Goal: Task Accomplishment & Management: Use online tool/utility

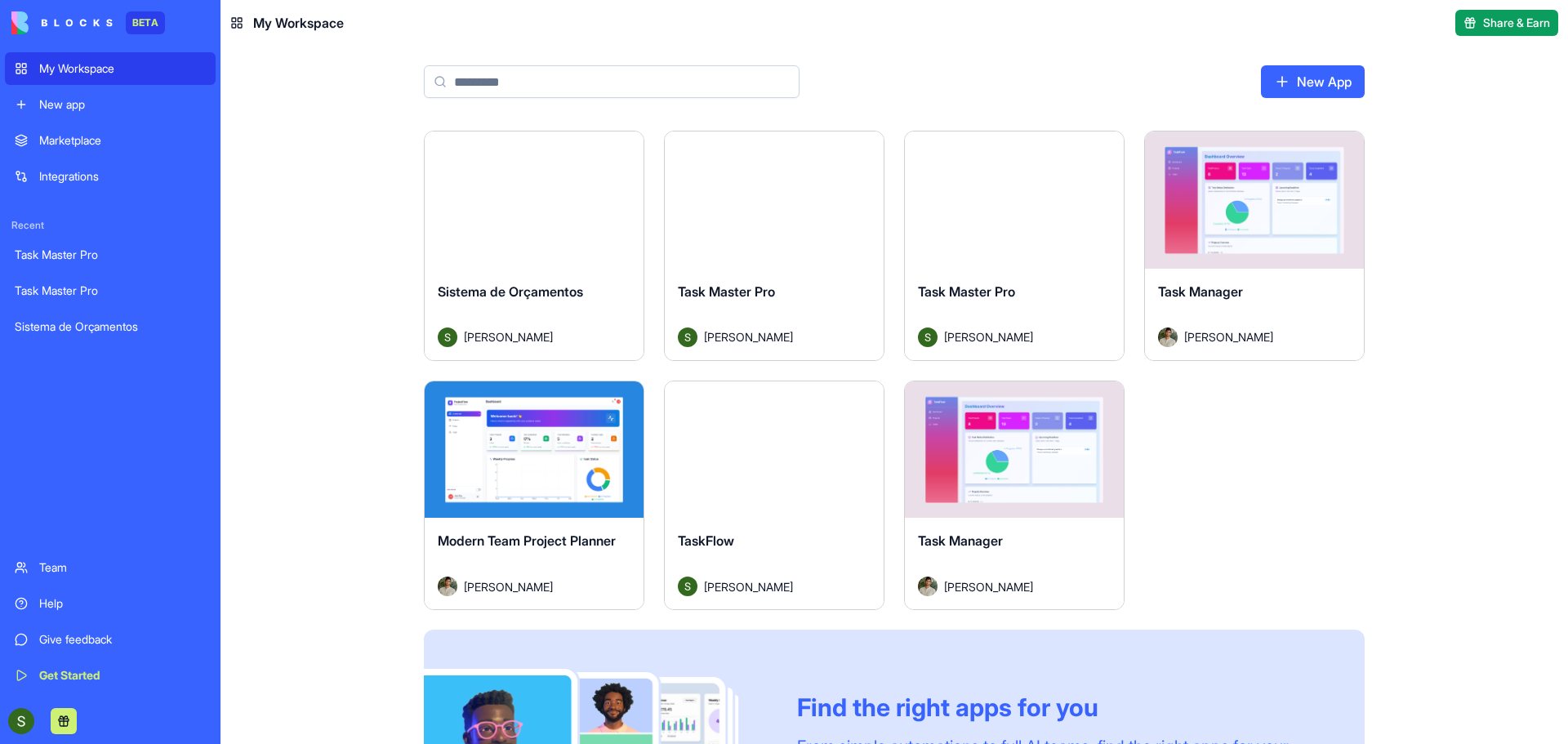
click at [1055, 495] on div "Launch" at bounding box center [1014, 449] width 219 height 137
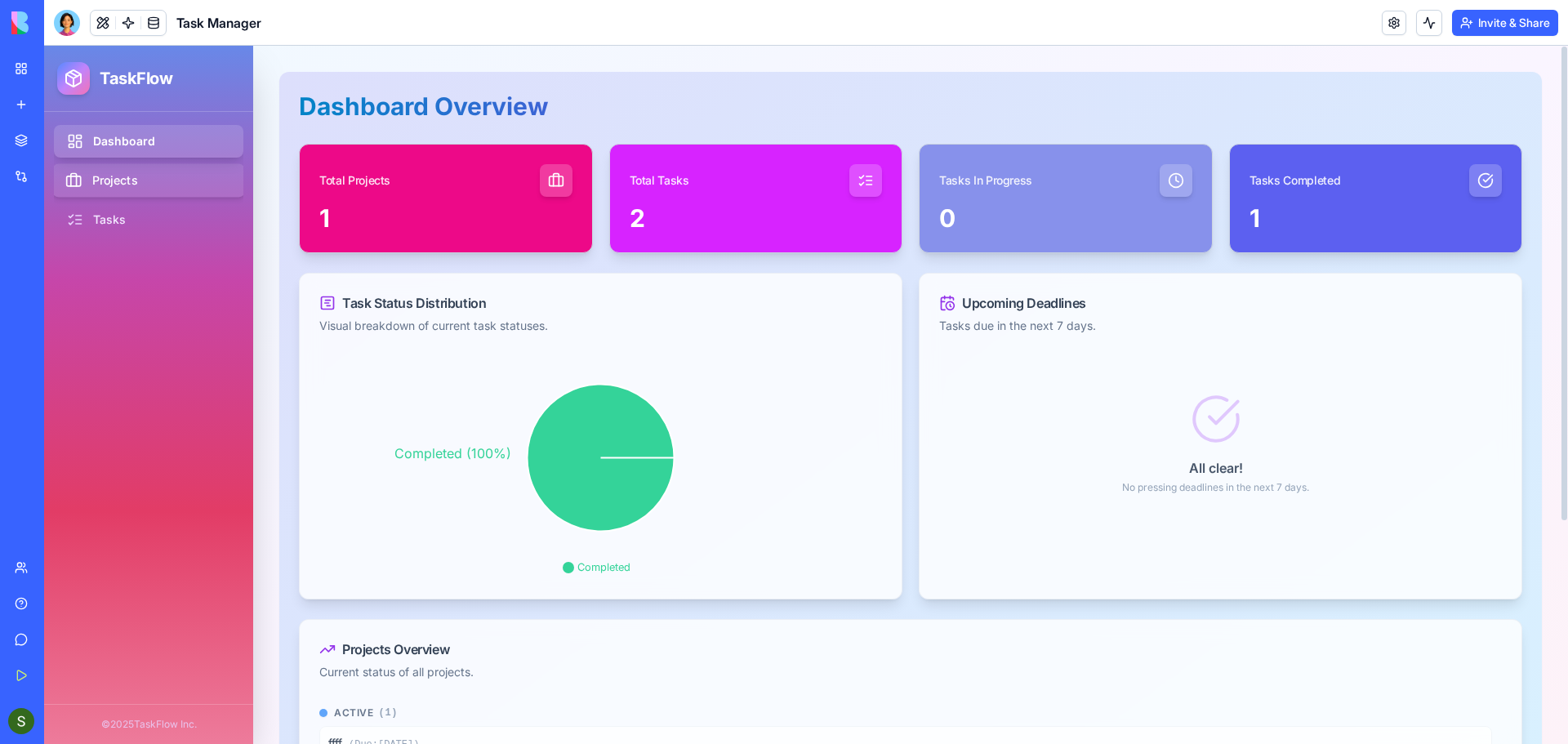
click at [133, 179] on link "Projects" at bounding box center [149, 181] width 194 height 33
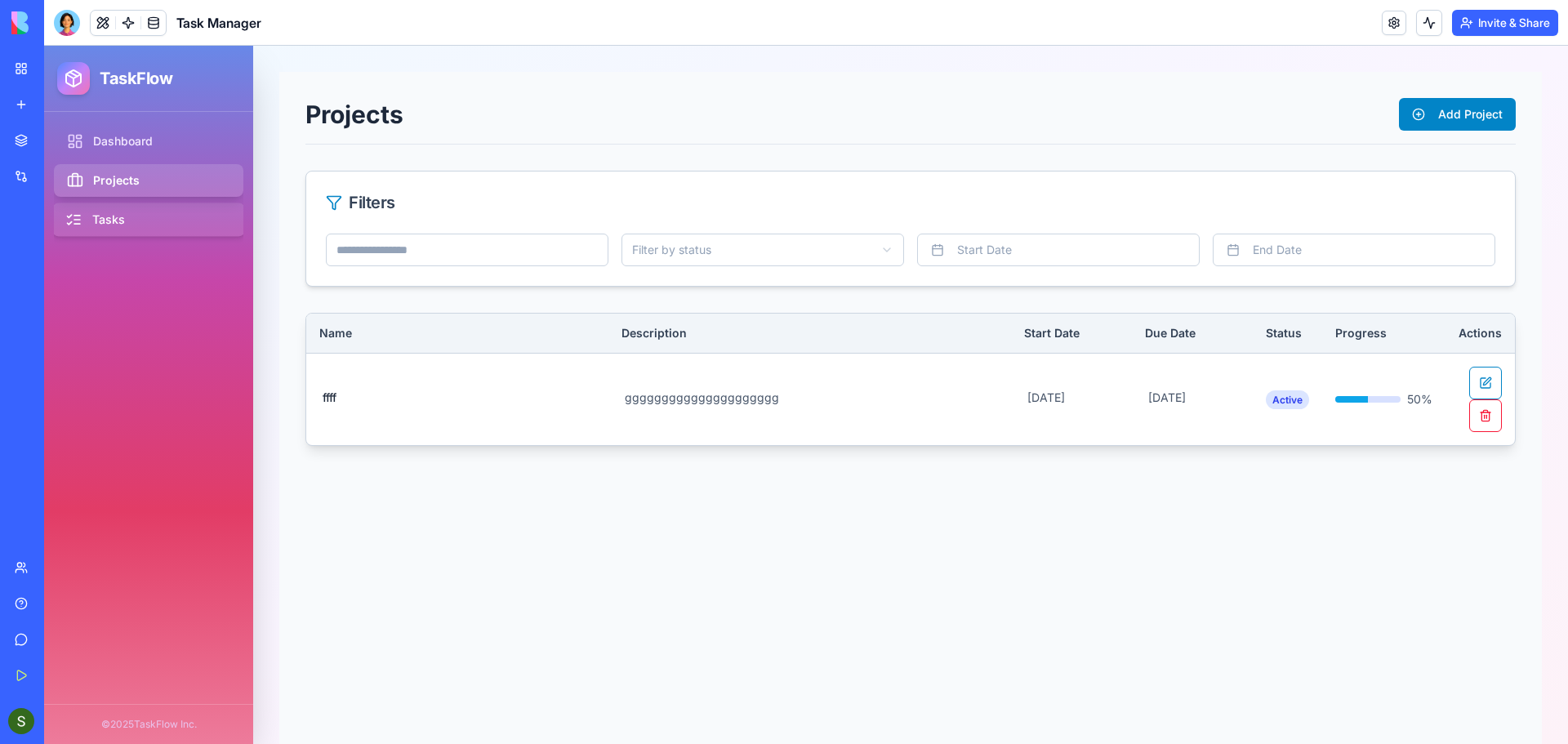
click at [133, 220] on link "Tasks" at bounding box center [149, 220] width 194 height 33
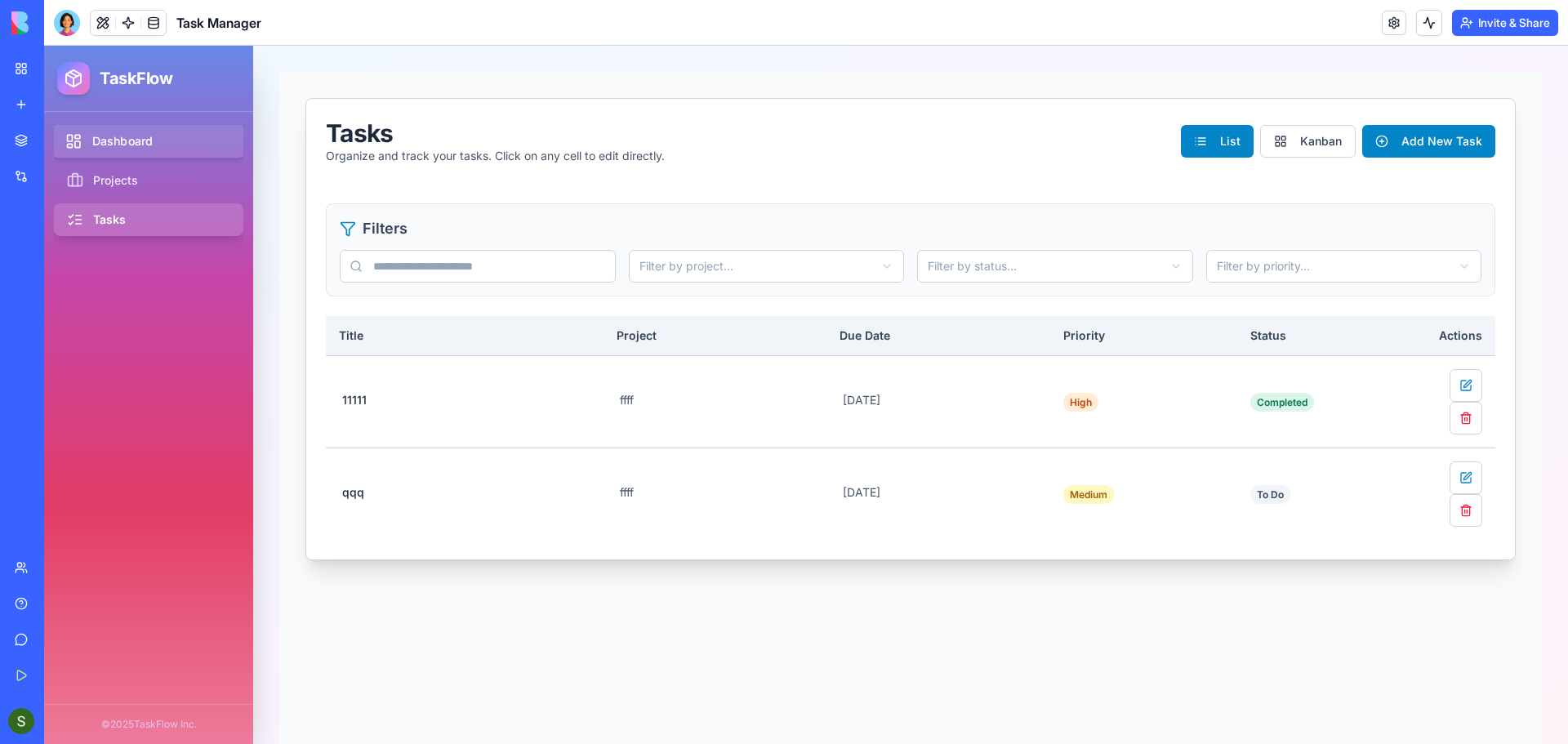
click at [99, 132] on link "Dashboard" at bounding box center [149, 141] width 194 height 33
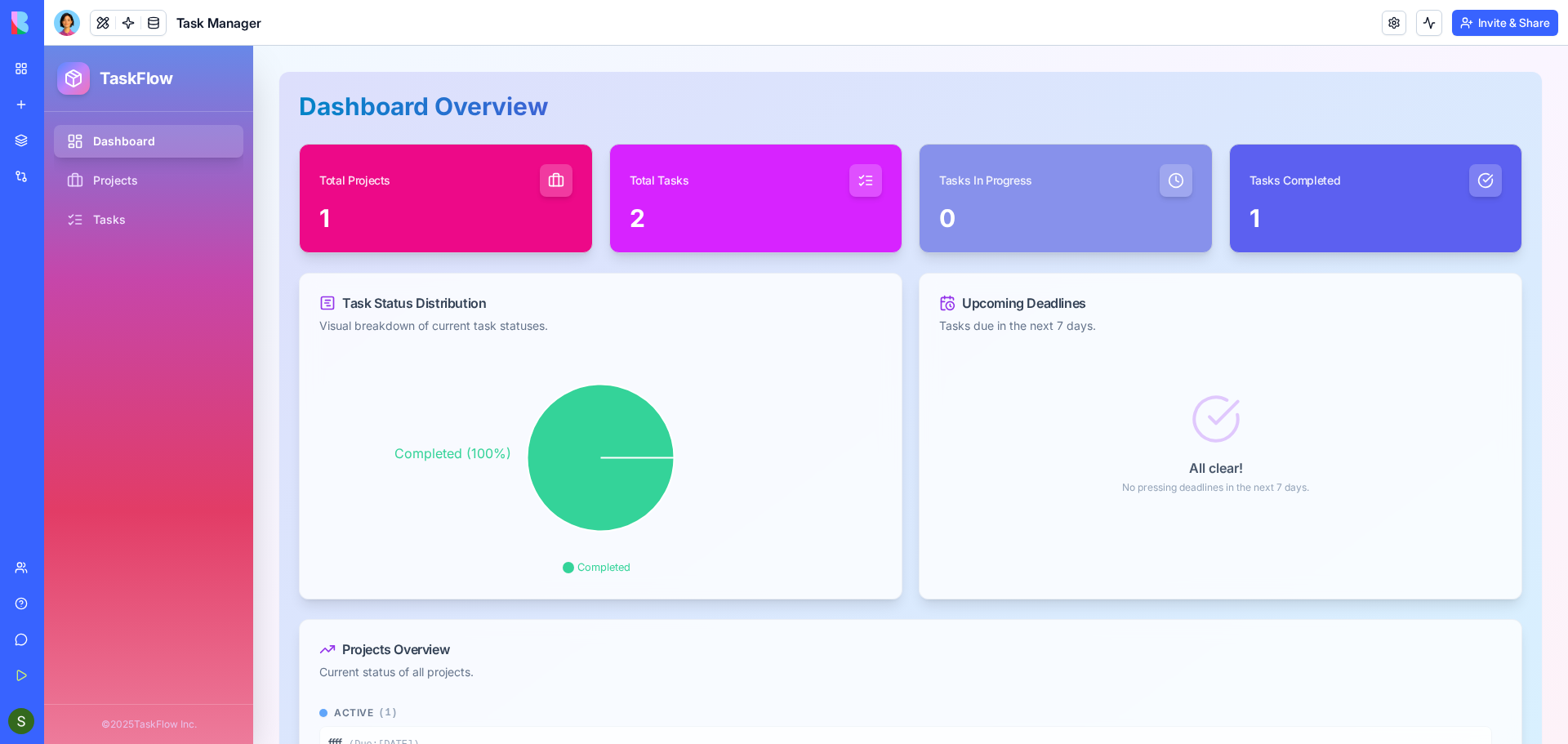
click at [60, 76] on div "My Workspace" at bounding box center [50, 68] width 21 height 17
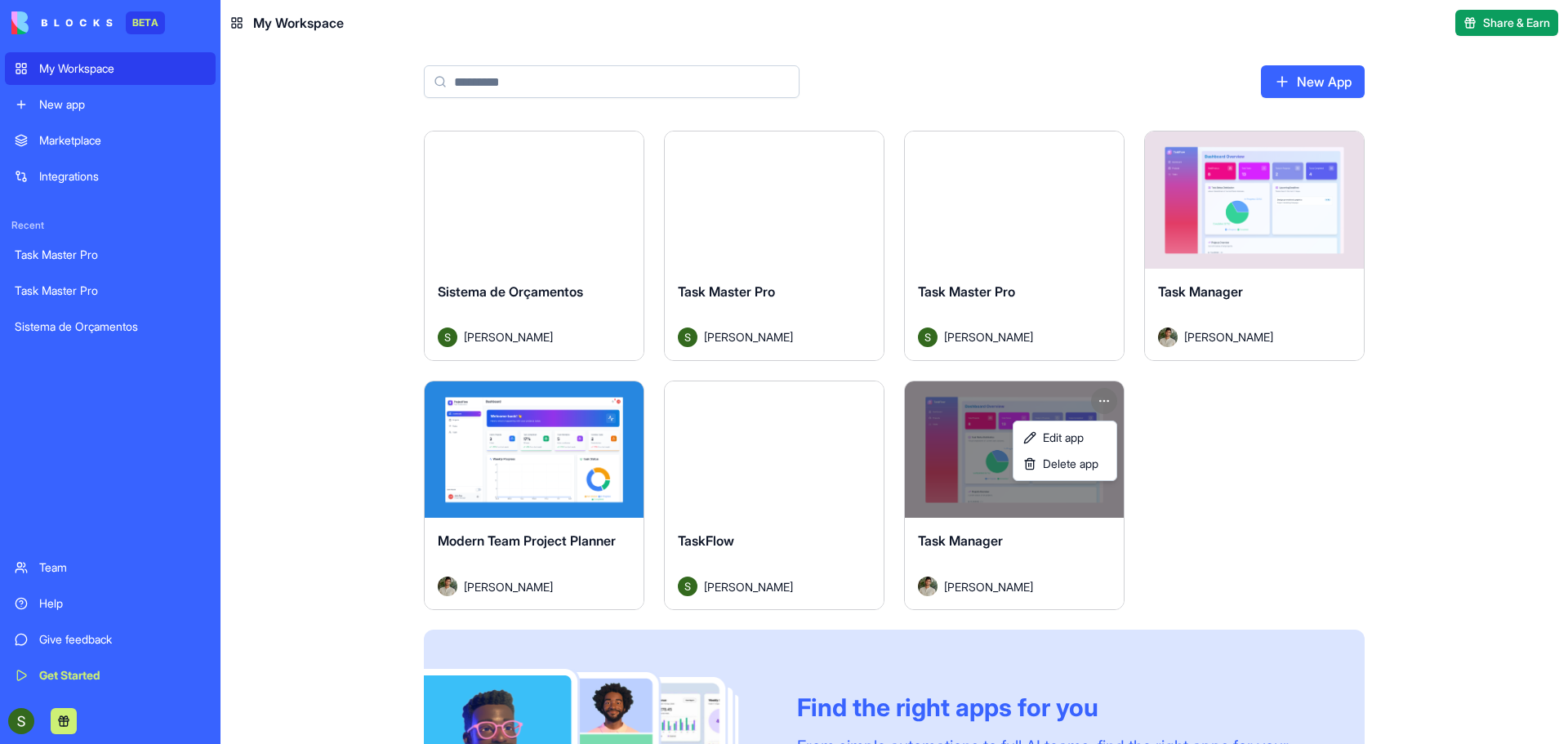
click at [1103, 403] on html "BETA My Workspace New app Marketplace Integrations Recent Task Master Pro Task …" at bounding box center [784, 372] width 1568 height 744
click at [1089, 476] on div "Delete app" at bounding box center [1065, 464] width 97 height 26
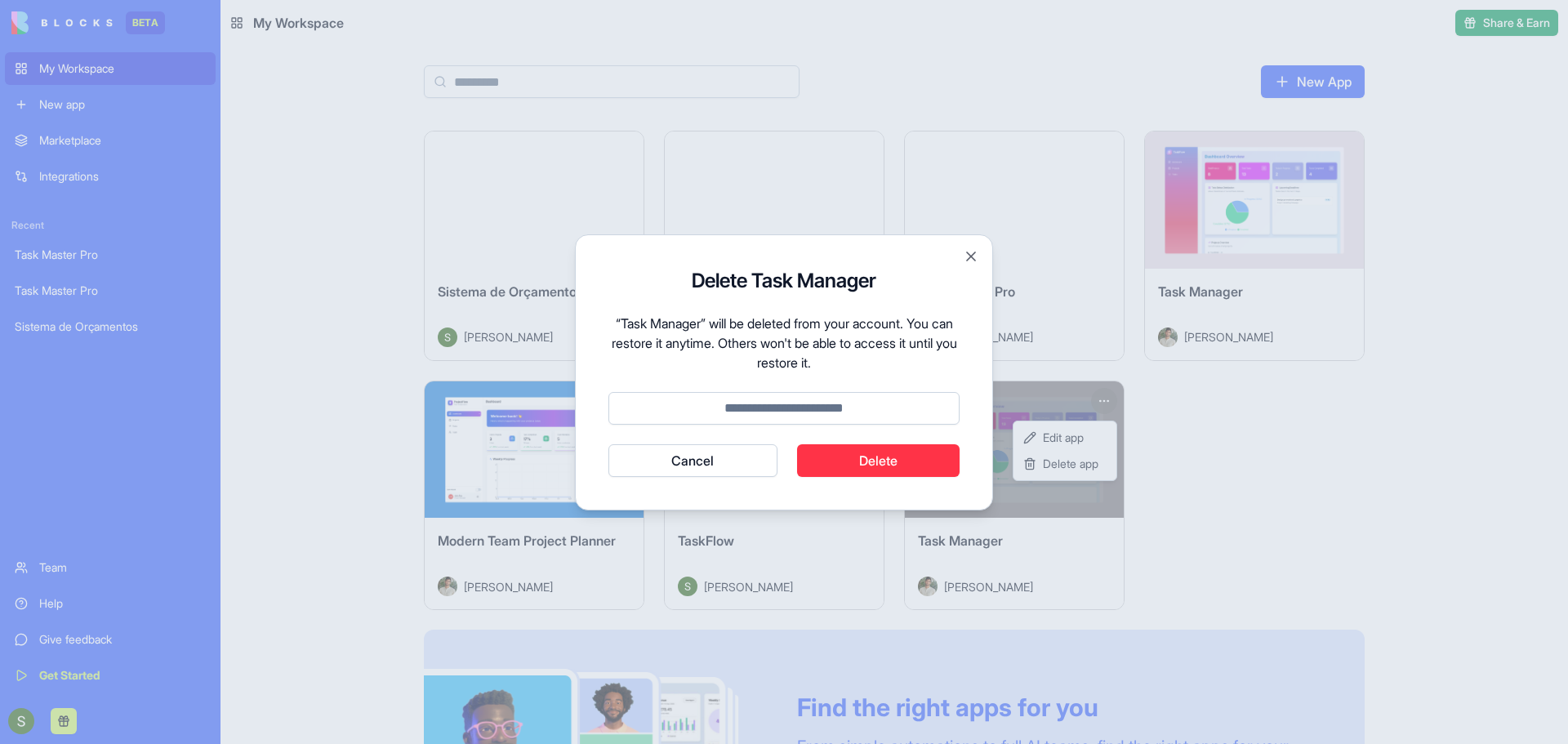
click at [745, 408] on input at bounding box center [784, 408] width 351 height 32
type input "******"
click at [817, 449] on button "Delete" at bounding box center [878, 460] width 163 height 32
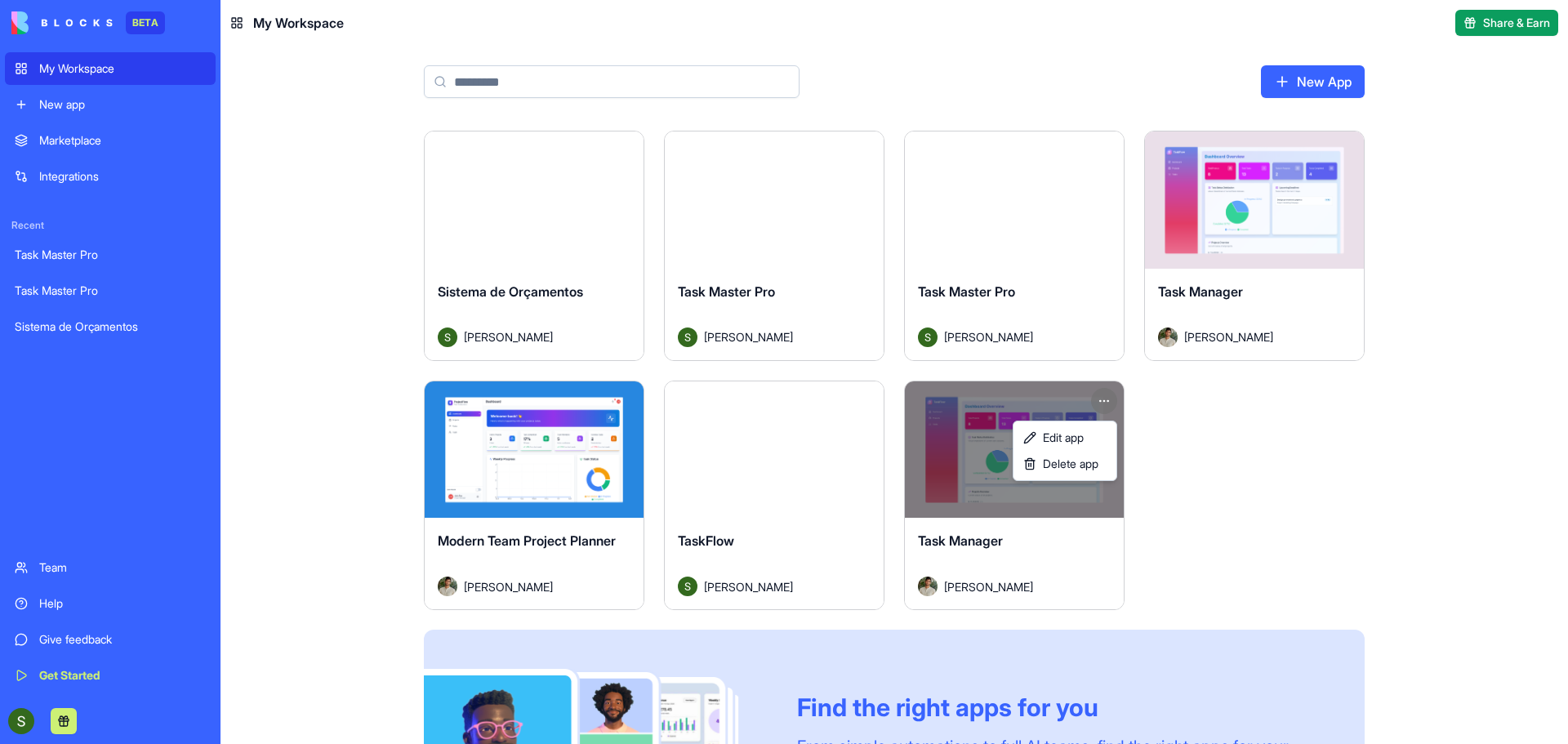
drag, startPoint x: 747, startPoint y: 436, endPoint x: 734, endPoint y: 444, distance: 15.3
click at [747, 436] on html "BETA My Workspace New app Marketplace Integrations Recent Task Master Pro Task …" at bounding box center [784, 372] width 1568 height 744
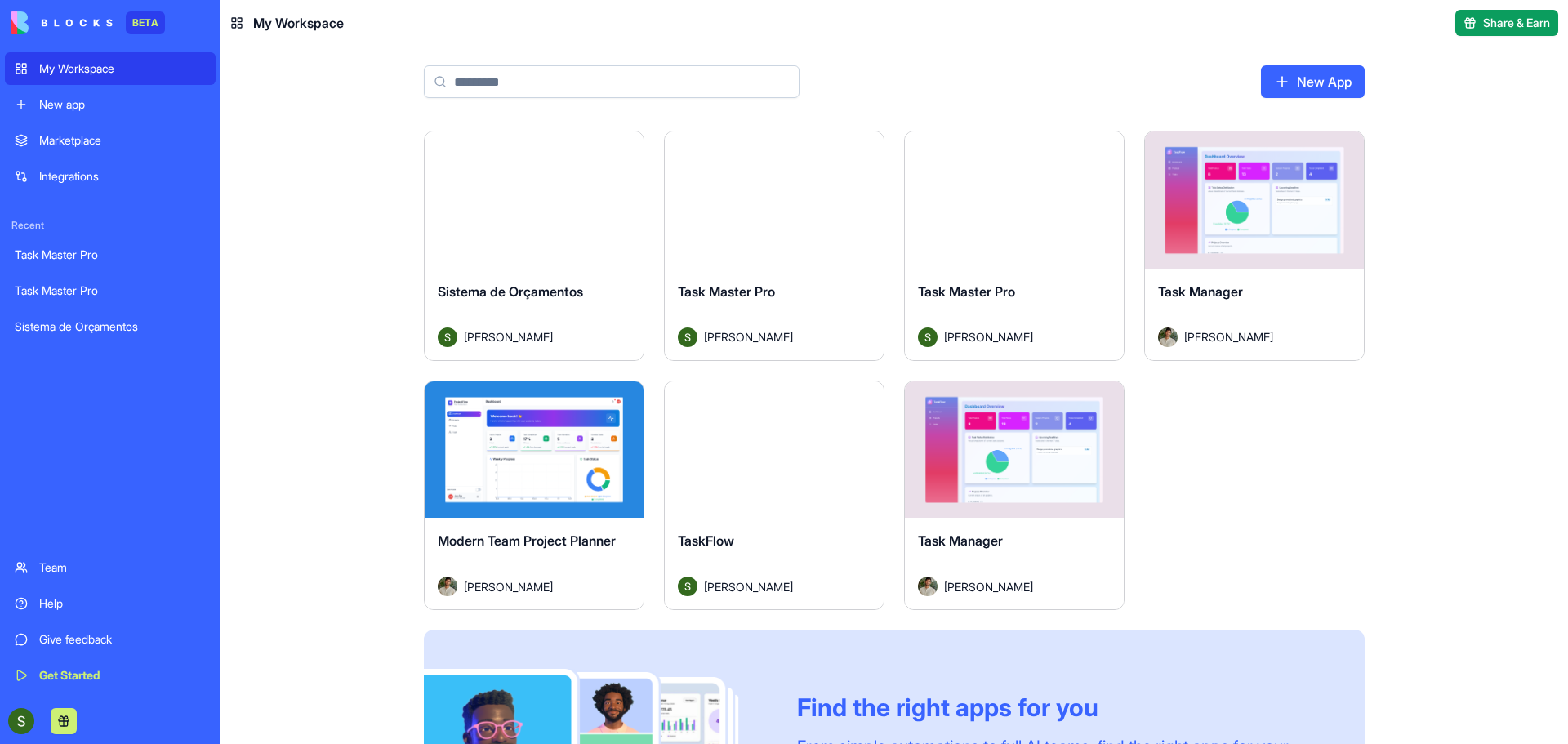
click at [859, 394] on html "BETA My Workspace New app Marketplace Integrations Recent Task Master Pro Task …" at bounding box center [784, 372] width 1568 height 744
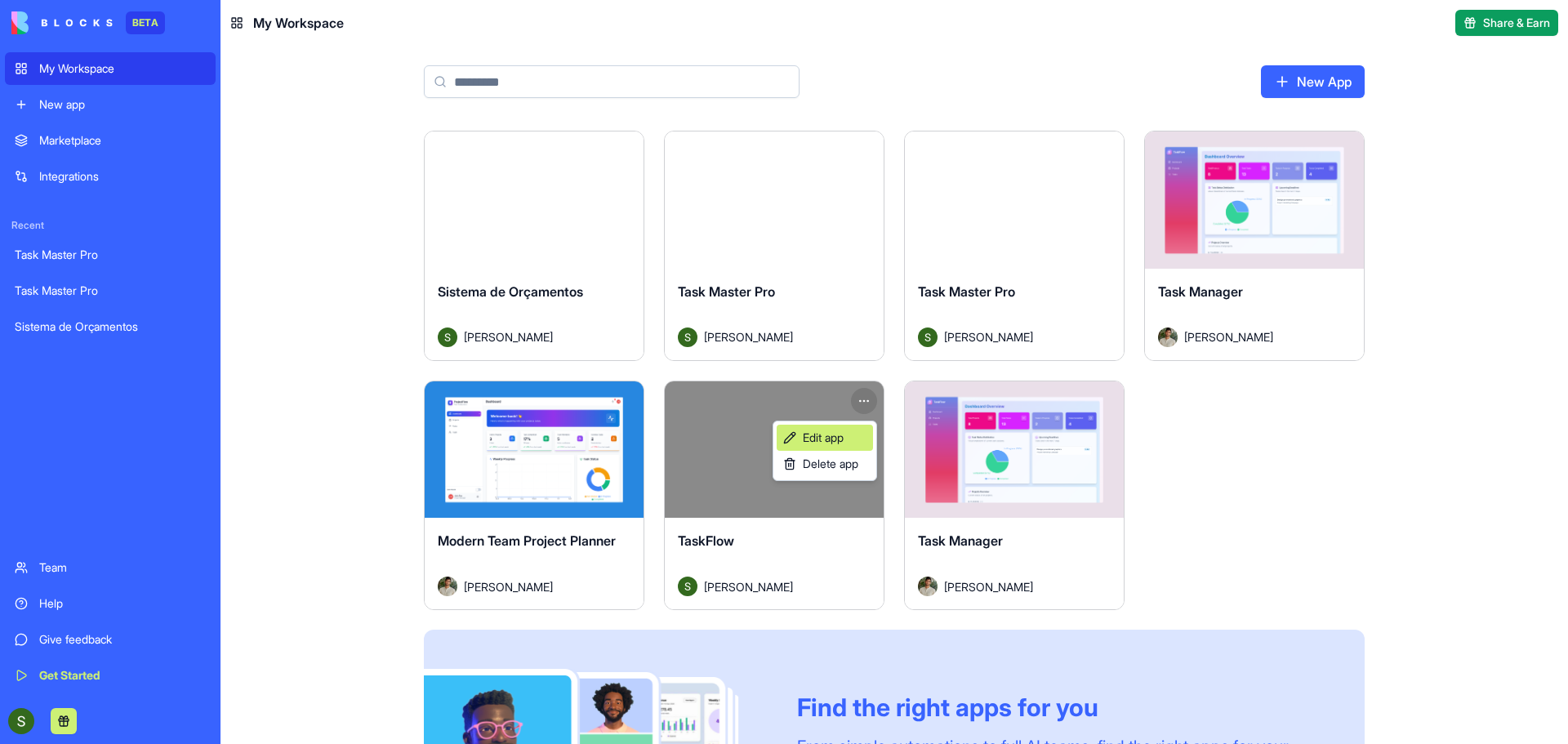
click at [842, 440] on span "Edit app" at bounding box center [823, 438] width 41 height 17
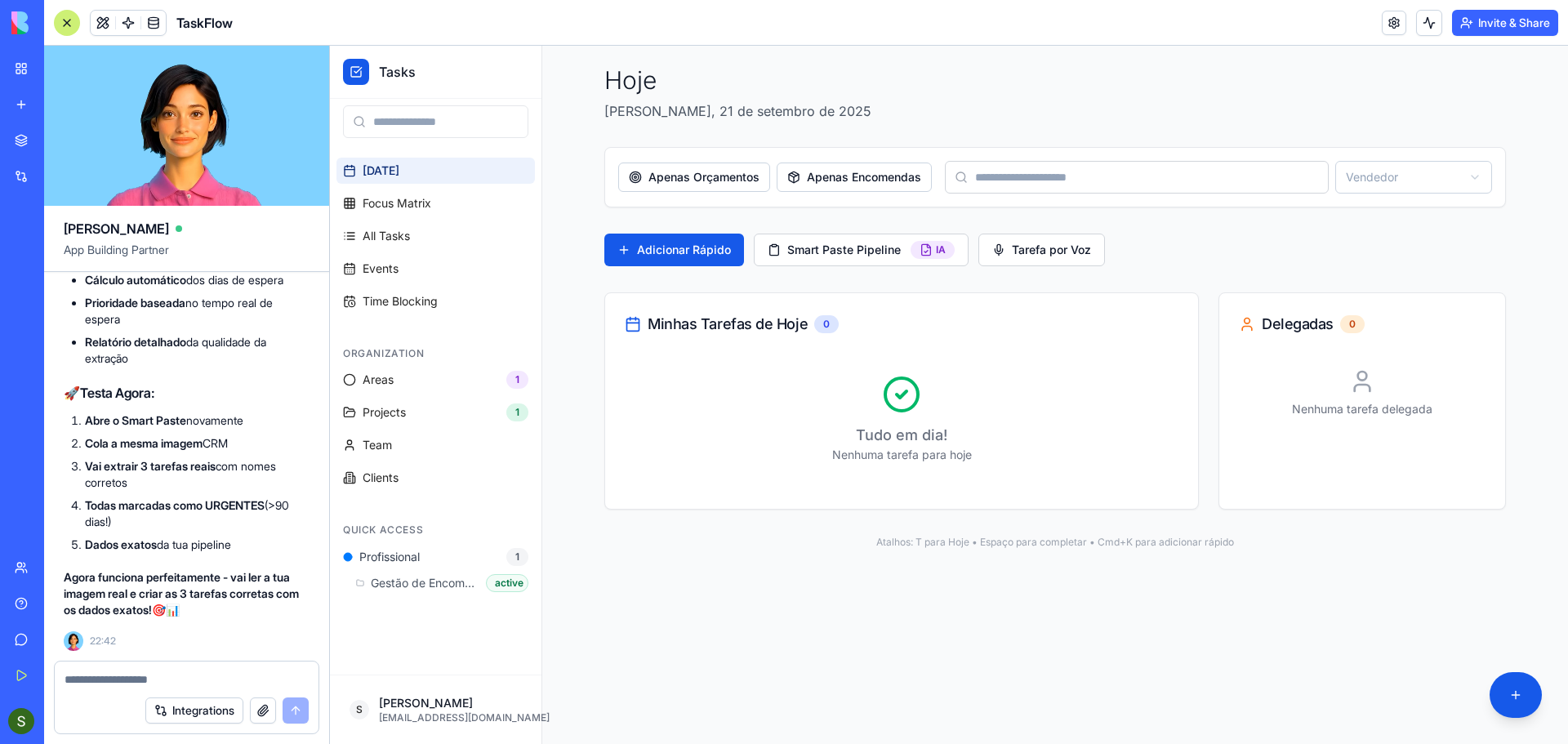
click at [202, 17] on span "TaskFlow" at bounding box center [204, 23] width 57 height 19
click at [445, 211] on link "Focus Matrix" at bounding box center [436, 203] width 199 height 26
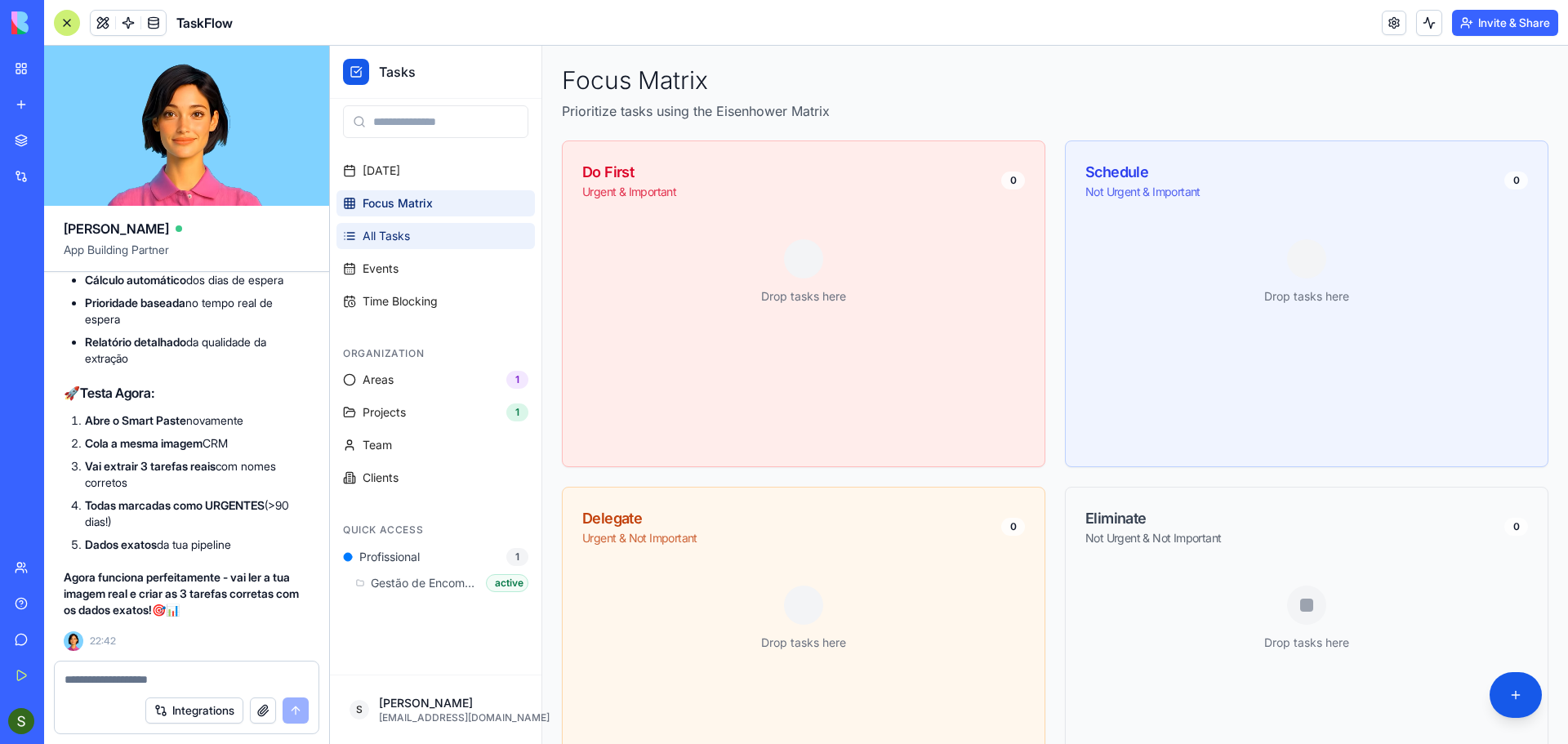
click at [434, 227] on link "All Tasks" at bounding box center [436, 236] width 199 height 26
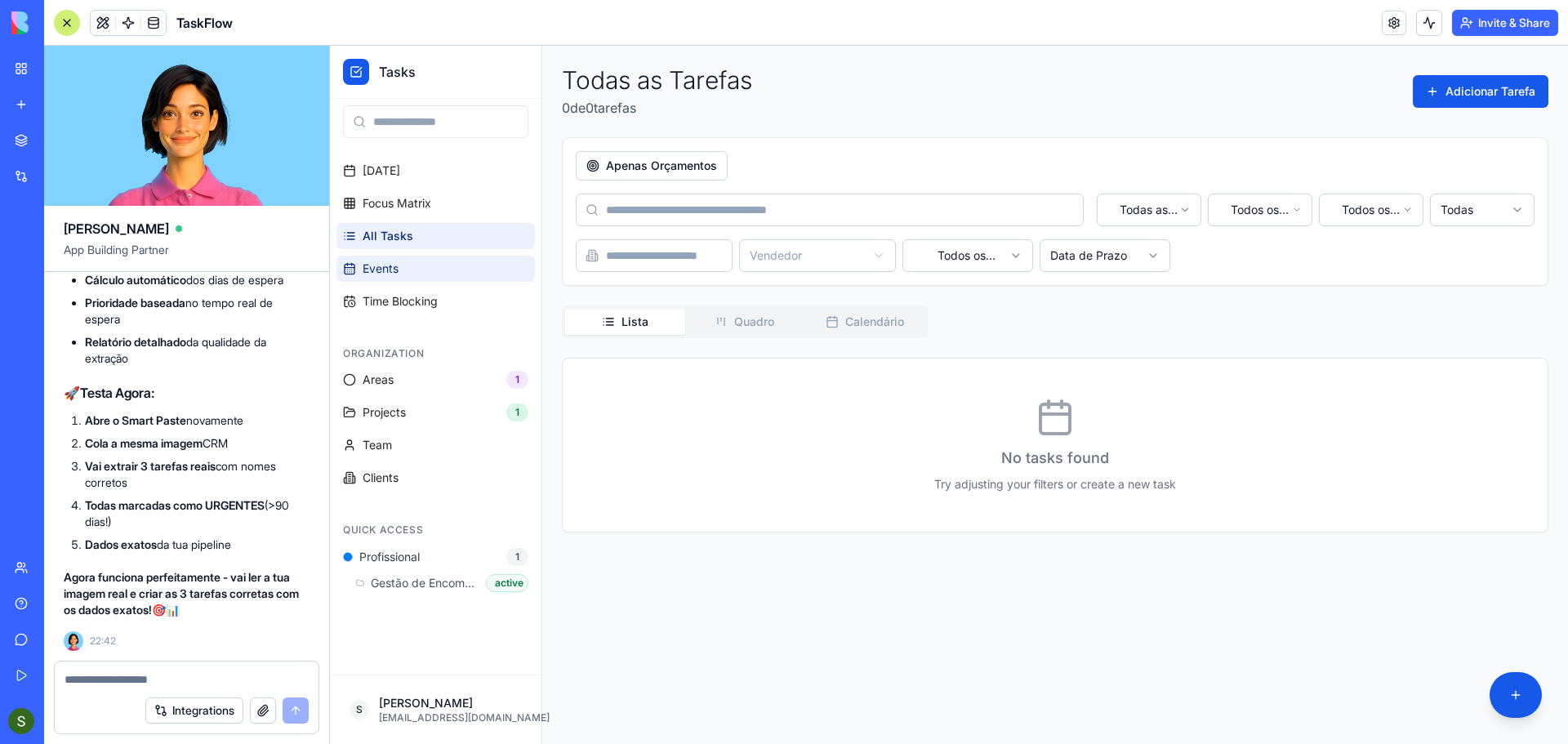
click at [441, 263] on link "Events" at bounding box center [436, 269] width 199 height 26
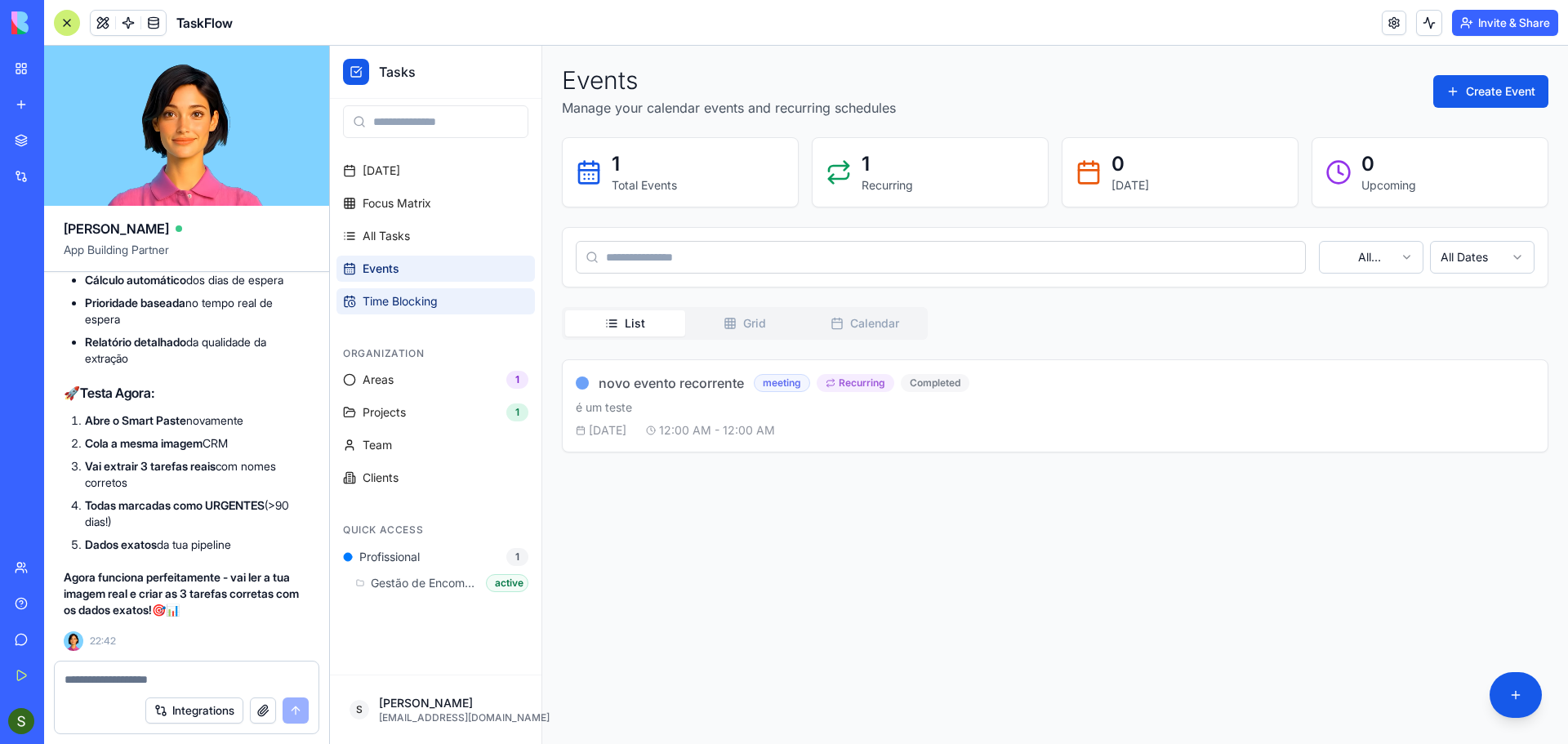
click at [443, 300] on link "Time Blocking" at bounding box center [436, 302] width 199 height 26
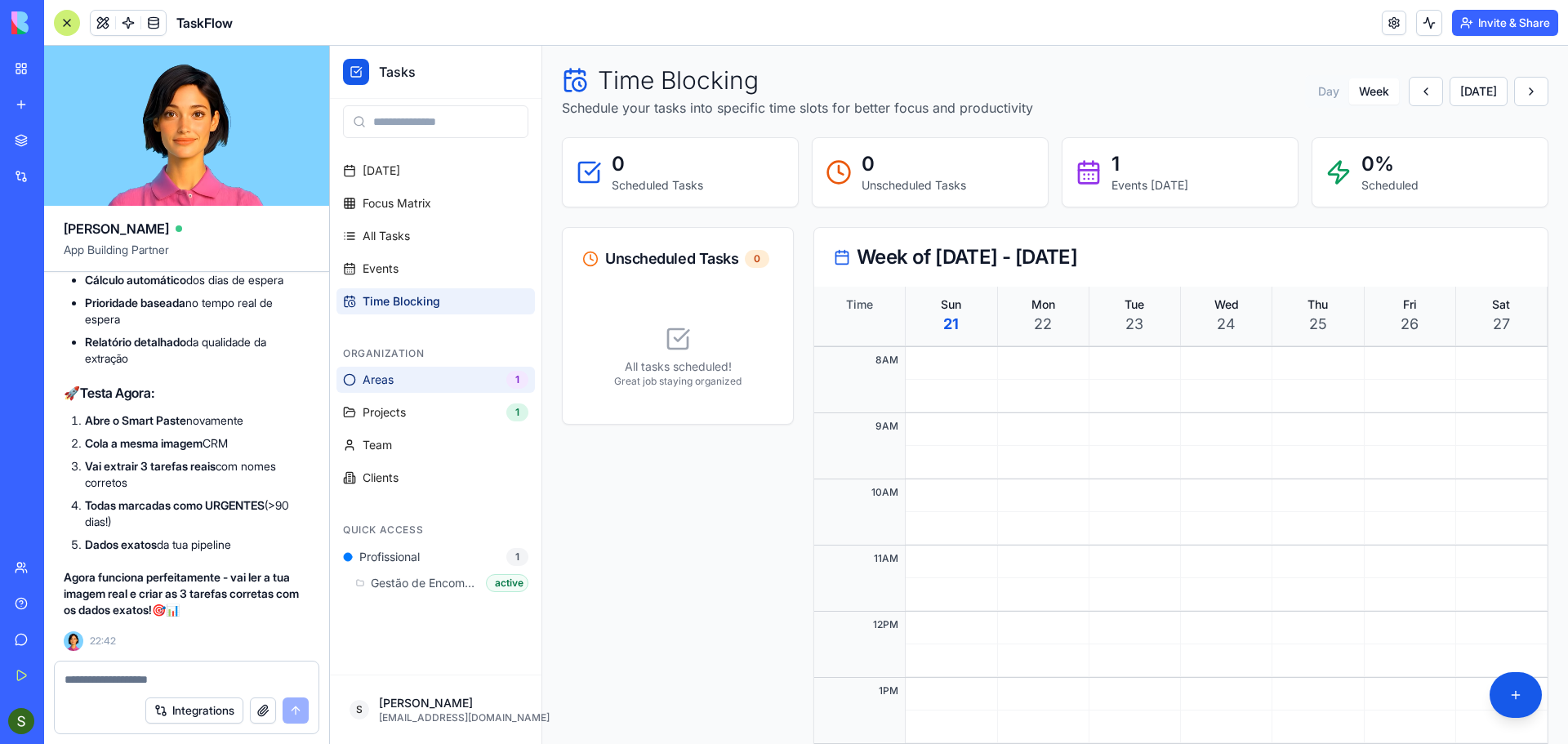
click at [434, 387] on link "Areas 1" at bounding box center [436, 380] width 199 height 26
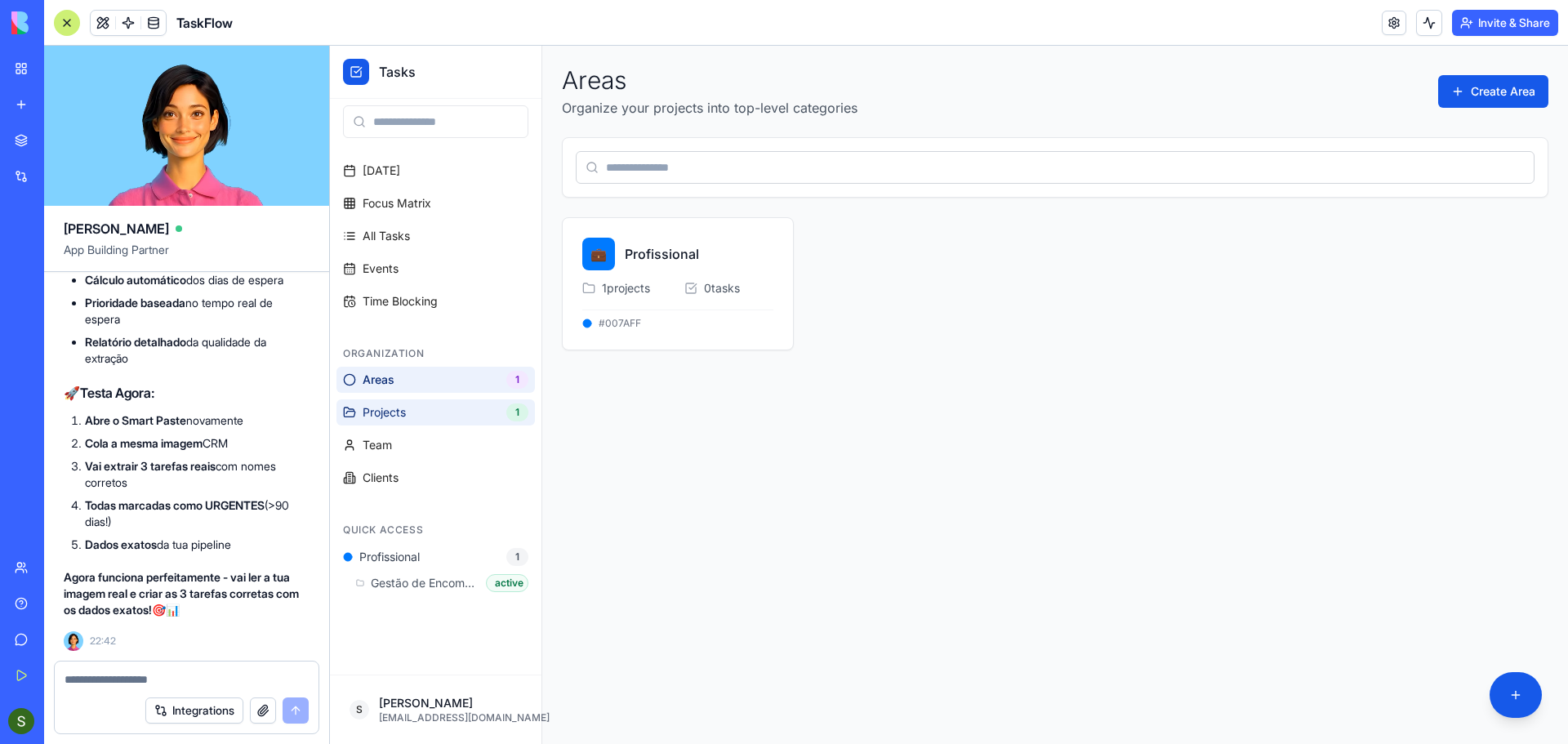
click at [432, 417] on link "Projects 1" at bounding box center [436, 413] width 199 height 26
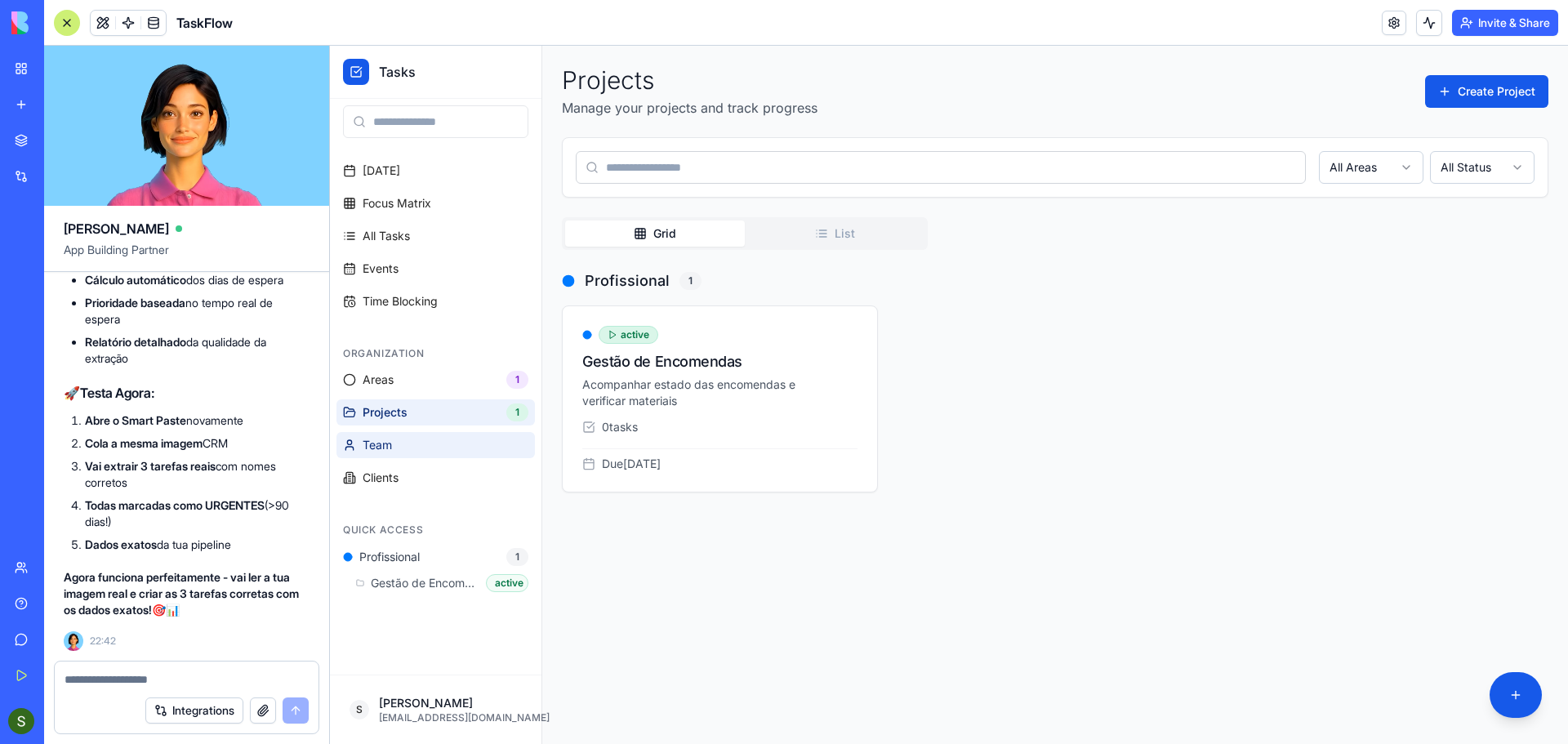
click at [426, 448] on link "Team" at bounding box center [436, 445] width 199 height 26
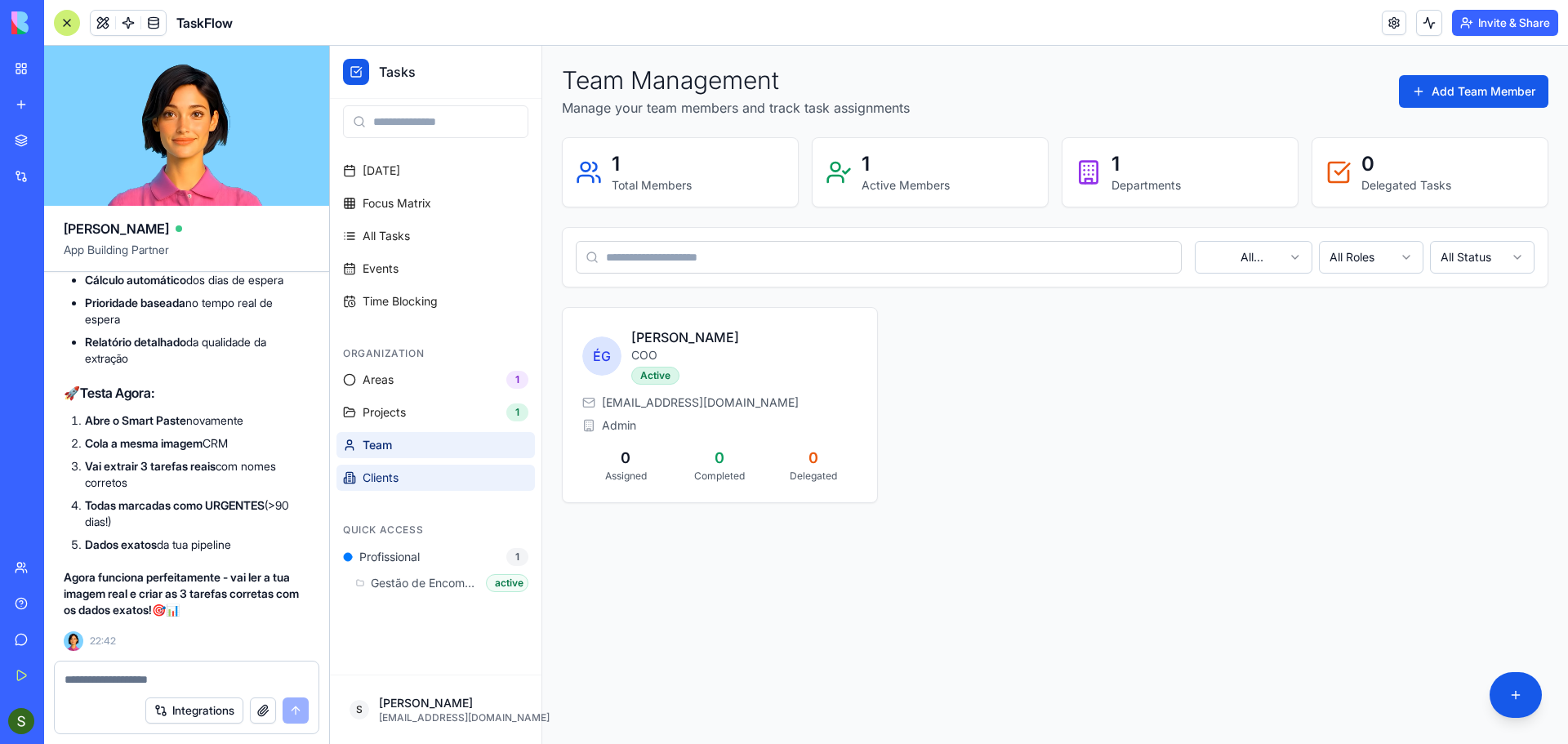
click at [430, 477] on link "Clients" at bounding box center [436, 478] width 199 height 26
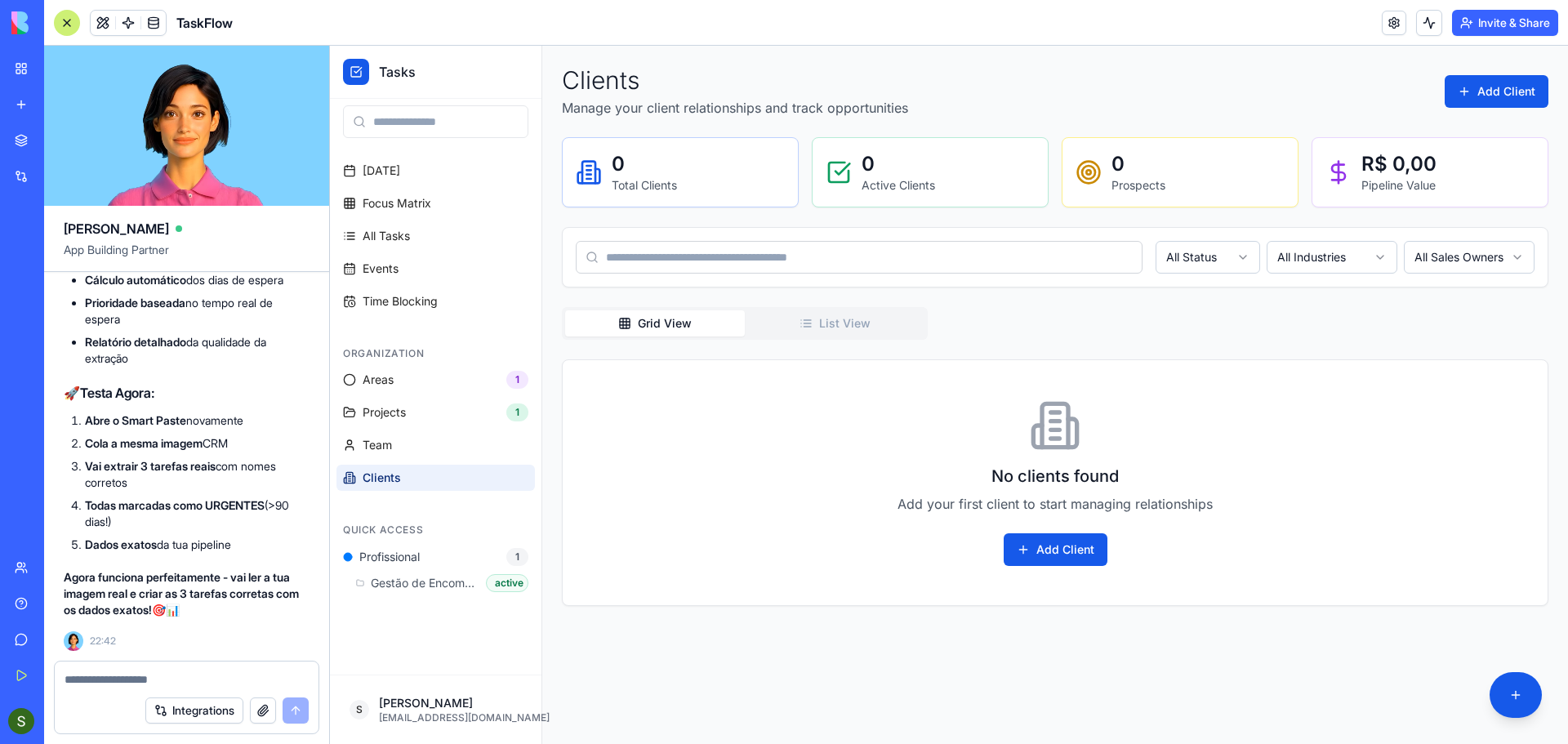
click at [60, 65] on div "My Workspace" at bounding box center [50, 68] width 21 height 17
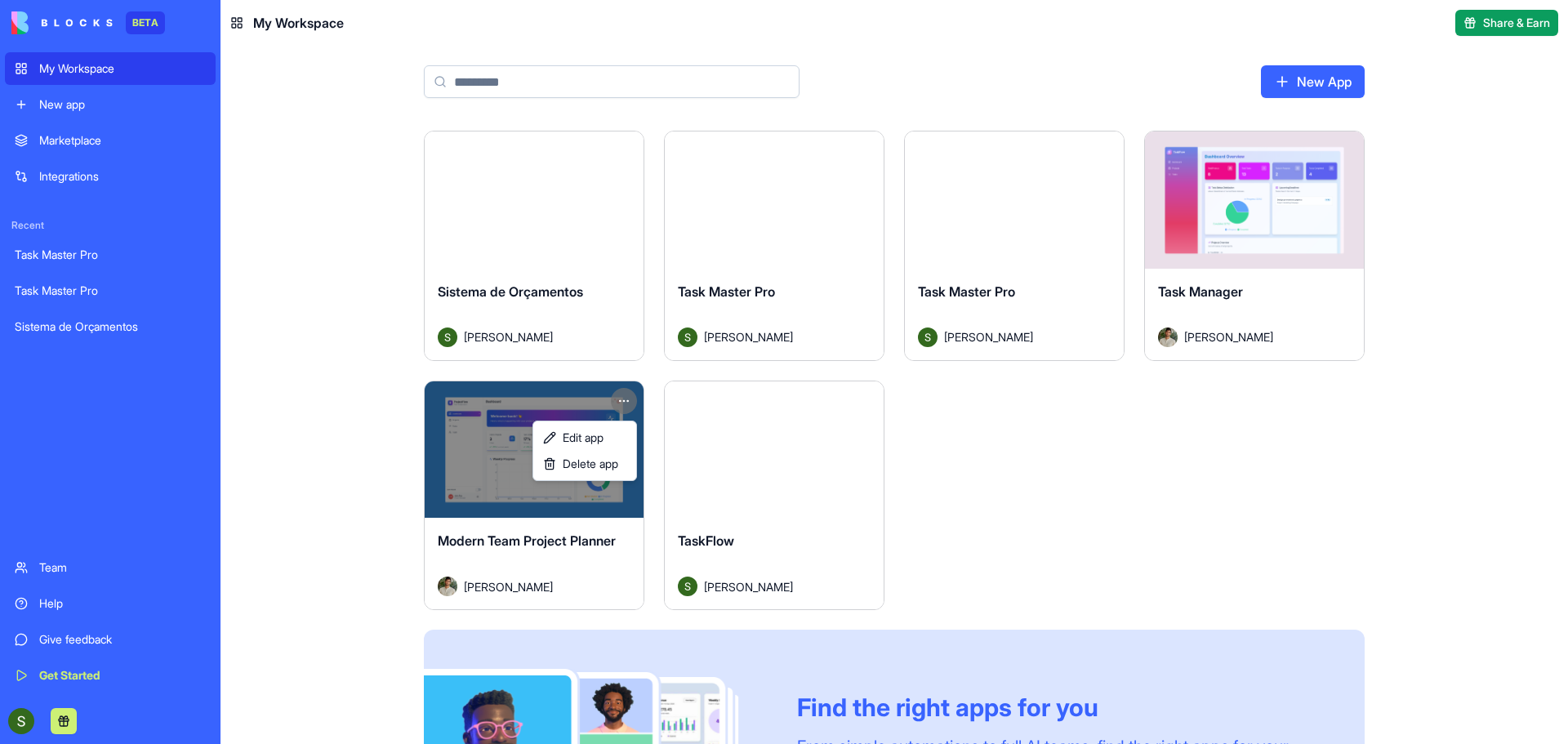
click at [630, 399] on html "BETA My Workspace New app Marketplace Integrations Recent Task Master Pro Task …" at bounding box center [784, 372] width 1568 height 744
click at [610, 435] on link "Edit app" at bounding box center [584, 438] width 97 height 26
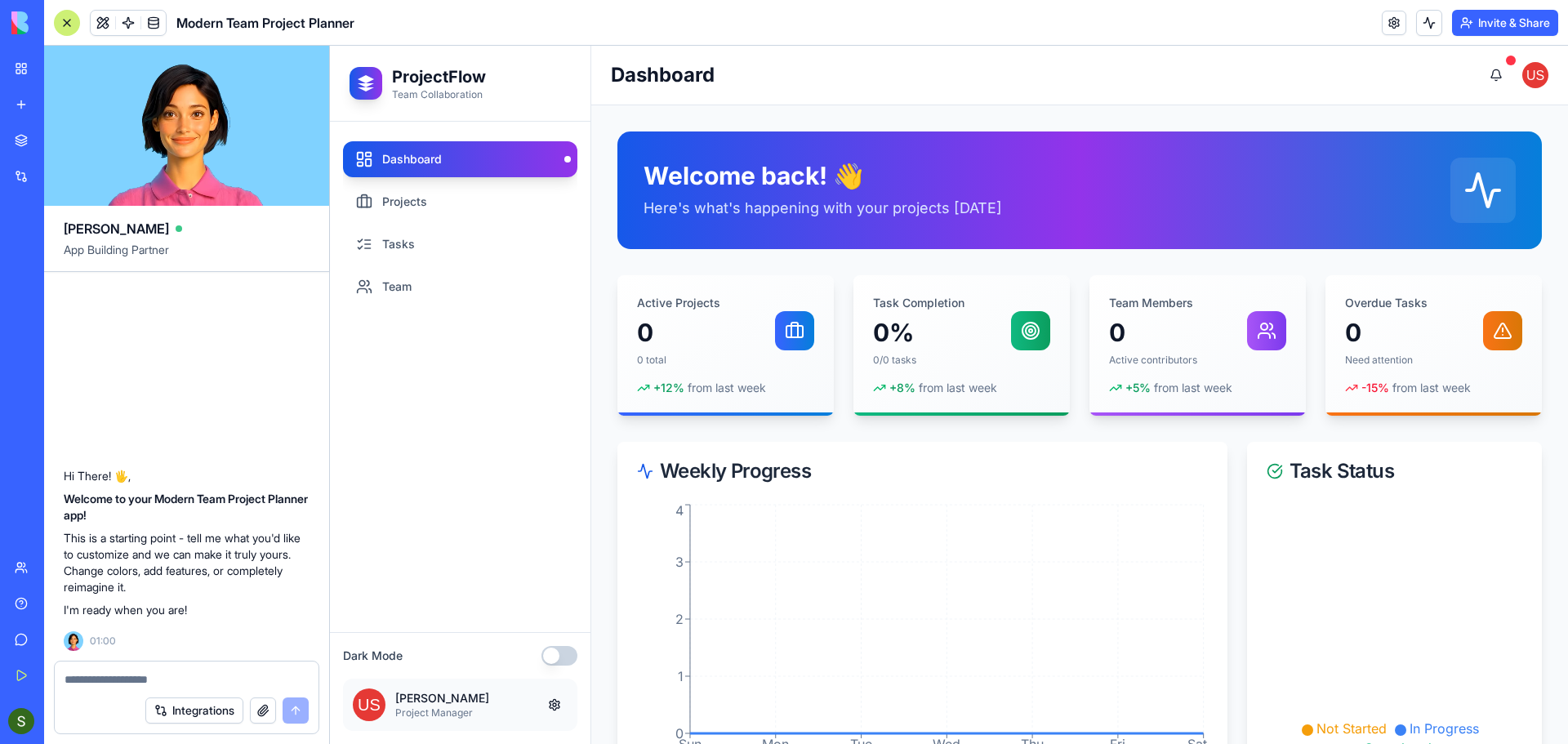
click at [51, 72] on div "My Workspace" at bounding box center [50, 68] width 21 height 17
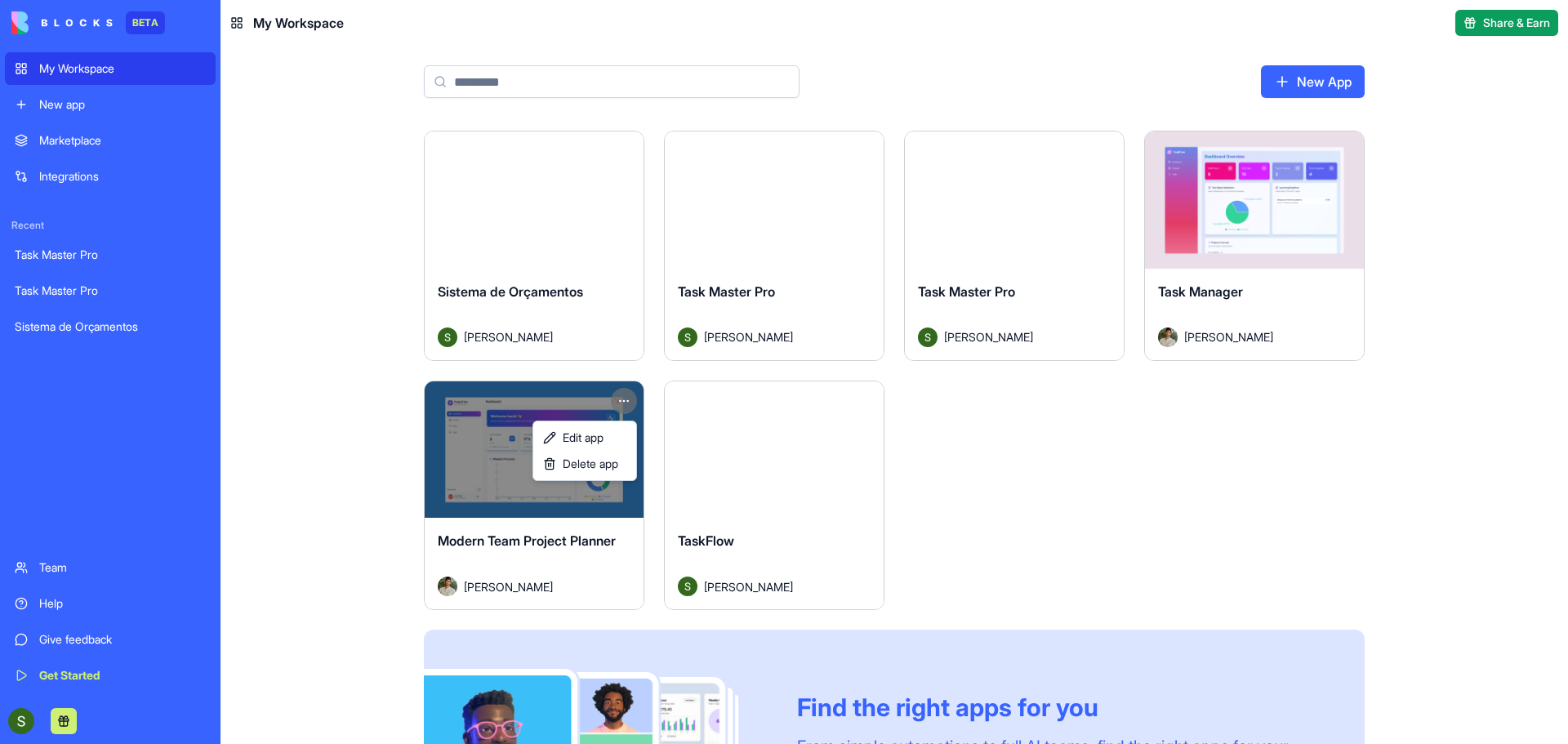
click at [620, 399] on html "BETA My Workspace New app Marketplace Integrations Recent Task Master Pro Task …" at bounding box center [784, 372] width 1568 height 744
click at [602, 467] on span "Delete app" at bounding box center [590, 464] width 56 height 17
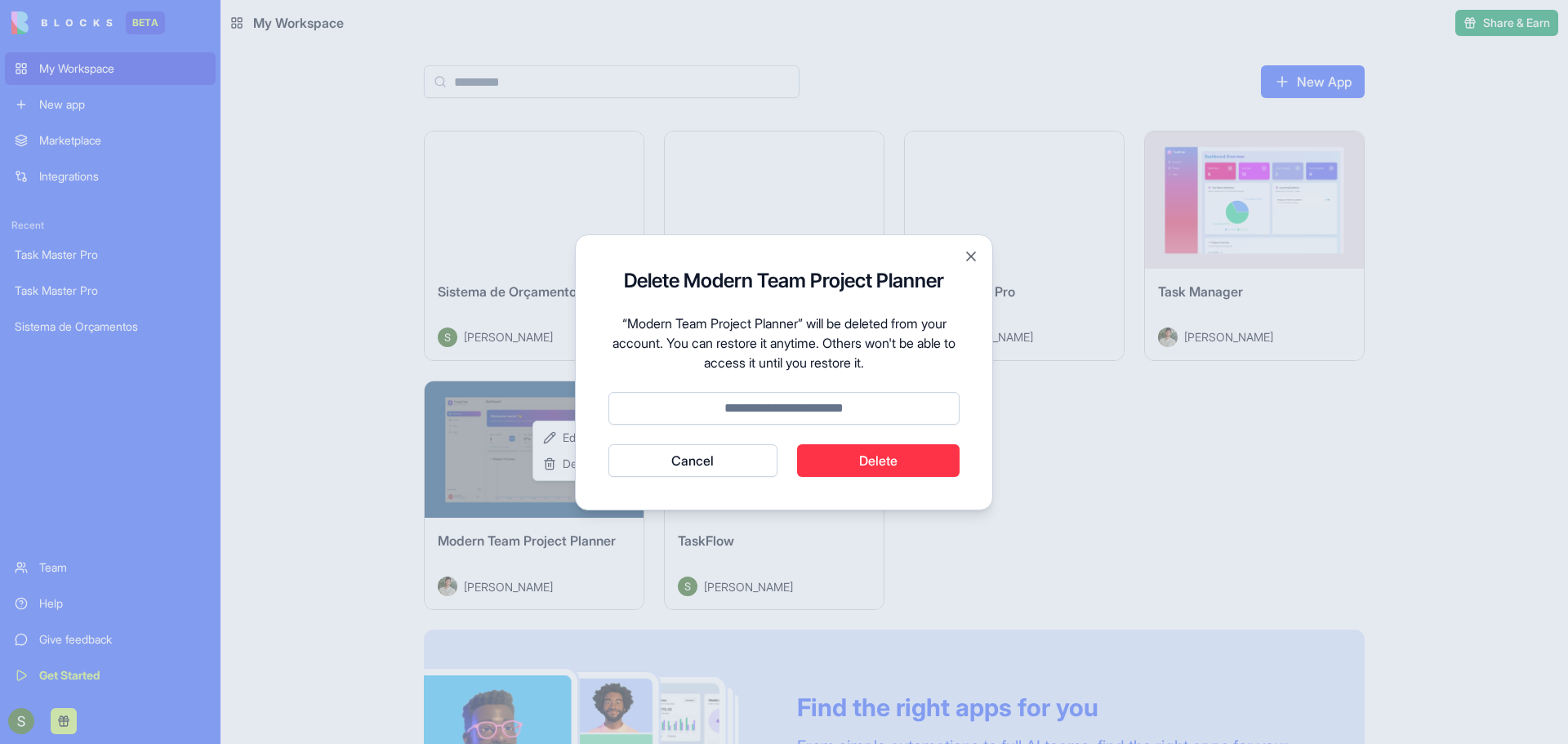
click at [846, 405] on input at bounding box center [784, 408] width 351 height 32
type input "******"
click at [883, 458] on button "Delete" at bounding box center [878, 460] width 163 height 32
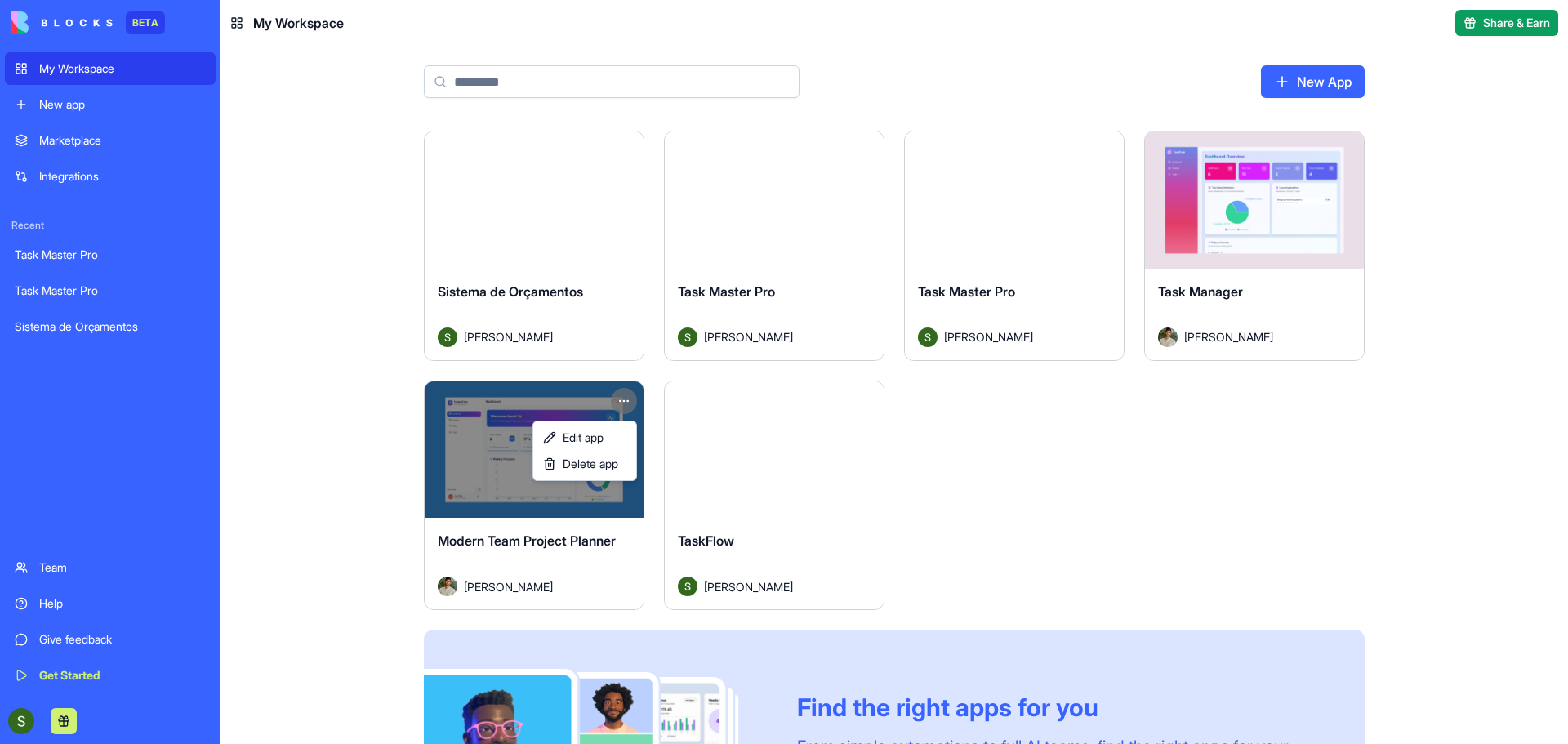
click at [1149, 476] on html "BETA My Workspace New app Marketplace Integrations Recent Task Master Pro Task …" at bounding box center [784, 372] width 1568 height 744
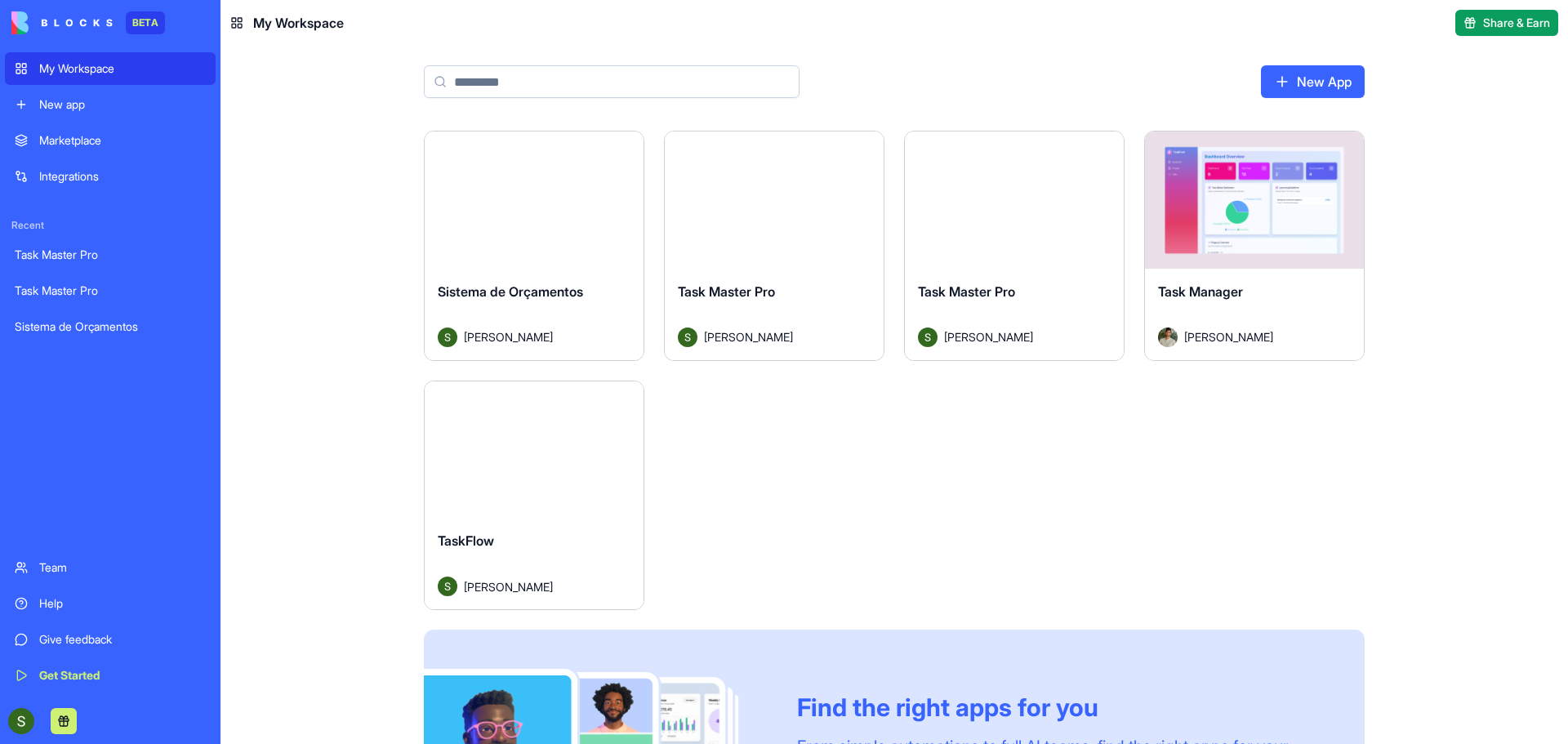
click at [1347, 145] on html "BETA My Workspace New app Marketplace Integrations Recent Task Master Pro Task …" at bounding box center [784, 372] width 1568 height 744
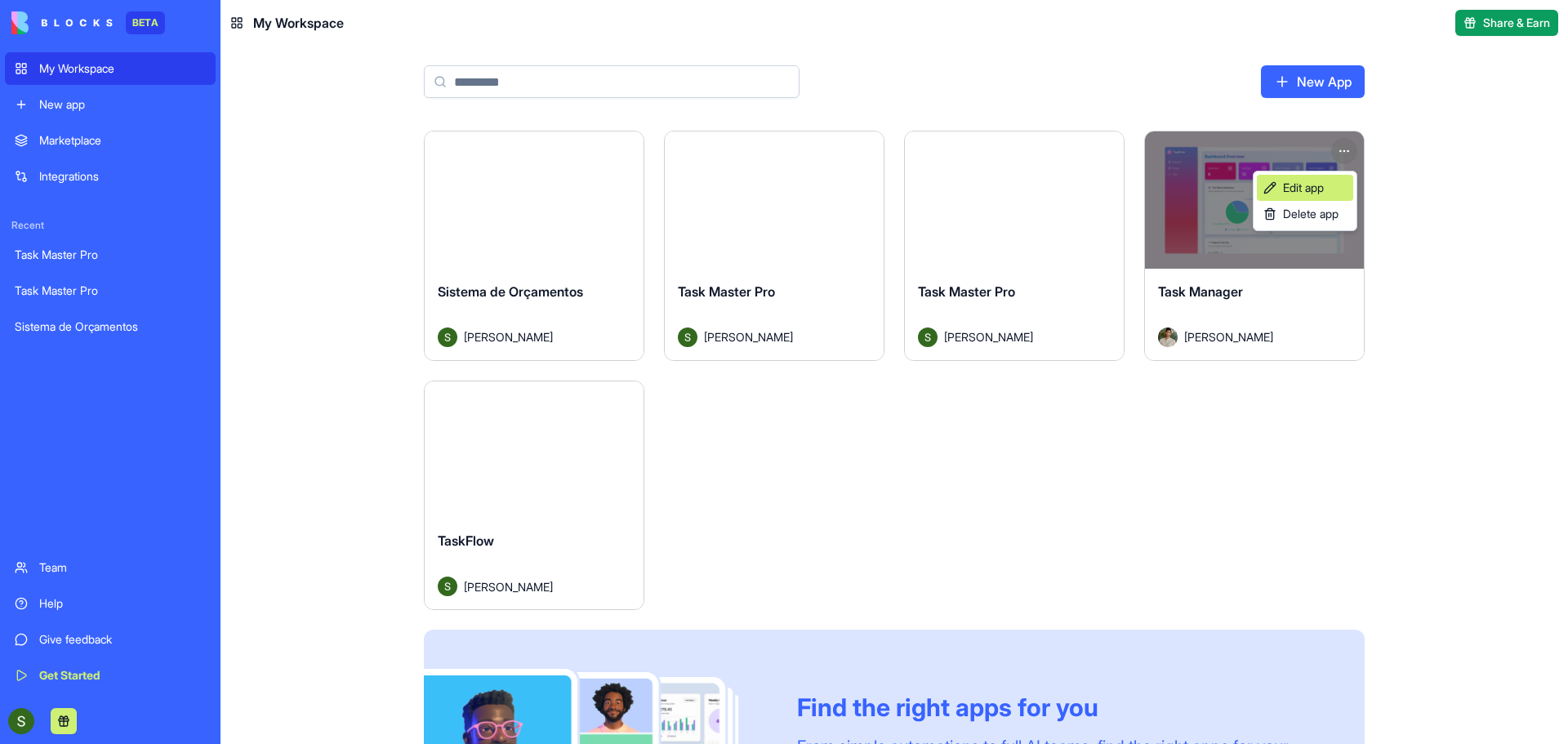
click at [1328, 183] on link "Edit app" at bounding box center [1305, 188] width 97 height 26
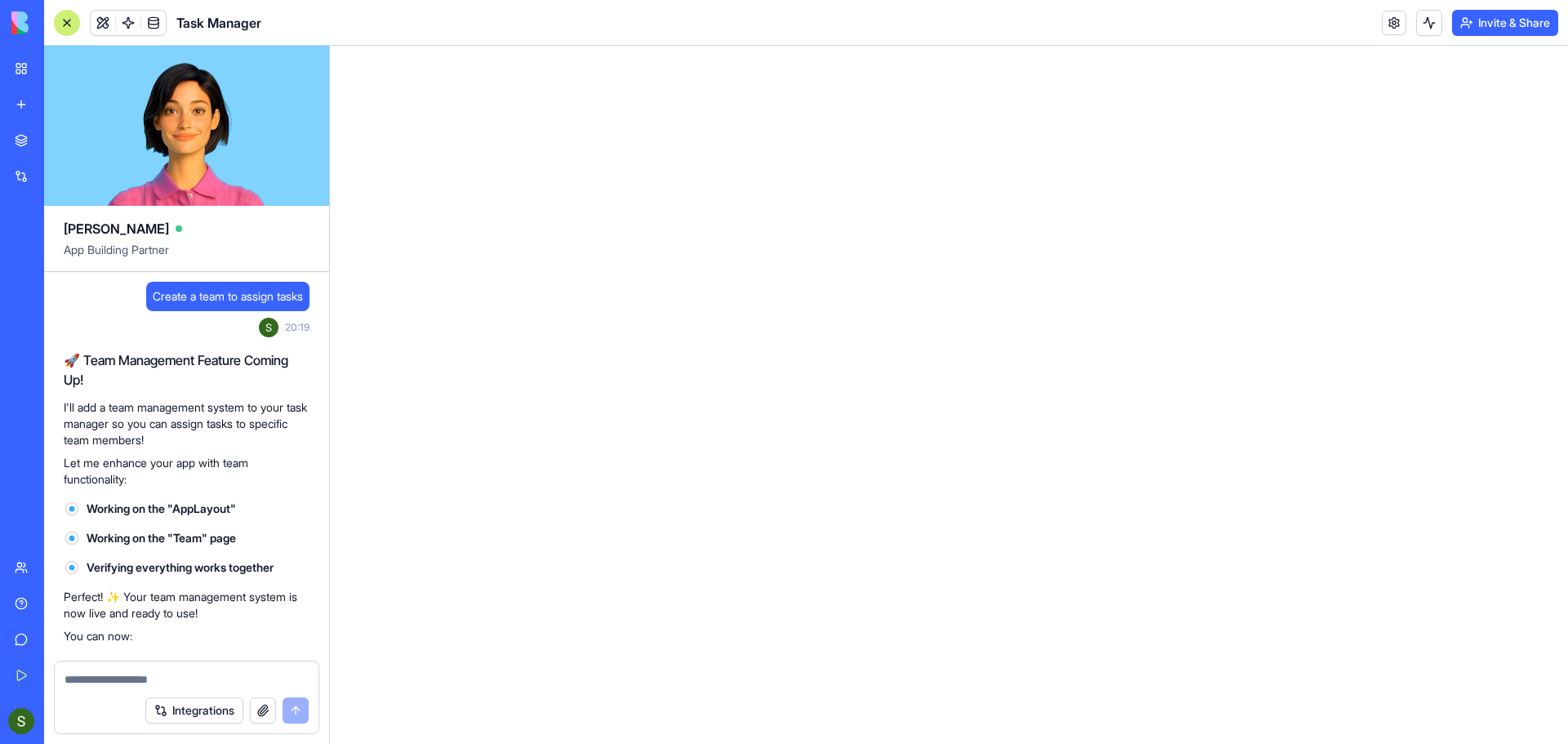
scroll to position [13420, 0]
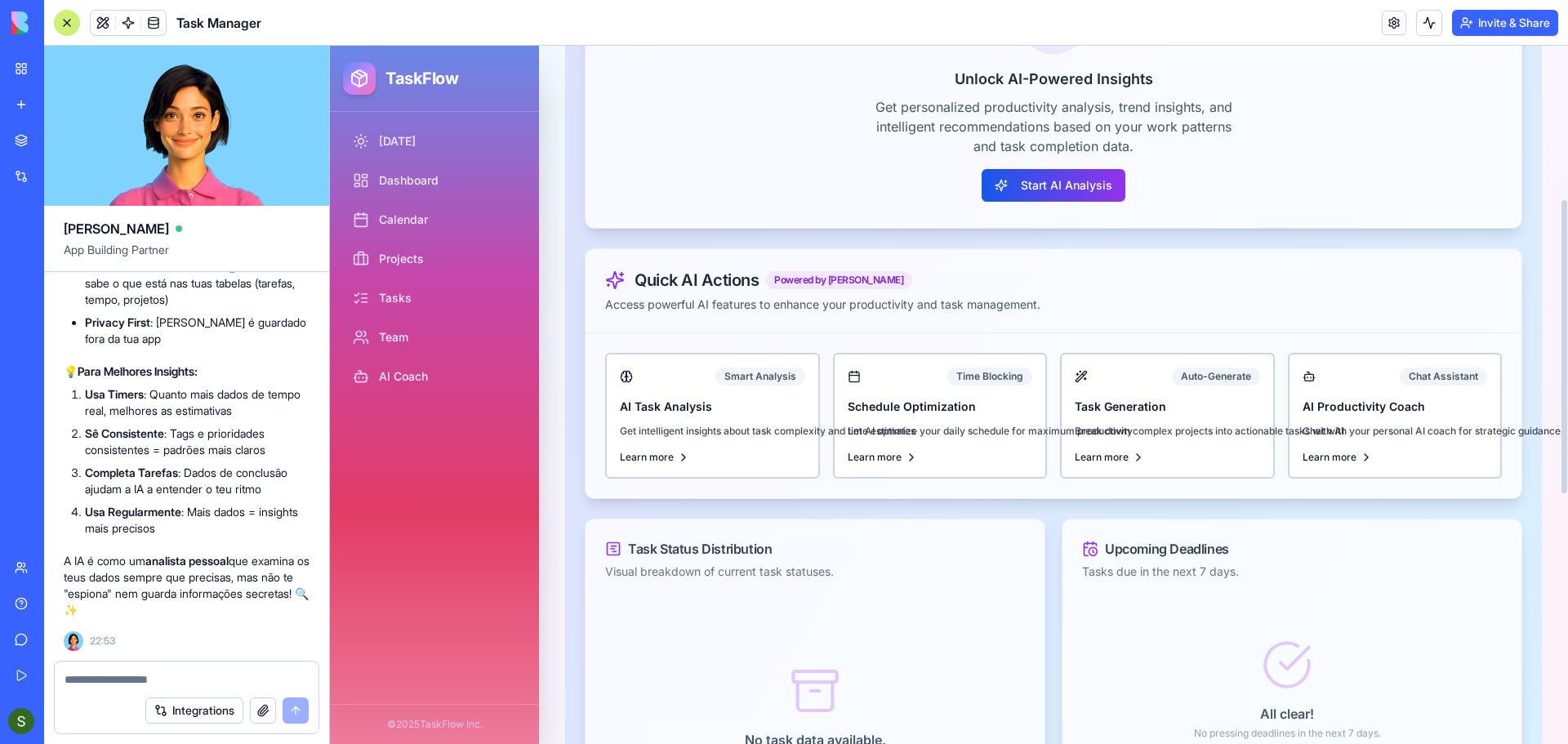
scroll to position [408, 0]
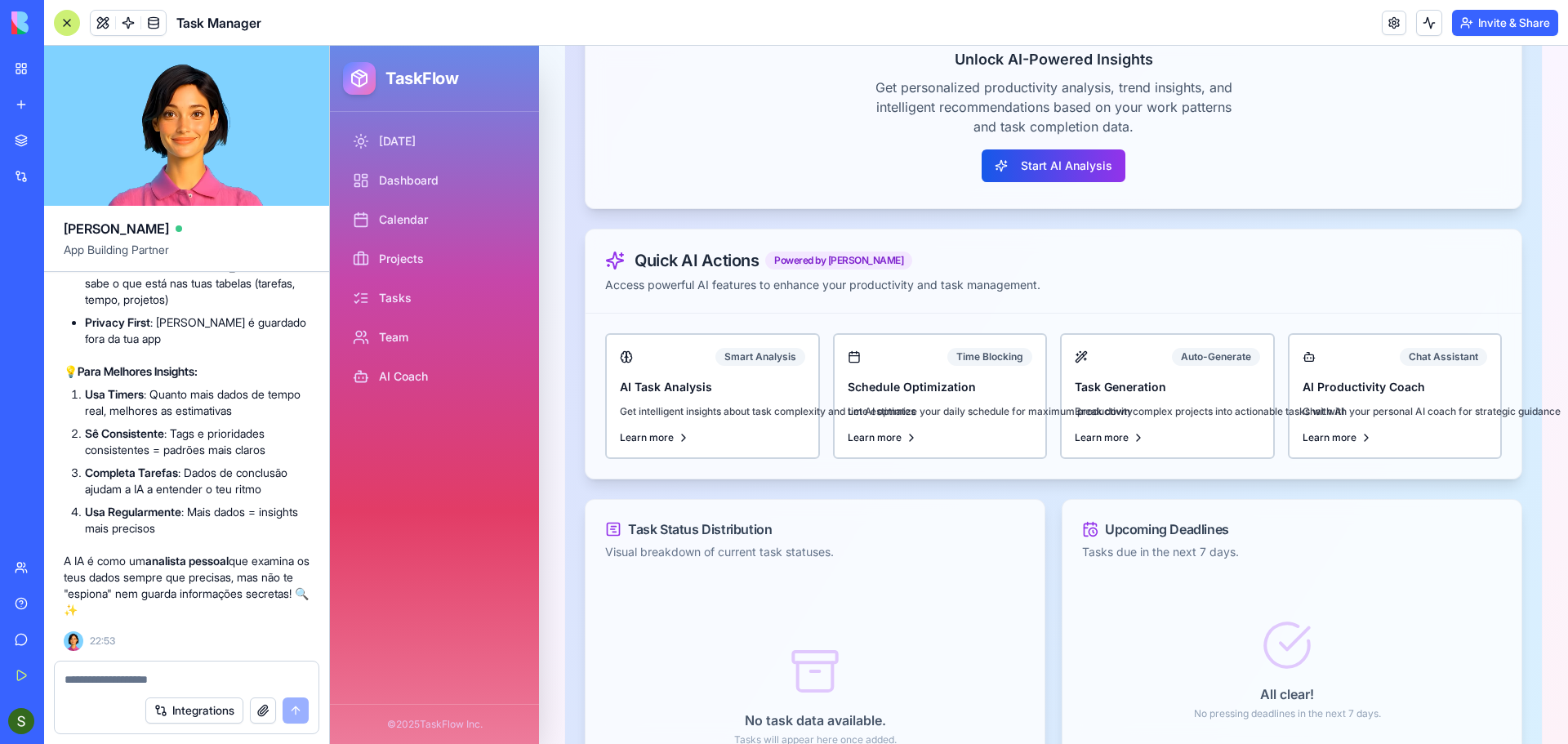
click at [58, 22] on div at bounding box center [67, 23] width 26 height 26
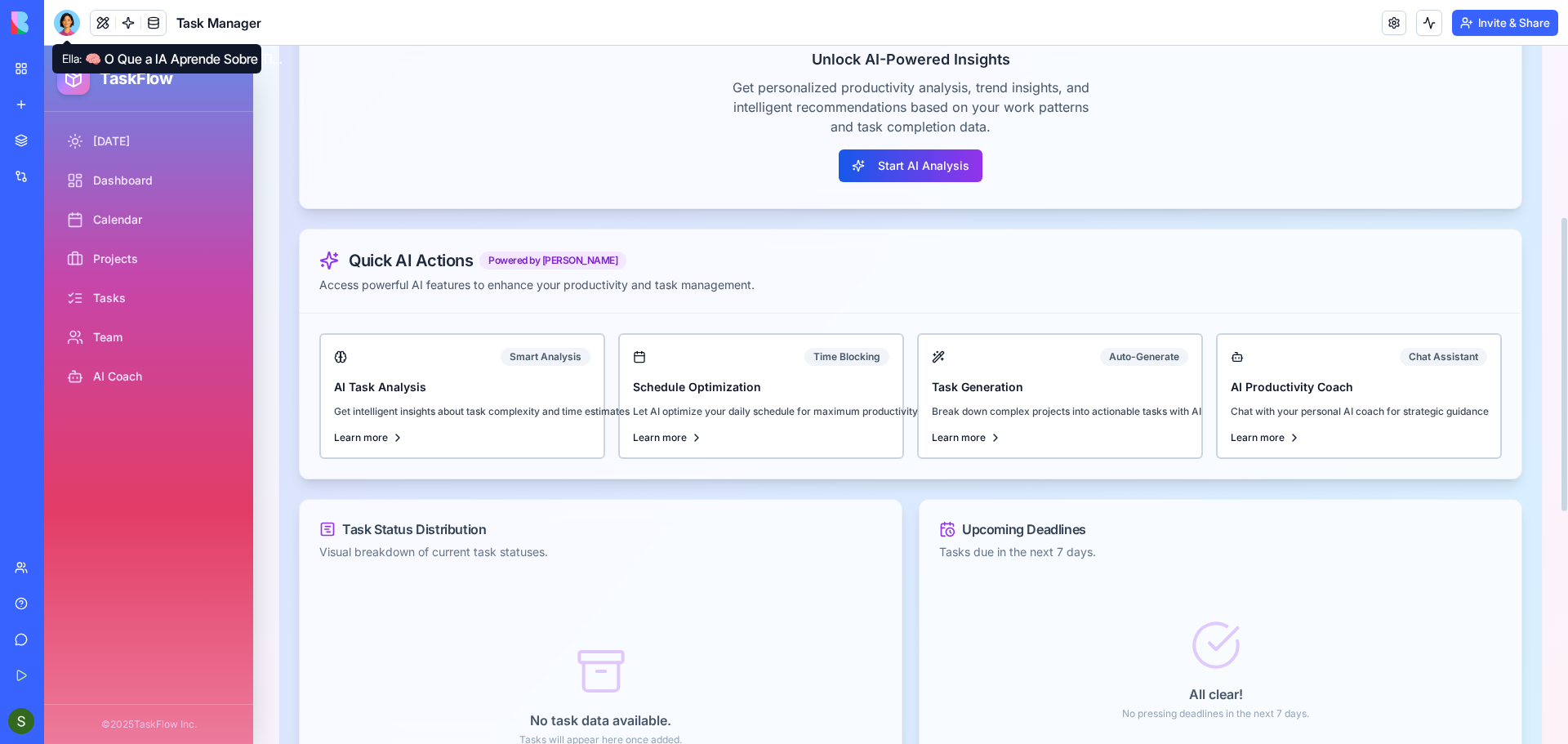
click at [63, 24] on div at bounding box center [67, 23] width 26 height 26
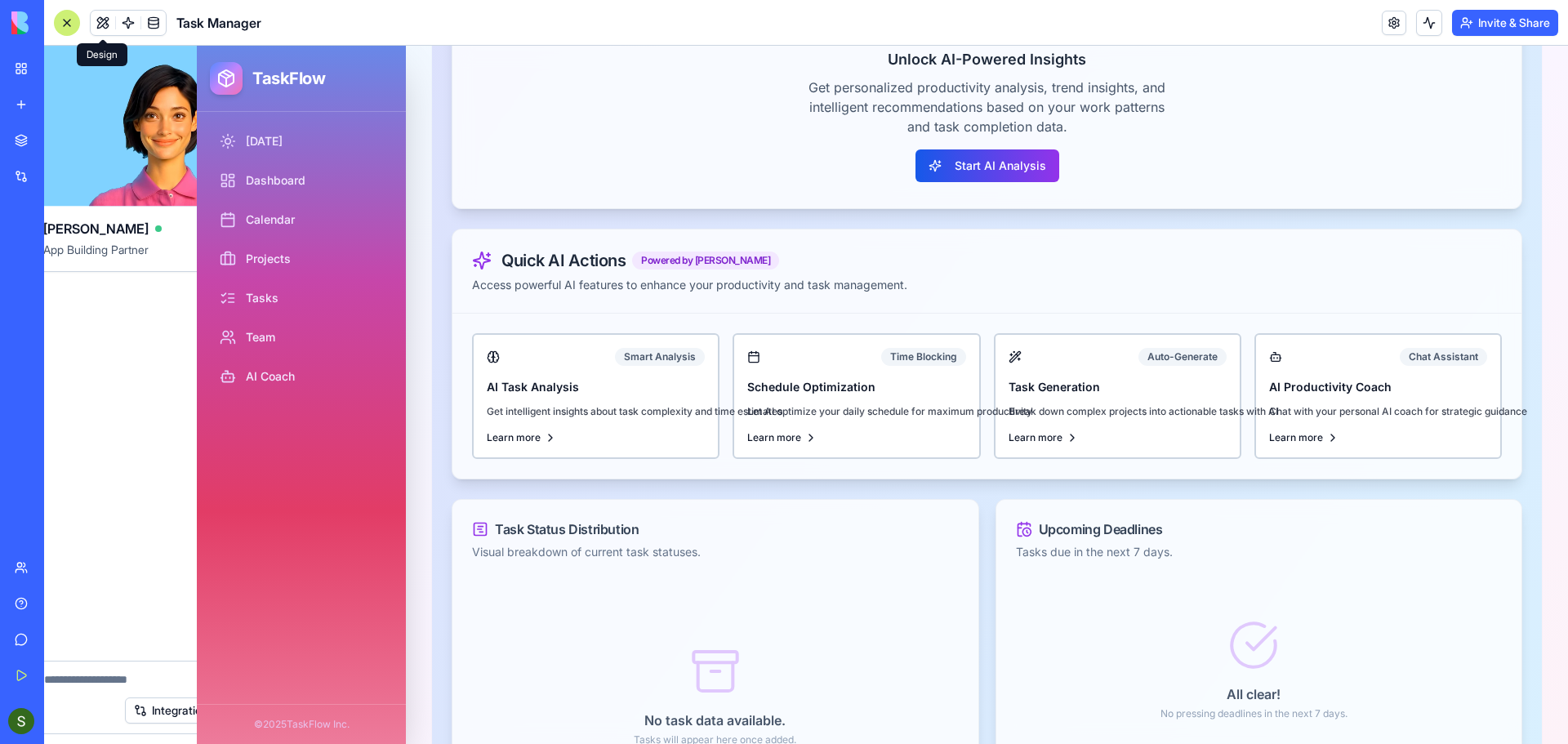
scroll to position [0, 0]
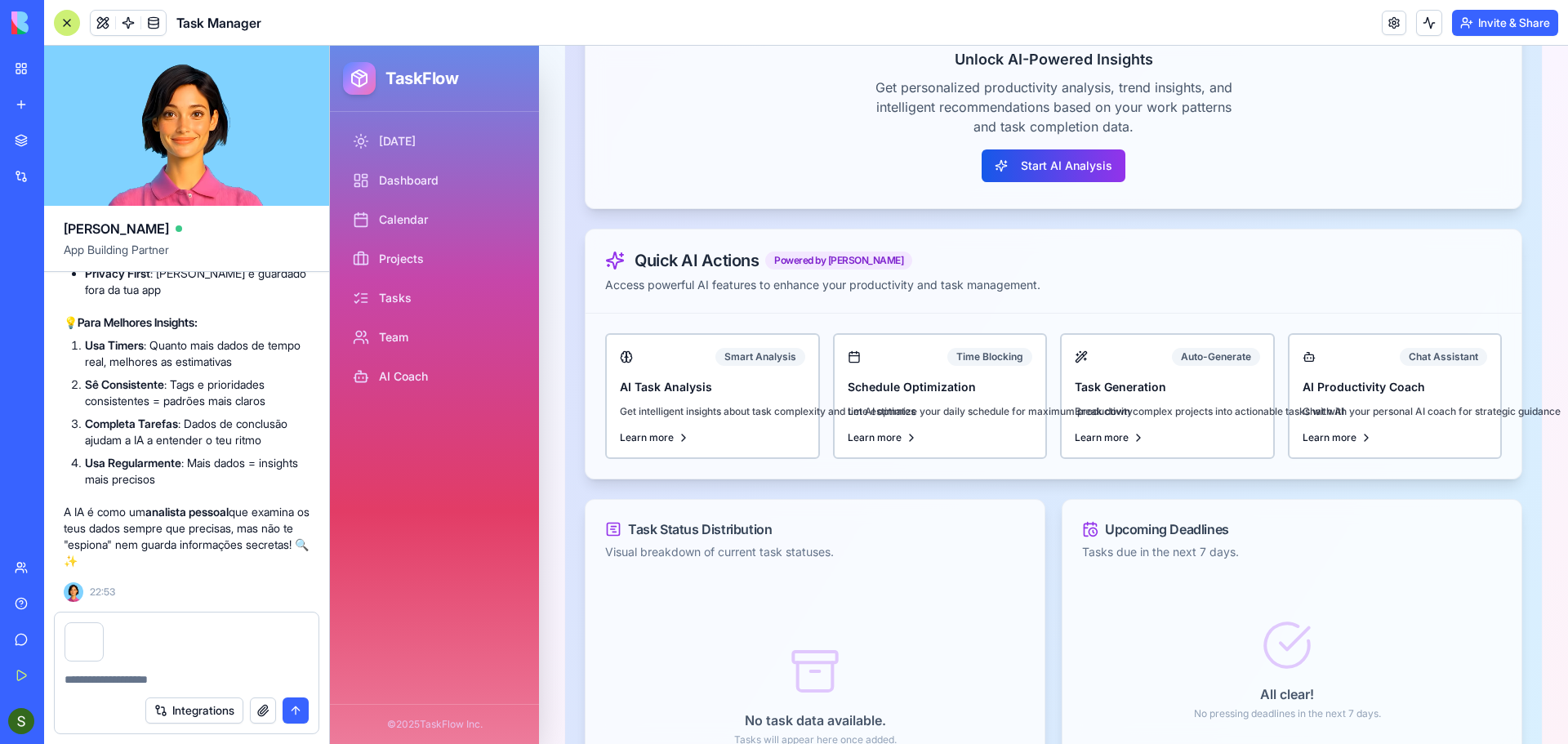
click at [104, 682] on textarea at bounding box center [187, 679] width 244 height 17
type textarea "**********"
click at [296, 714] on button "submit" at bounding box center [296, 711] width 26 height 26
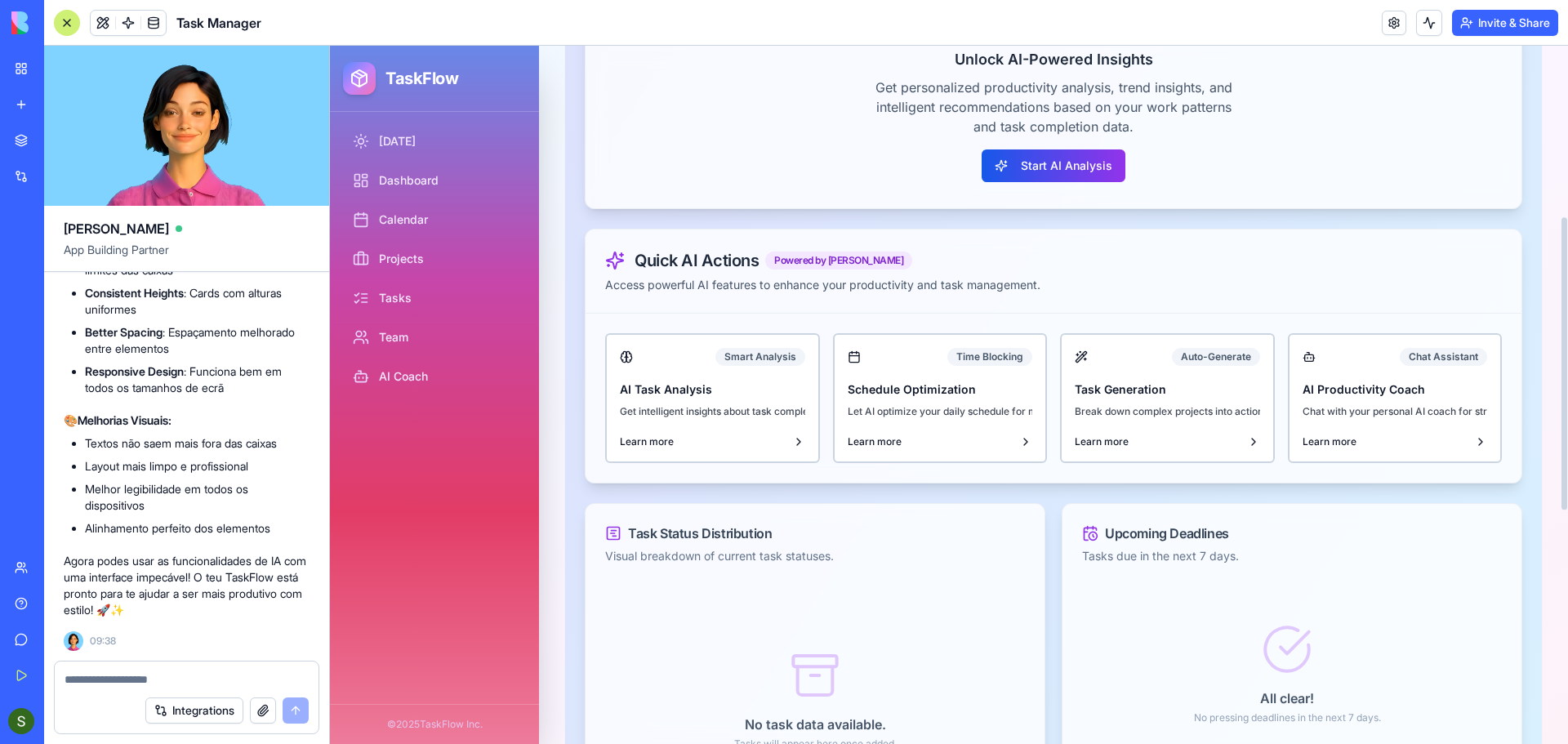
scroll to position [14446, 0]
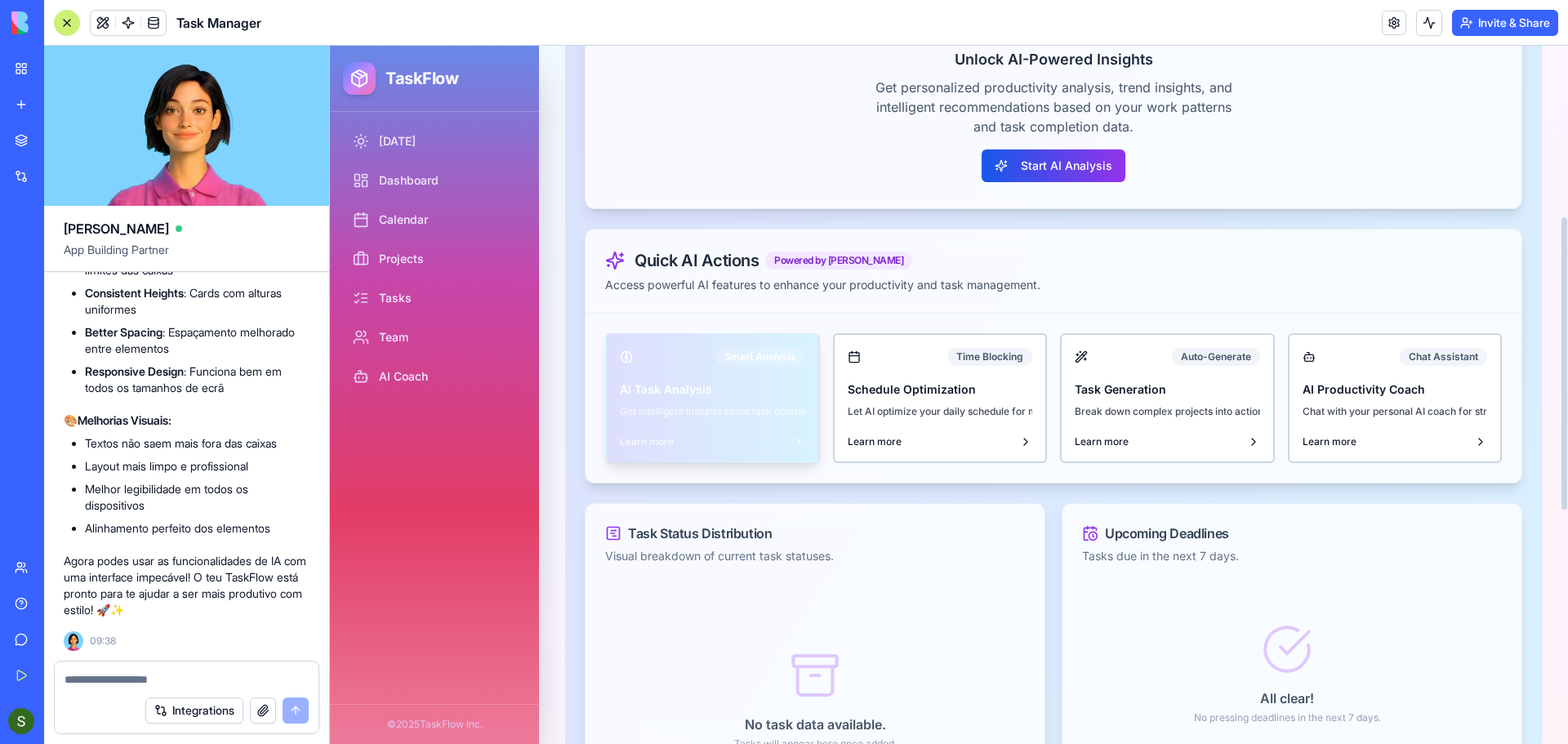
click at [785, 439] on span "Learn more" at bounding box center [705, 441] width 169 height 13
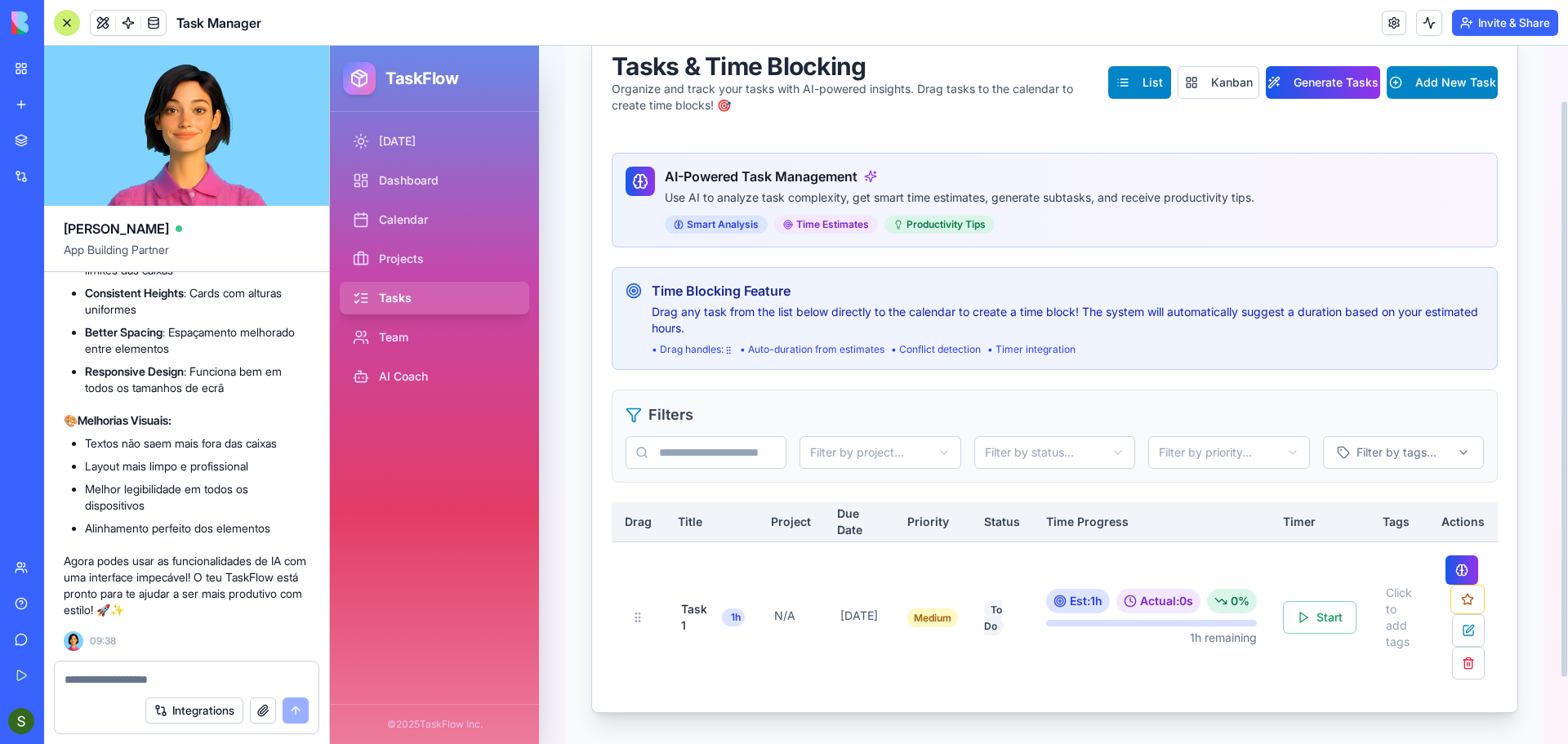
scroll to position [66, 0]
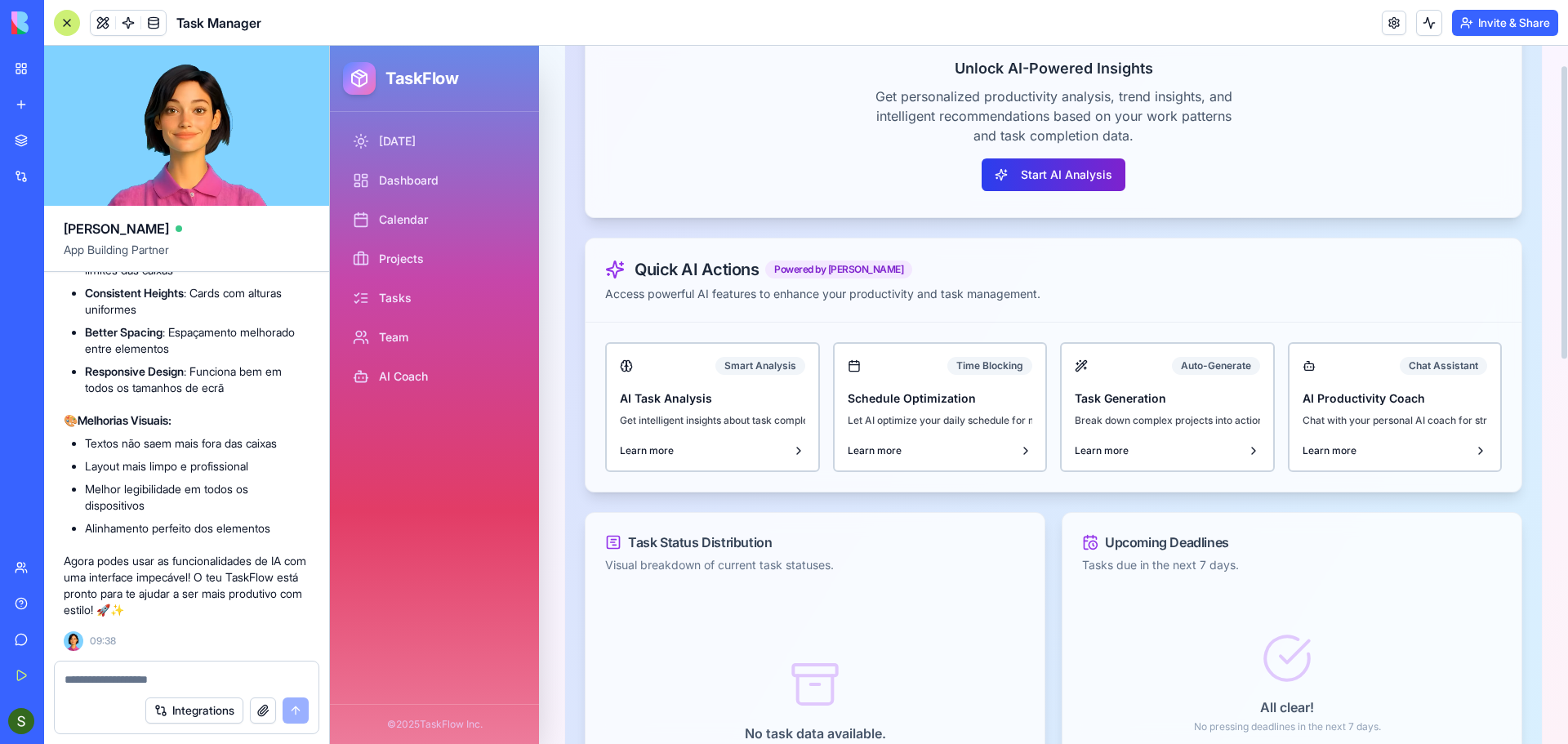
scroll to position [408, 0]
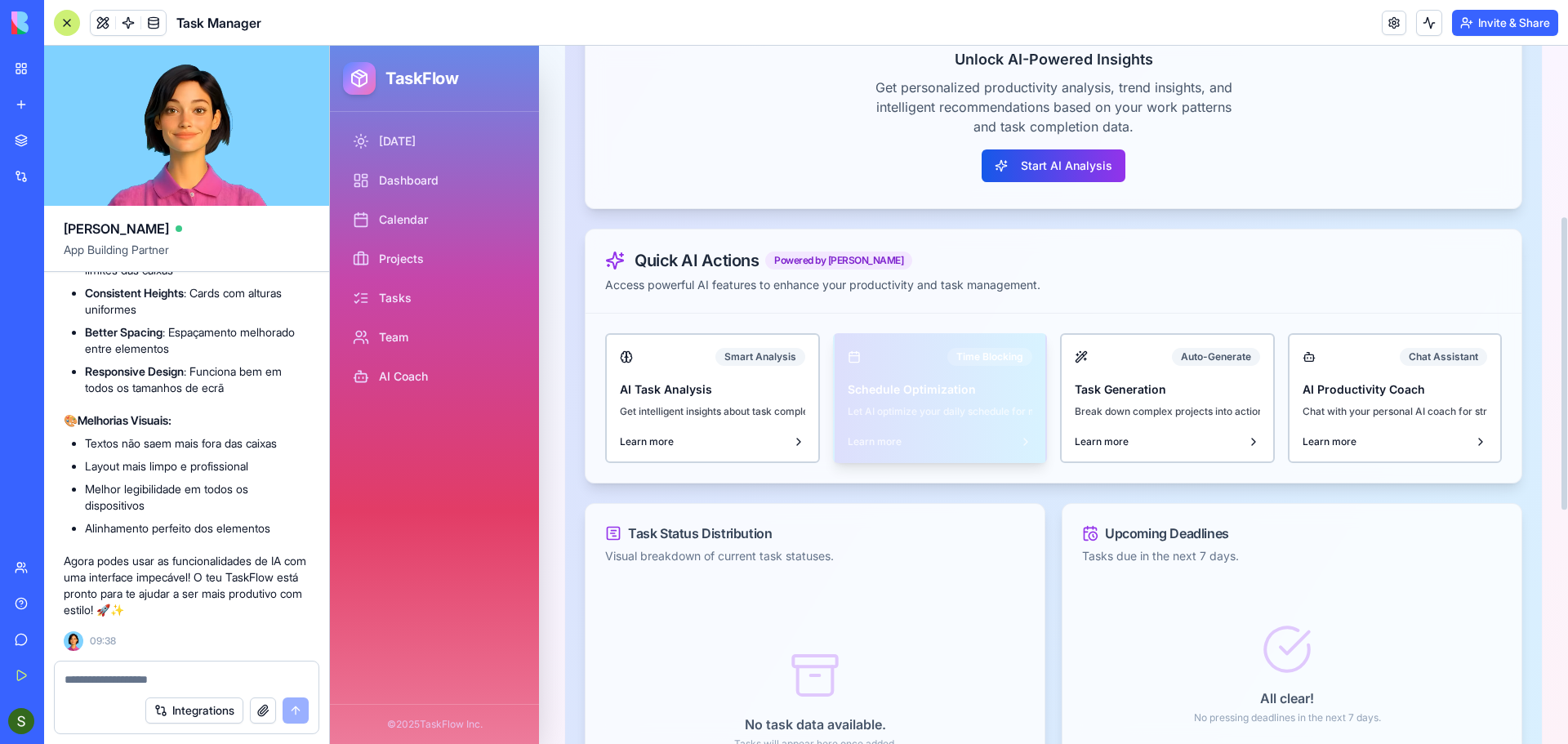
click at [956, 404] on p "Let AI optimize your daily schedule for maximum productivity" at bounding box center [940, 412] width 186 height 17
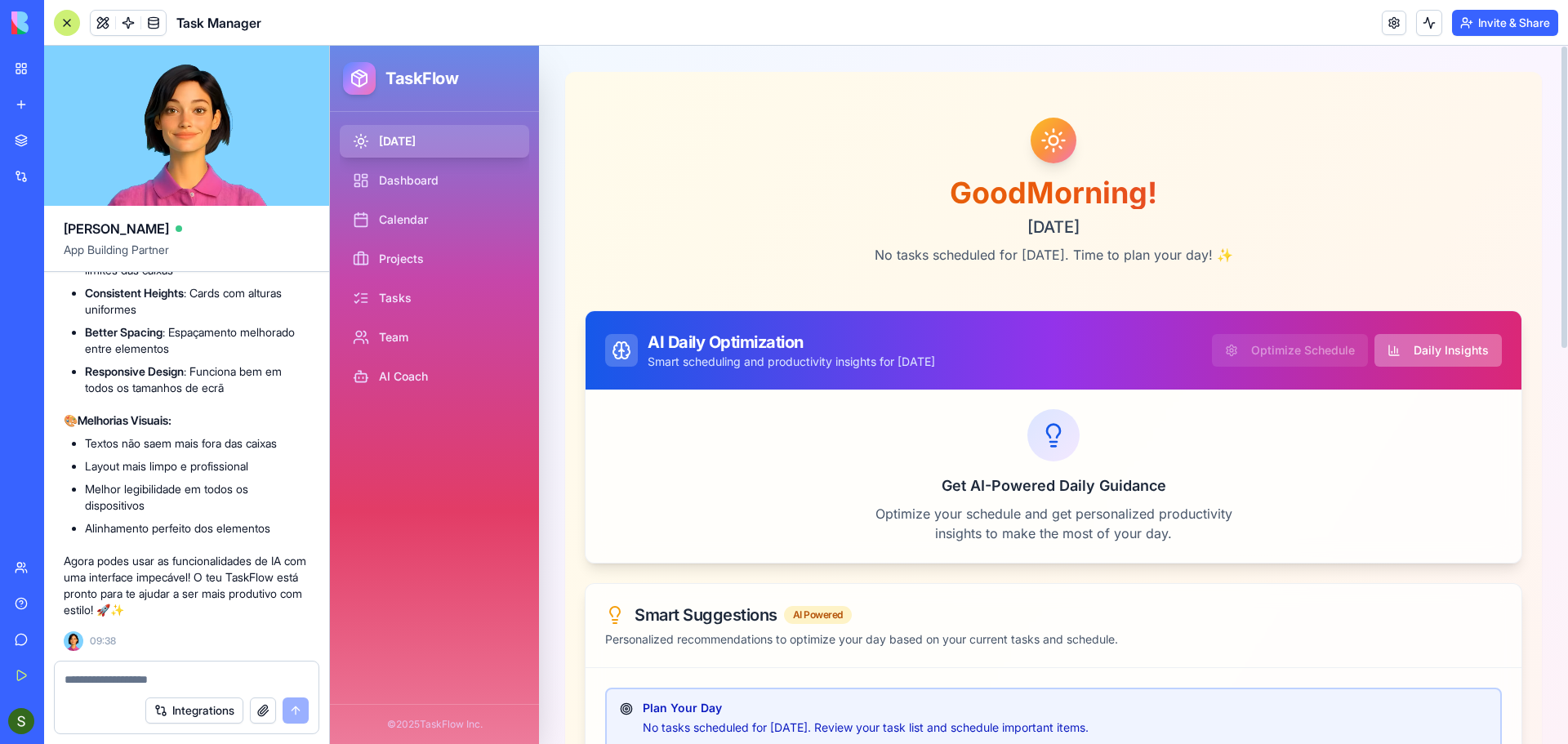
click at [1461, 350] on button "Daily Insights" at bounding box center [1438, 350] width 127 height 32
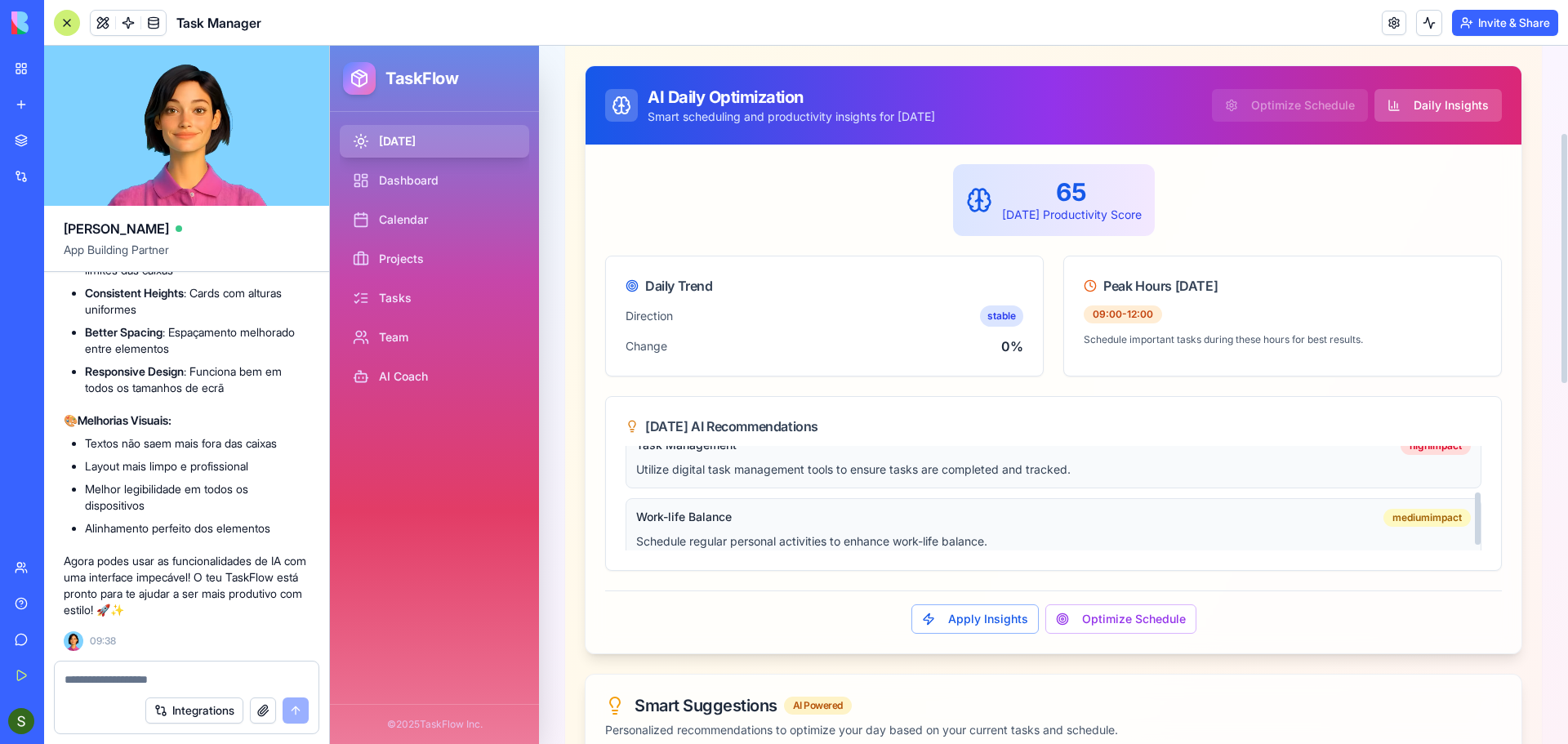
scroll to position [101, 0]
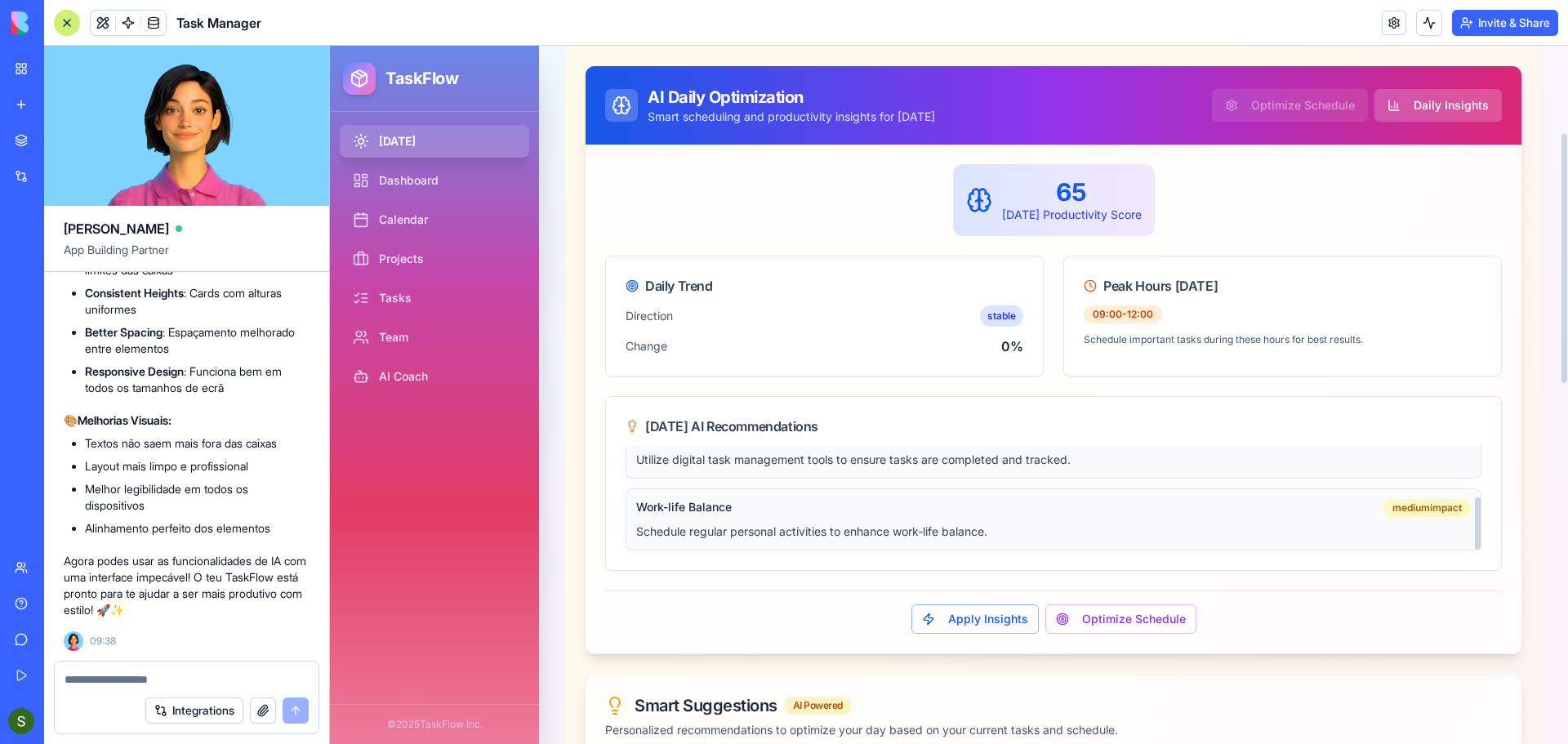
drag, startPoint x: 1476, startPoint y: 480, endPoint x: 1476, endPoint y: 535, distance: 55.0
click at [1476, 535] on div at bounding box center [1477, 523] width 6 height 52
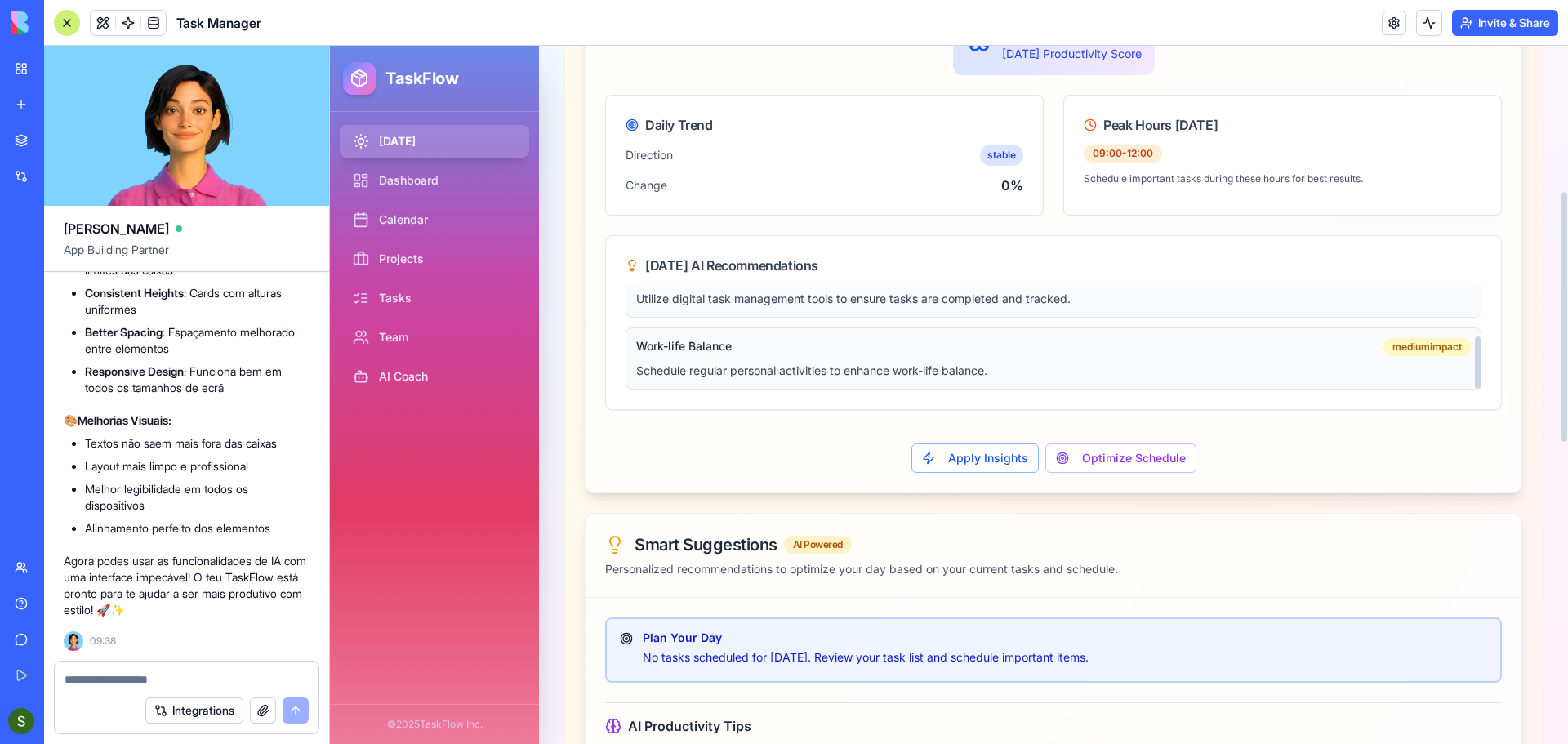
scroll to position [408, 0]
click at [939, 454] on button "Apply Insights" at bounding box center [975, 456] width 127 height 30
click at [992, 454] on button "Apply Insights" at bounding box center [975, 456] width 127 height 30
click at [1113, 463] on button "Optimize Schedule" at bounding box center [1121, 456] width 151 height 30
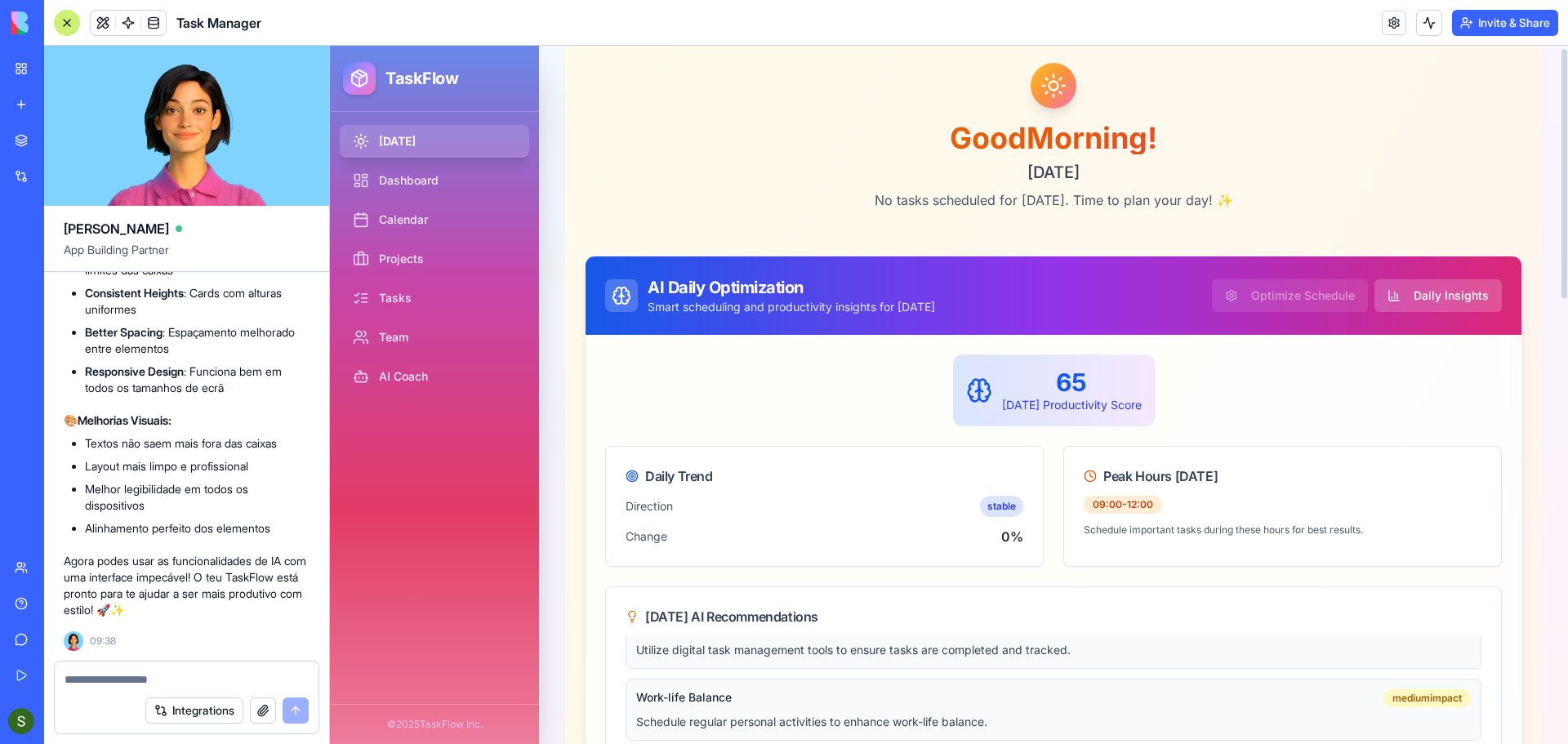
scroll to position [0, 0]
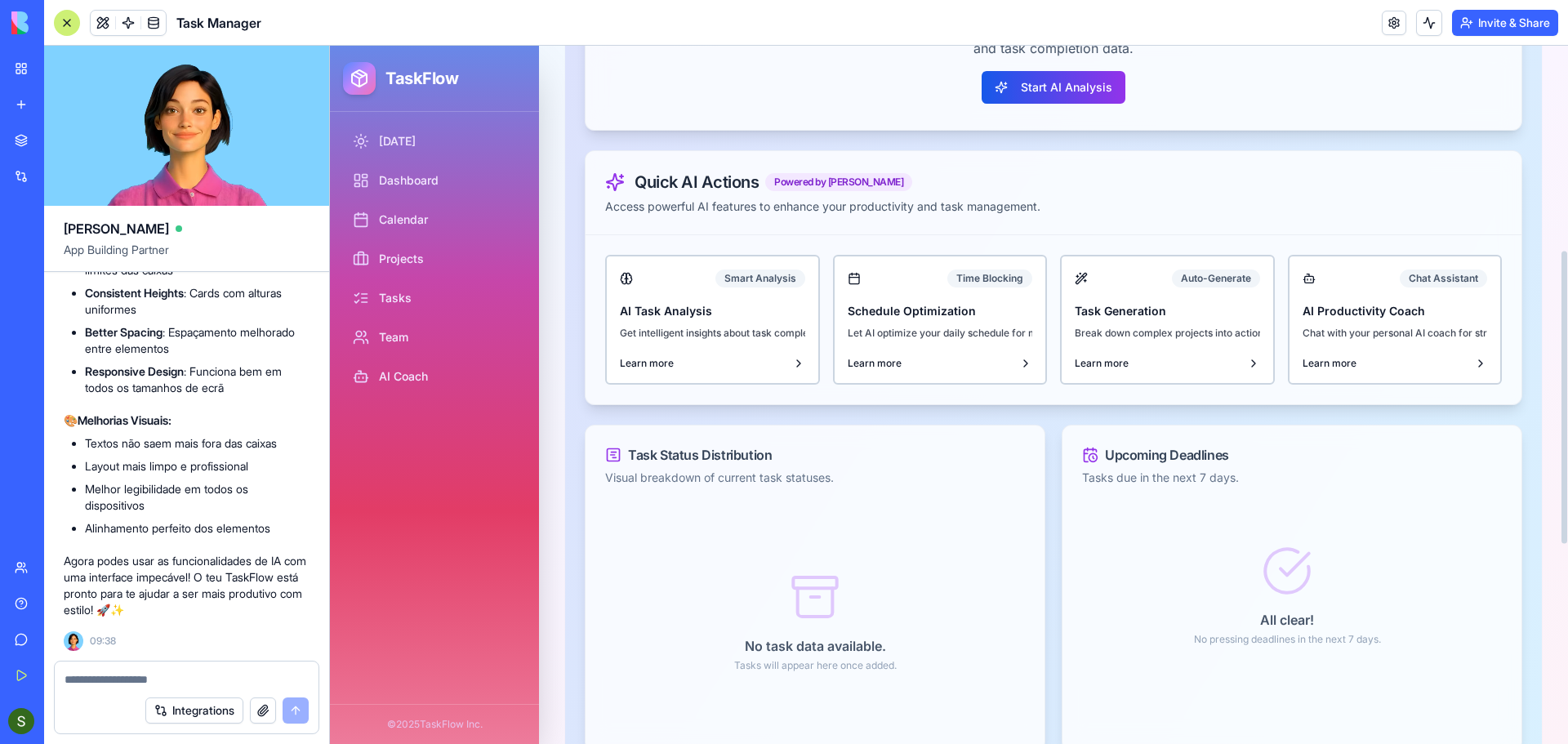
scroll to position [490, 0]
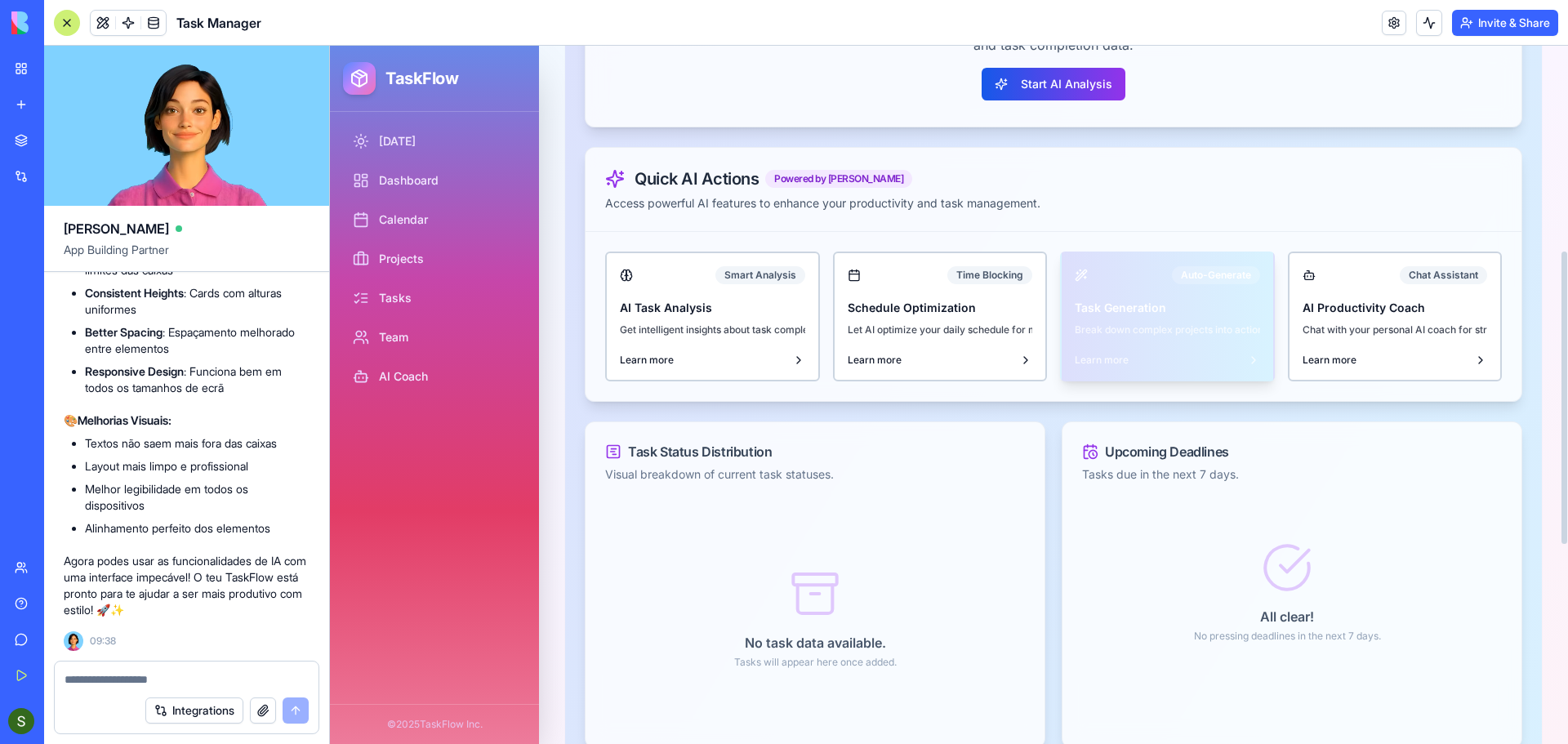
click at [1173, 341] on button "Auto-Generate Task Generation Break down complex projects into actionable tasks…" at bounding box center [1168, 316] width 215 height 130
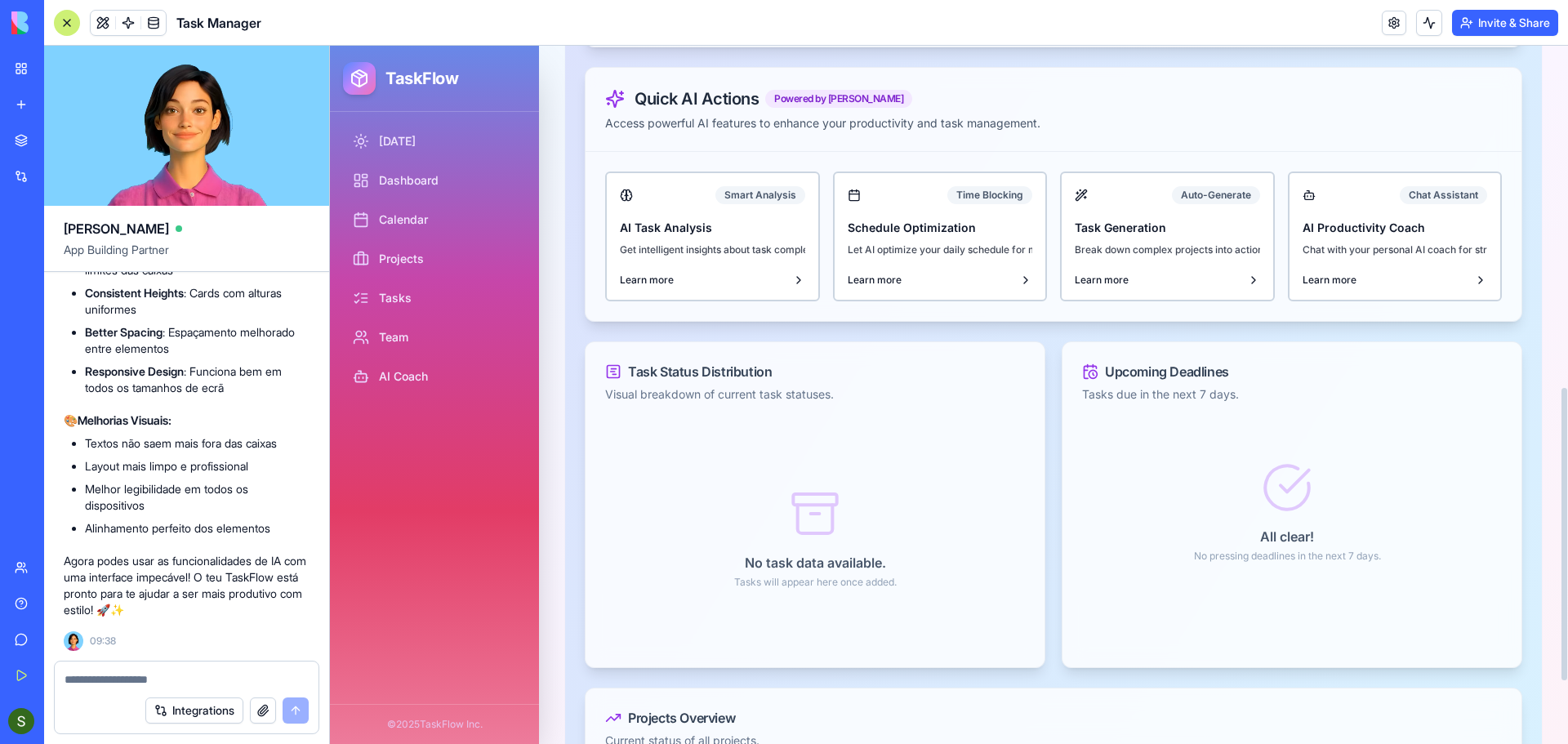
scroll to position [490, 0]
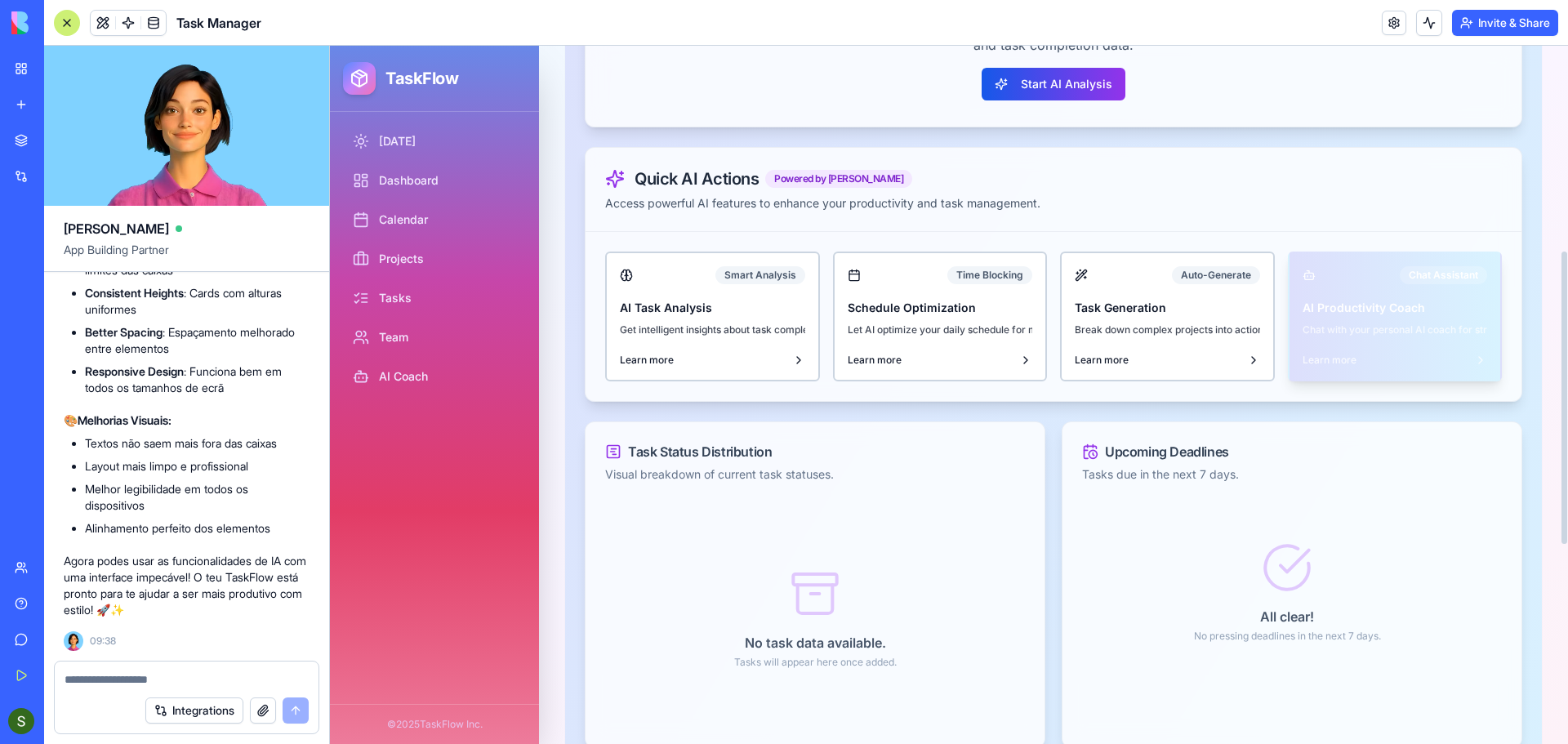
click at [1451, 333] on p "Chat with your personal AI coach for strategic guidance" at bounding box center [1395, 330] width 186 height 17
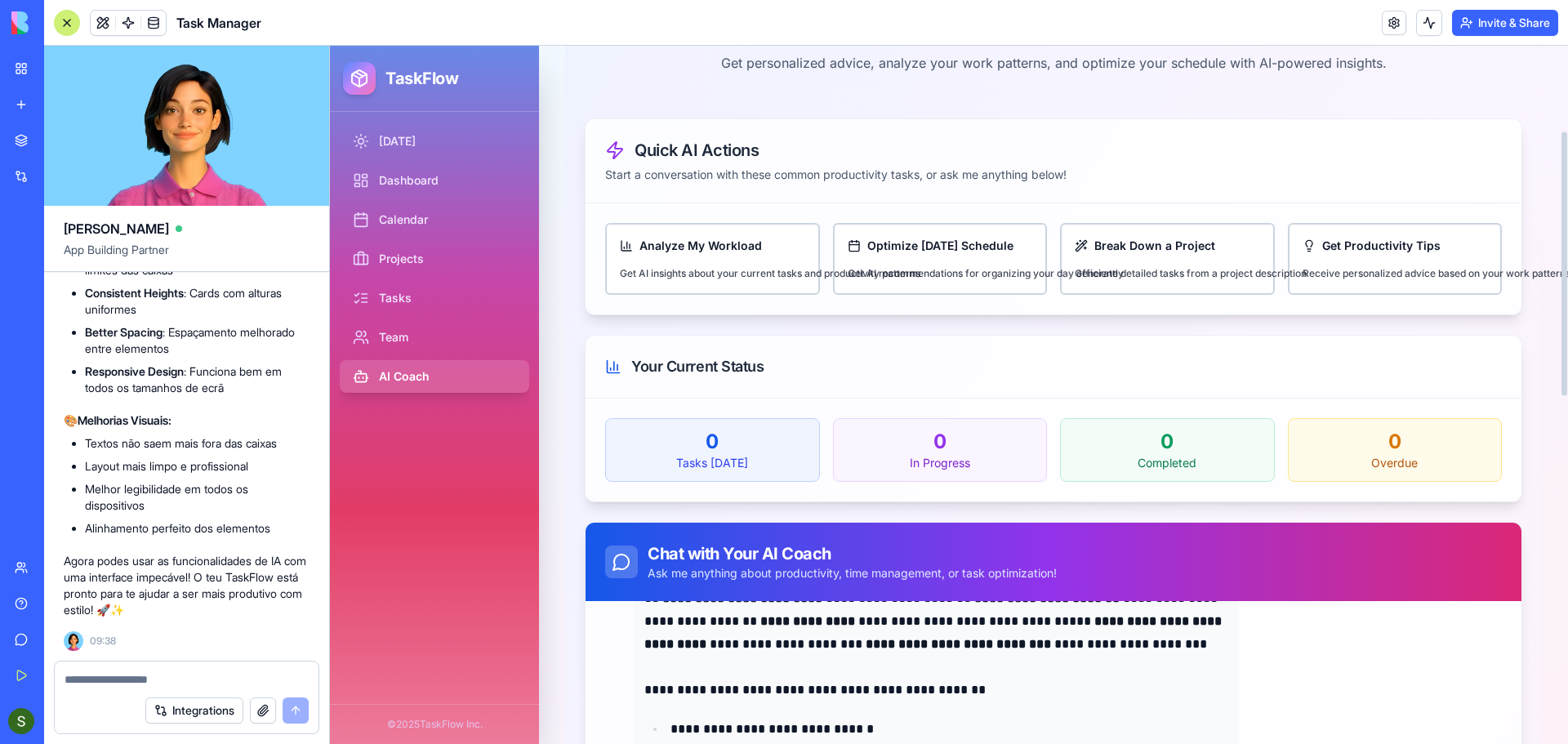
scroll to position [85, 0]
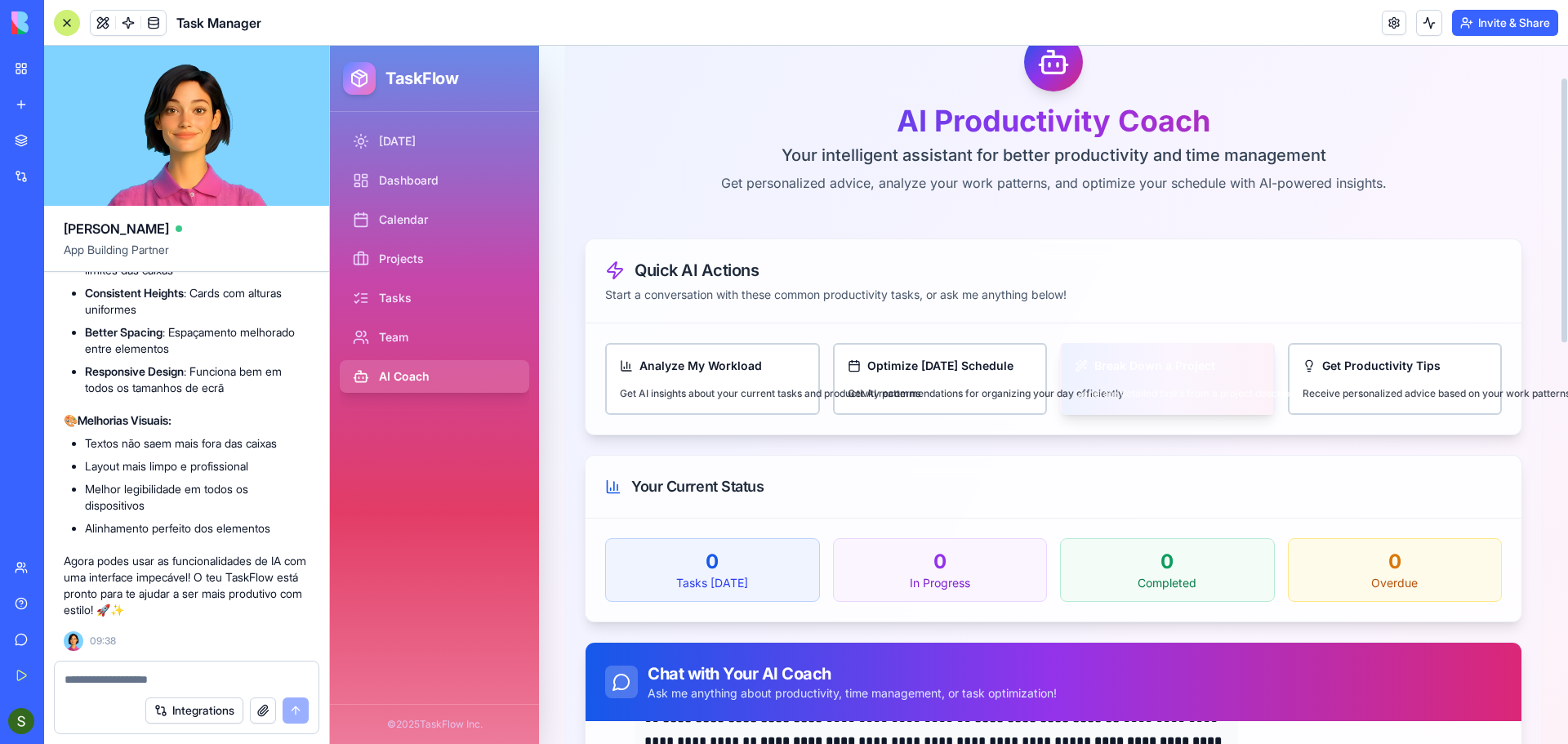
click at [1098, 386] on button "Break Down a Project Generate detailed tasks from a project description" at bounding box center [1168, 379] width 215 height 72
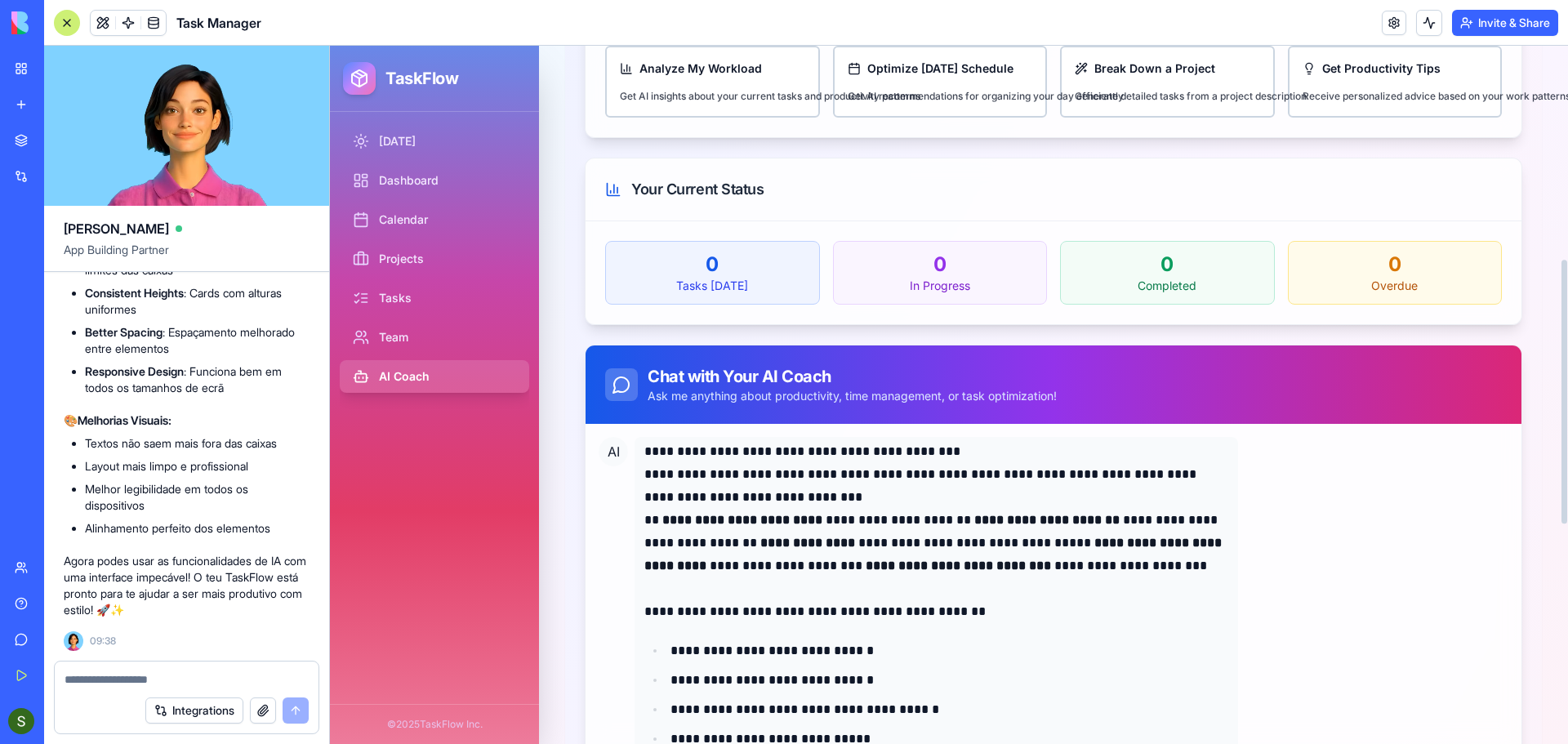
scroll to position [249, 0]
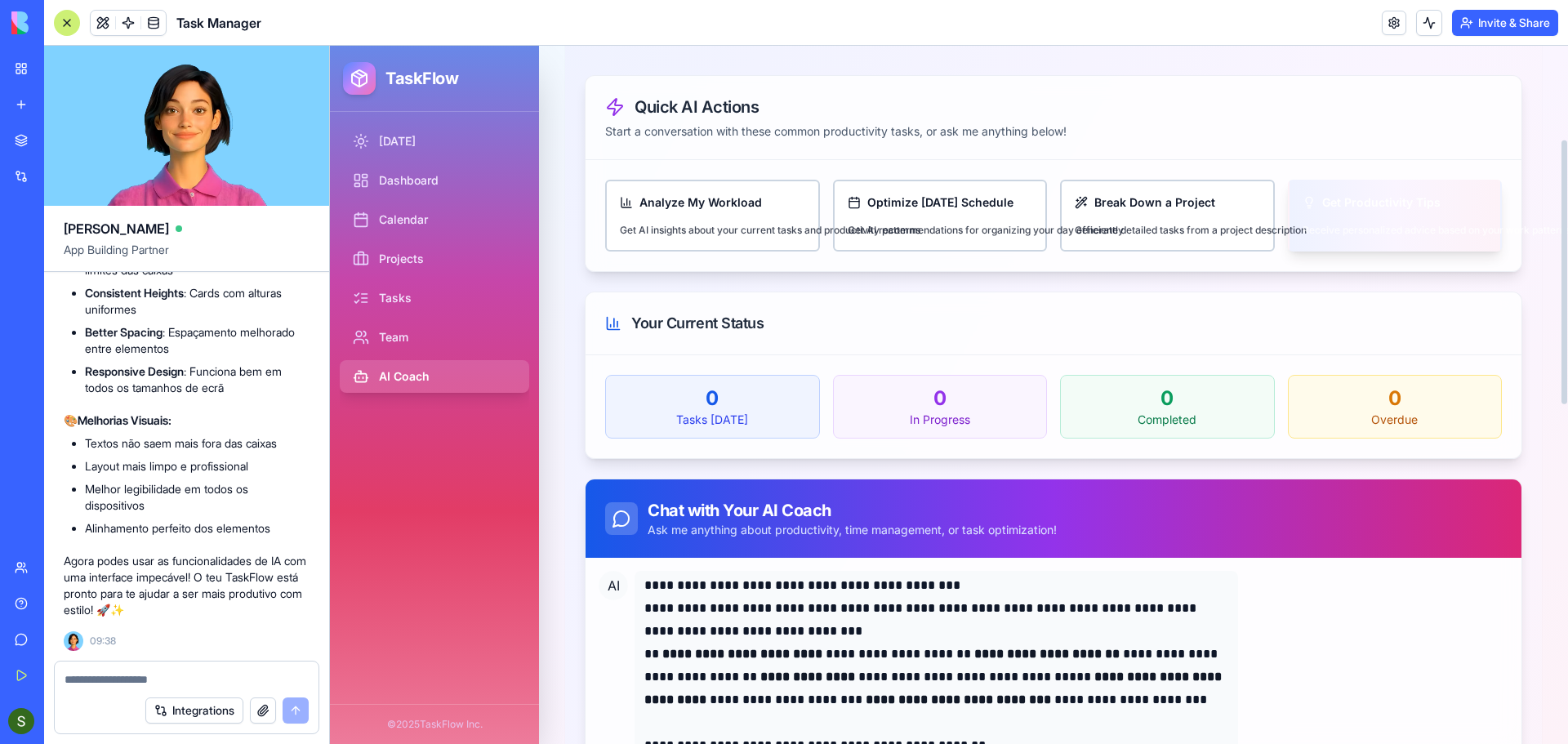
click at [1460, 209] on button "Get Productivity Tips Receive personalized advice based on your work patterns" at bounding box center [1395, 215] width 215 height 72
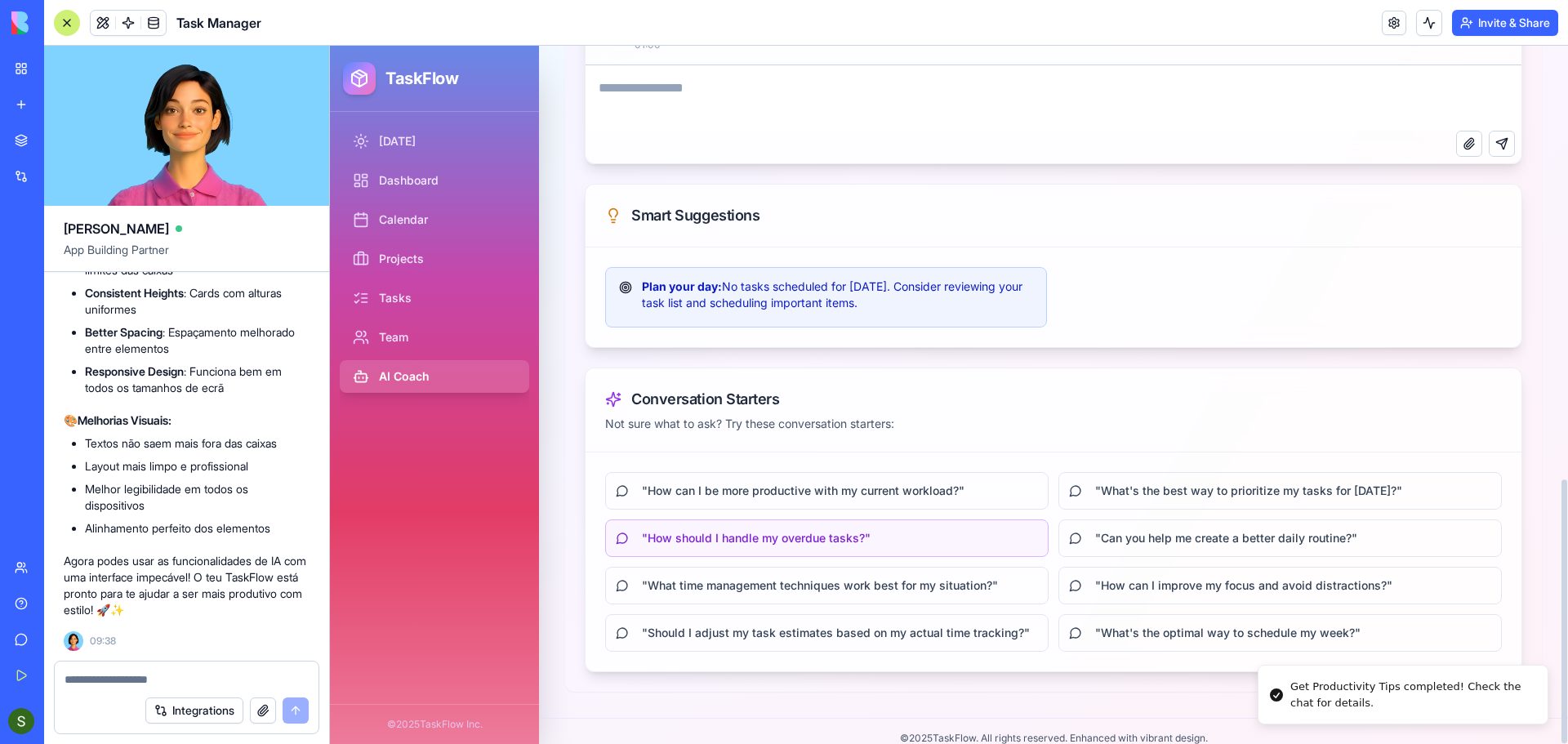
scroll to position [1147, 0]
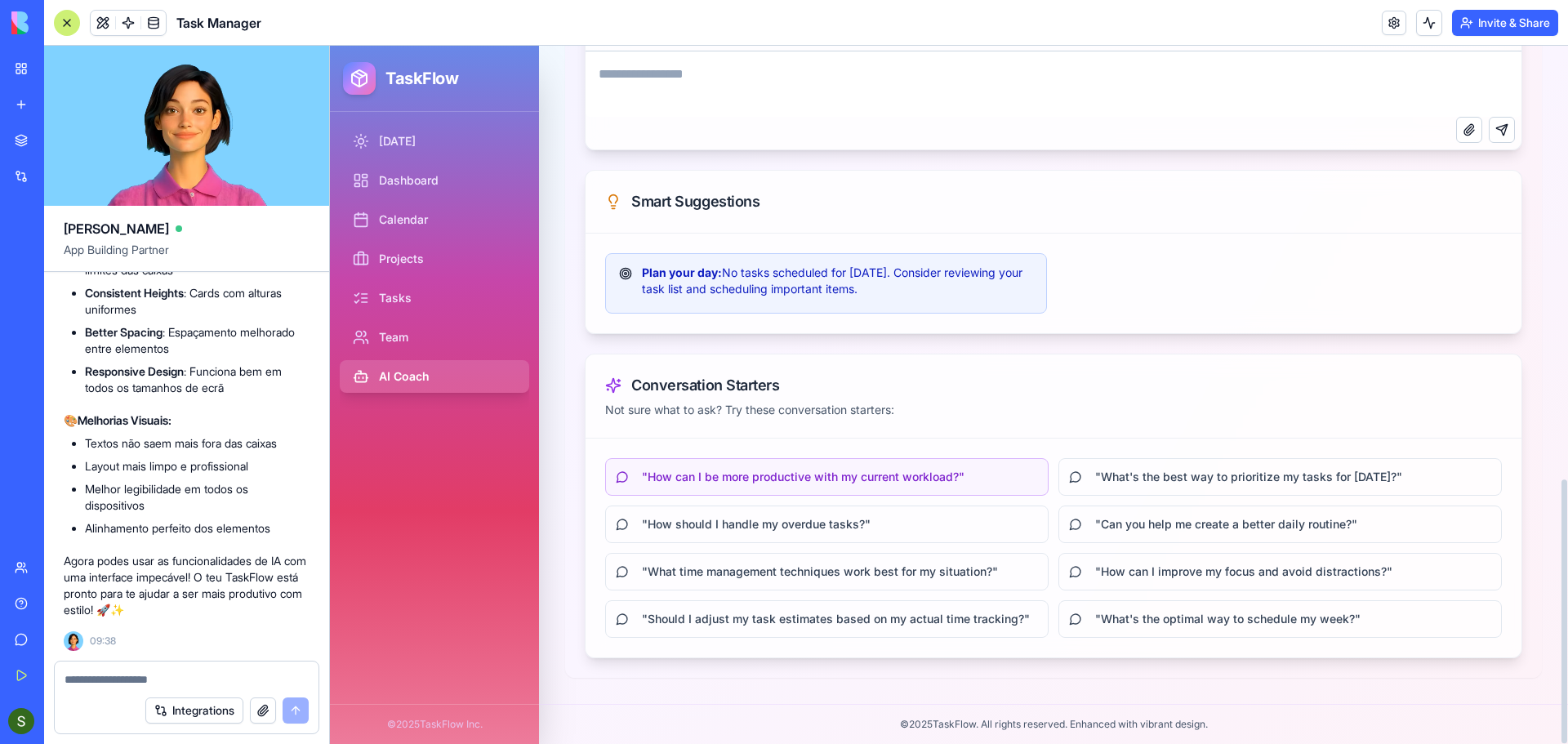
click at [815, 488] on button "" How can I be more productive with my current workload? "" at bounding box center [827, 476] width 444 height 38
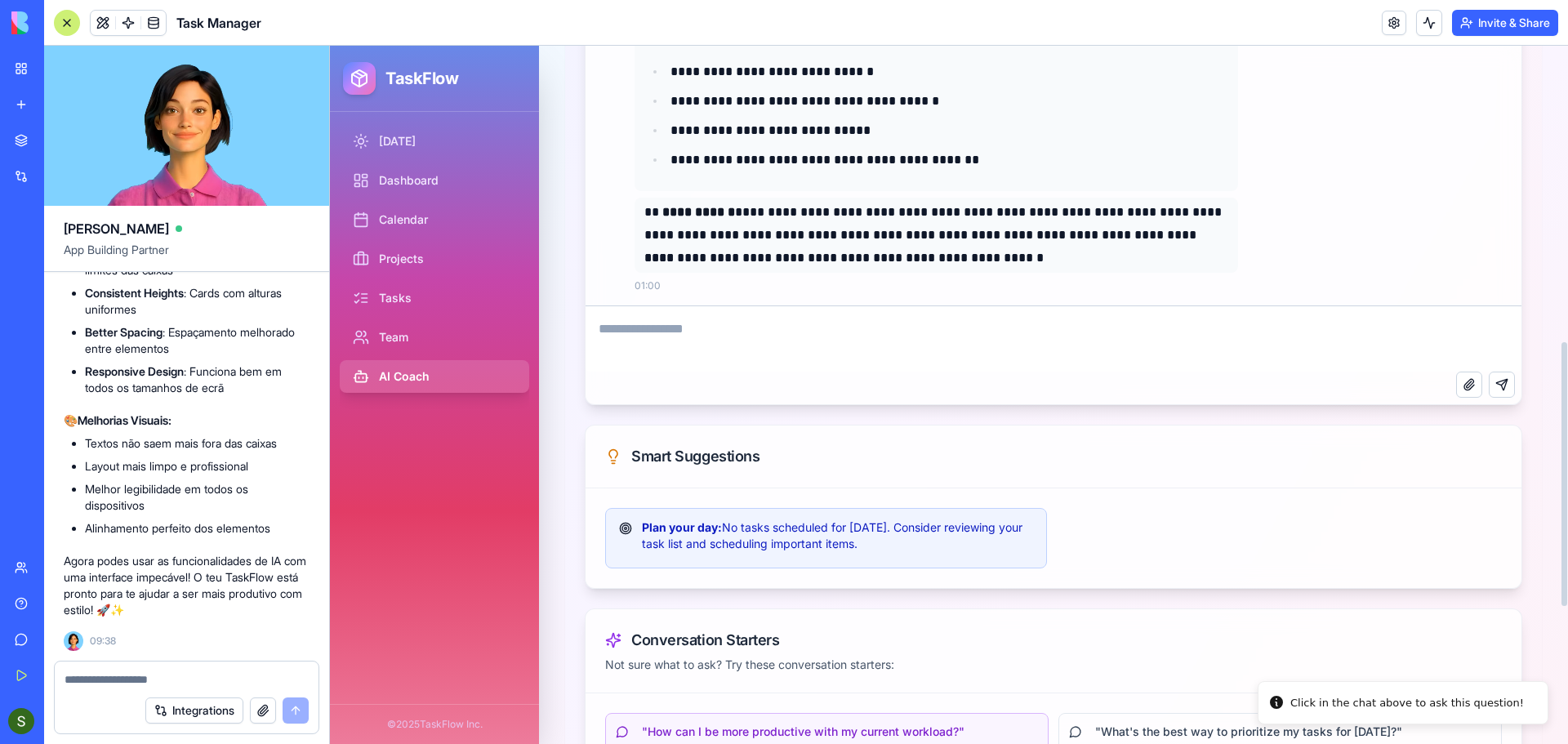
scroll to position [739, 0]
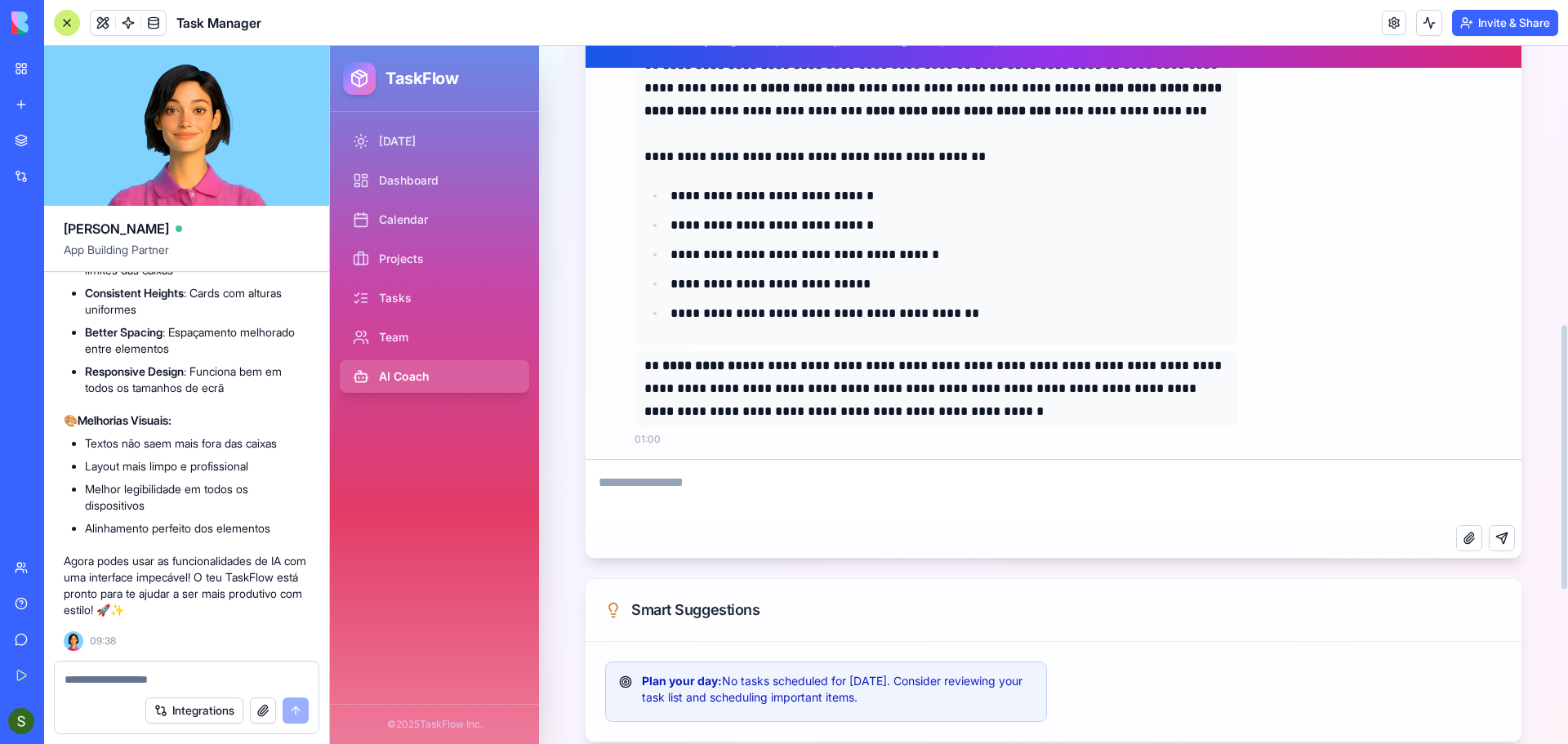
click at [821, 476] on textarea at bounding box center [1053, 492] width 936 height 65
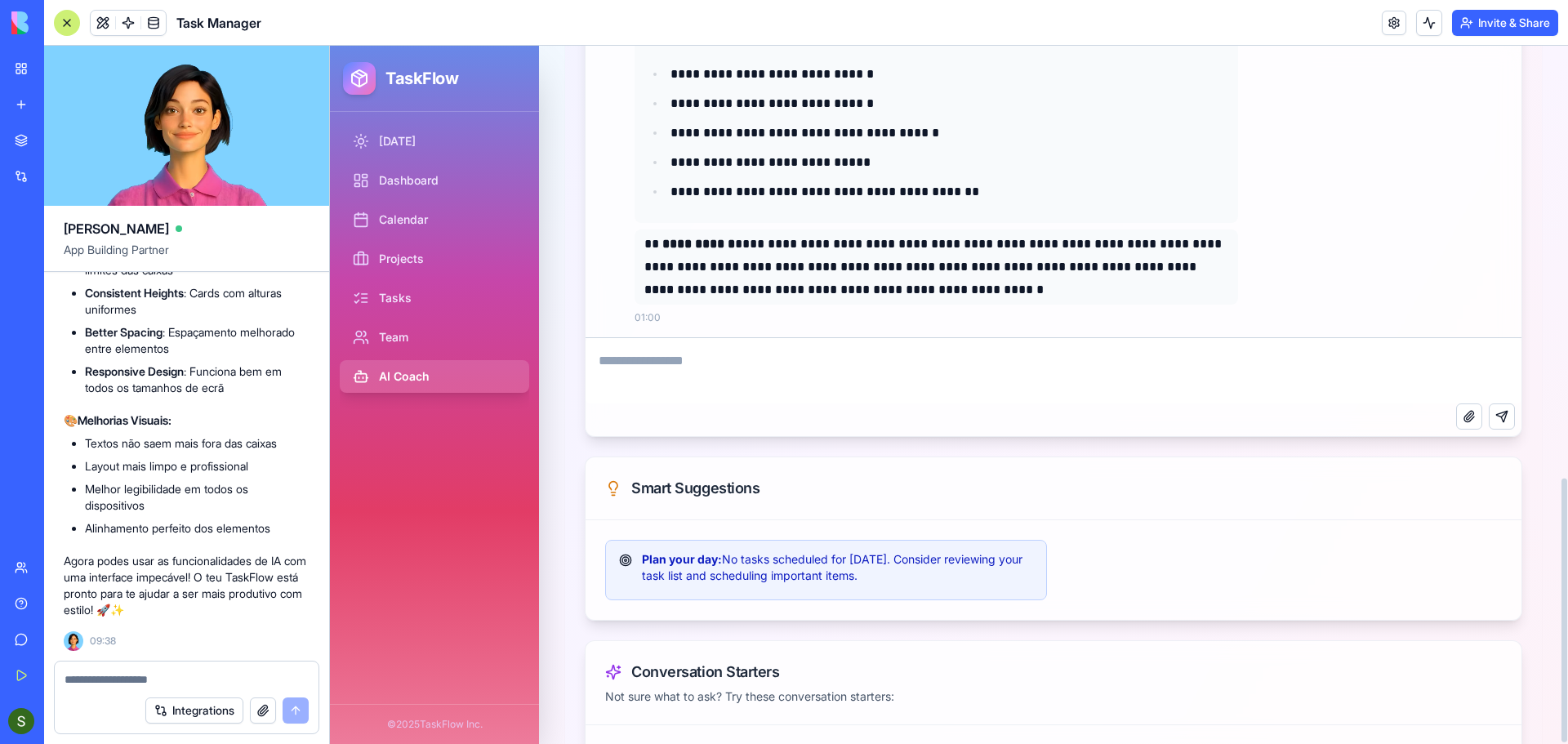
scroll to position [1147, 0]
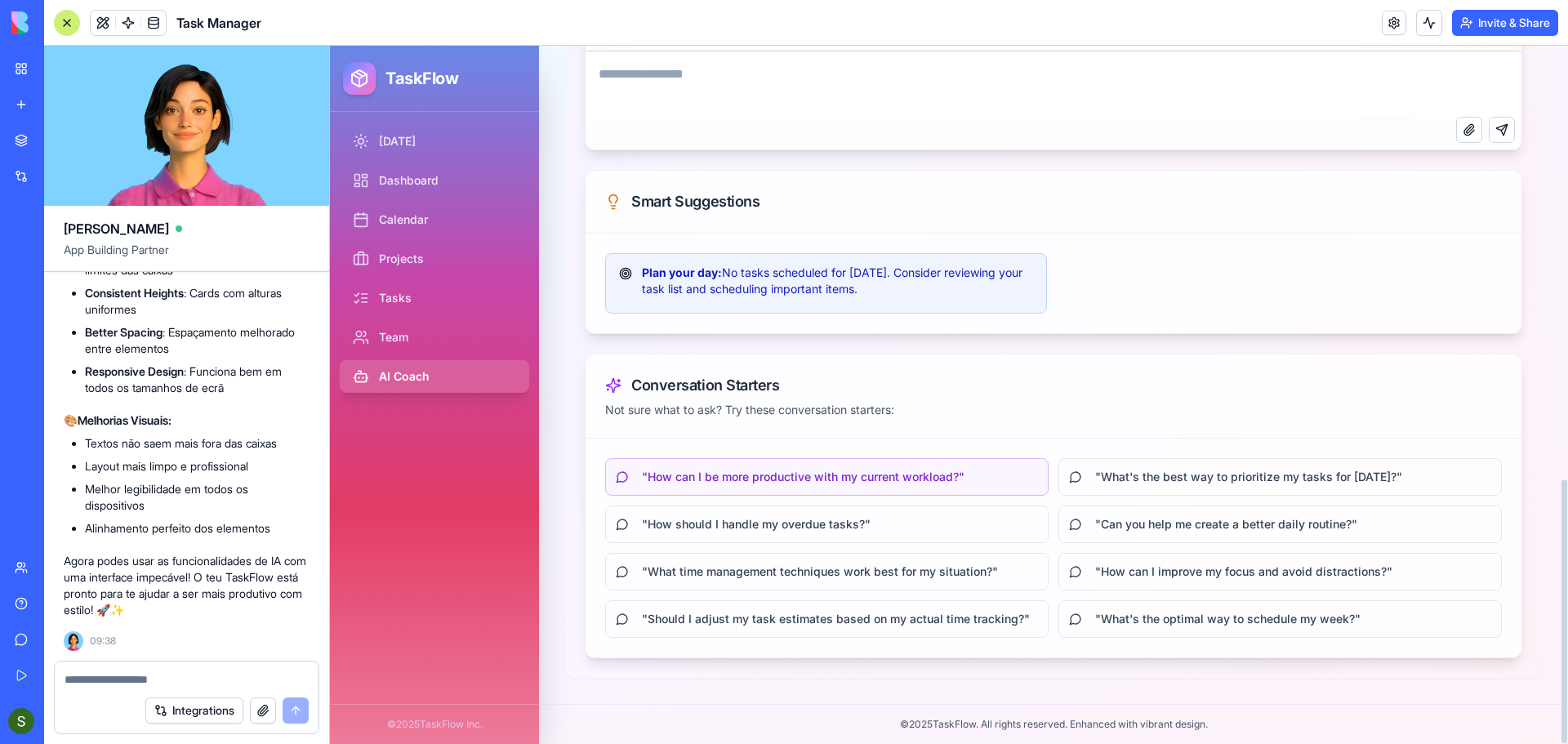
drag, startPoint x: 795, startPoint y: 483, endPoint x: 731, endPoint y: 478, distance: 64.2
click at [731, 478] on span "" How can I be more productive with my current workload? "" at bounding box center [803, 477] width 323 height 17
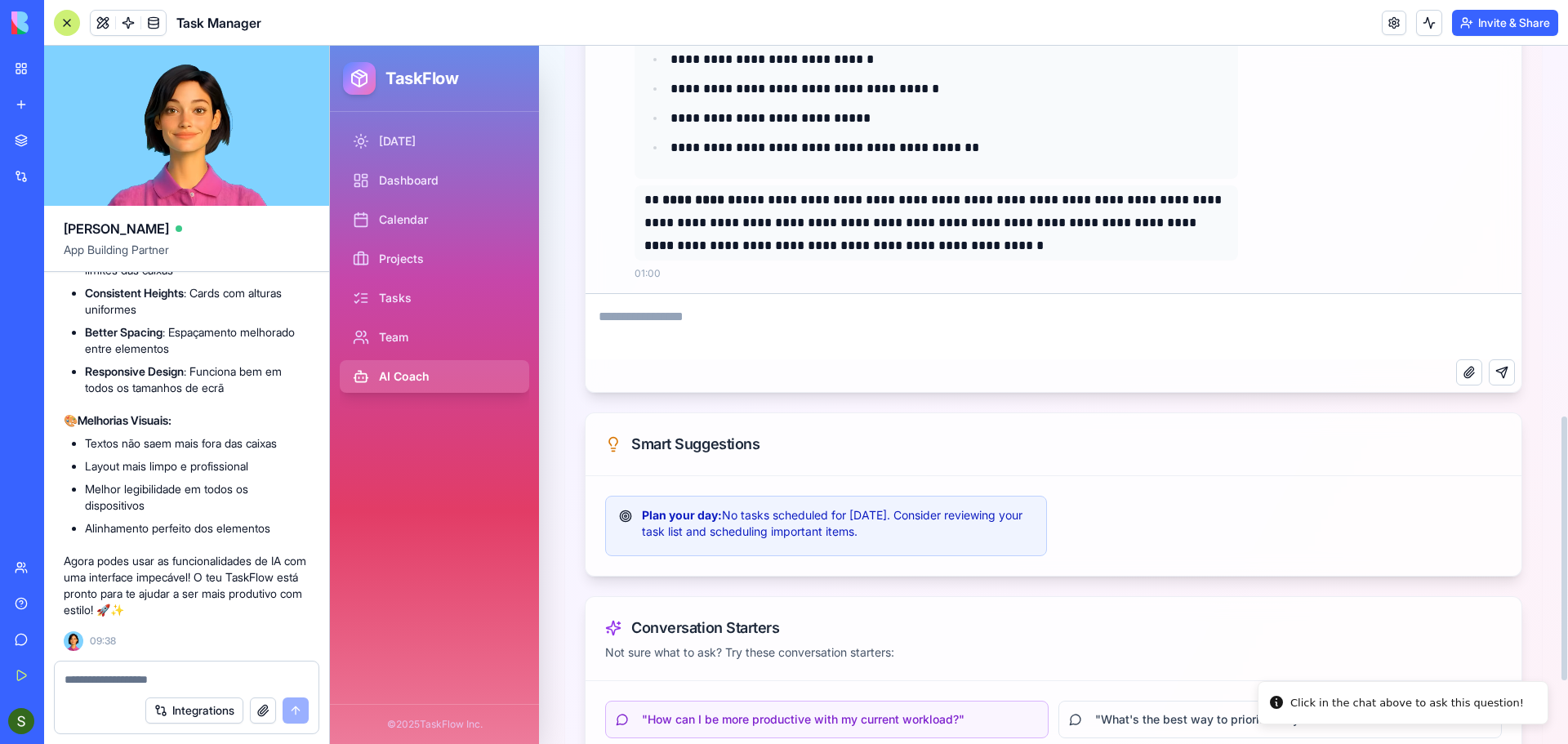
scroll to position [902, 0]
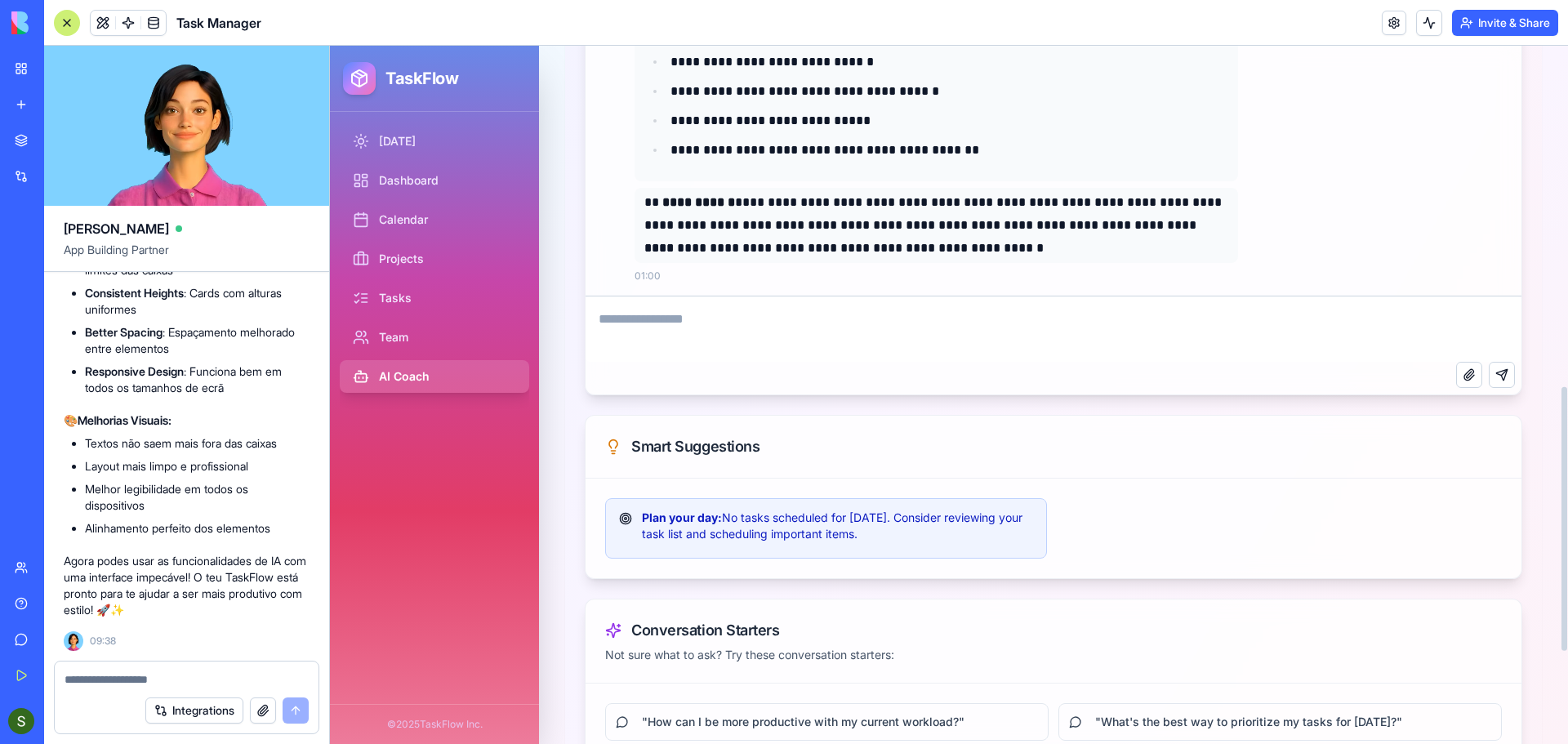
click at [714, 319] on textarea at bounding box center [1053, 329] width 936 height 65
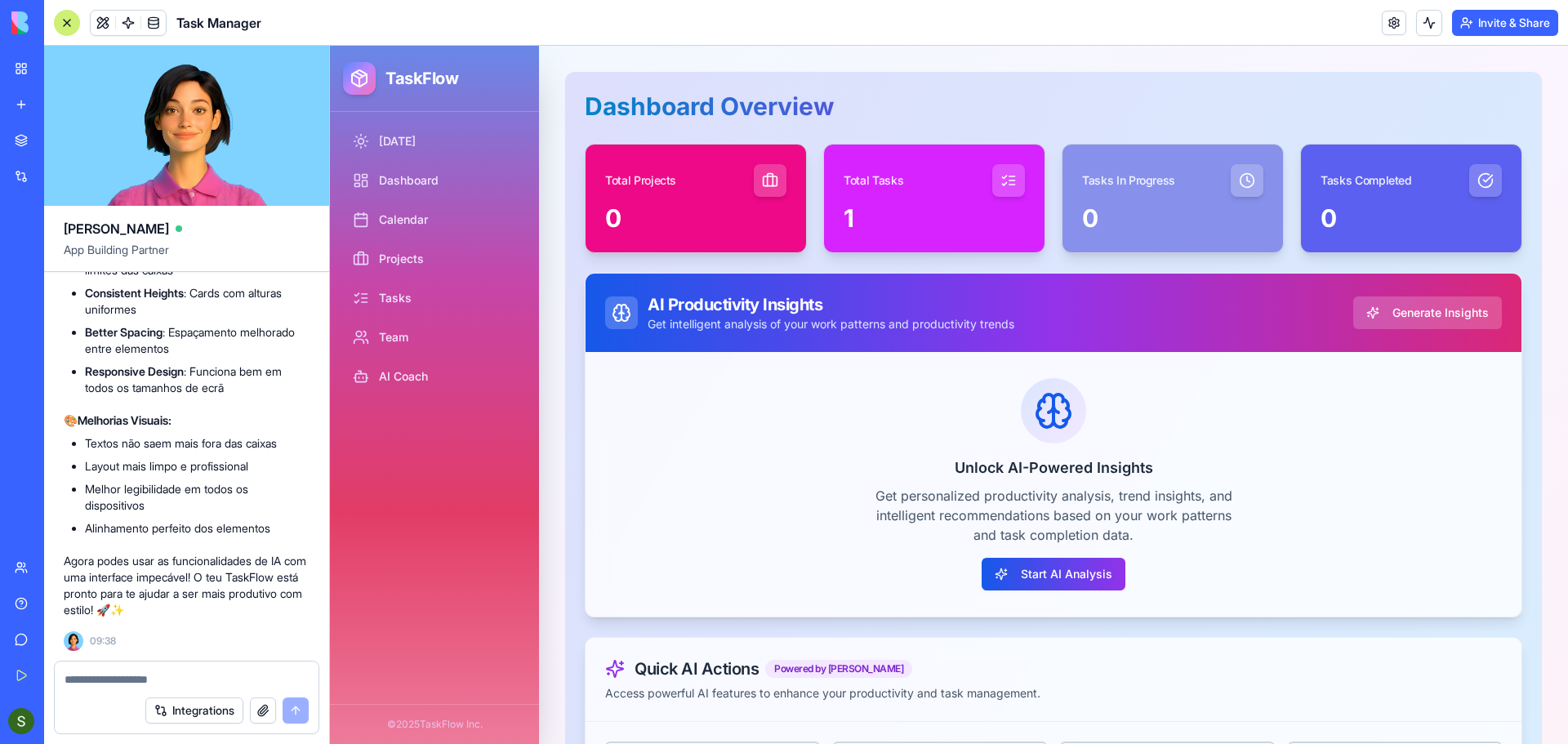
click at [64, 24] on div at bounding box center [67, 23] width 26 height 26
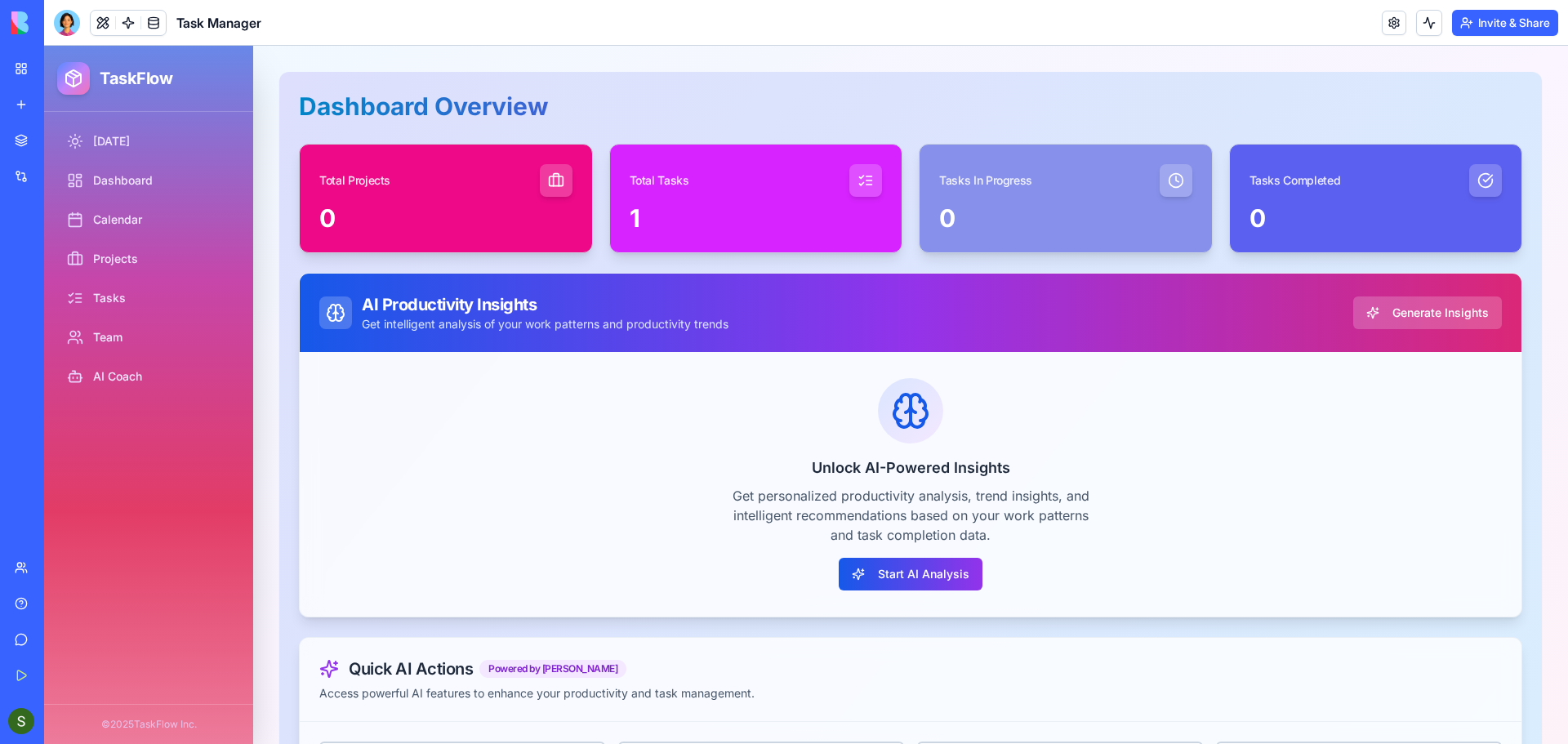
click at [16, 77] on link "My Workspace" at bounding box center [37, 68] width 65 height 32
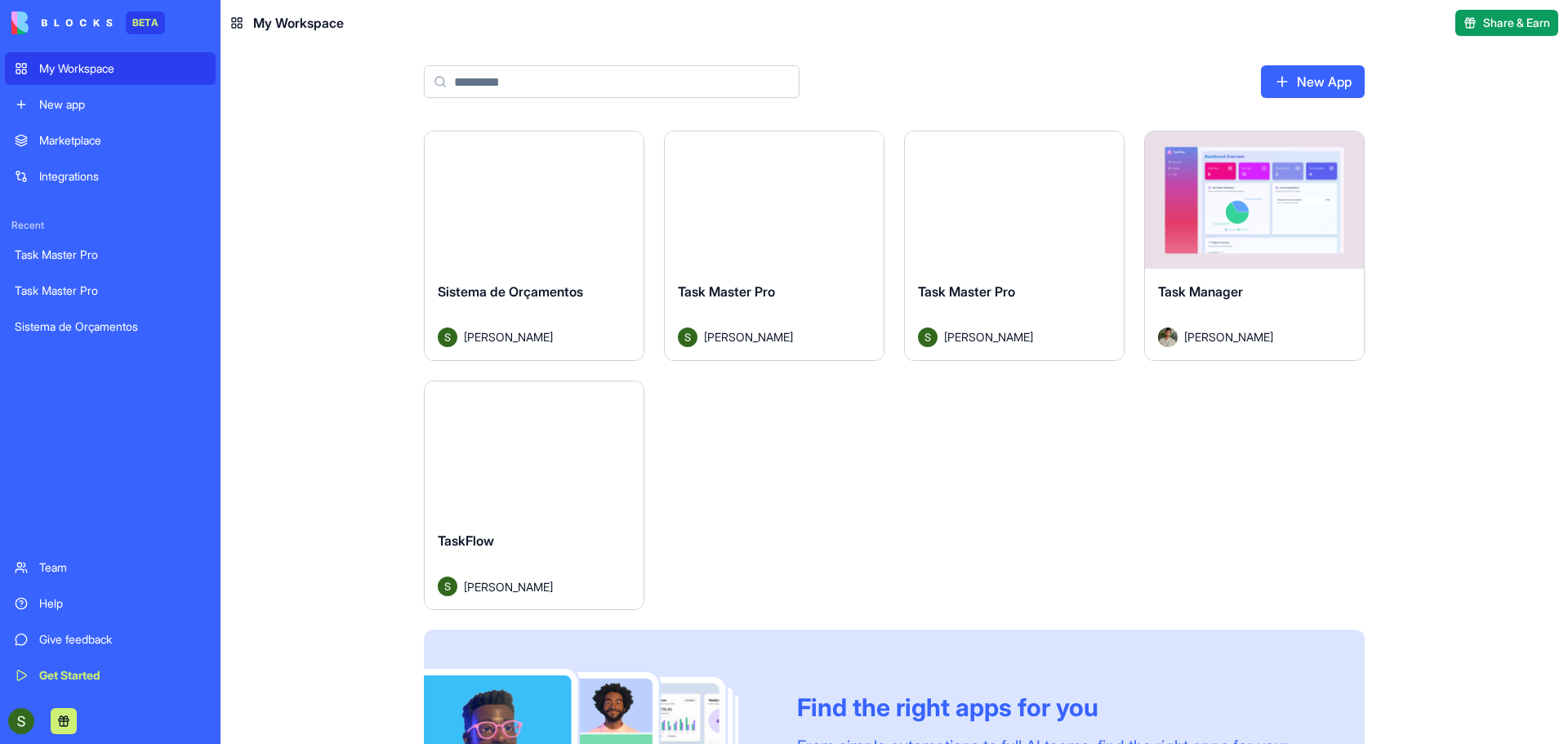
click at [107, 71] on div "My Workspace" at bounding box center [122, 68] width 167 height 17
click at [1075, 305] on div "Task Master Pro" at bounding box center [1014, 304] width 193 height 45
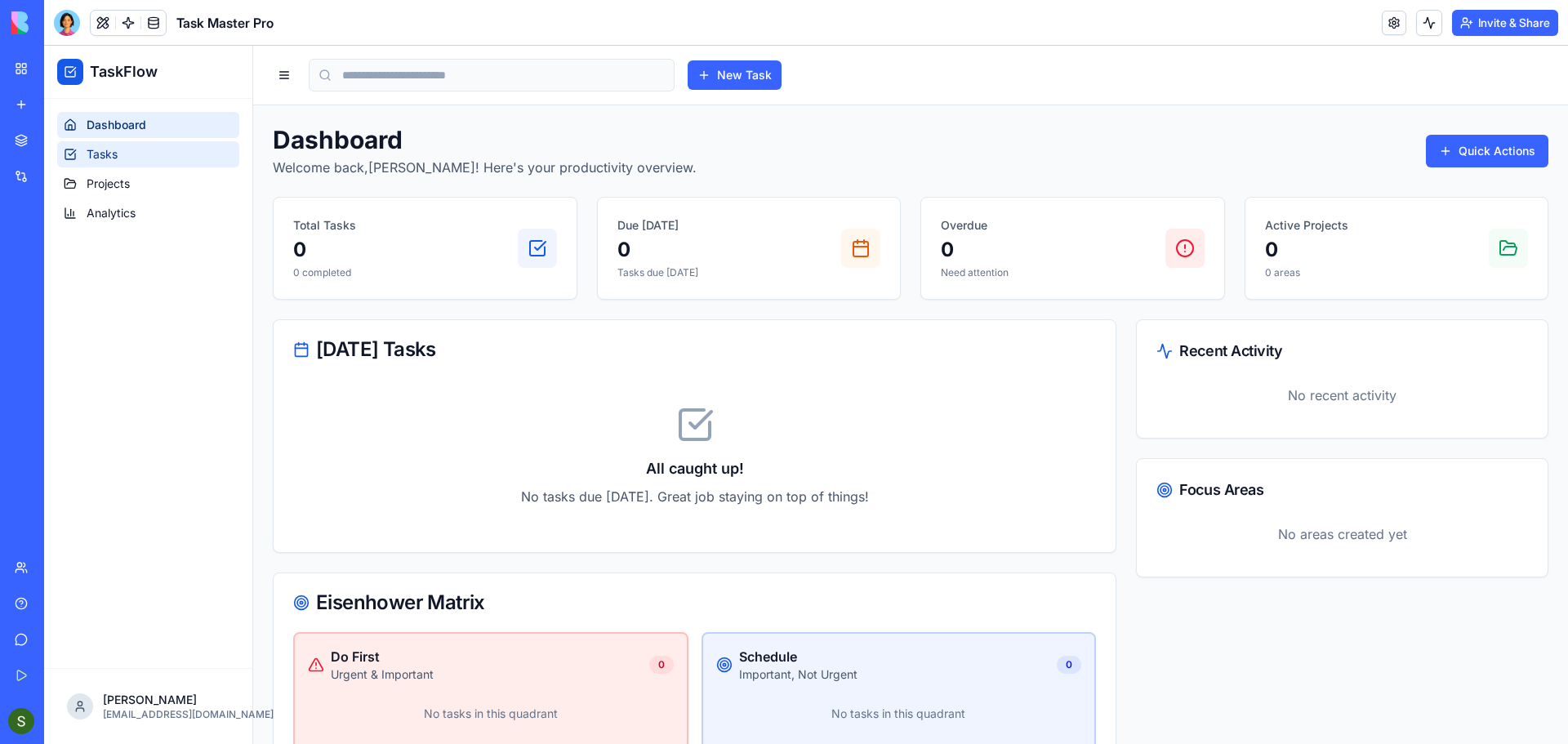
click at [159, 162] on link "Tasks" at bounding box center [148, 154] width 182 height 26
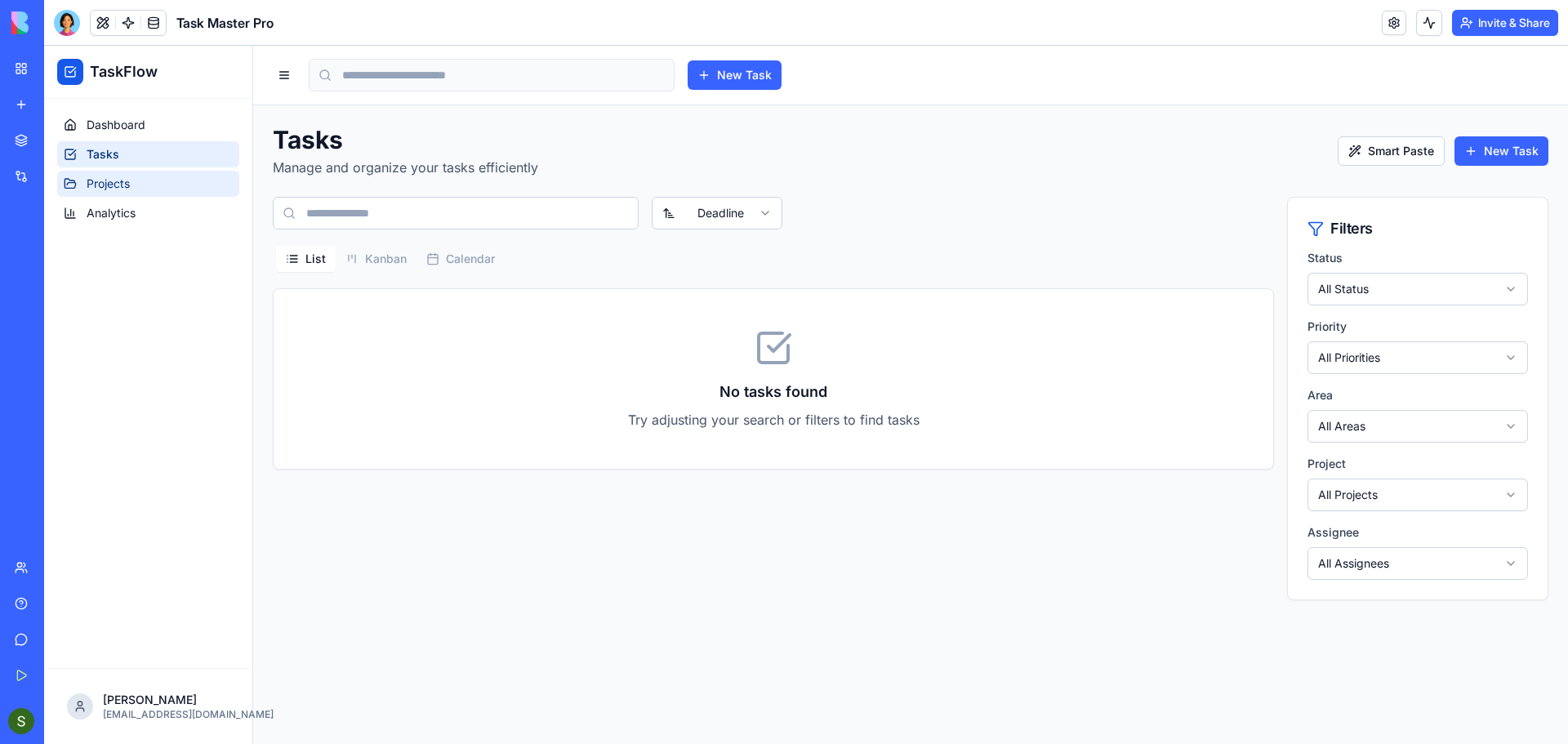
click at [154, 187] on link "Projects" at bounding box center [148, 184] width 182 height 26
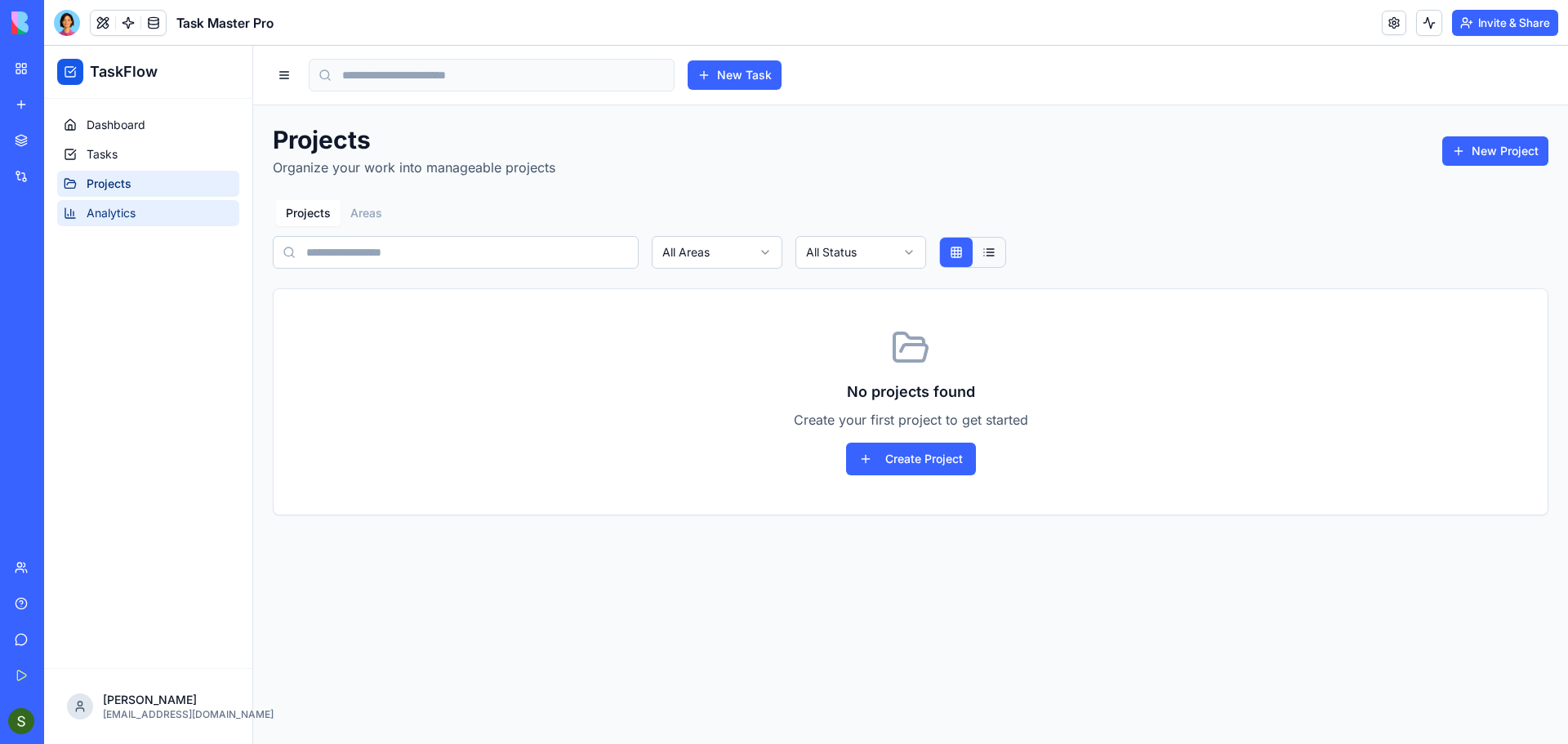
click at [157, 213] on link "Analytics" at bounding box center [148, 213] width 182 height 26
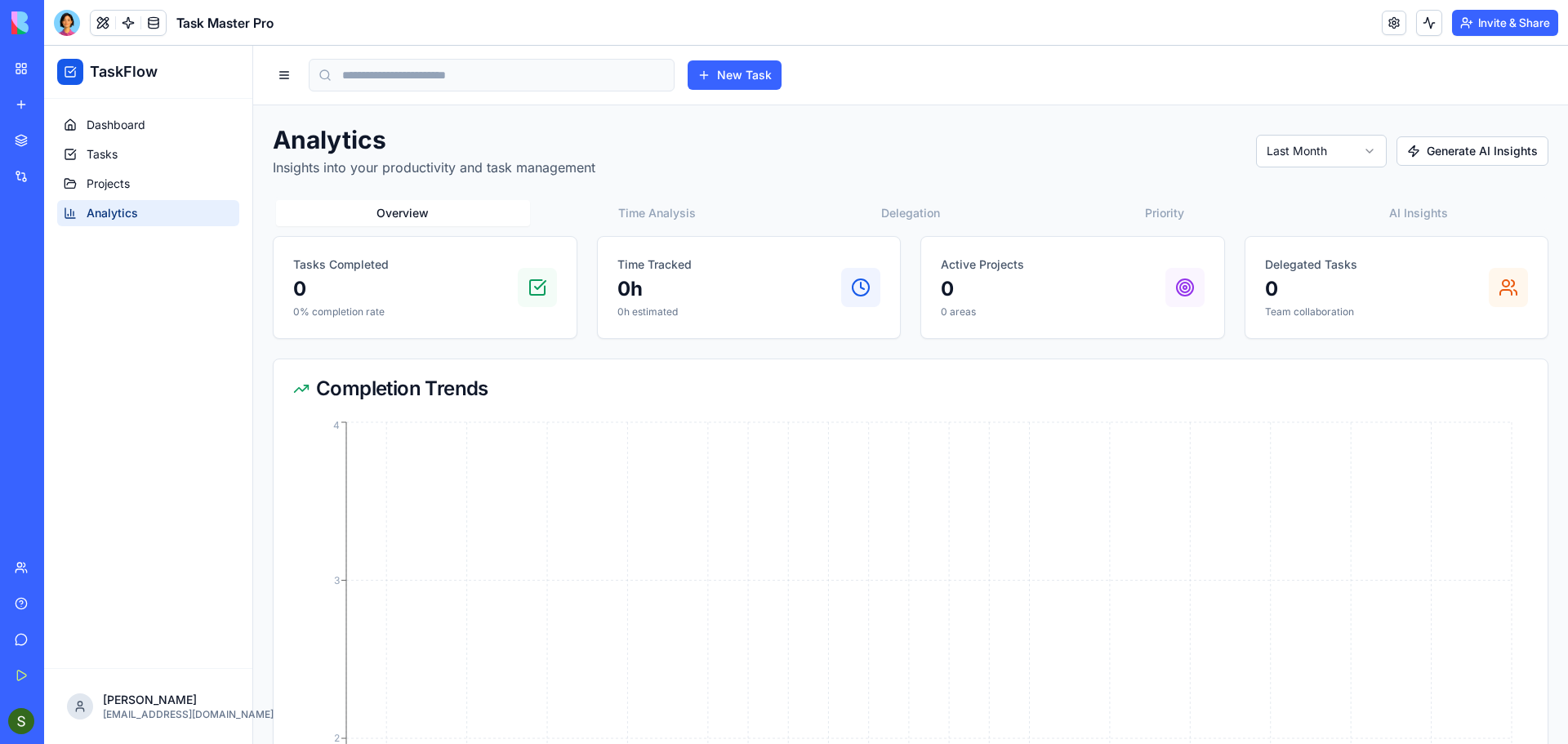
click at [60, 69] on div "My Workspace" at bounding box center [50, 68] width 21 height 17
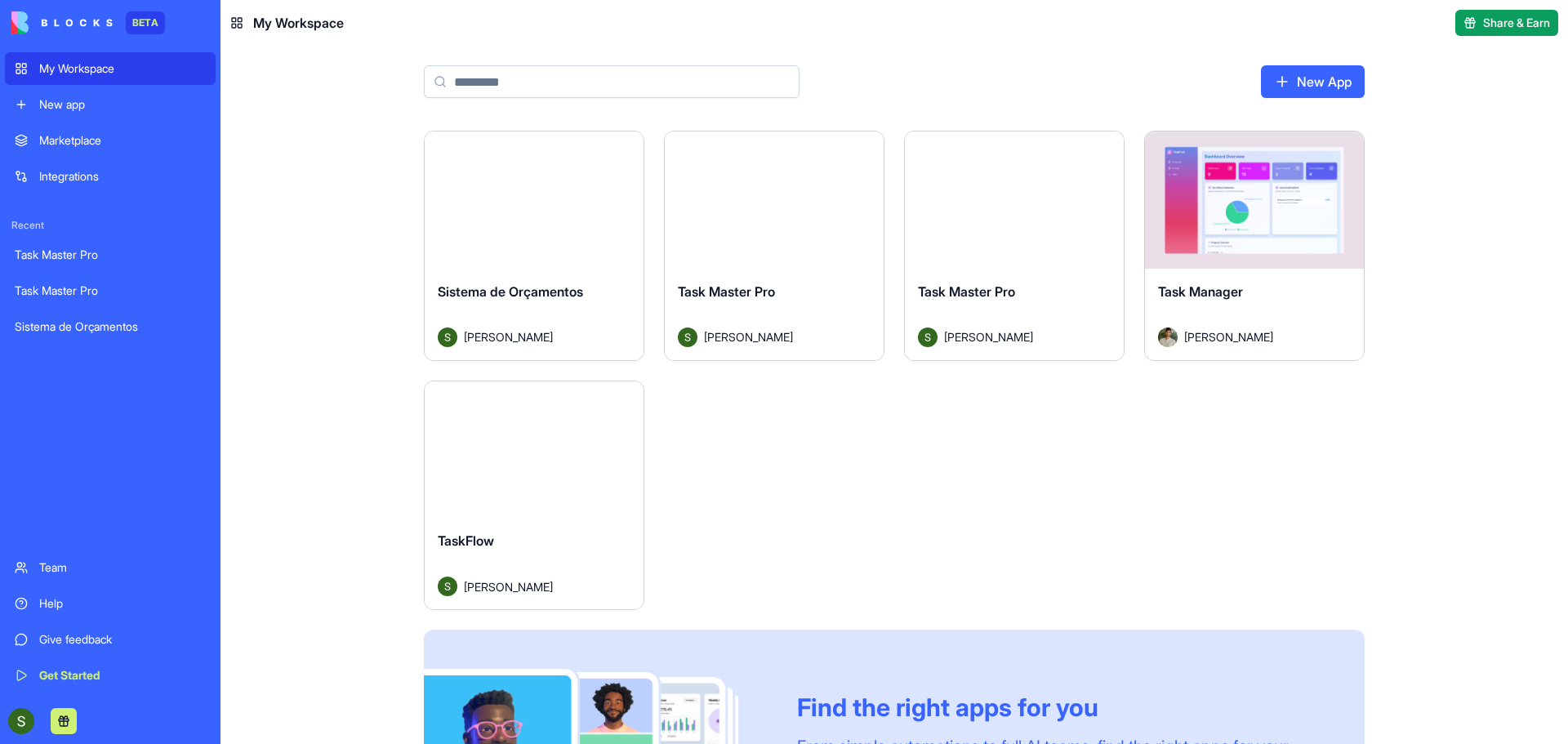
click at [1300, 273] on div "Task Manager Don Neumark" at bounding box center [1254, 314] width 219 height 92
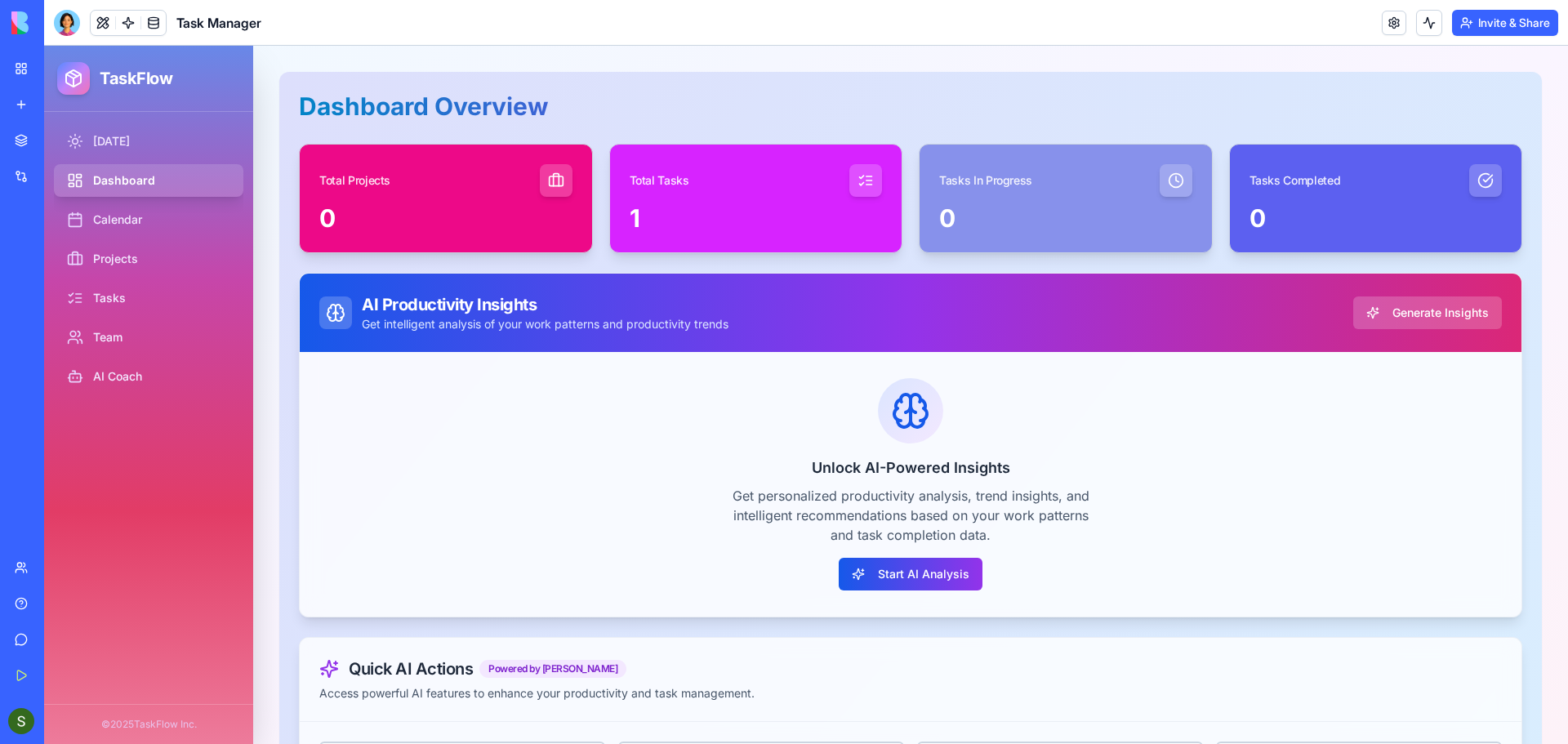
click at [60, 62] on div "My Workspace" at bounding box center [50, 68] width 21 height 17
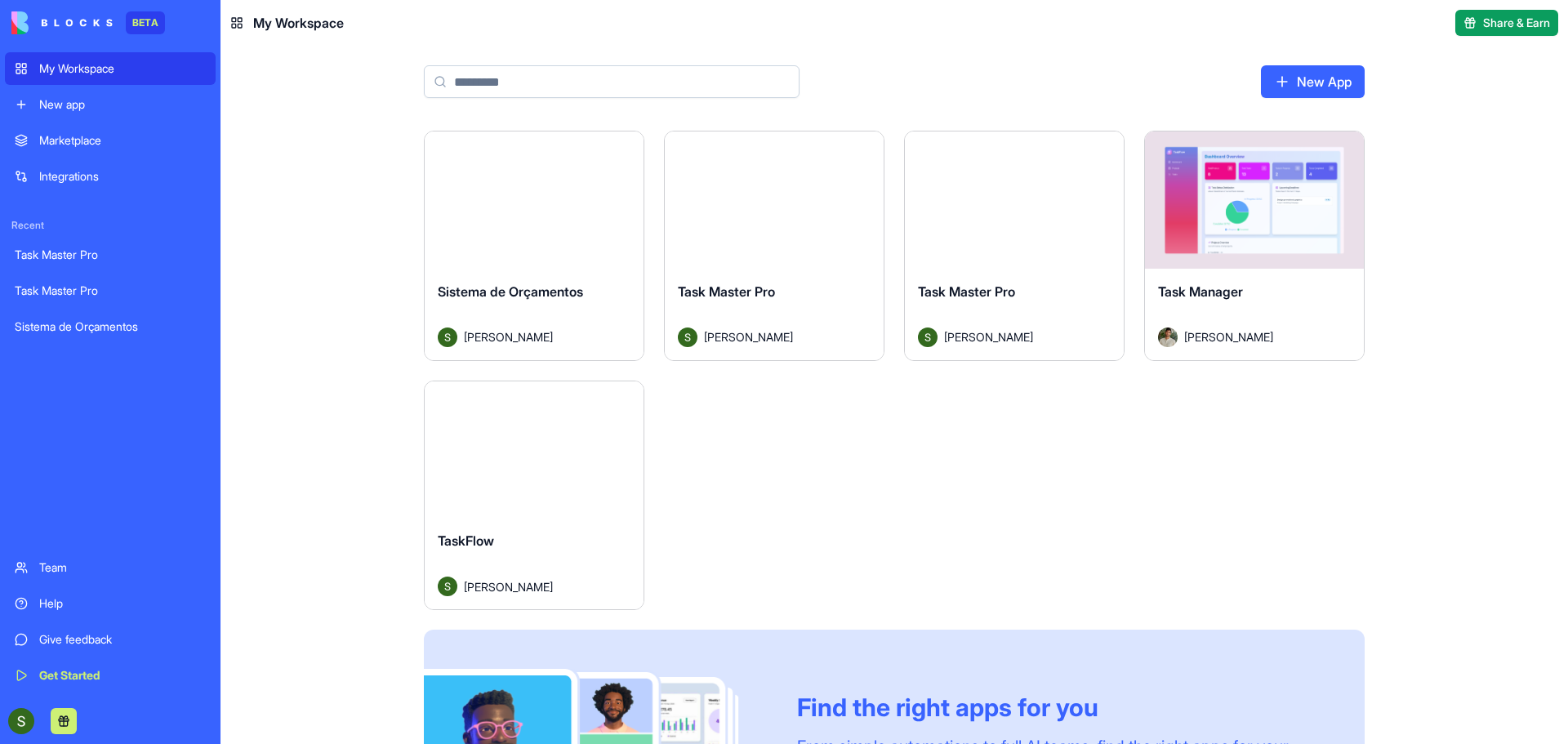
click at [1046, 269] on div "Task Master Pro Sérgio Costa" at bounding box center [1014, 314] width 219 height 92
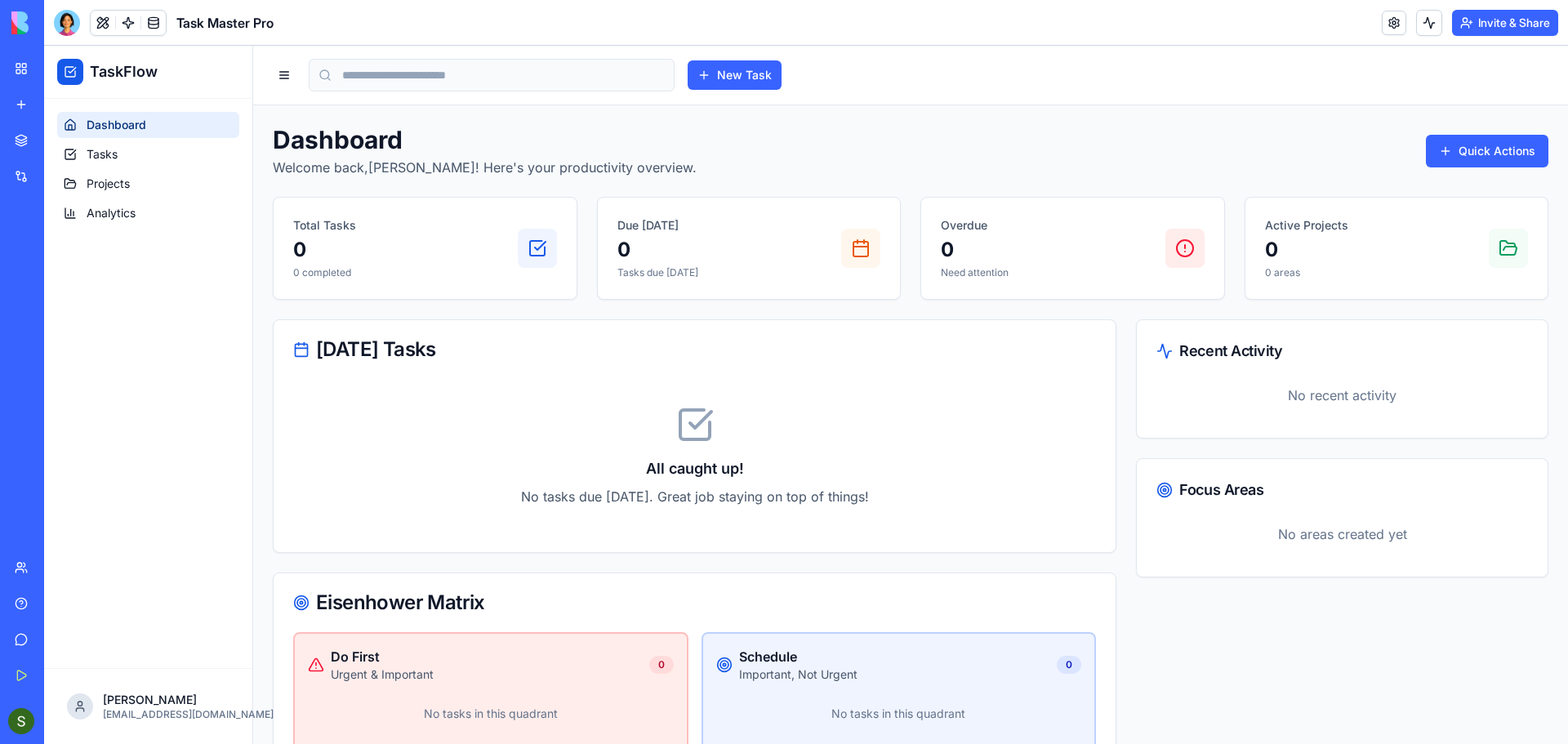
click at [60, 73] on div "My Workspace" at bounding box center [50, 68] width 21 height 17
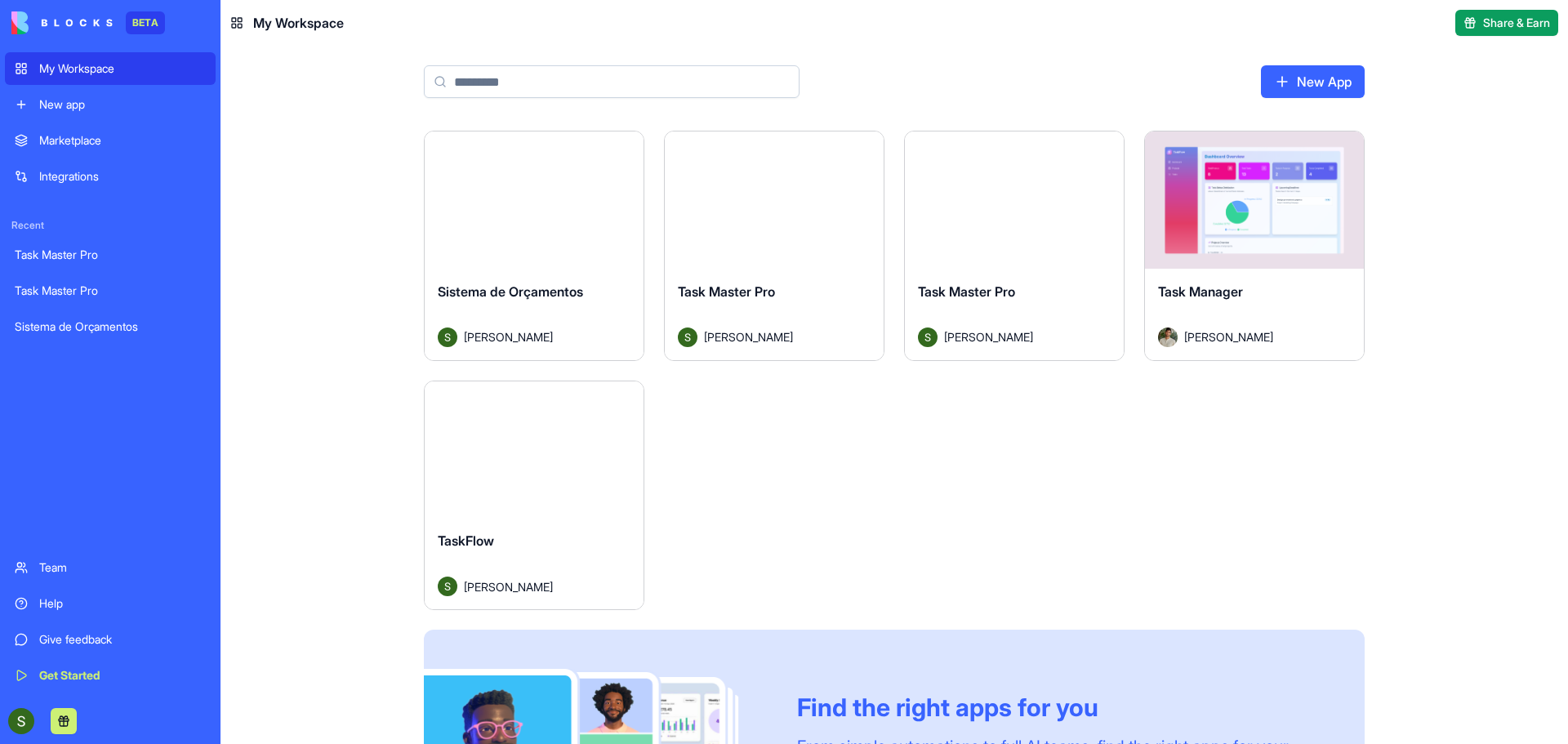
click at [862, 147] on html "BETA My Workspace New app Marketplace Integrations Recent Task Master Pro Task …" at bounding box center [784, 372] width 1568 height 744
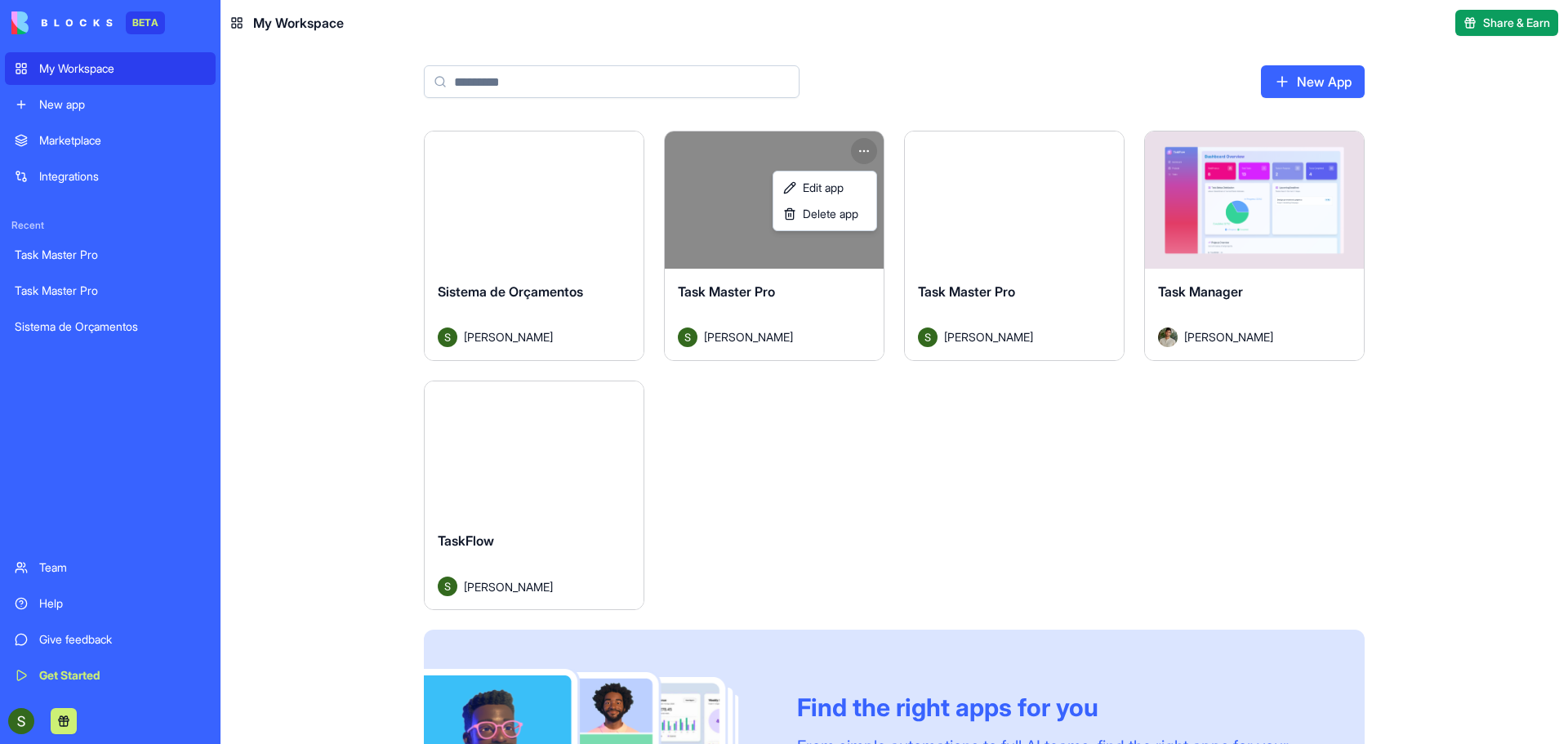
click at [792, 294] on html "BETA My Workspace New app Marketplace Integrations Recent Task Master Pro Task …" at bounding box center [784, 372] width 1568 height 744
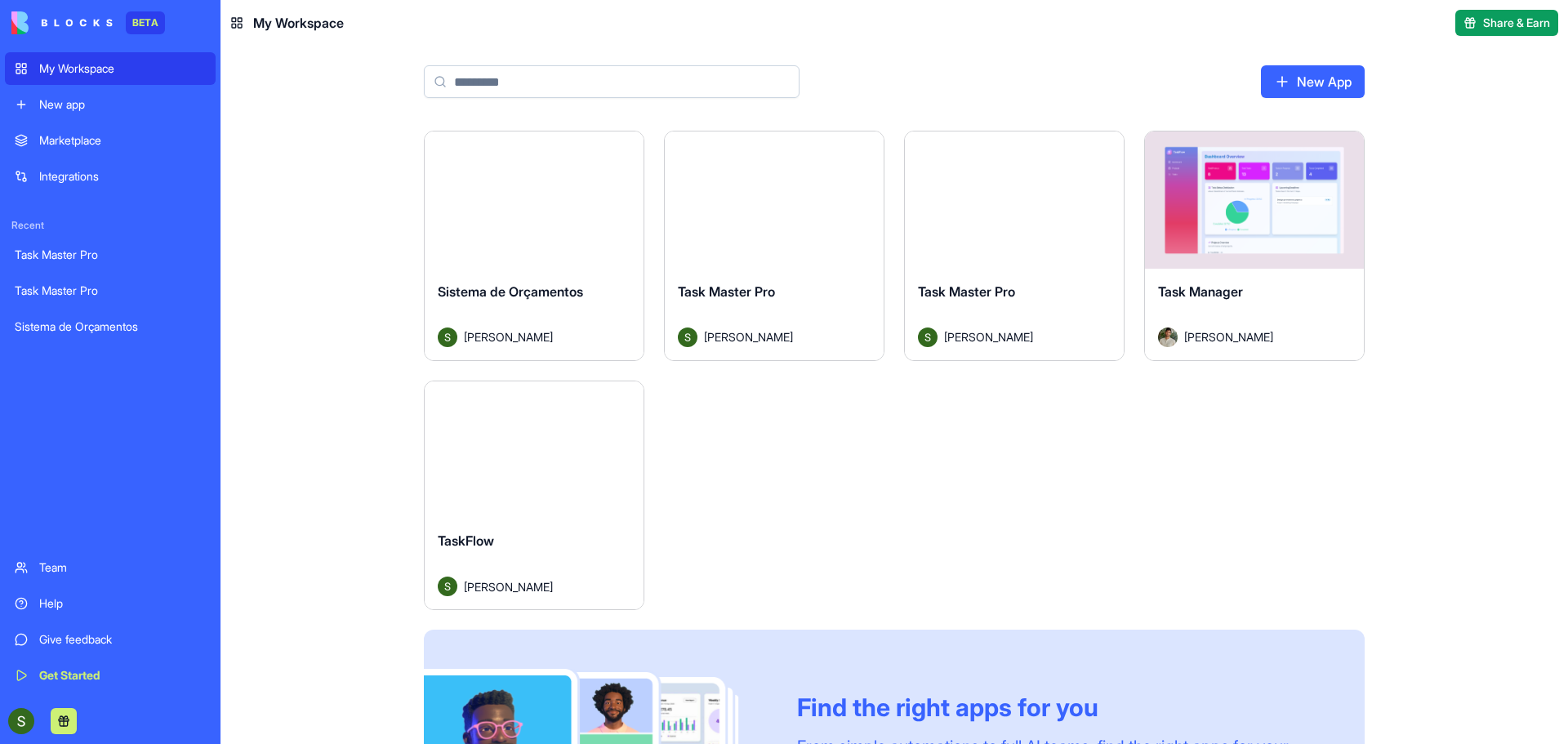
click at [792, 294] on div "Task Master Pro" at bounding box center [774, 304] width 193 height 45
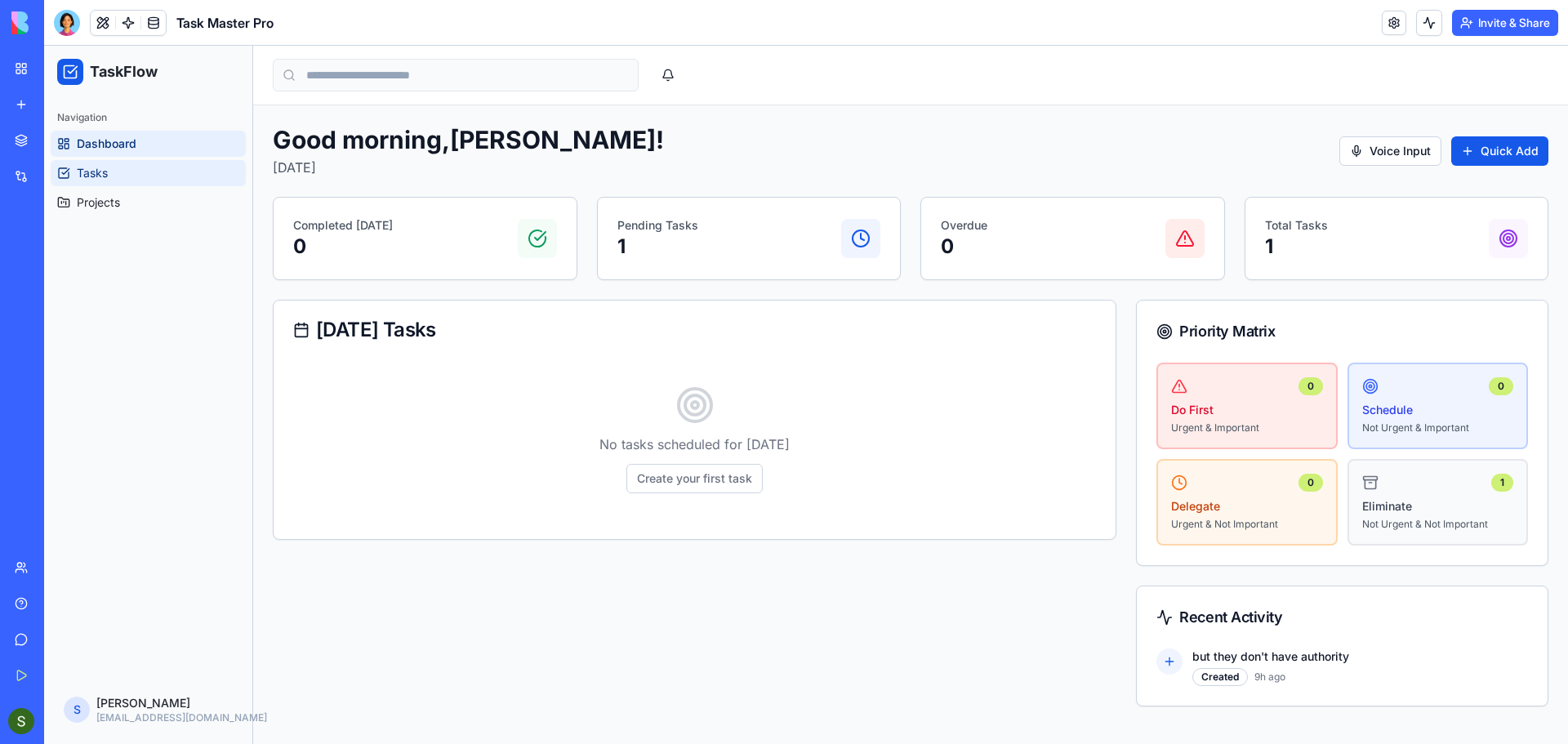
click at [149, 176] on link "Tasks" at bounding box center [148, 174] width 195 height 26
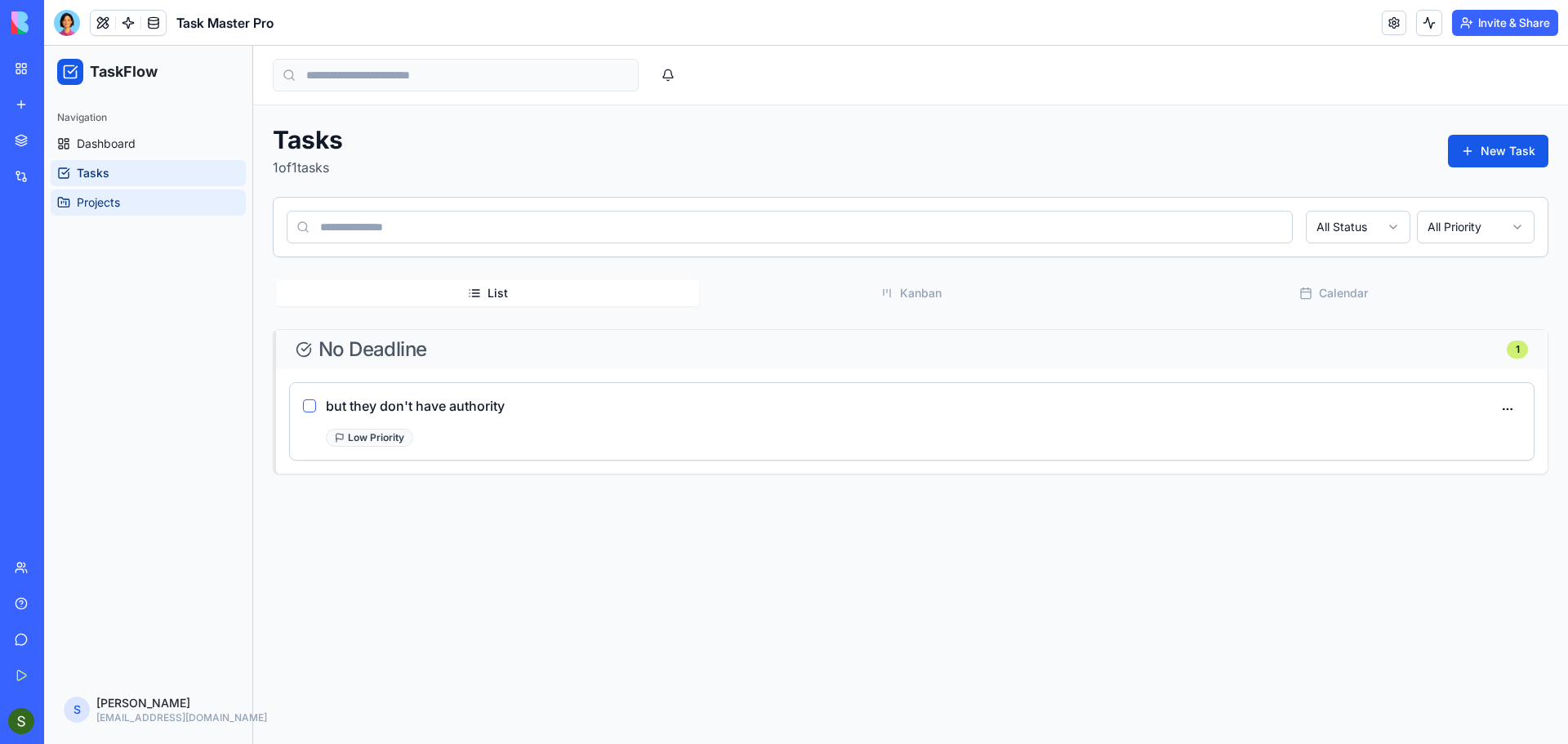
click at [138, 213] on link "Projects" at bounding box center [148, 202] width 195 height 26
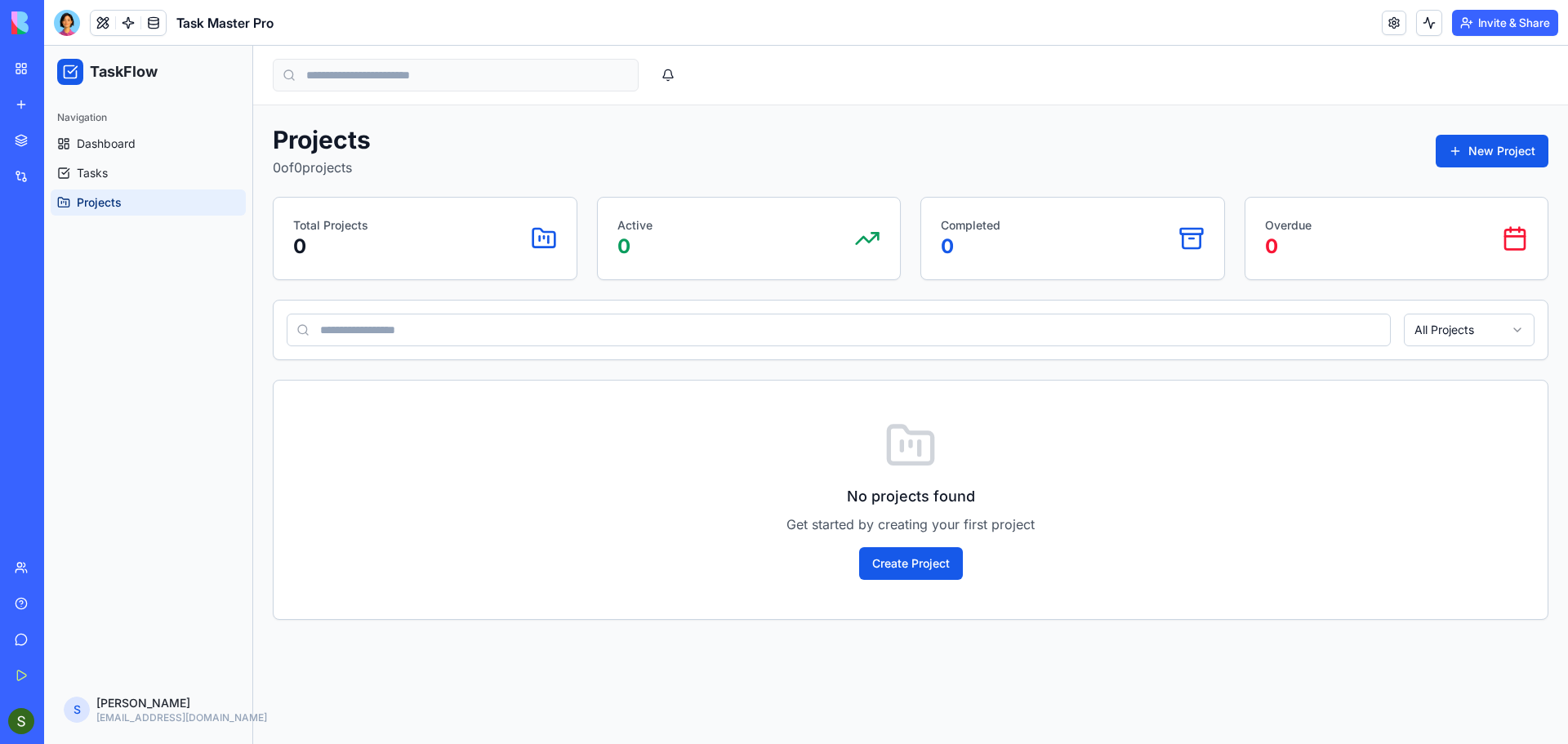
click at [60, 71] on div "My Workspace" at bounding box center [50, 68] width 21 height 17
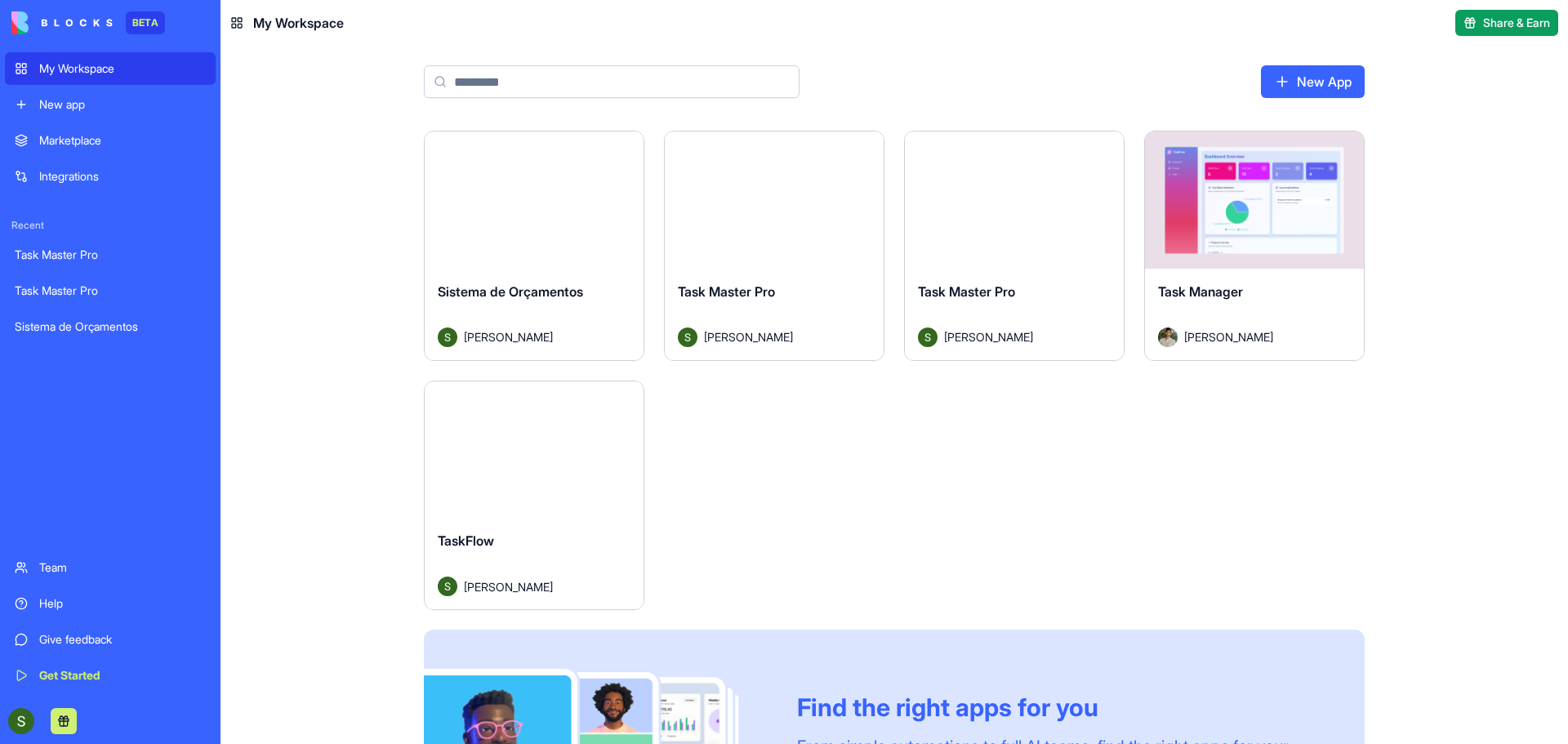
click at [610, 293] on div "Sistema de Orçamentos" at bounding box center [534, 304] width 193 height 45
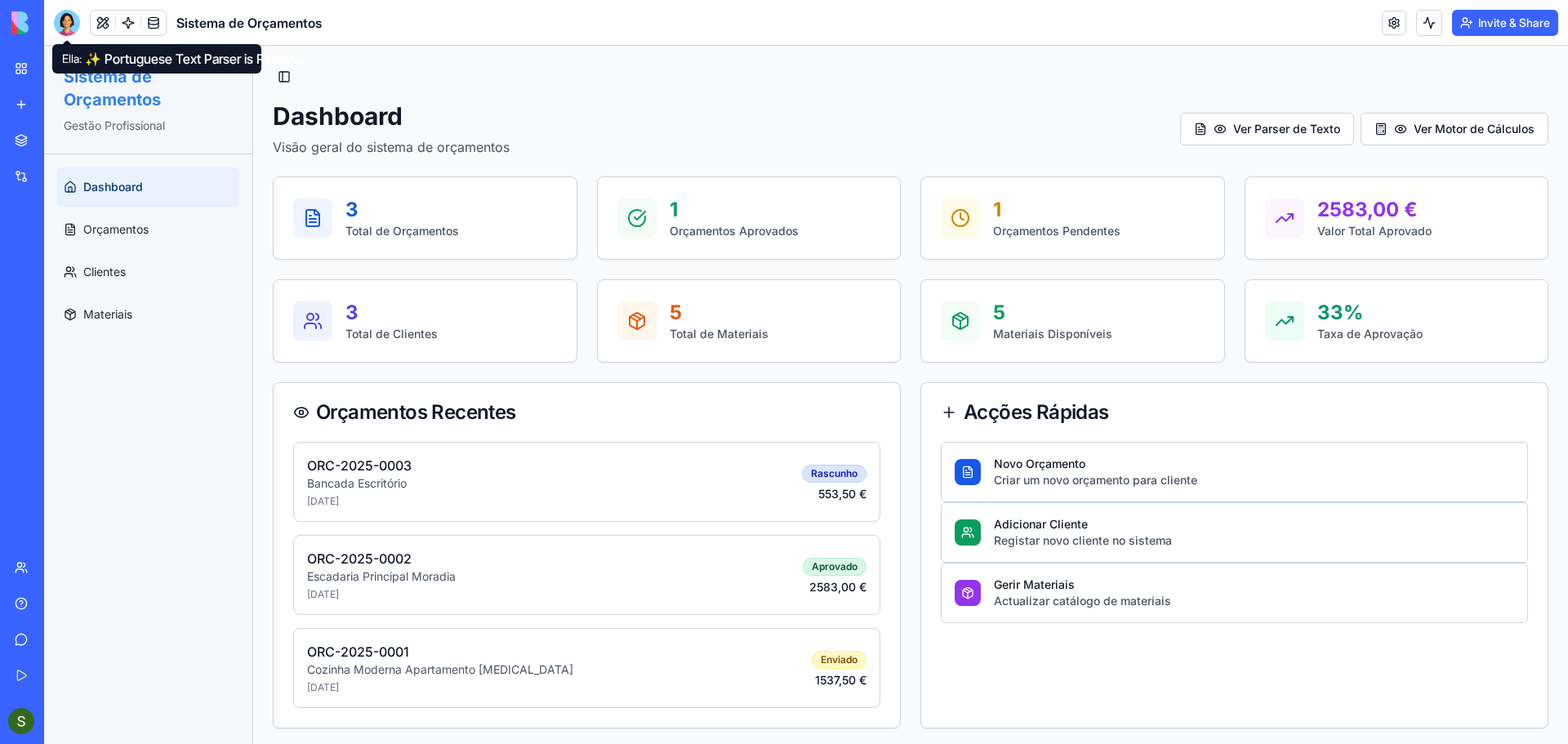
click at [71, 24] on div at bounding box center [67, 23] width 26 height 26
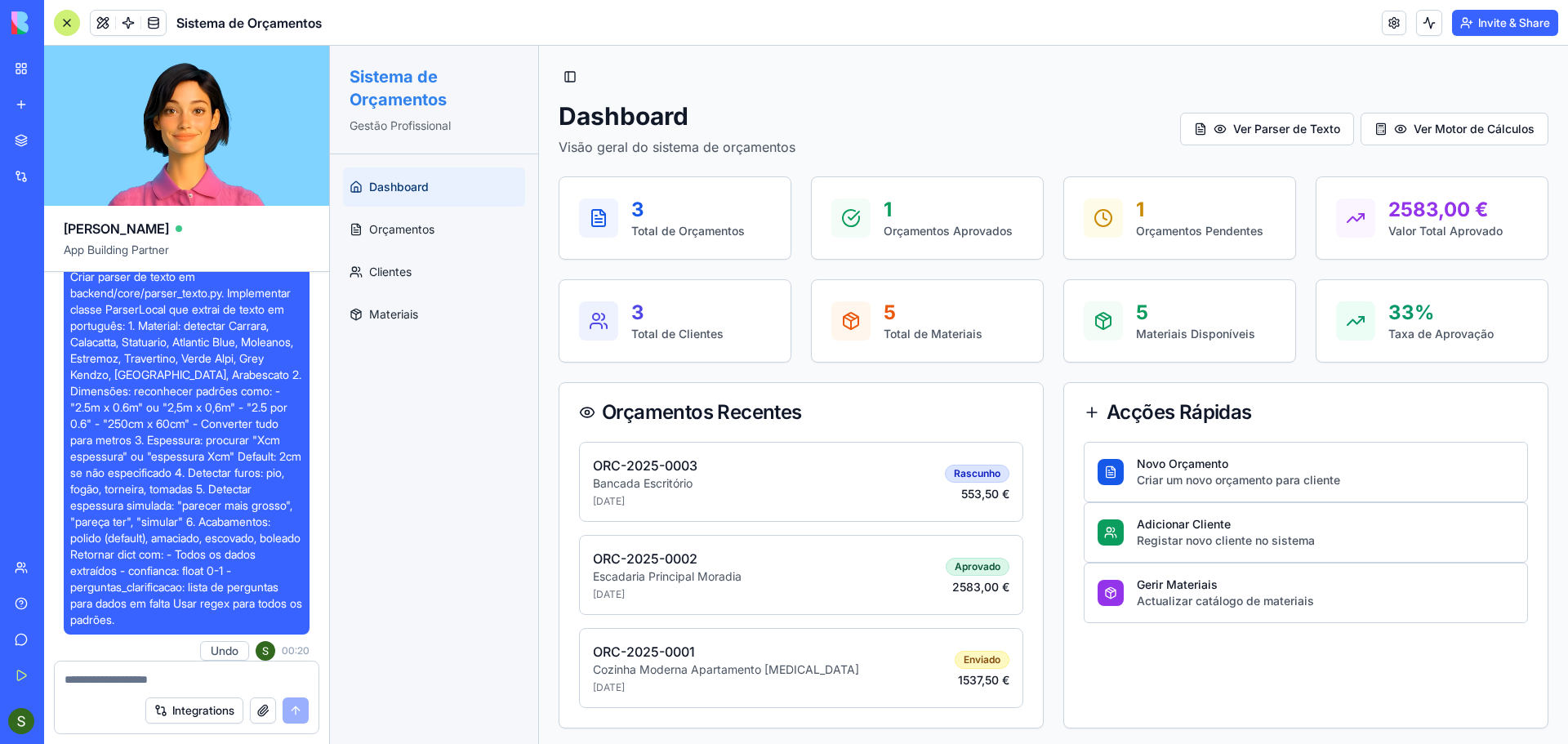
scroll to position [5232, 0]
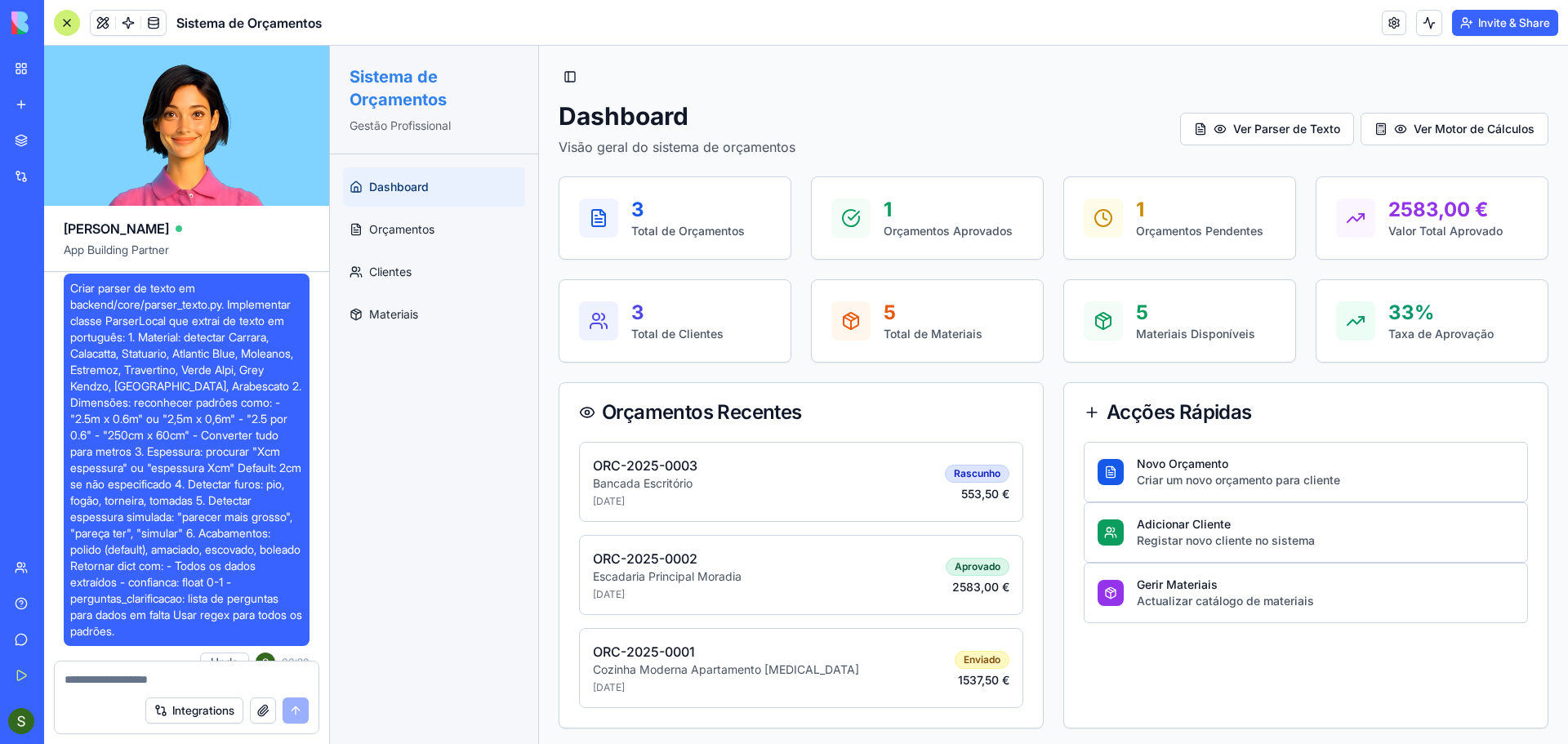
click at [156, 683] on textarea at bounding box center [187, 679] width 244 height 17
paste textarea "**********"
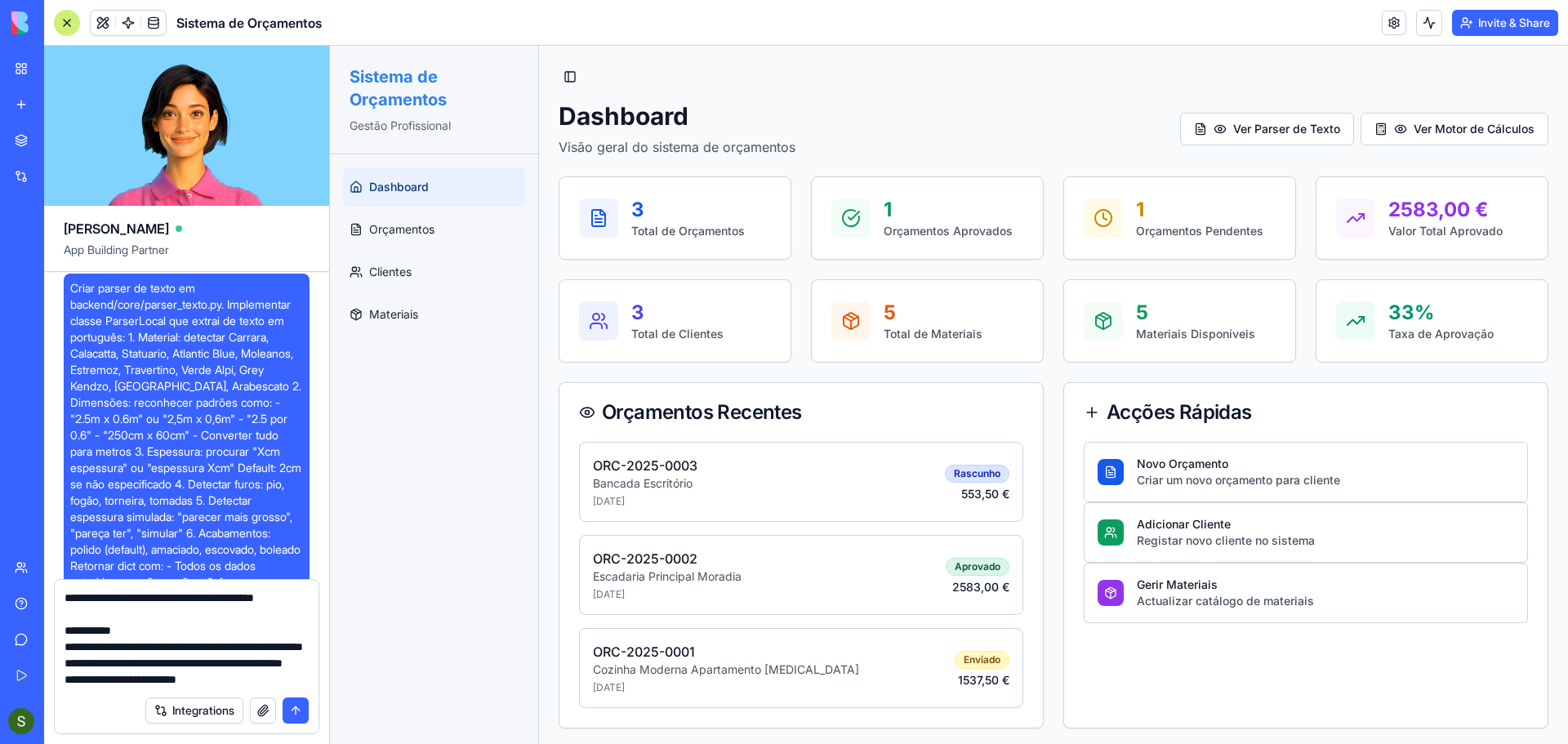
scroll to position [505, 0]
type textarea "**********"
click at [291, 712] on button "submit" at bounding box center [296, 711] width 26 height 26
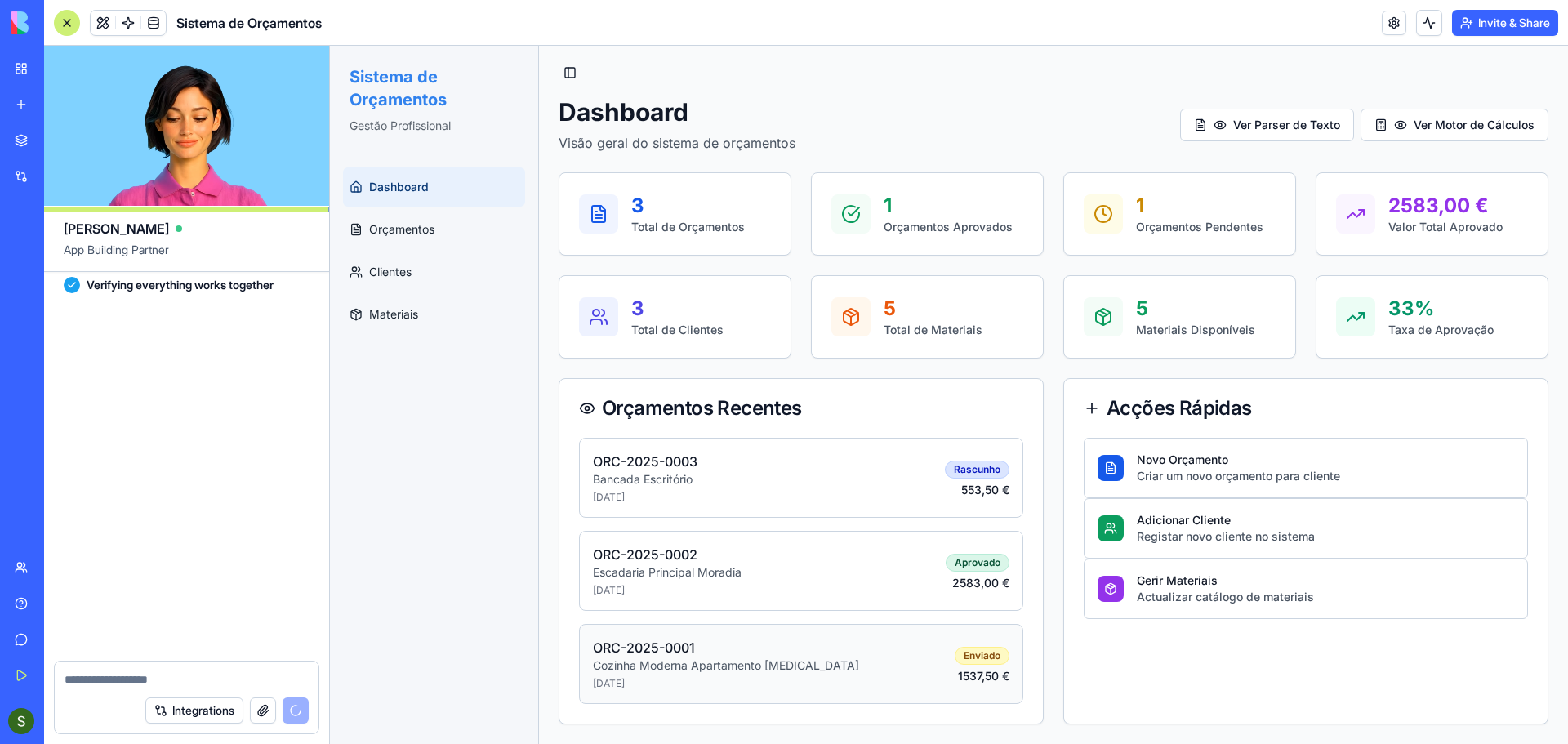
scroll to position [7721, 0]
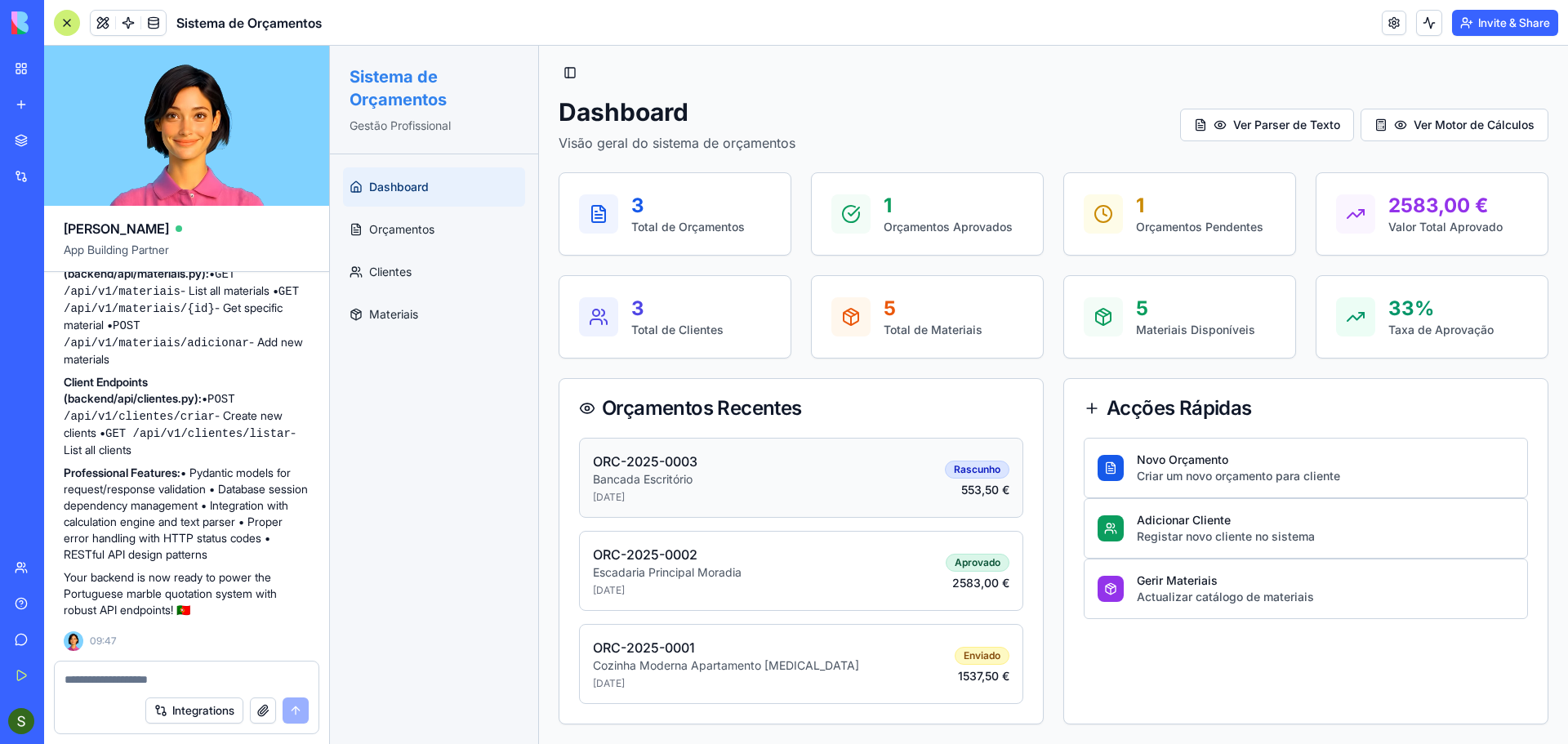
click at [758, 490] on div "ORC-2025-0003 Bancada Escritório 20/09/2025 Rascunho 553,50 €" at bounding box center [801, 478] width 444 height 80
click at [825, 500] on div "ORC-2025-0003 Bancada Escritório 20/09/2025 Rascunho 553,50 €" at bounding box center [801, 478] width 444 height 80
click at [792, 591] on div "ORC-2025-0002 Escadaria Principal Moradia 20/09/2025 Aprovado 2583,00 €" at bounding box center [801, 571] width 444 height 80
click at [793, 658] on div "ORC-2025-0001 Cozinha Moderna Apartamento T3 20/09/2025 Enviado 1537,50 €" at bounding box center [801, 665] width 444 height 80
click at [1247, 595] on div "Actualizar catálogo de materiais" at bounding box center [1225, 597] width 177 height 17
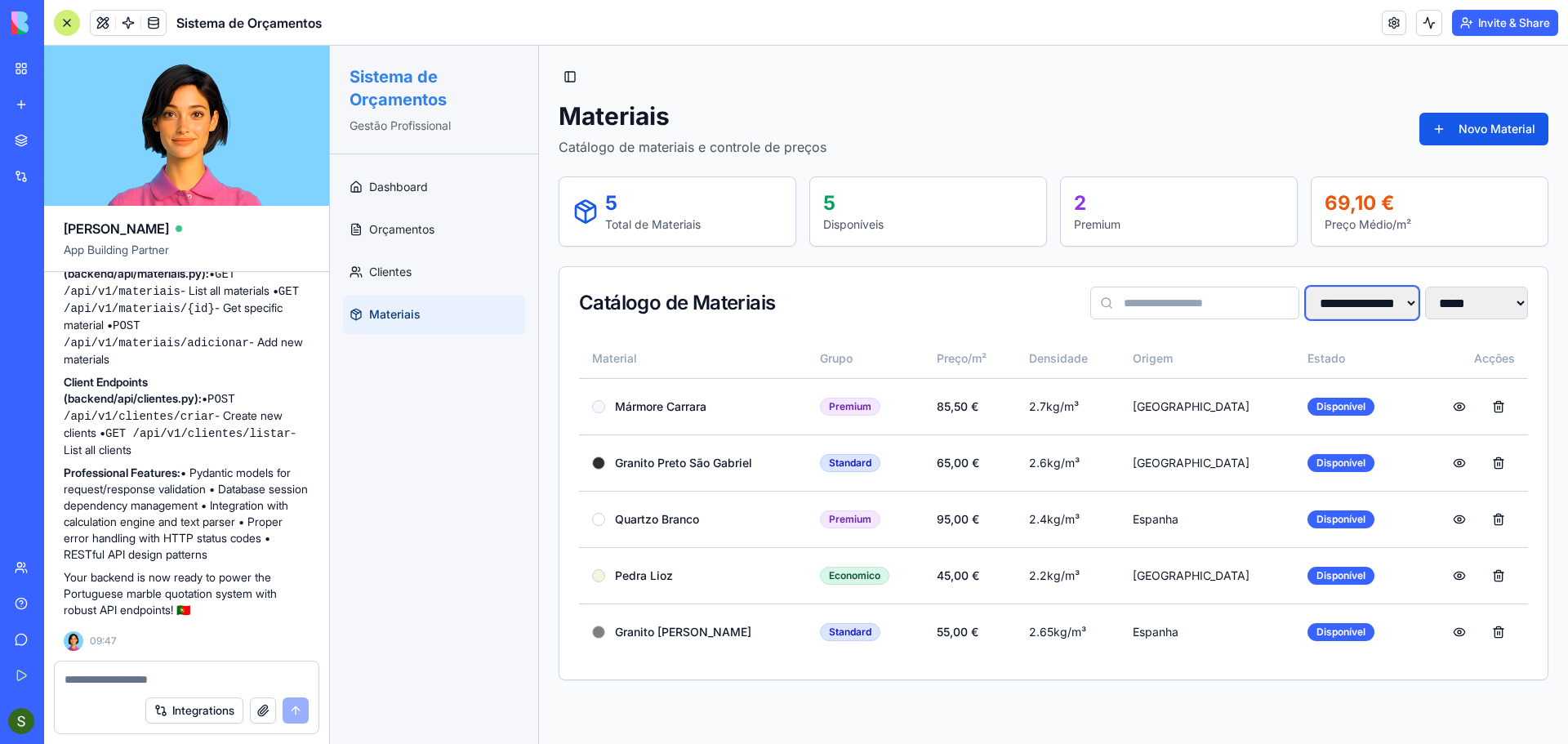
click at [1327, 303] on select "**********" at bounding box center [1362, 303] width 112 height 32
select select "*******"
click at [1306, 287] on select "**********" at bounding box center [1362, 303] width 112 height 32
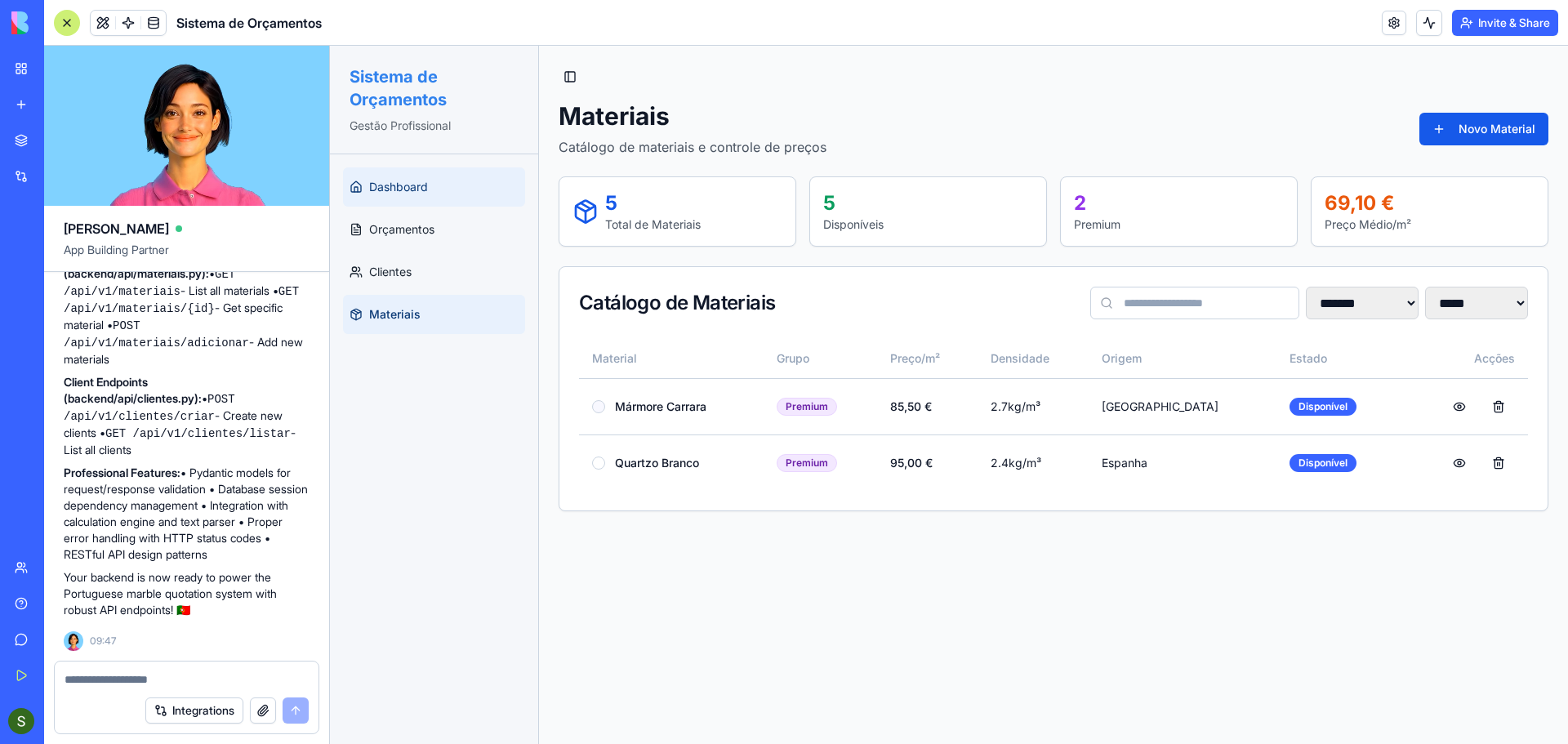
click at [419, 181] on span "Dashboard" at bounding box center [398, 187] width 58 height 17
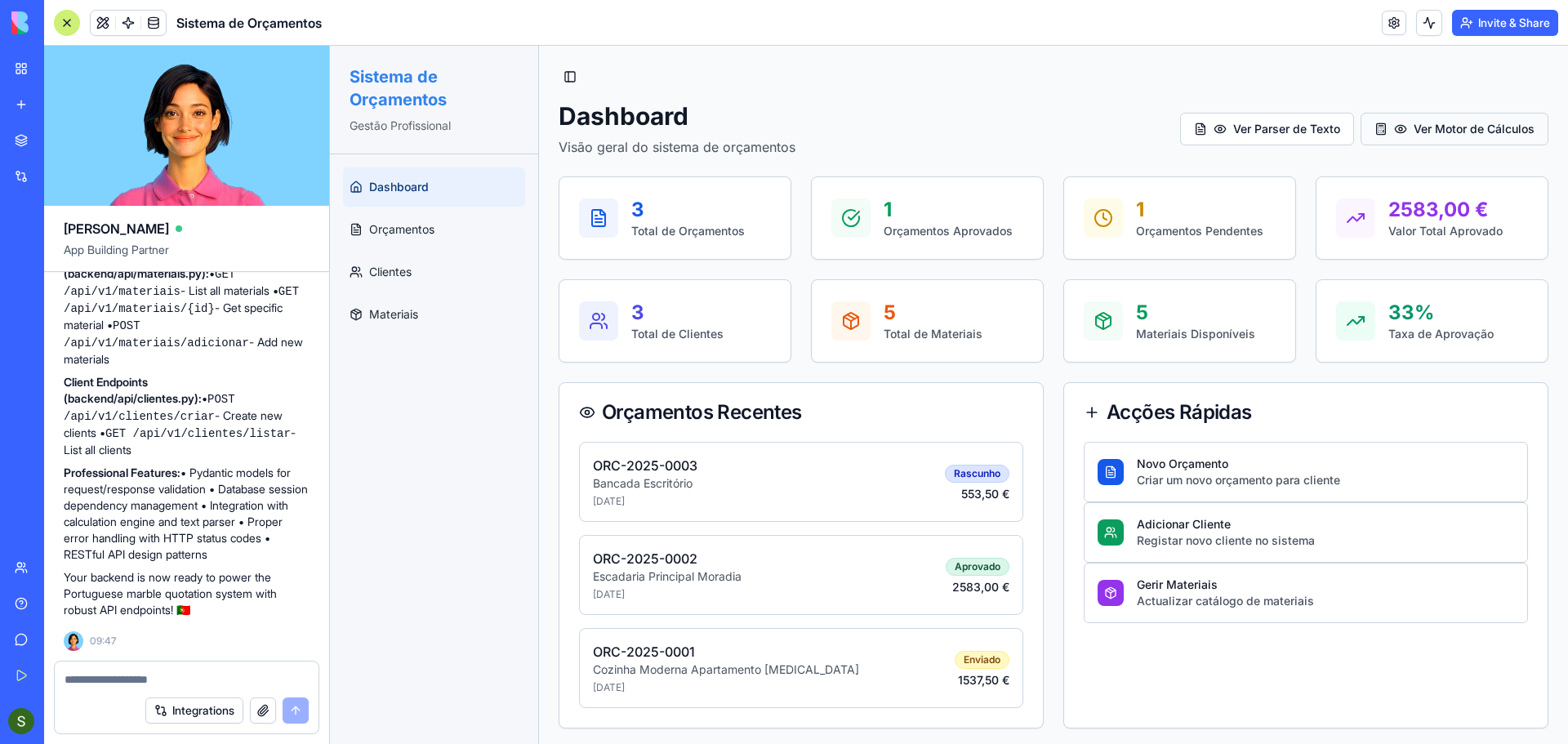
click at [1431, 120] on button "Ver Motor de Cálculos" at bounding box center [1454, 128] width 187 height 32
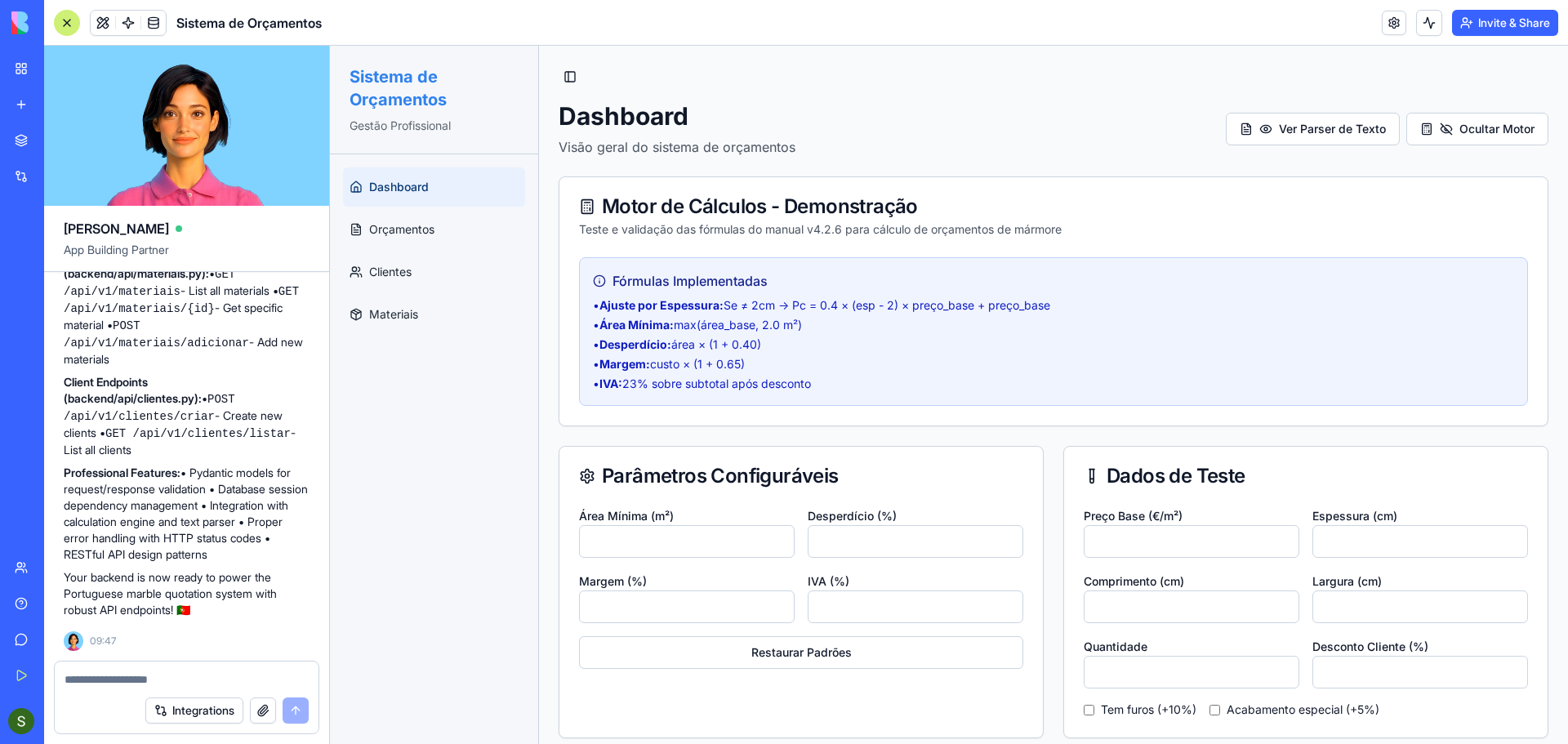
click at [177, 688] on div "Integrations" at bounding box center [187, 711] width 264 height 45
click at [168, 683] on textarea at bounding box center [187, 679] width 244 height 17
paste textarea "**********"
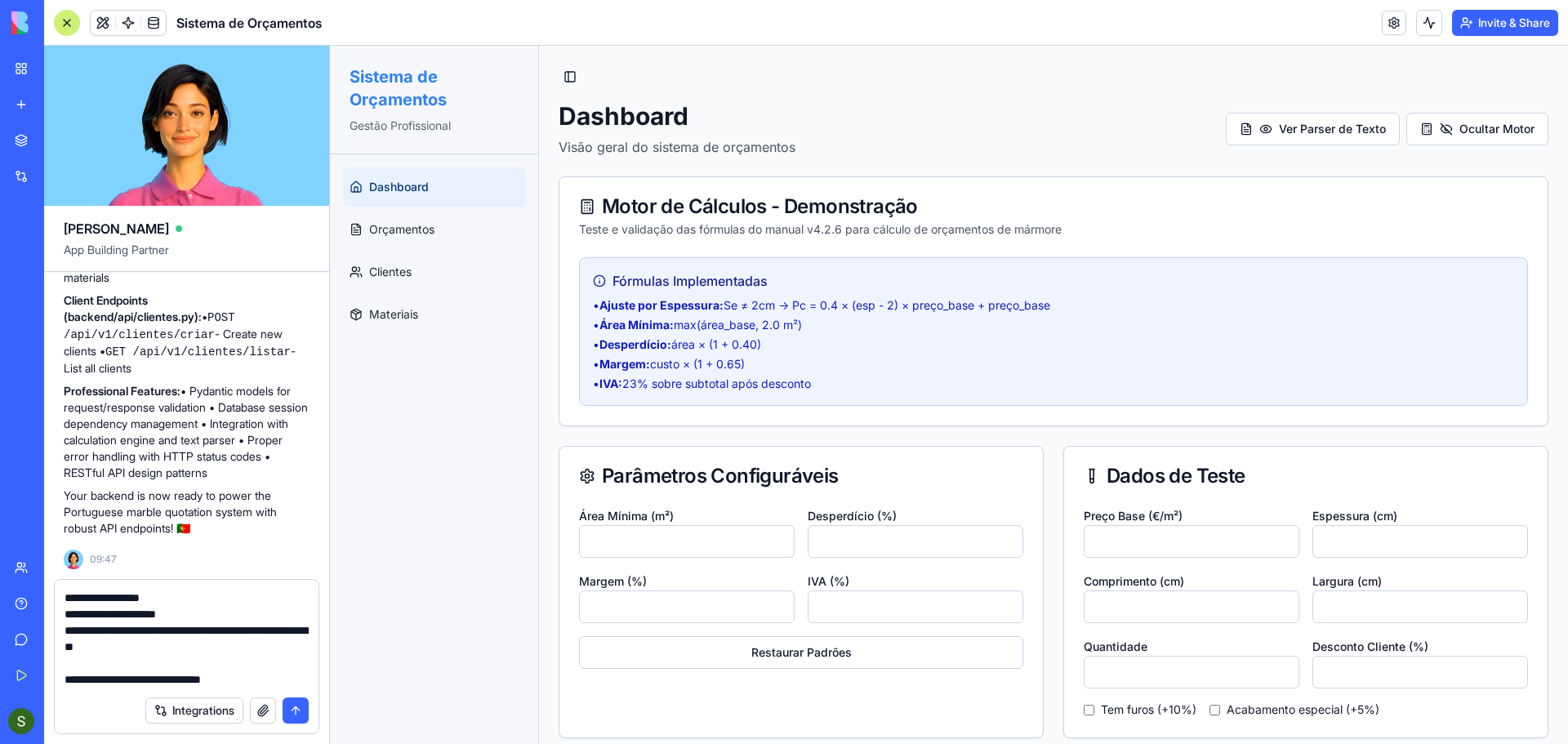
type textarea "**********"
click at [290, 720] on button "submit" at bounding box center [296, 711] width 26 height 26
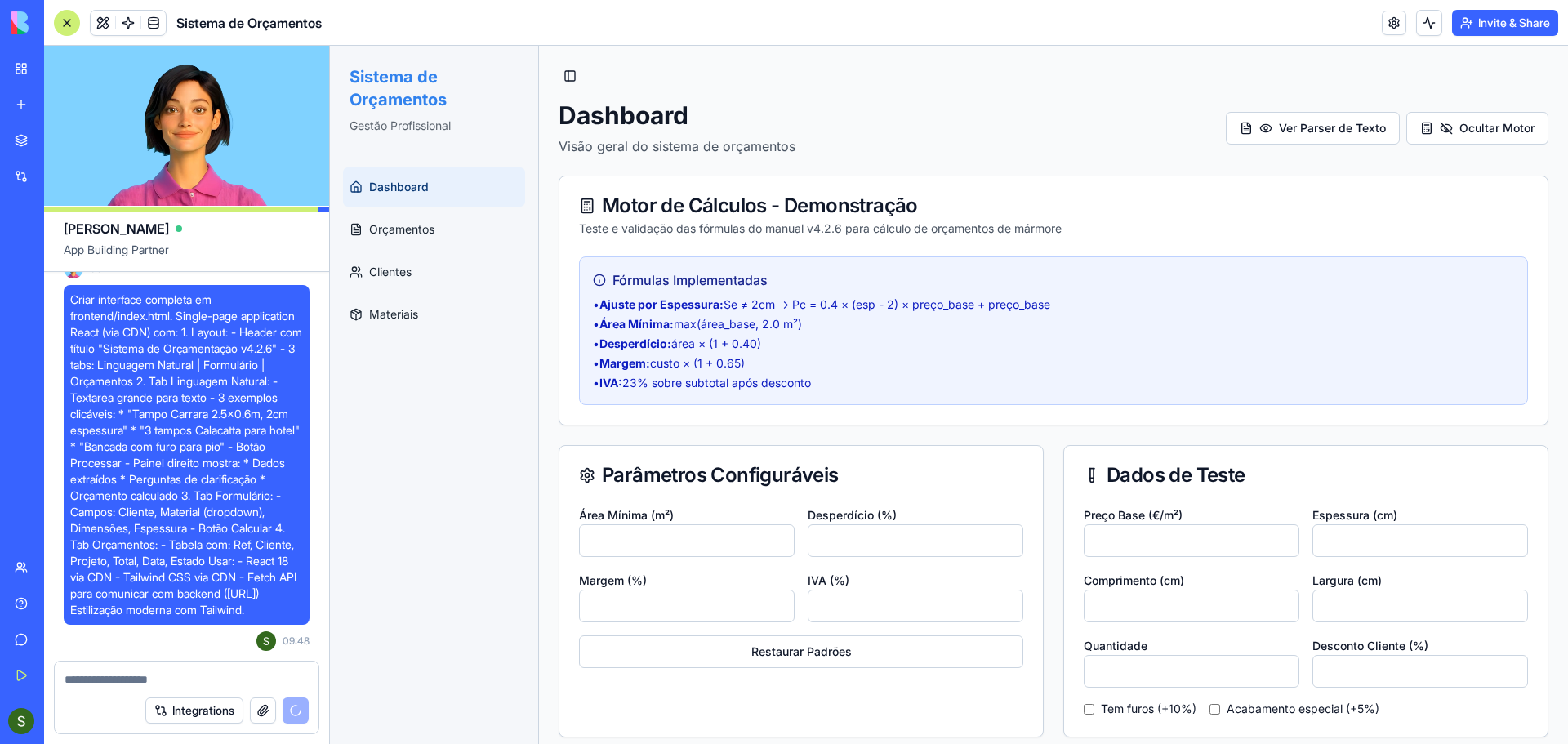
scroll to position [0, 0]
click at [1414, 128] on button "Ocultar Motor" at bounding box center [1477, 128] width 142 height 32
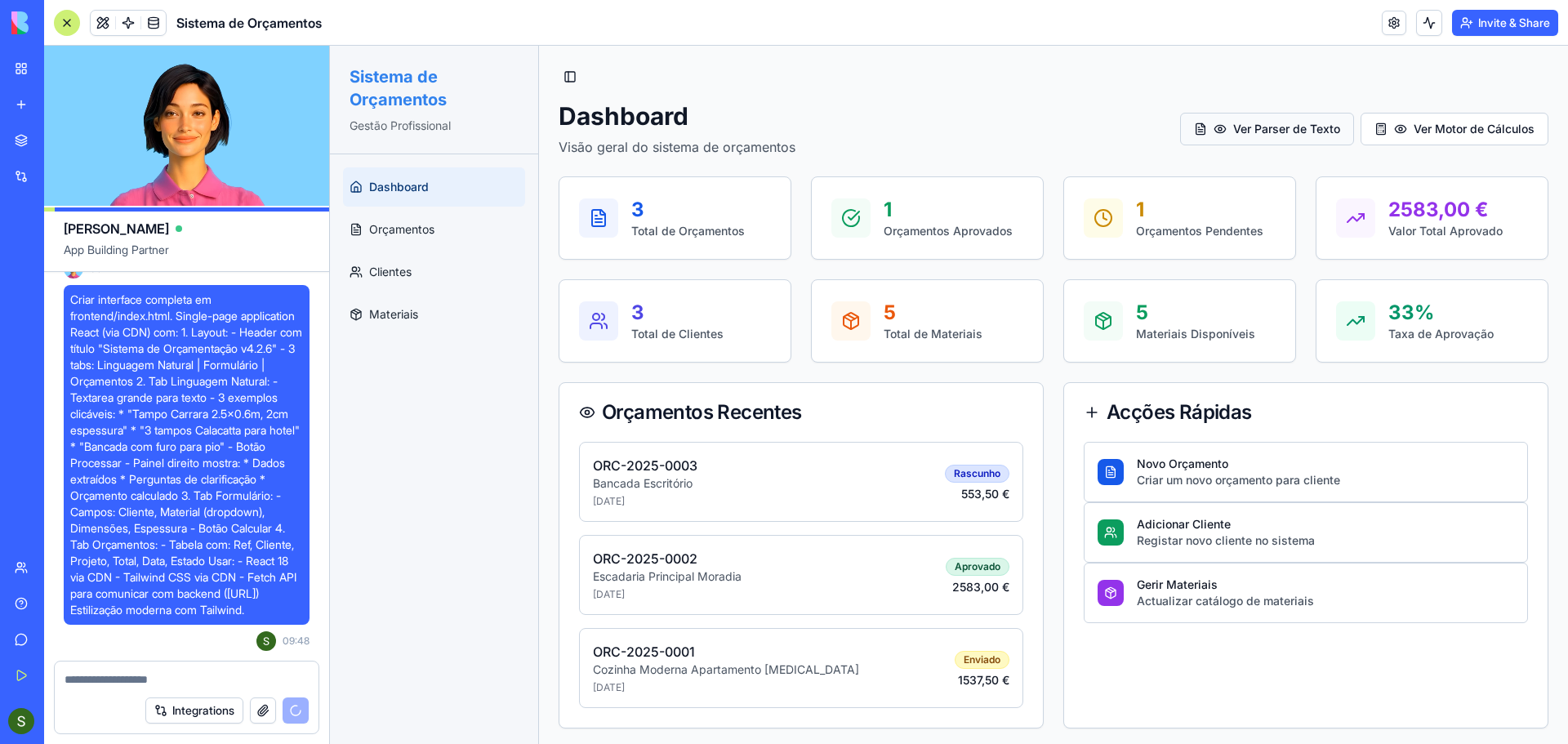
click at [1250, 126] on button "Ver Parser de Texto" at bounding box center [1266, 128] width 174 height 32
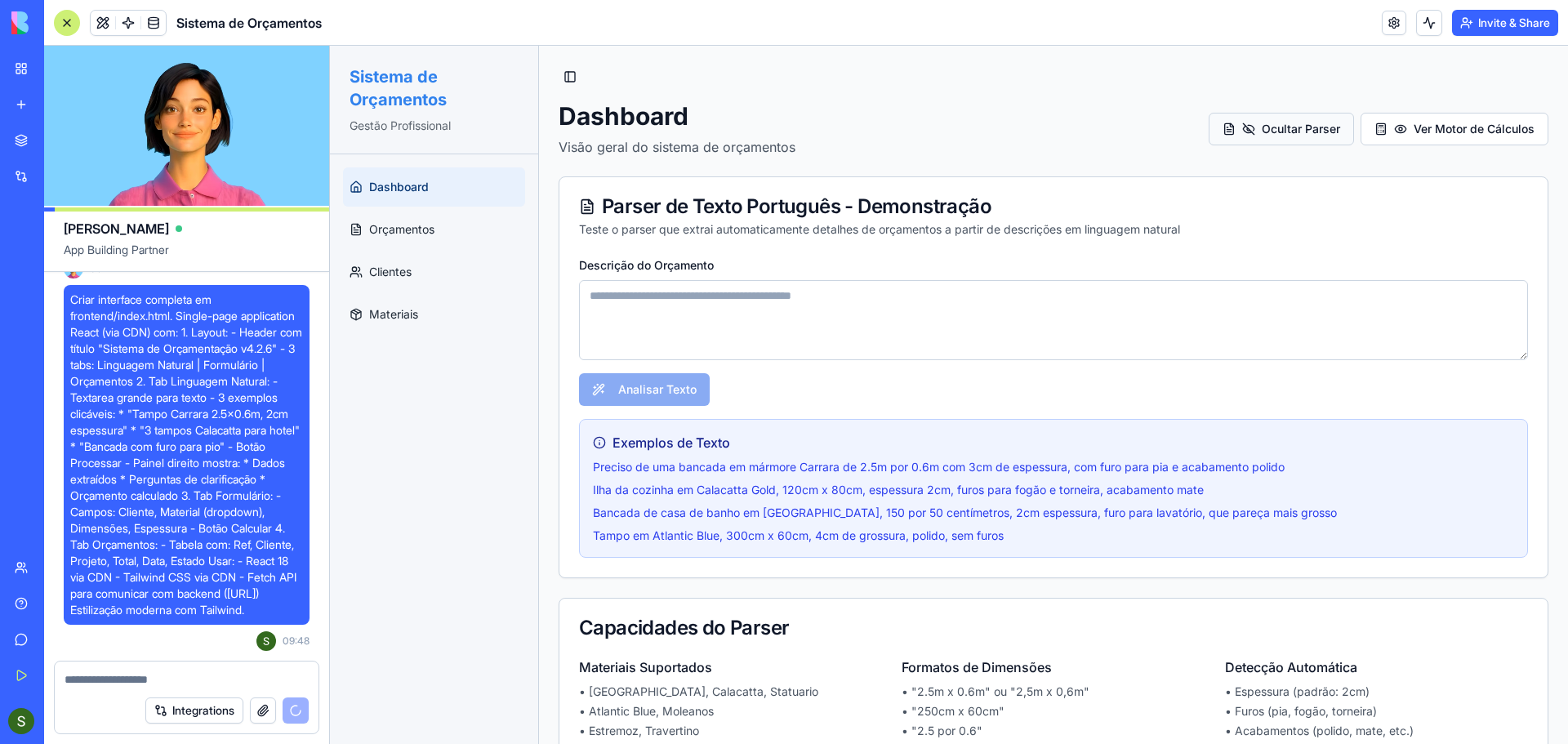
click at [1236, 128] on button "Ocultar Parser" at bounding box center [1281, 128] width 146 height 32
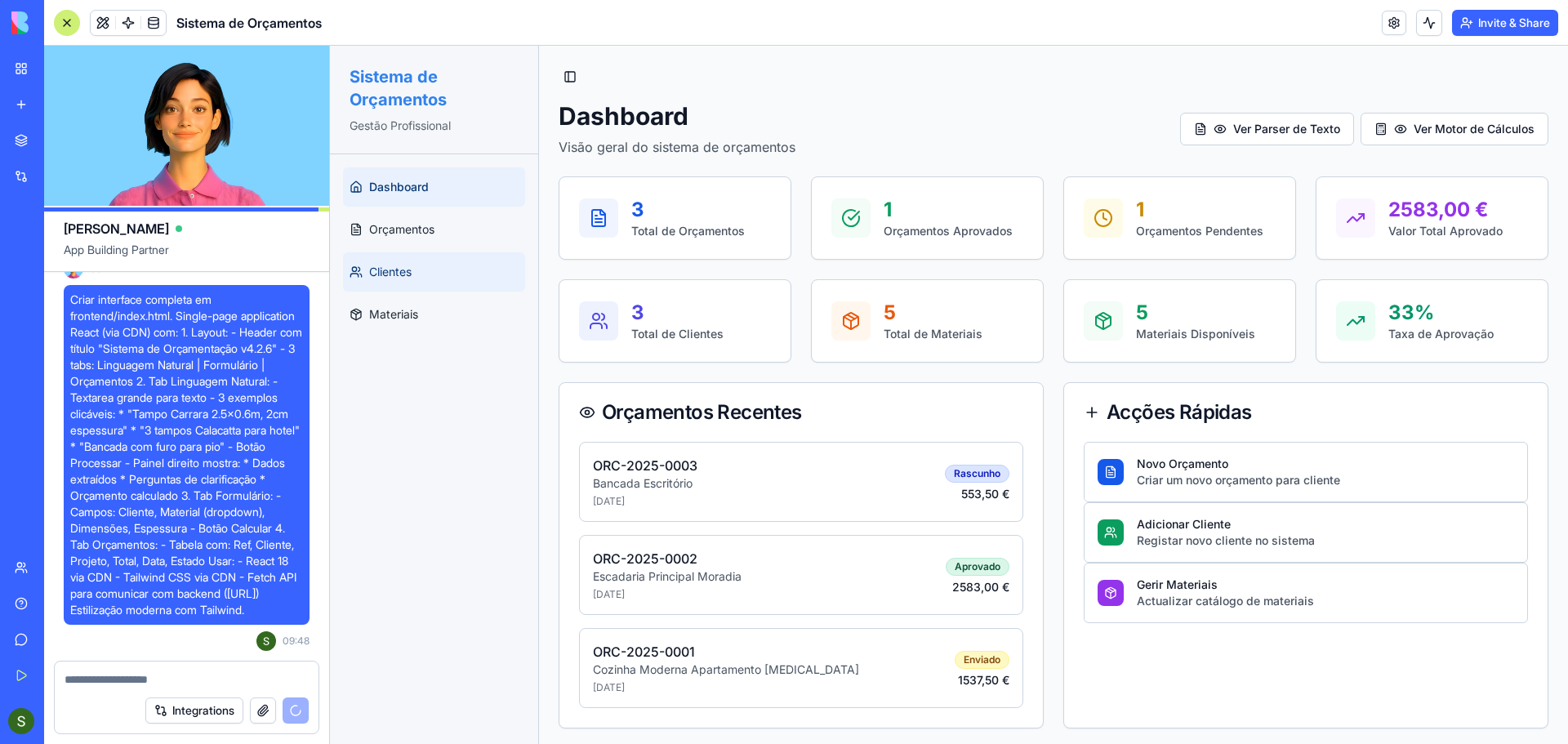
click at [408, 277] on span "Clientes" at bounding box center [390, 272] width 43 height 17
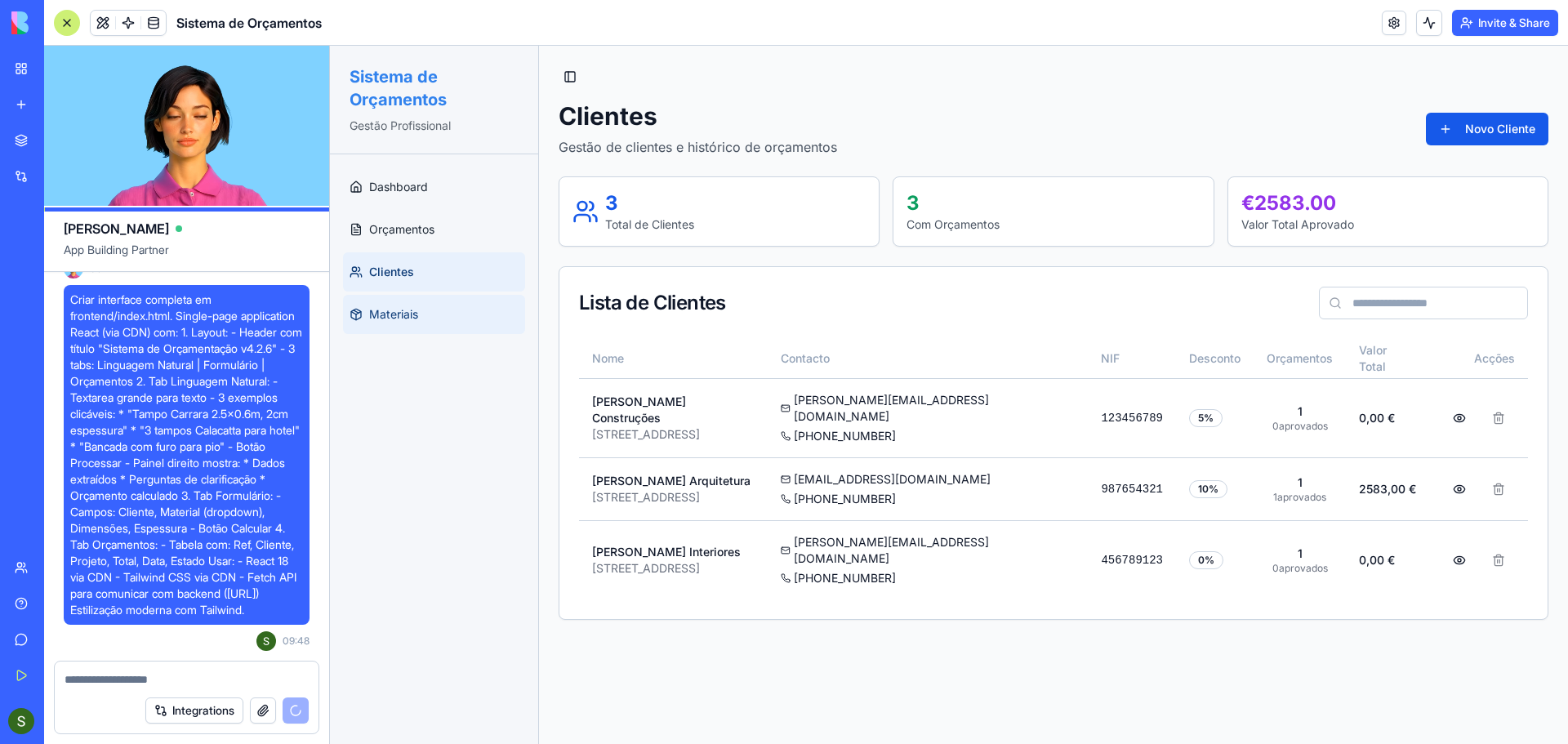
click at [408, 313] on span "Materiais" at bounding box center [393, 314] width 49 height 17
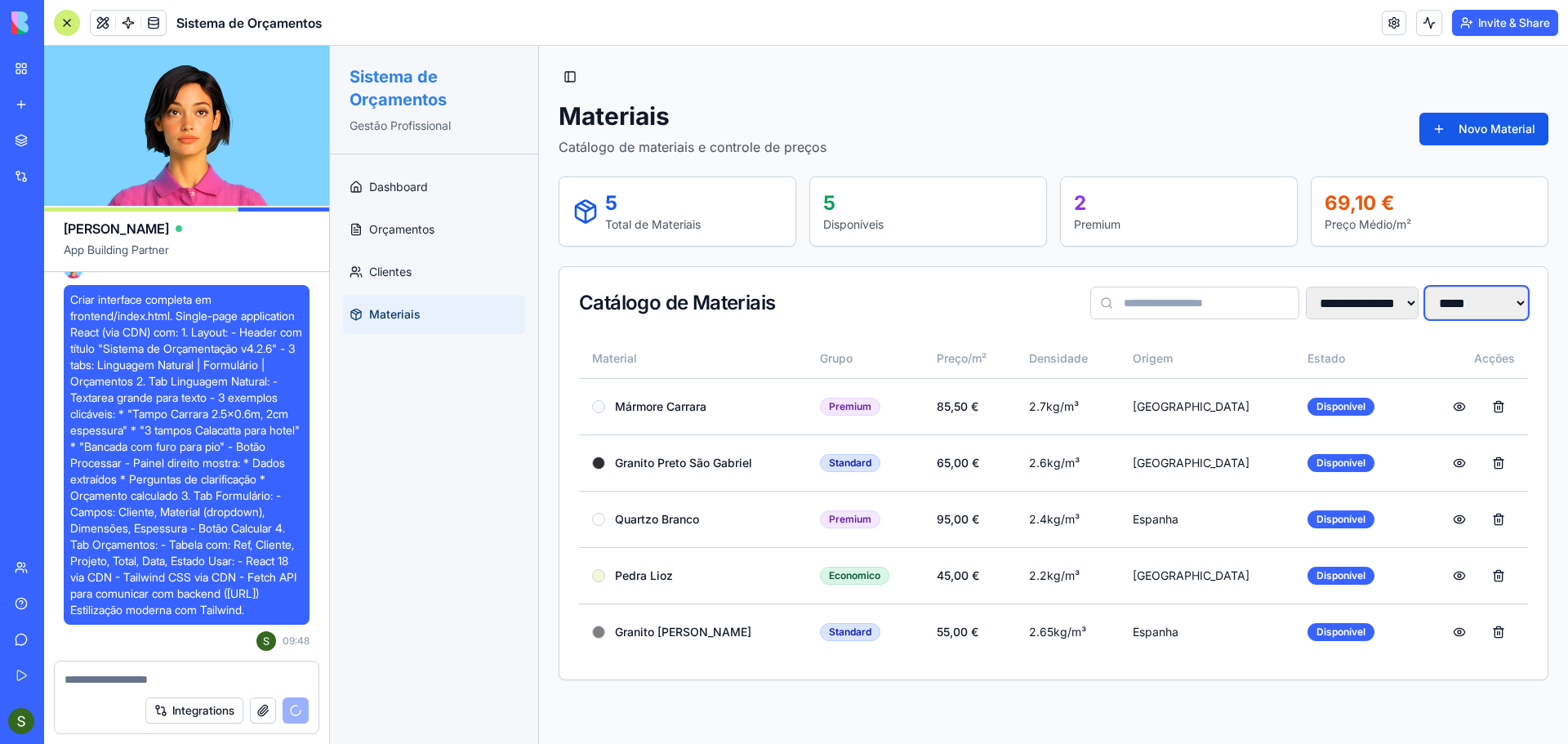
click at [1487, 306] on select "**********" at bounding box center [1476, 303] width 103 height 32
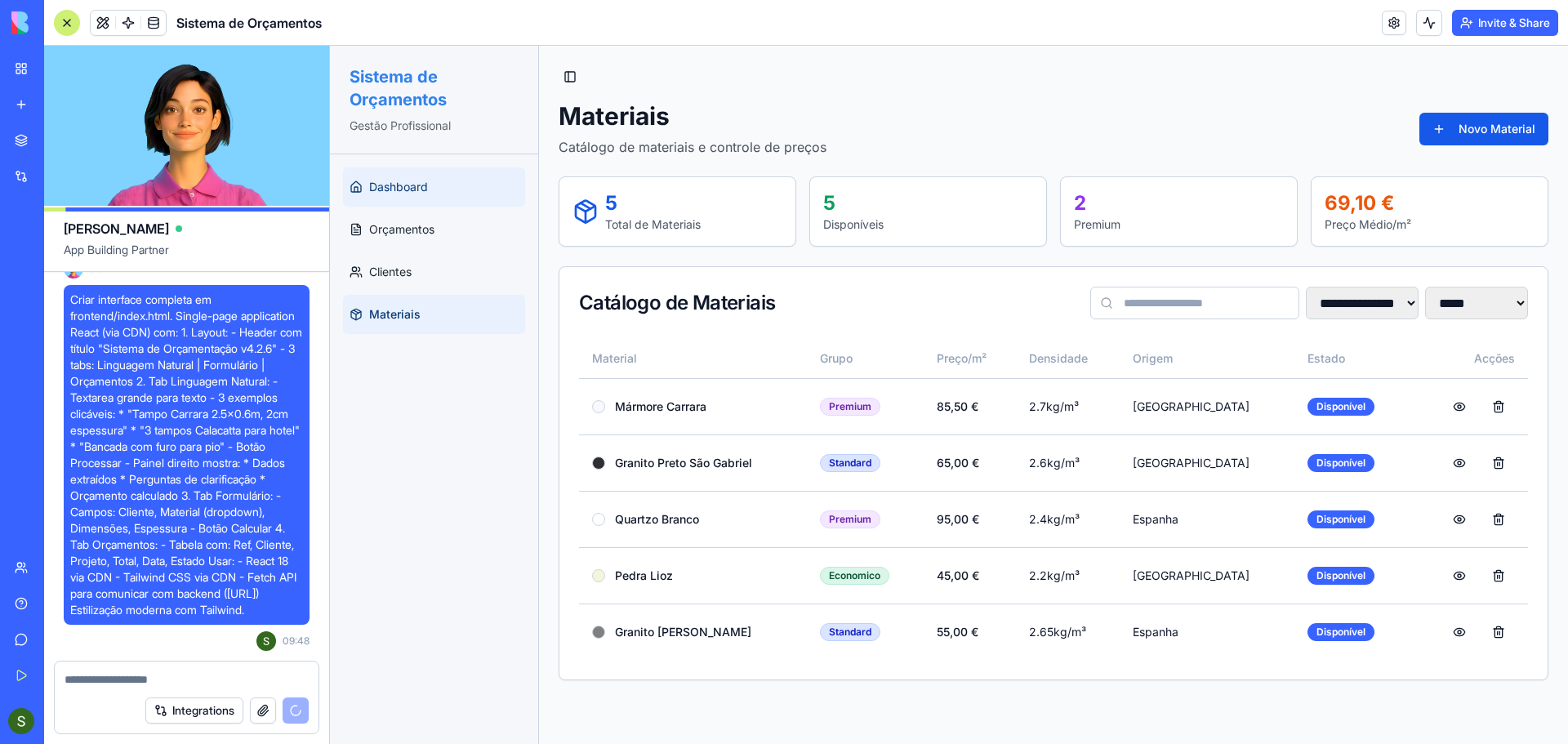
click at [413, 187] on span "Dashboard" at bounding box center [398, 187] width 58 height 17
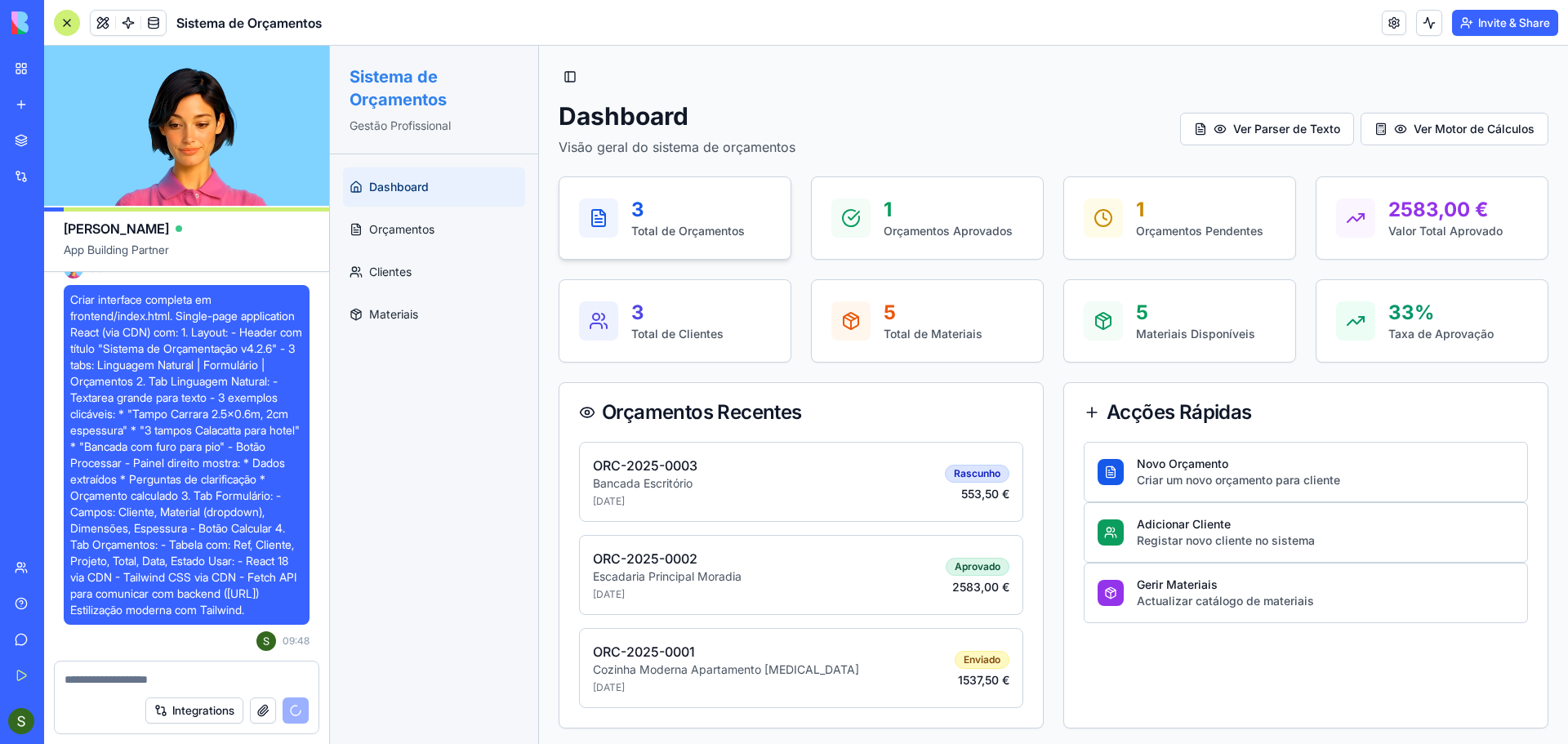
click at [660, 215] on div "3" at bounding box center [688, 210] width 113 height 26
click at [1320, 476] on div "Criar um novo orçamento para cliente" at bounding box center [1238, 480] width 203 height 17
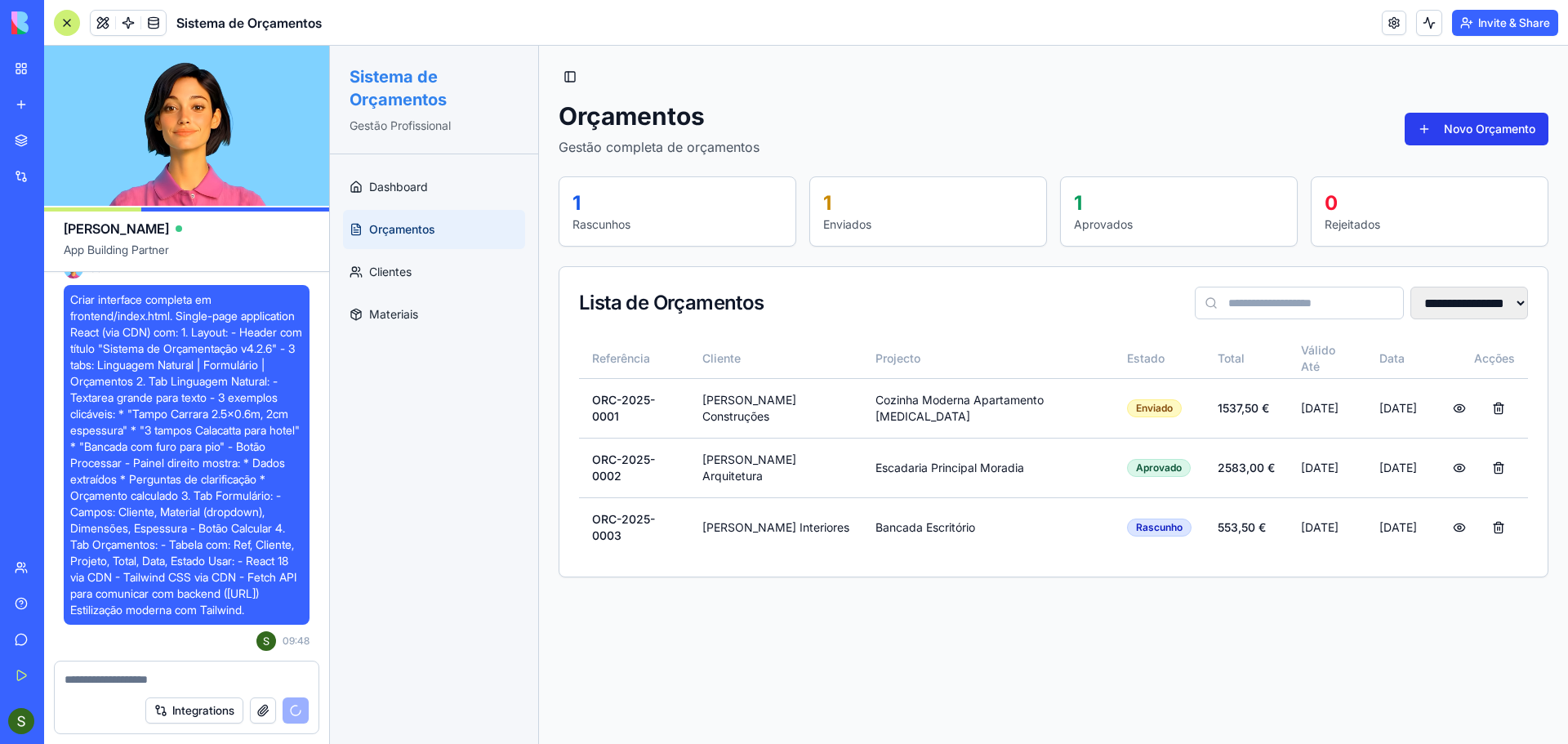
click at [1449, 132] on button "Novo Orçamento" at bounding box center [1476, 128] width 144 height 32
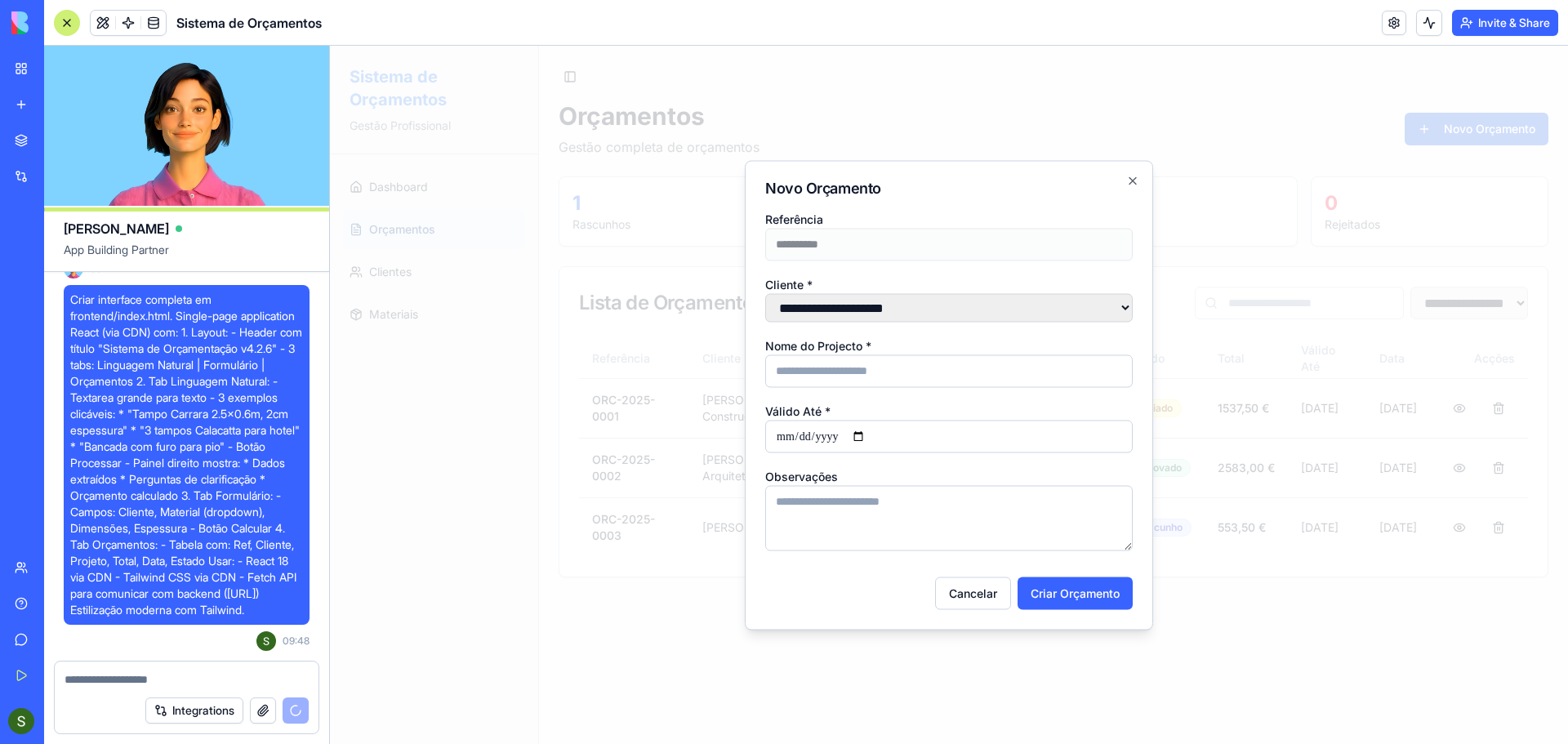
type input "**********"
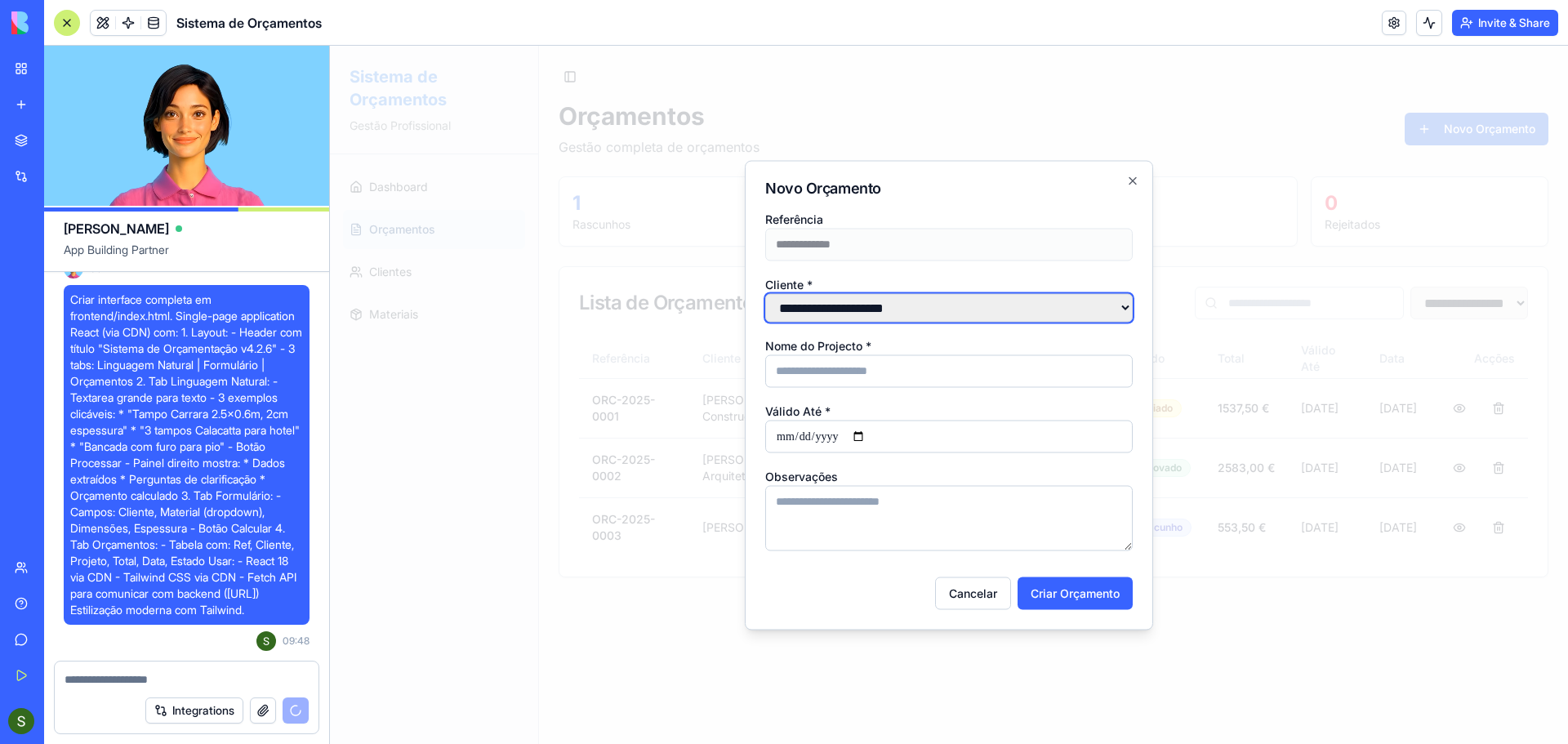
click at [840, 305] on select "**********" at bounding box center [949, 307] width 367 height 29
click at [857, 312] on select "**********" at bounding box center [949, 307] width 367 height 29
select select "******"
click at [766, 293] on select "**********" at bounding box center [949, 307] width 367 height 29
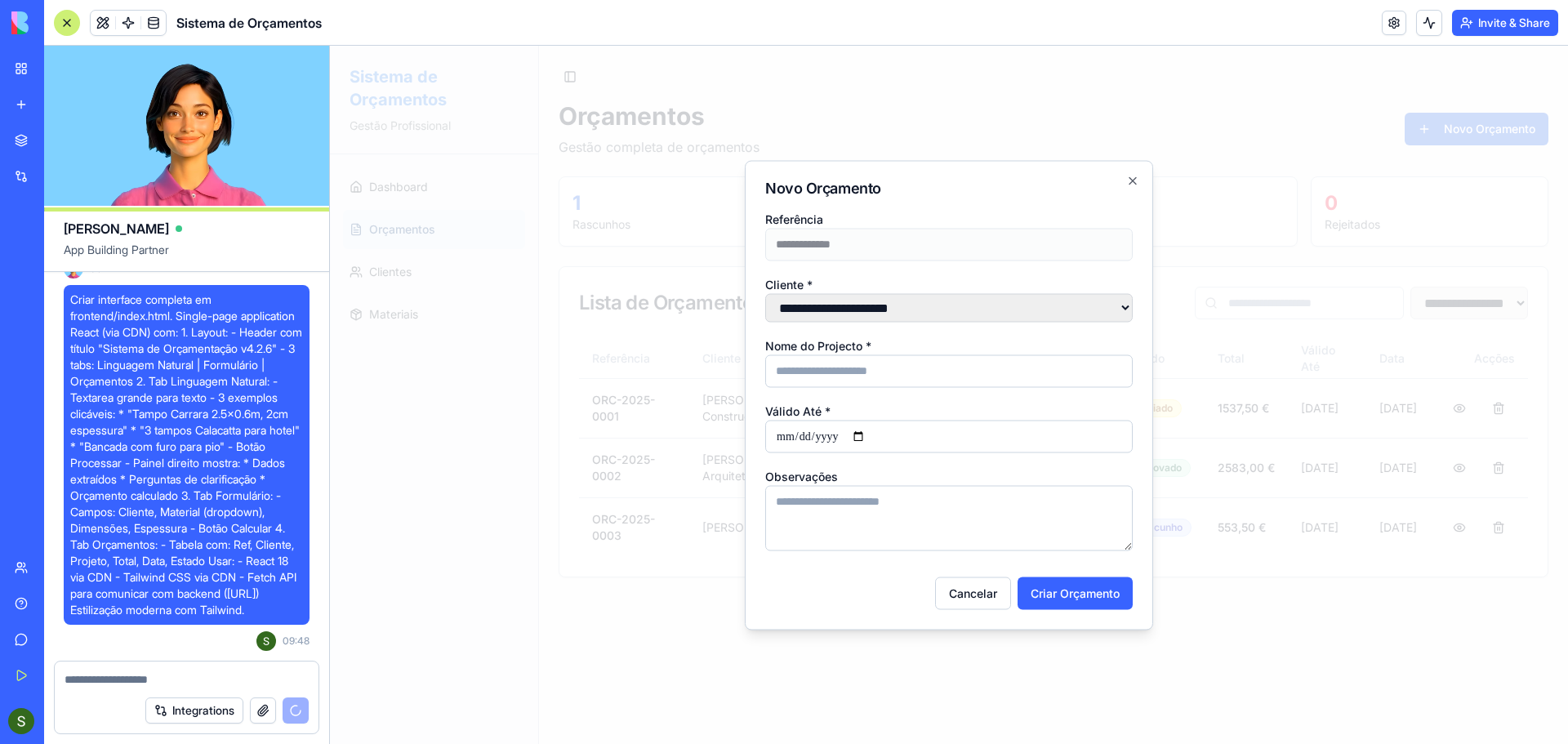
click at [856, 372] on input "Nome do Projecto *" at bounding box center [949, 370] width 367 height 32
type input "****"
click at [1056, 599] on button "Criar Orçamento" at bounding box center [1075, 592] width 115 height 32
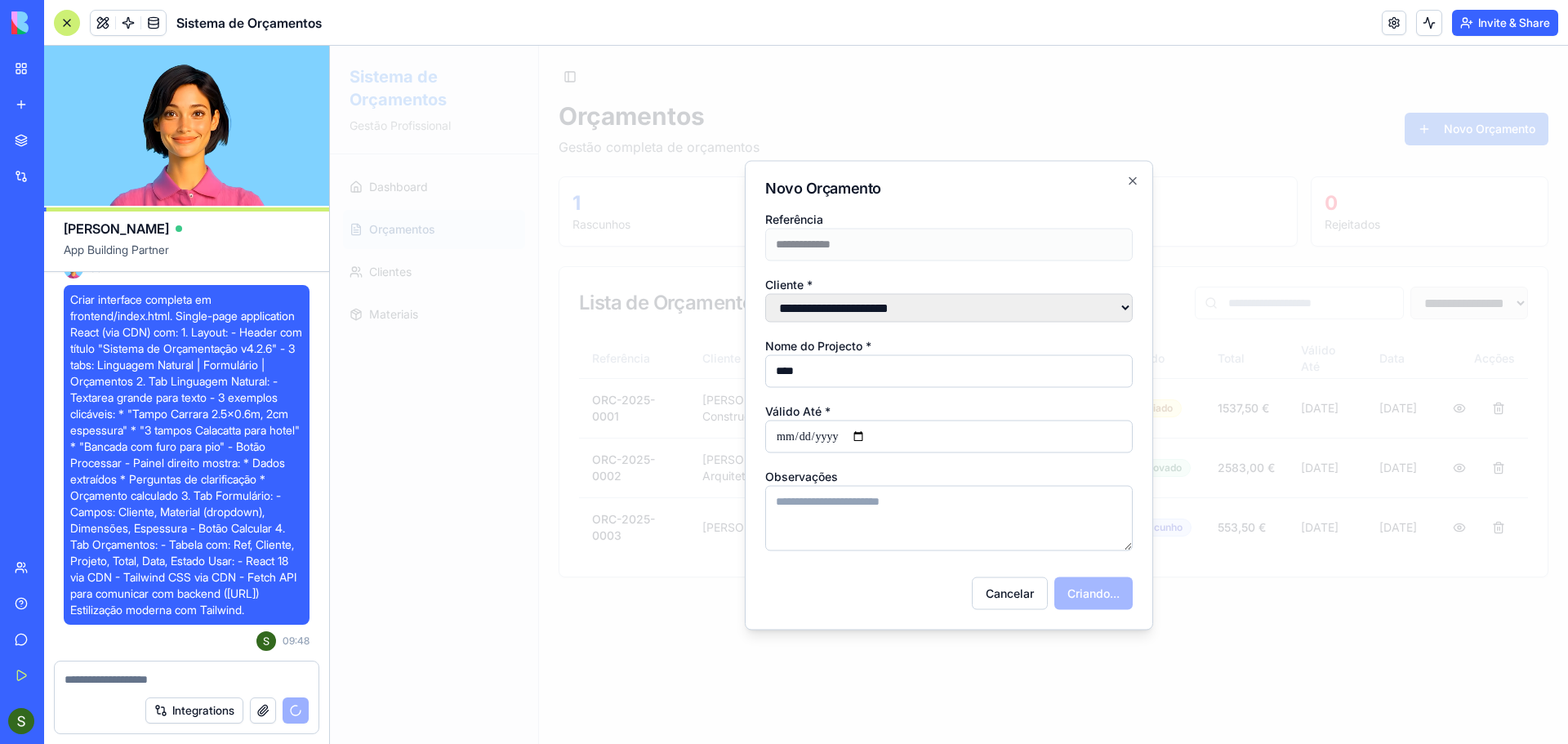
select select
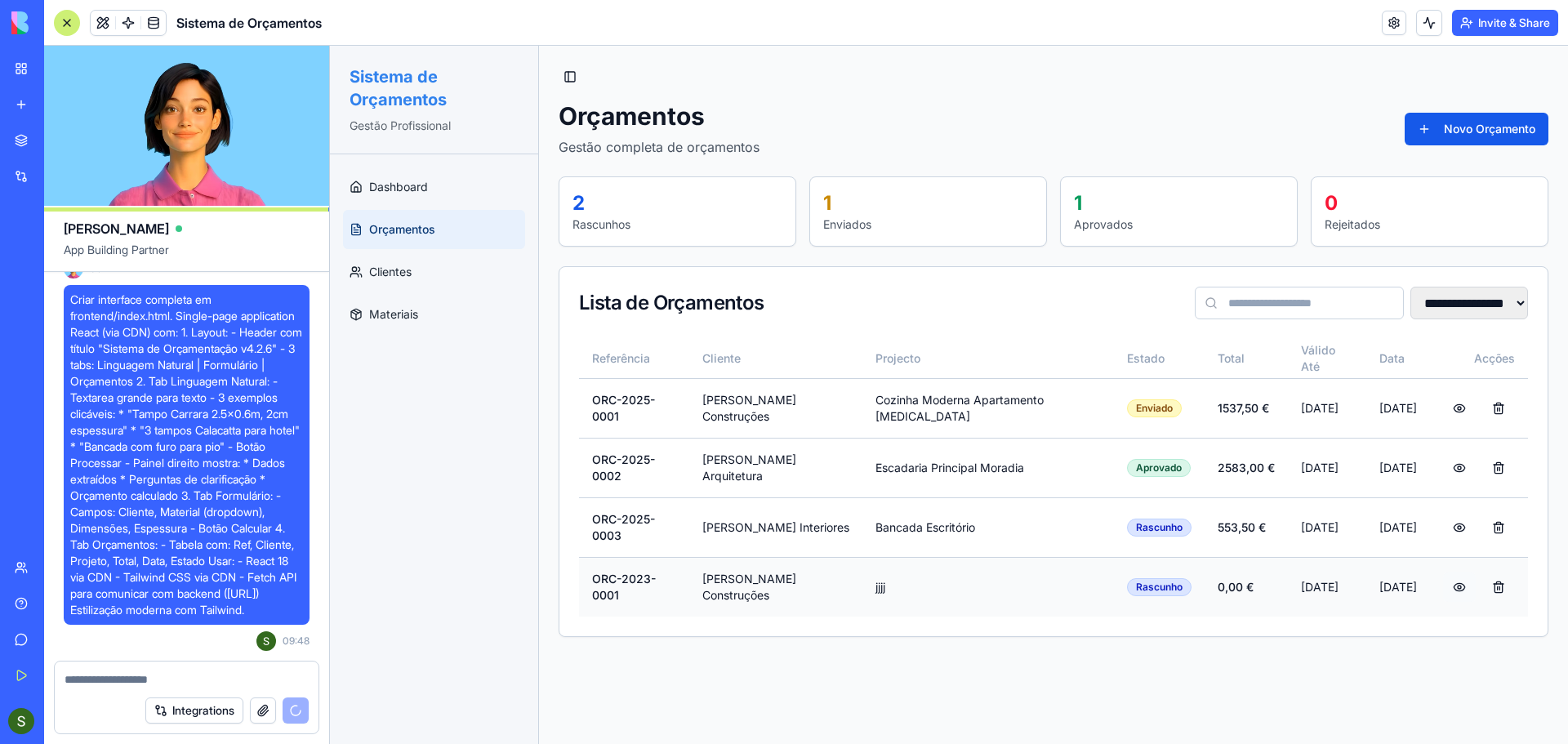
click at [1458, 573] on button at bounding box center [1459, 588] width 32 height 30
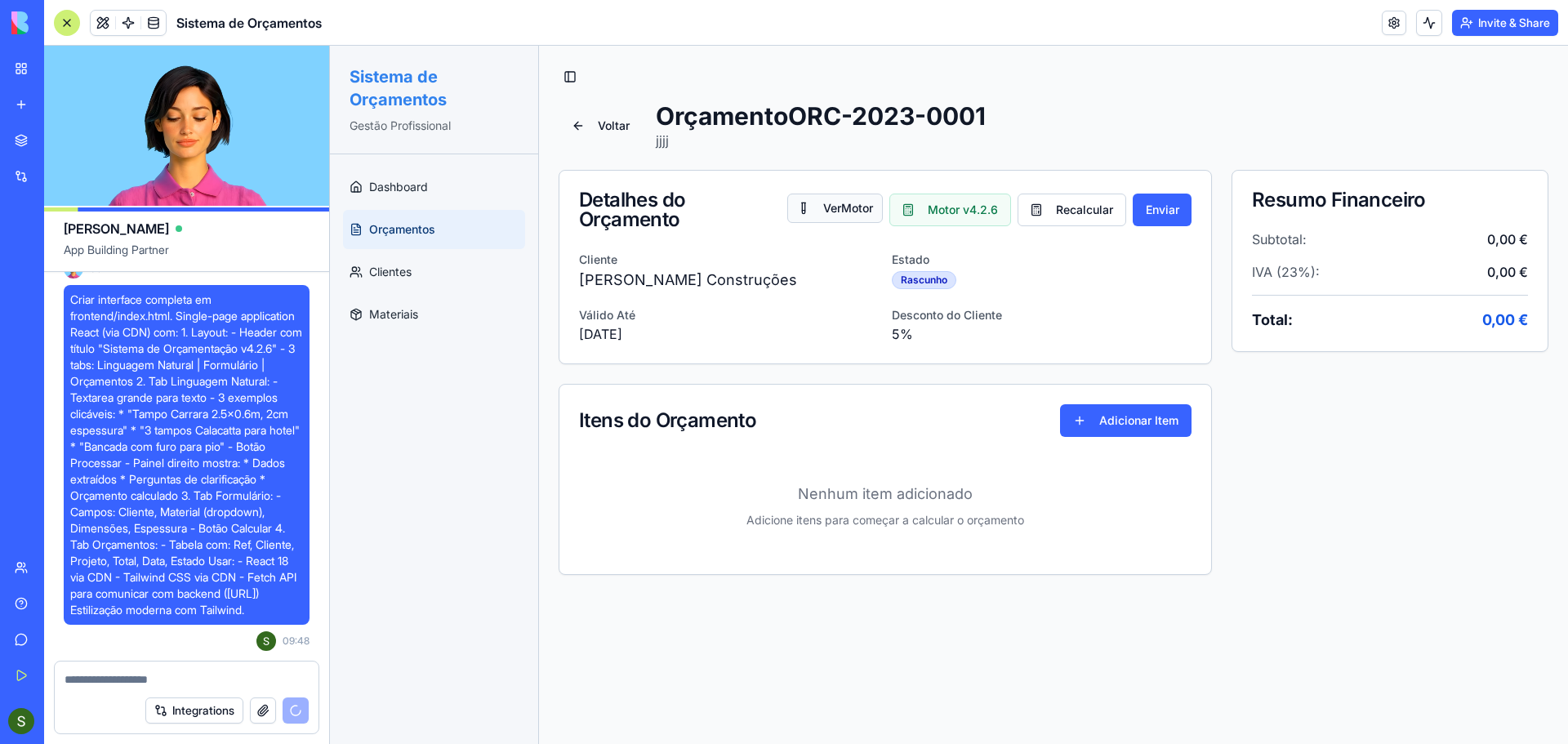
click at [830, 201] on button "Ver Motor" at bounding box center [835, 208] width 96 height 30
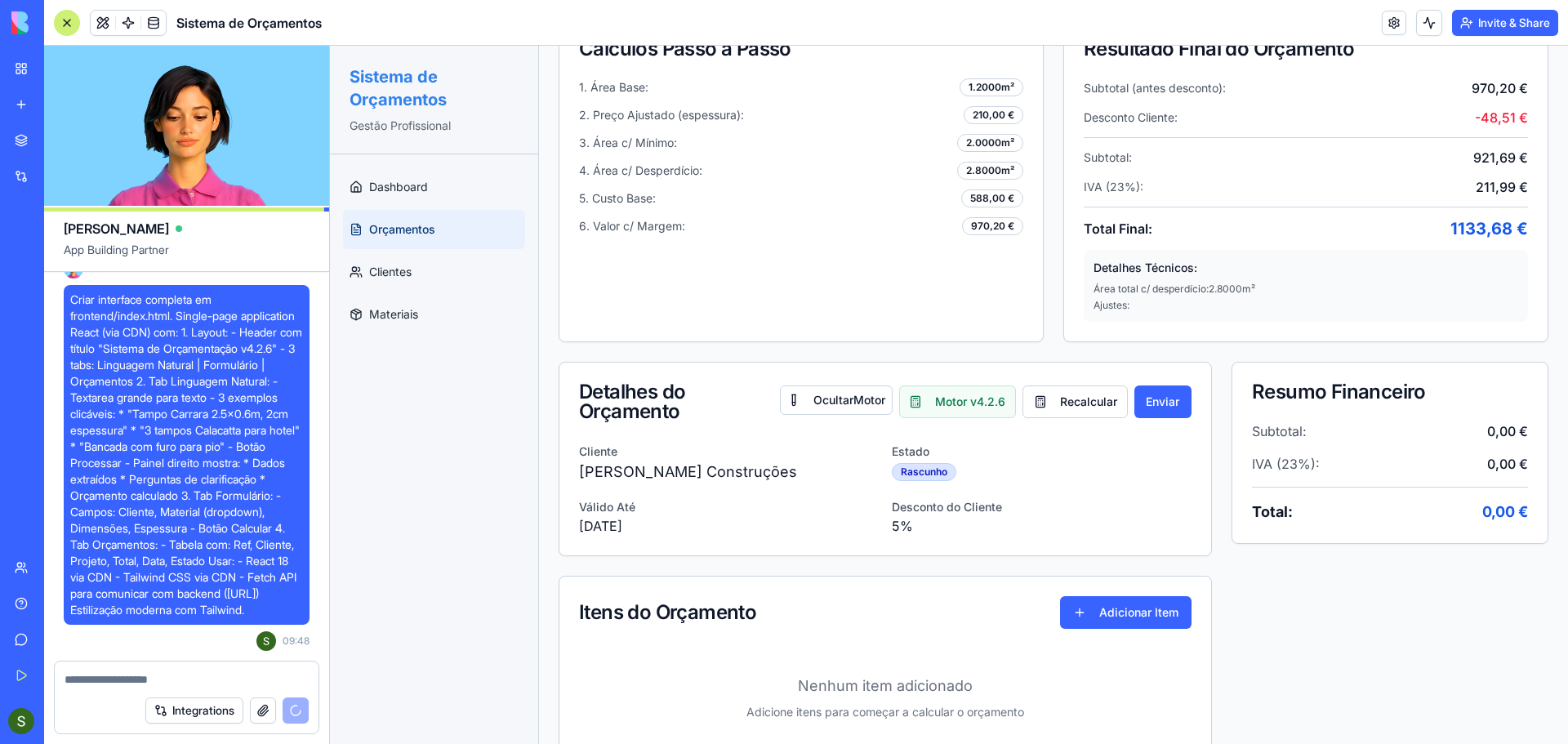
scroll to position [735, 0]
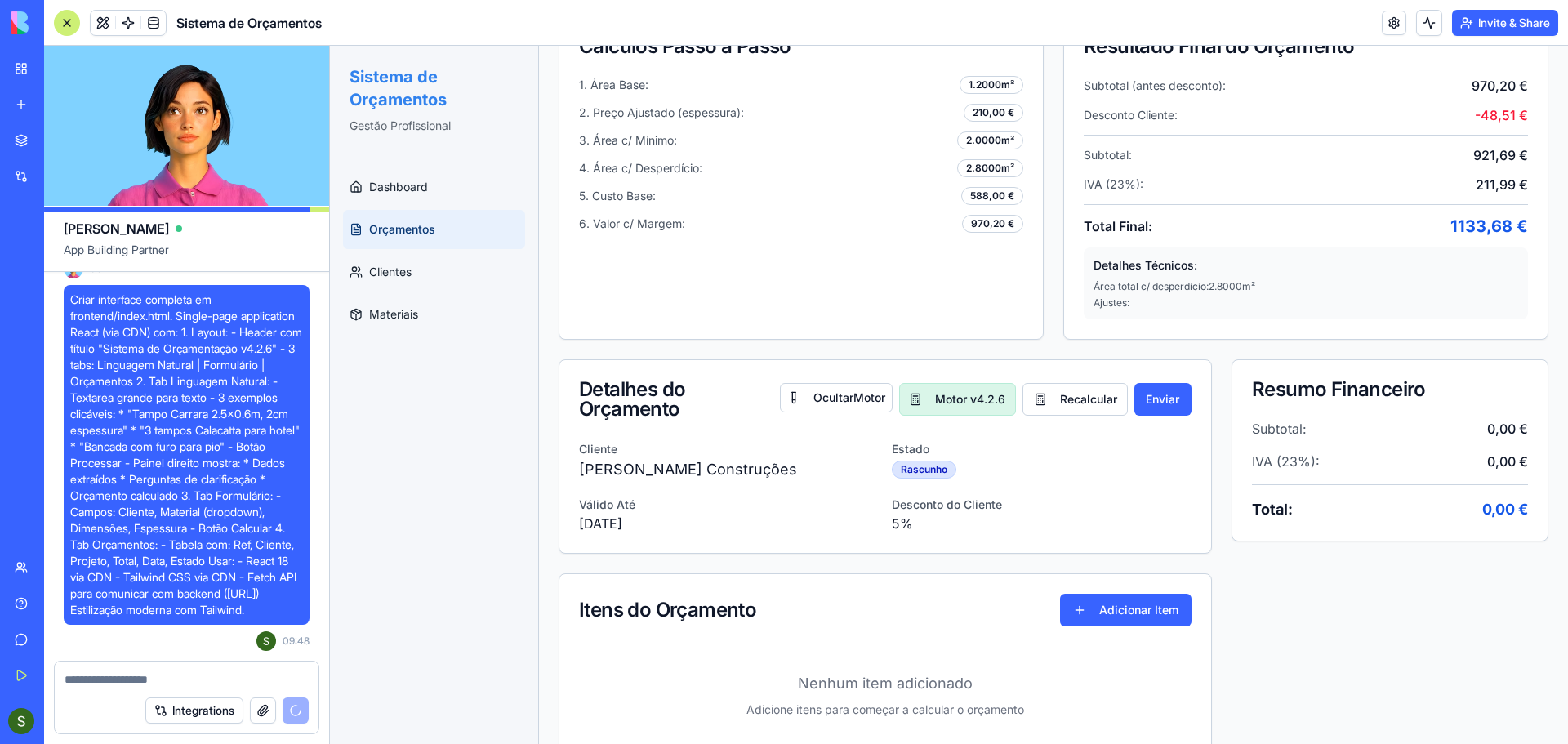
click at [975, 399] on button "Motor v4.2.6" at bounding box center [958, 399] width 118 height 32
click at [1061, 395] on button "Recalcular" at bounding box center [1075, 399] width 106 height 32
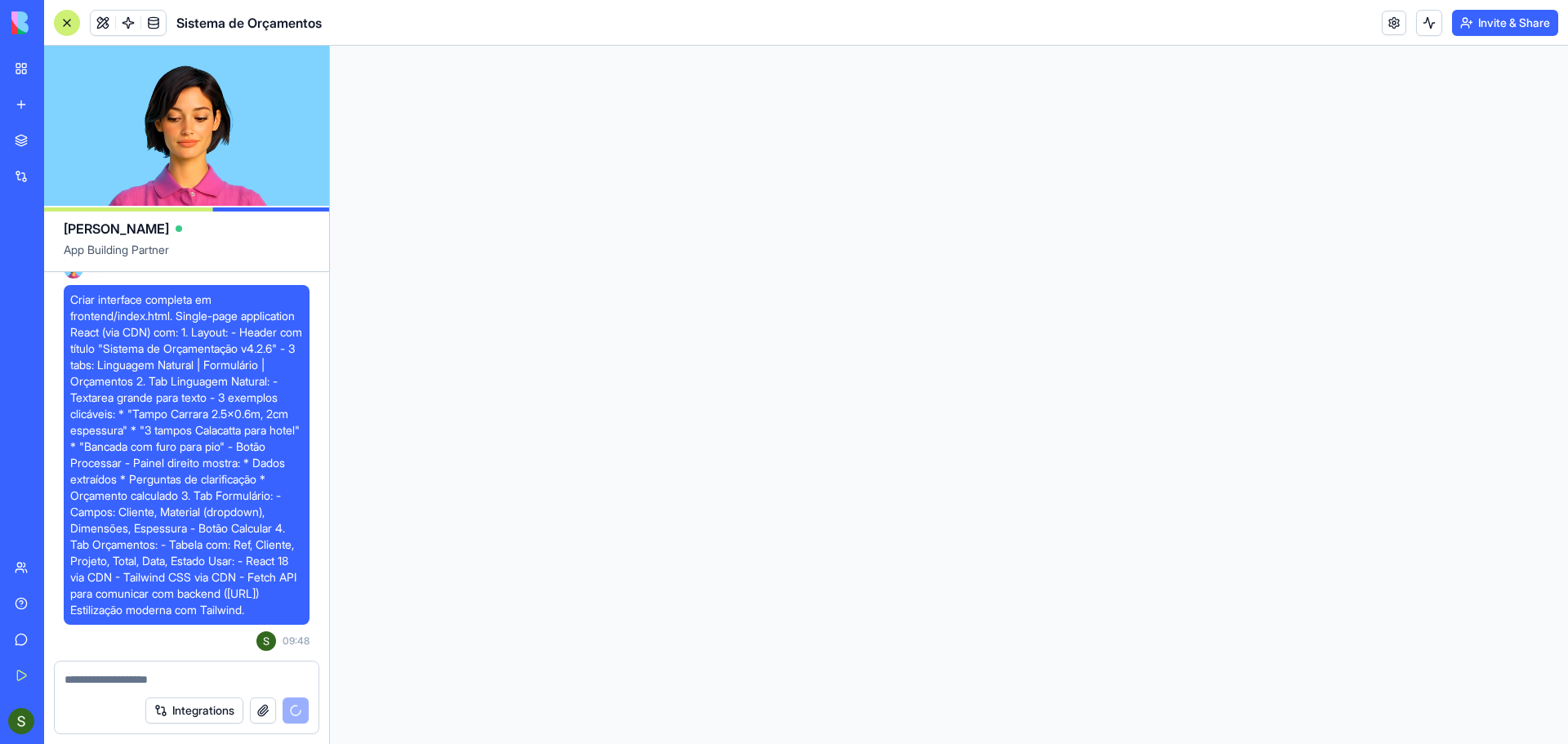
scroll to position [0, 0]
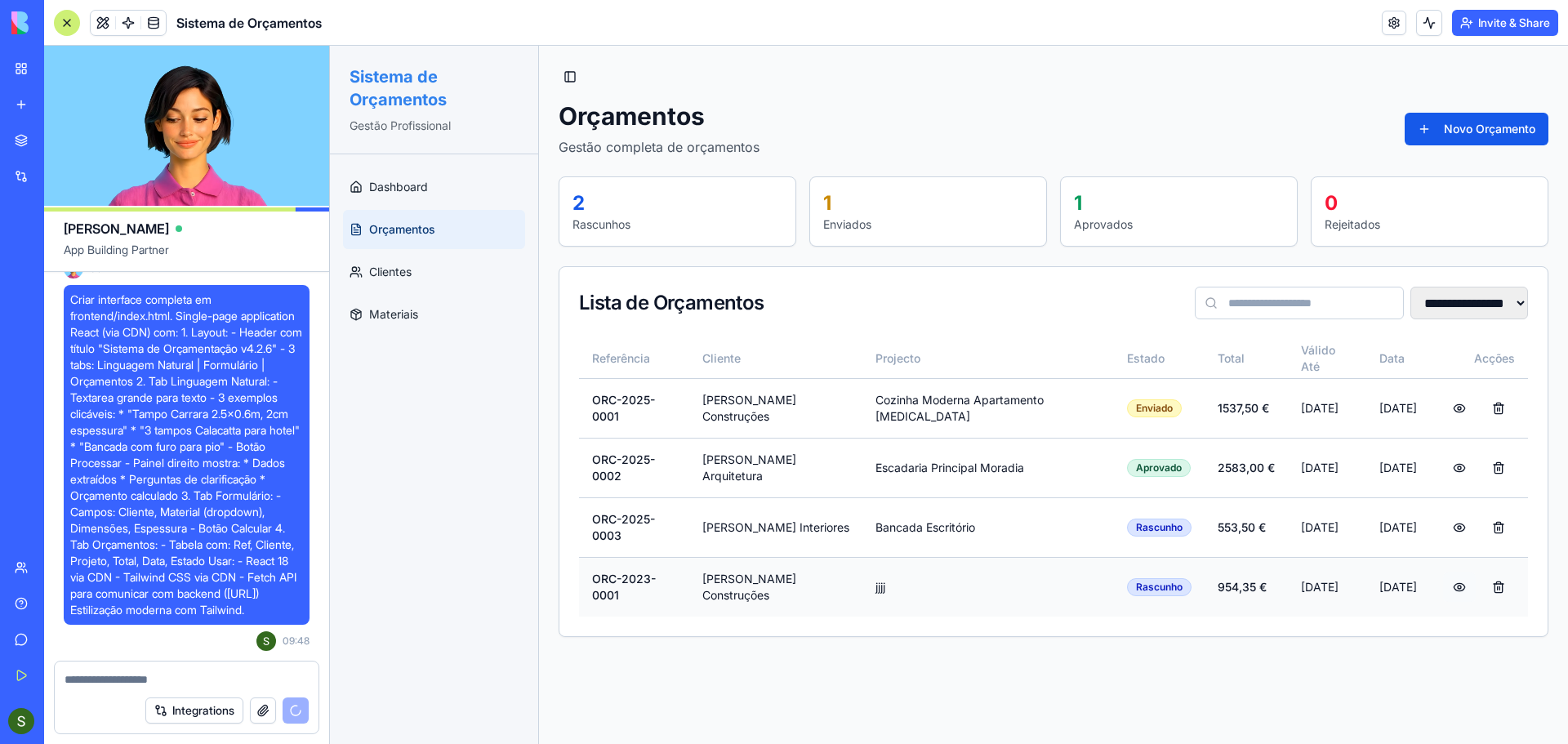
click at [1459, 579] on button at bounding box center [1459, 588] width 32 height 30
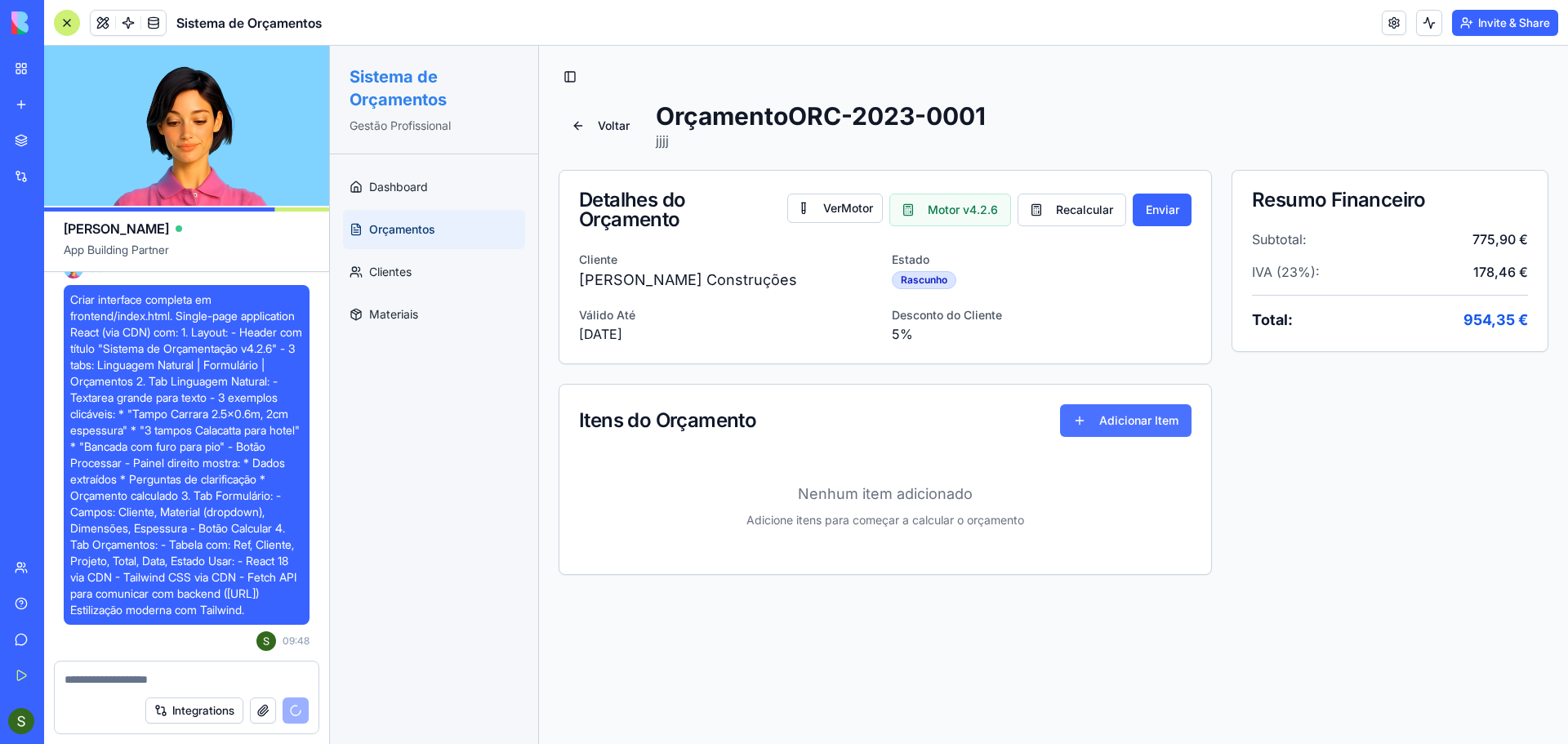
click at [1107, 417] on button "Adicionar Item" at bounding box center [1126, 420] width 132 height 32
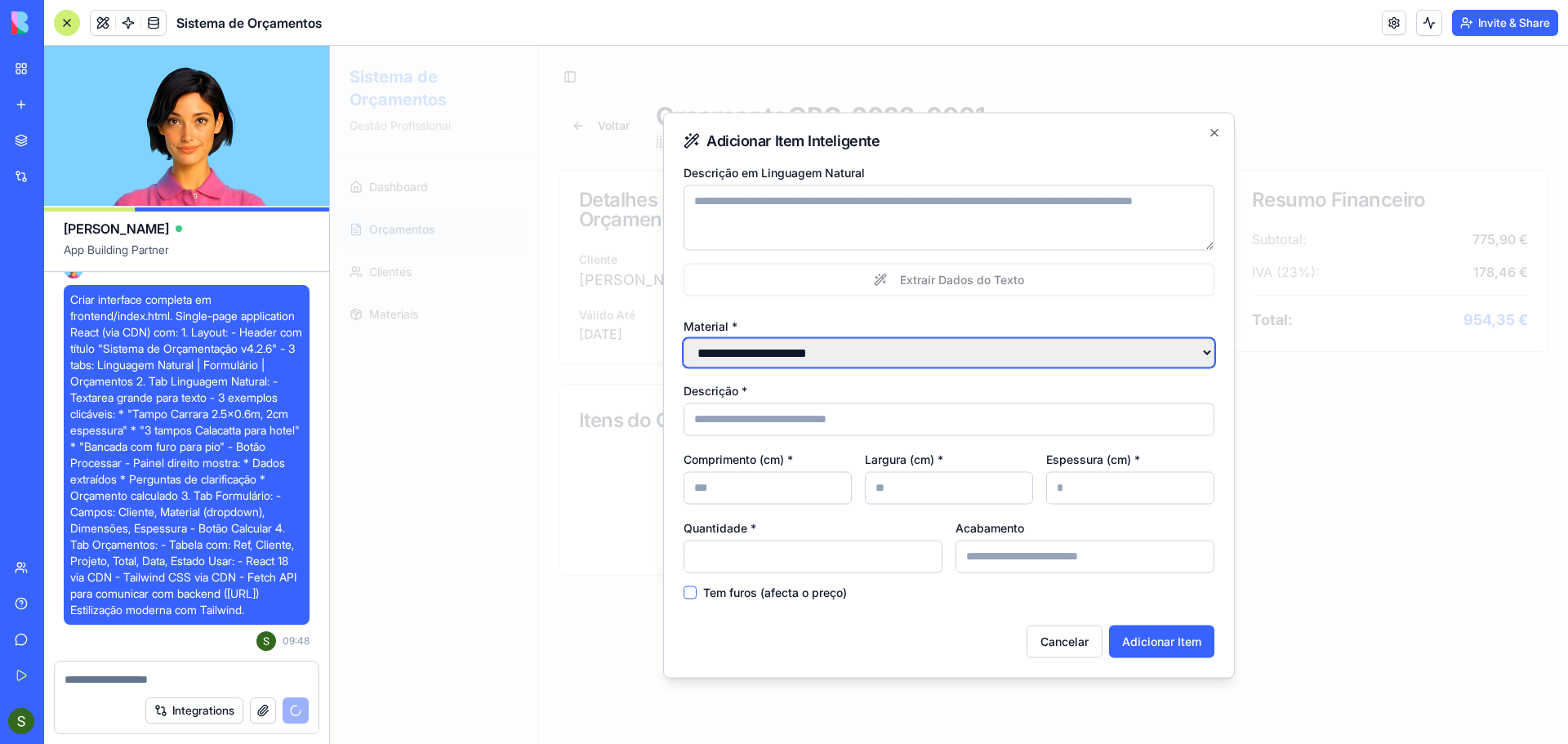
click at [851, 342] on select "**********" at bounding box center [949, 352] width 531 height 29
select select "******"
click at [684, 338] on select "**********" at bounding box center [949, 352] width 531 height 29
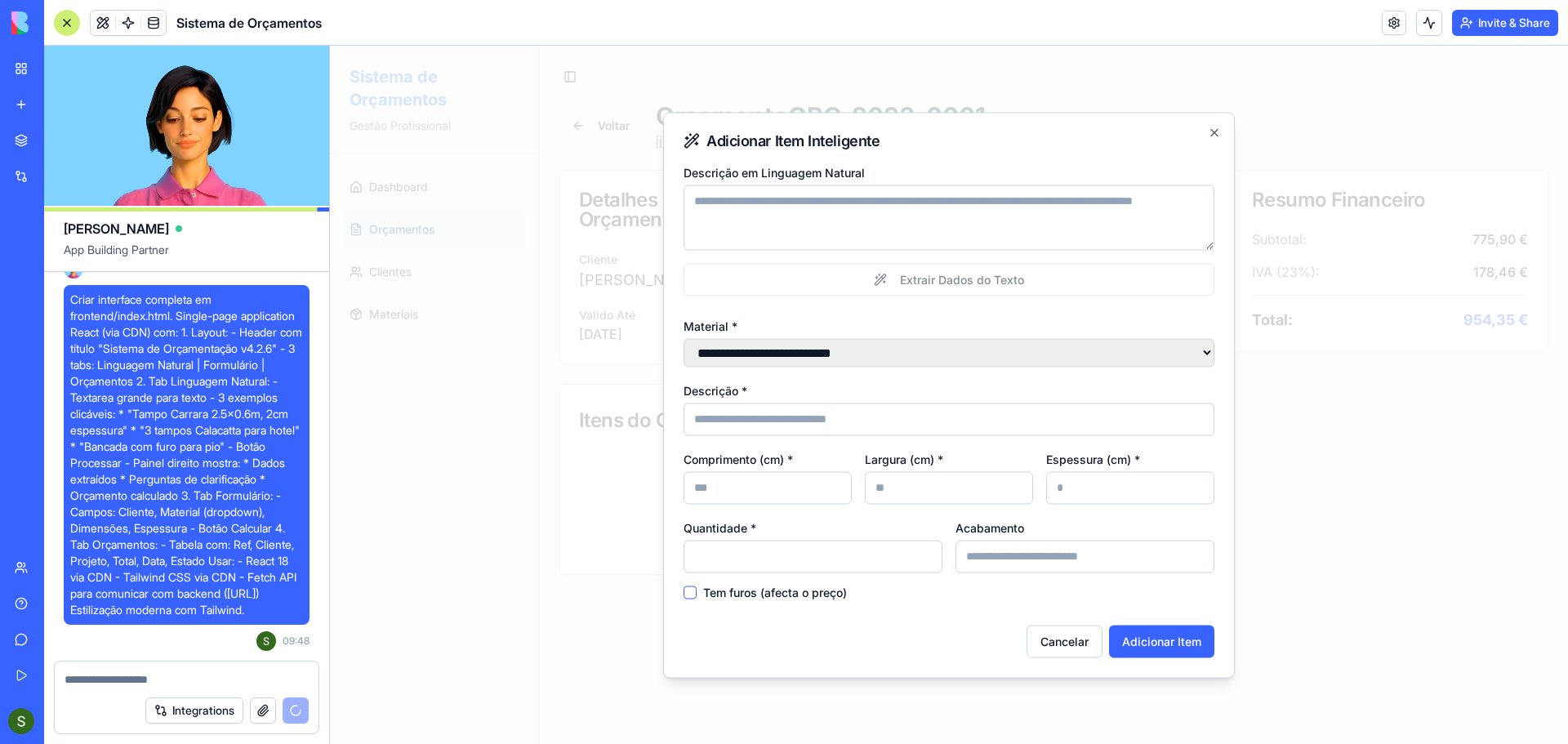
click at [836, 427] on input "Descrição *" at bounding box center [949, 419] width 531 height 32
type input "*****"
click at [818, 495] on input "Comprimento (cm) *" at bounding box center [767, 487] width 168 height 32
type input "*"
click at [941, 496] on input "Largura (cm) *" at bounding box center [949, 487] width 168 height 32
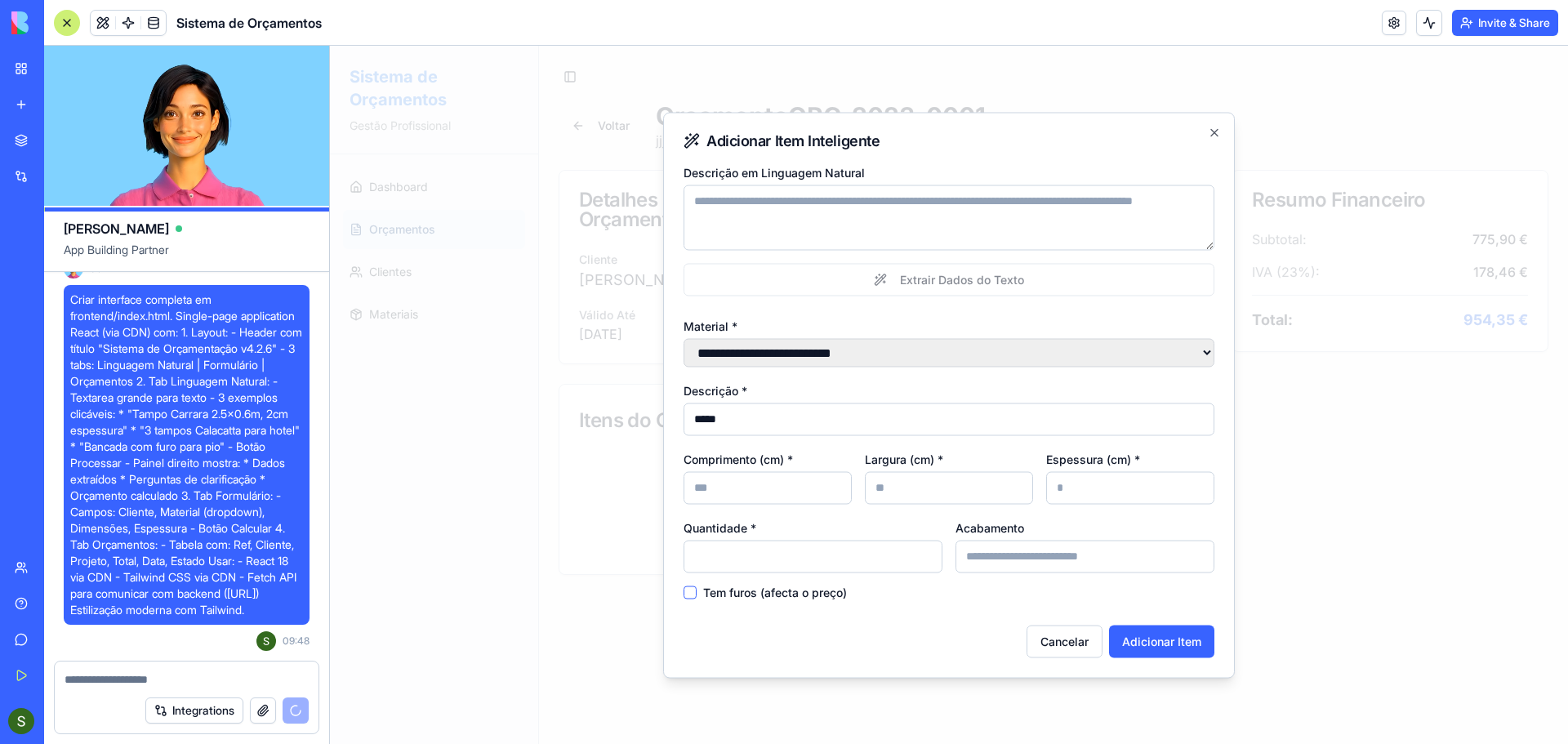
type input "*"
click at [748, 587] on label "Tem furos (afecta o preço)" at bounding box center [774, 591] width 144 height 11
click at [697, 587] on button "Tem furos (afecta o preço)" at bounding box center [690, 592] width 13 height 13
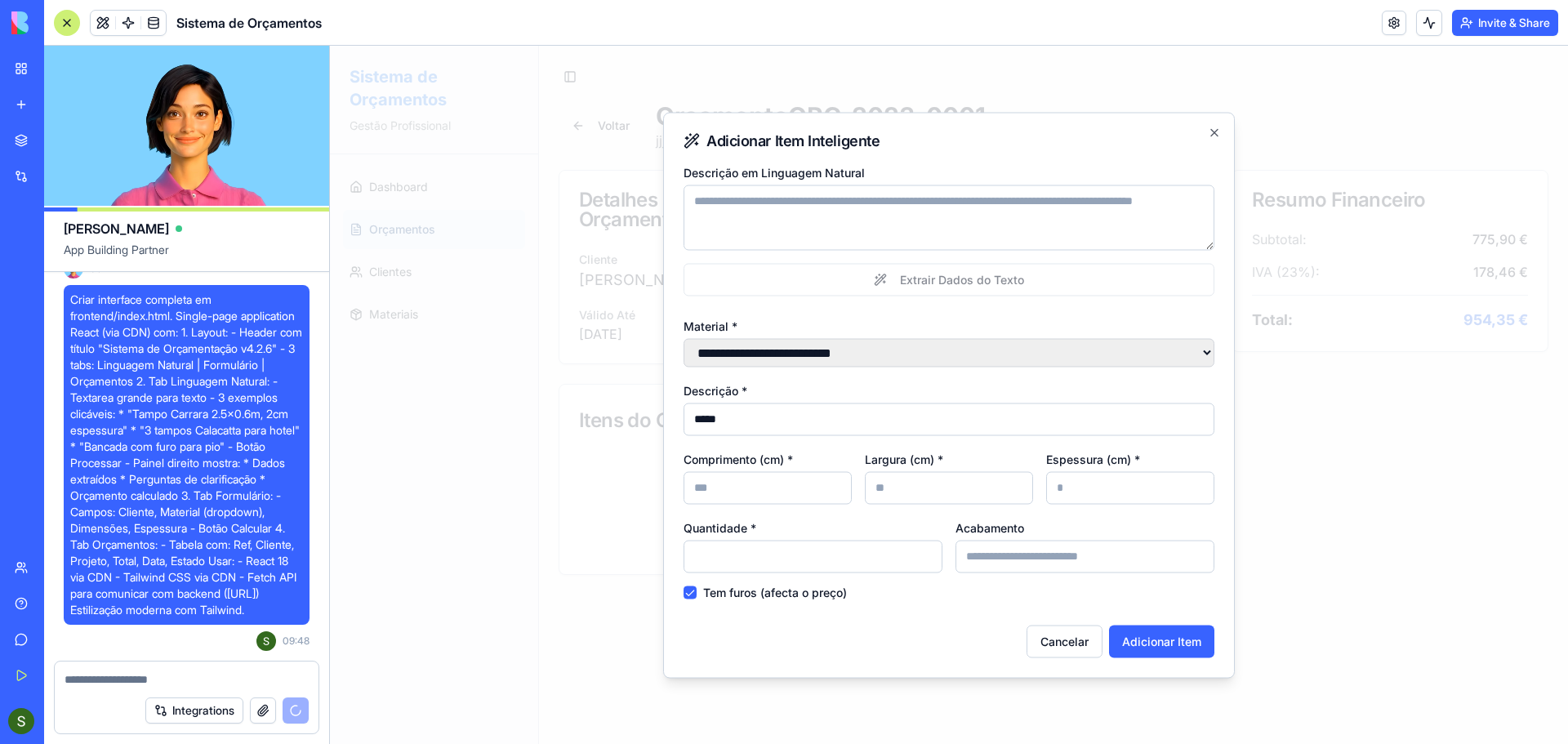
click at [809, 594] on label "Tem furos (afecta o preço)" at bounding box center [774, 591] width 144 height 11
click at [697, 594] on button "Tem furos (afecta o preço)" at bounding box center [690, 592] width 13 height 13
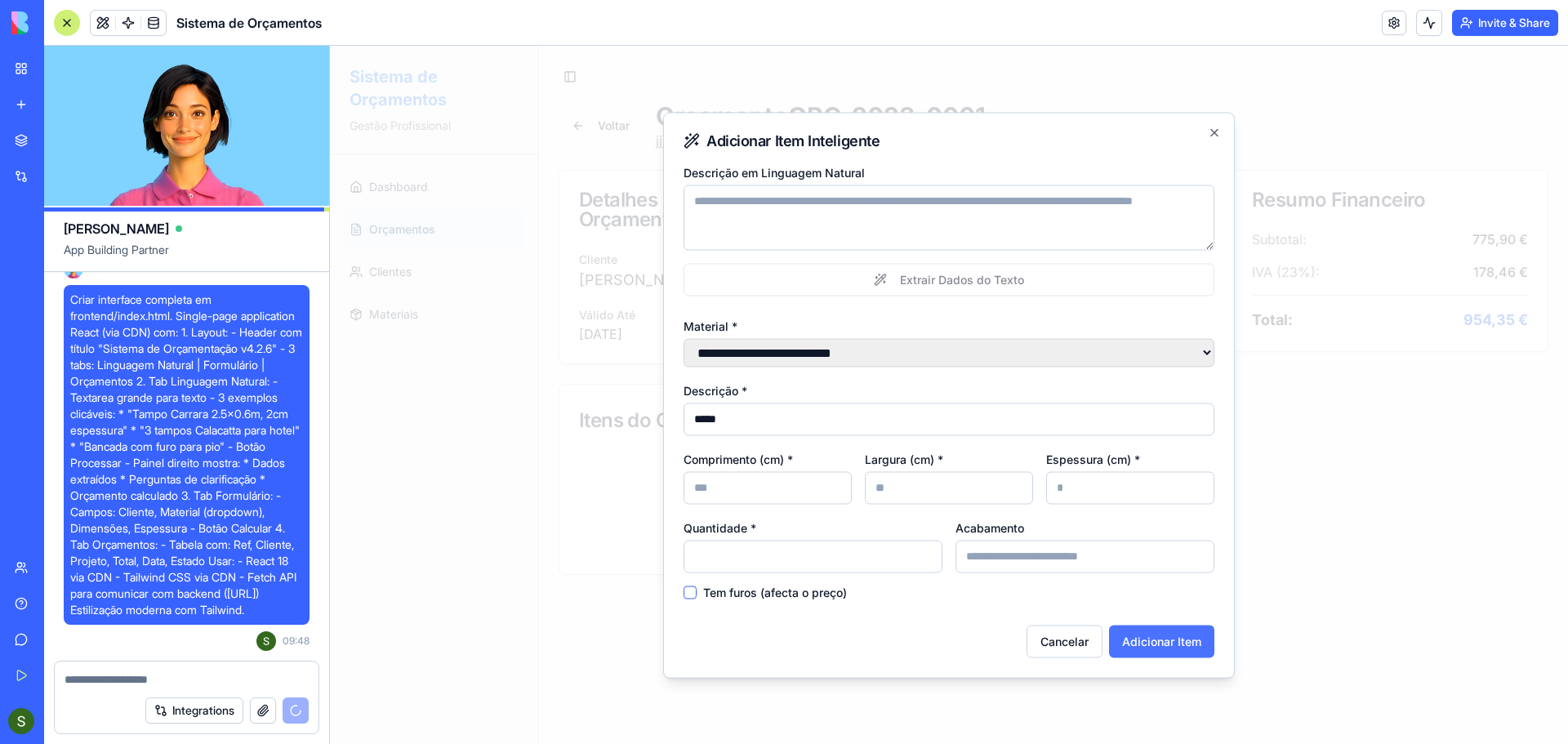
click at [1159, 652] on button "Adicionar Item" at bounding box center [1162, 640] width 106 height 32
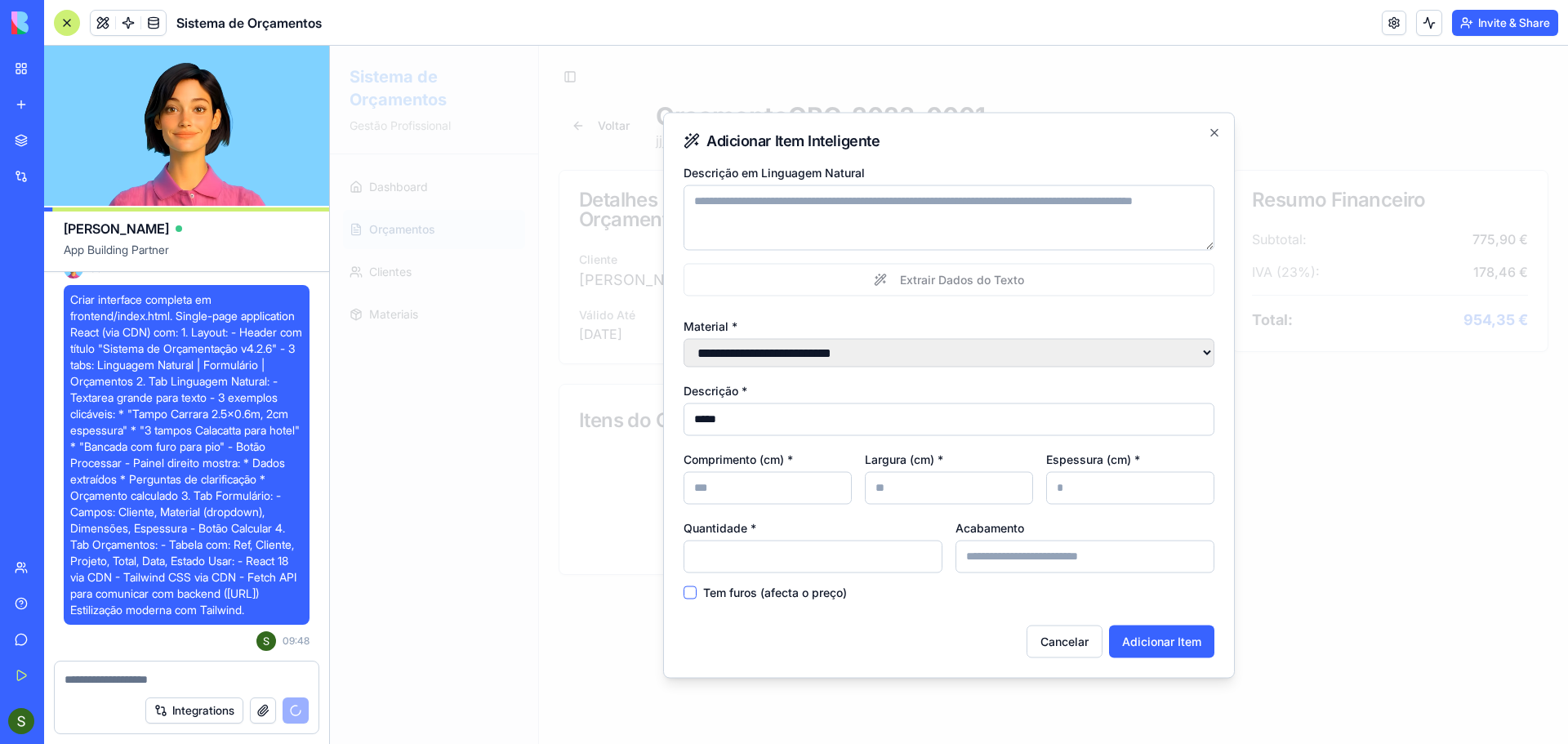
click at [1127, 493] on input "Espessura (cm) *" at bounding box center [1130, 487] width 168 height 32
type input "*"
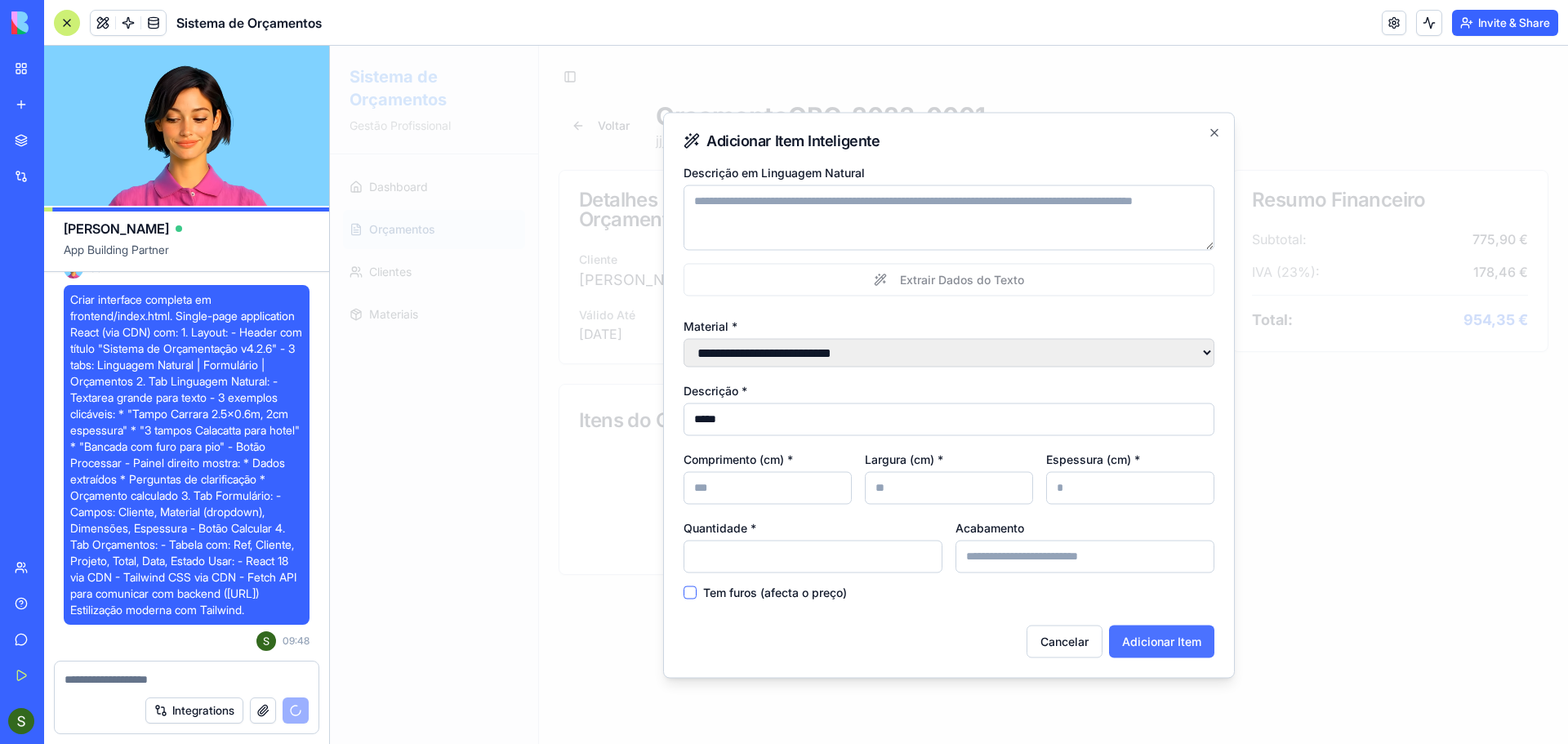
click at [1169, 632] on button "Adicionar Item" at bounding box center [1162, 640] width 106 height 32
select select
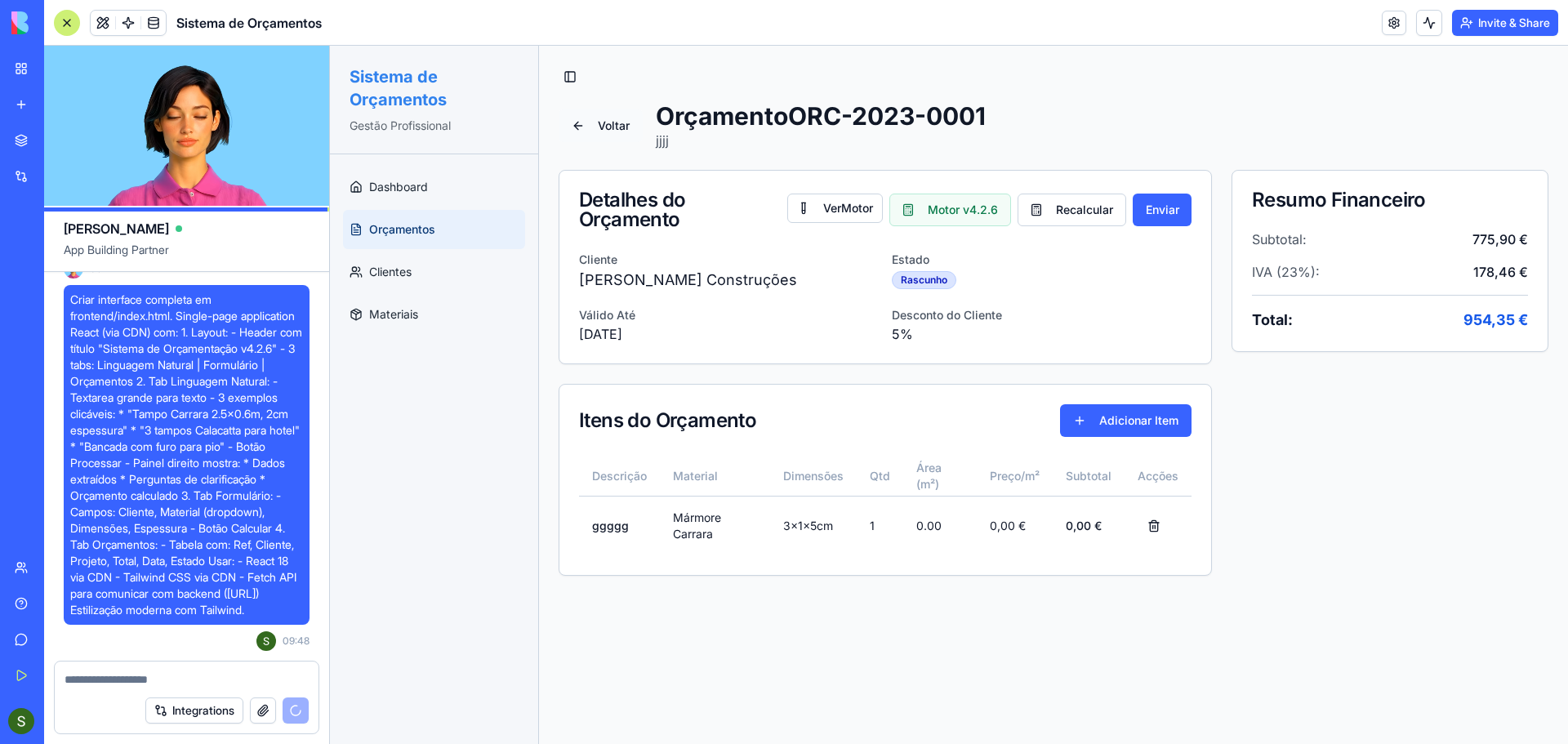
click at [586, 128] on button "Voltar" at bounding box center [601, 125] width 84 height 32
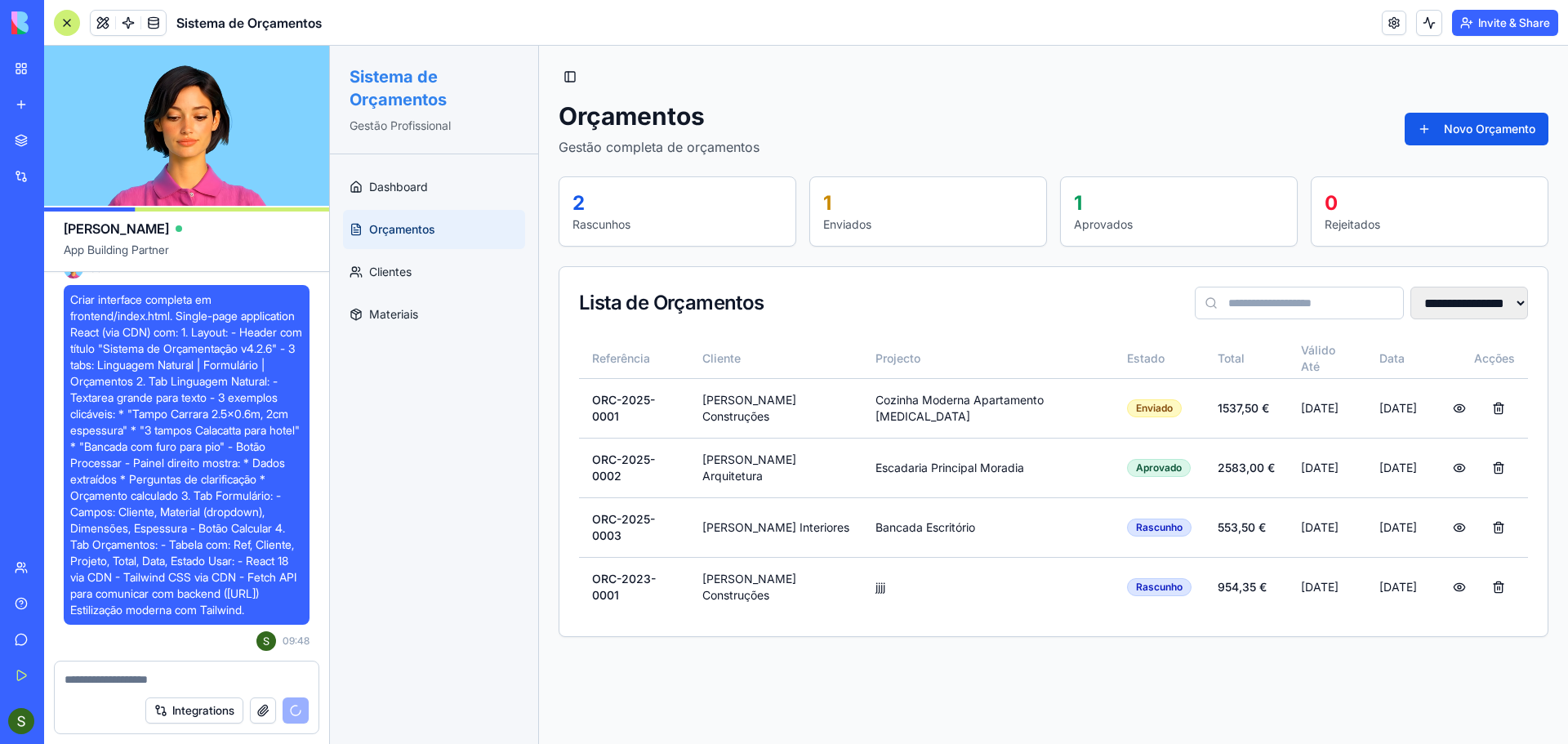
scroll to position [8143, 0]
click at [48, 103] on div "New app" at bounding box center [50, 105] width 21 height 17
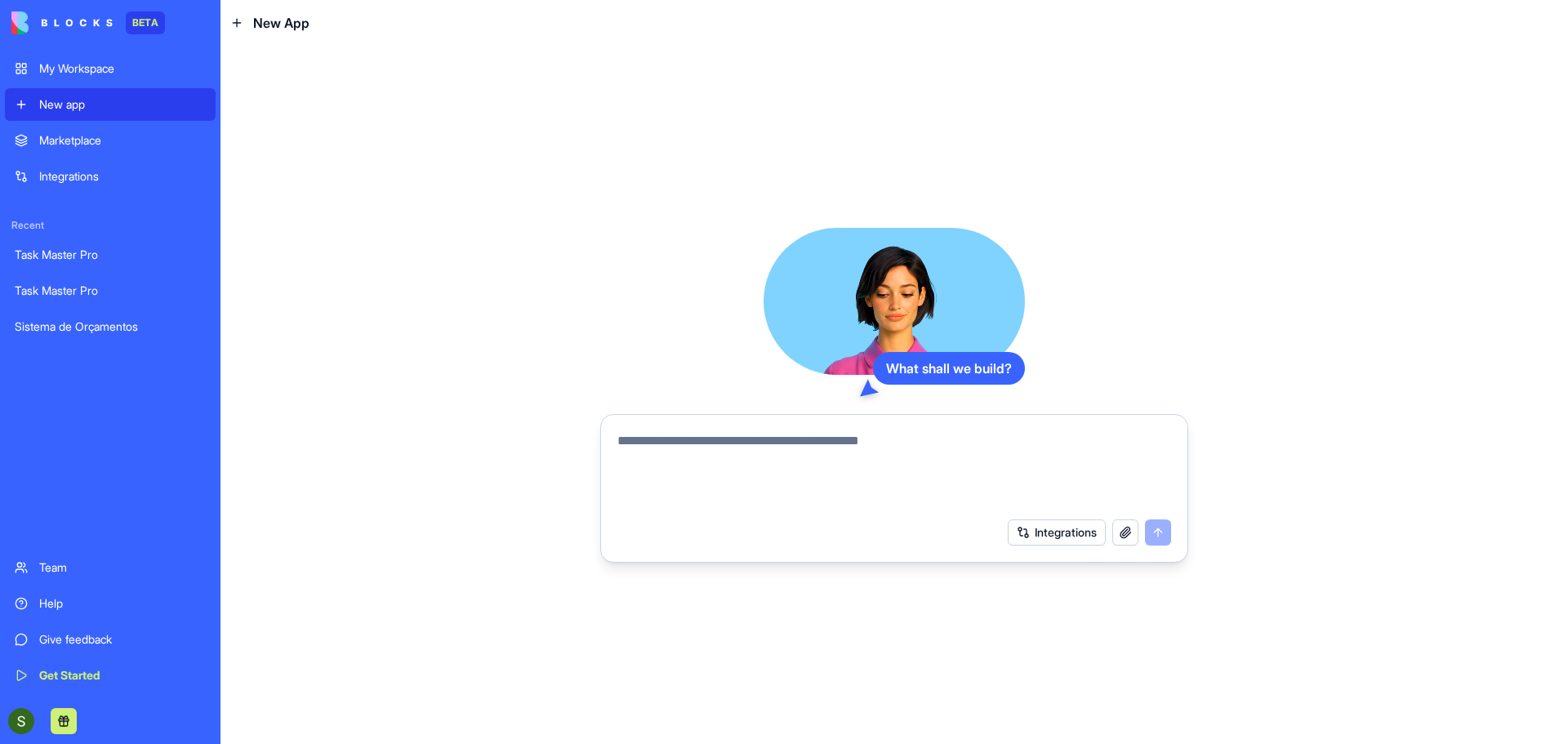
click at [1118, 525] on button "button" at bounding box center [1126, 533] width 26 height 26
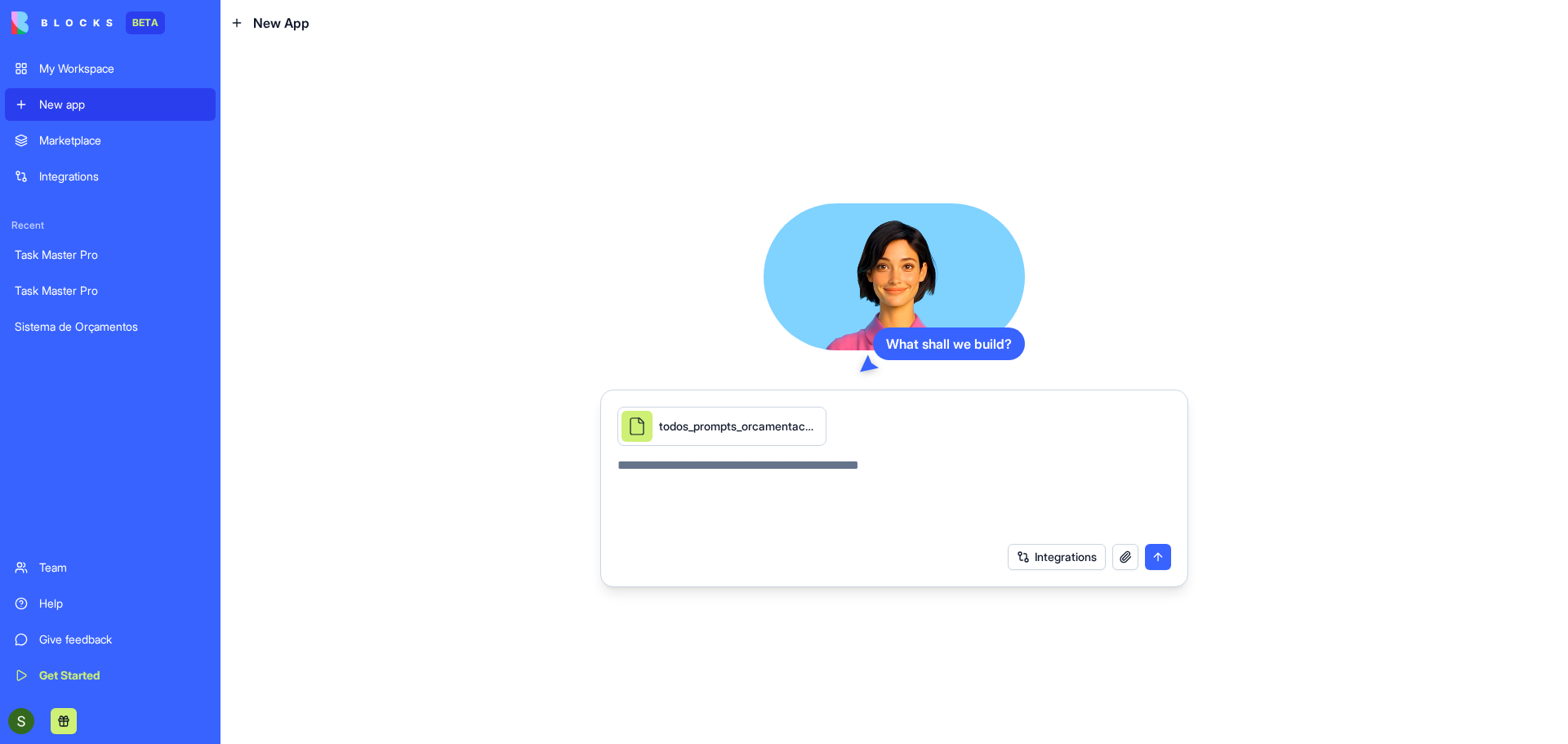
click at [776, 470] on textarea at bounding box center [894, 495] width 554 height 78
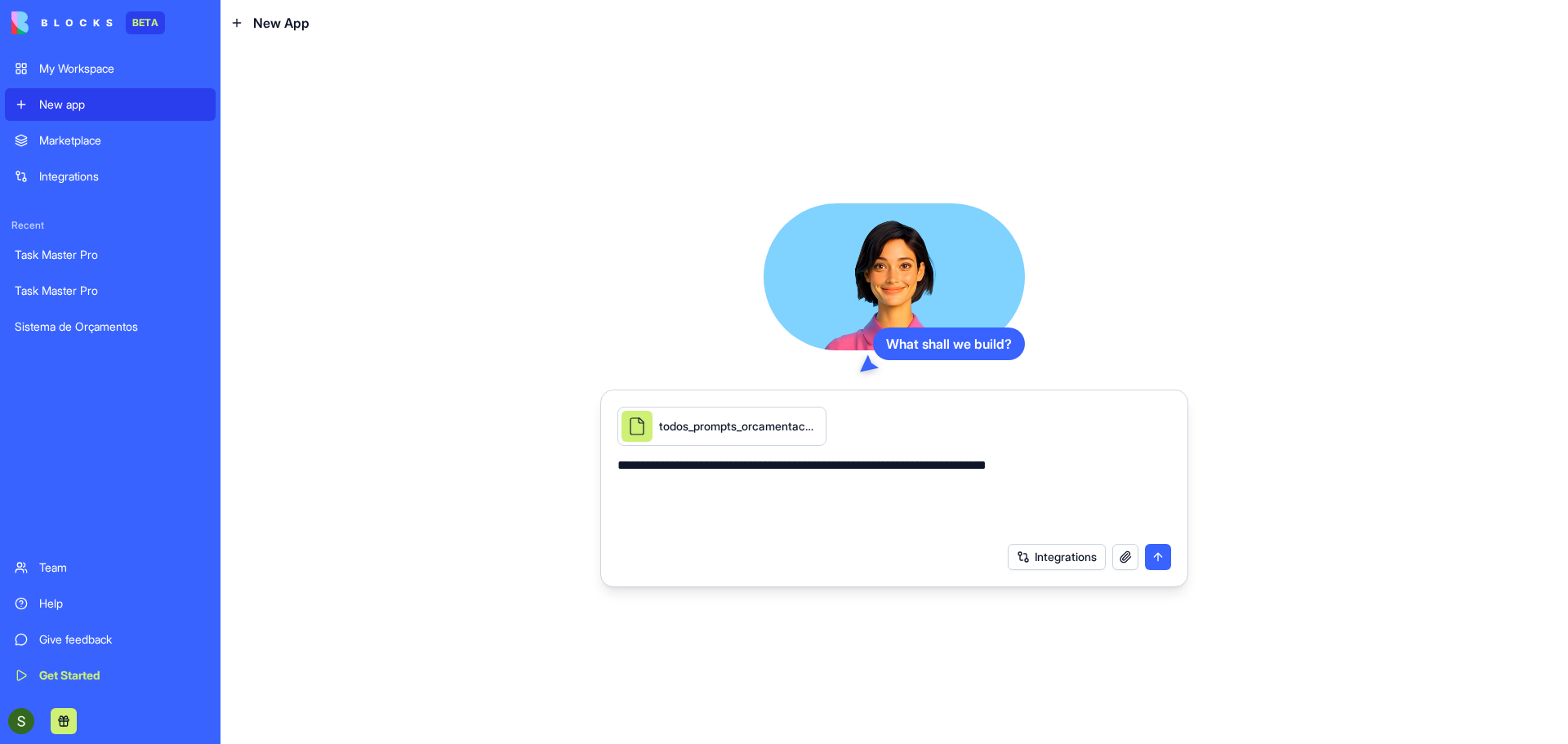
type textarea "**********"
click at [1158, 559] on button "submit" at bounding box center [1158, 557] width 26 height 26
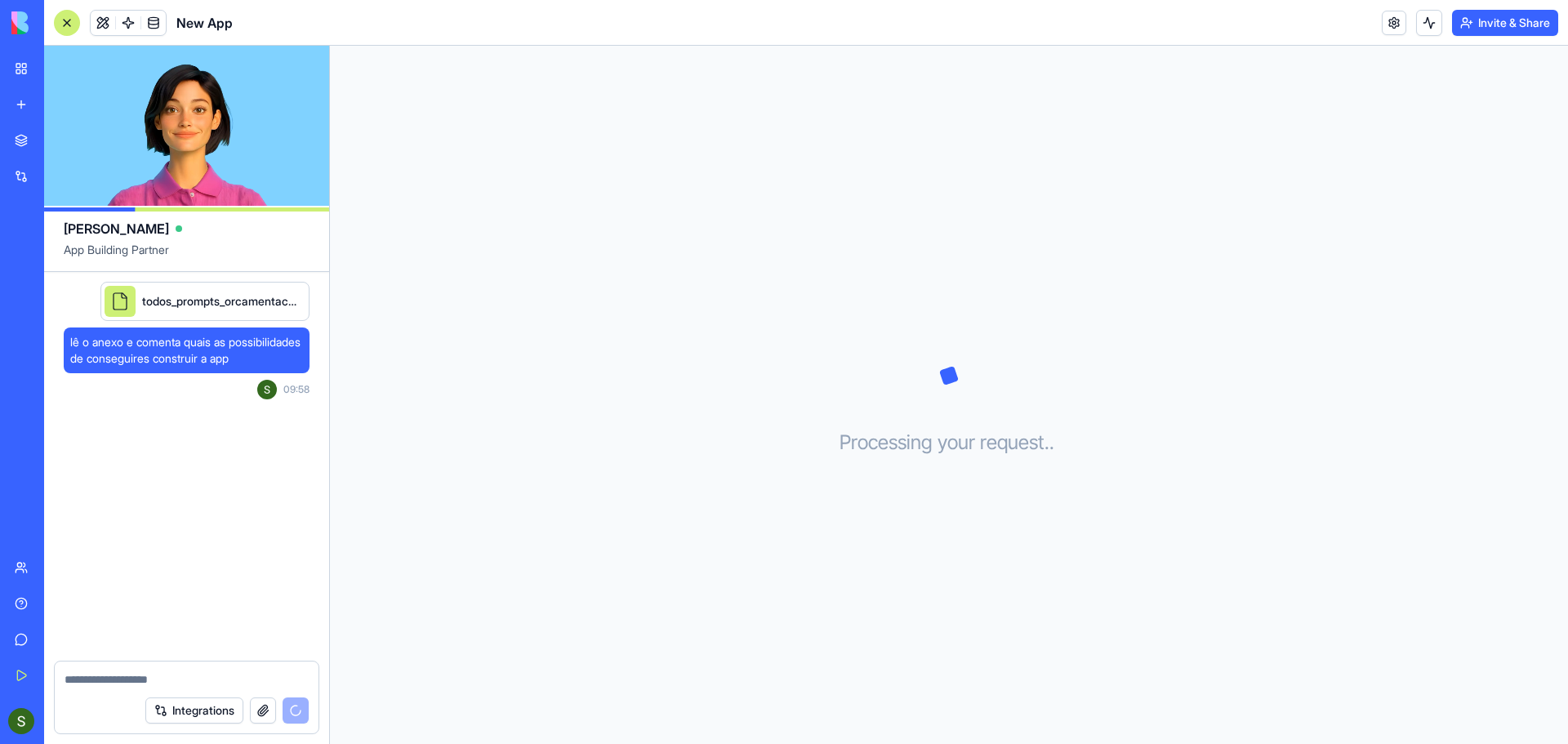
scroll to position [1274, 0]
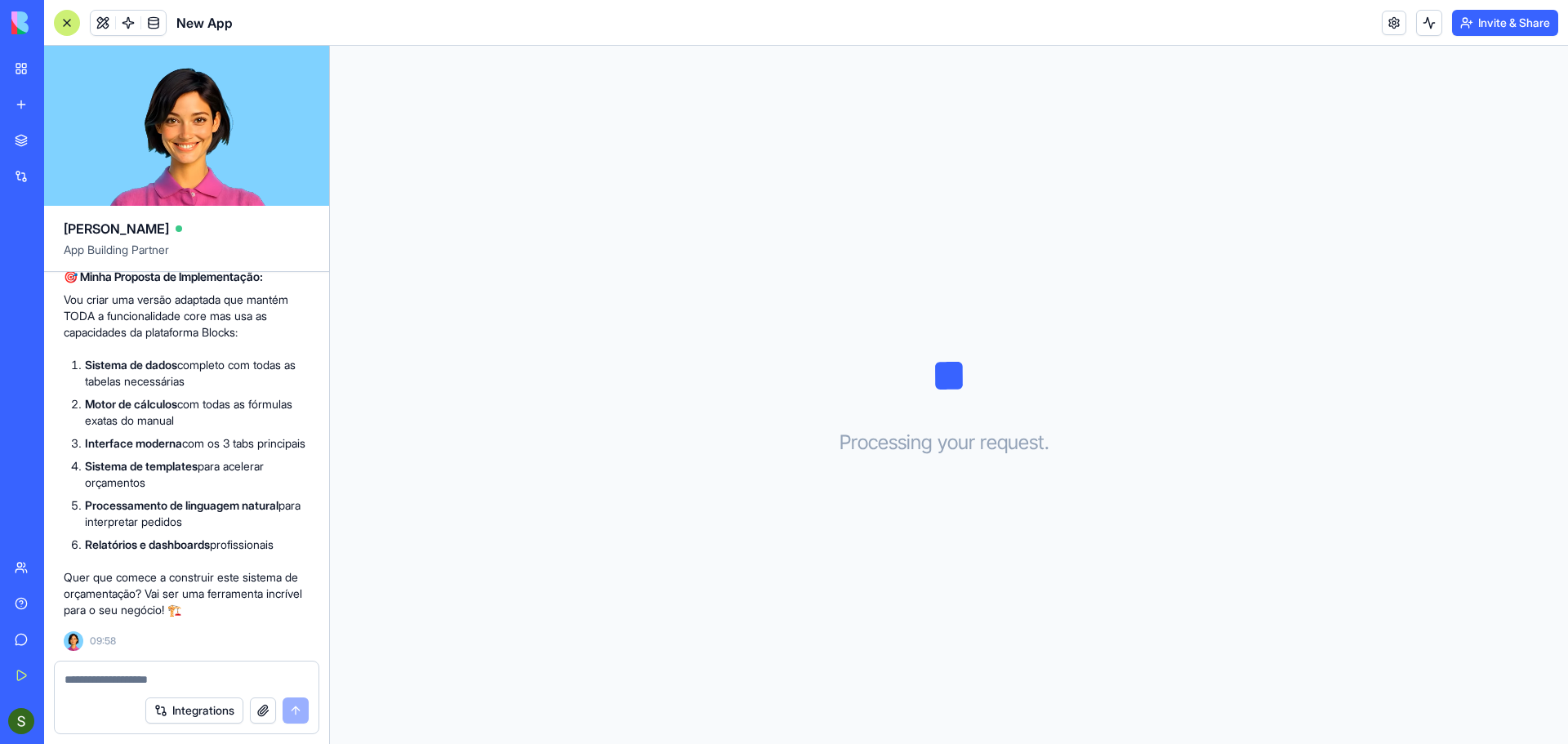
click at [60, 285] on div "Sistema de Orçamentos" at bounding box center [37, 290] width 45 height 17
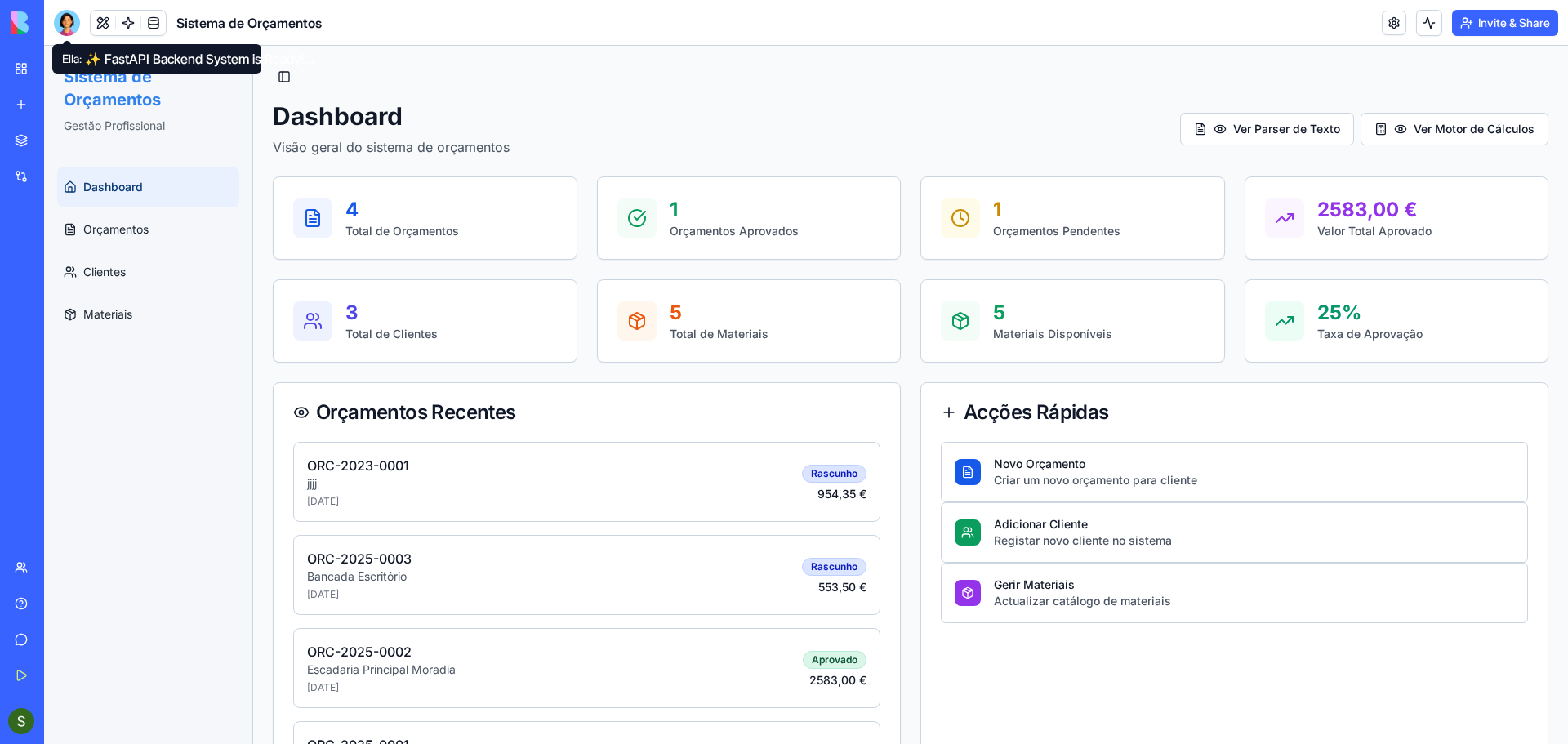
click at [74, 26] on div at bounding box center [67, 23] width 26 height 26
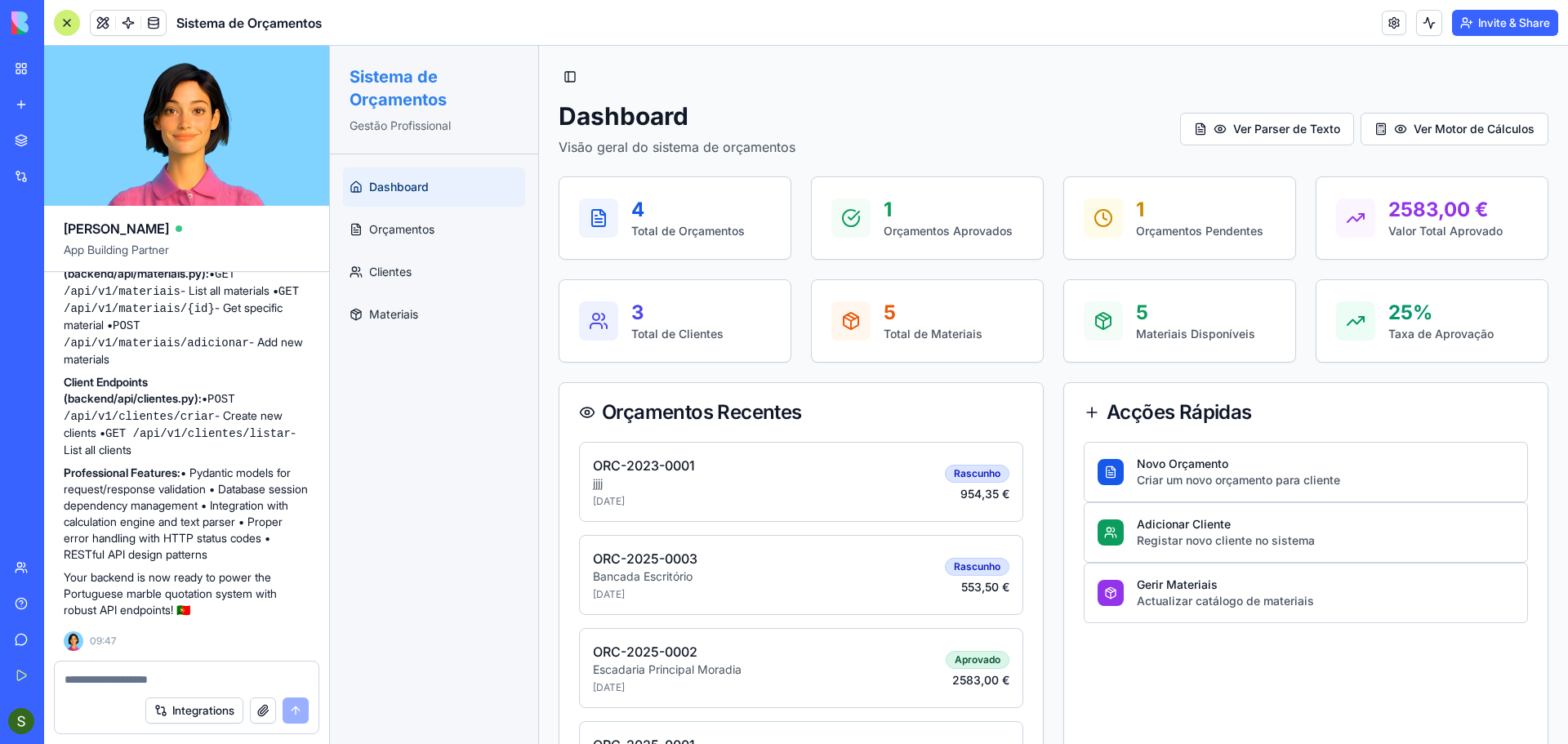
scroll to position [7721, 0]
click at [60, 72] on div "My Workspace" at bounding box center [50, 68] width 21 height 17
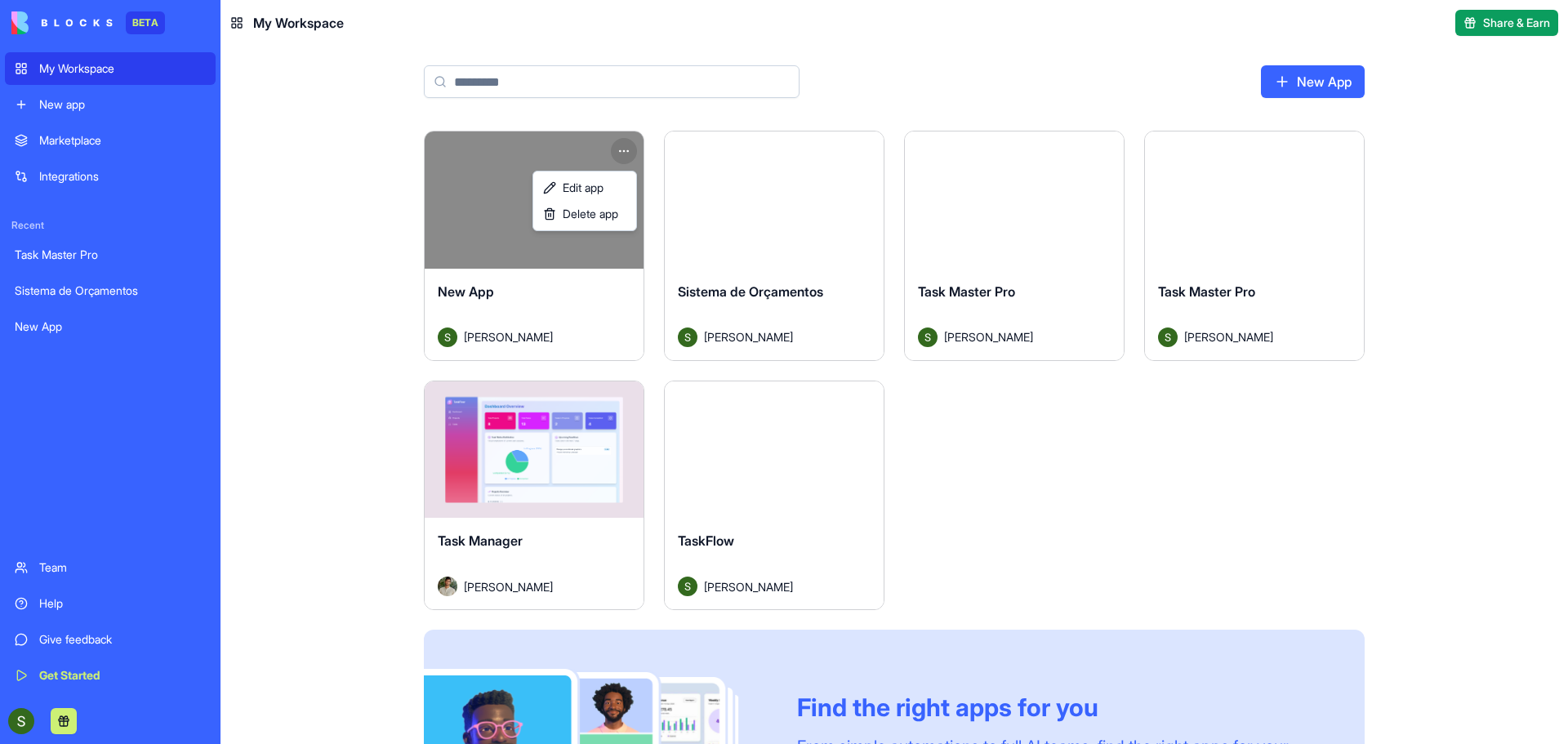
click at [618, 152] on html "BETA My Workspace New app Marketplace Integrations Recent Task Master Pro Siste…" at bounding box center [784, 372] width 1568 height 744
click at [596, 280] on html "BETA My Workspace New app Marketplace Integrations Recent Task Master Pro Siste…" at bounding box center [784, 372] width 1568 height 744
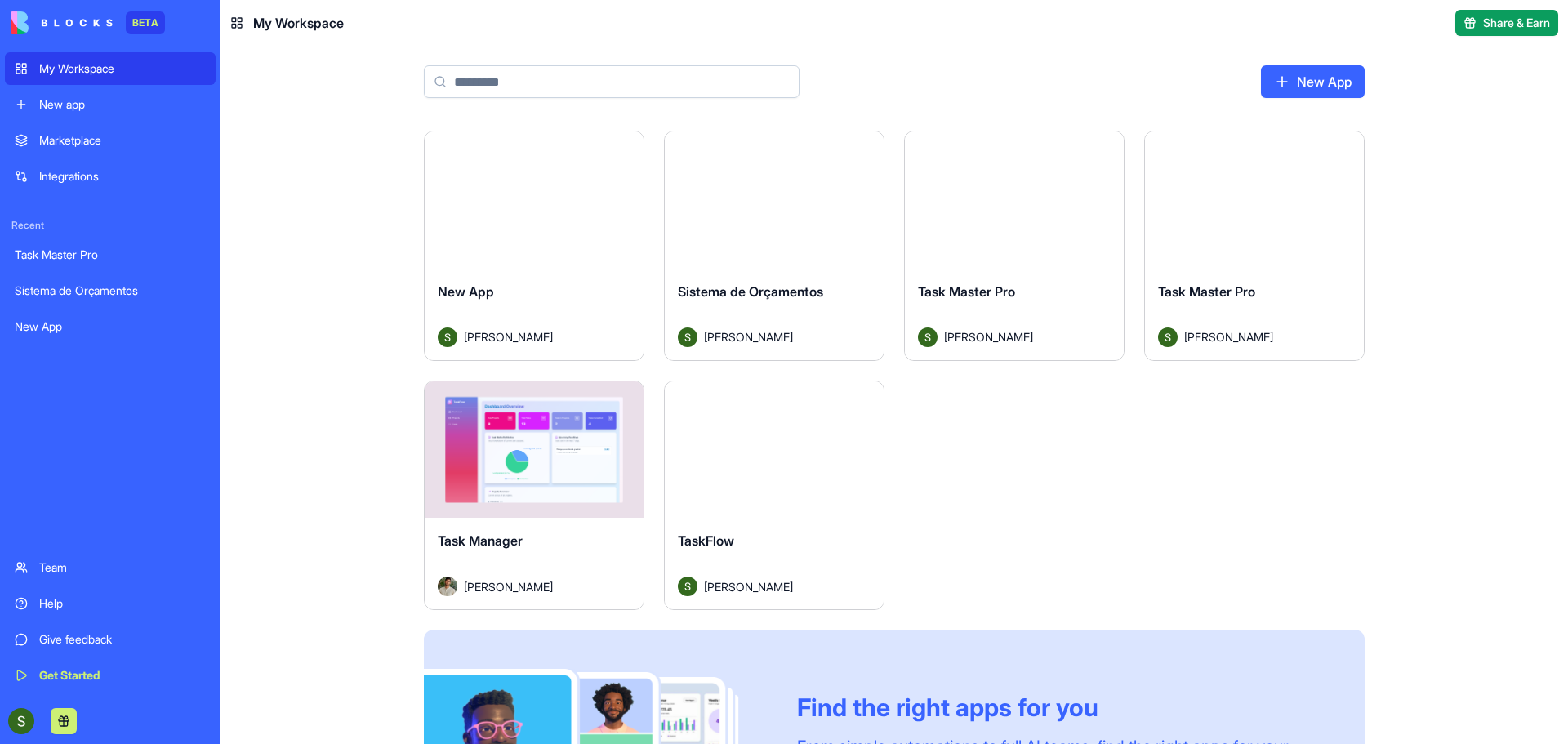
click at [596, 280] on div "New App Sérgio Costa" at bounding box center [534, 314] width 219 height 92
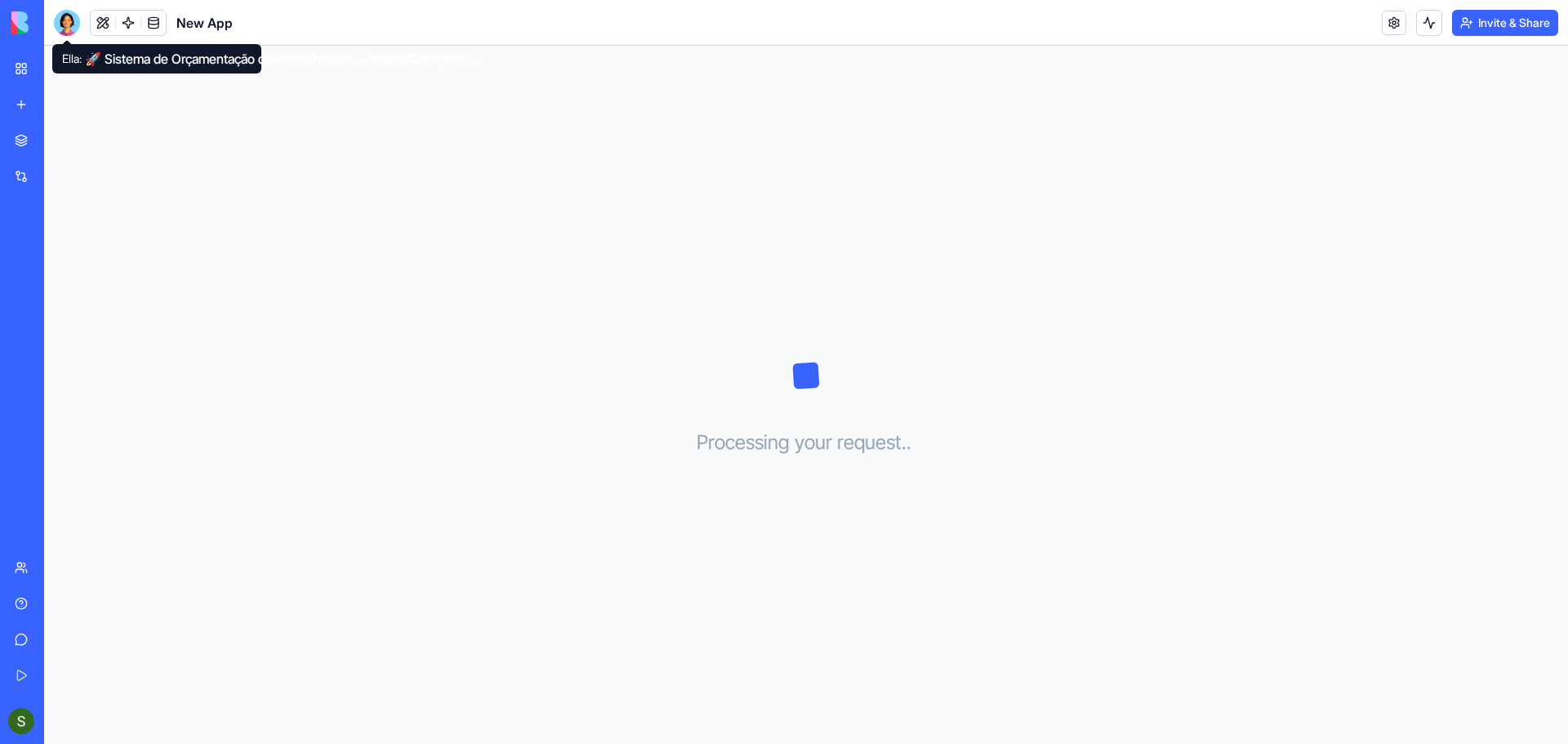
click at [69, 24] on div at bounding box center [67, 23] width 26 height 26
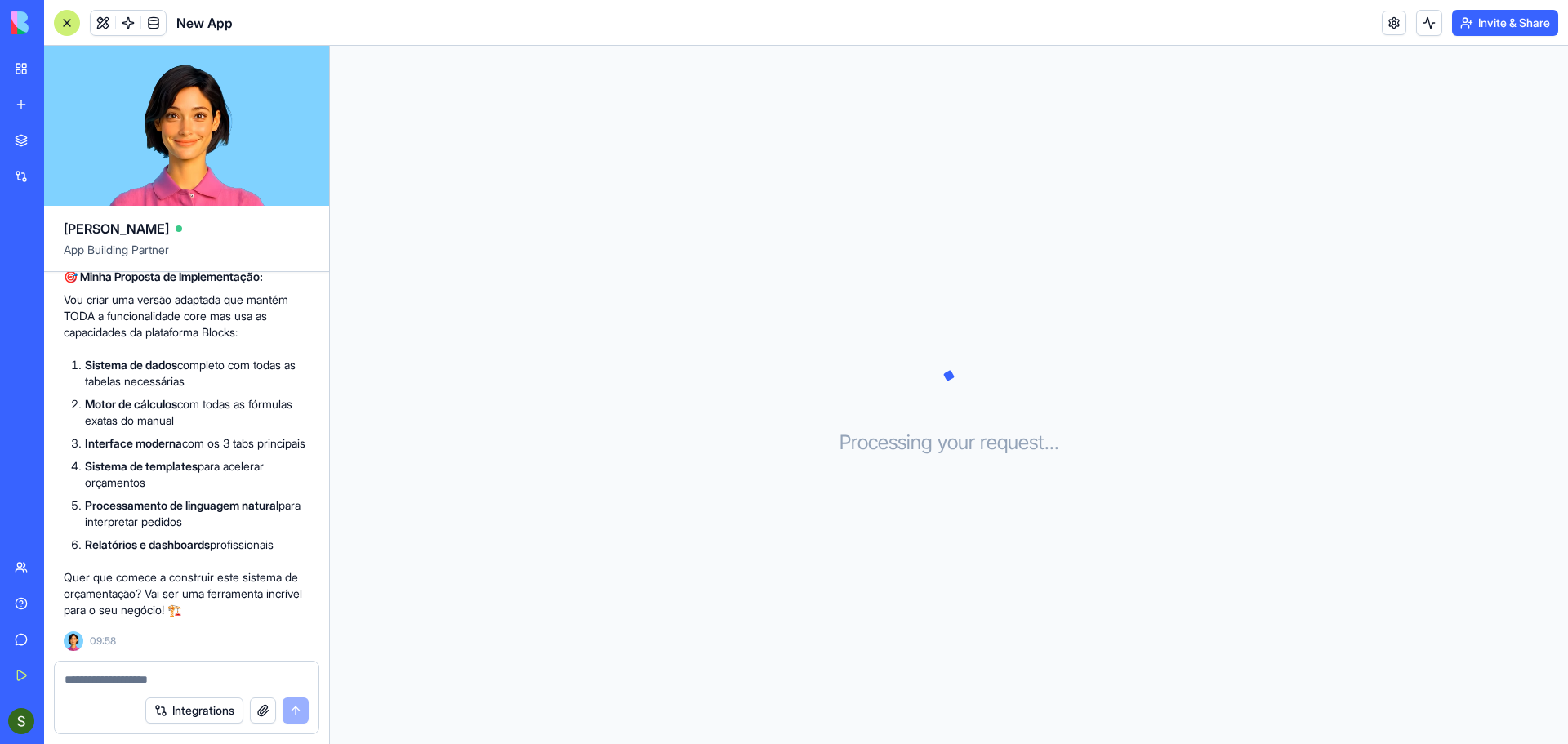
scroll to position [1274, 0]
click at [172, 678] on textarea at bounding box center [187, 679] width 244 height 17
type textarea "*****"
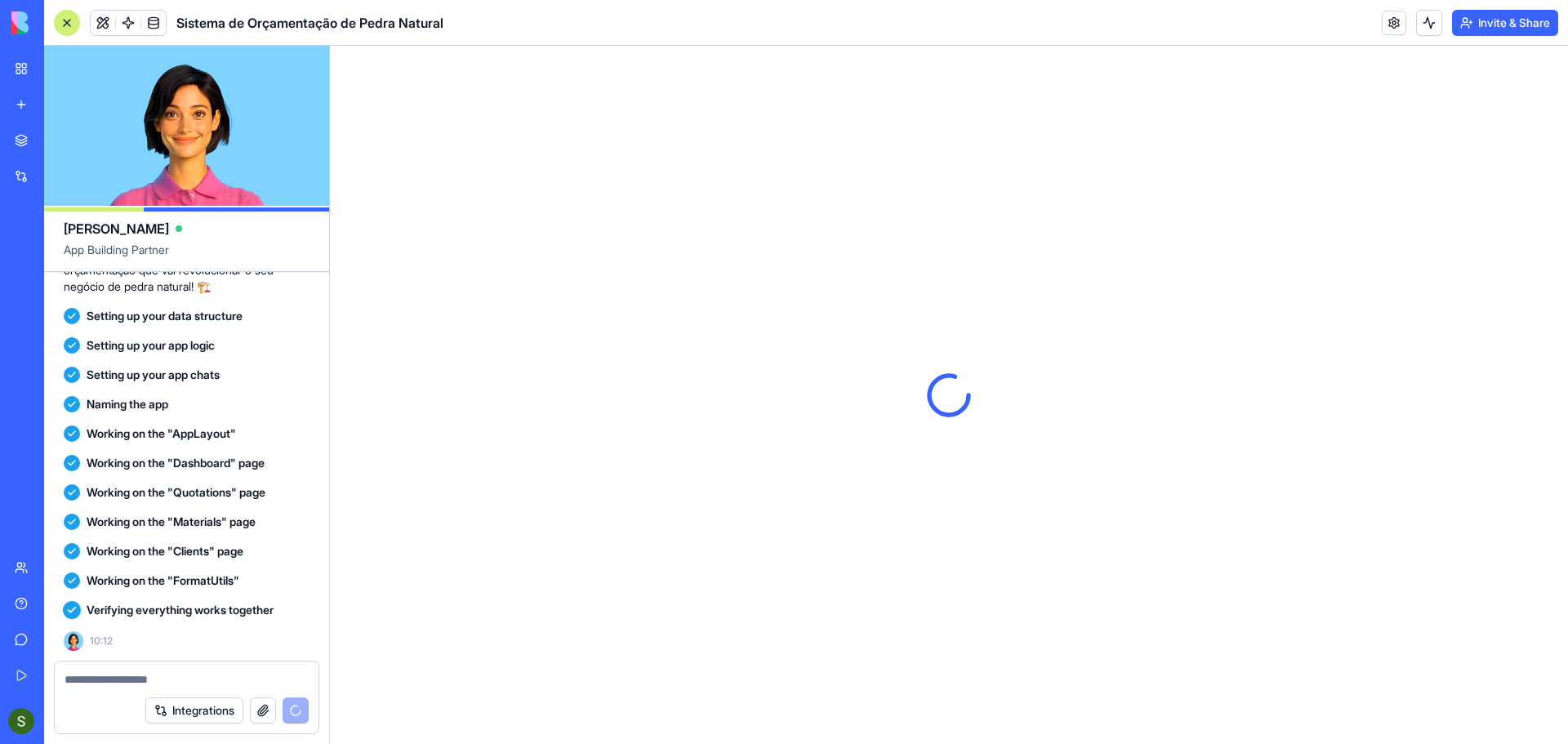
scroll to position [0, 0]
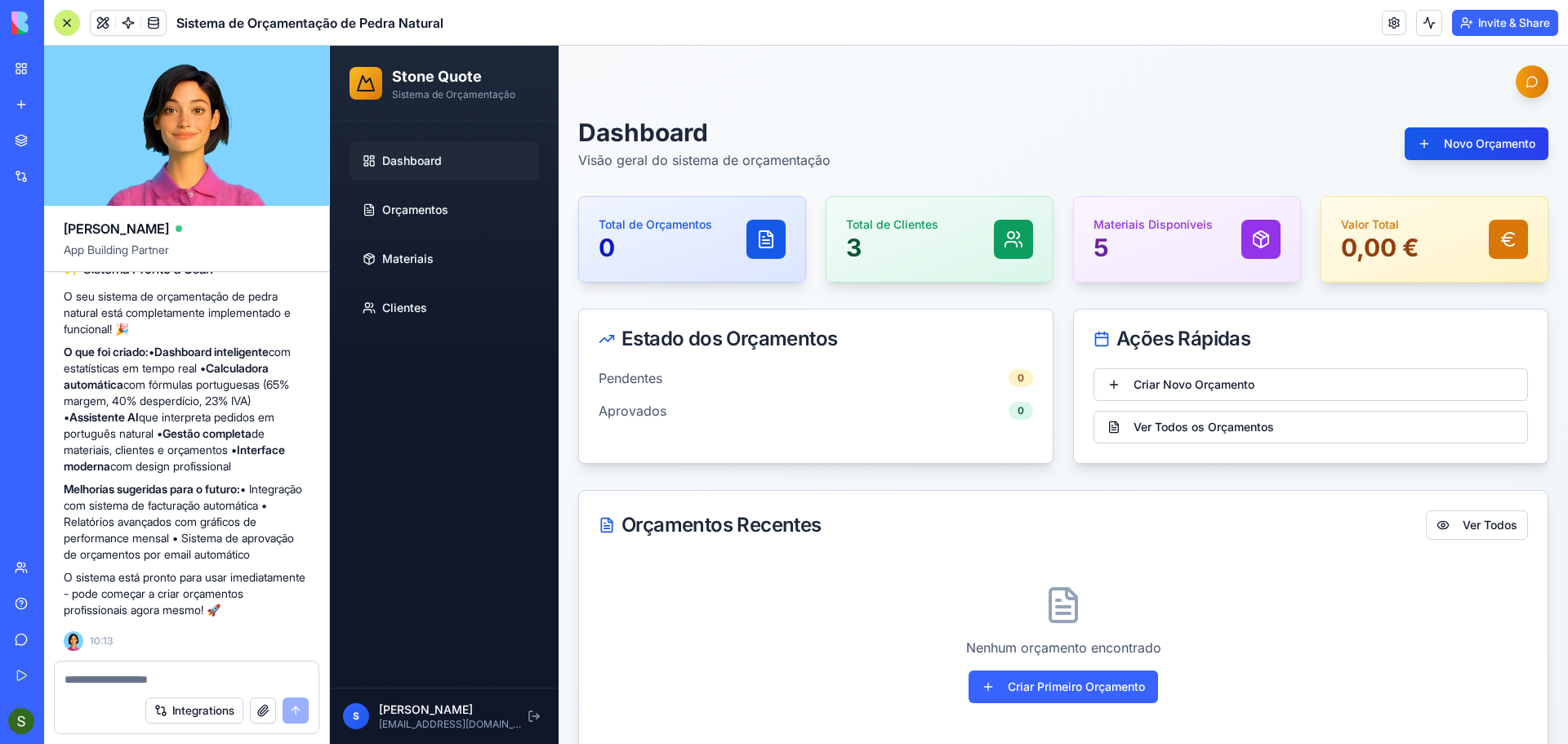
scroll to position [25, 0]
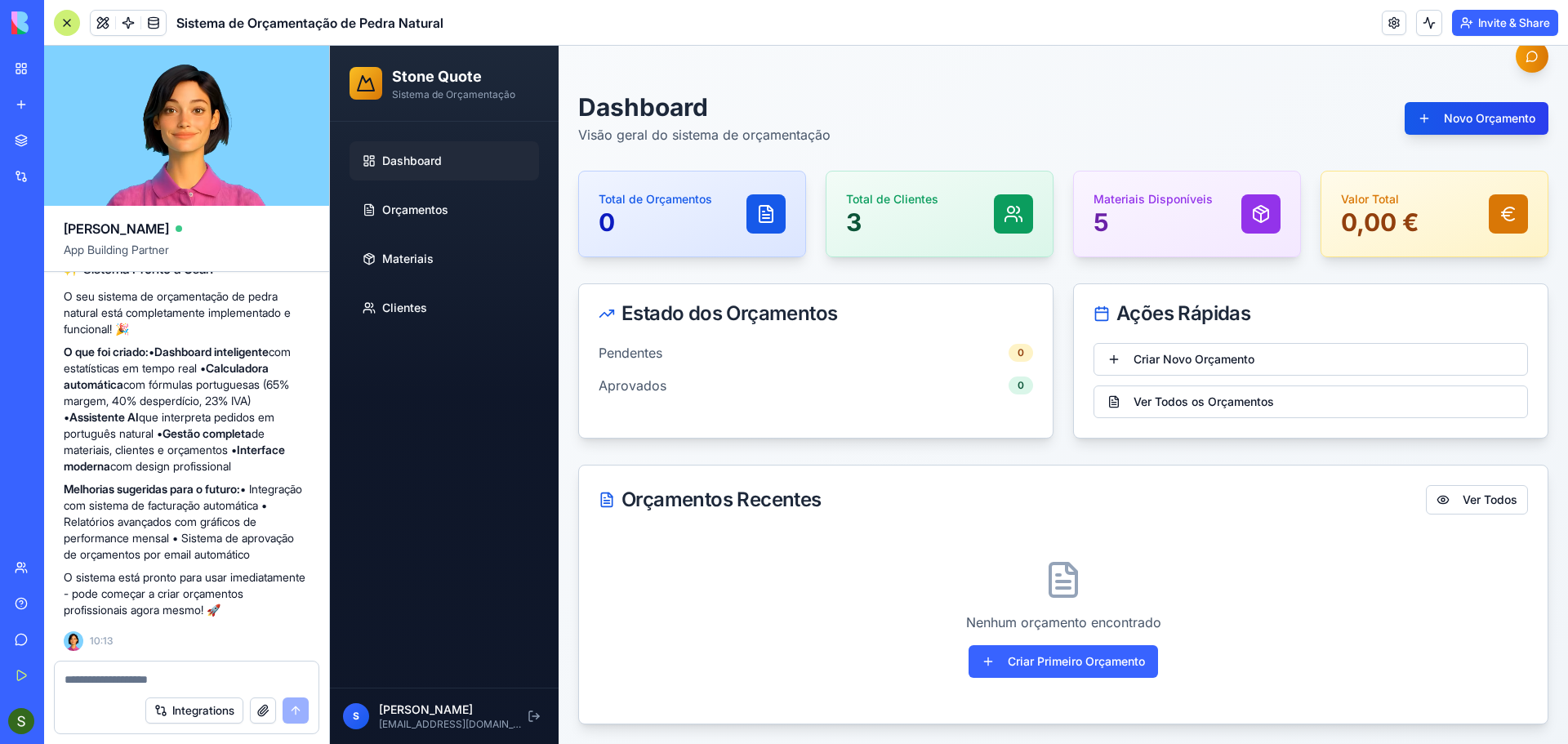
click at [392, 162] on span "Dashboard" at bounding box center [412, 160] width 59 height 17
click at [402, 225] on link "Orçamentos" at bounding box center [444, 209] width 189 height 39
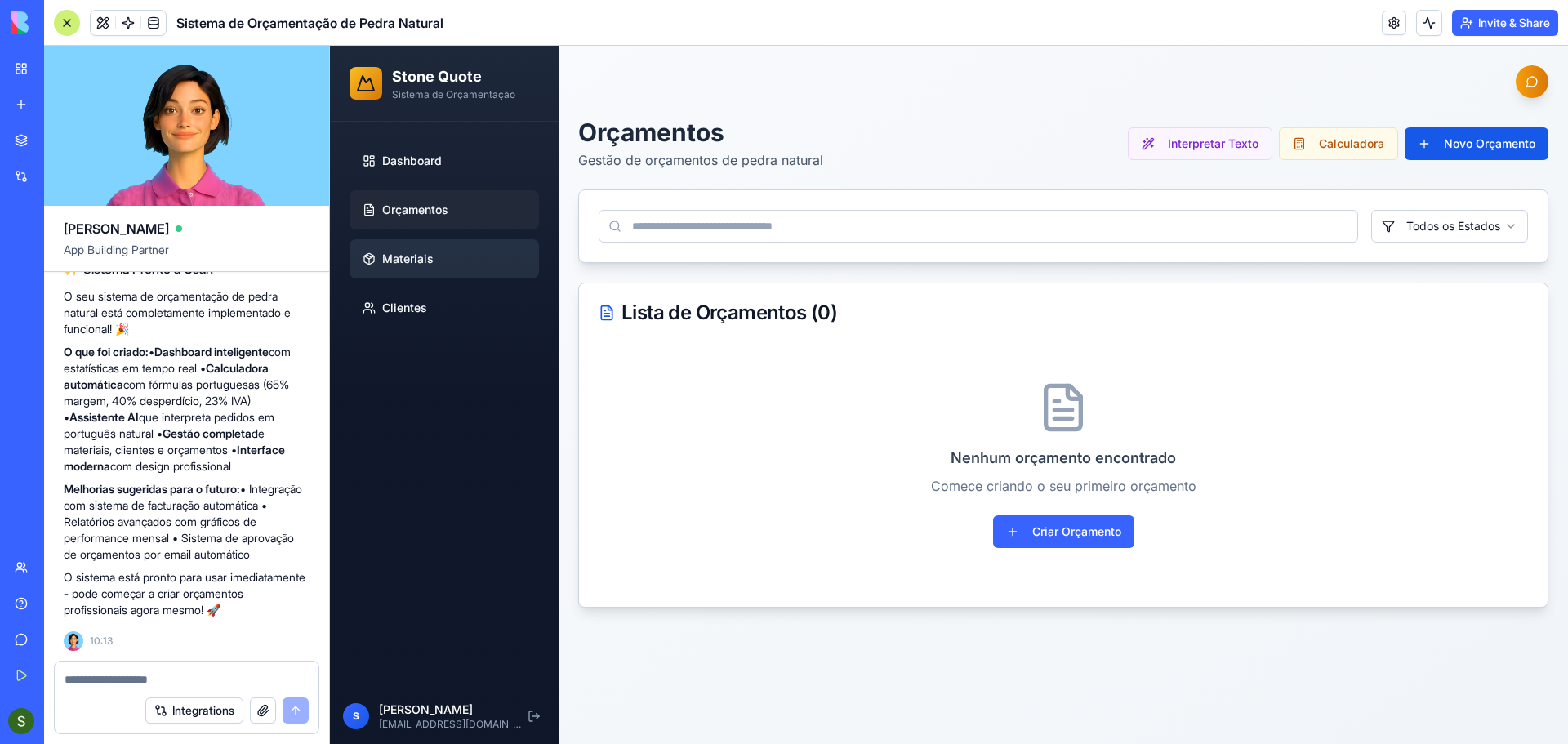
click at [406, 271] on link "Materiais" at bounding box center [444, 258] width 189 height 39
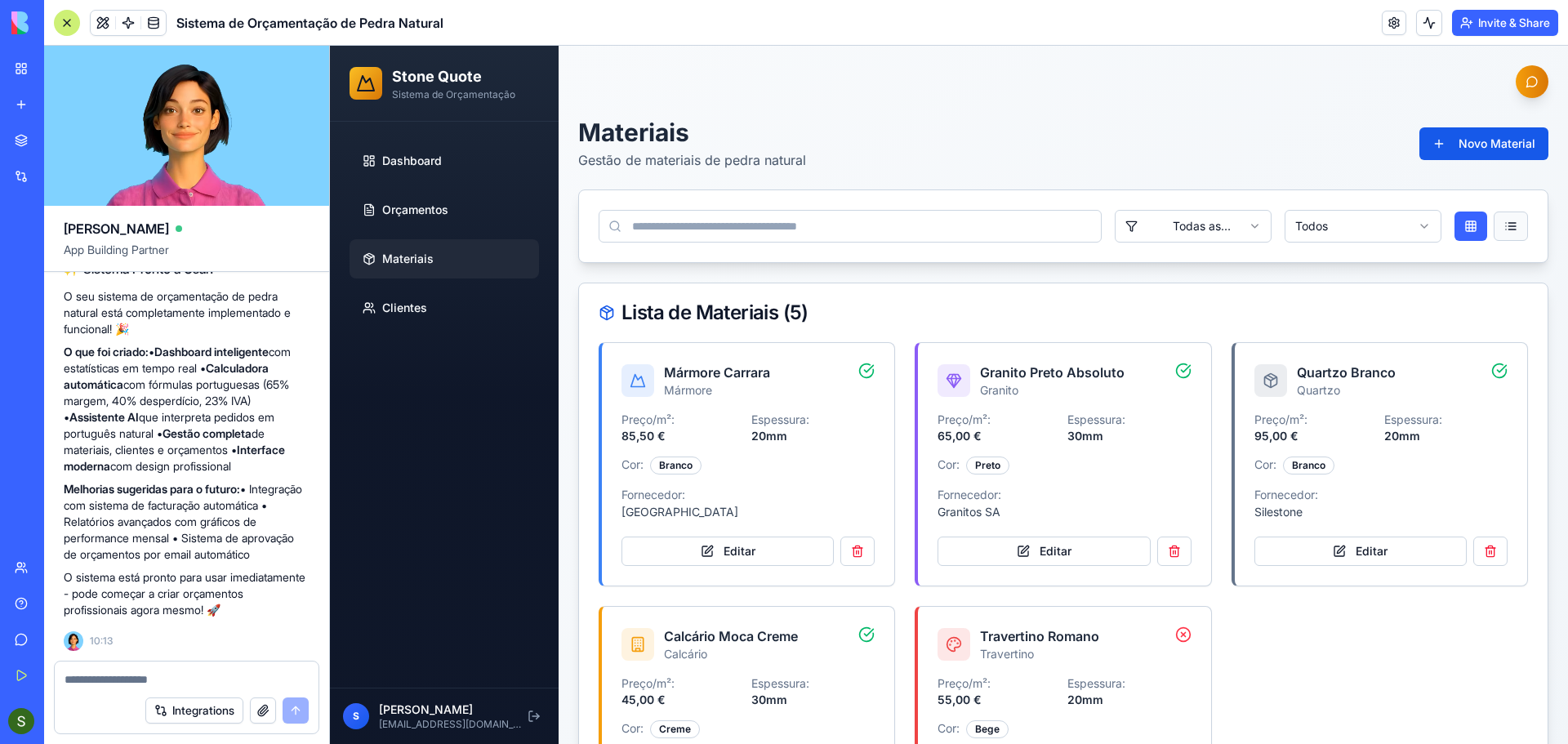
click at [1500, 225] on button at bounding box center [1510, 227] width 34 height 30
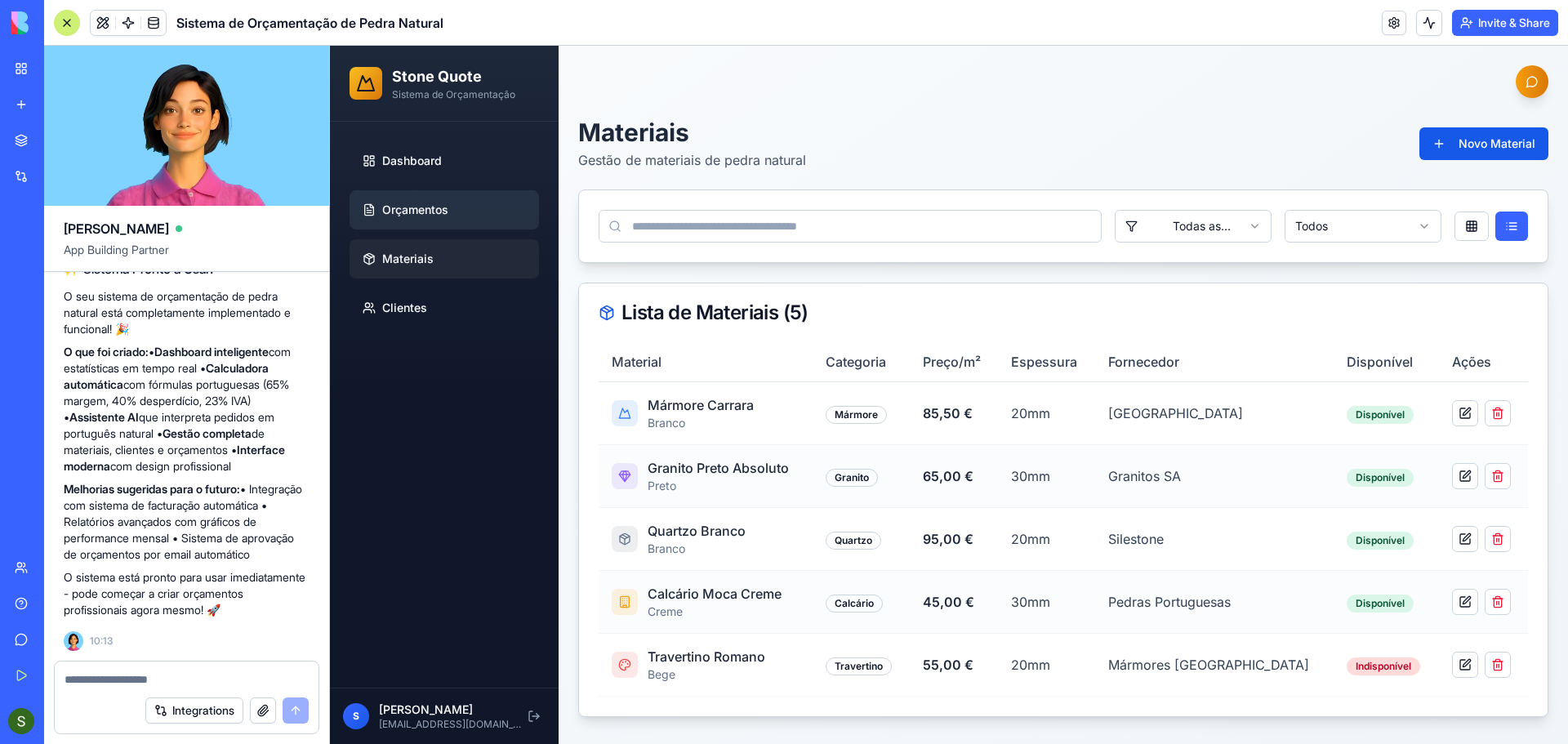
click at [420, 216] on span "Orçamentos" at bounding box center [415, 209] width 66 height 17
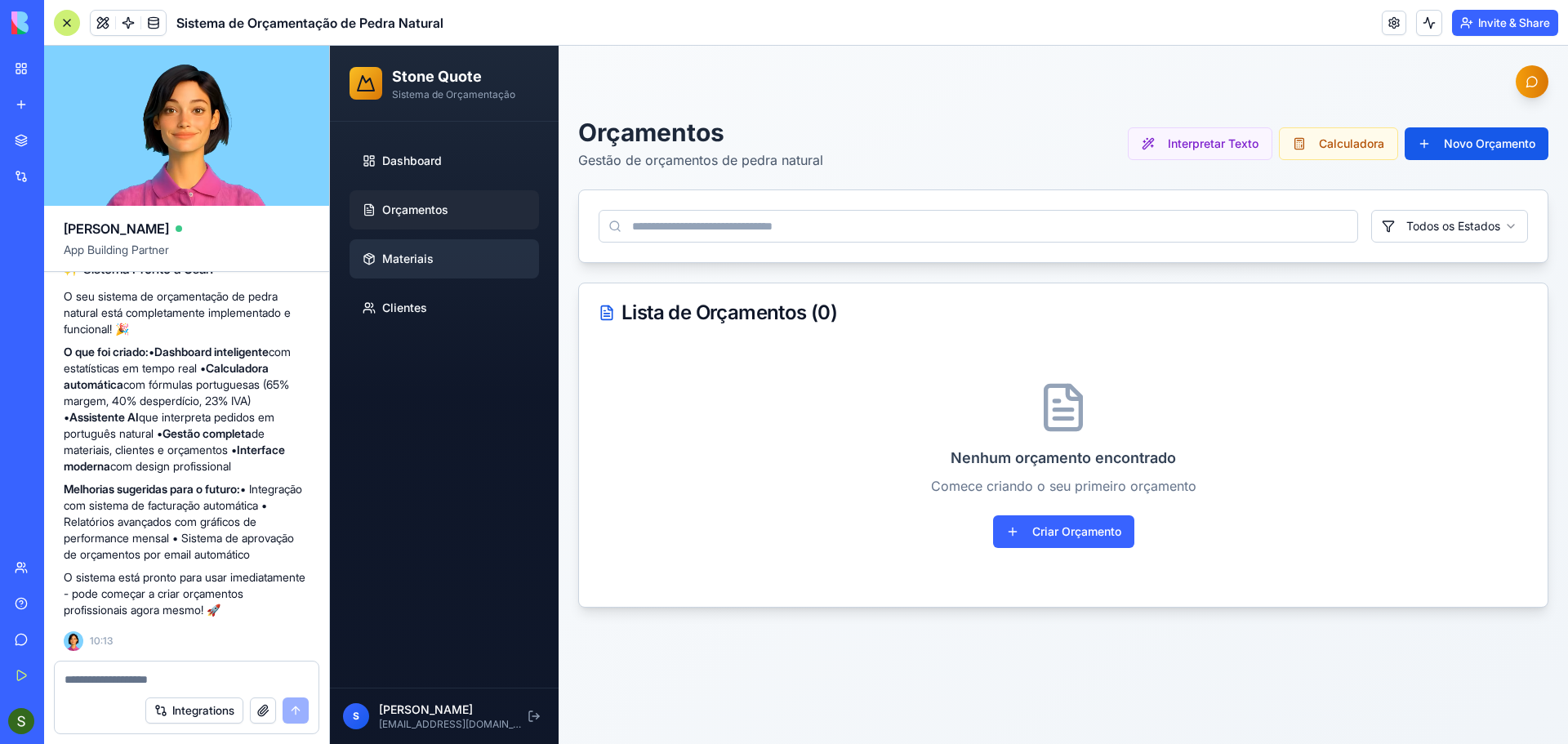
click at [411, 262] on span "Materiais" at bounding box center [407, 259] width 51 height 17
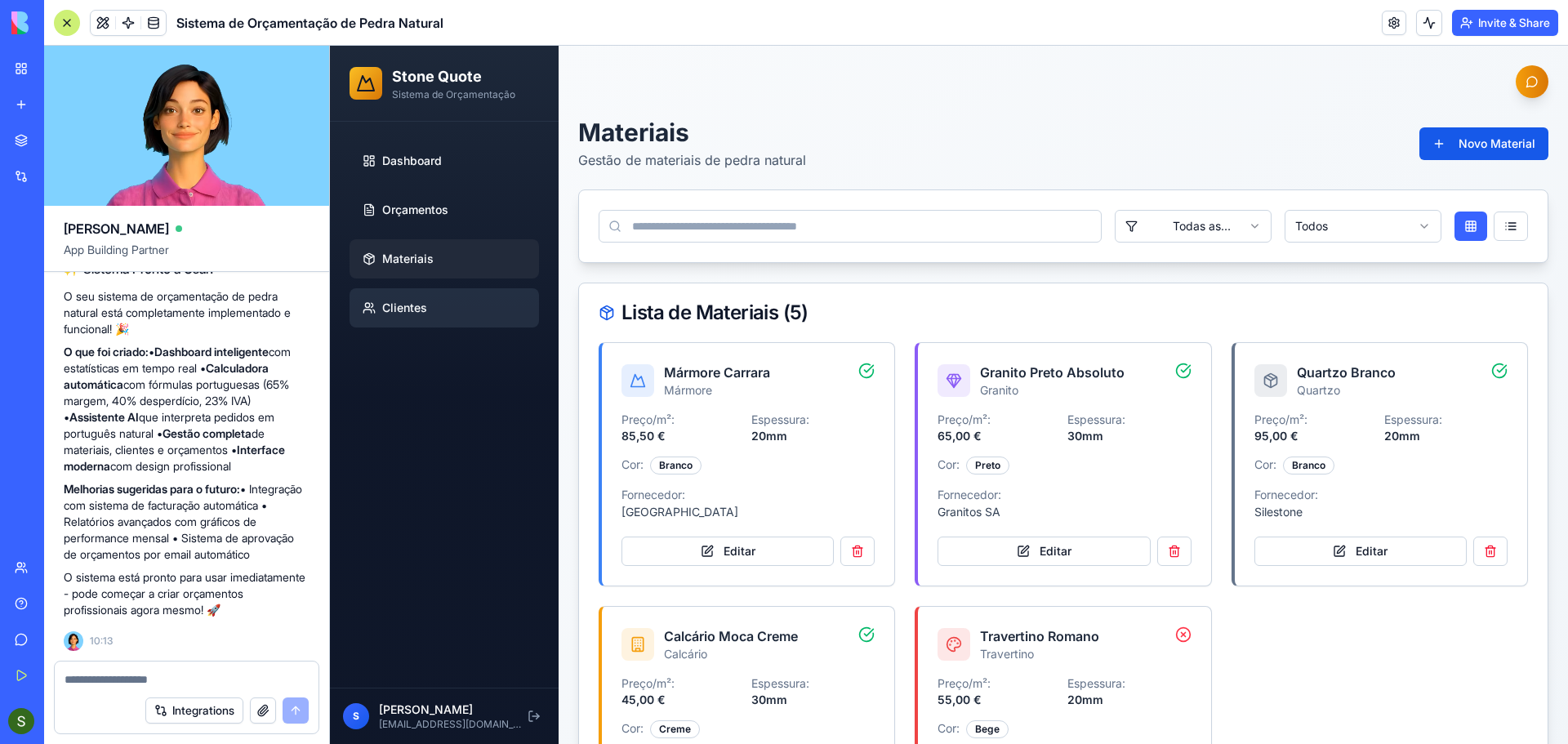
click at [406, 311] on span "Clientes" at bounding box center [405, 308] width 45 height 17
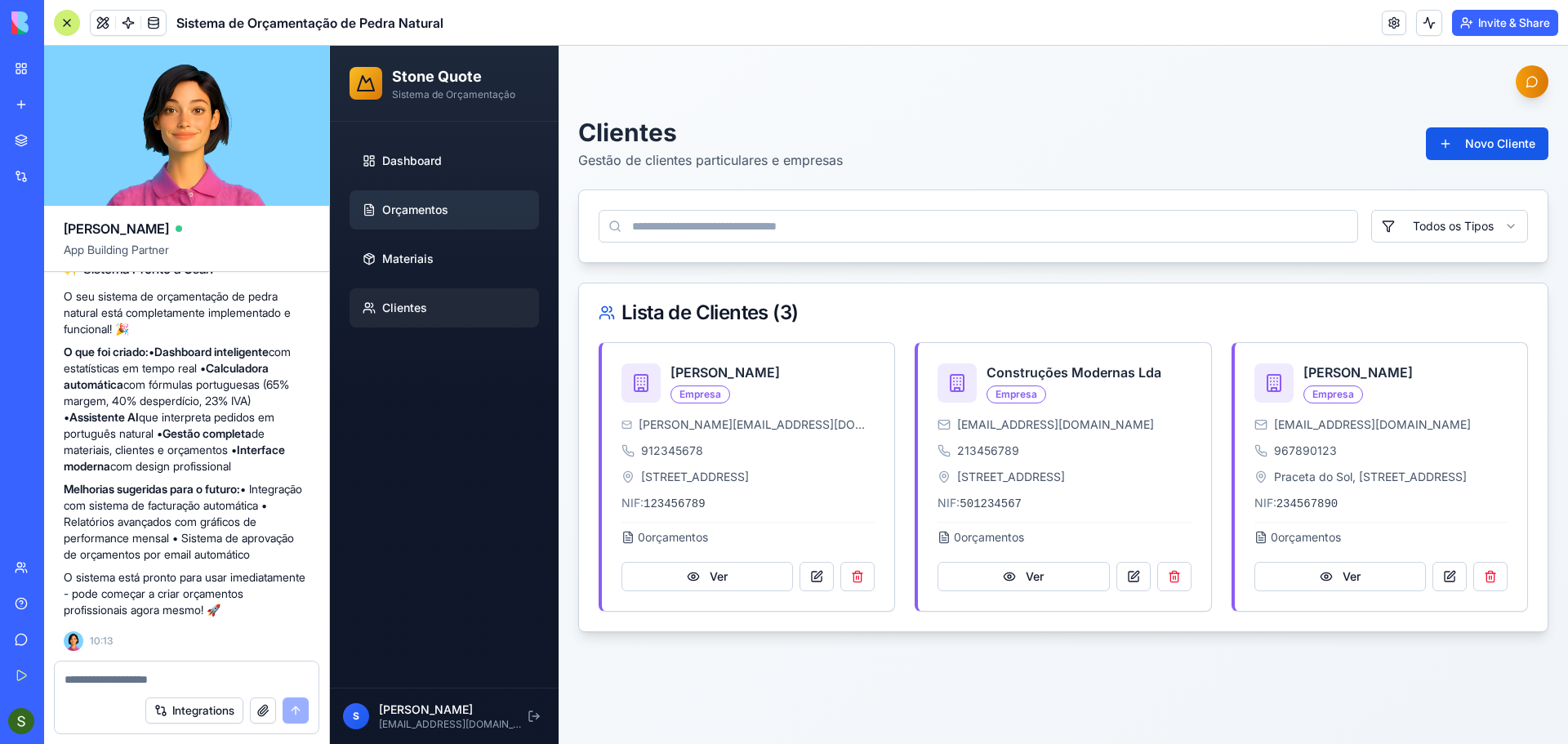
click at [407, 208] on span "Orçamentos" at bounding box center [415, 209] width 66 height 17
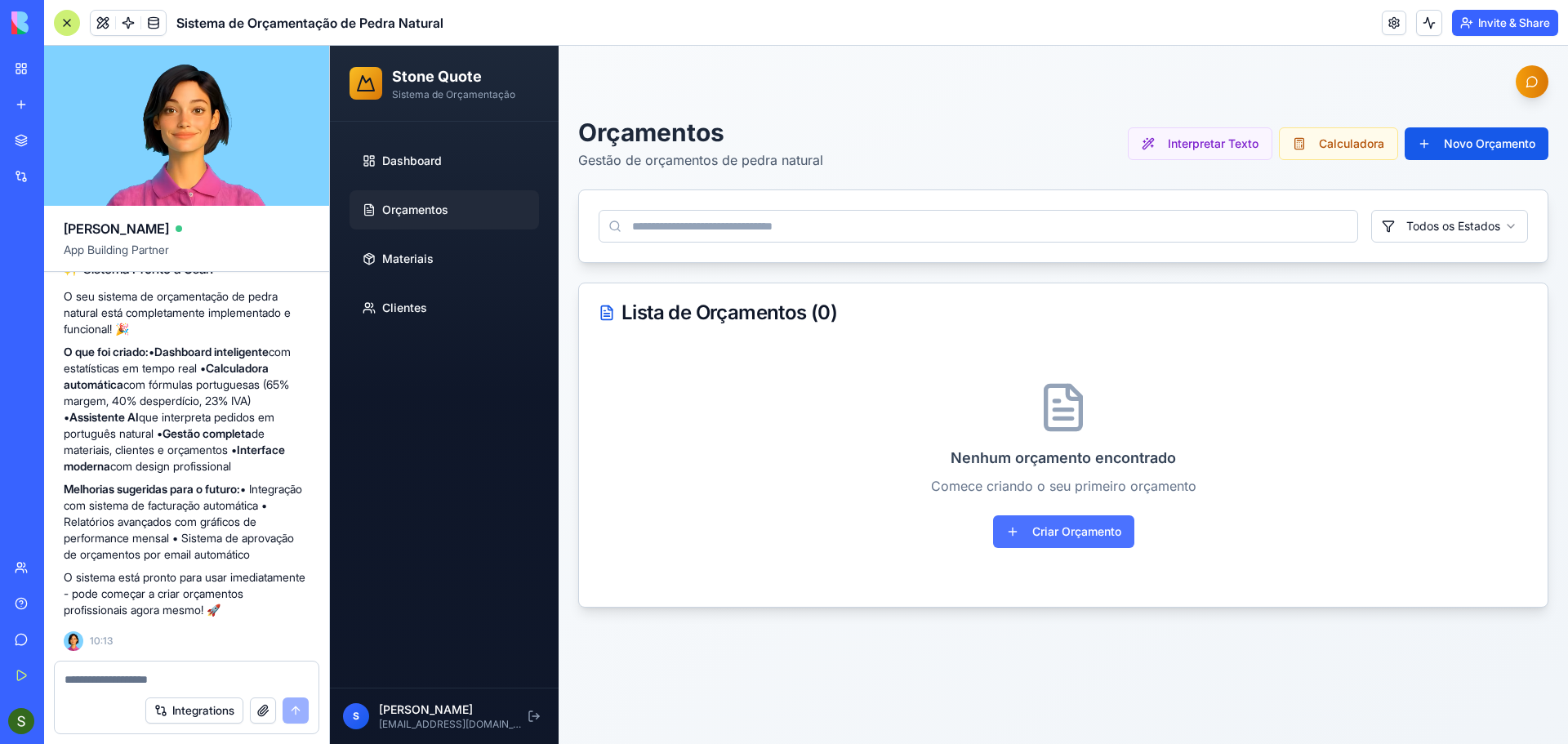
click at [1095, 530] on button "Criar Orçamento" at bounding box center [1064, 531] width 141 height 32
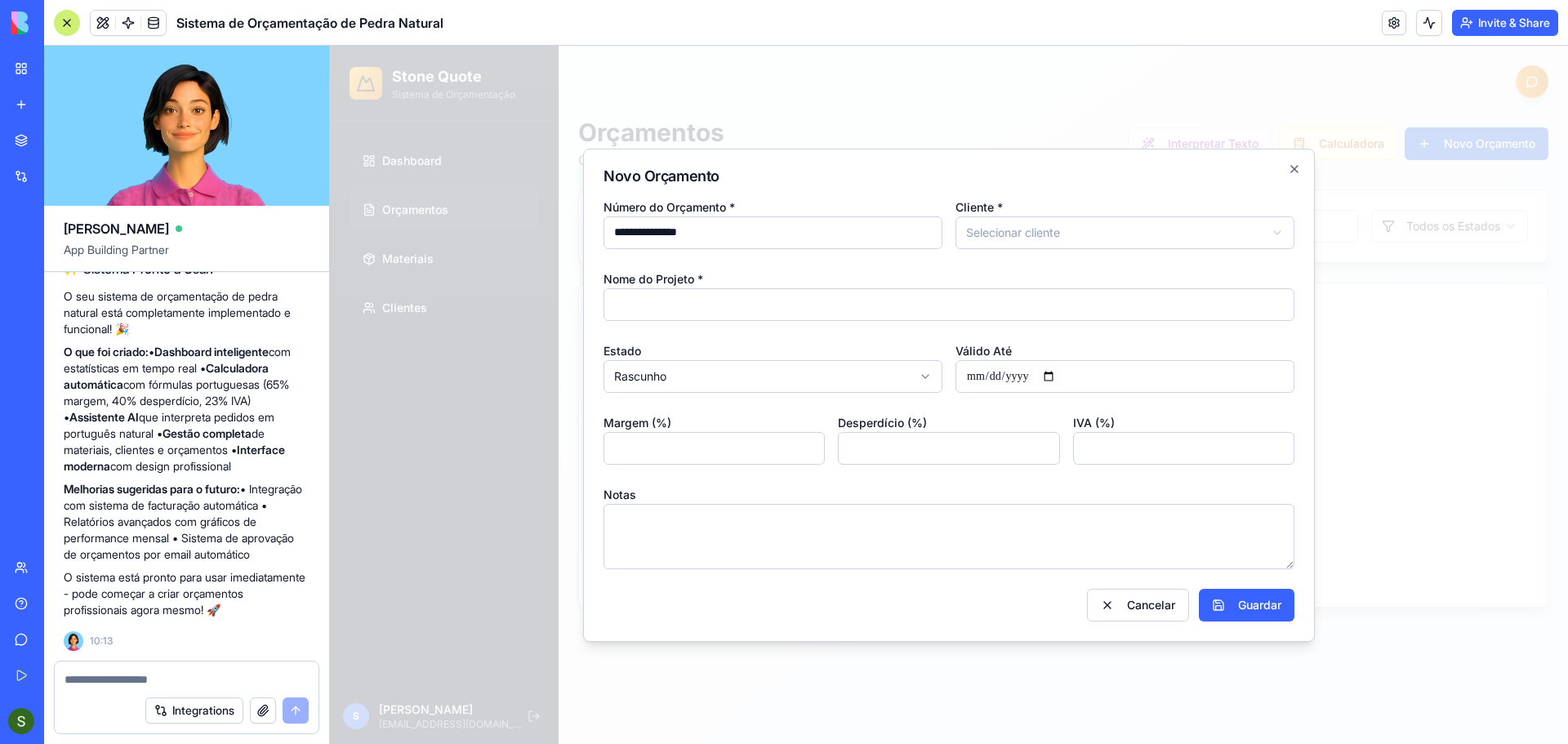
click at [1074, 230] on body "**********" at bounding box center [949, 394] width 1238 height 699
click at [733, 304] on input "Nome do Projeto *" at bounding box center [949, 304] width 691 height 32
type input "*****"
click at [719, 369] on body "**********" at bounding box center [949, 394] width 1238 height 699
click at [1062, 379] on input "Válido Até" at bounding box center [1125, 376] width 339 height 32
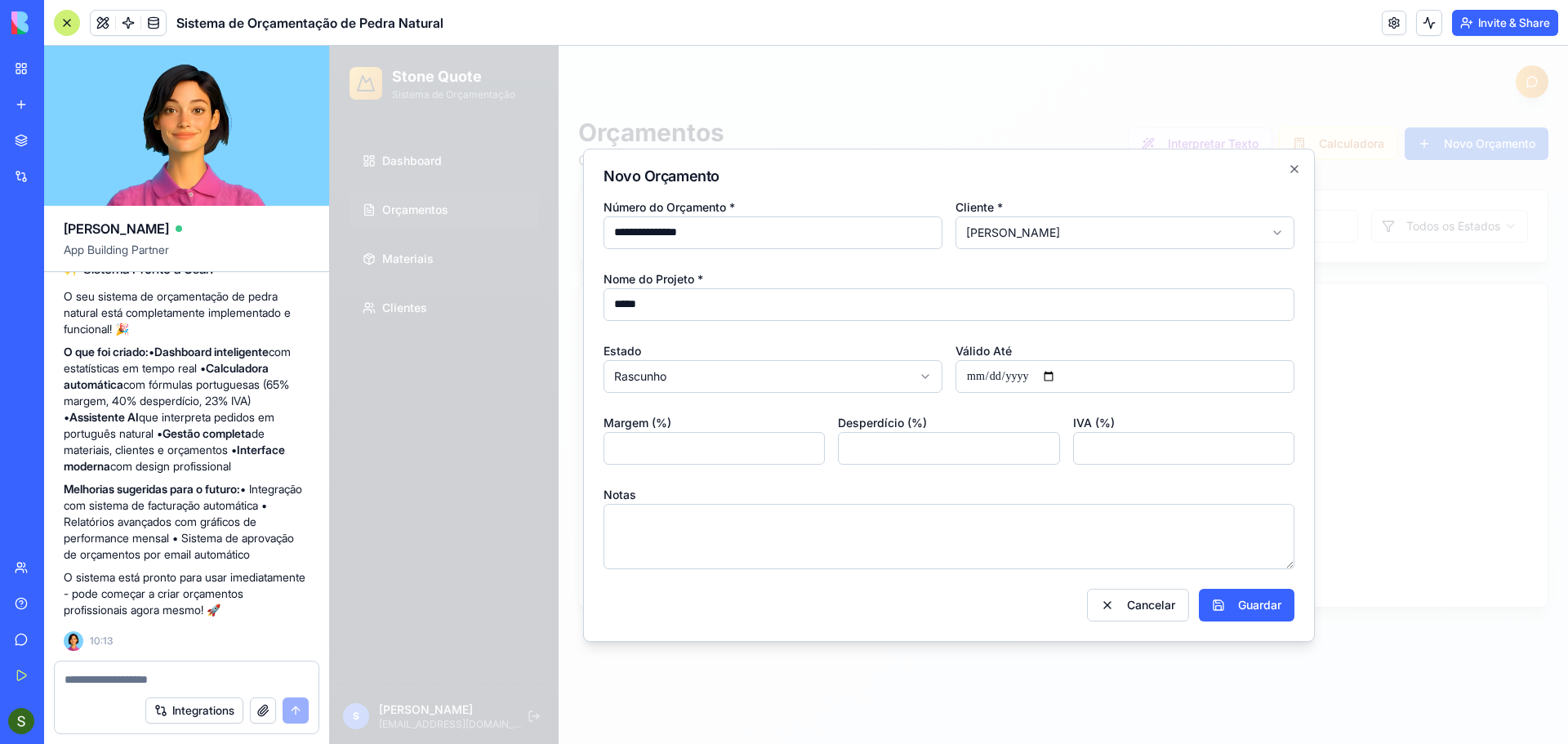
type input "**********"
click at [1279, 614] on button "Guardar" at bounding box center [1247, 604] width 96 height 32
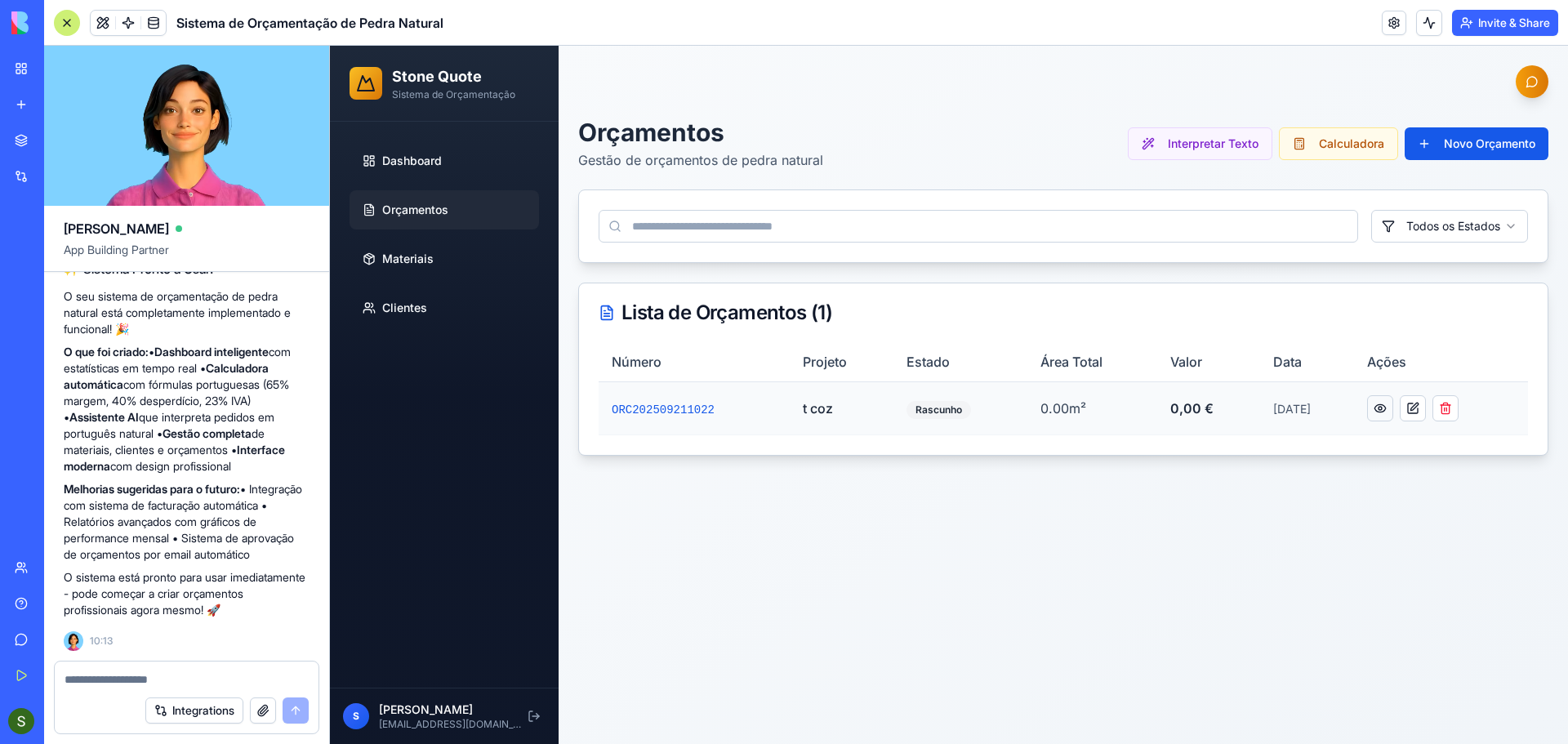
click at [1381, 413] on button at bounding box center [1381, 408] width 26 height 26
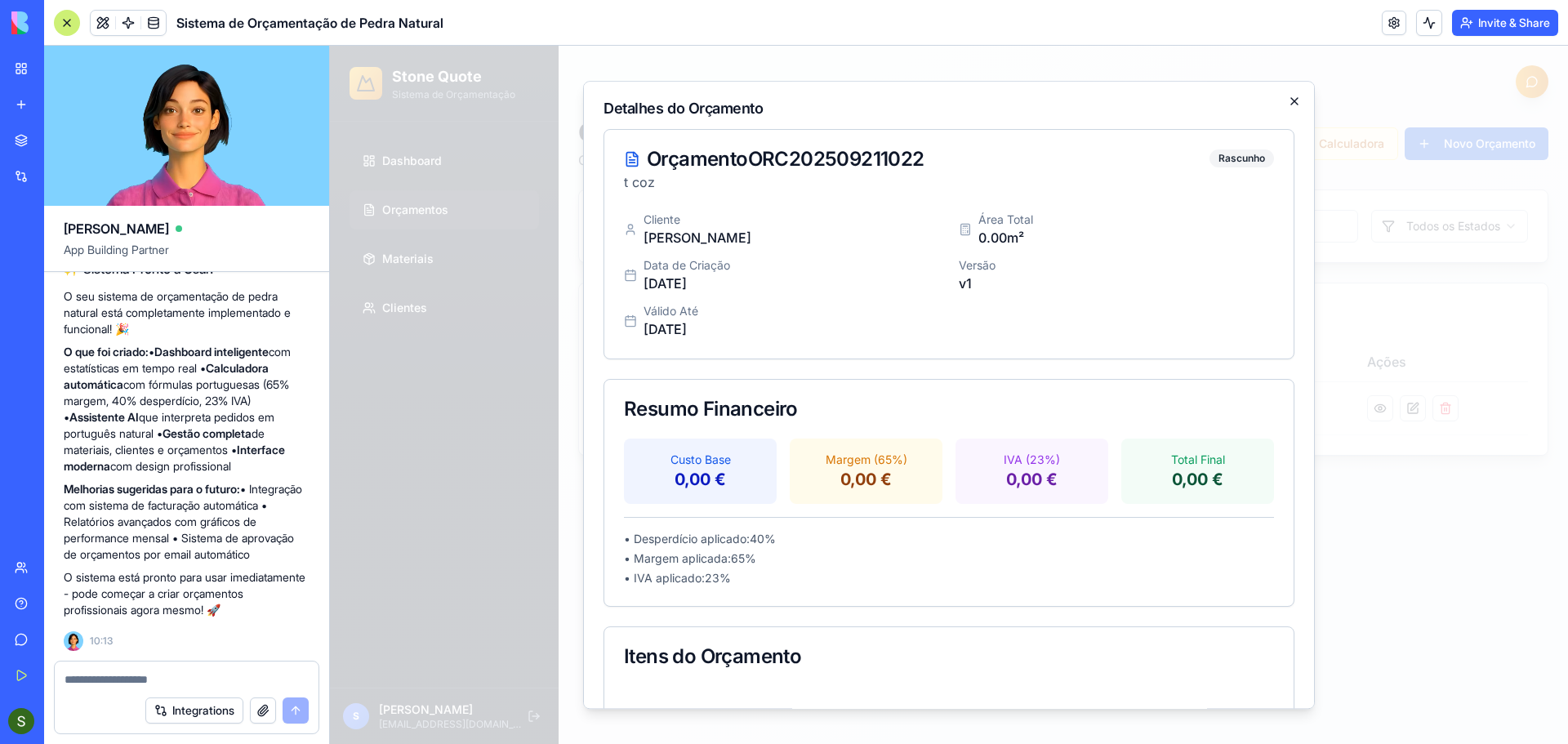
click at [1288, 95] on icon "button" at bounding box center [1294, 101] width 13 height 13
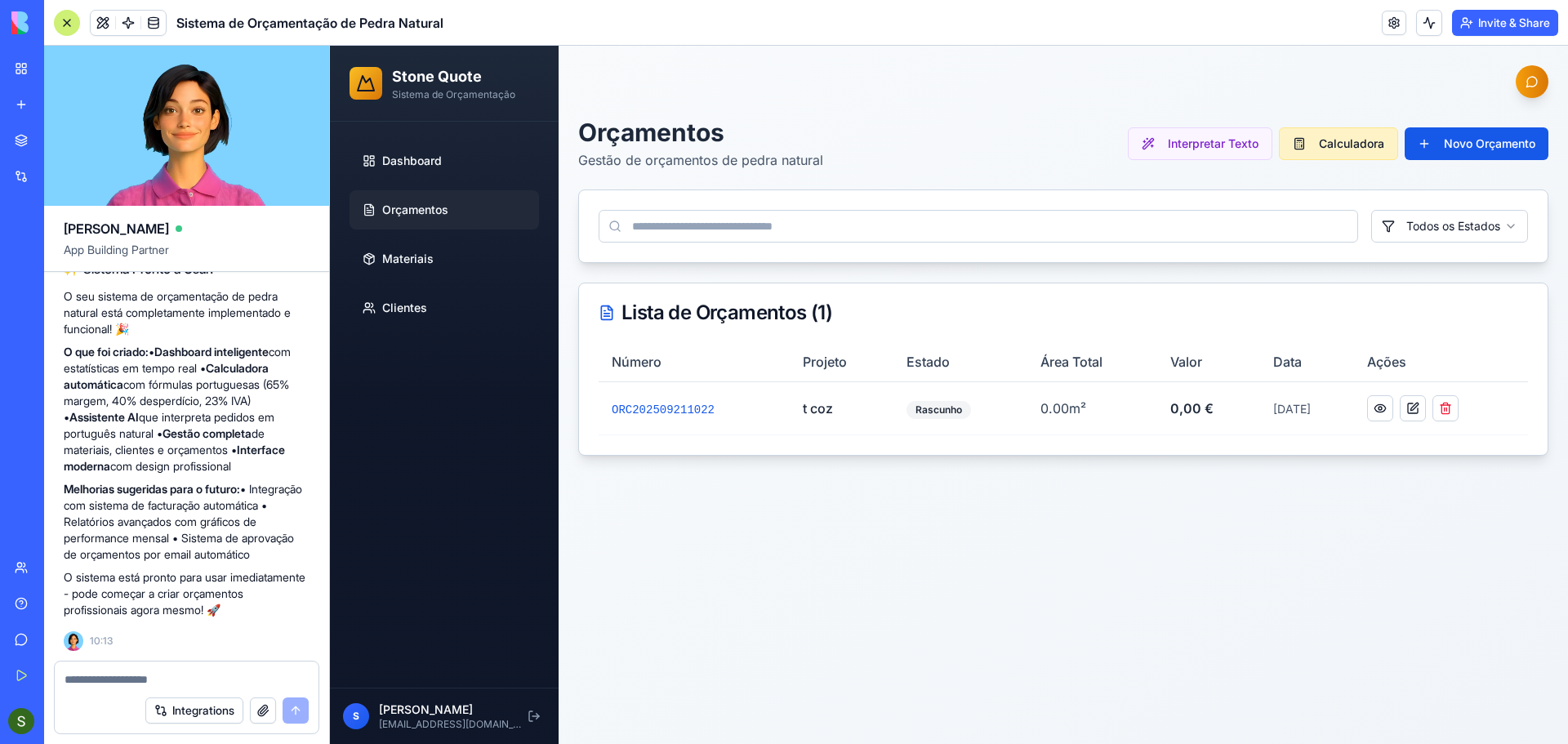
click at [1312, 146] on button "Calculadora" at bounding box center [1339, 143] width 119 height 32
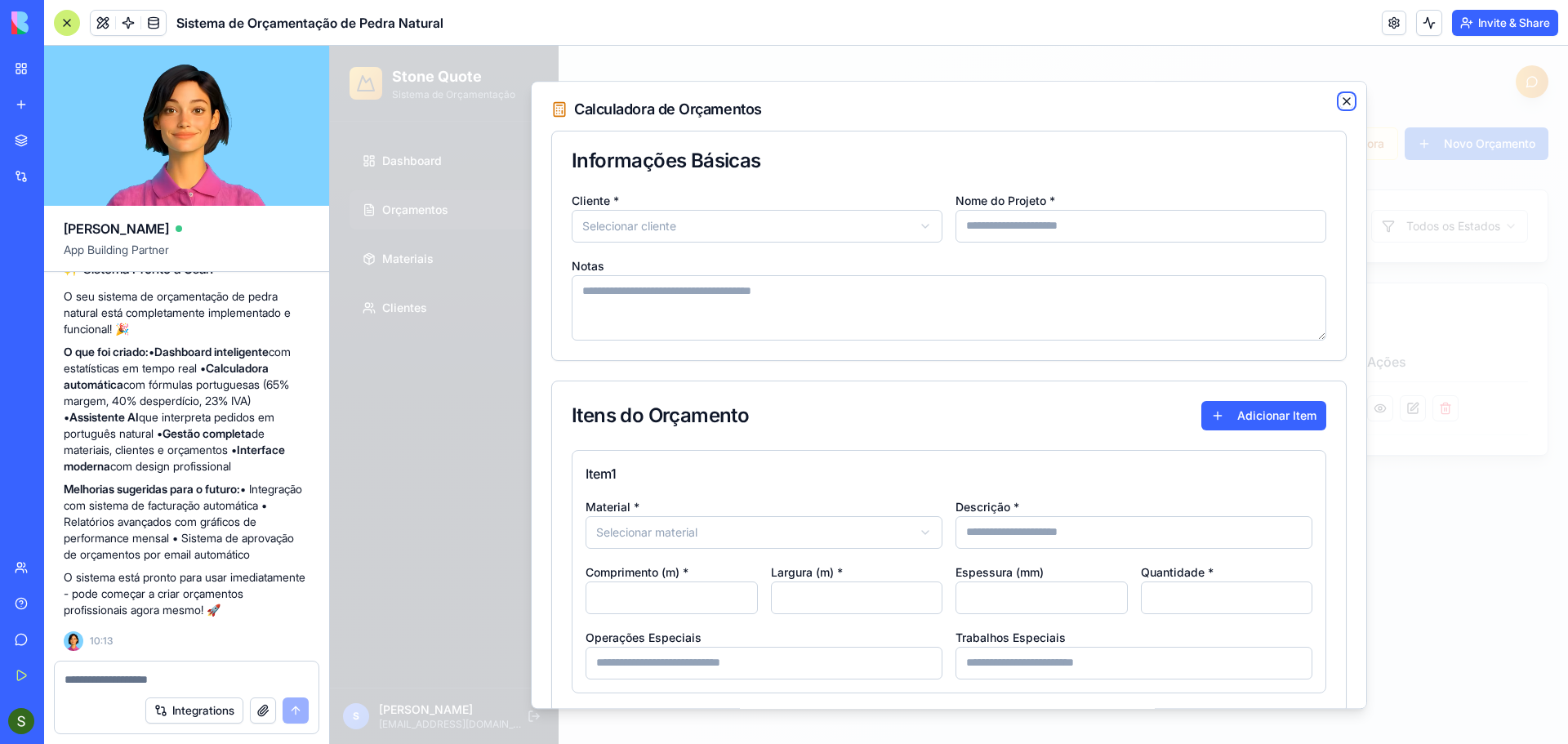
click at [1344, 99] on icon "button" at bounding box center [1346, 100] width 6 height 6
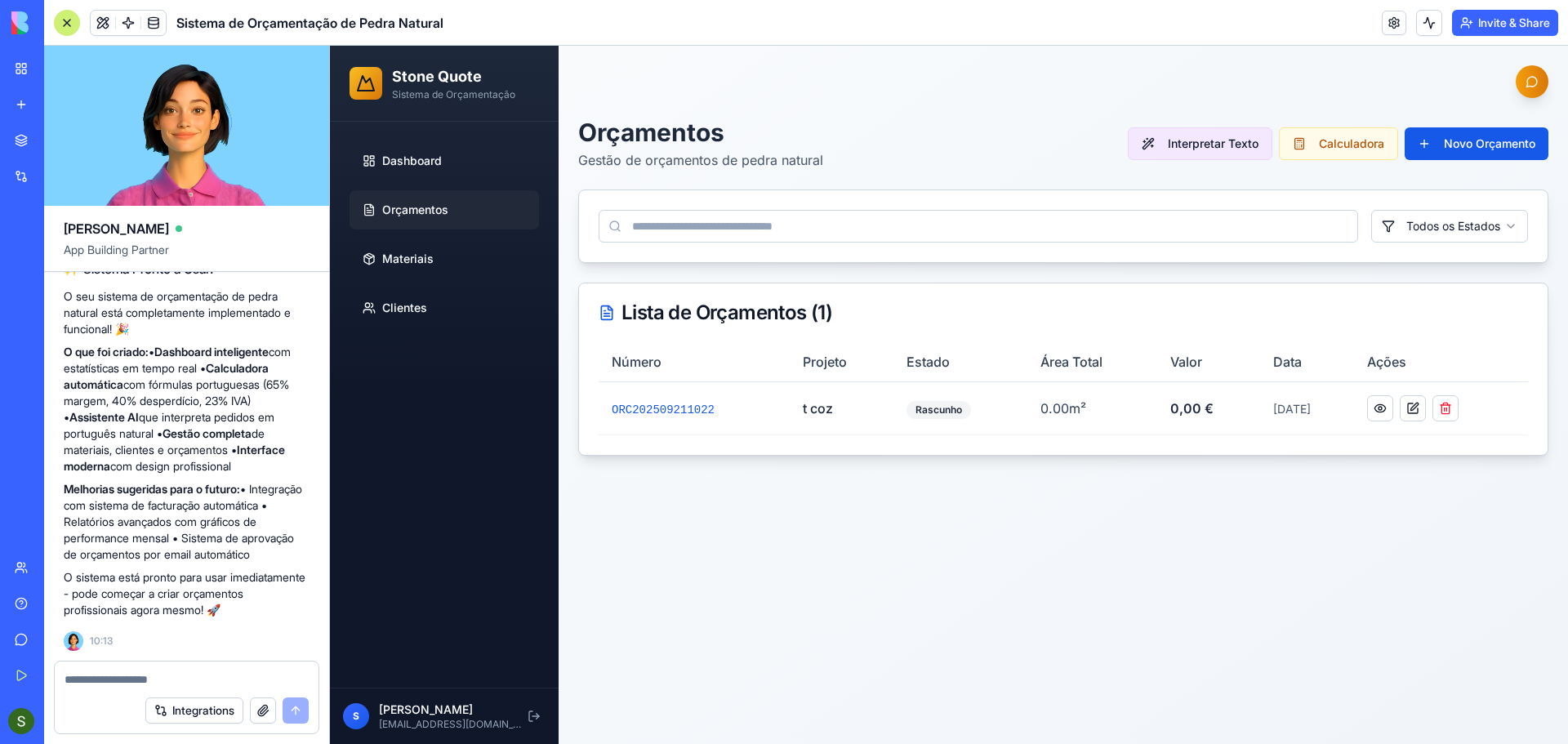
click at [1222, 147] on button "Interpretar Texto" at bounding box center [1200, 143] width 145 height 32
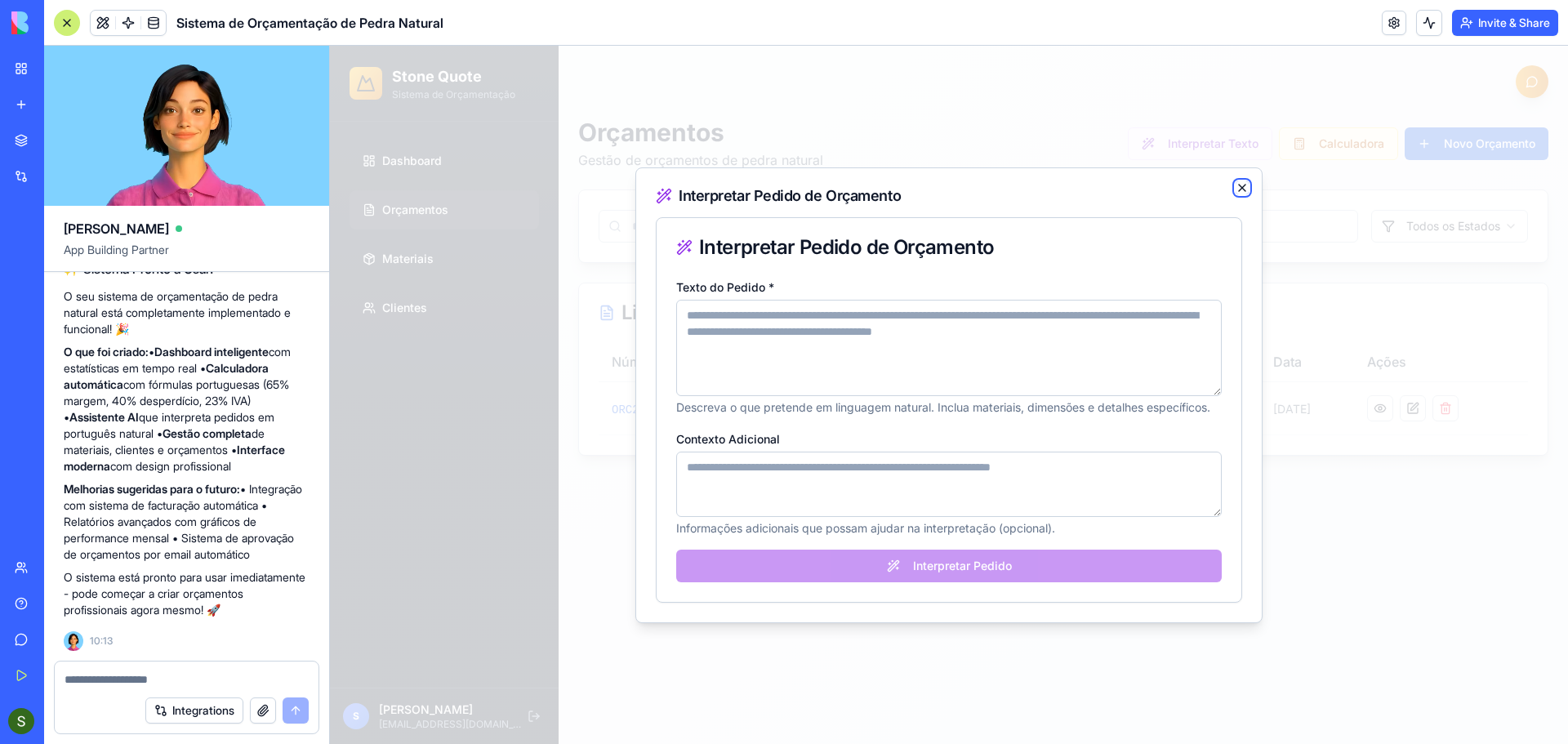
click at [1241, 190] on icon "button" at bounding box center [1242, 188] width 13 height 13
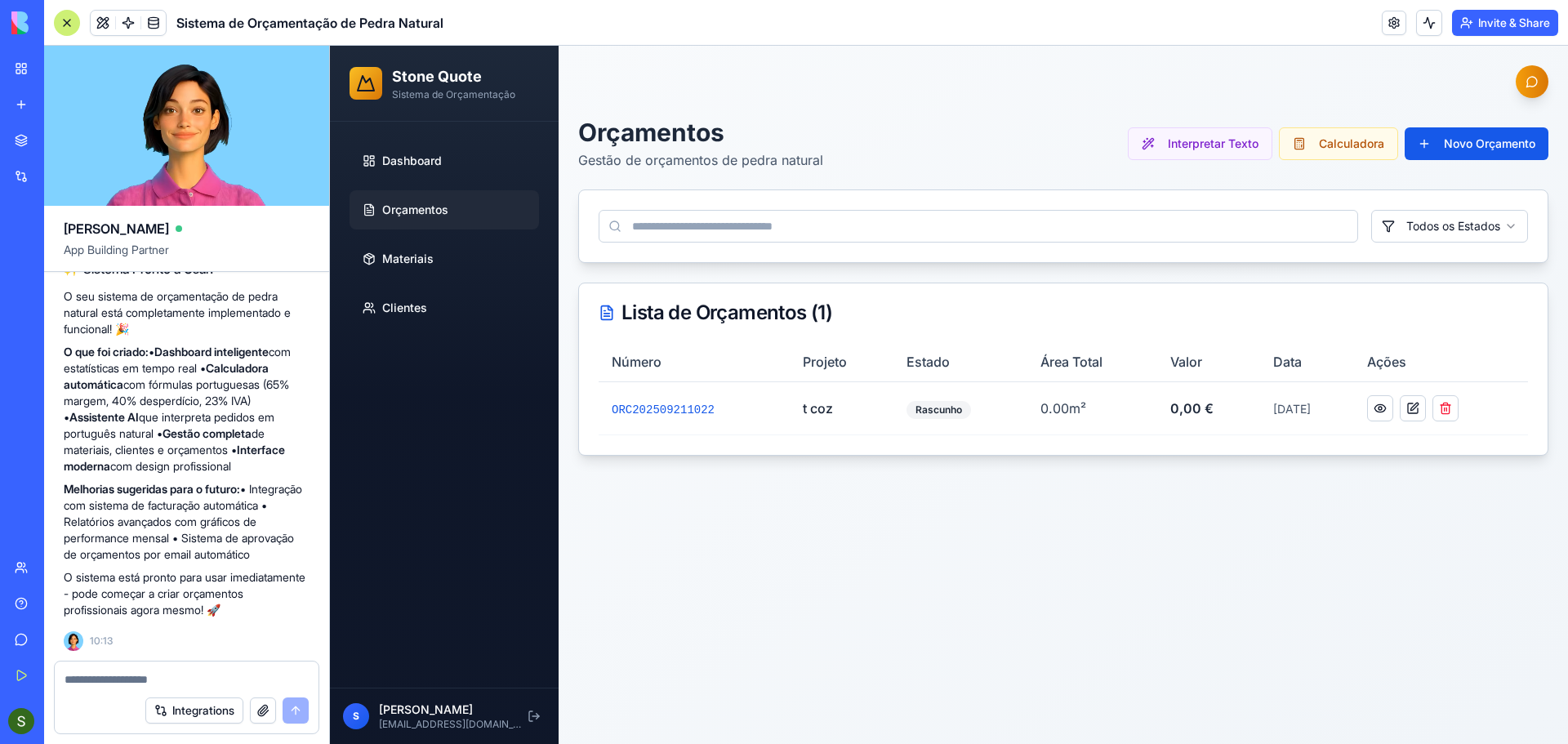
click at [132, 679] on textarea at bounding box center [187, 679] width 244 height 17
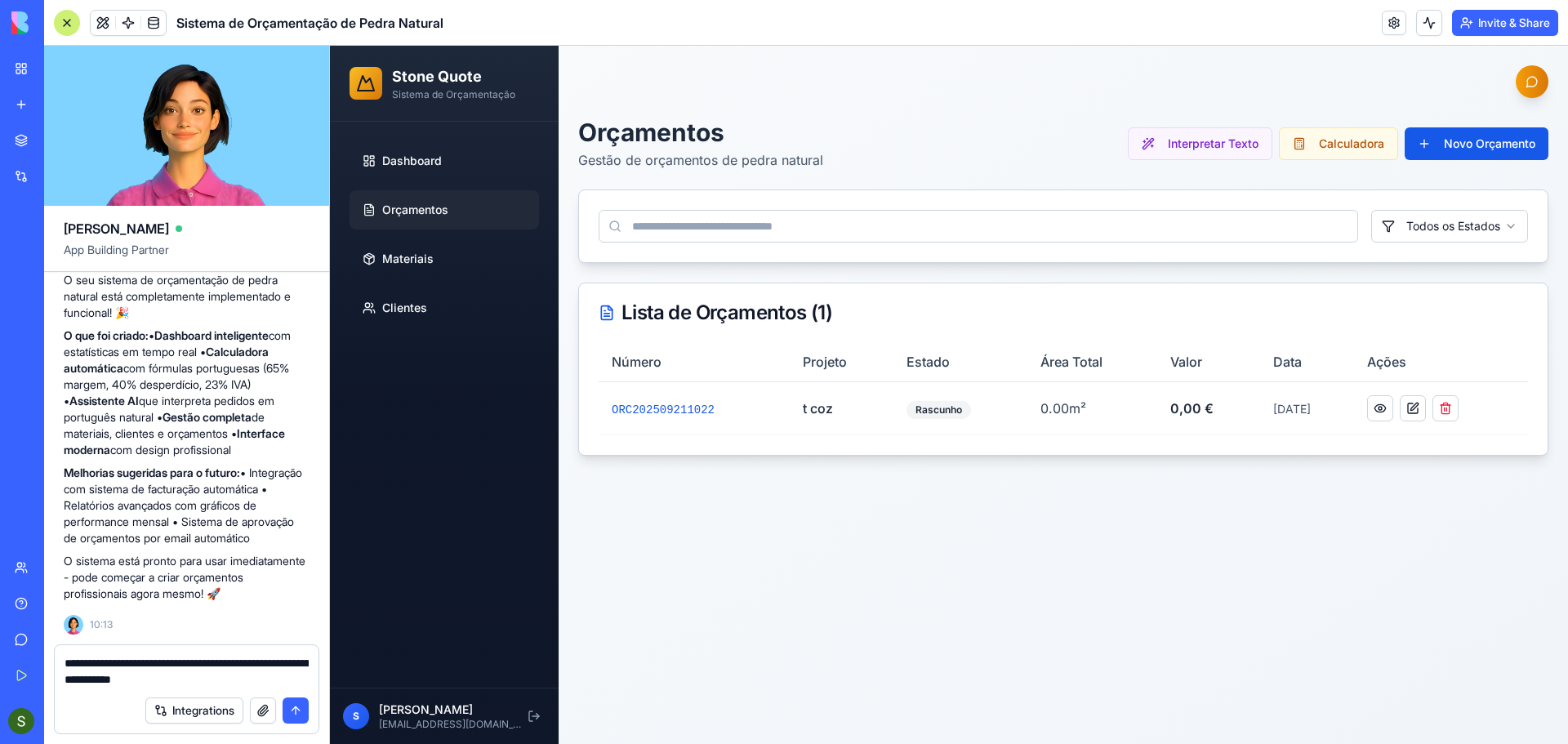
type textarea "**********"
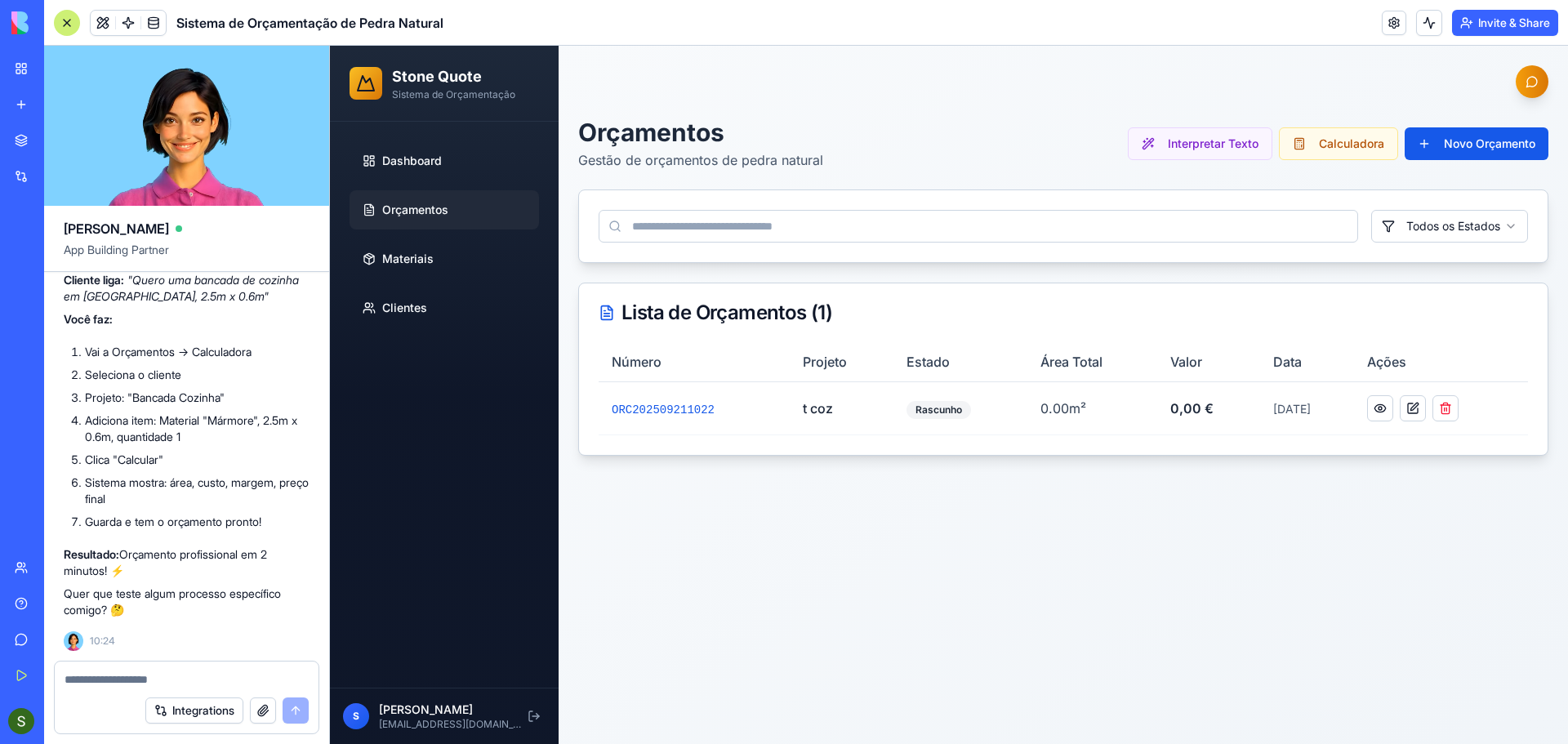
scroll to position [5311, 0]
click at [392, 163] on span "Dashboard" at bounding box center [412, 160] width 59 height 17
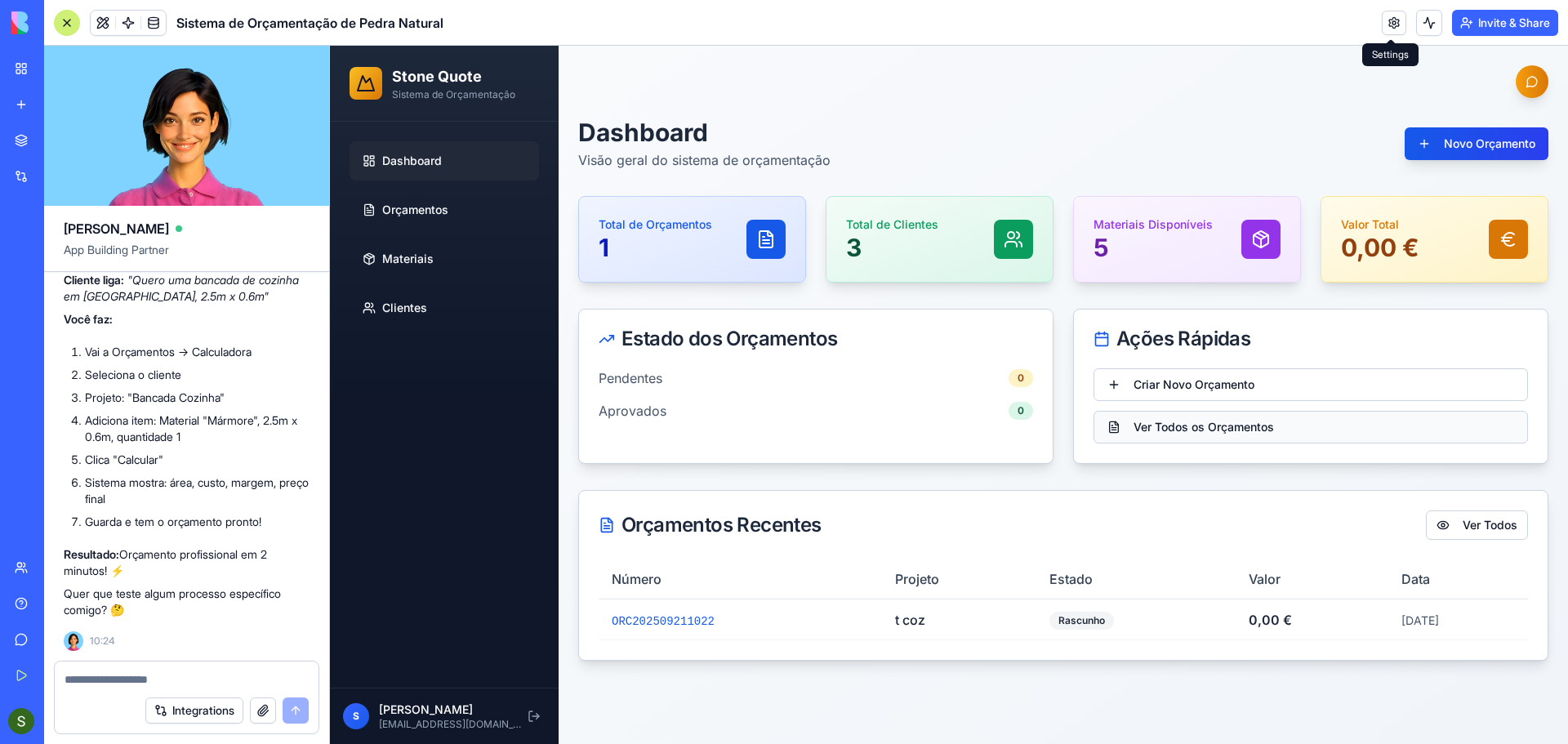
click at [1255, 431] on button "Ver Todos os Orçamentos" at bounding box center [1311, 427] width 434 height 32
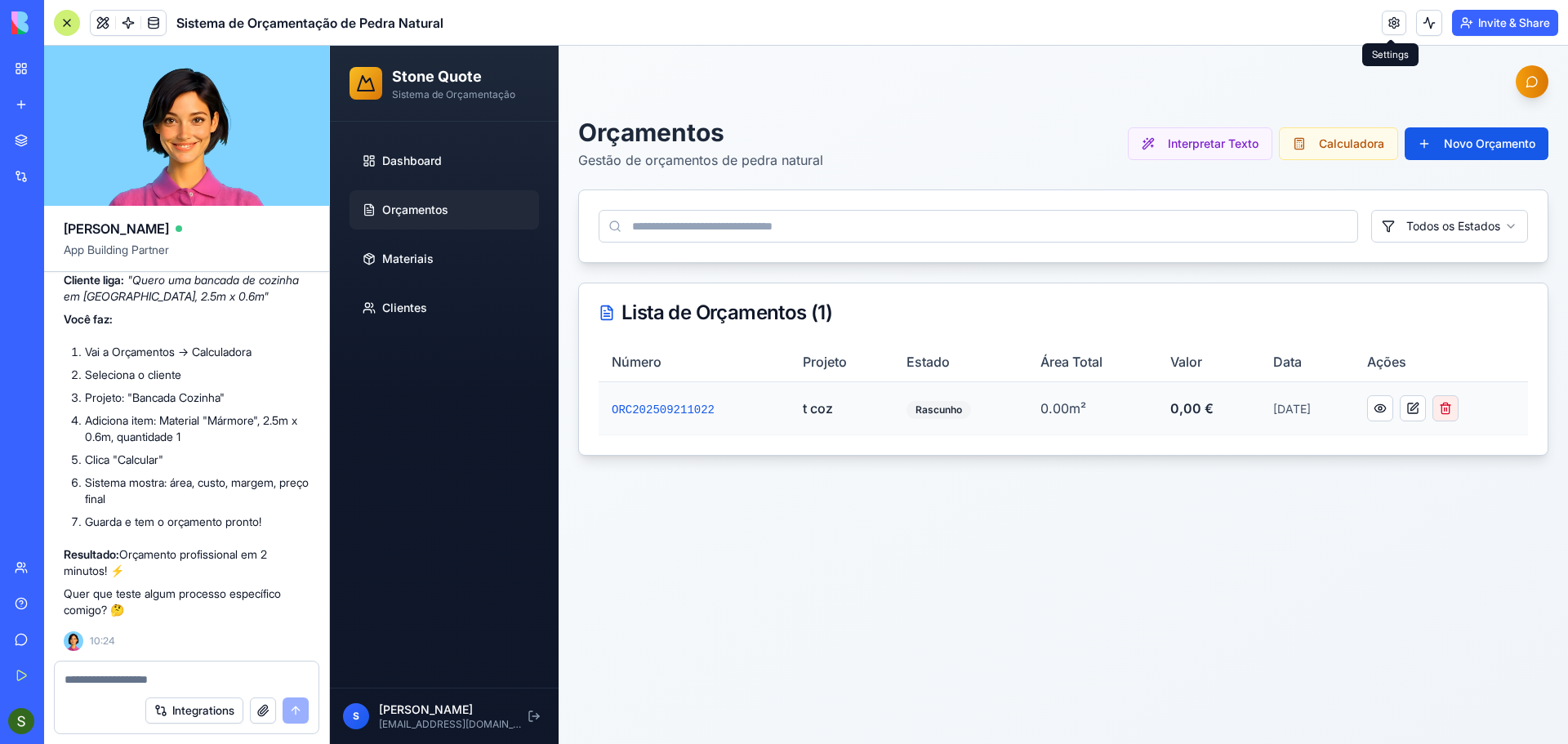
click at [1459, 410] on button at bounding box center [1446, 408] width 26 height 26
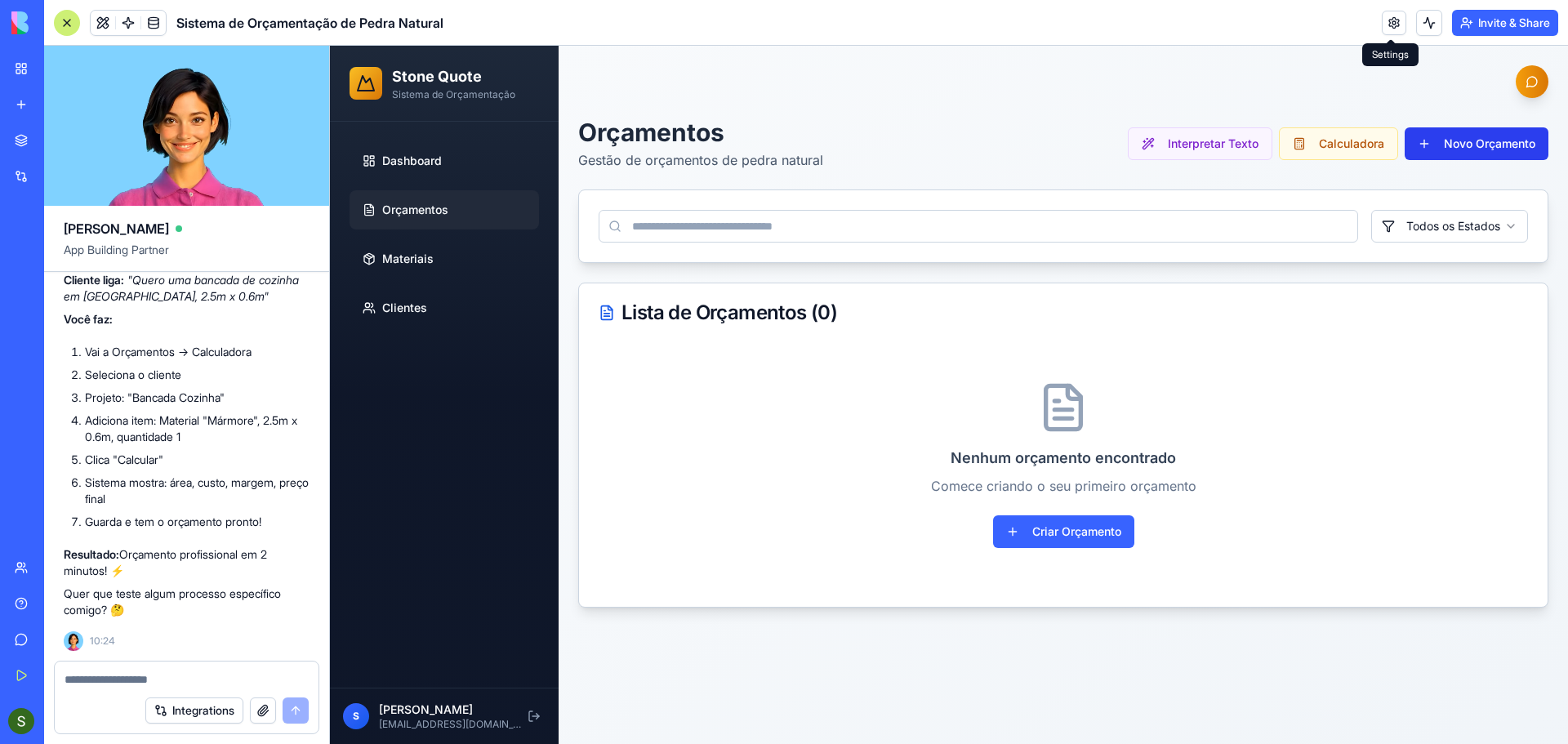
click at [1486, 156] on button "Novo Orçamento" at bounding box center [1476, 143] width 144 height 32
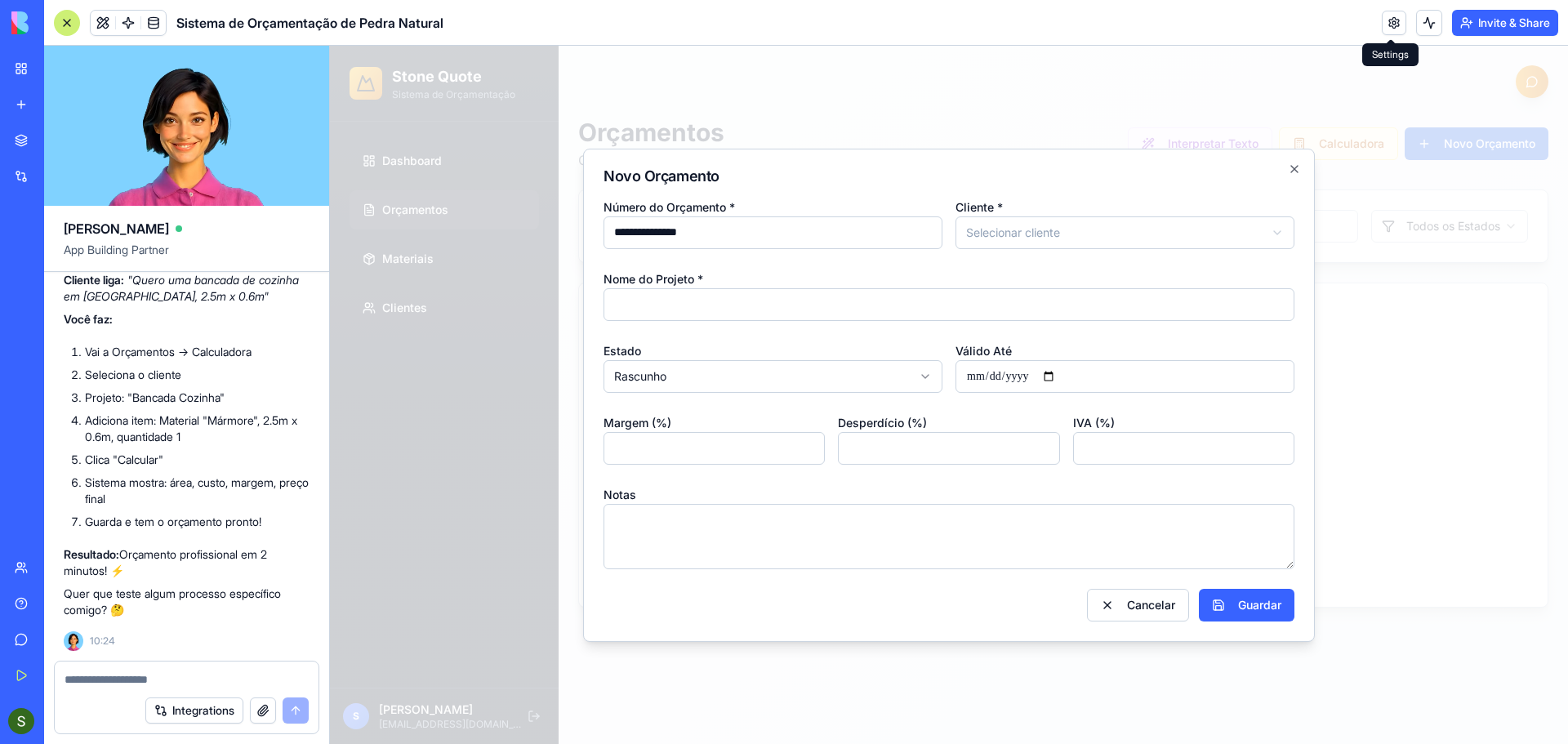
click at [1142, 628] on div "**********" at bounding box center [949, 395] width 732 height 494
click at [1142, 611] on button "Cancelar" at bounding box center [1138, 604] width 102 height 32
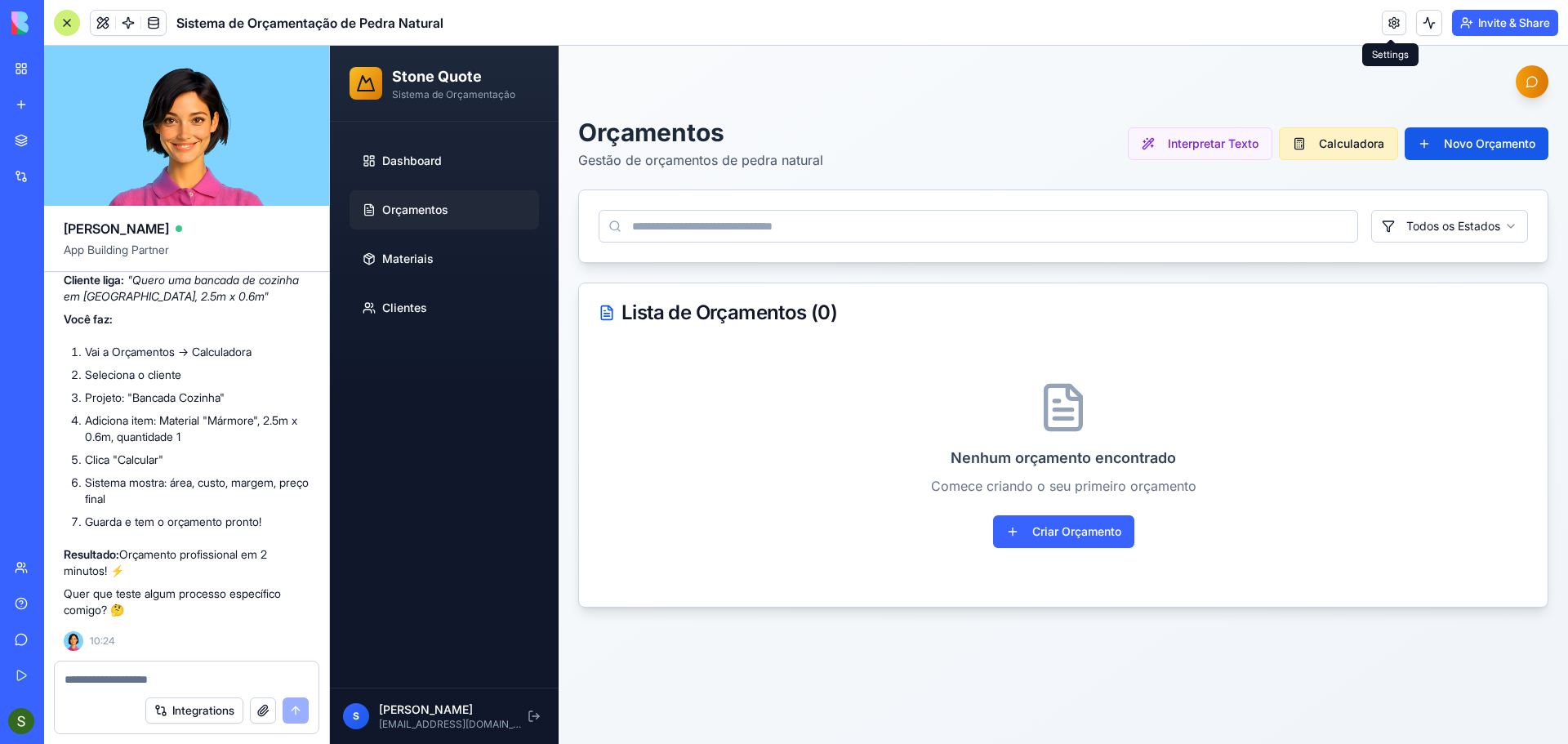
click at [1350, 143] on button "Calculadora" at bounding box center [1339, 143] width 119 height 32
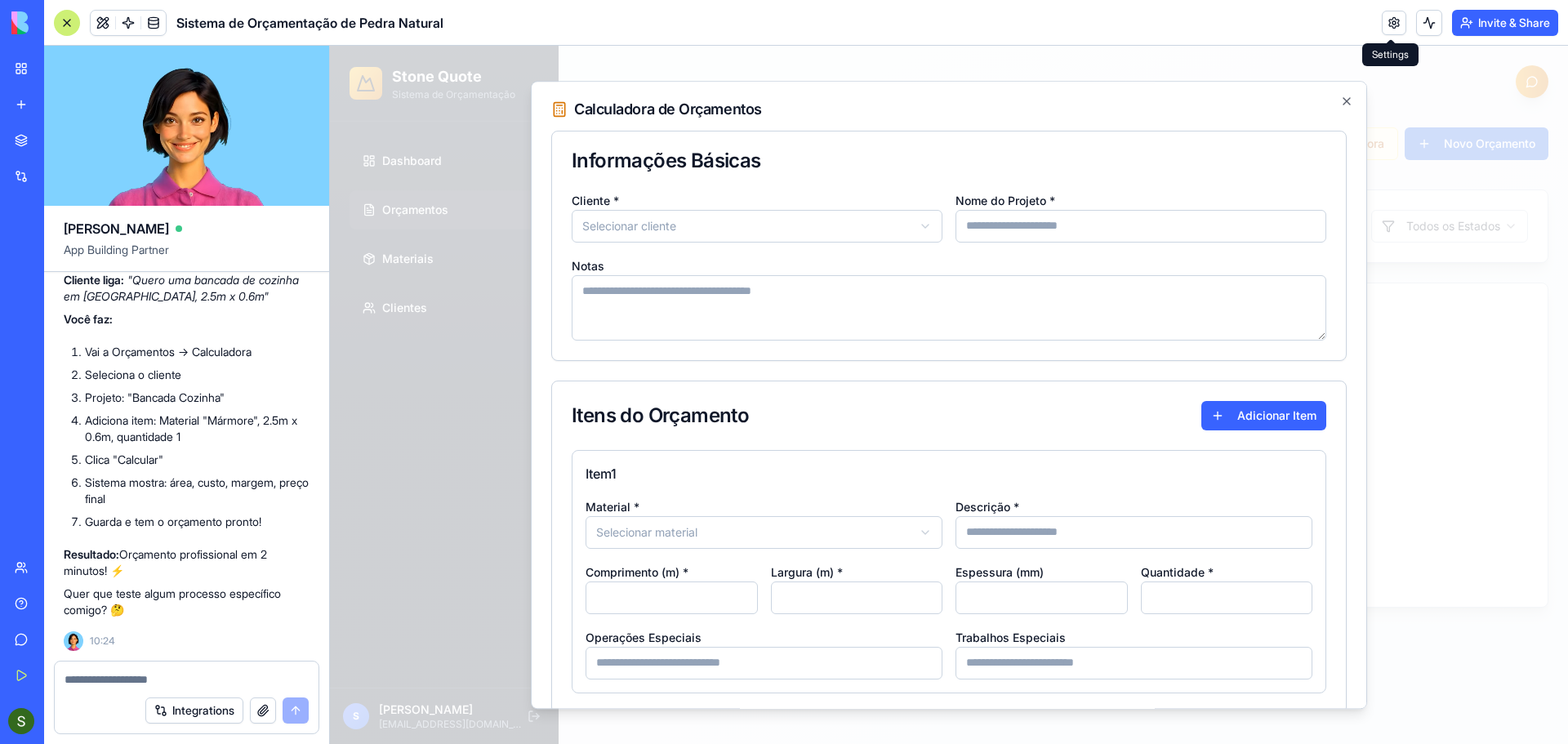
click at [719, 218] on body "Stone Quote Sistema de Orçamentação Dashboard Orçamentos Materiais Clientes S S…" at bounding box center [949, 394] width 1238 height 699
click at [1019, 225] on input "Nome do Projeto *" at bounding box center [1141, 226] width 371 height 32
type input "*****"
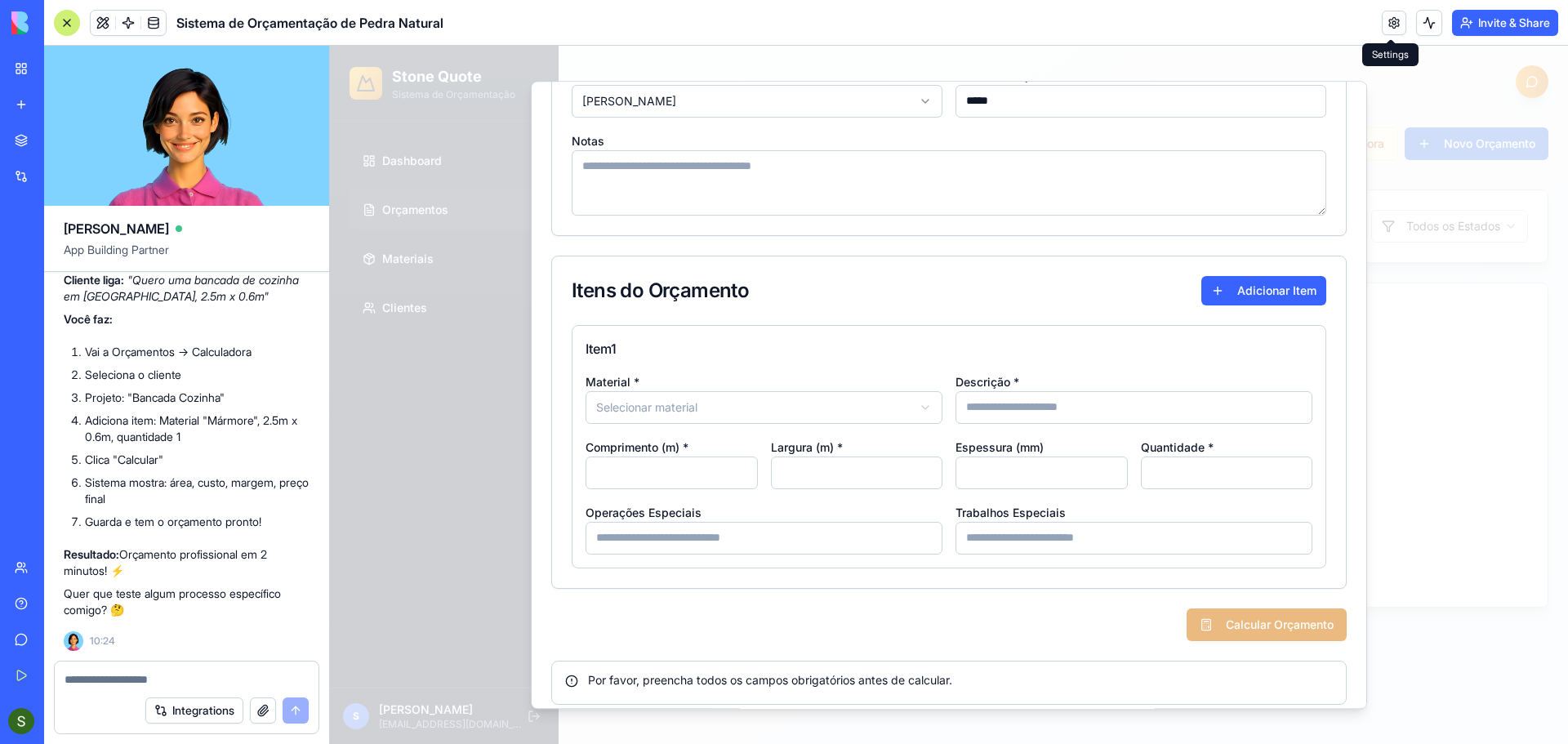
scroll to position [140, 0]
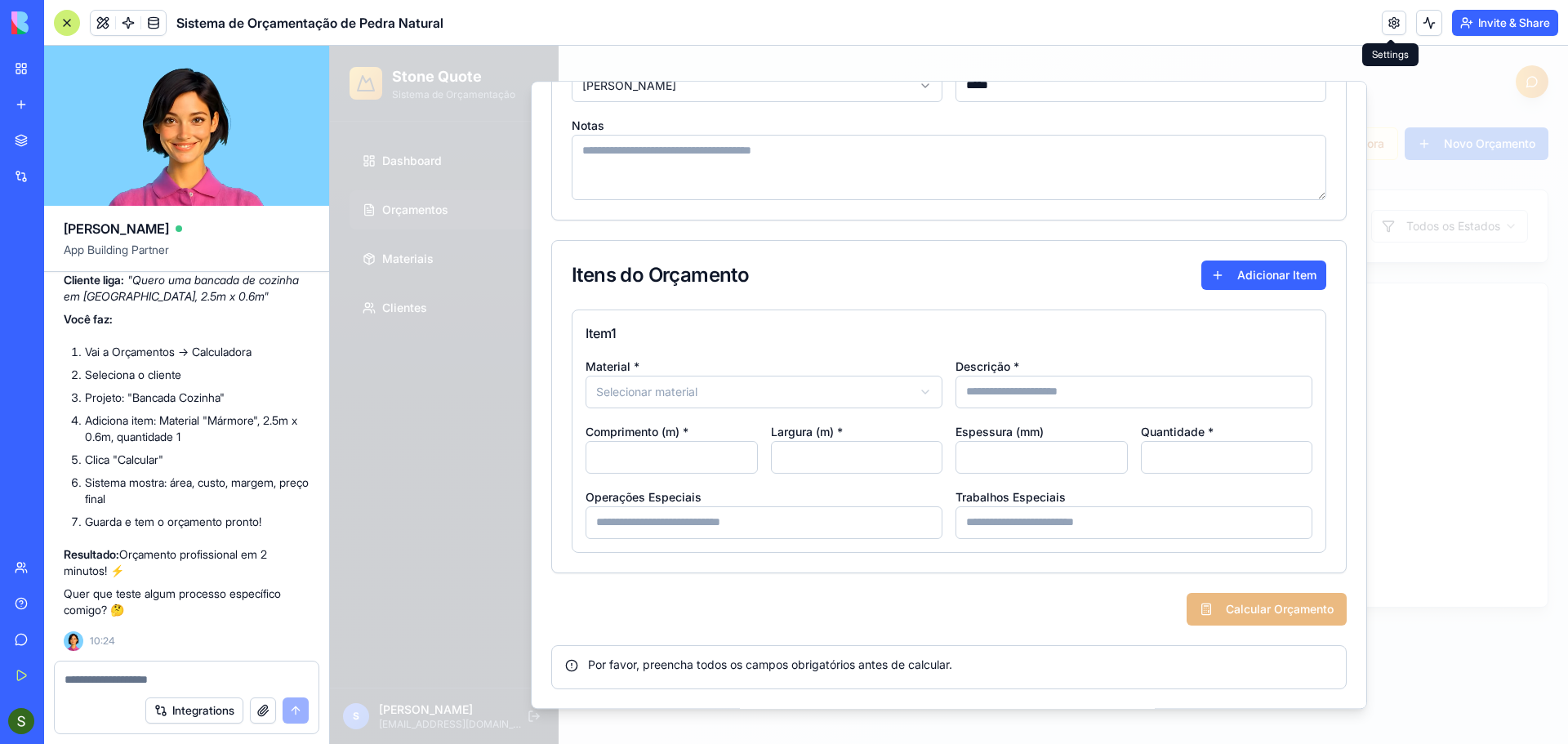
click at [821, 394] on body "Stone Quote Sistema de Orçamentação Dashboard Orçamentos Materiais Clientes S S…" at bounding box center [949, 394] width 1238 height 699
click at [1025, 392] on input at bounding box center [1134, 392] width 357 height 32
type input "*******"
click at [624, 458] on input "*" at bounding box center [672, 457] width 173 height 32
type input "*"
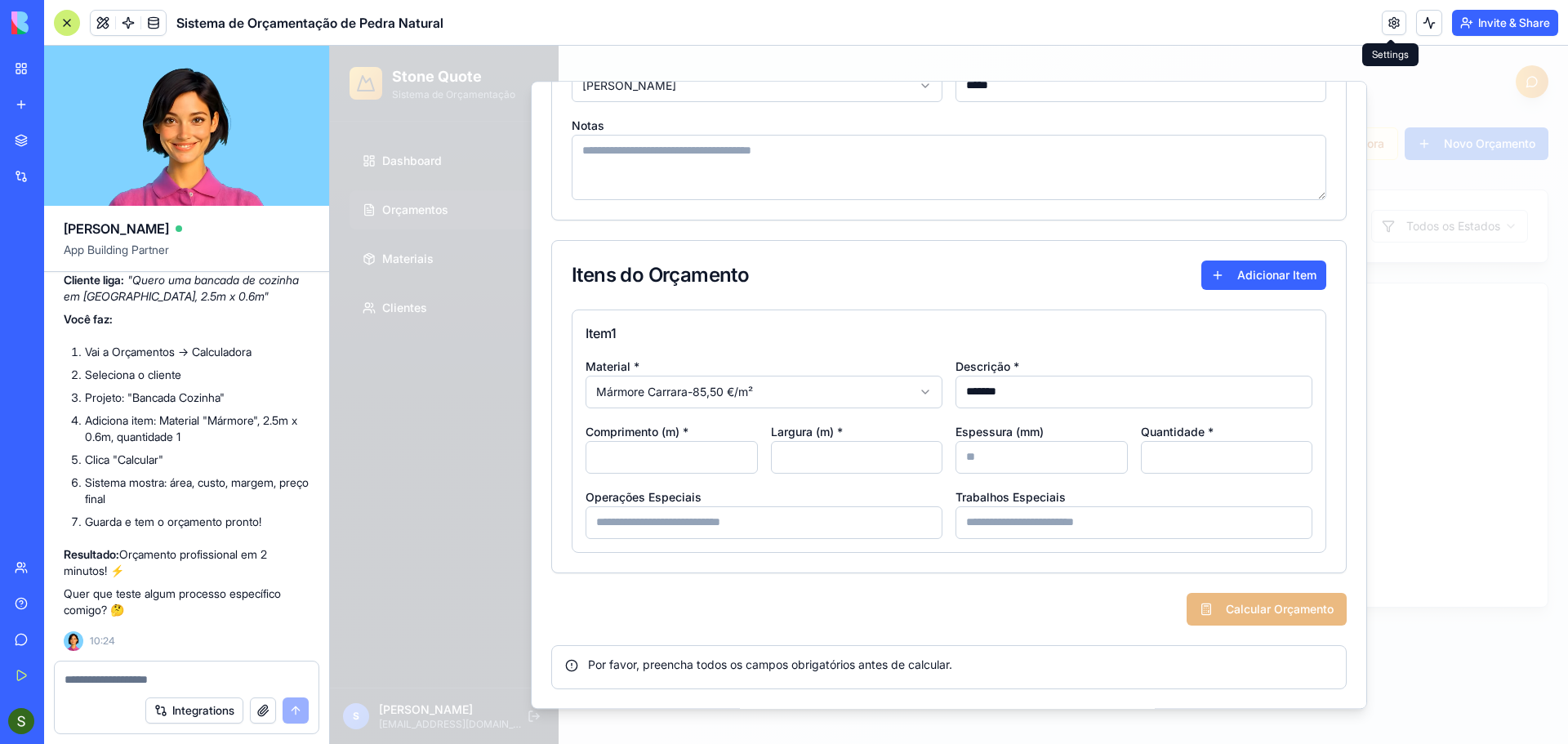
scroll to position [119, 0]
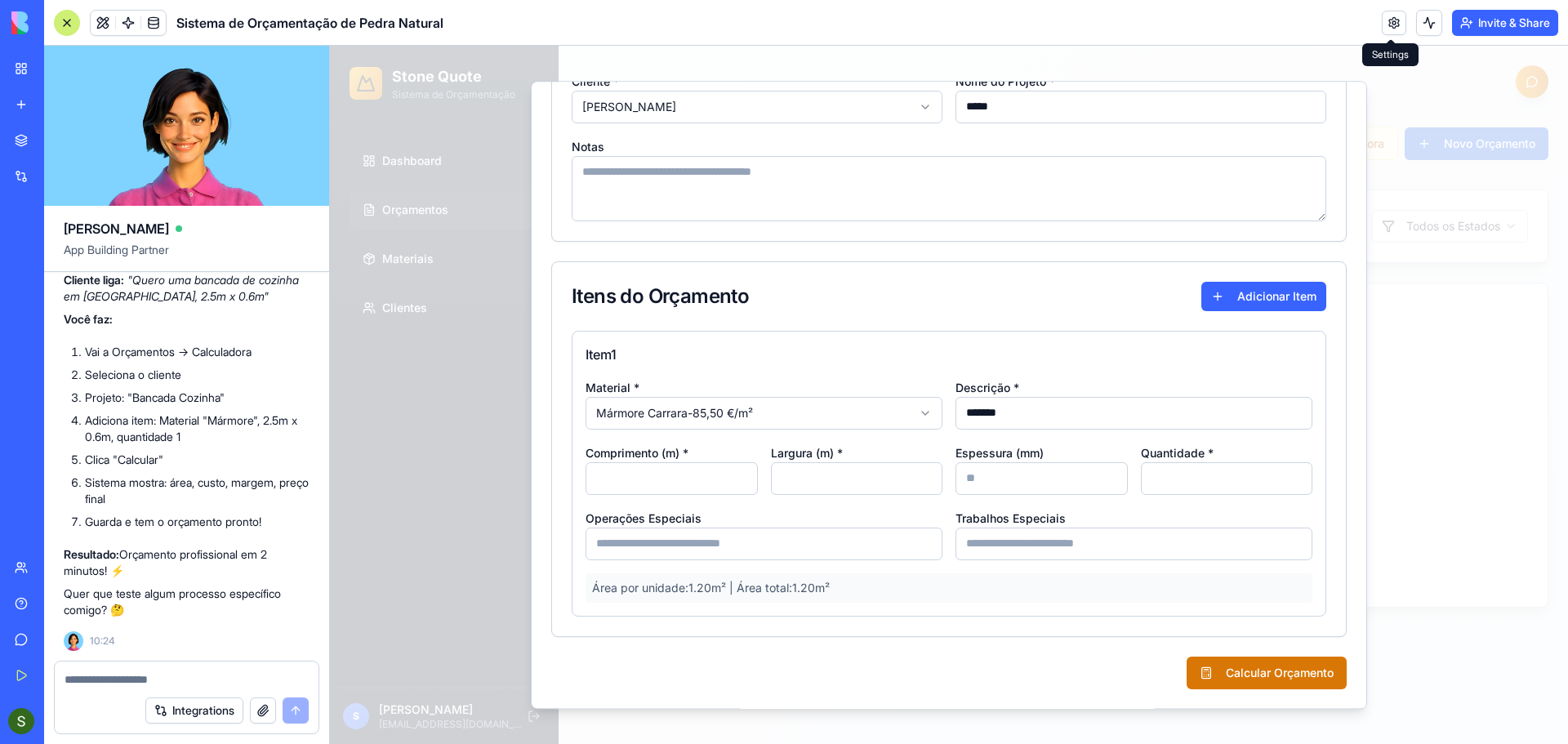
type input "***"
click at [980, 481] on input "*" at bounding box center [1042, 478] width 173 height 32
type input "**"
click at [1229, 670] on button "Calcular Orçamento" at bounding box center [1267, 672] width 160 height 32
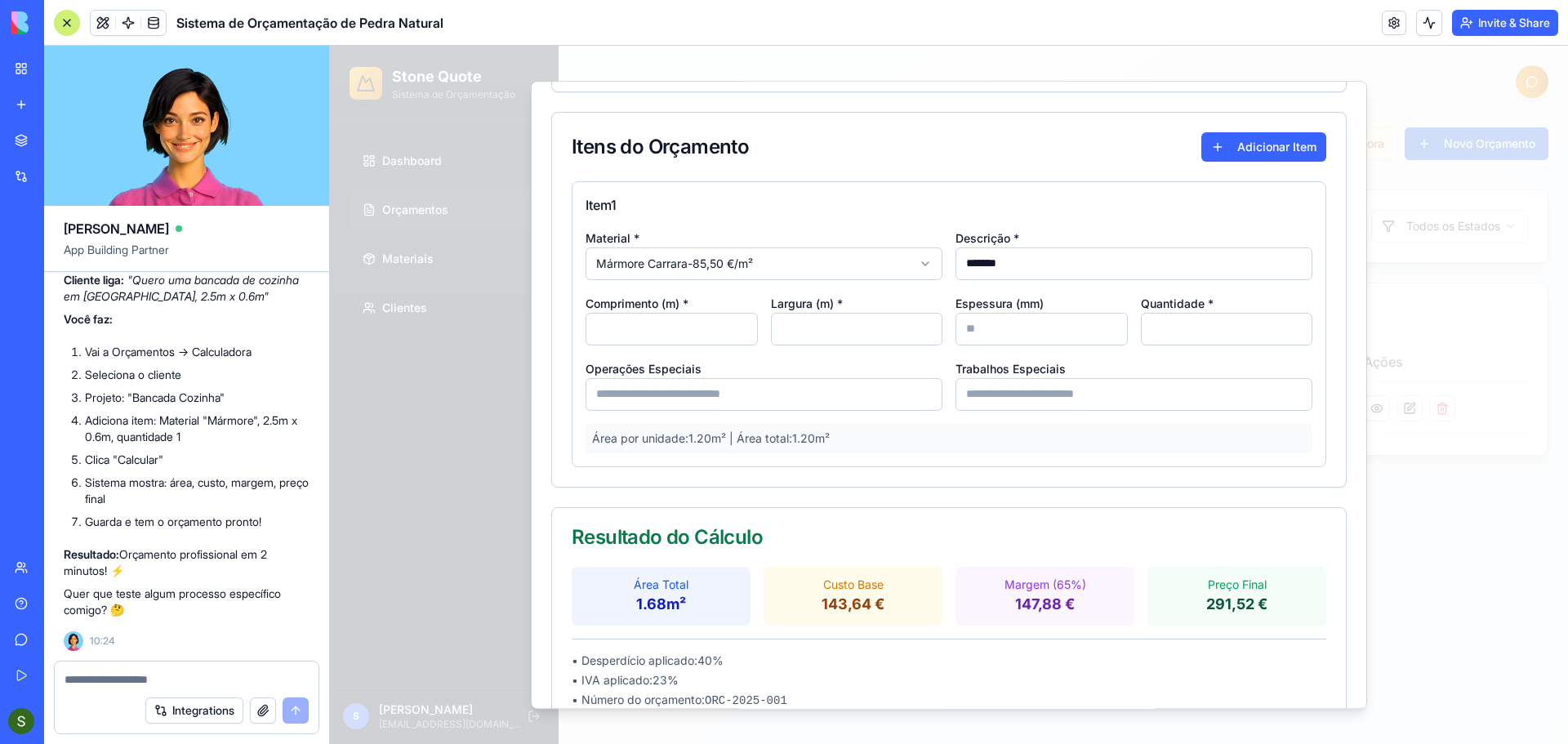
scroll to position [361, 0]
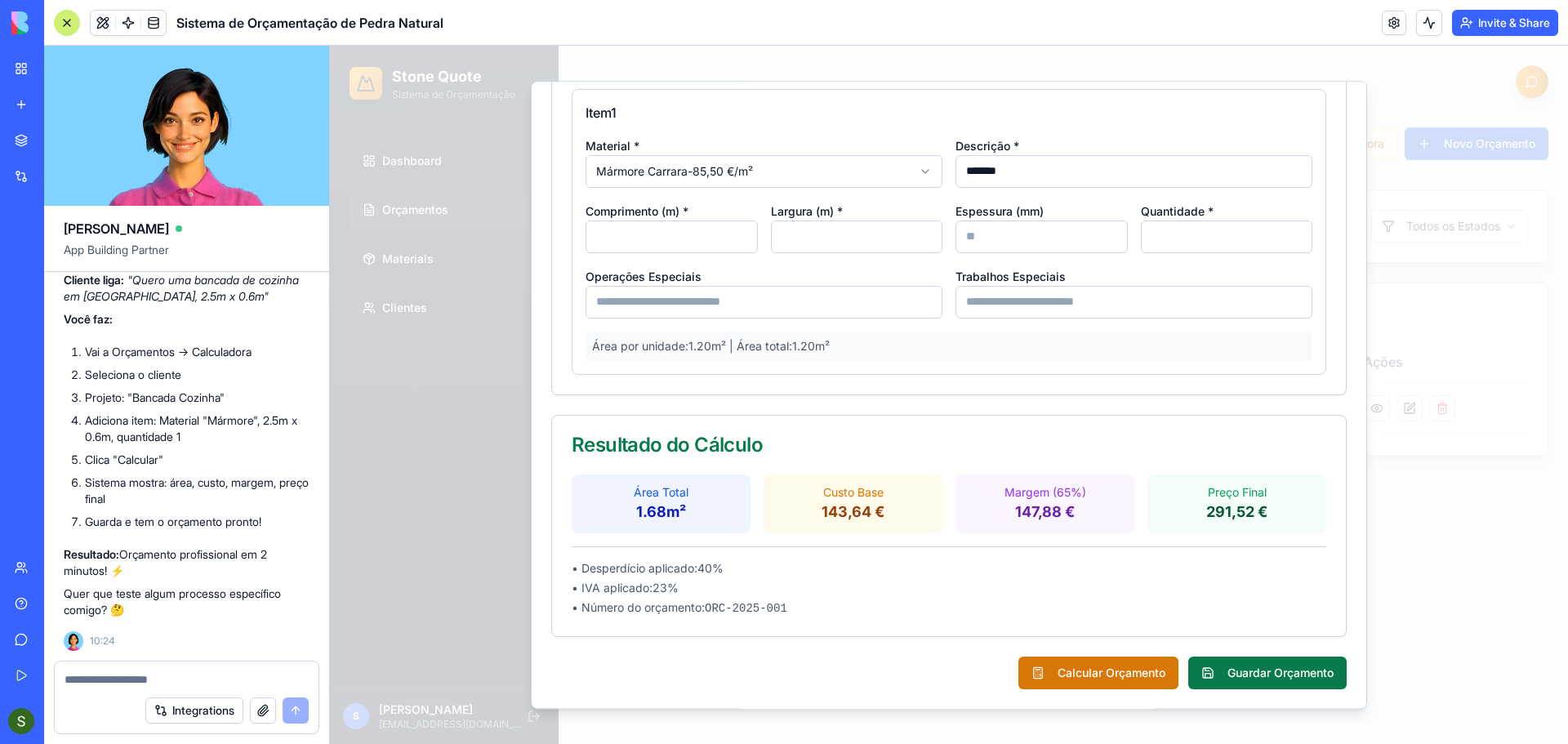
click at [1273, 683] on button "Guardar Orçamento" at bounding box center [1268, 672] width 159 height 32
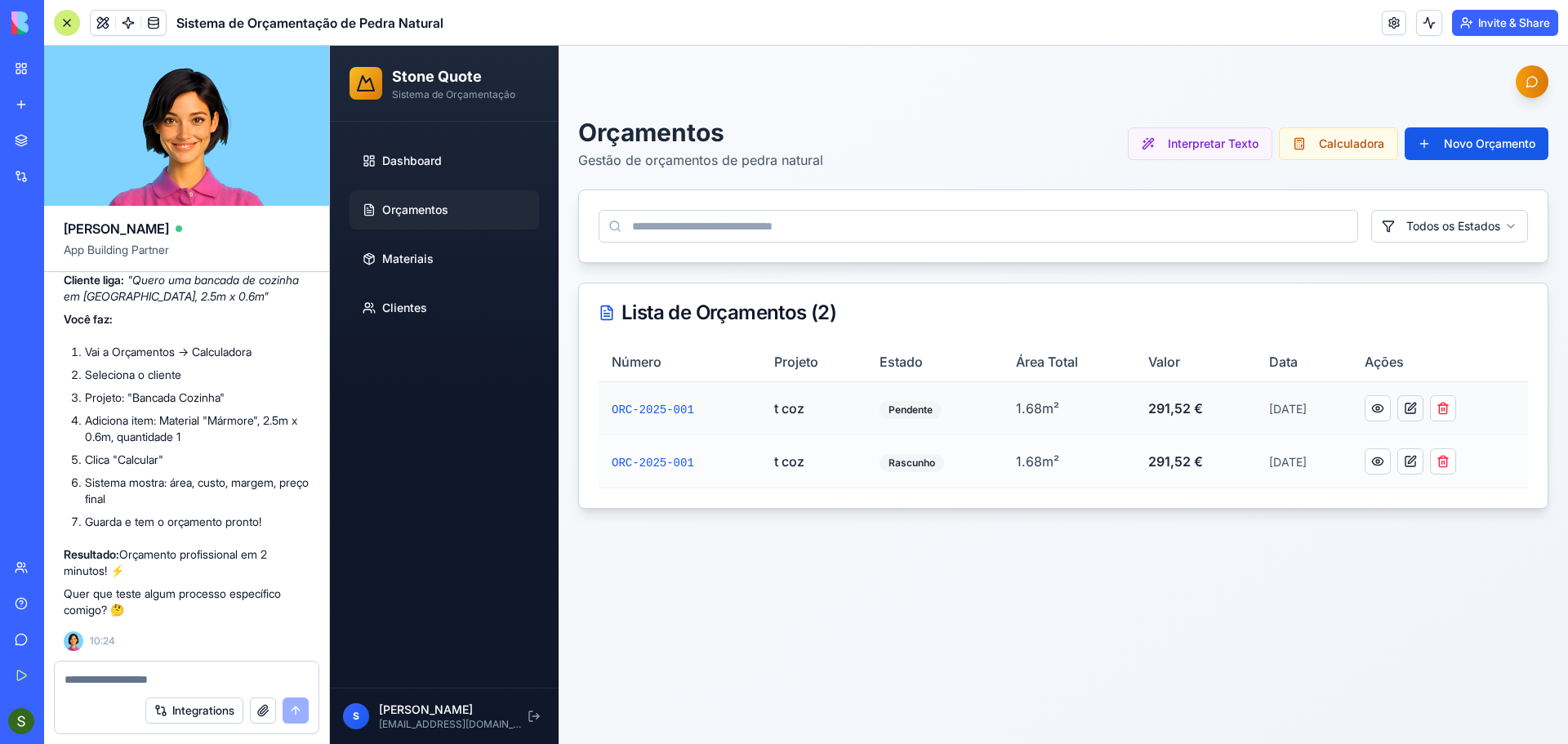
click at [1415, 409] on button at bounding box center [1410, 408] width 26 height 26
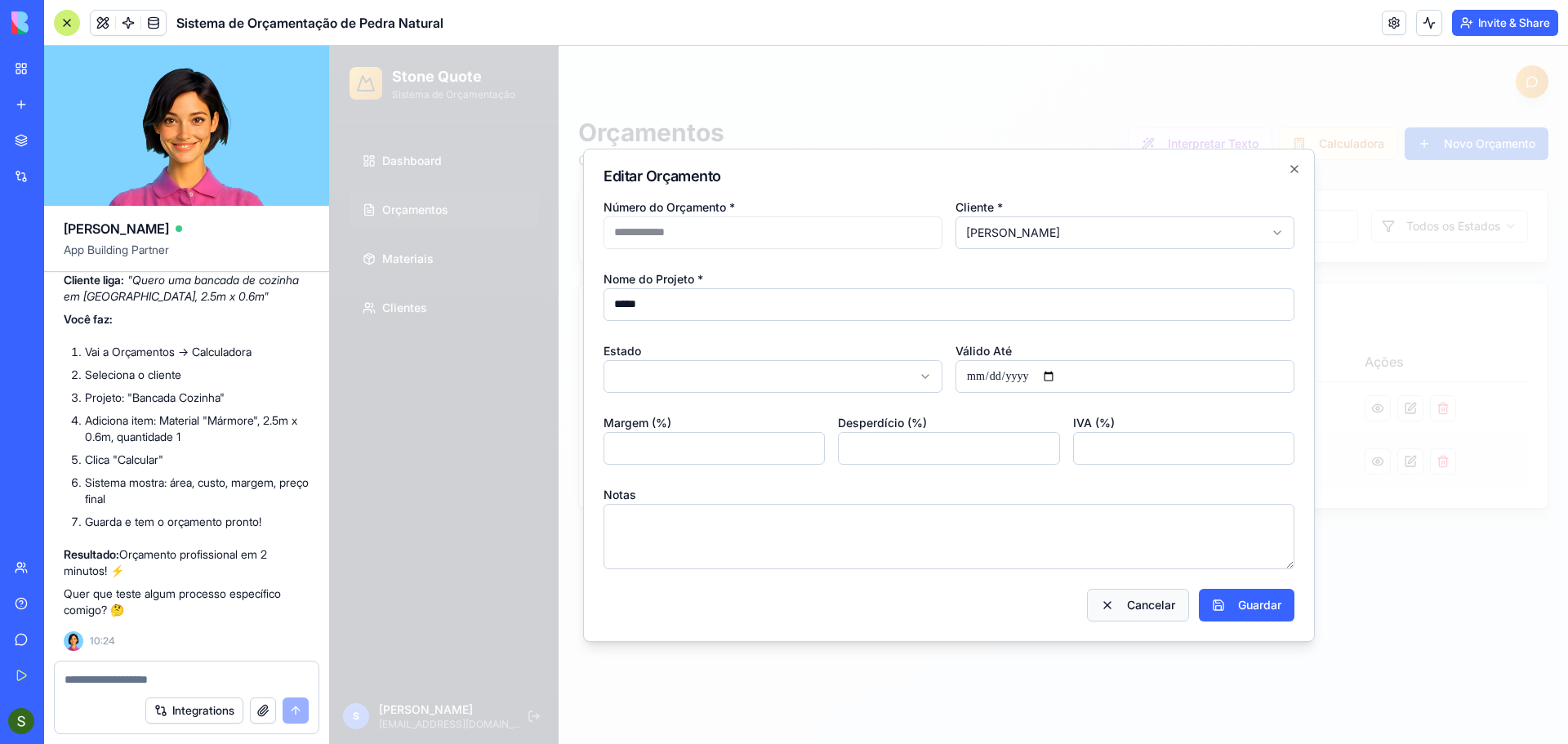
click at [1138, 617] on button "Cancelar" at bounding box center [1138, 604] width 102 height 32
type input "**********"
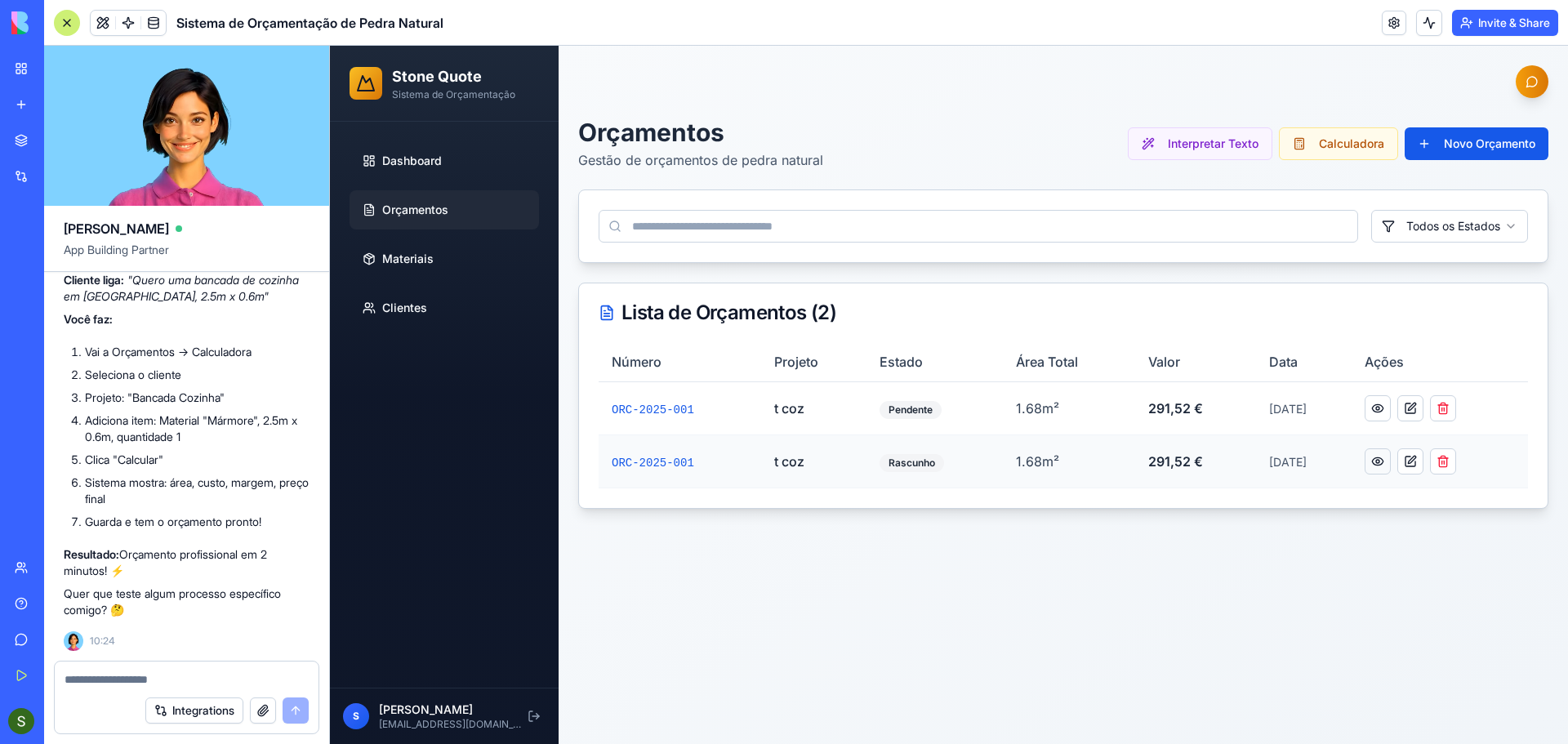
click at [1389, 468] on button at bounding box center [1378, 461] width 26 height 26
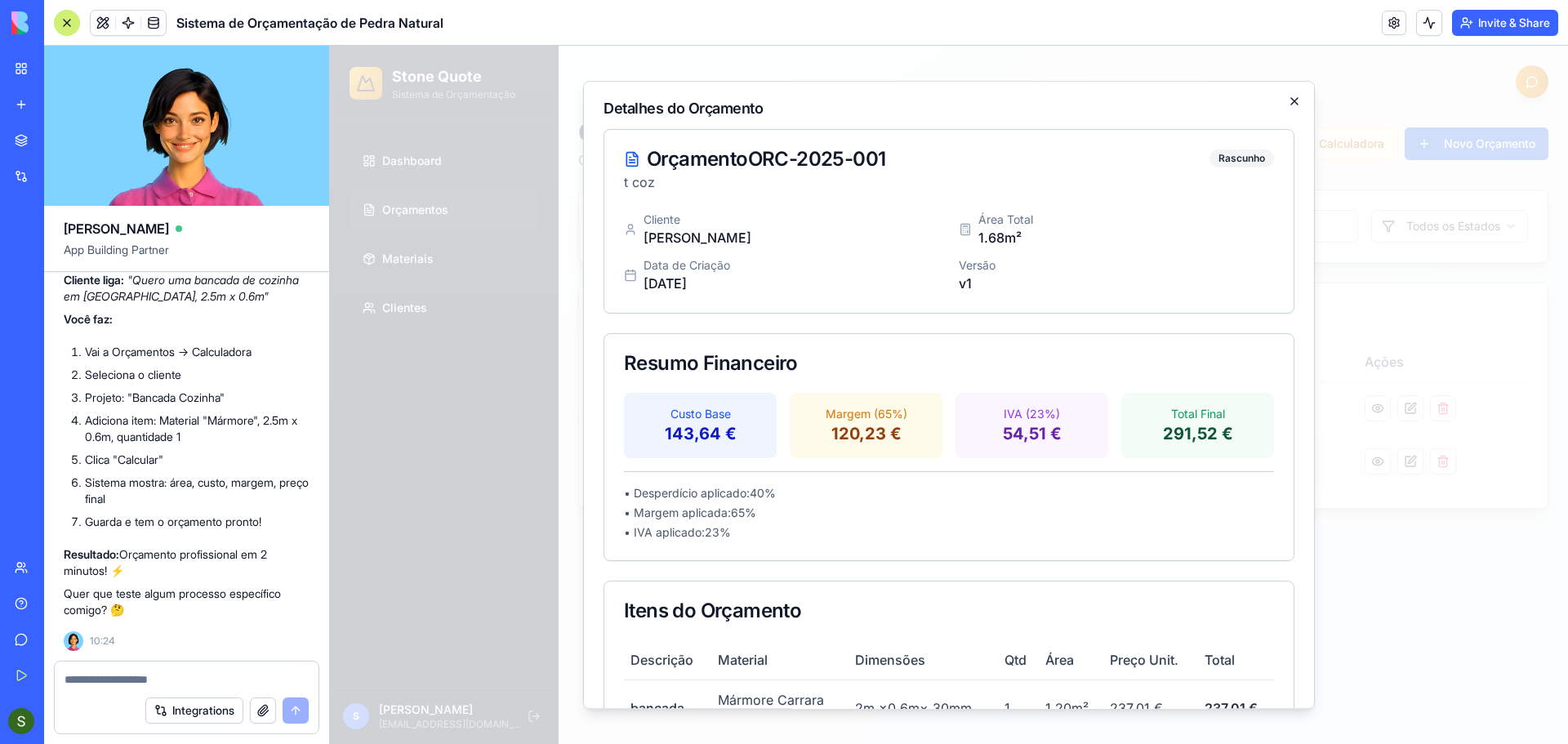
click at [1288, 105] on icon "button" at bounding box center [1294, 101] width 13 height 13
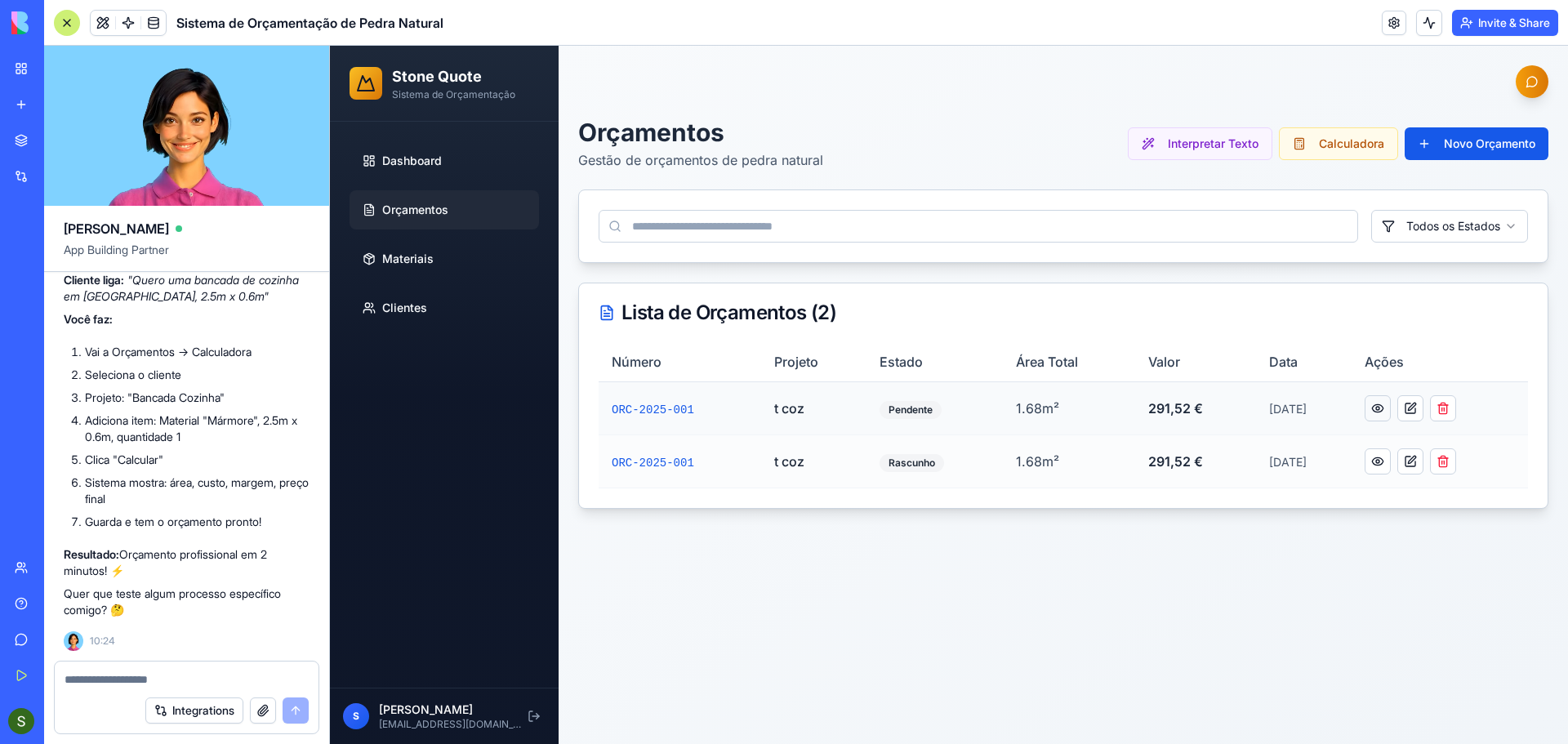
click at [1387, 413] on button at bounding box center [1378, 408] width 26 height 26
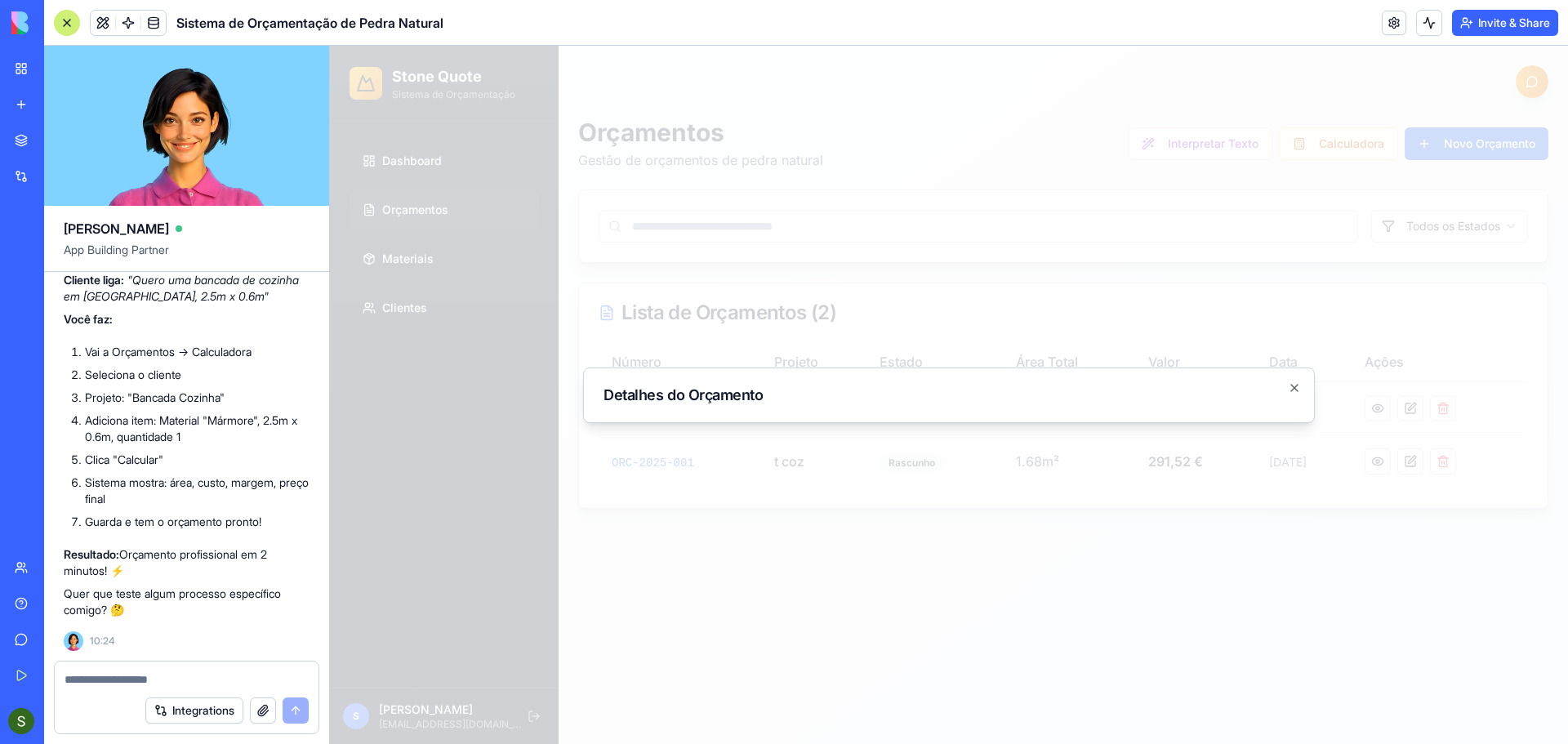
click at [1369, 659] on div at bounding box center [949, 394] width 1238 height 699
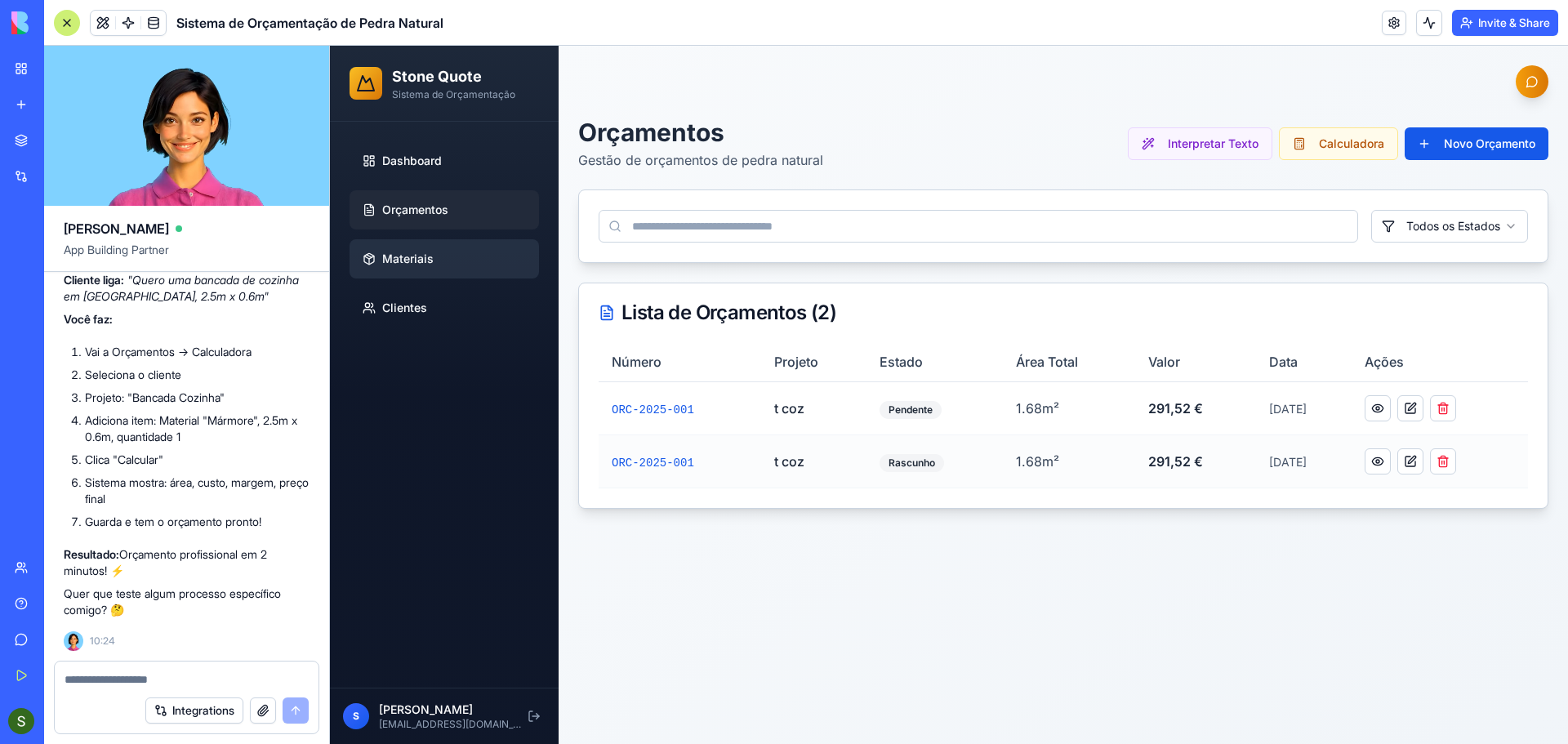
click at [433, 251] on link "Materiais" at bounding box center [444, 258] width 189 height 39
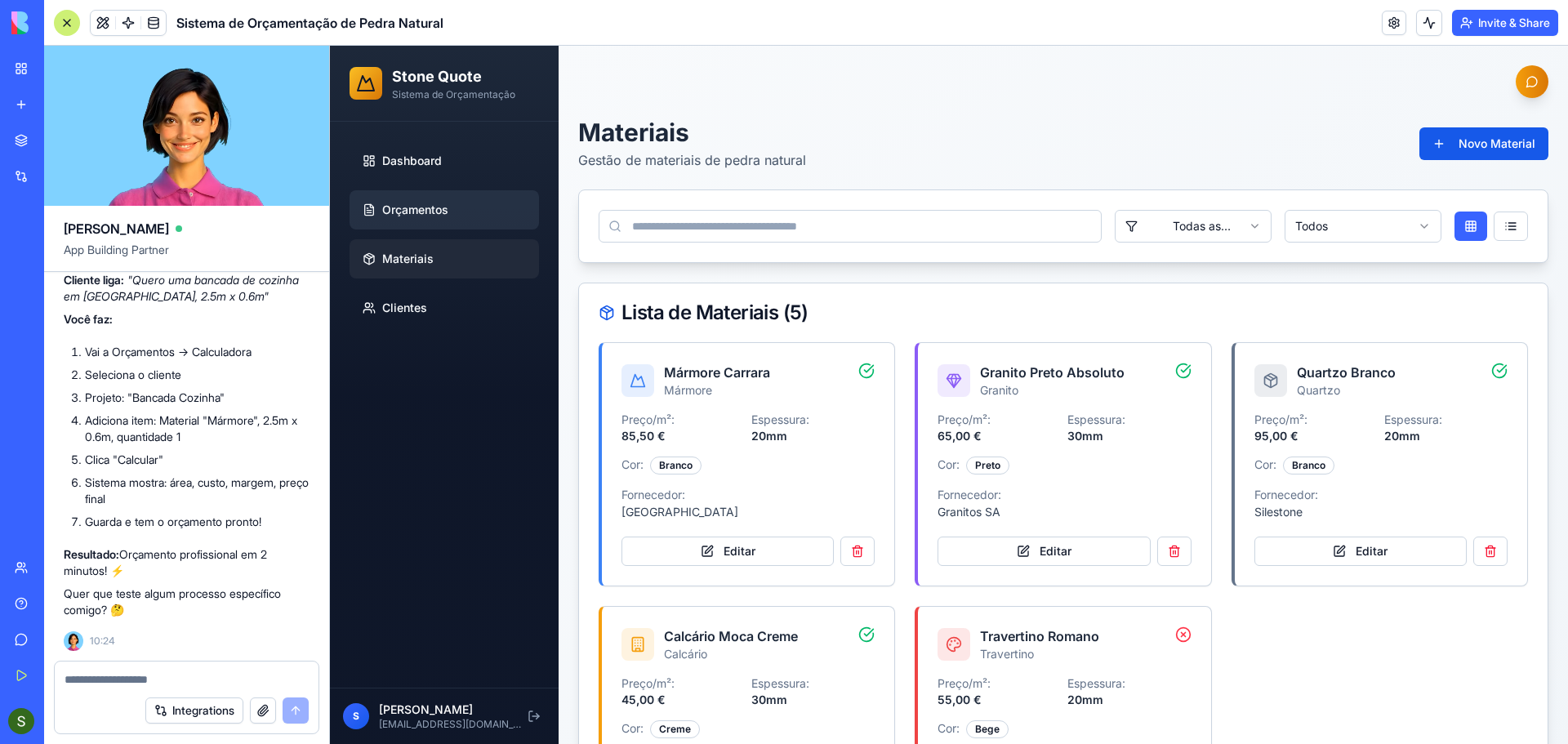
click at [441, 213] on span "Orçamentos" at bounding box center [415, 209] width 66 height 17
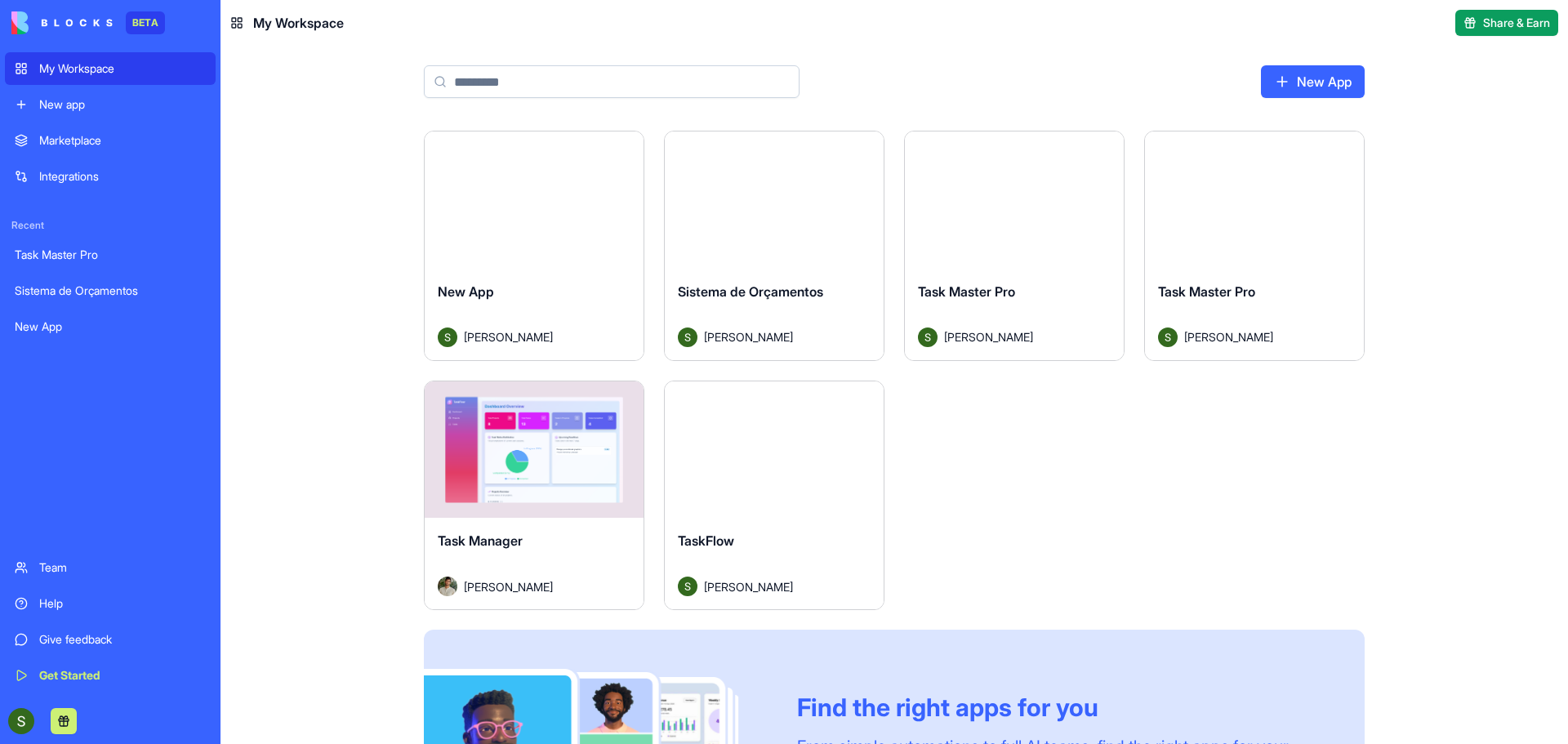
click at [835, 316] on div "Sistema de Orçamentos" at bounding box center [774, 304] width 193 height 45
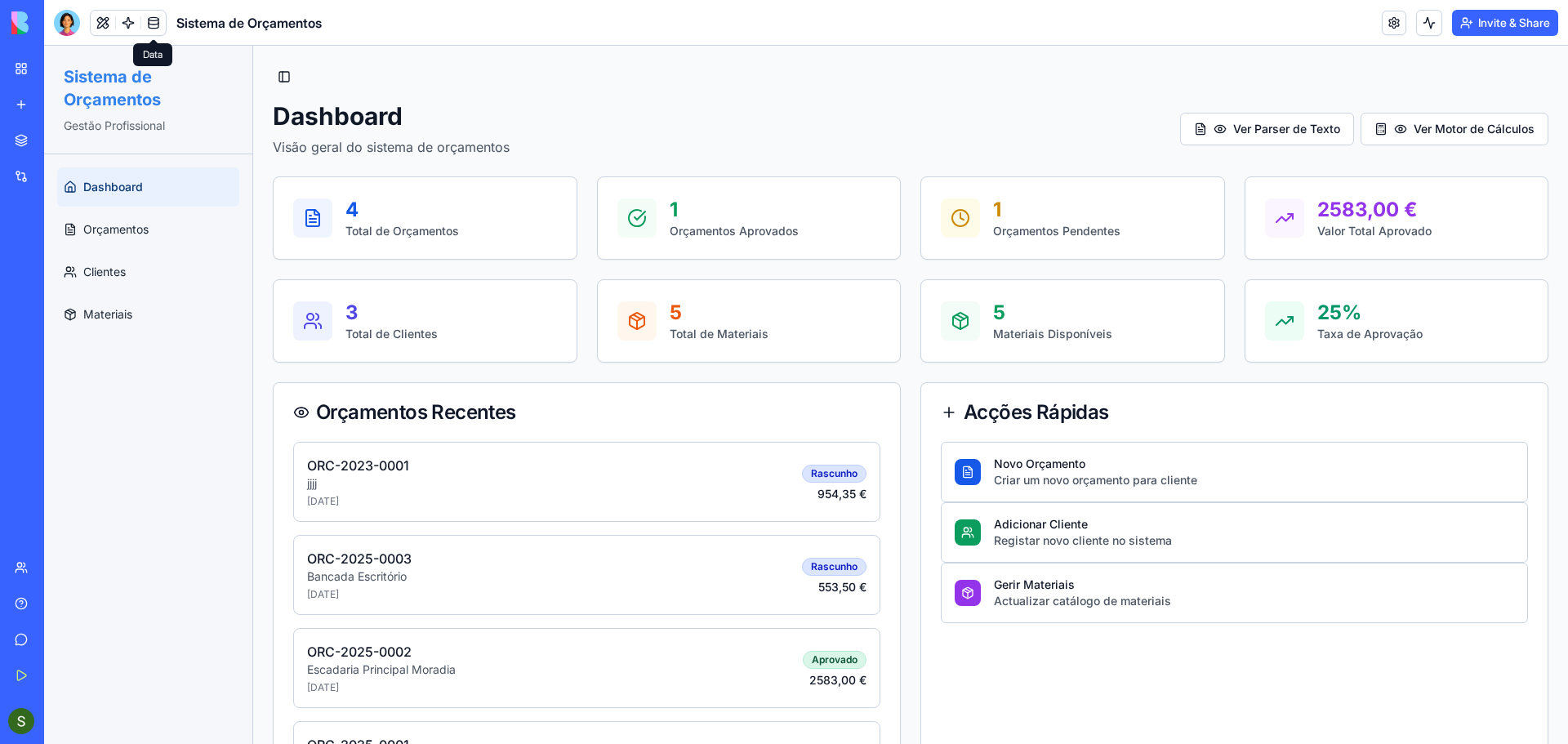
click at [160, 25] on link at bounding box center [153, 23] width 24 height 24
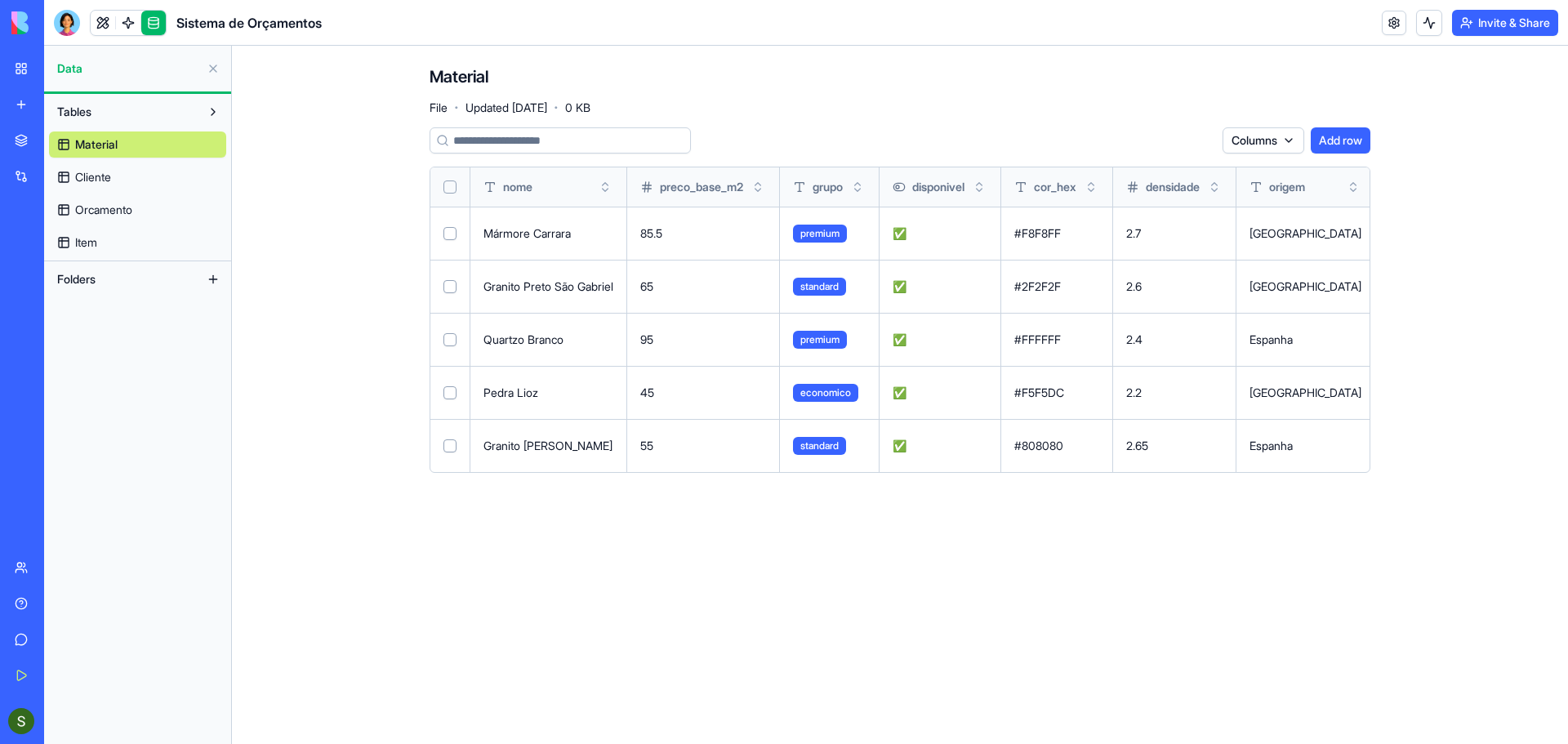
click at [100, 181] on span "Cliente" at bounding box center [92, 177] width 36 height 17
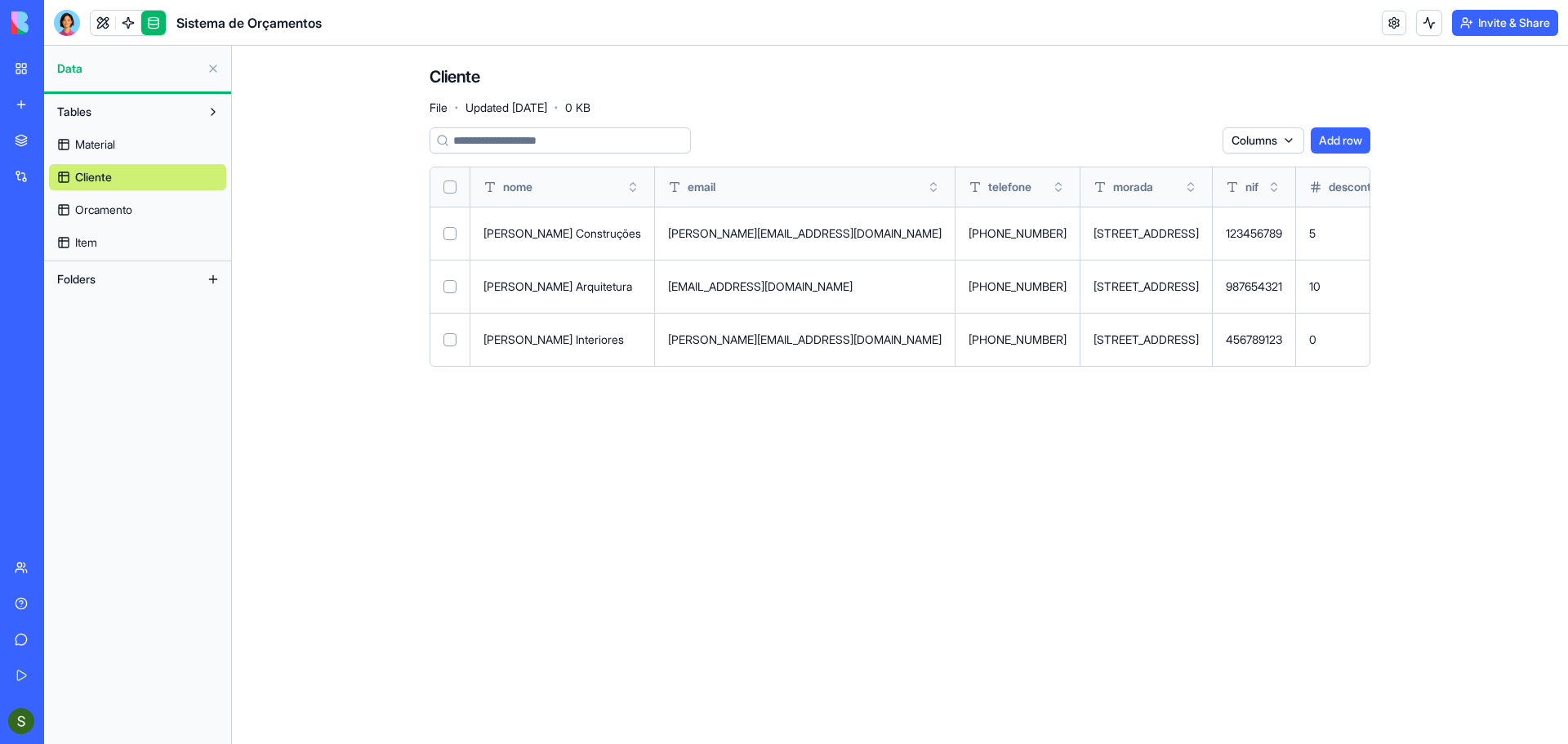
click at [103, 213] on span "Orcamento" at bounding box center [104, 209] width 58 height 17
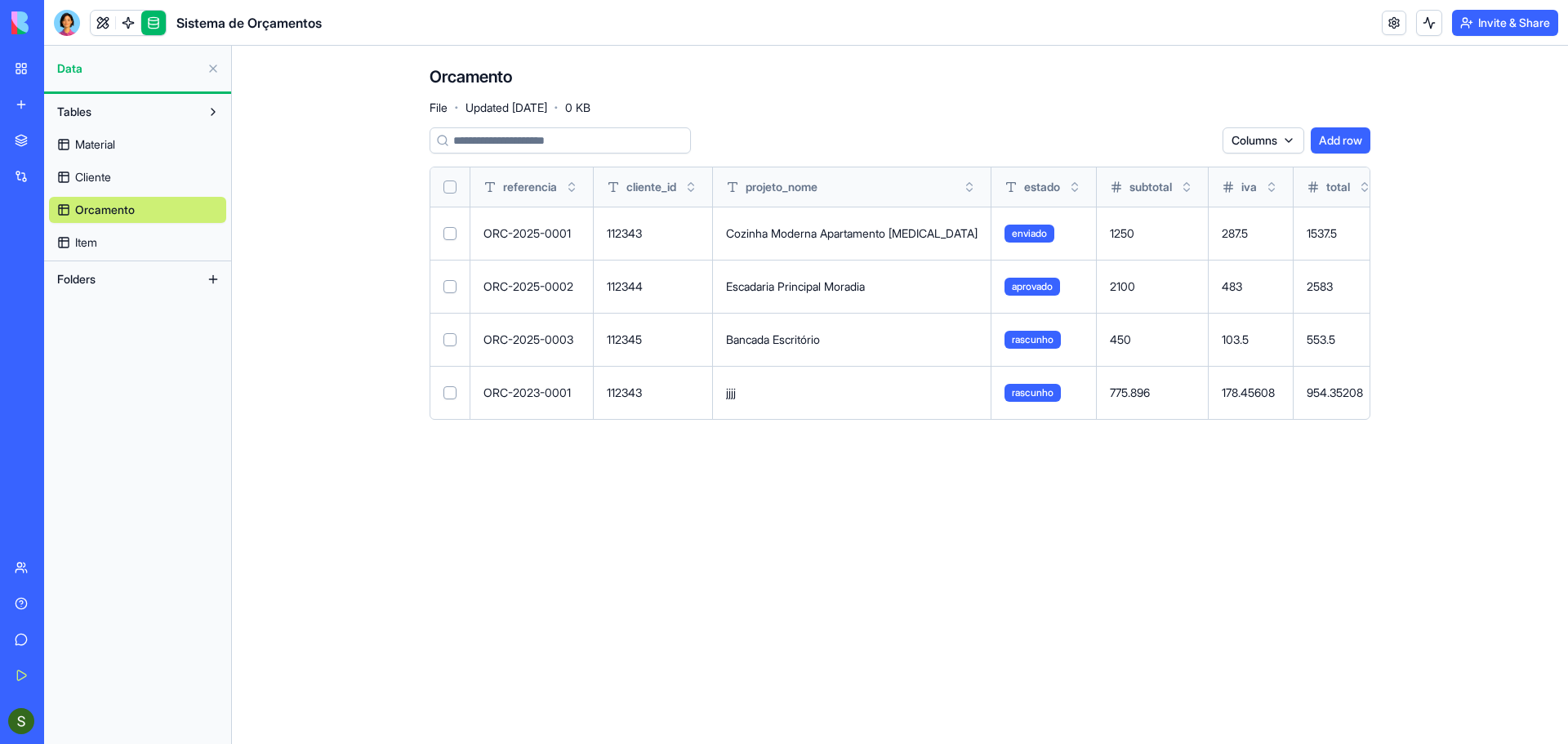
click at [96, 257] on div "Tables Material Cliente Orcamento Item" at bounding box center [138, 178] width 187 height 167
click at [104, 243] on link "Item" at bounding box center [137, 242] width 177 height 26
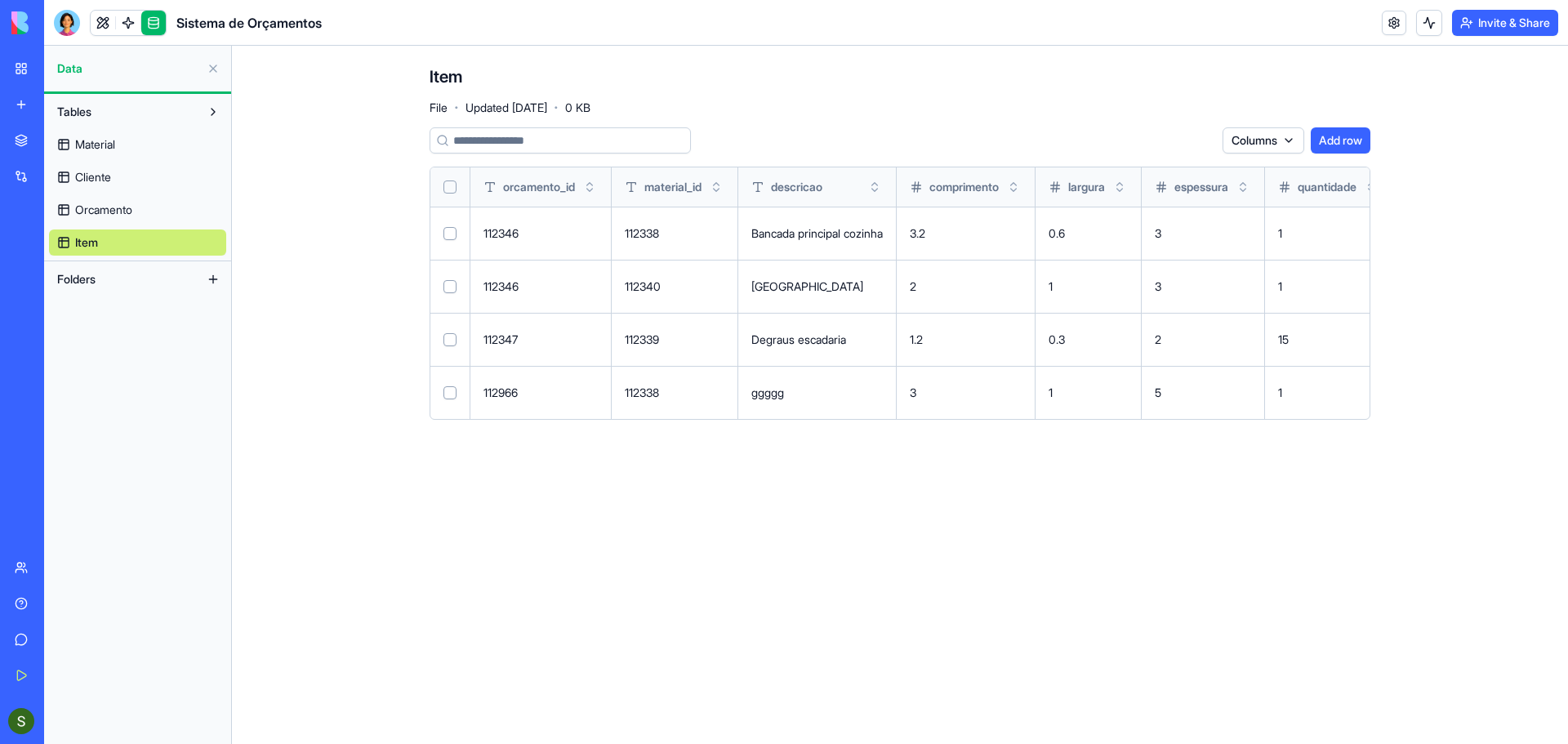
click at [1287, 136] on html "BETA My Workspace New app Marketplace Integrations Recent Task Master Pro Siste…" at bounding box center [784, 372] width 1568 height 744
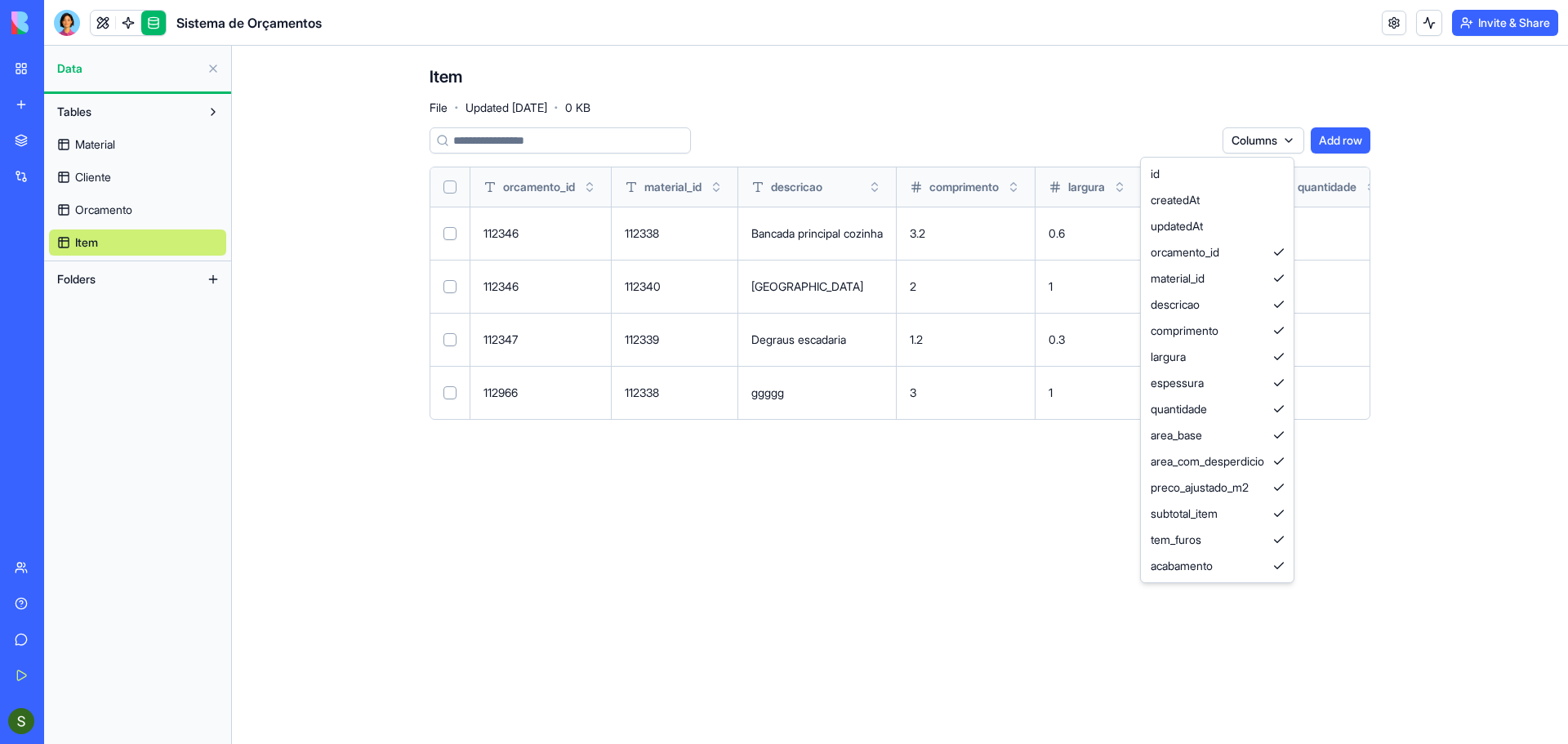
click at [1265, 68] on html "BETA My Workspace New app Marketplace Integrations Recent Task Master Pro Siste…" at bounding box center [784, 372] width 1568 height 744
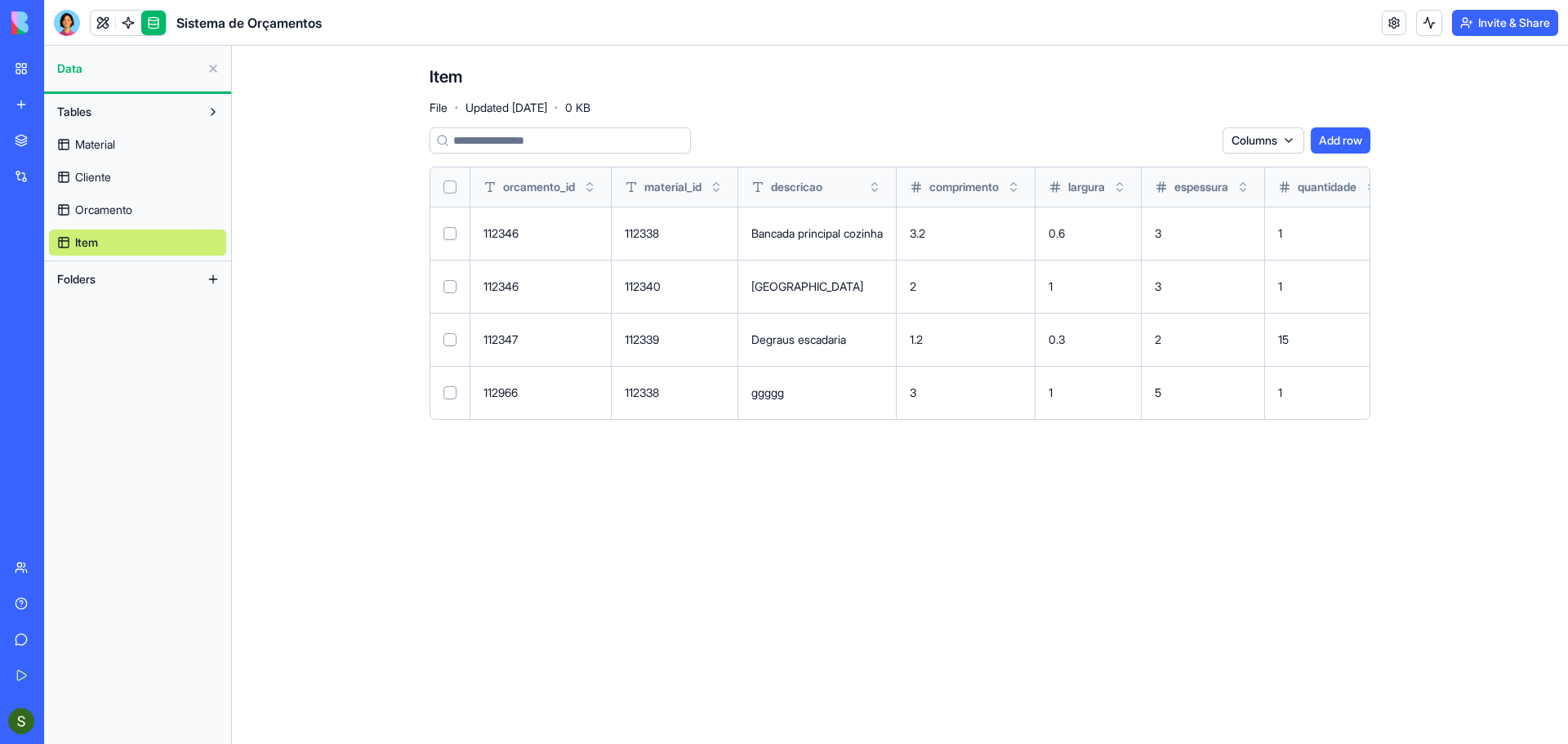
click at [116, 275] on button "Folders" at bounding box center [124, 279] width 151 height 26
click at [219, 280] on button at bounding box center [213, 279] width 26 height 26
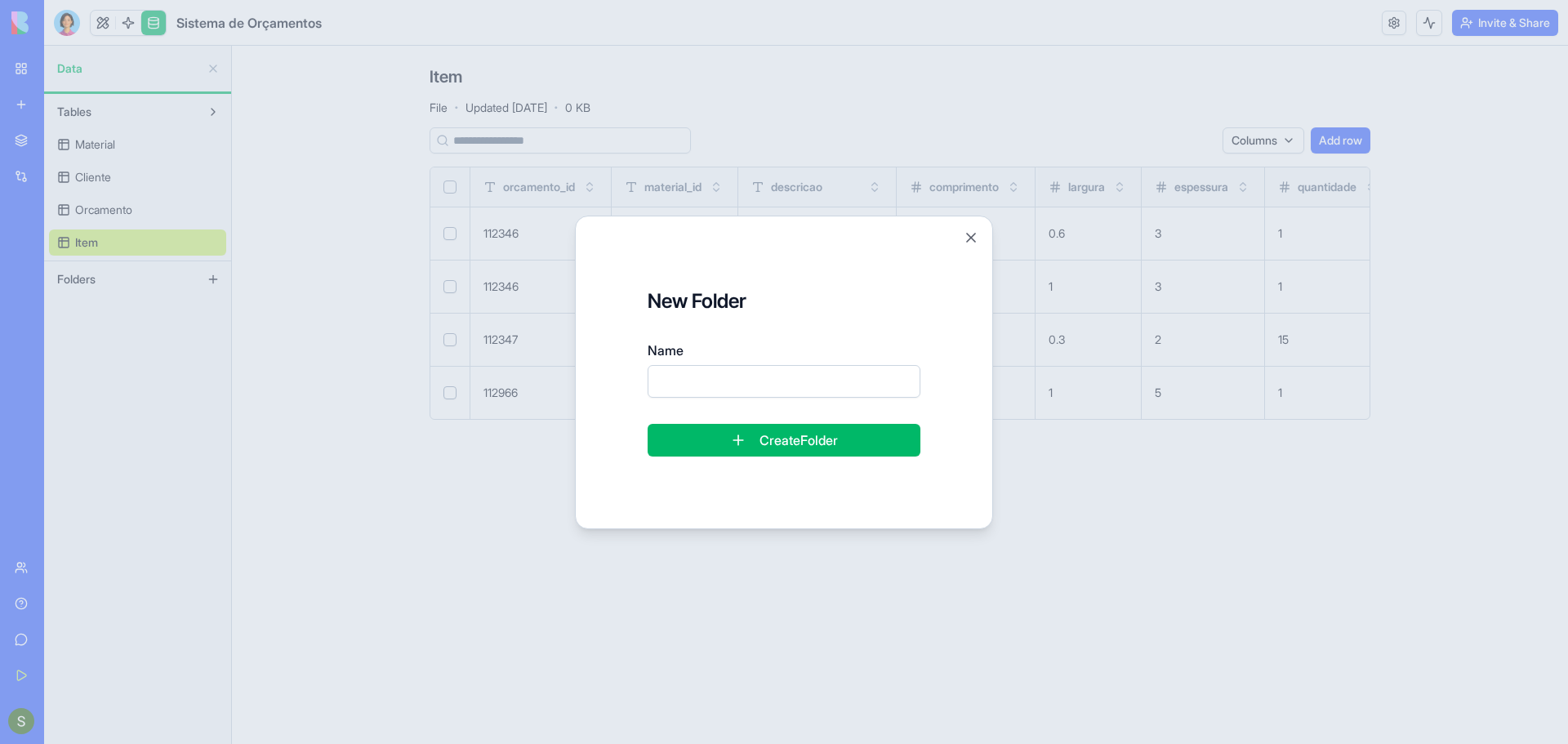
click at [330, 373] on div at bounding box center [784, 372] width 1568 height 744
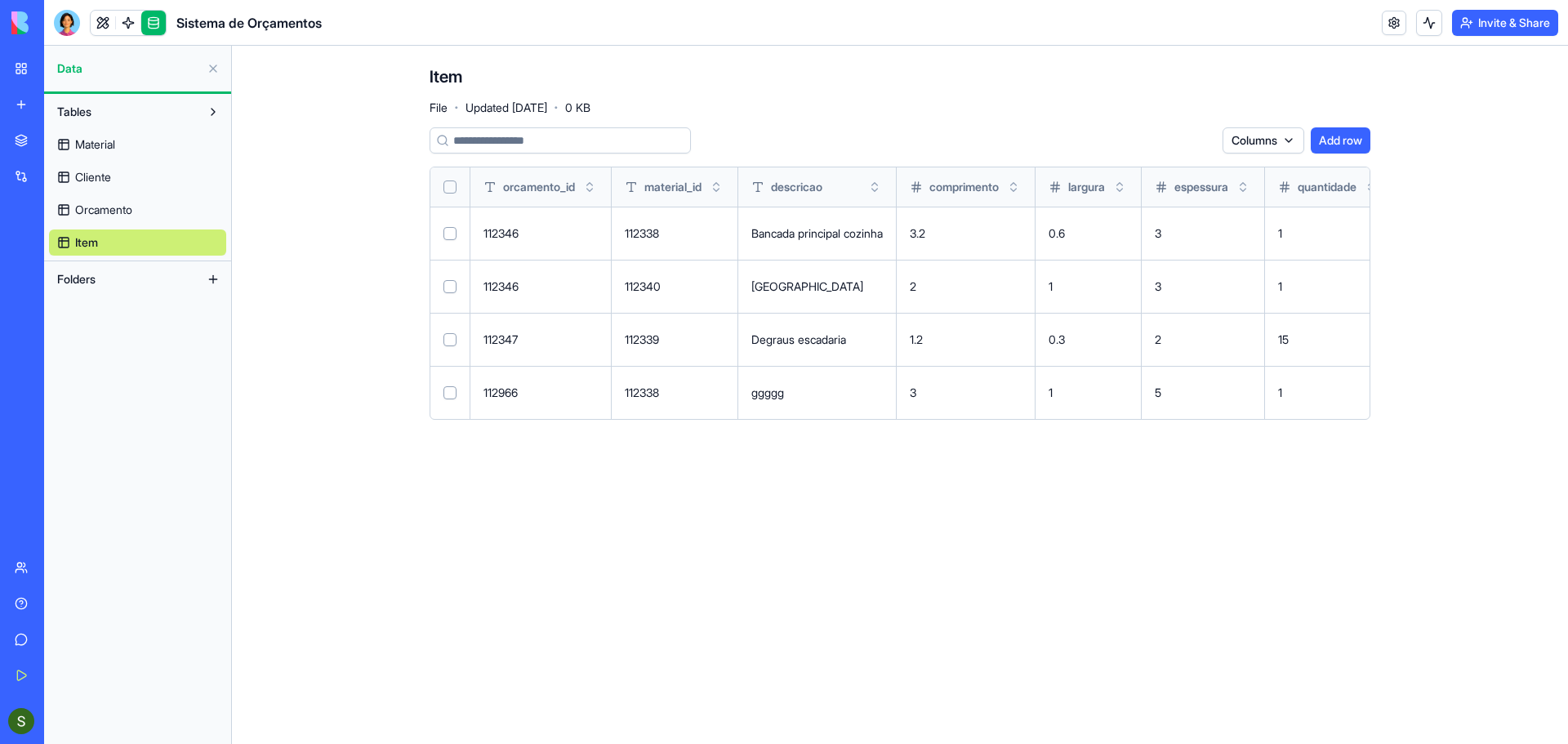
click at [126, 121] on button "Tables" at bounding box center [124, 112] width 151 height 26
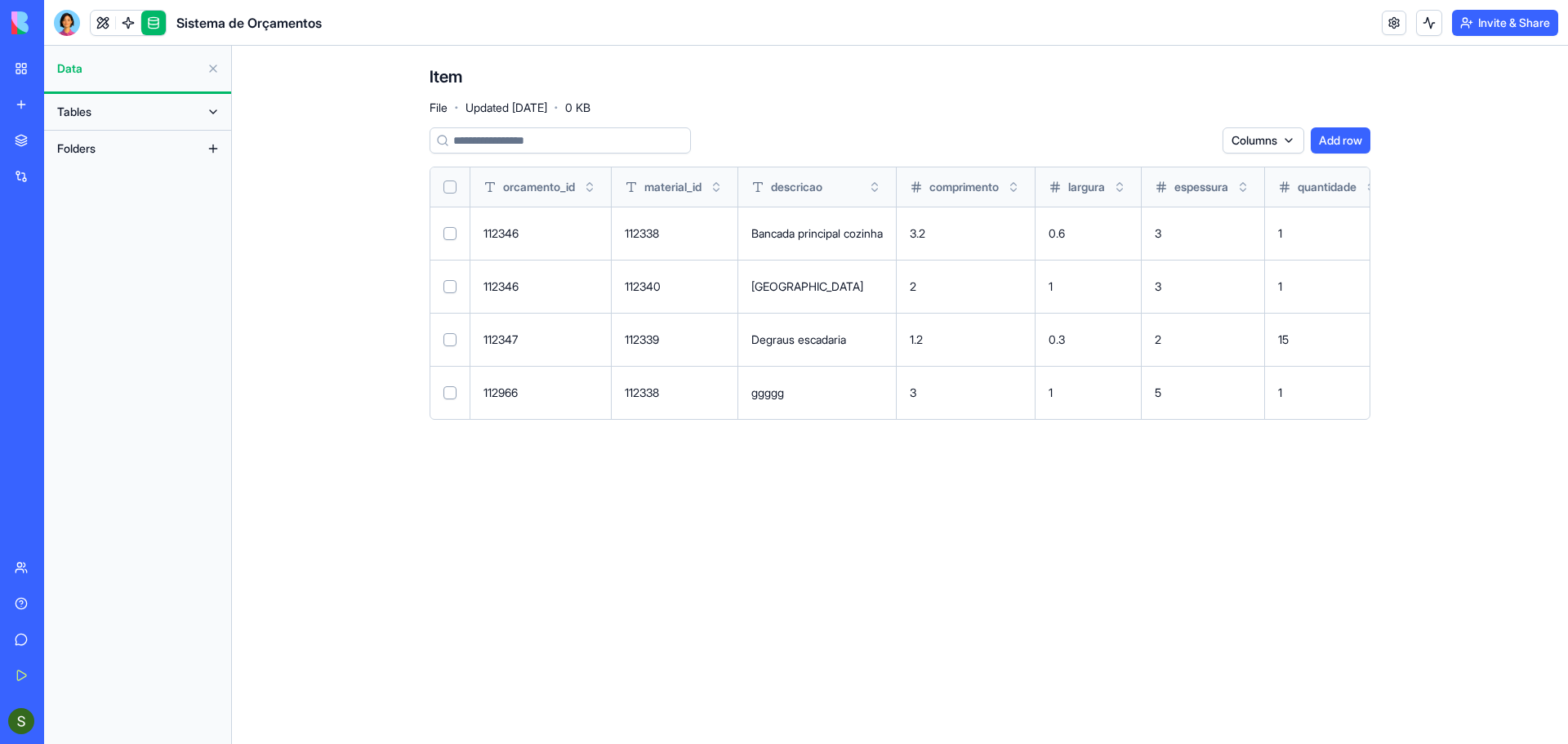
click at [161, 113] on button "Tables" at bounding box center [124, 112] width 151 height 26
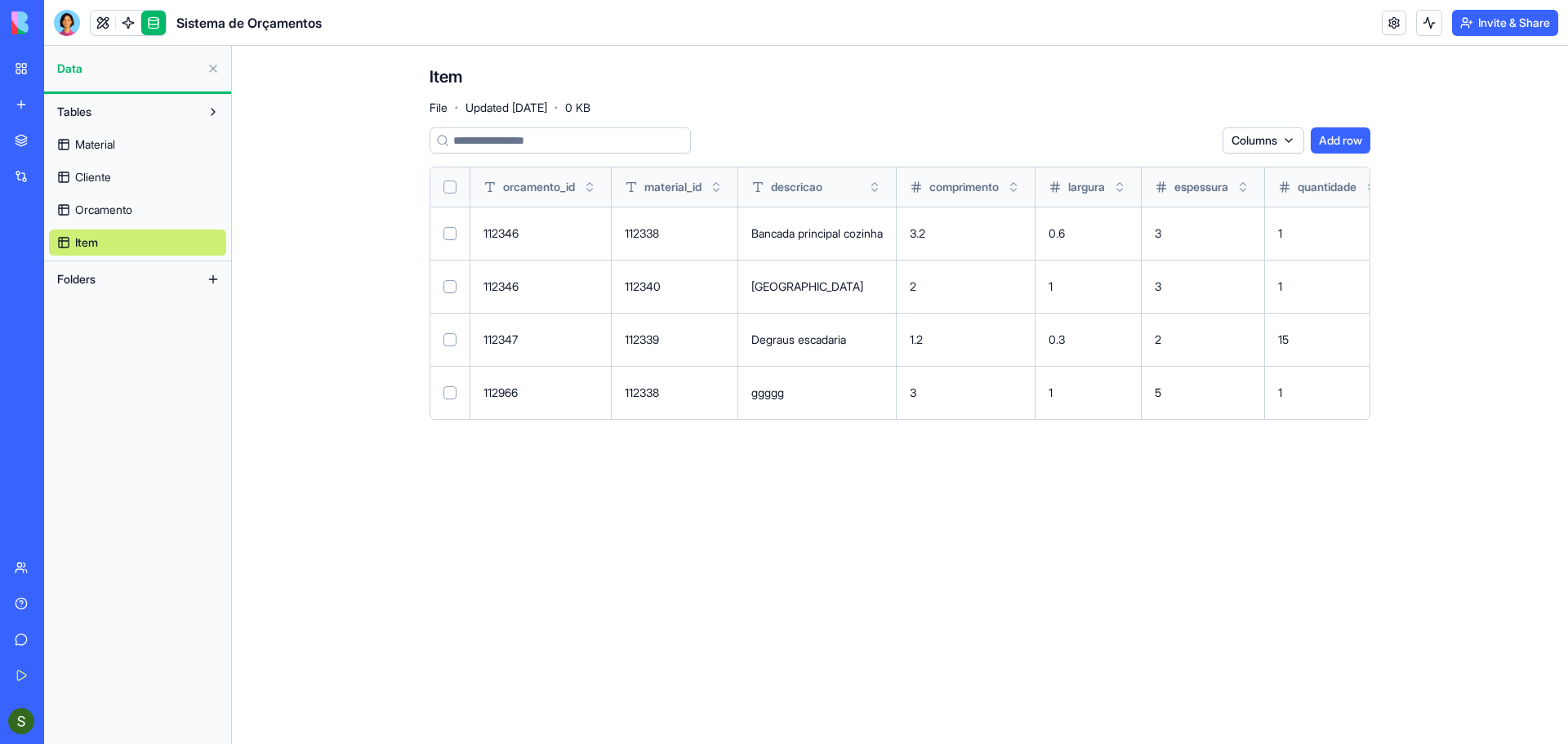
click at [147, 154] on link "Material" at bounding box center [137, 145] width 177 height 26
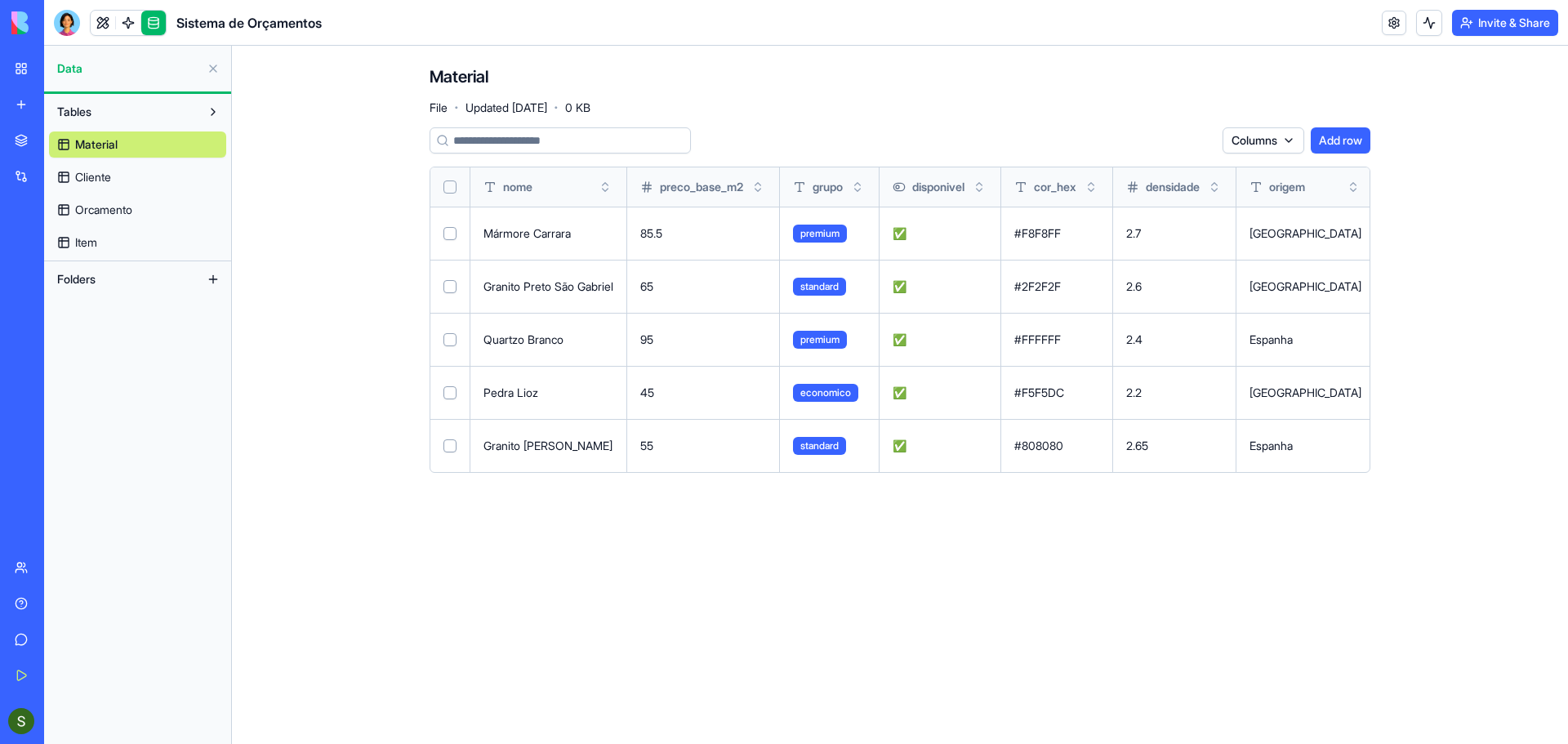
click at [147, 174] on link "Cliente" at bounding box center [137, 177] width 177 height 26
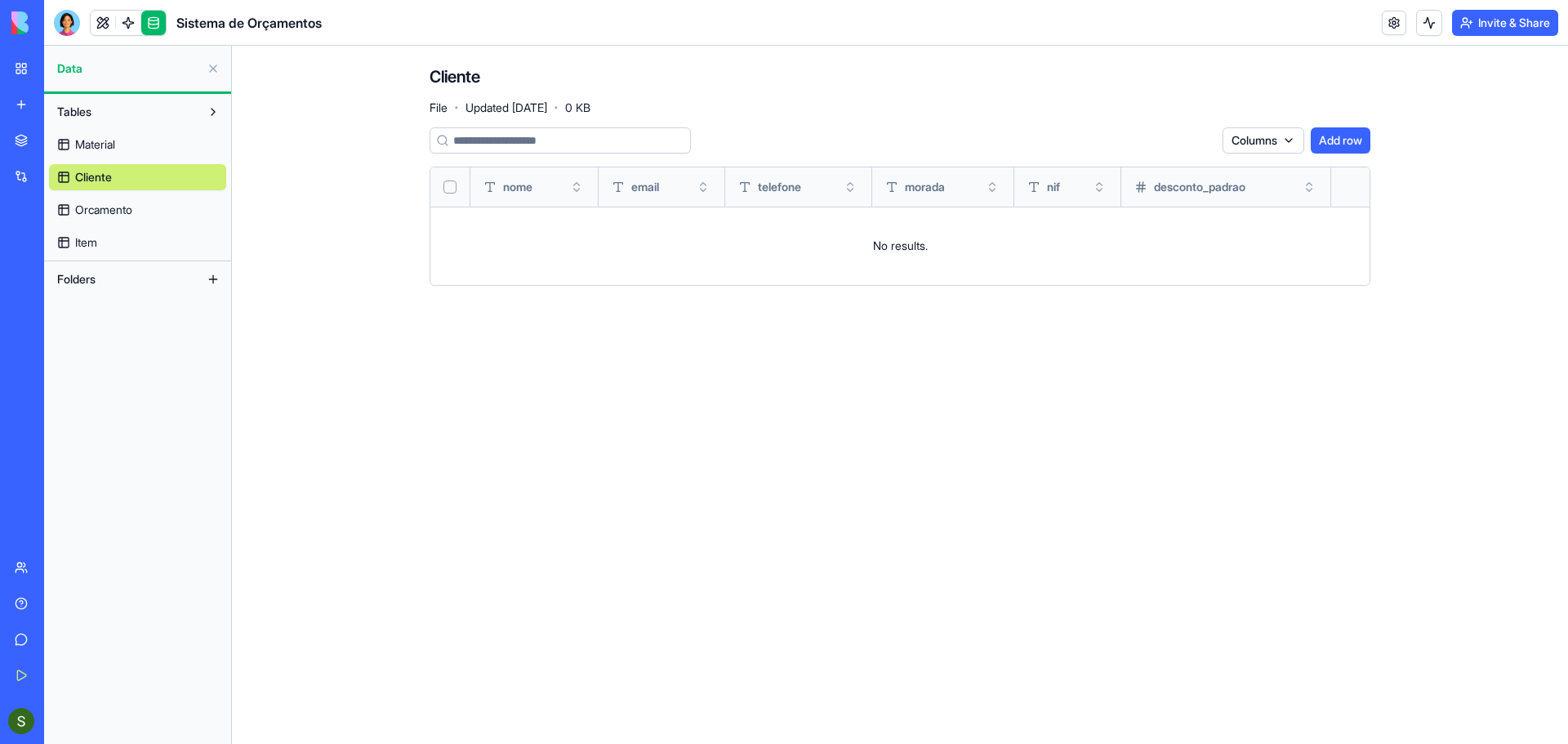
click at [147, 211] on link "Orcamento" at bounding box center [137, 210] width 177 height 26
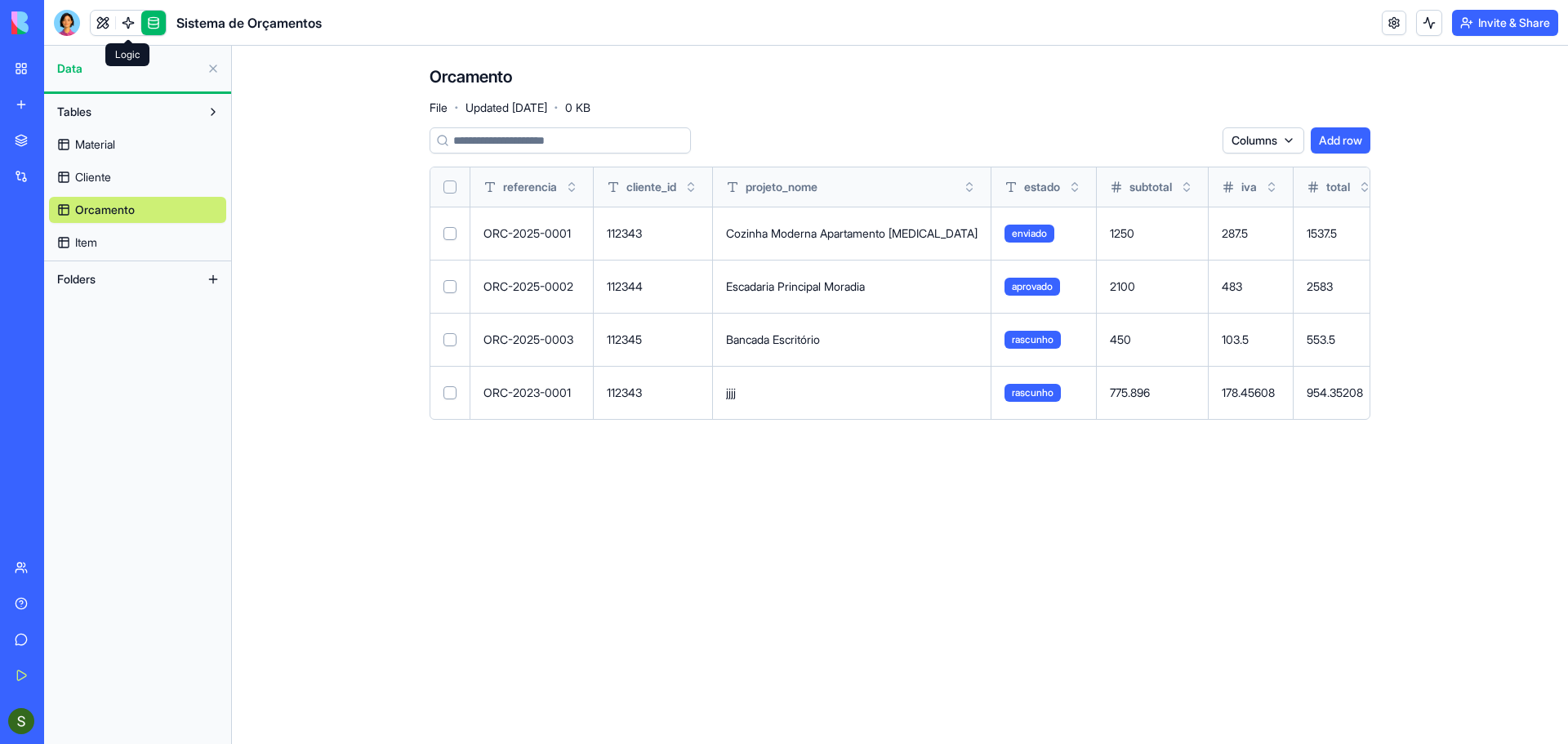
click at [122, 10] on link at bounding box center [128, 23] width 24 height 24
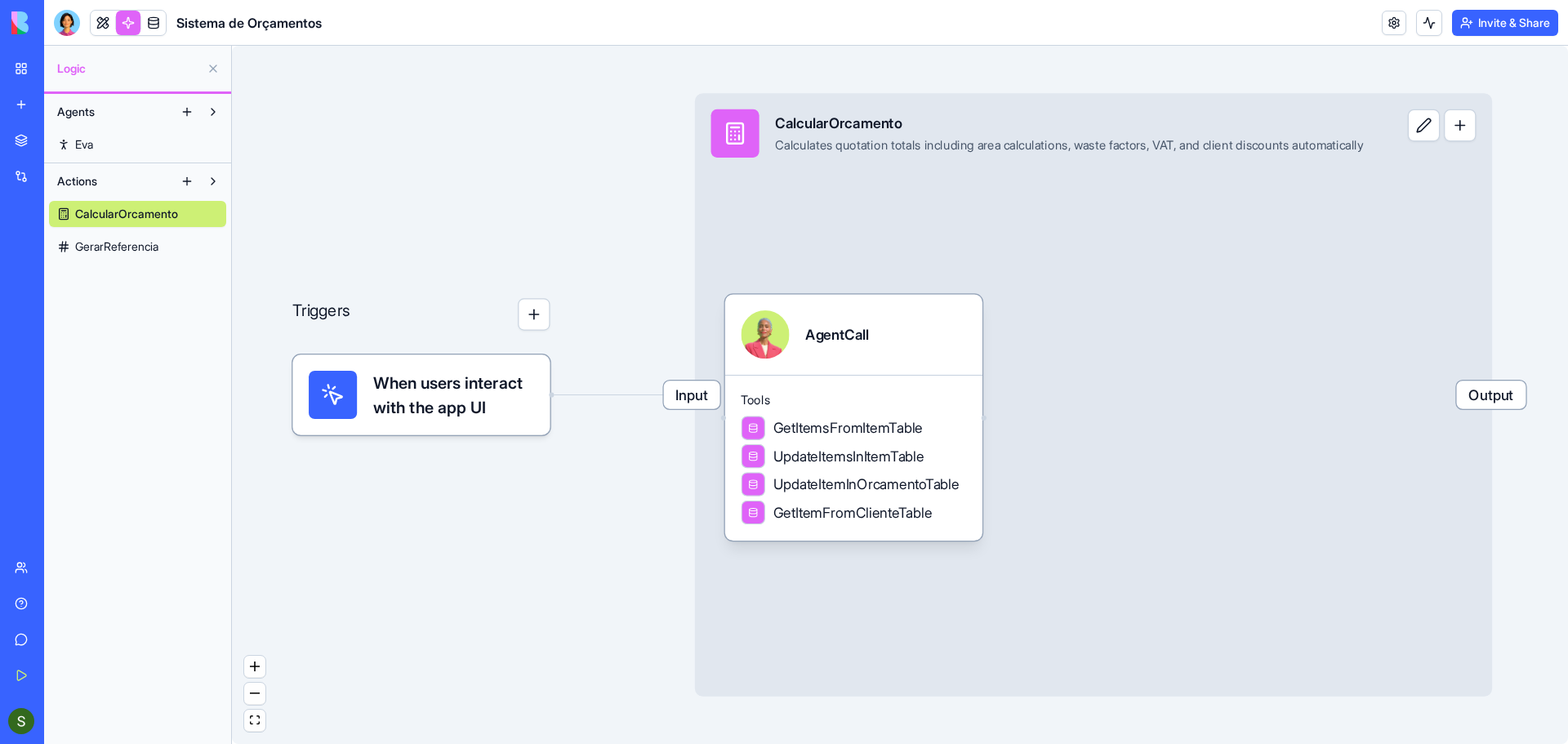
click at [122, 241] on span "GerarReferencia" at bounding box center [117, 246] width 84 height 17
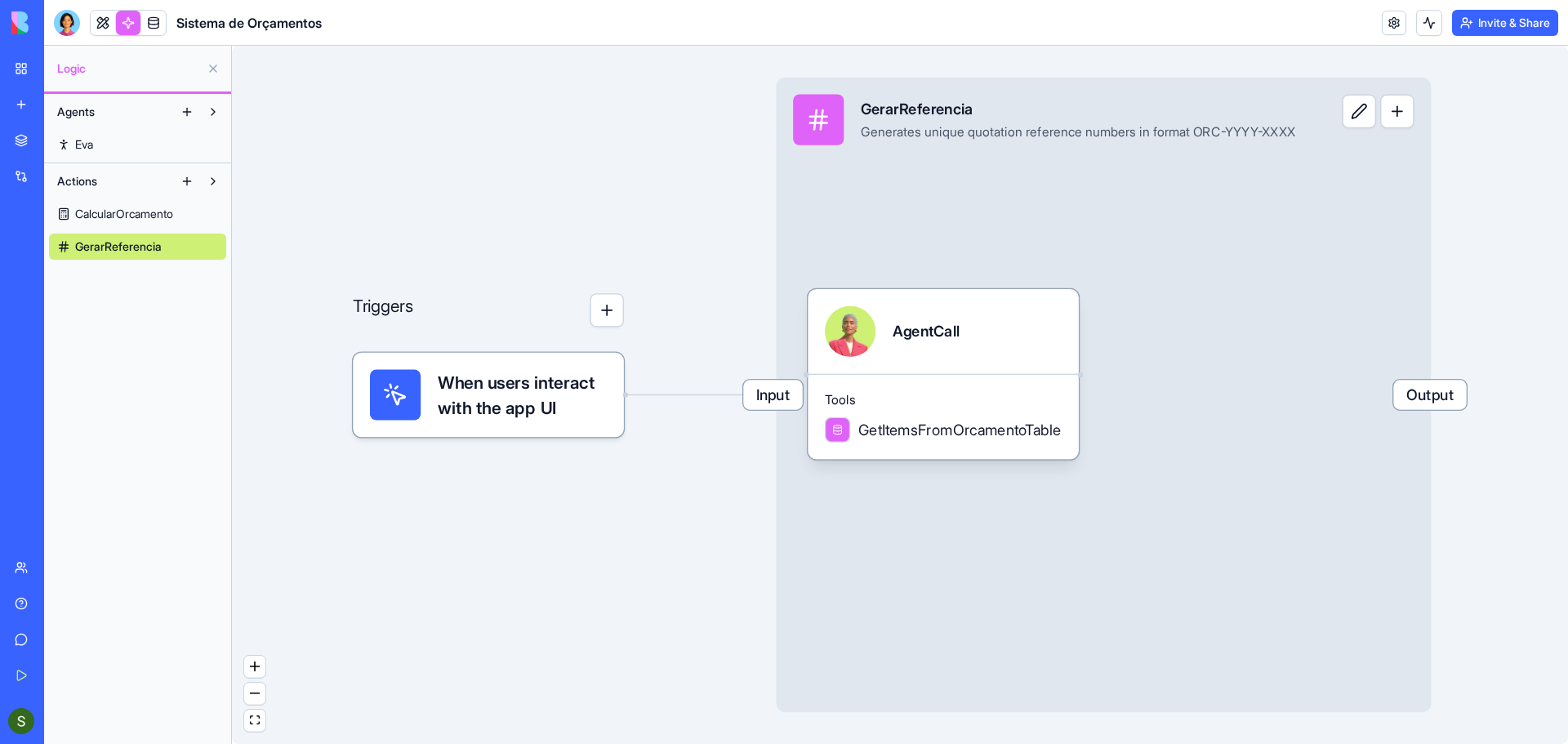
click at [122, 222] on link "CalcularOrcamento" at bounding box center [137, 214] width 177 height 26
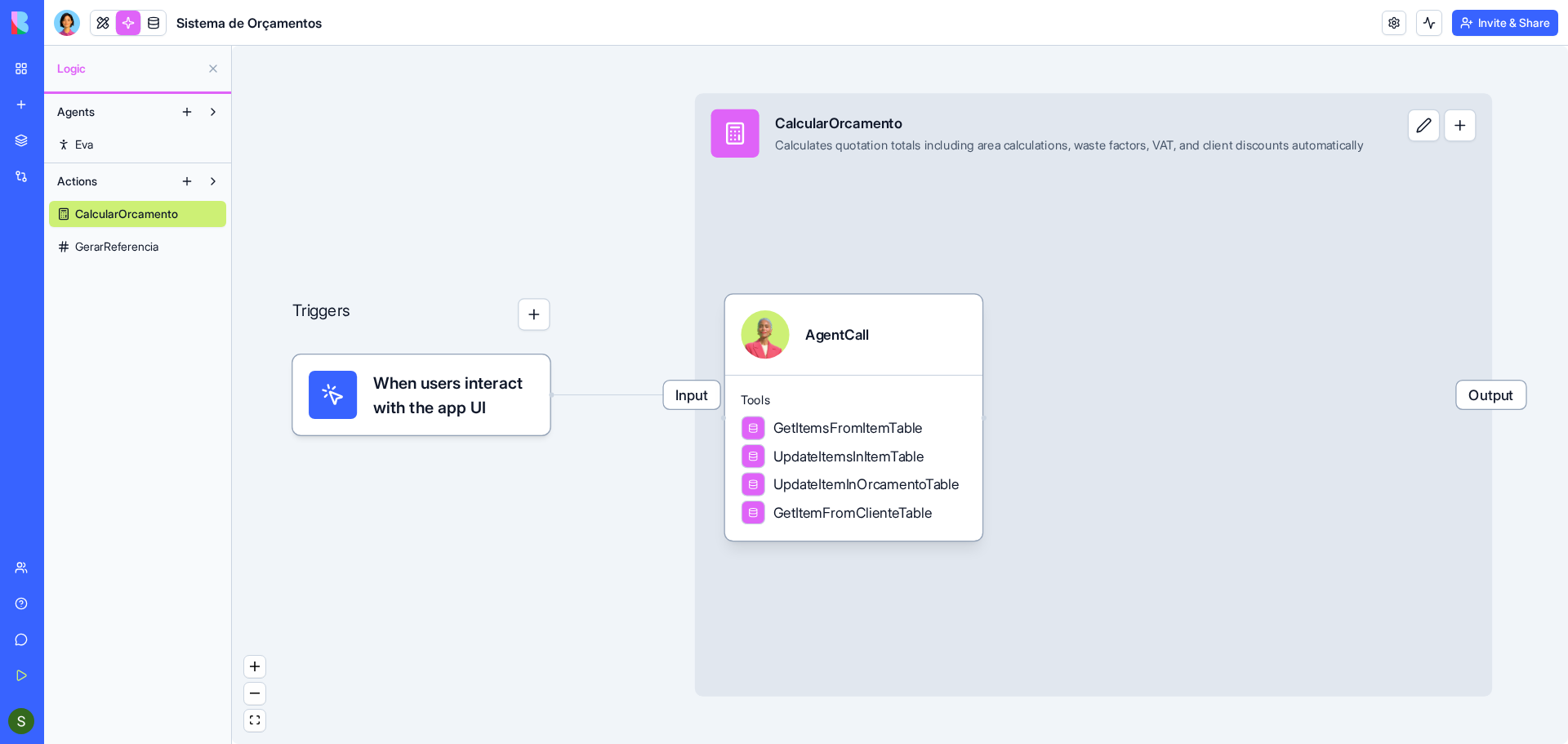
click at [221, 184] on button at bounding box center [213, 181] width 26 height 26
click at [187, 184] on button at bounding box center [187, 181] width 26 height 26
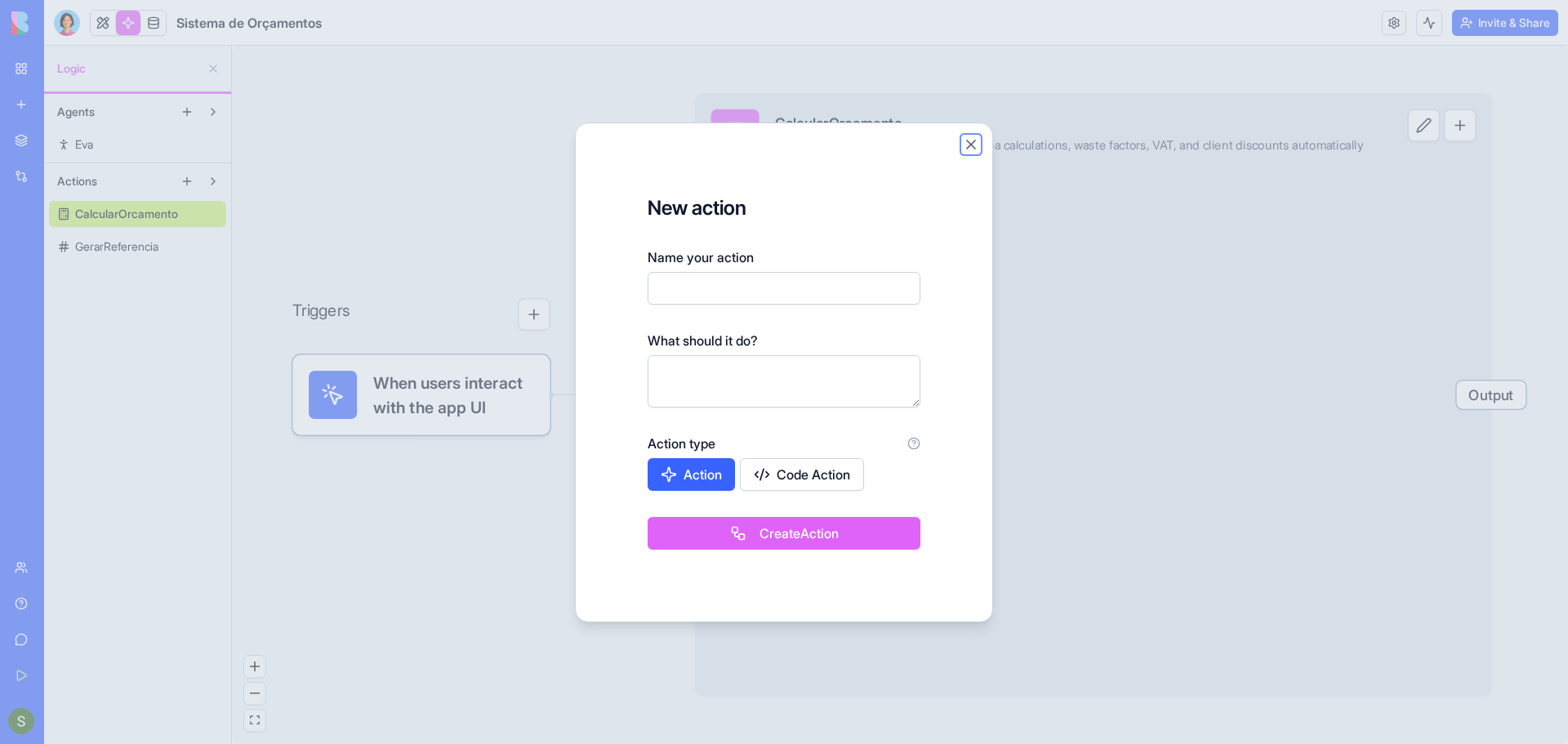
click at [976, 144] on button "Close" at bounding box center [971, 144] width 17 height 17
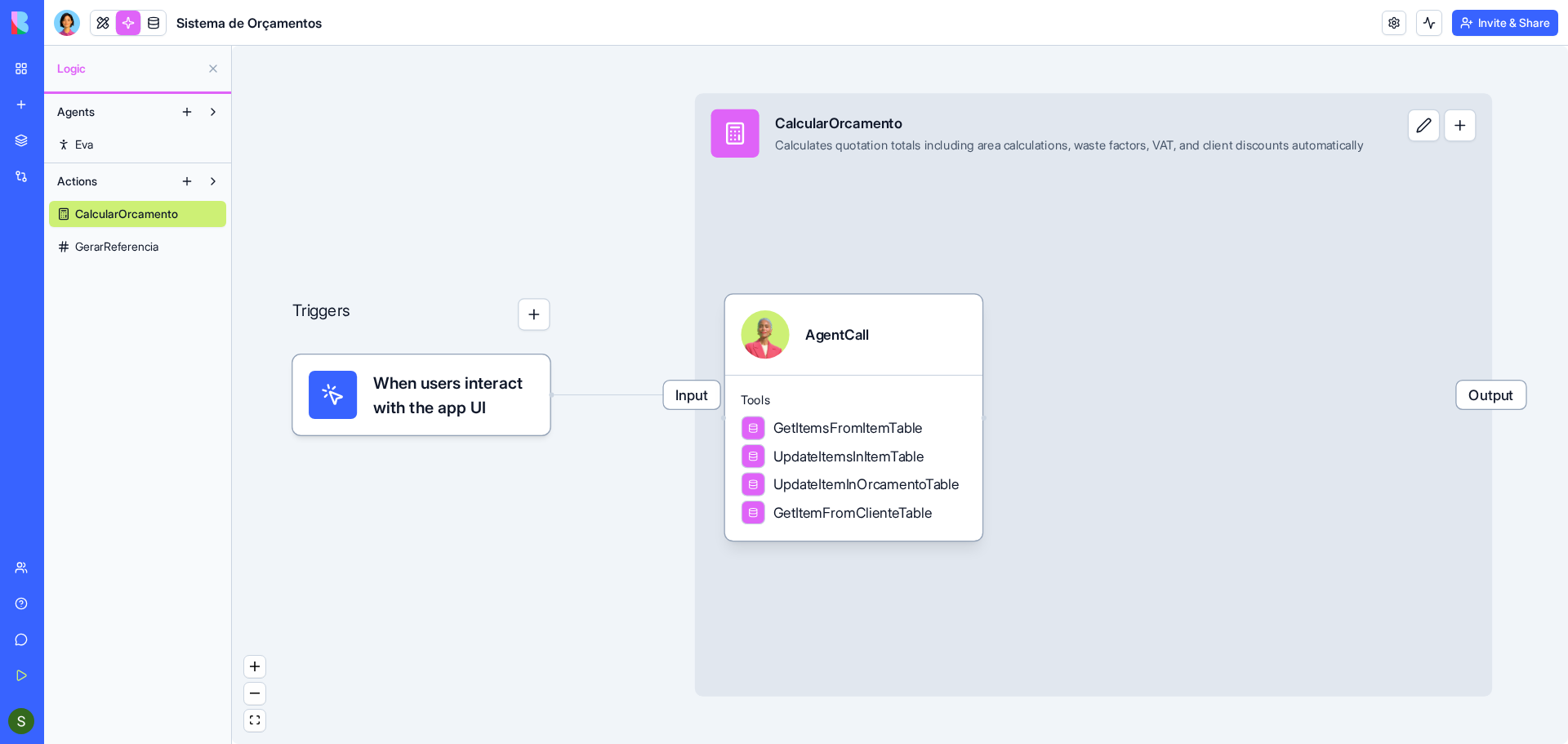
click at [110, 142] on link "Eva" at bounding box center [137, 145] width 177 height 26
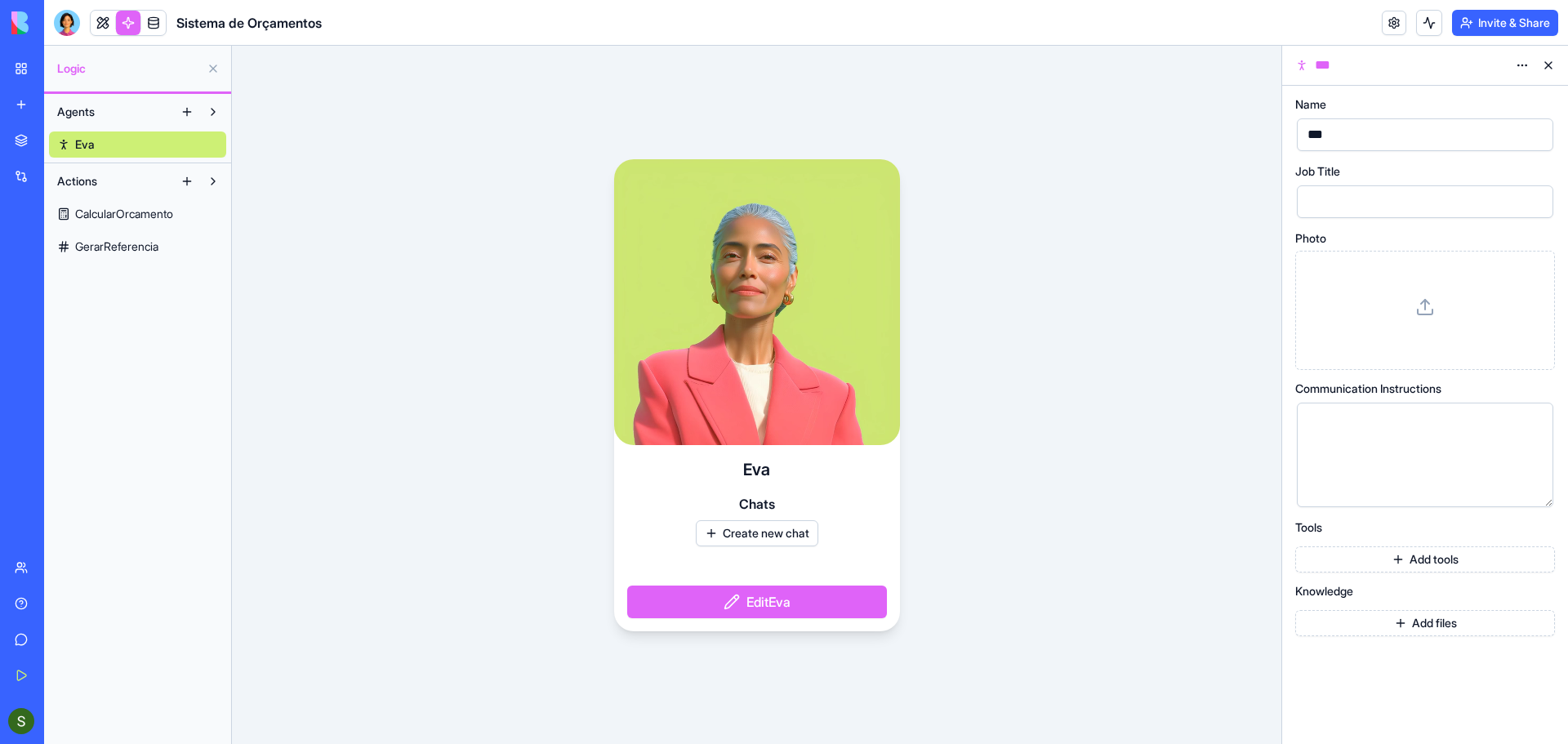
click at [146, 106] on button "Agents" at bounding box center [111, 112] width 125 height 26
click at [215, 108] on button at bounding box center [213, 112] width 26 height 26
click at [170, 143] on link "Eva" at bounding box center [137, 145] width 177 height 26
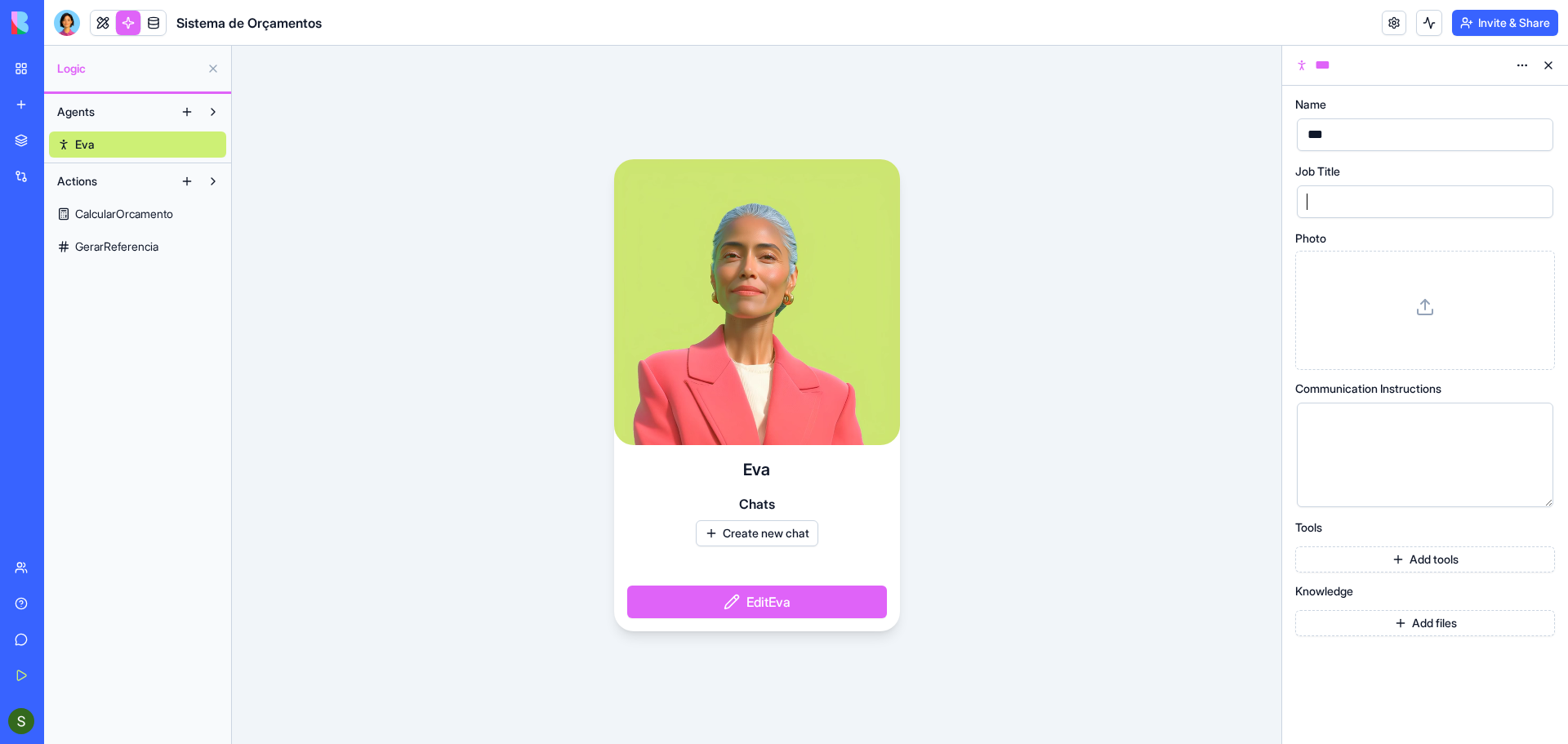
click at [1358, 200] on div at bounding box center [1411, 201] width 217 height 24
click at [1421, 561] on button "Add tools" at bounding box center [1425, 560] width 260 height 26
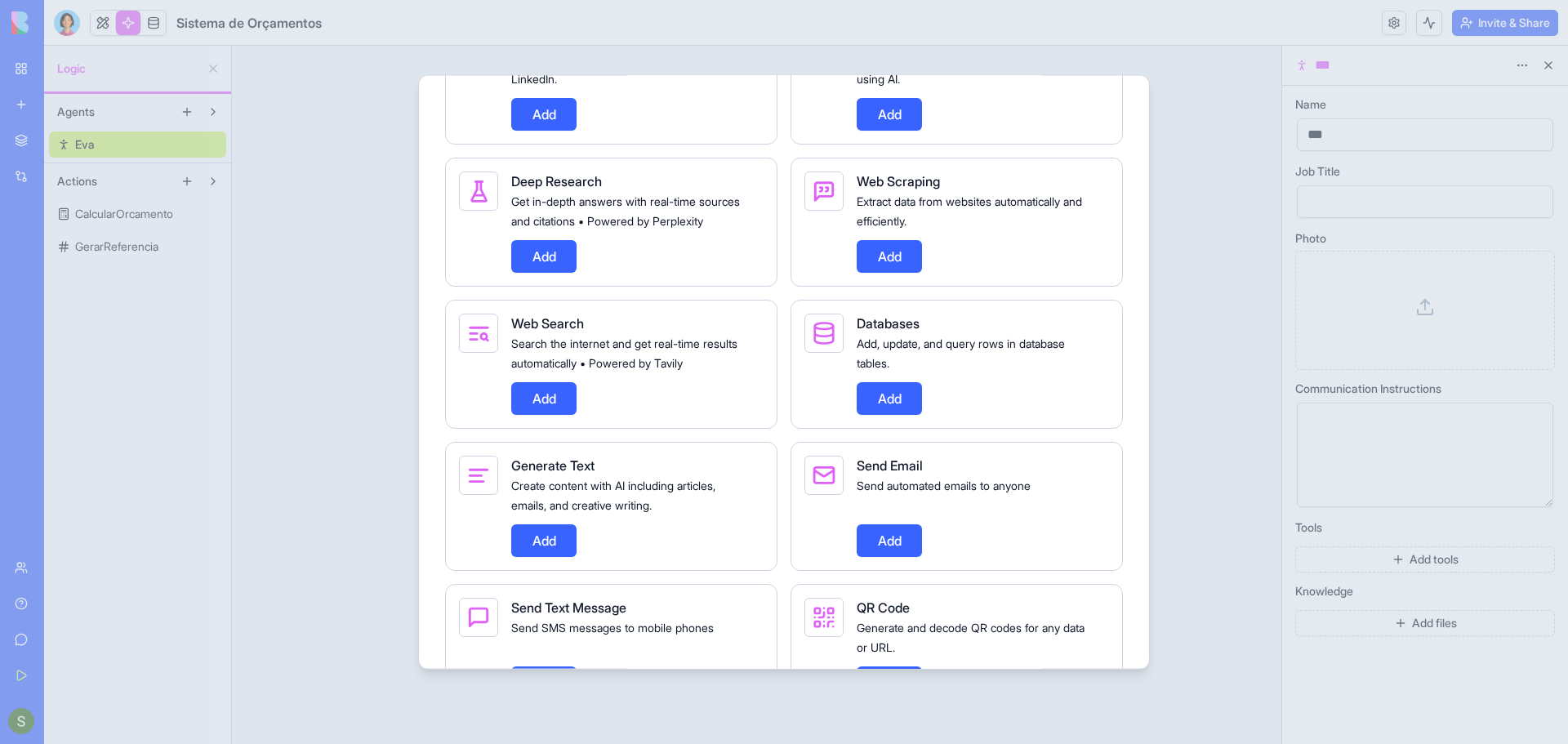
scroll to position [980, 0]
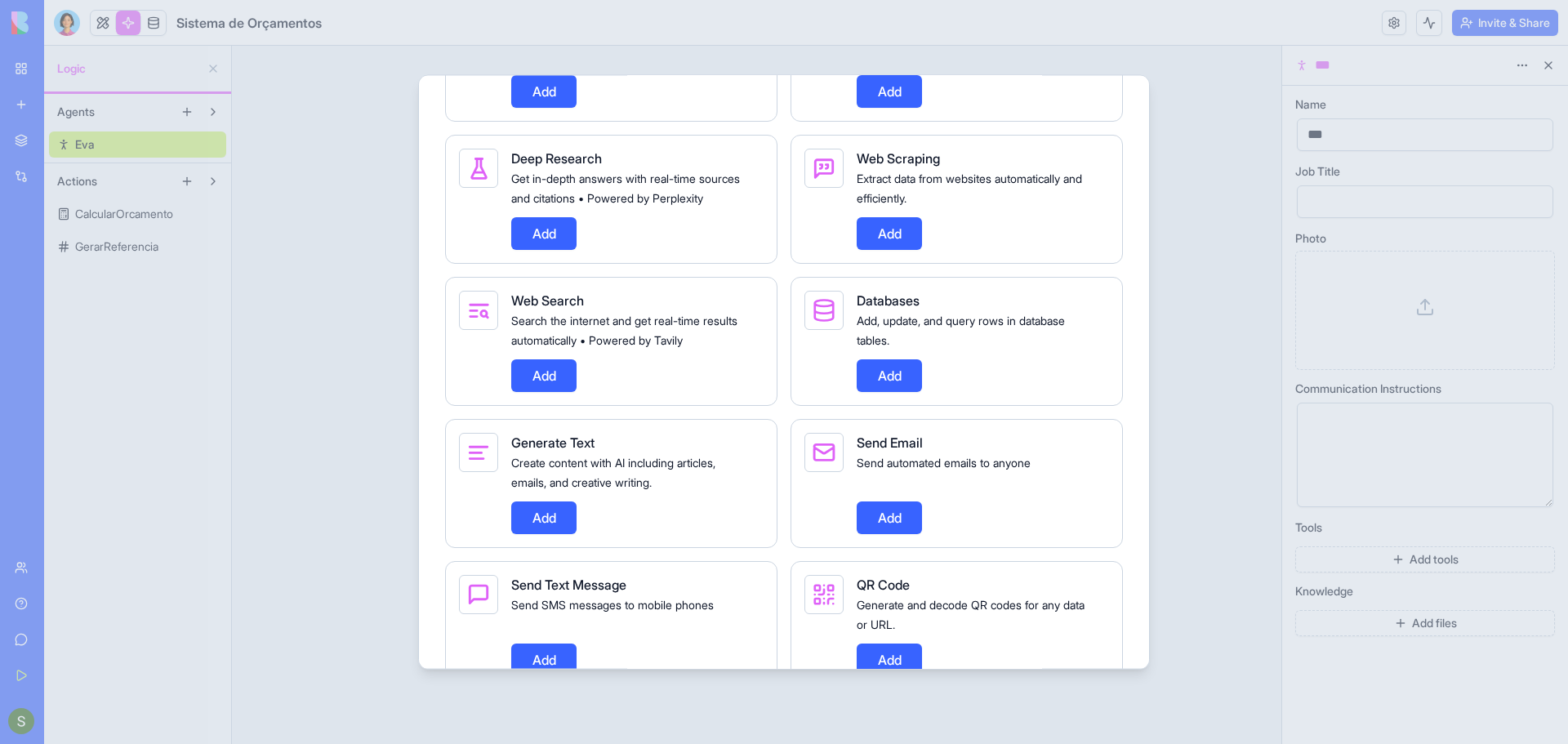
click at [903, 533] on button "Add" at bounding box center [889, 516] width 65 height 32
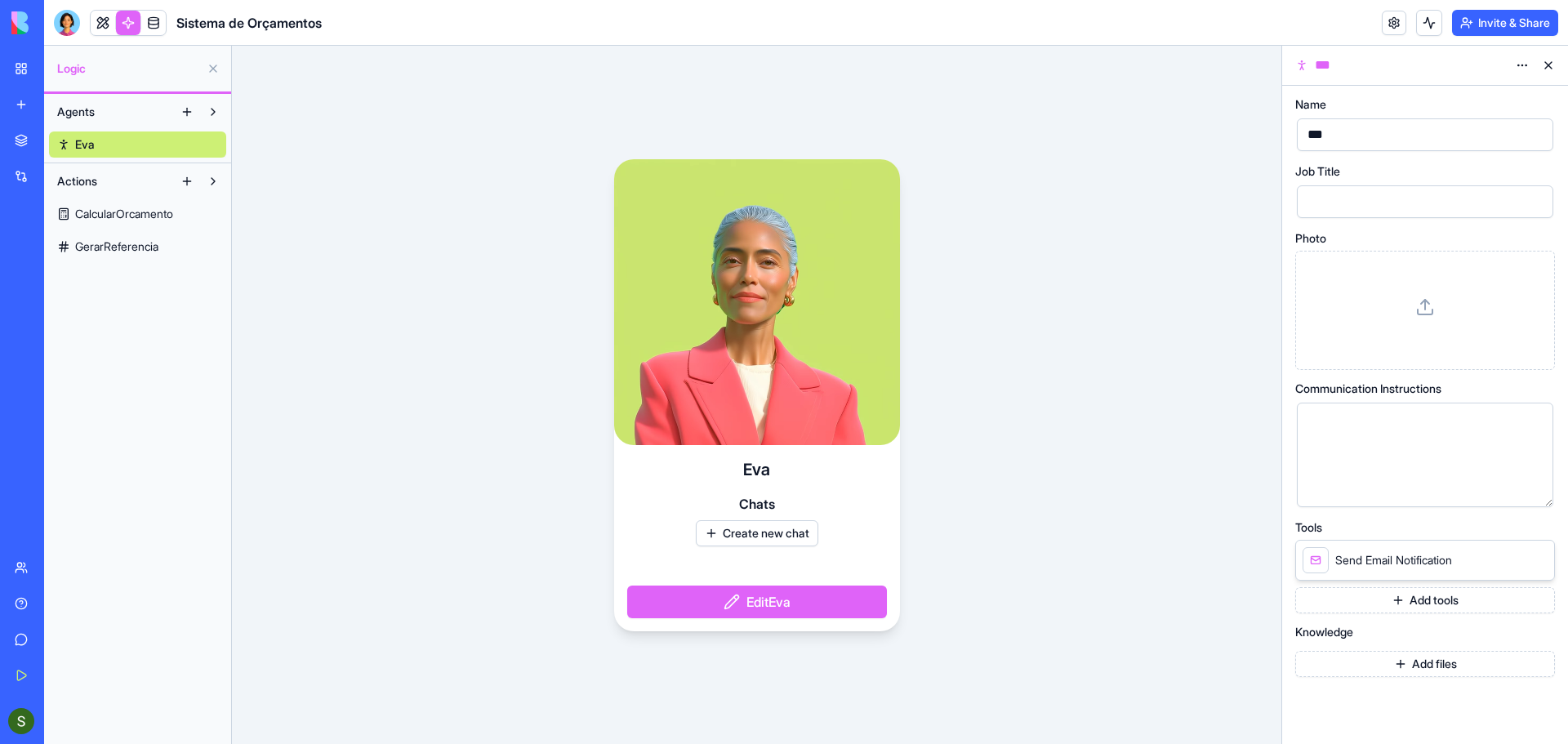
click at [1535, 560] on icon at bounding box center [1537, 559] width 13 height 13
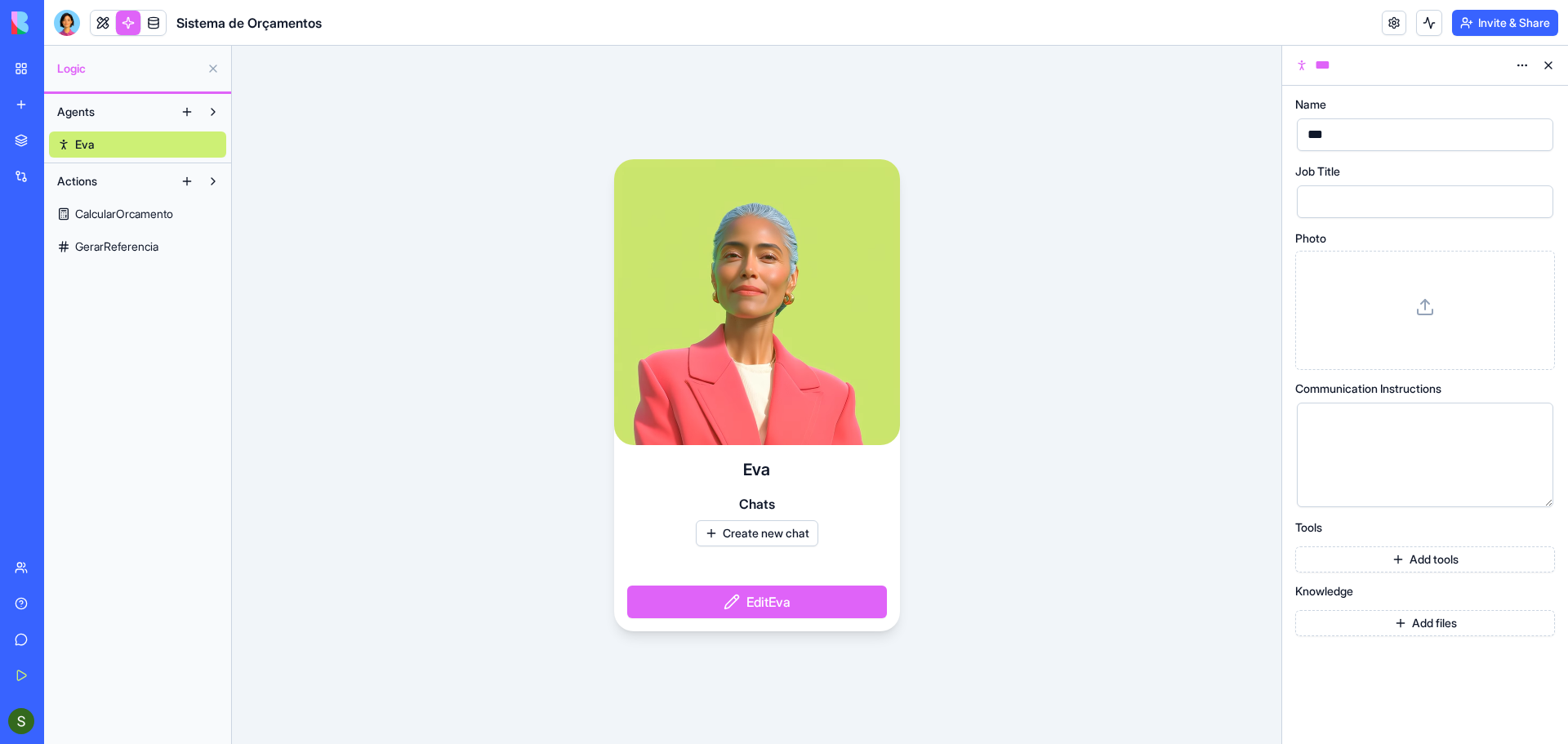
click at [1523, 71] on html "BETA My Workspace New app Marketplace Integrations Recent Task Master Pro Siste…" at bounding box center [784, 372] width 1568 height 744
click at [1156, 172] on html "BETA My Workspace New app Marketplace Integrations Recent Task Master Pro Siste…" at bounding box center [784, 372] width 1568 height 744
click at [747, 541] on button "Create new chat" at bounding box center [757, 534] width 122 height 26
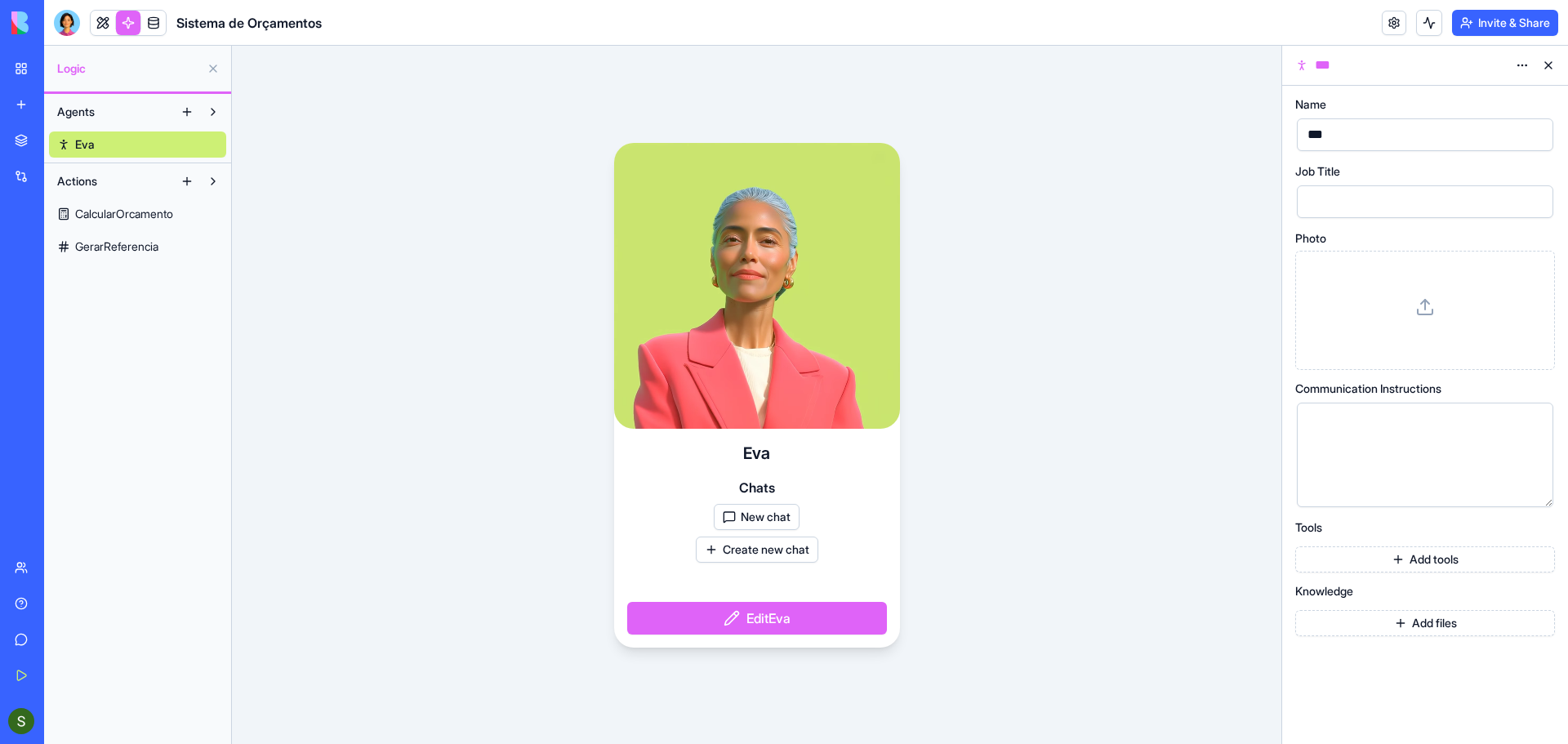
click at [749, 518] on button "New chat" at bounding box center [757, 517] width 85 height 26
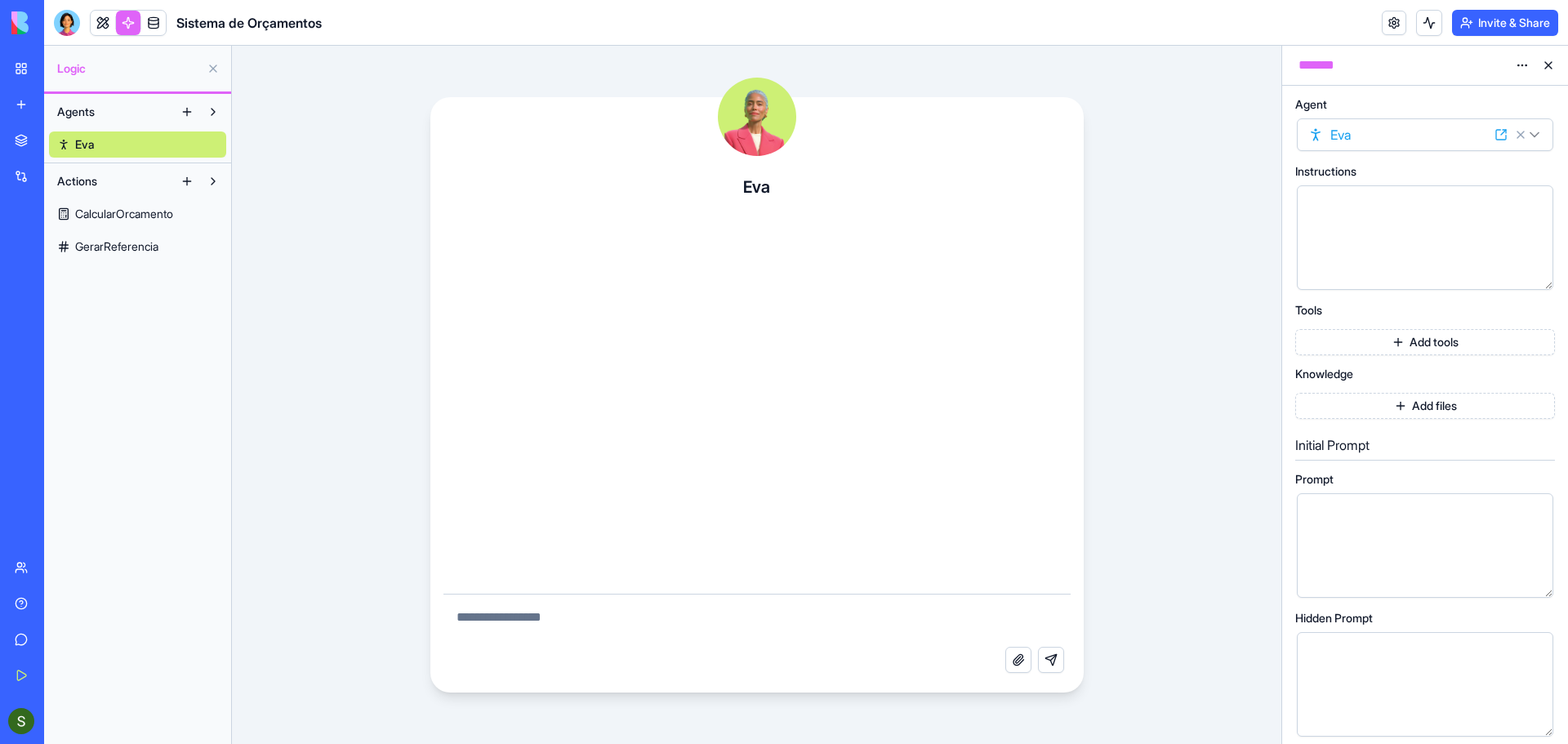
click at [360, 461] on div "[PERSON_NAME] Attach file Send message" at bounding box center [756, 394] width 1049 height 699
click at [1548, 60] on button at bounding box center [1549, 65] width 26 height 26
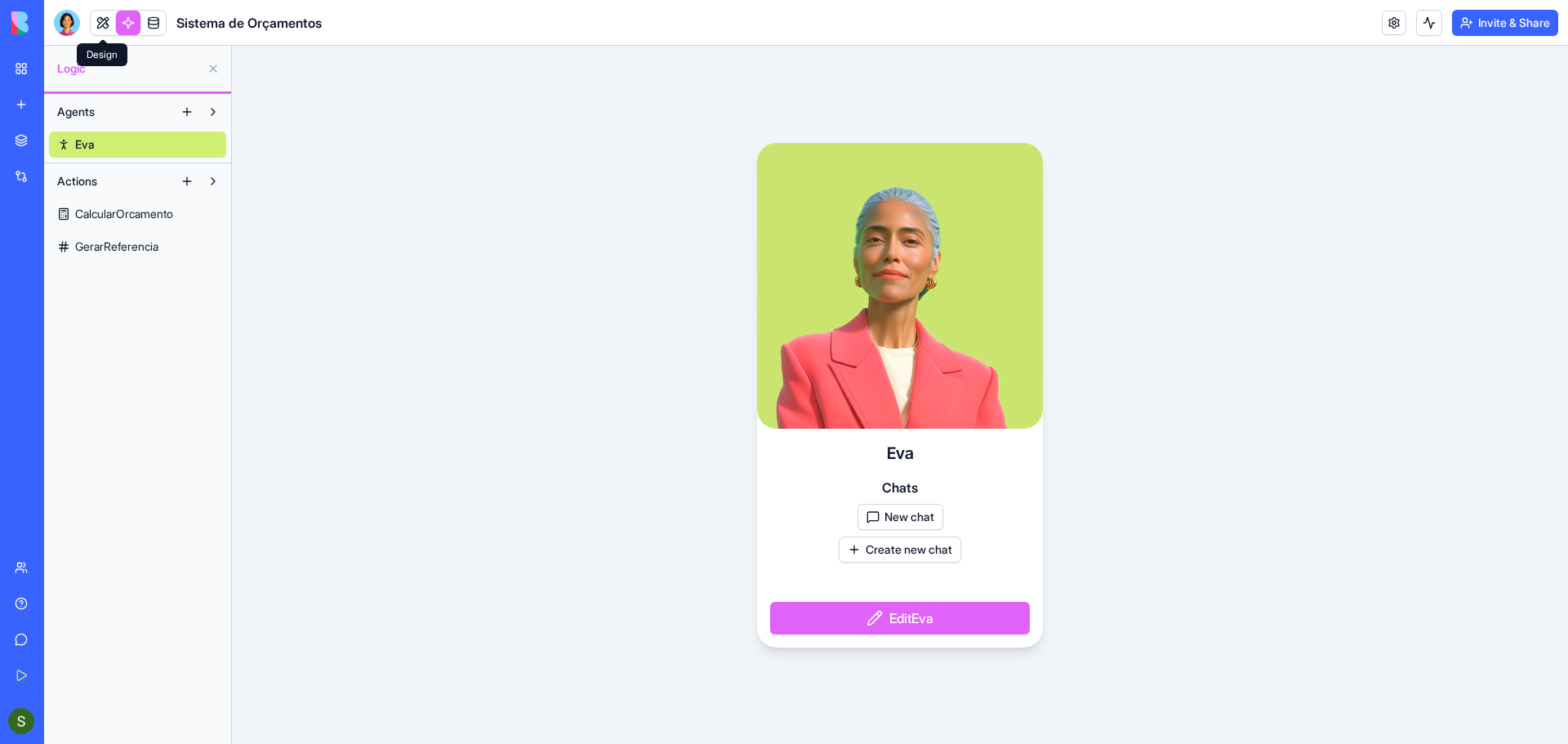
click at [102, 30] on link at bounding box center [103, 23] width 24 height 24
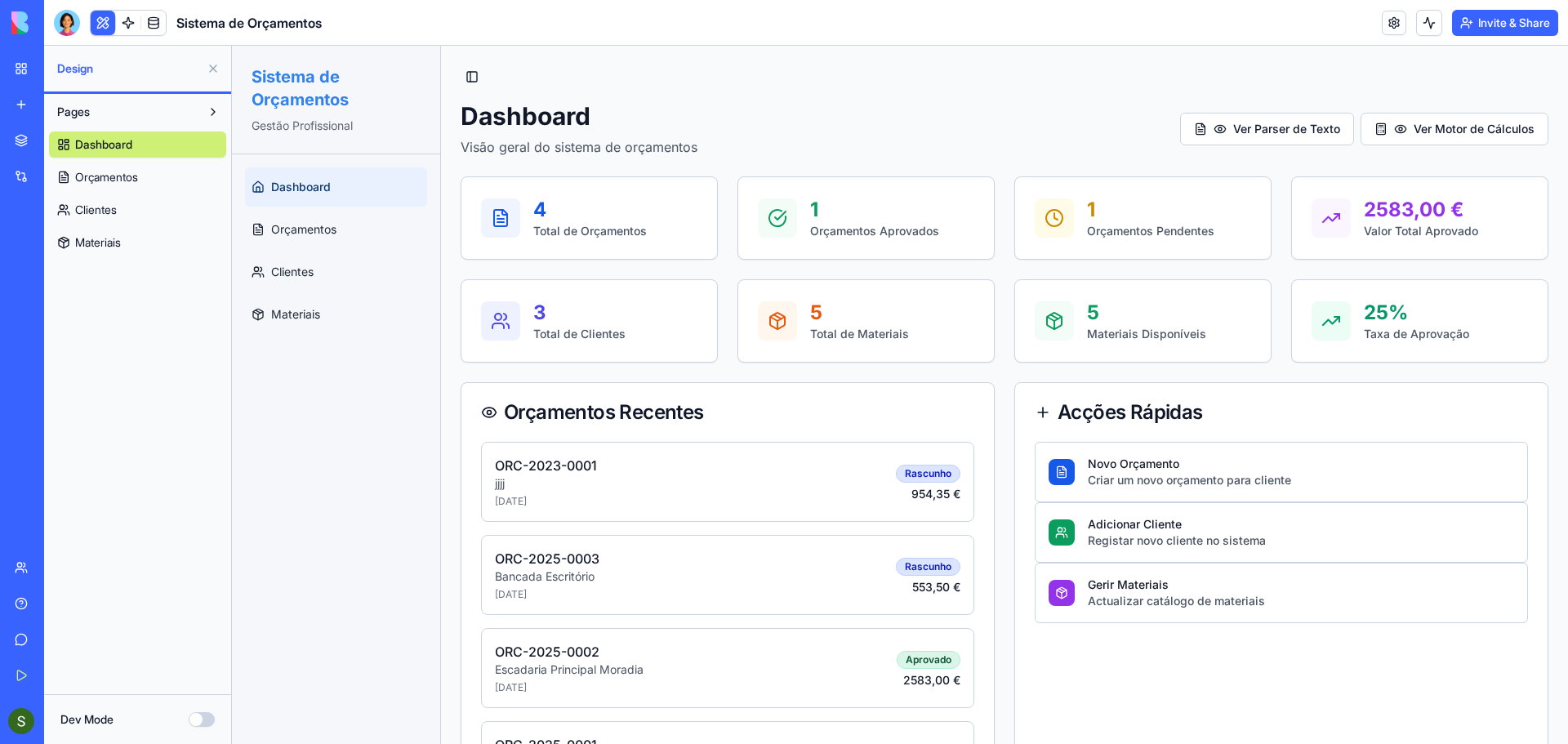
click at [97, 181] on span "Orçamentos" at bounding box center [106, 177] width 63 height 17
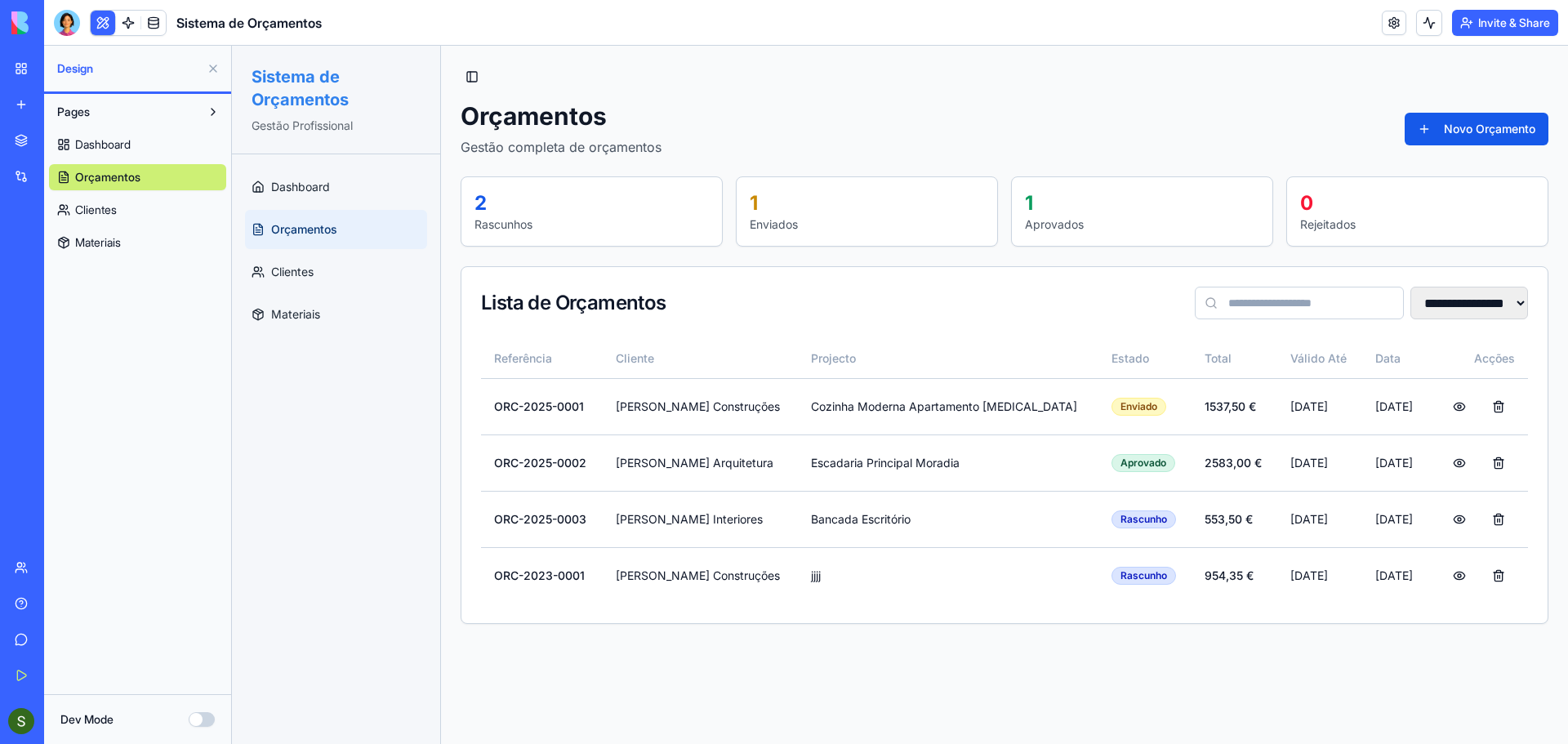
click at [97, 209] on span "Clientes" at bounding box center [96, 209] width 42 height 17
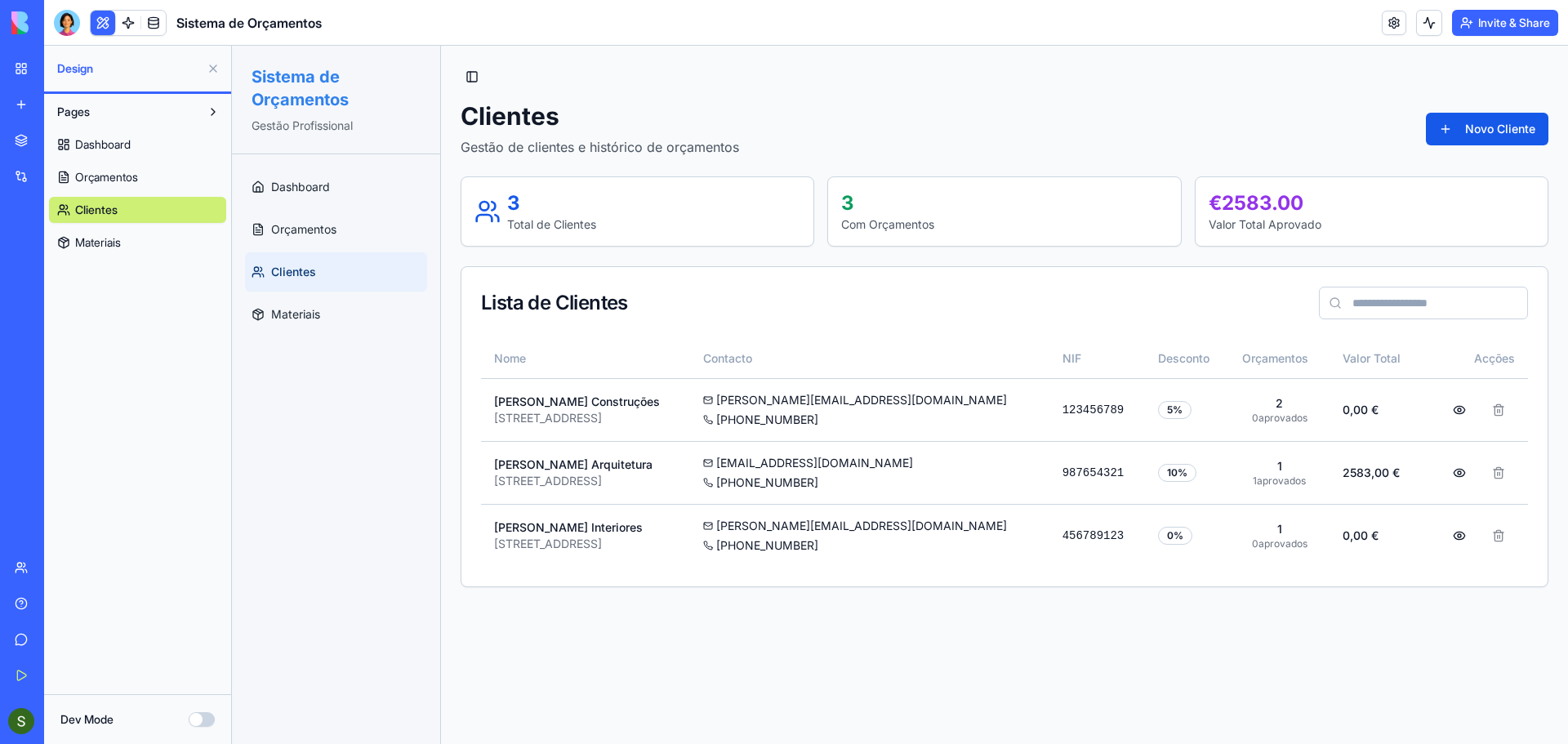
click at [97, 242] on span "Materiais" at bounding box center [98, 242] width 45 height 17
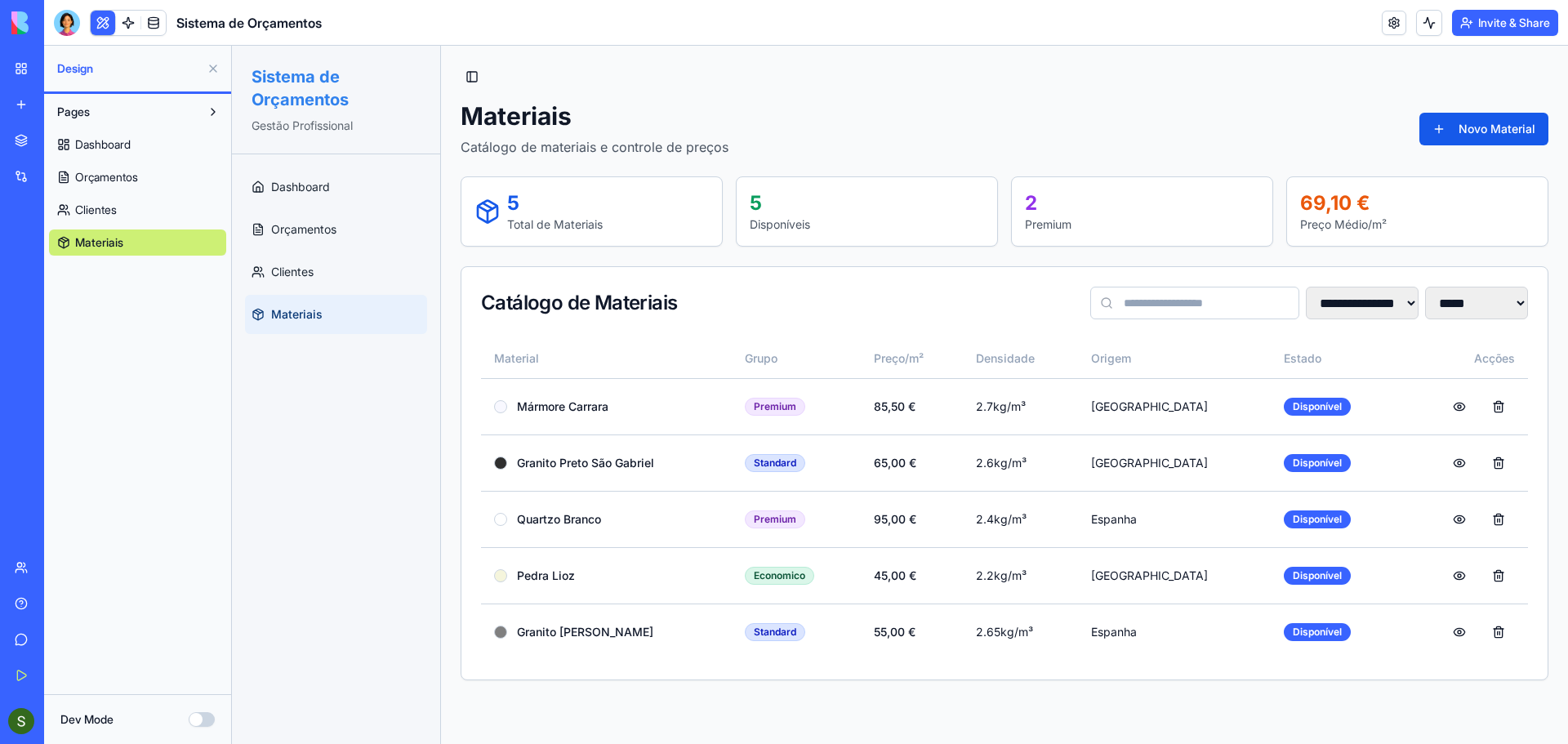
click at [95, 208] on span "Clientes" at bounding box center [96, 209] width 42 height 17
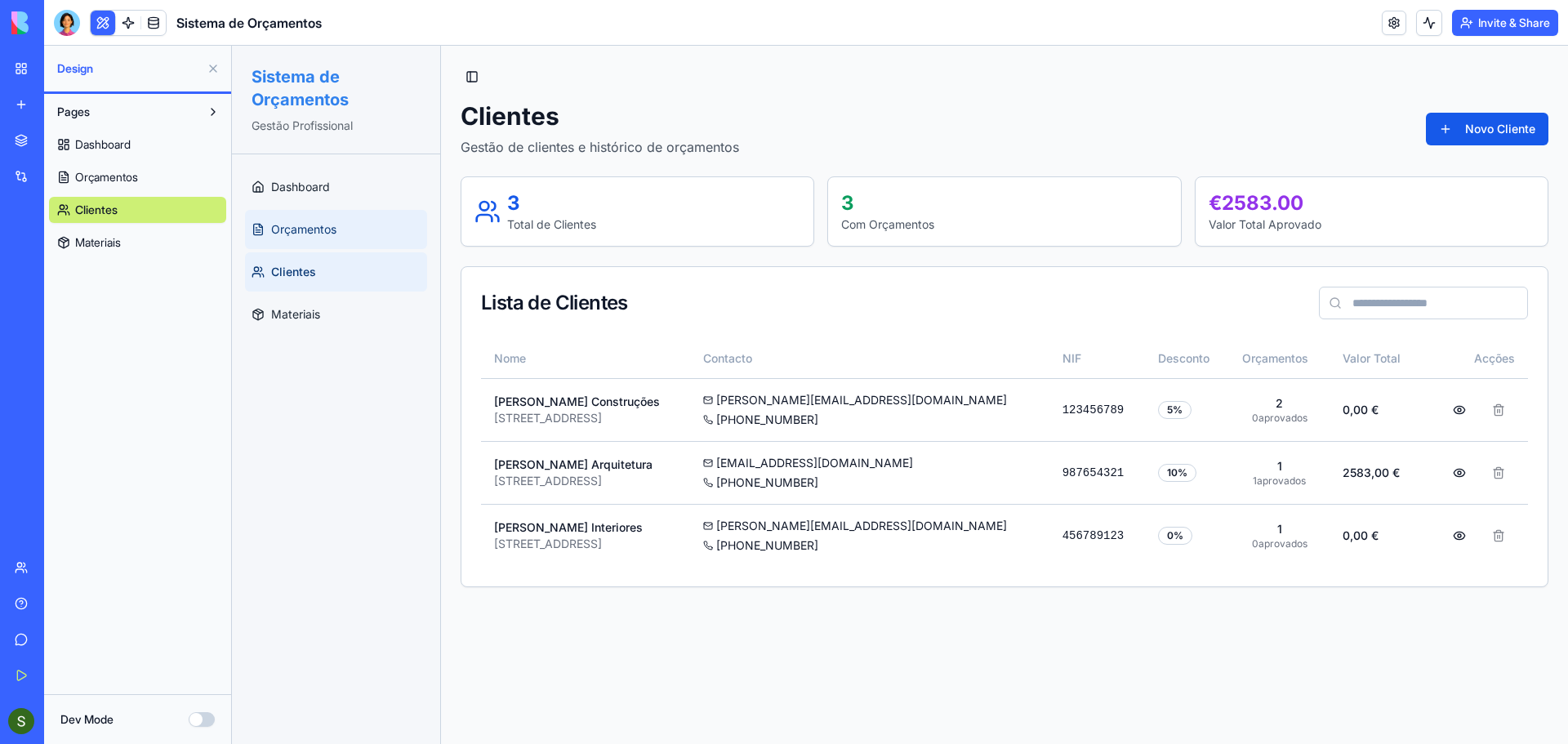
click at [330, 229] on span "Orçamentos" at bounding box center [303, 229] width 65 height 17
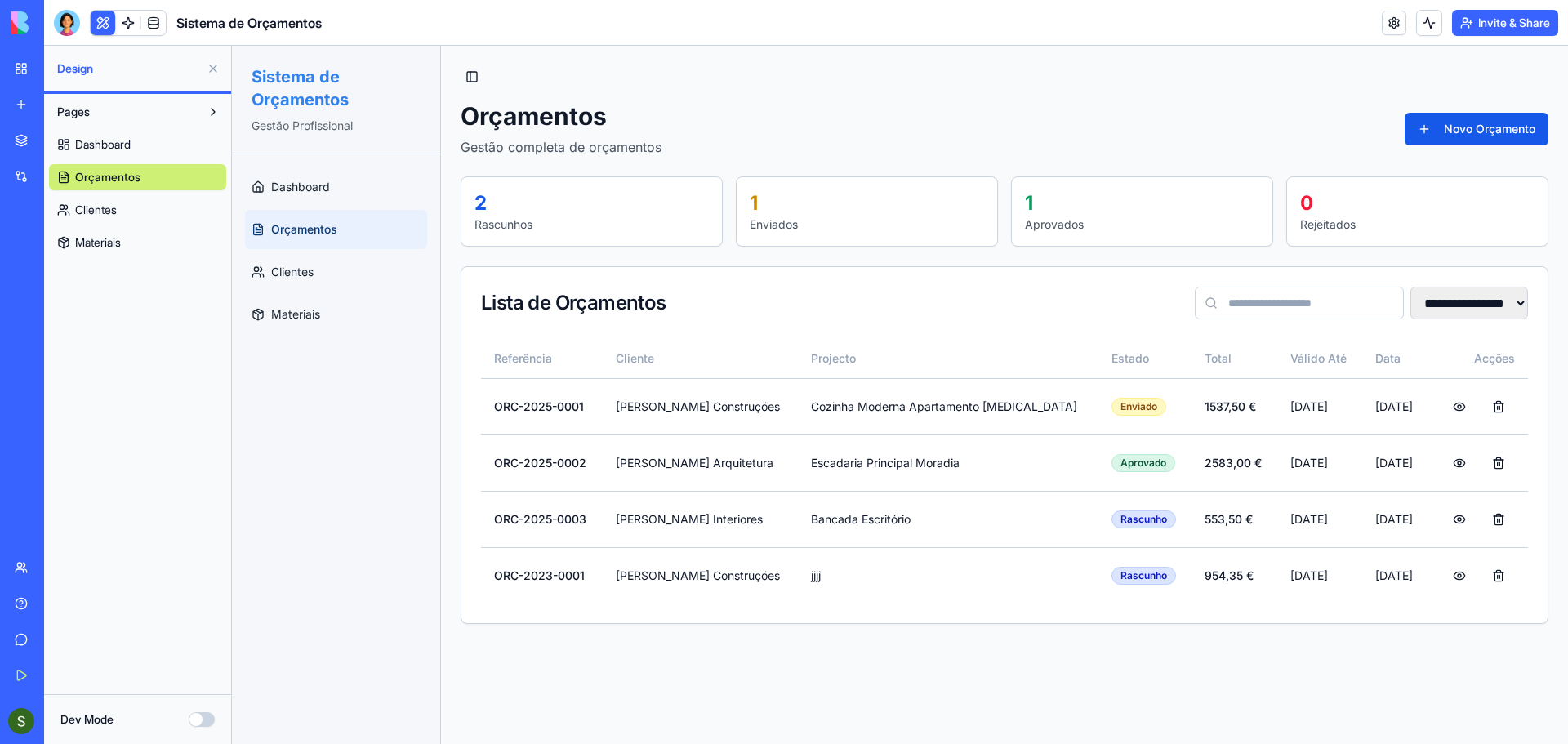
click at [115, 145] on span "Dashboard" at bounding box center [103, 144] width 56 height 17
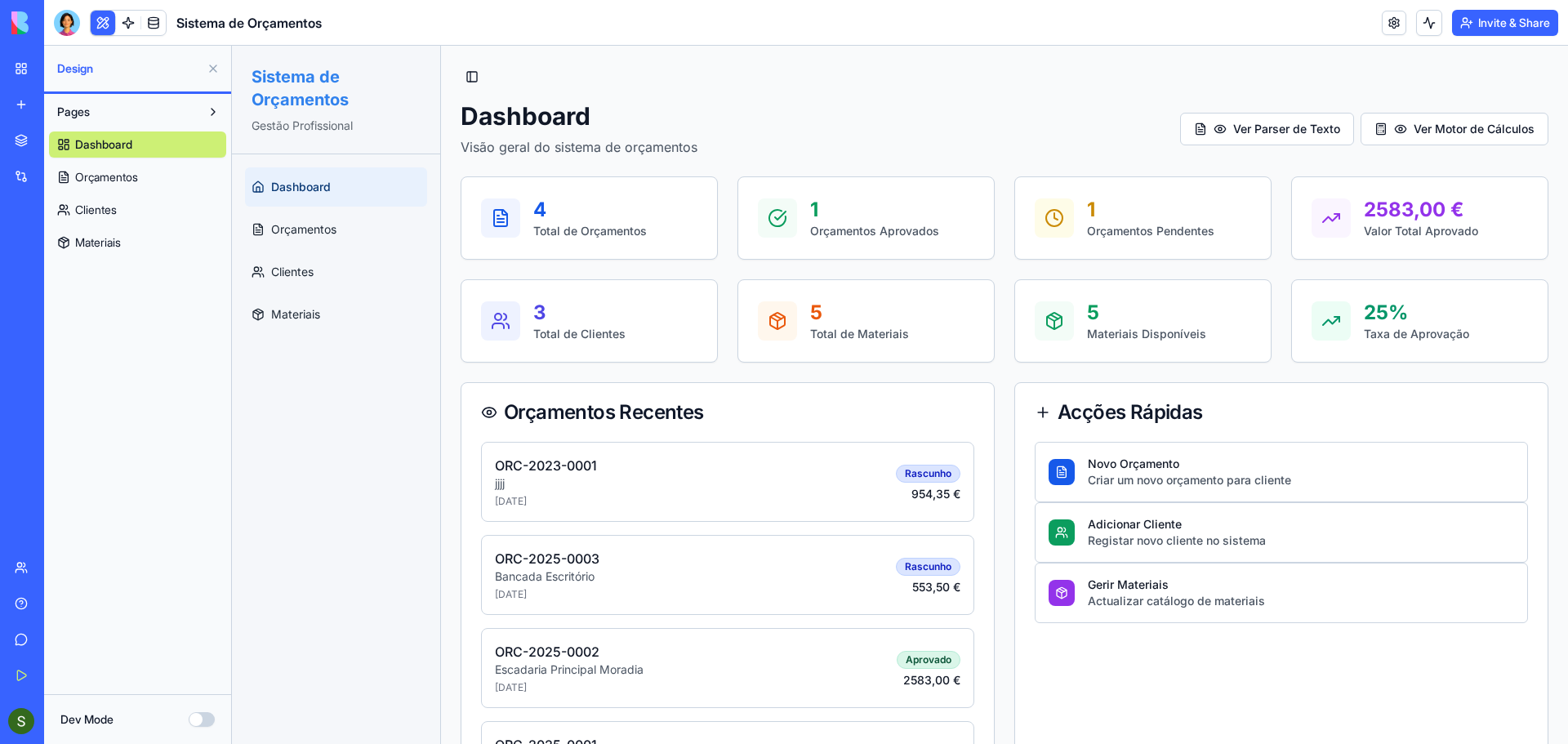
click at [210, 722] on button "Dev Mode" at bounding box center [201, 720] width 26 height 15
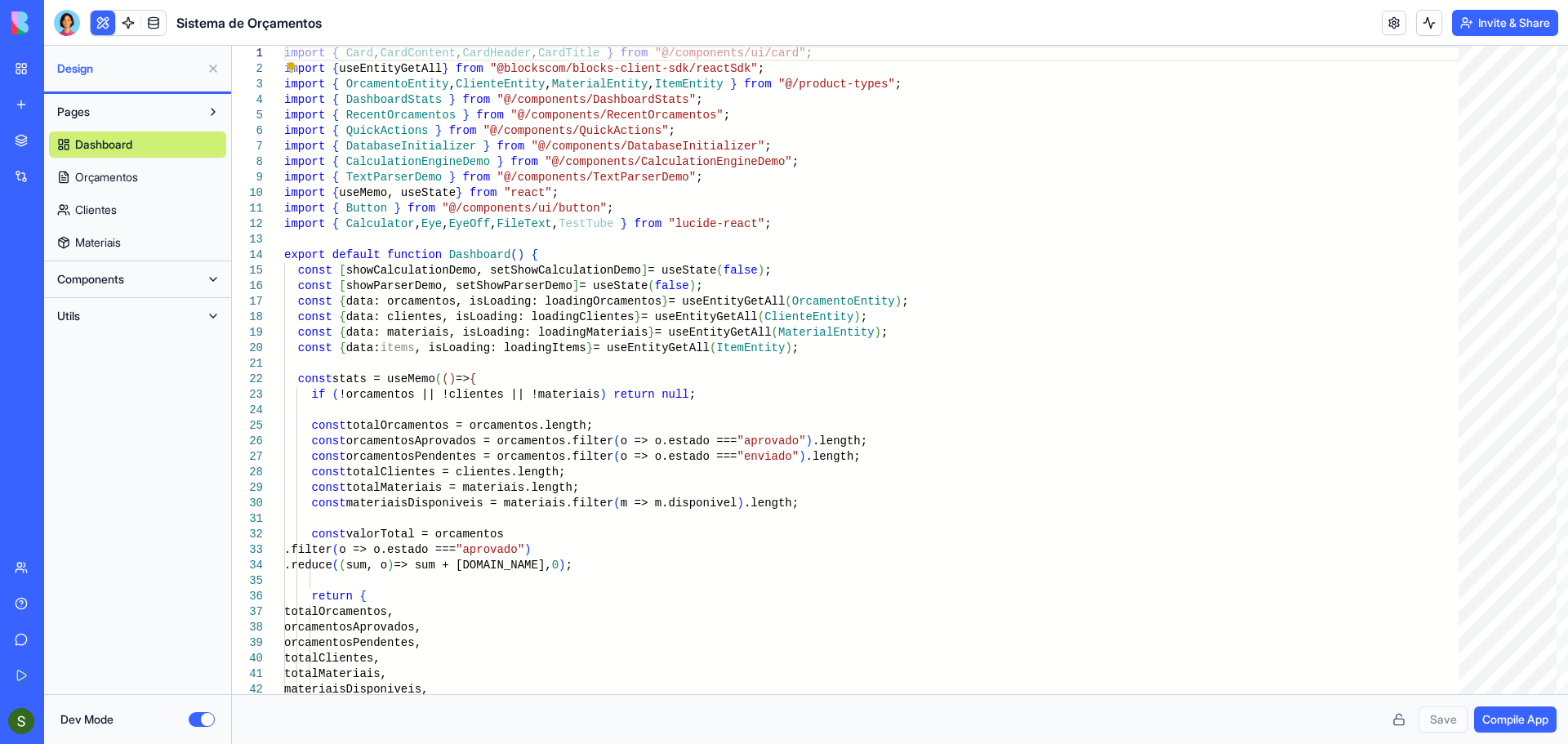
drag, startPoint x: 202, startPoint y: 716, endPoint x: 148, endPoint y: 718, distance: 54.0
click at [148, 718] on div "Dev Mode" at bounding box center [137, 720] width 154 height 17
click at [197, 720] on button "Dev Mode" at bounding box center [201, 720] width 26 height 15
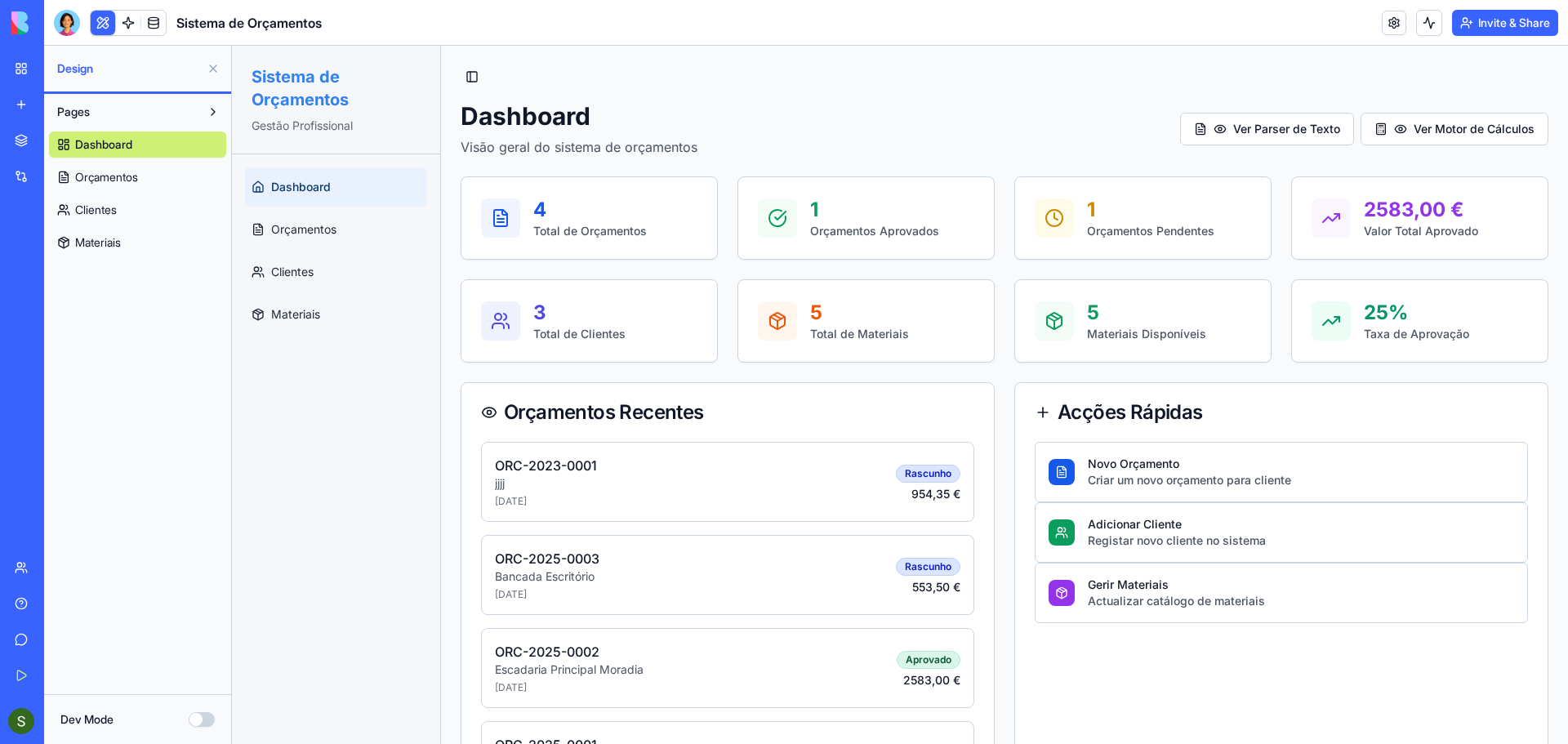
click at [211, 66] on button at bounding box center [213, 69] width 26 height 26
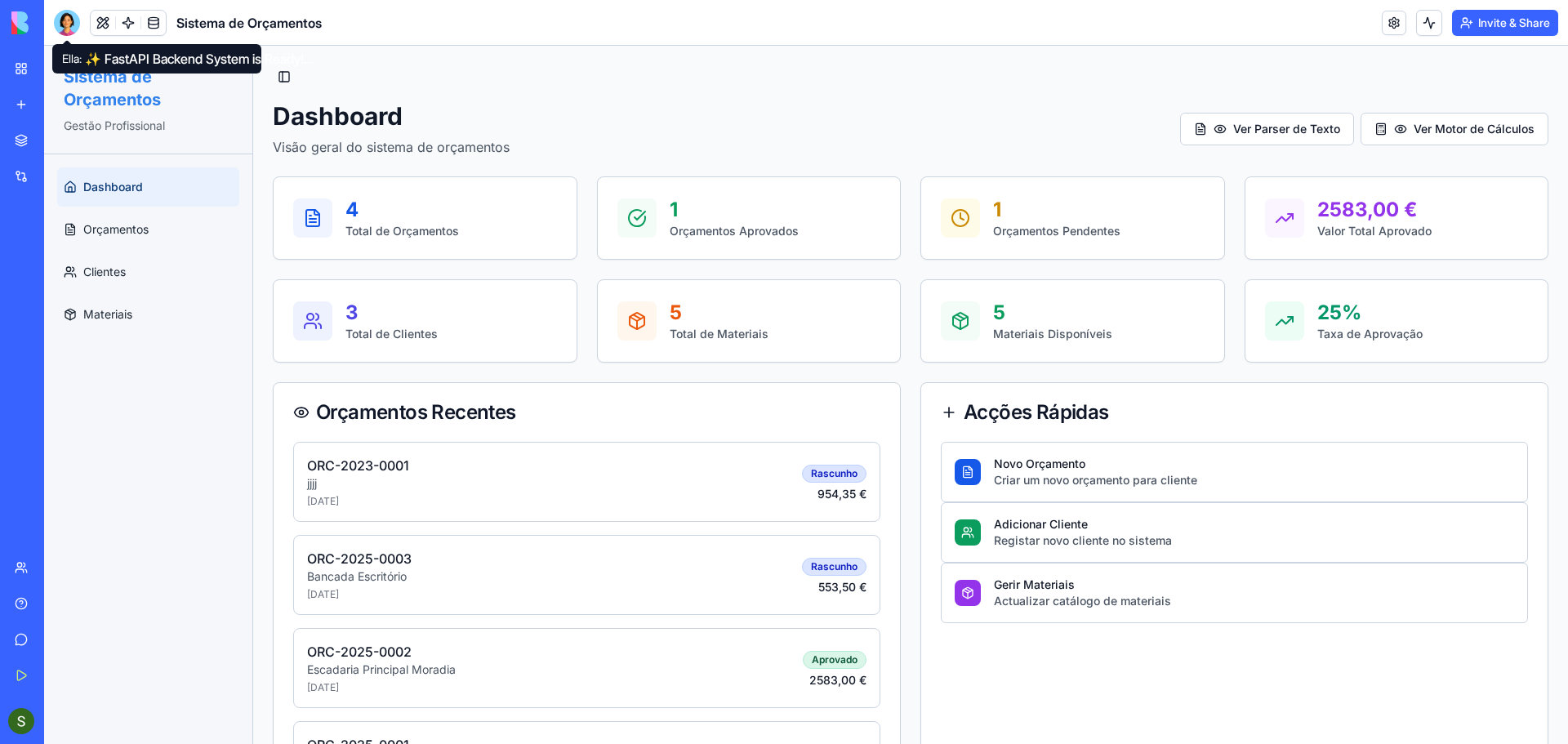
click at [68, 29] on div at bounding box center [67, 23] width 26 height 26
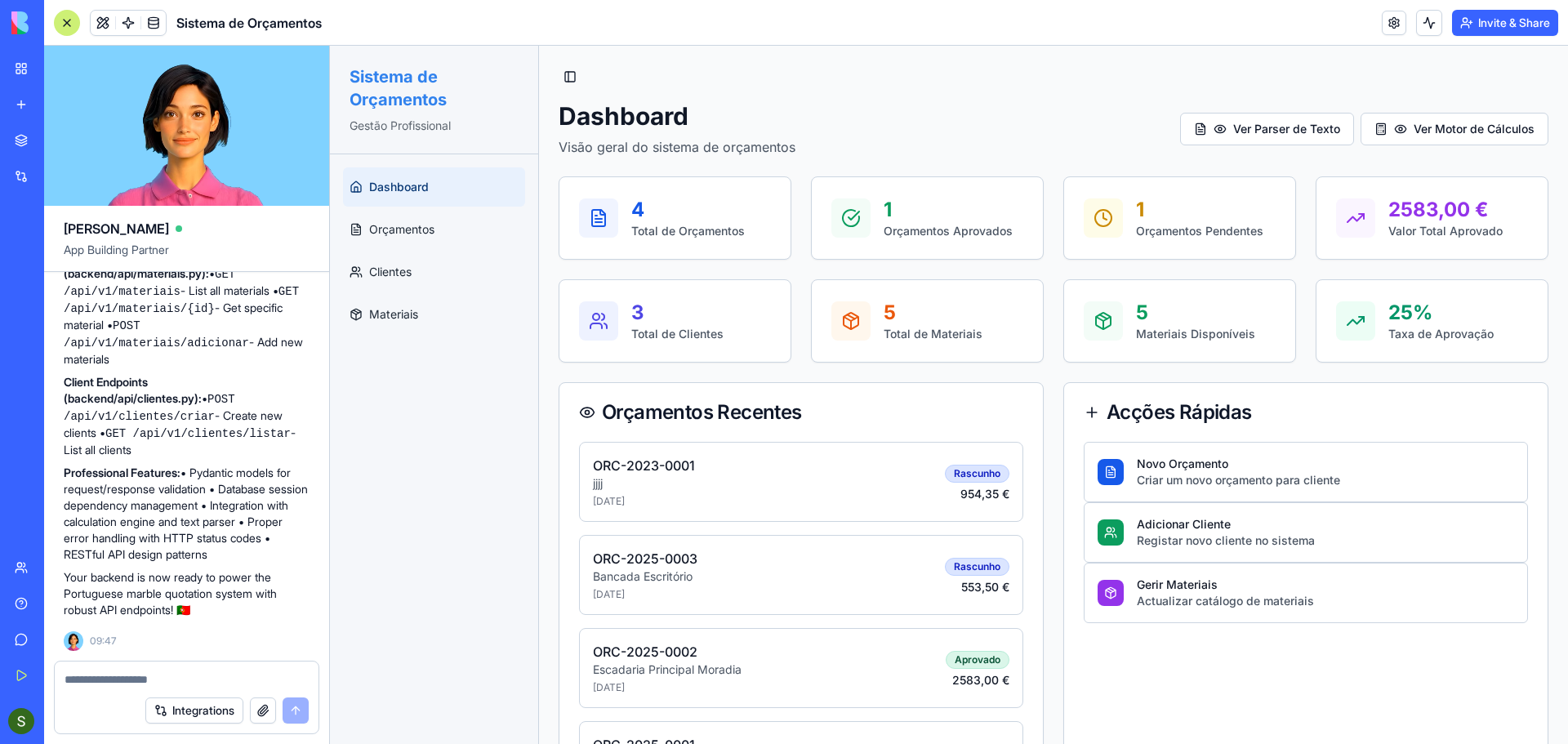
click at [267, 712] on button "button" at bounding box center [263, 711] width 26 height 26
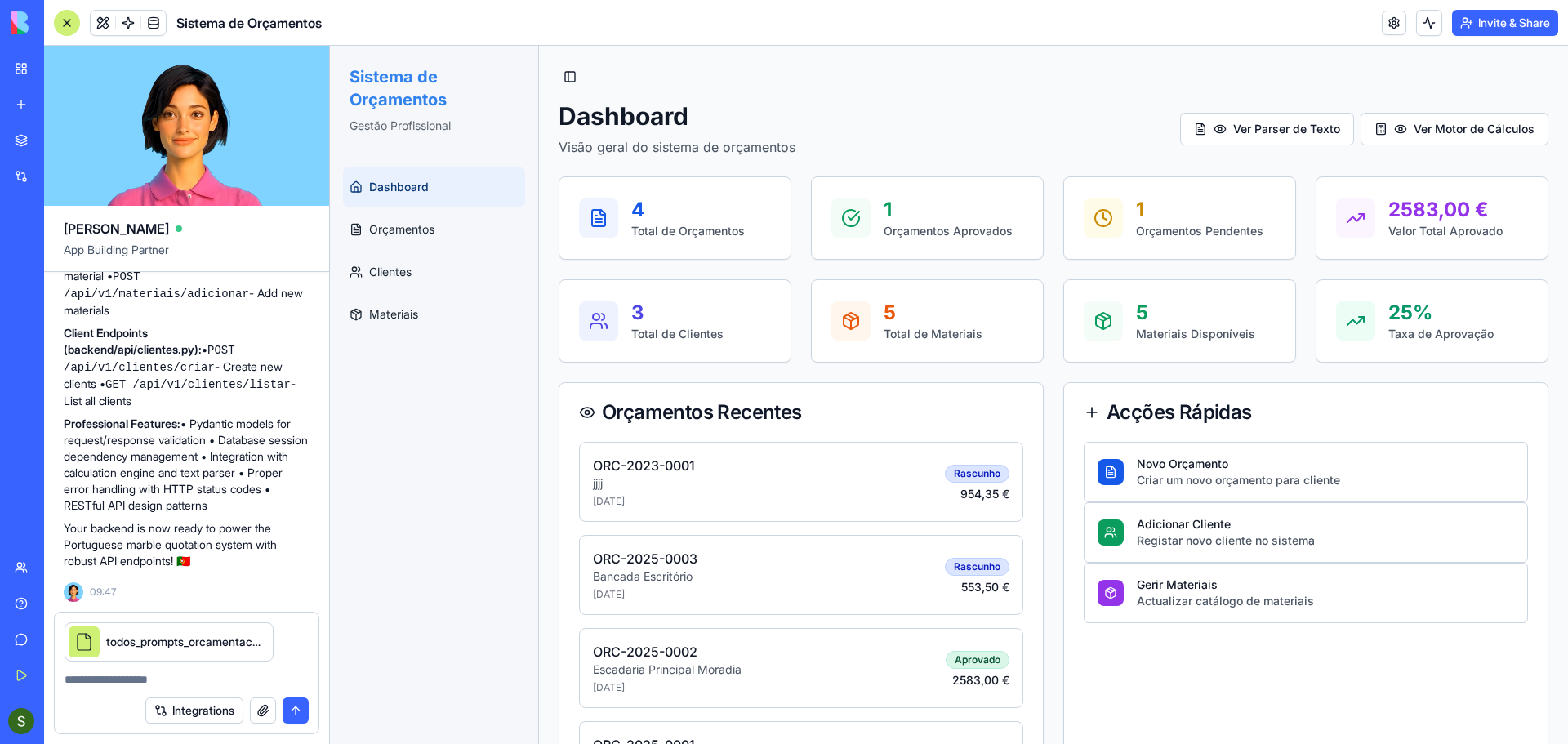
click at [292, 709] on button "submit" at bounding box center [296, 711] width 26 height 26
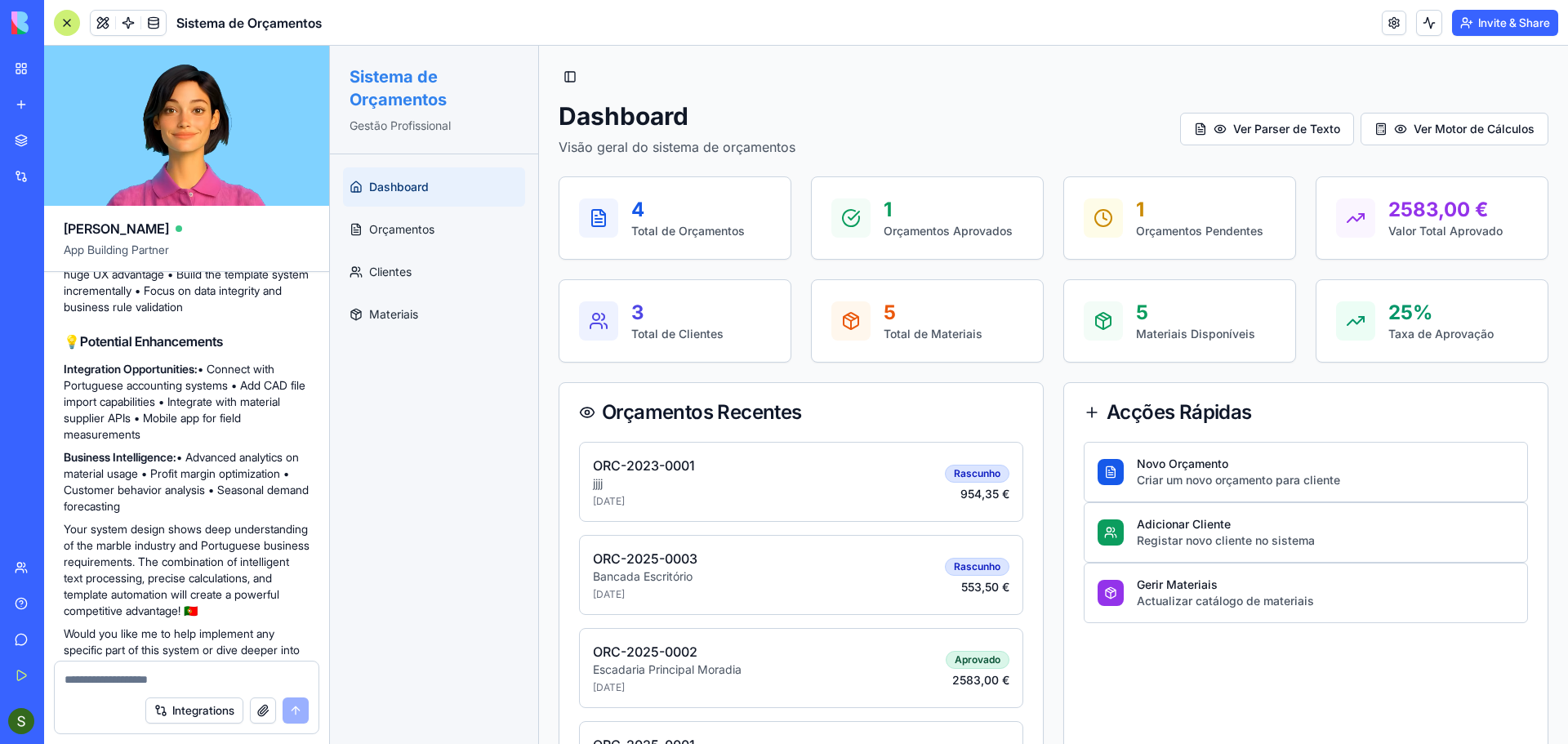
scroll to position [8761, 0]
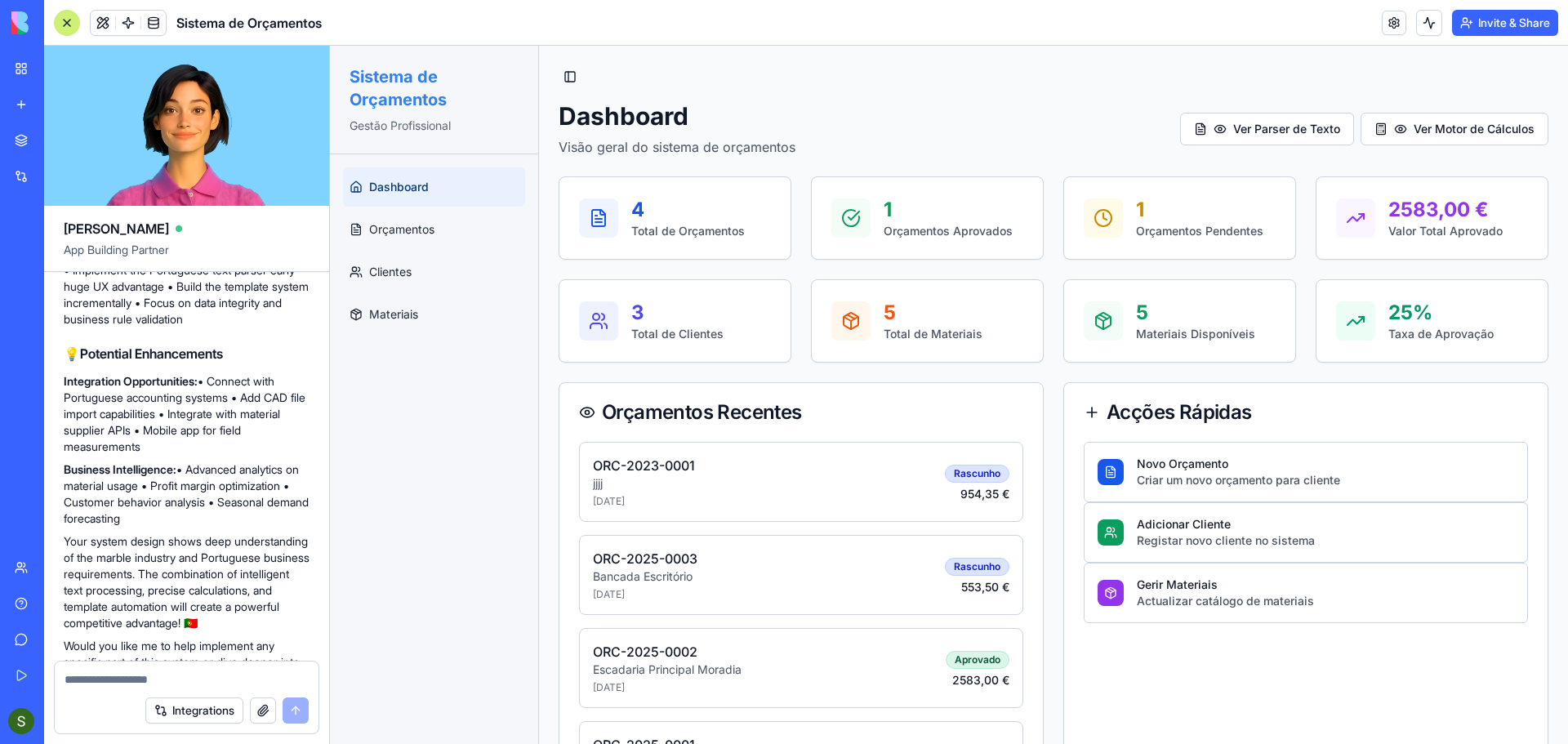
drag, startPoint x: 58, startPoint y: 472, endPoint x: 291, endPoint y: 523, distance: 238.5
copy p "Phase 1 (Core System): Implement prompts 1-9 first Phase 2 (Advanced Features):…"
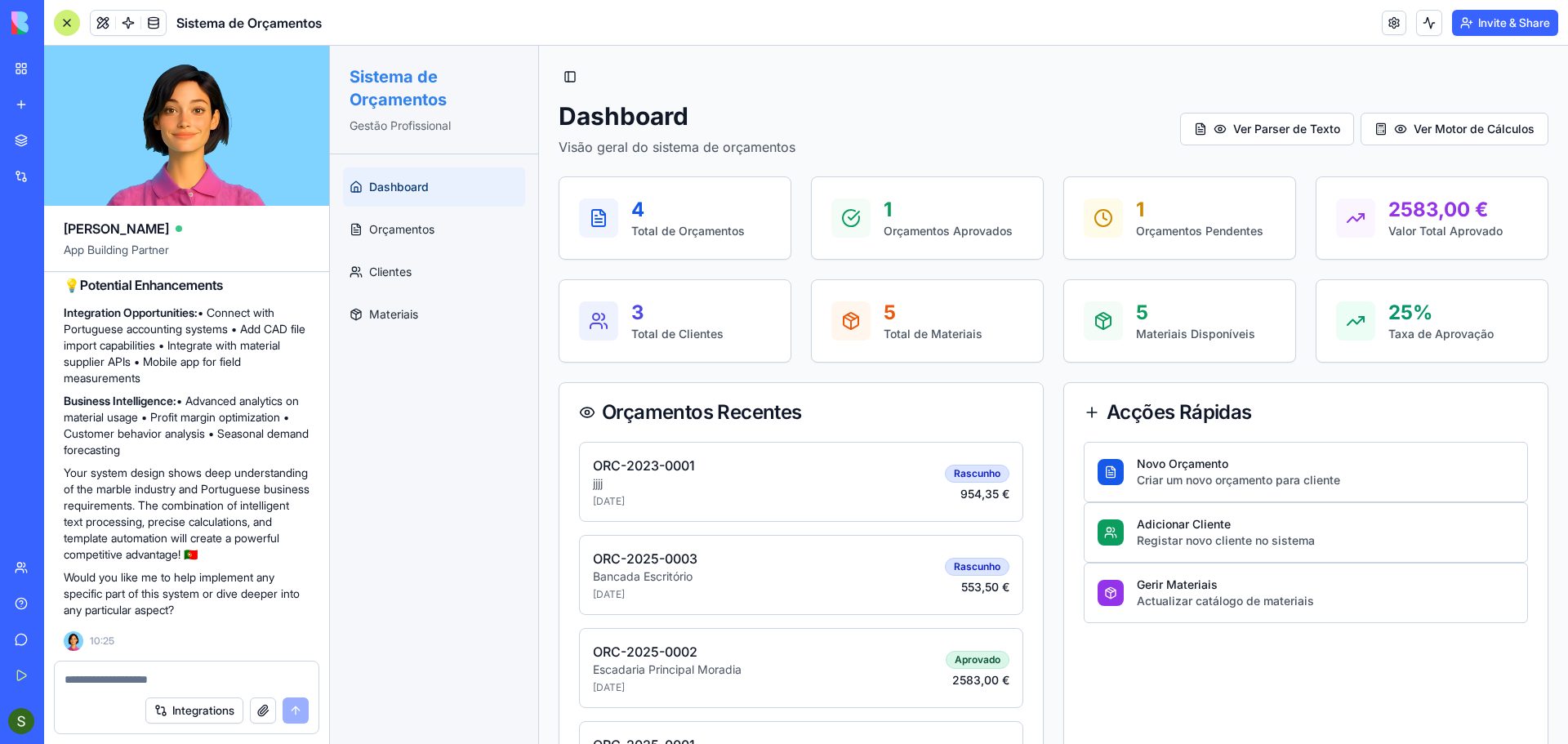
scroll to position [9006, 0]
click at [174, 666] on div at bounding box center [187, 675] width 264 height 26
click at [160, 680] on textarea at bounding box center [187, 679] width 244 height 17
paste textarea "**********"
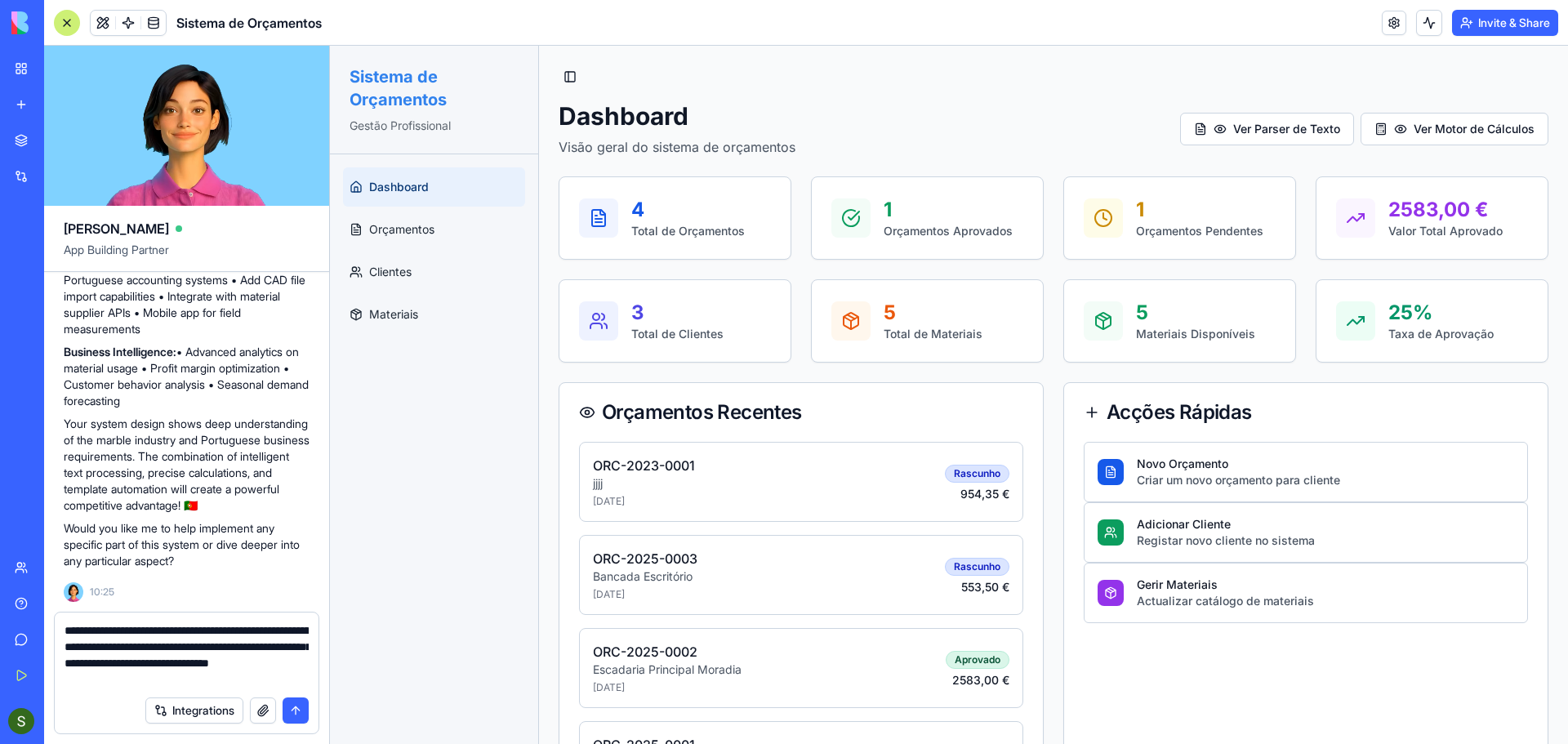
type textarea "**********"
click at [298, 720] on button "submit" at bounding box center [296, 711] width 26 height 26
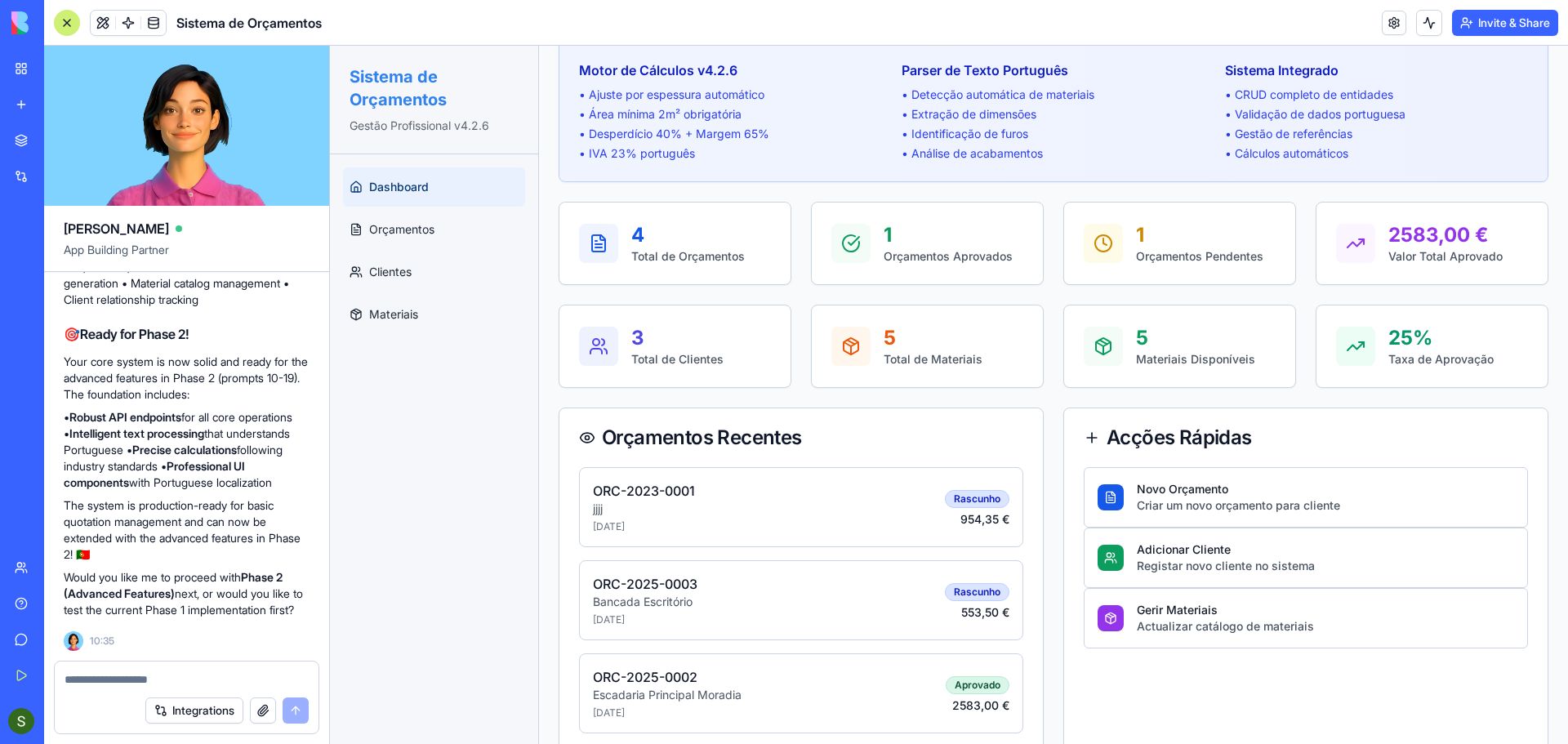
scroll to position [0, 0]
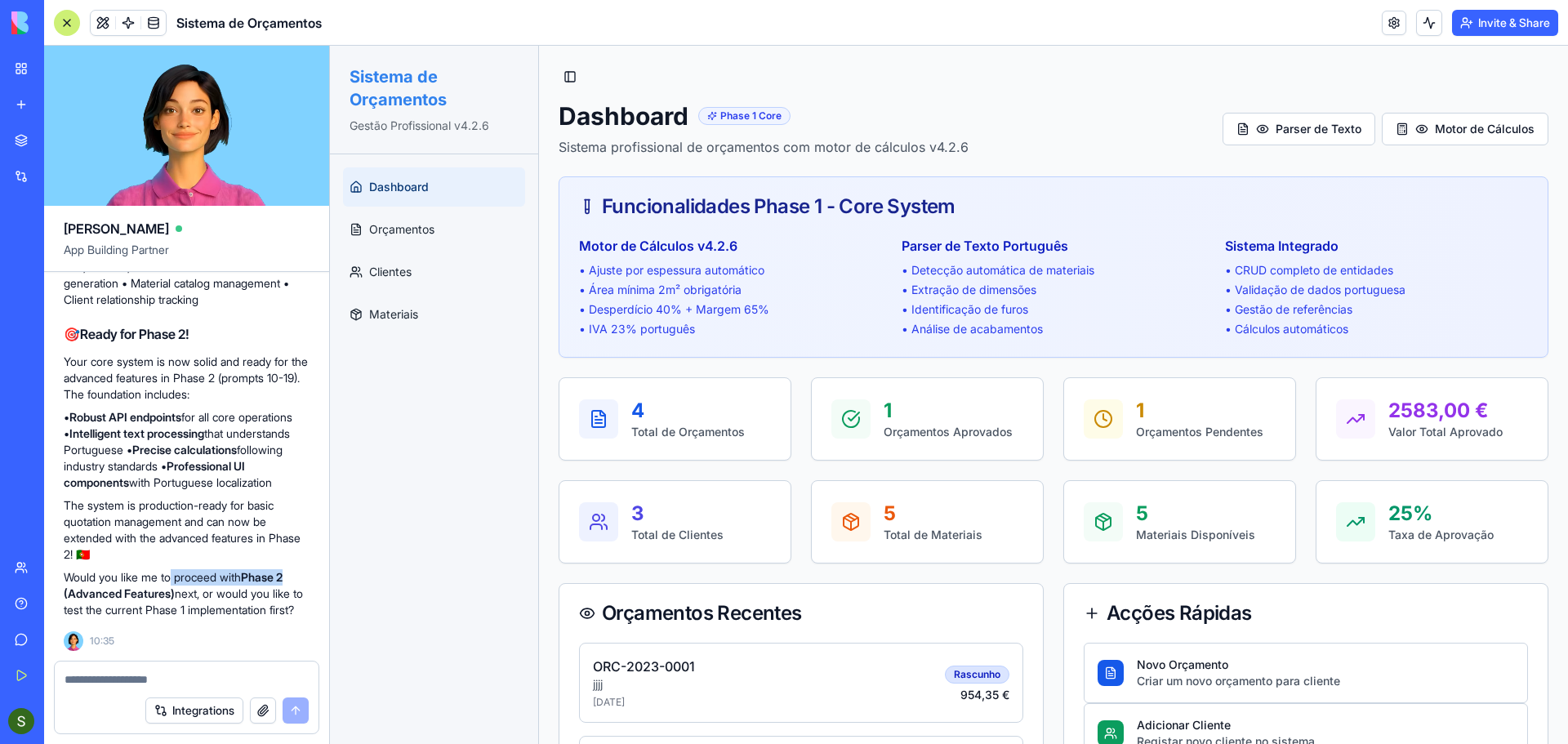
drag, startPoint x: 177, startPoint y: 563, endPoint x: 298, endPoint y: 563, distance: 121.0
click at [298, 570] on p "Would you like me to proceed with Phase 2 (Advanced Features) next, or would yo…" at bounding box center [187, 594] width 246 height 49
copy p "proceed with Phase 2"
click at [92, 677] on textarea at bounding box center [187, 679] width 244 height 17
paste textarea "**********"
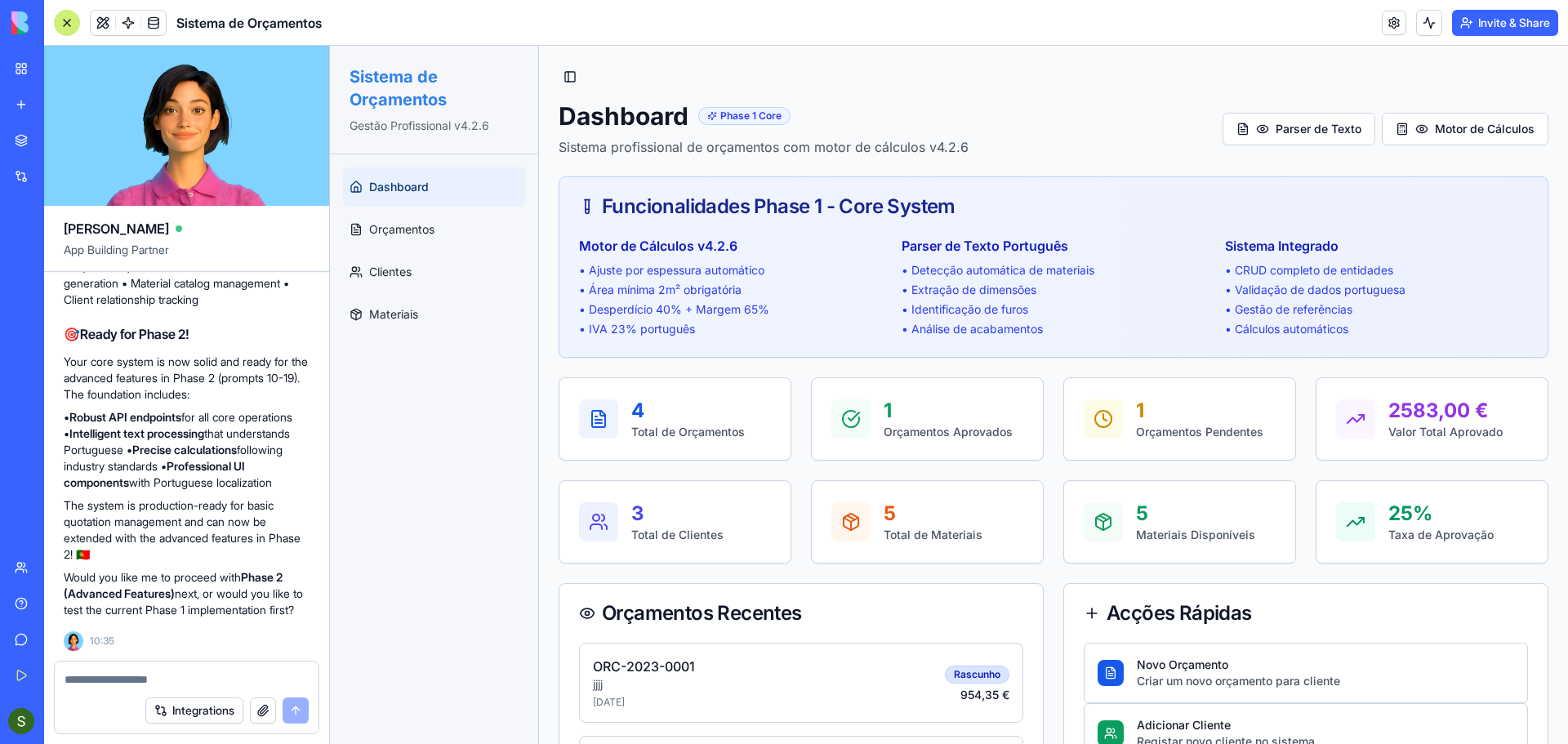
type textarea "**********"
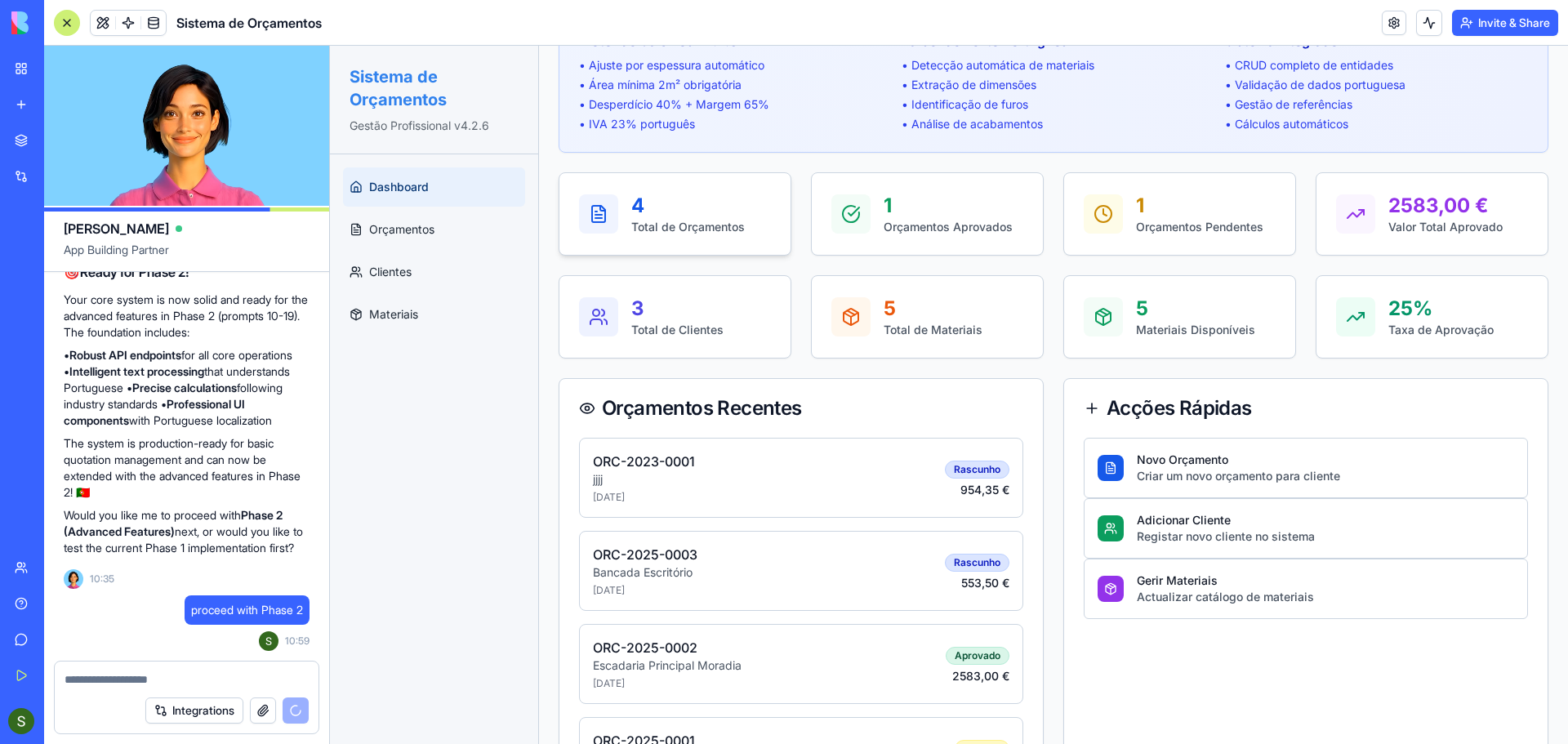
scroll to position [298, 0]
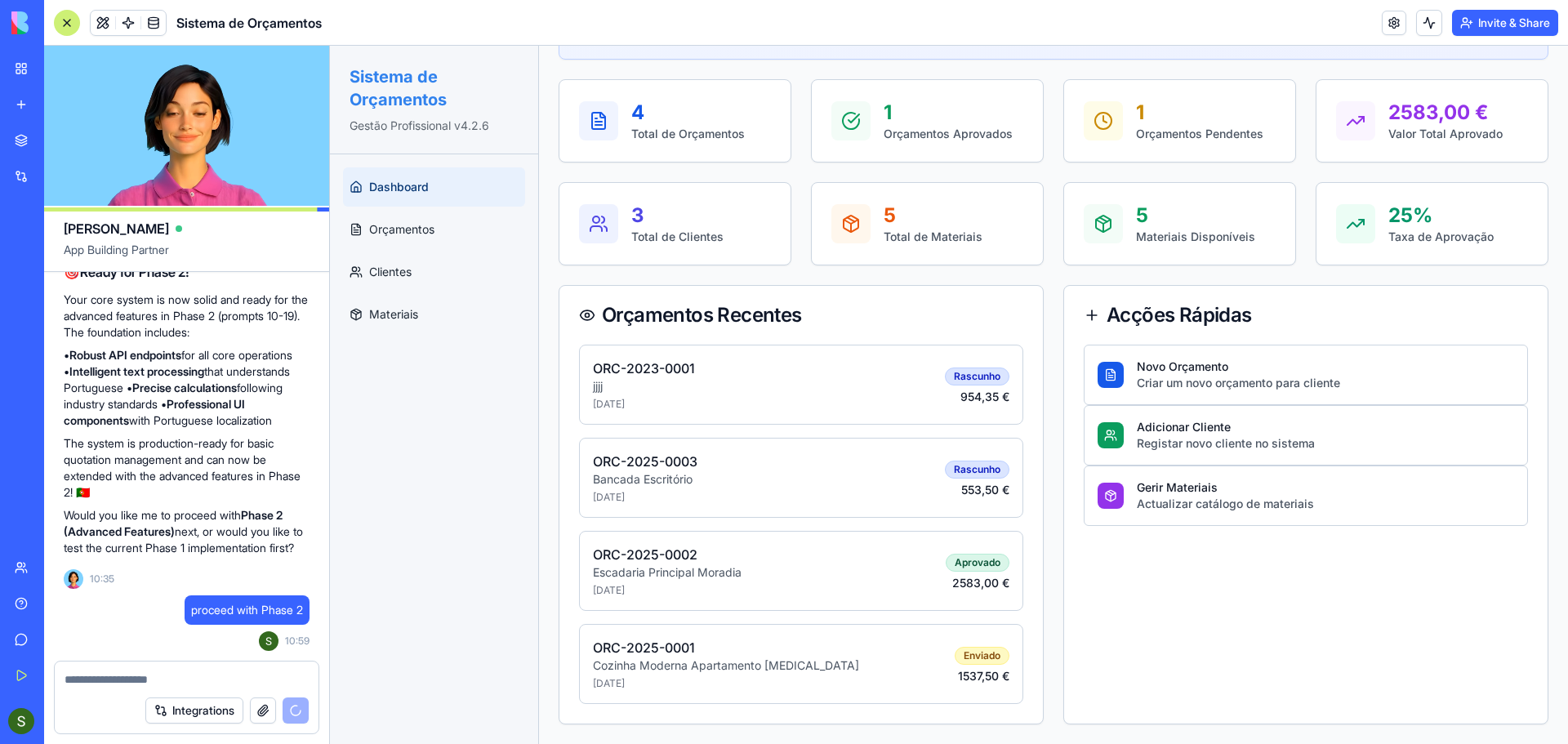
click at [359, 182] on icon at bounding box center [356, 187] width 13 height 13
click at [392, 235] on span "Orçamentos" at bounding box center [401, 229] width 65 height 17
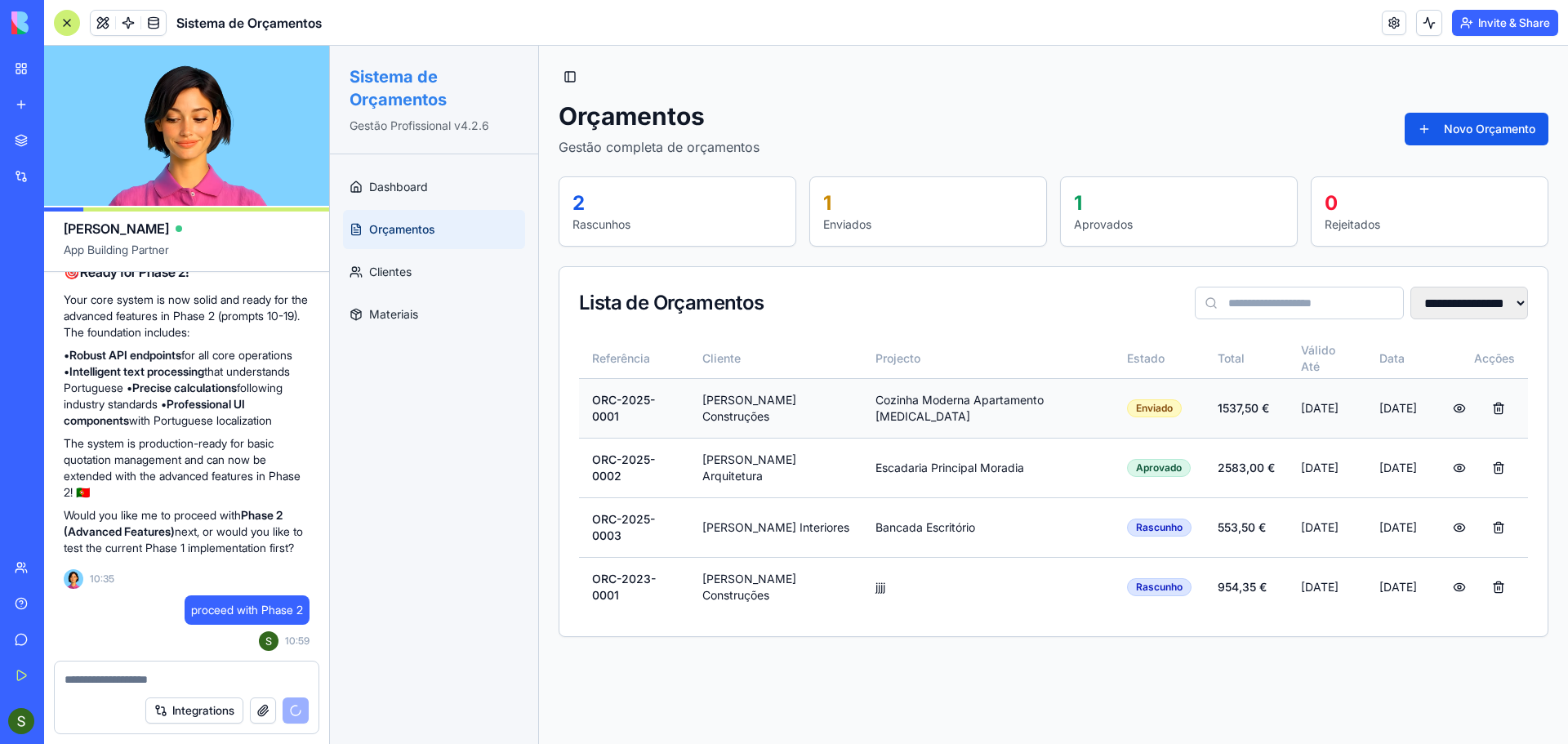
click at [764, 412] on td "[PERSON_NAME] Construções" at bounding box center [775, 408] width 174 height 59
click at [1463, 404] on button at bounding box center [1459, 408] width 32 height 30
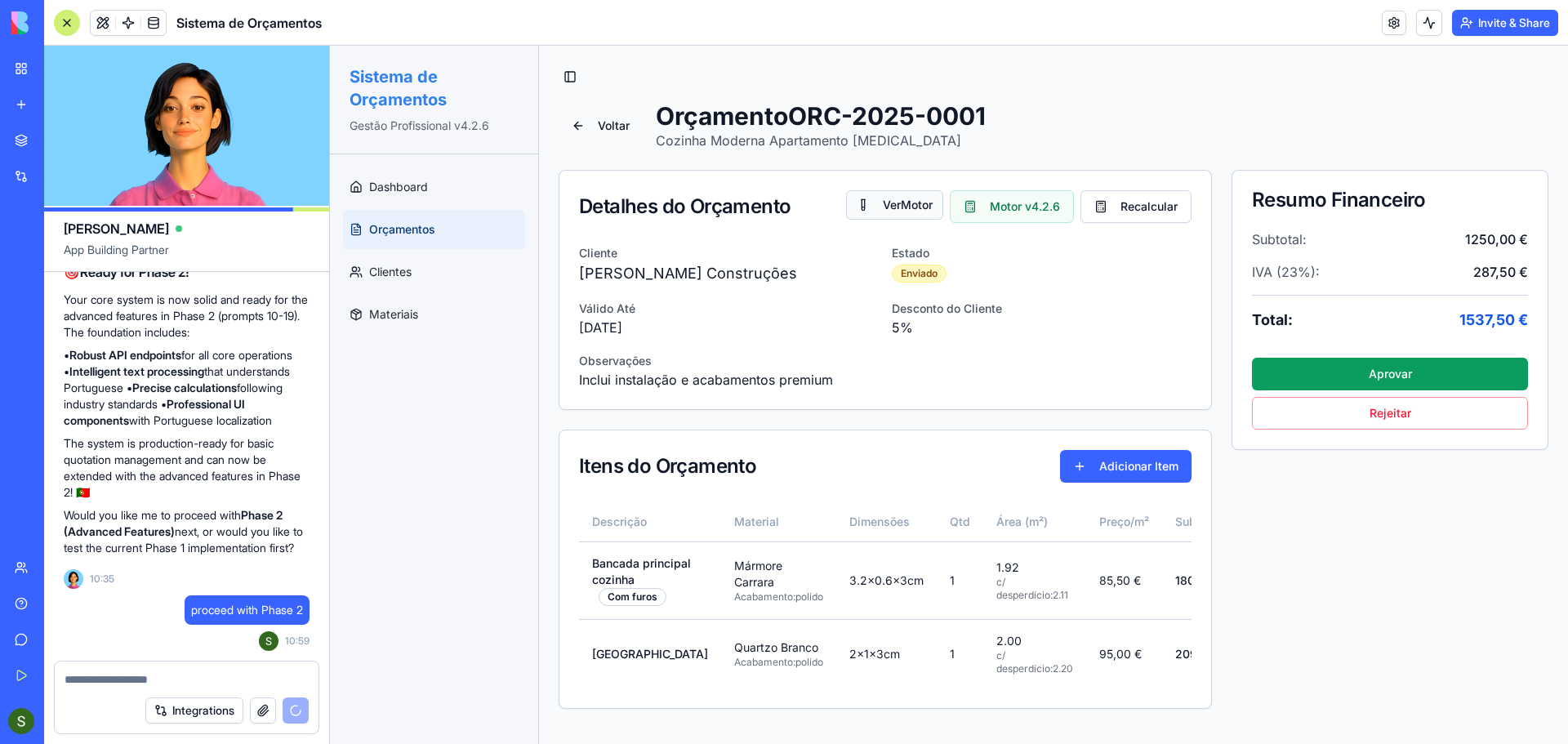
click at [895, 201] on button "Ver Motor" at bounding box center [894, 205] width 97 height 30
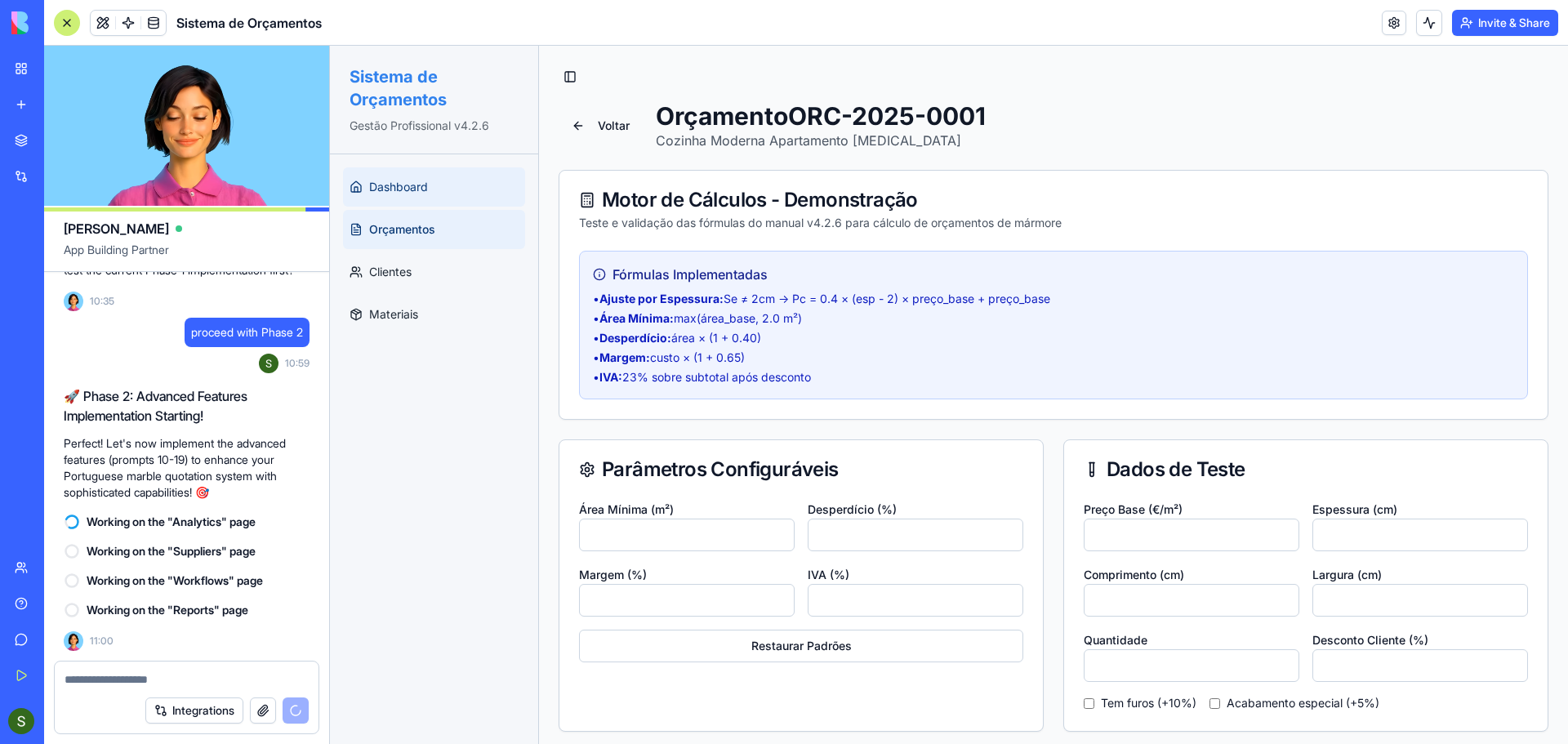
click at [397, 188] on span "Dashboard" at bounding box center [398, 187] width 58 height 17
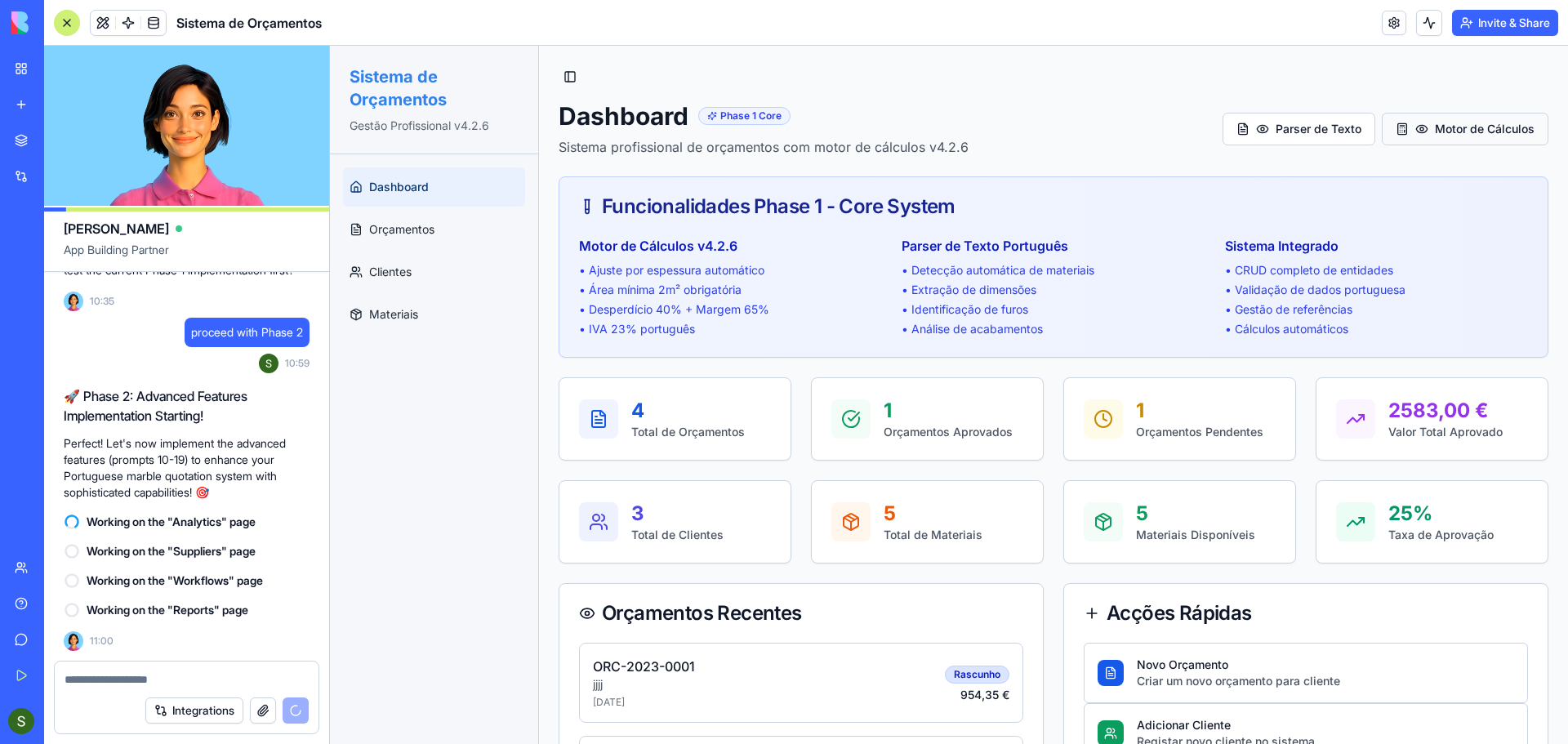
click at [1395, 130] on button "Motor de Cálculos" at bounding box center [1465, 128] width 167 height 32
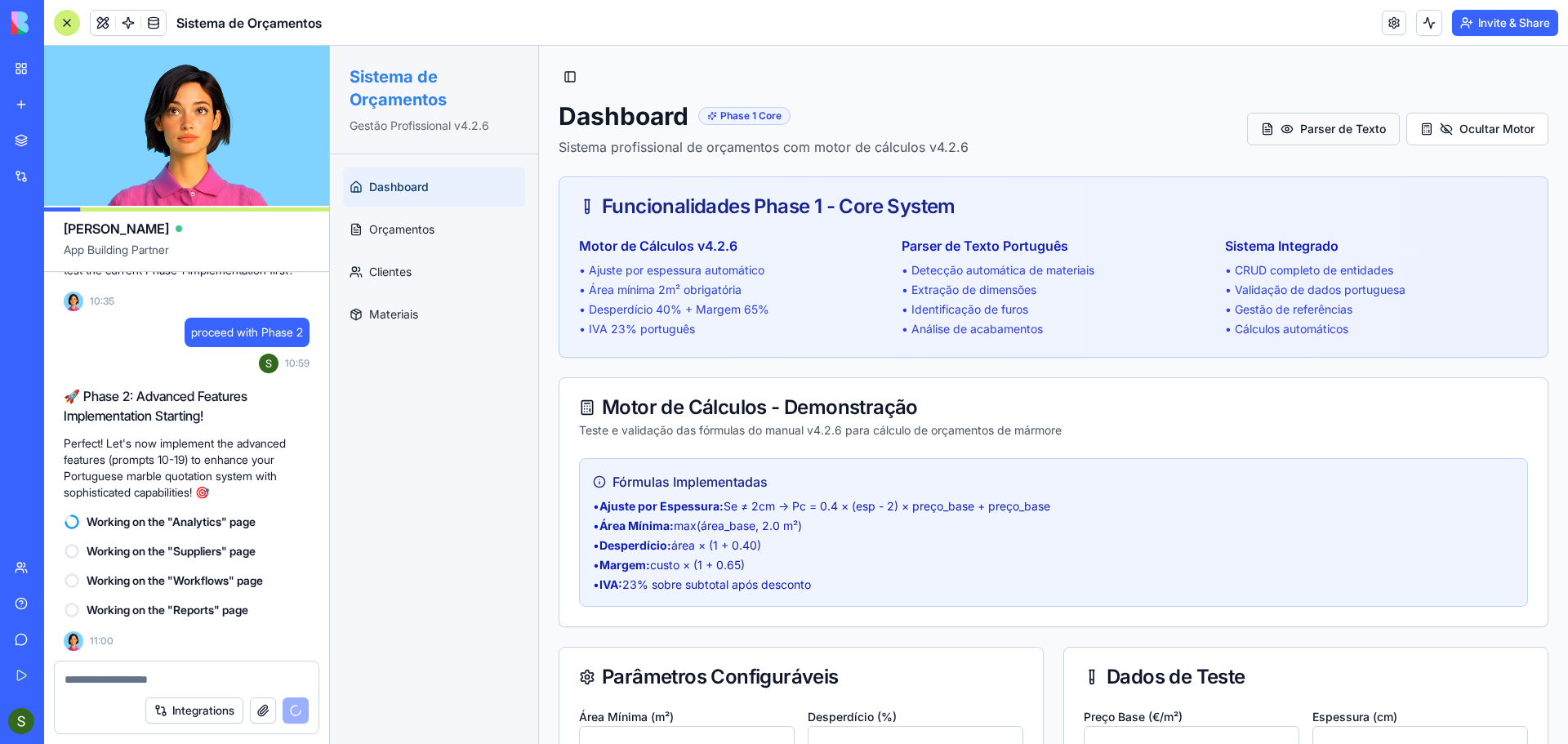
click at [1319, 135] on button "Parser de Texto" at bounding box center [1323, 128] width 153 height 32
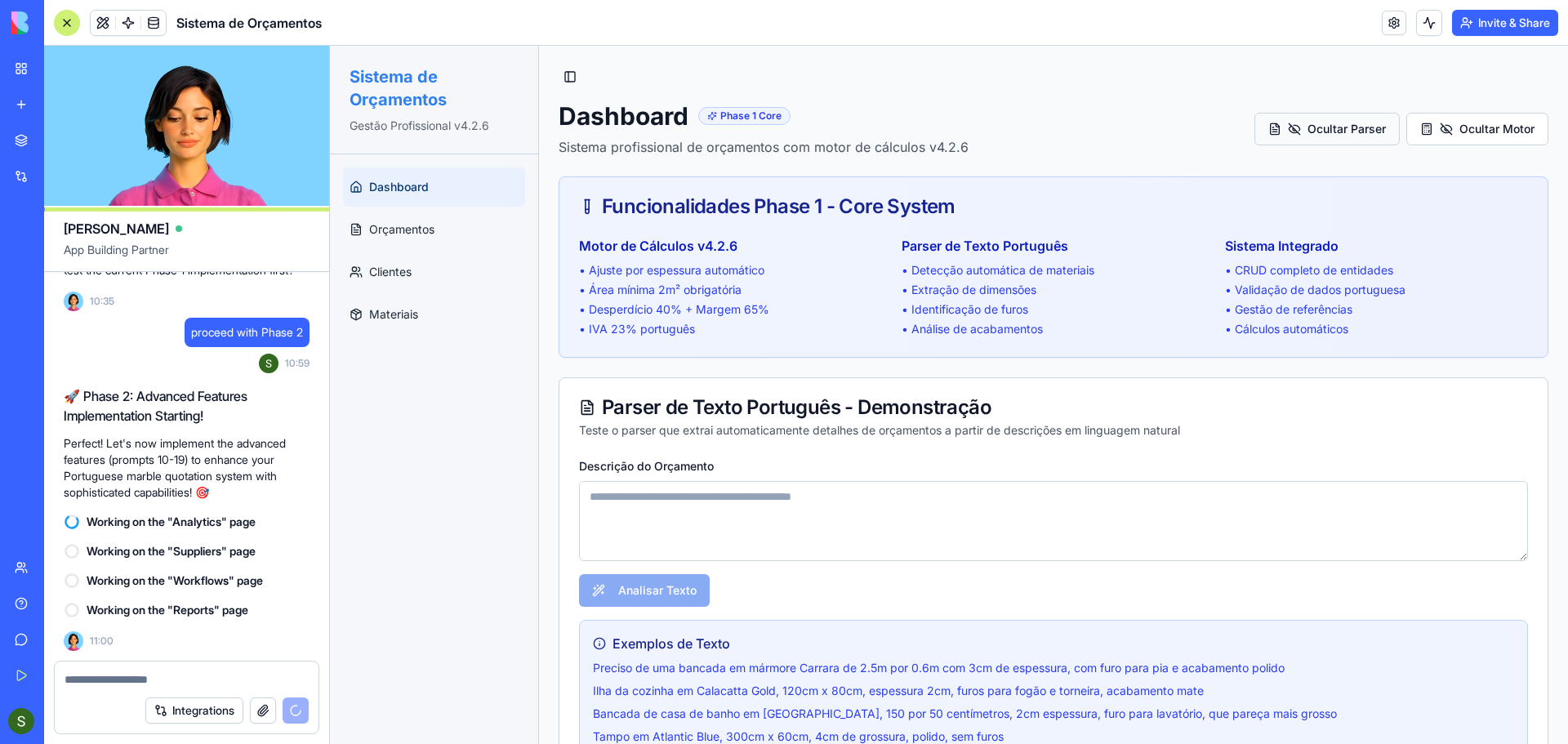
click at [1327, 141] on button "Ocultar Parser" at bounding box center [1327, 128] width 146 height 32
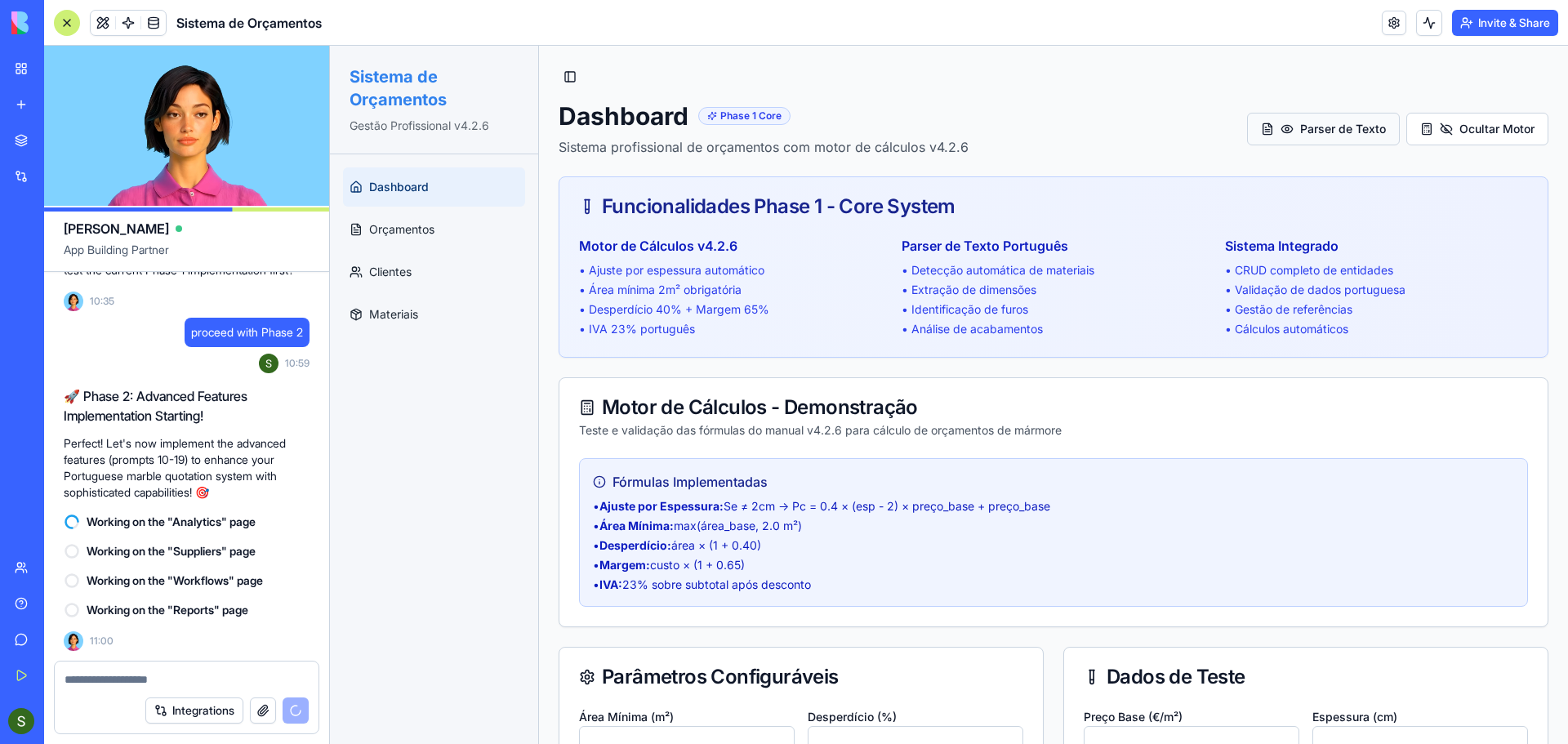
click at [1327, 131] on button "Parser de Texto" at bounding box center [1323, 128] width 153 height 32
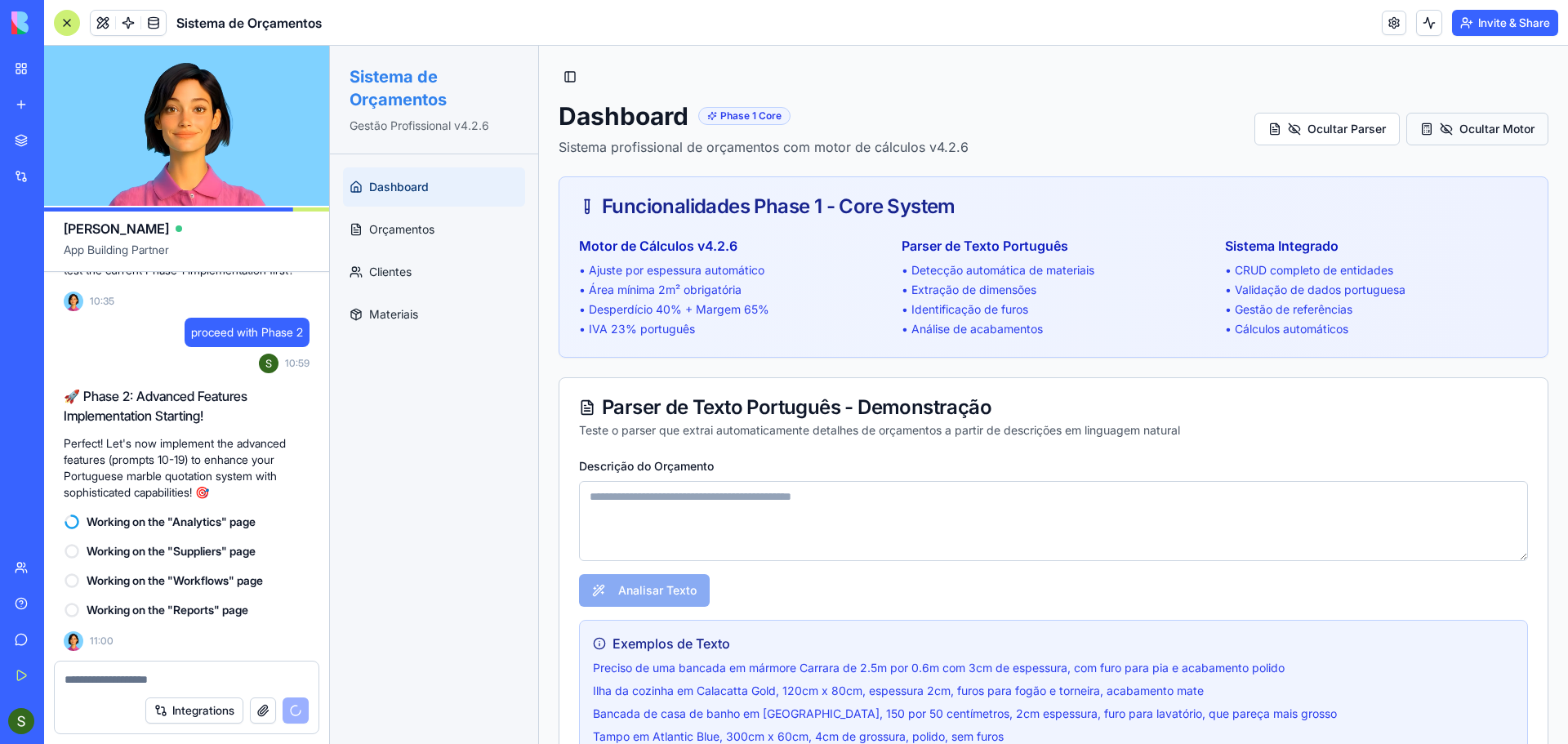
click at [1449, 134] on button "Ocultar Motor" at bounding box center [1477, 128] width 142 height 32
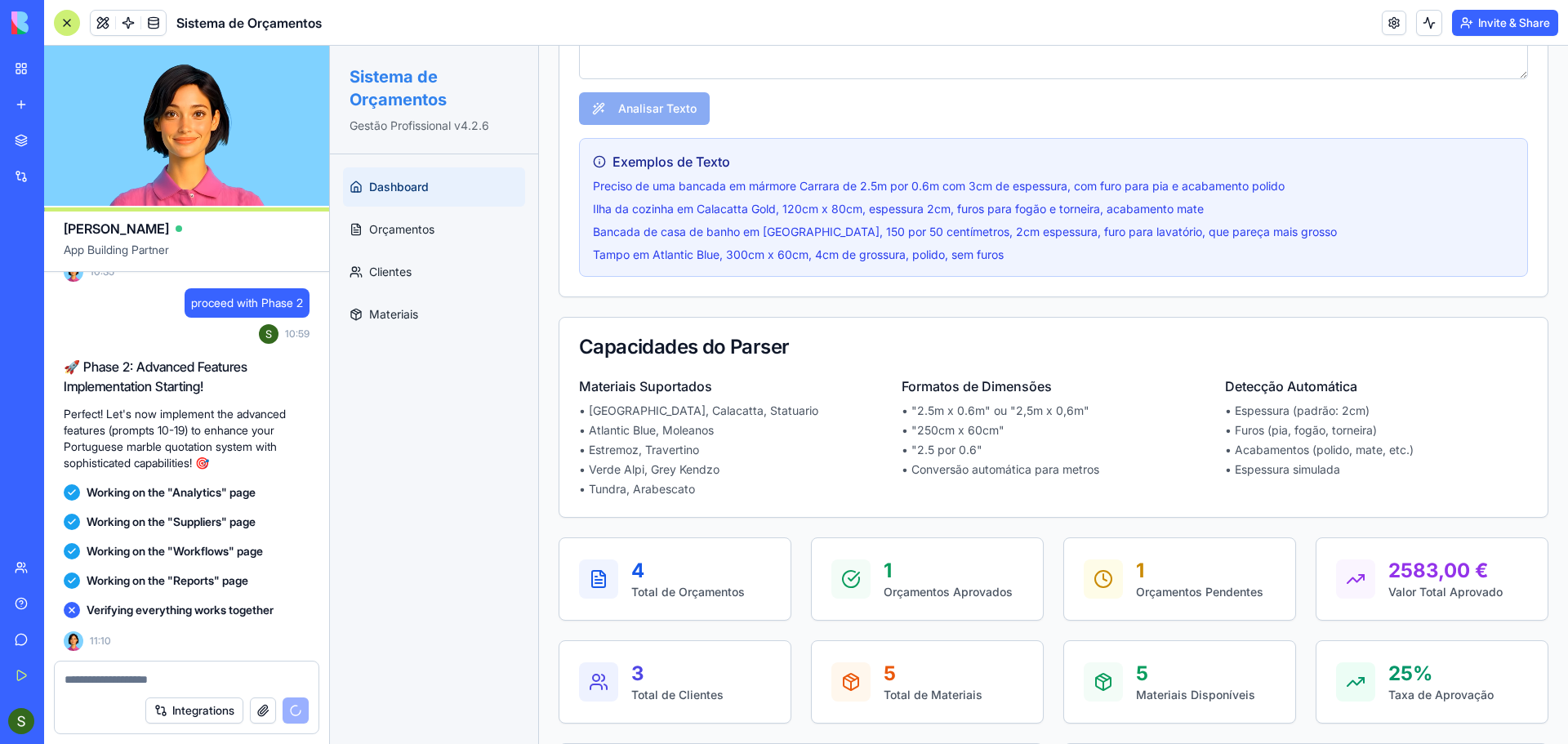
scroll to position [490, 0]
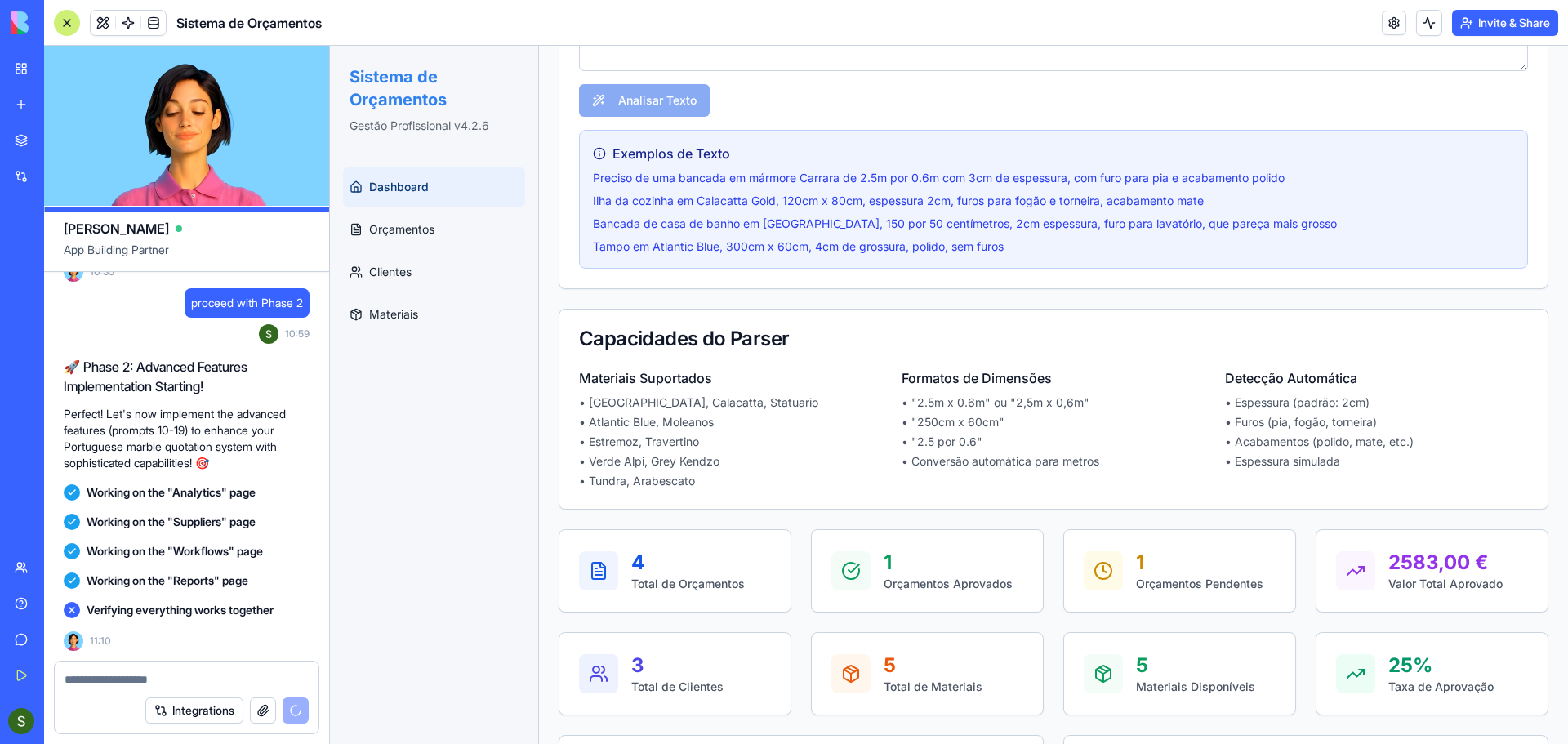
click at [411, 186] on span "Dashboard" at bounding box center [399, 187] width 59 height 17
click at [430, 180] on link "Dashboard" at bounding box center [433, 187] width 182 height 39
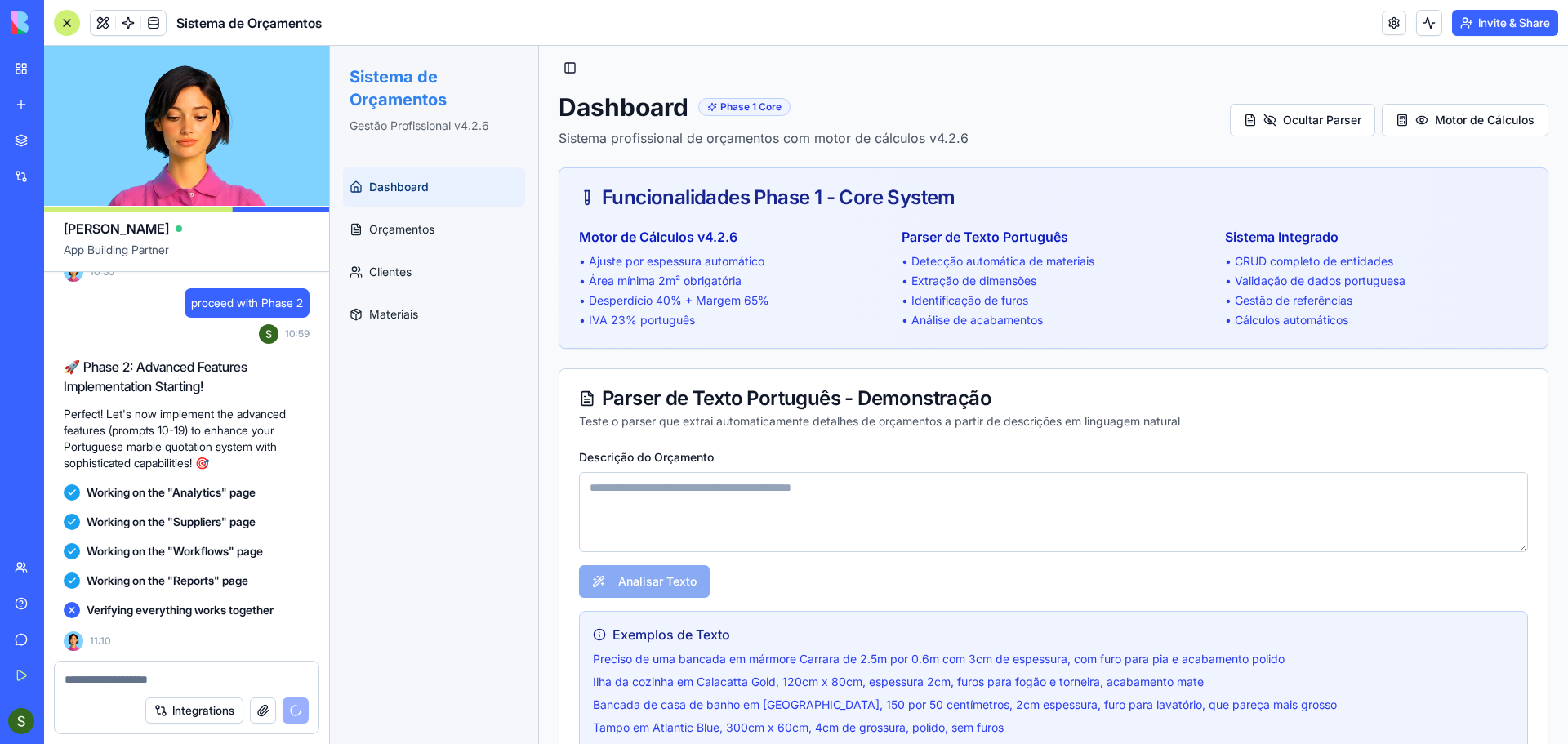
scroll to position [0, 0]
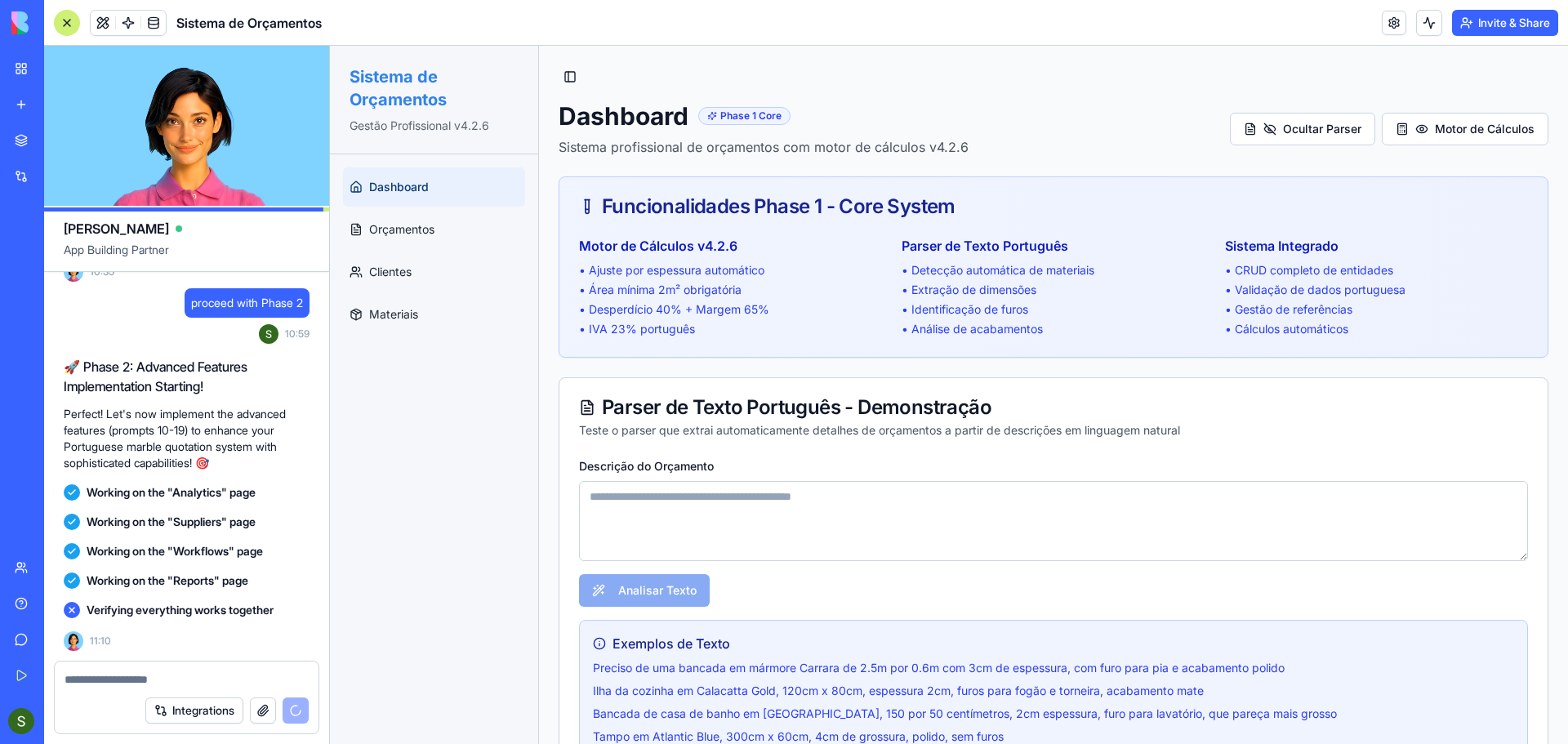
click at [393, 176] on link "Dashboard" at bounding box center [433, 187] width 182 height 39
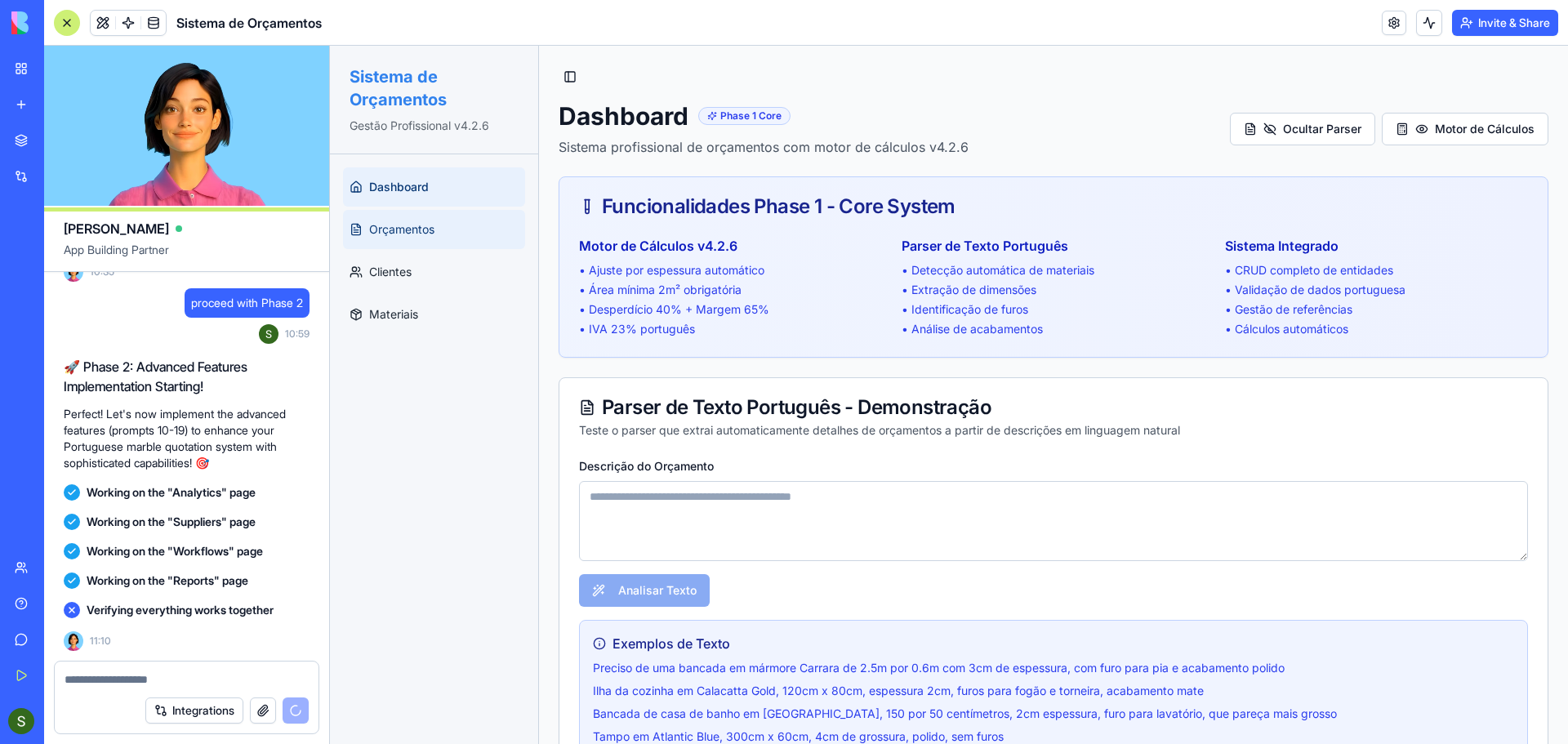
click at [392, 232] on span "Orçamentos" at bounding box center [401, 229] width 65 height 17
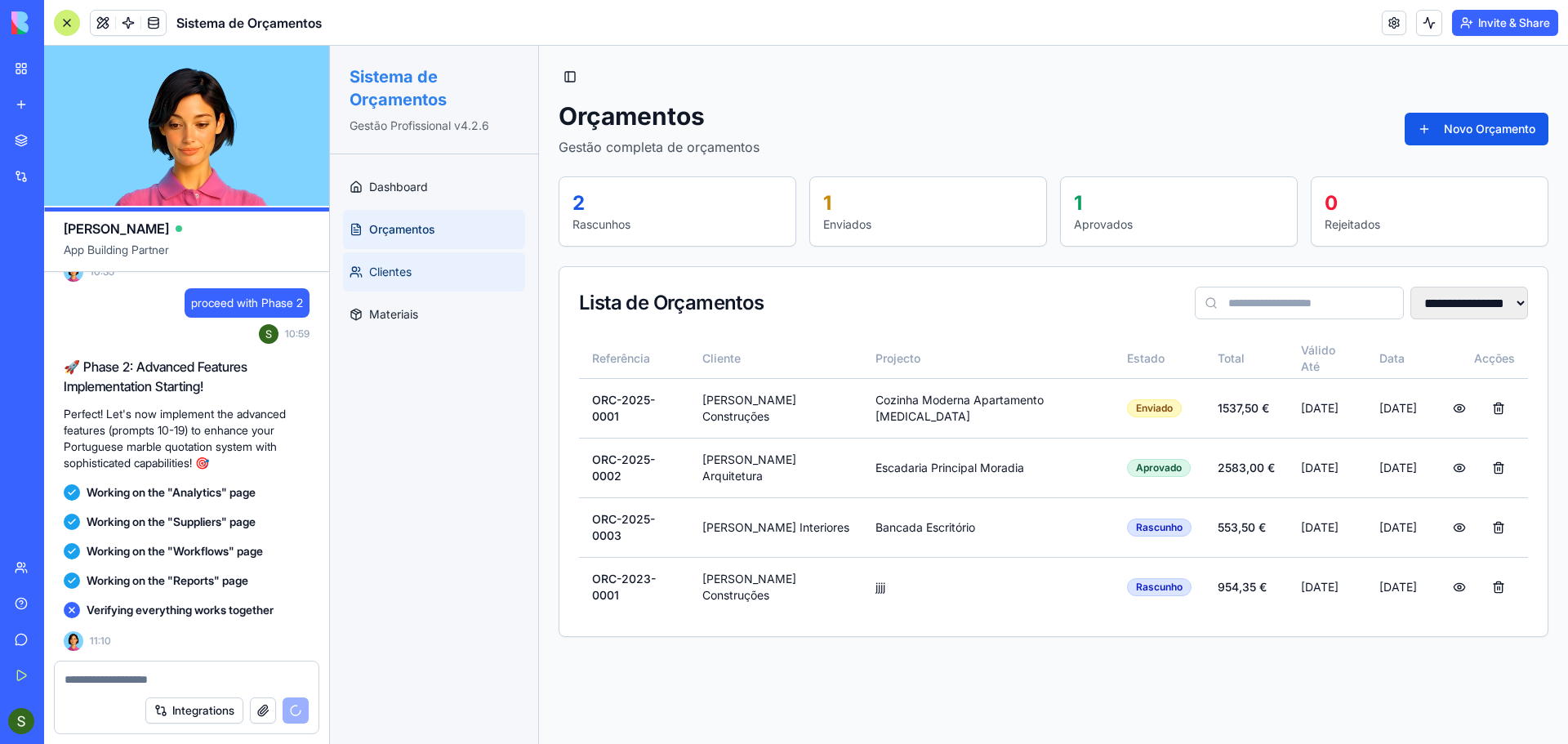
click at [423, 276] on link "Clientes" at bounding box center [433, 271] width 182 height 39
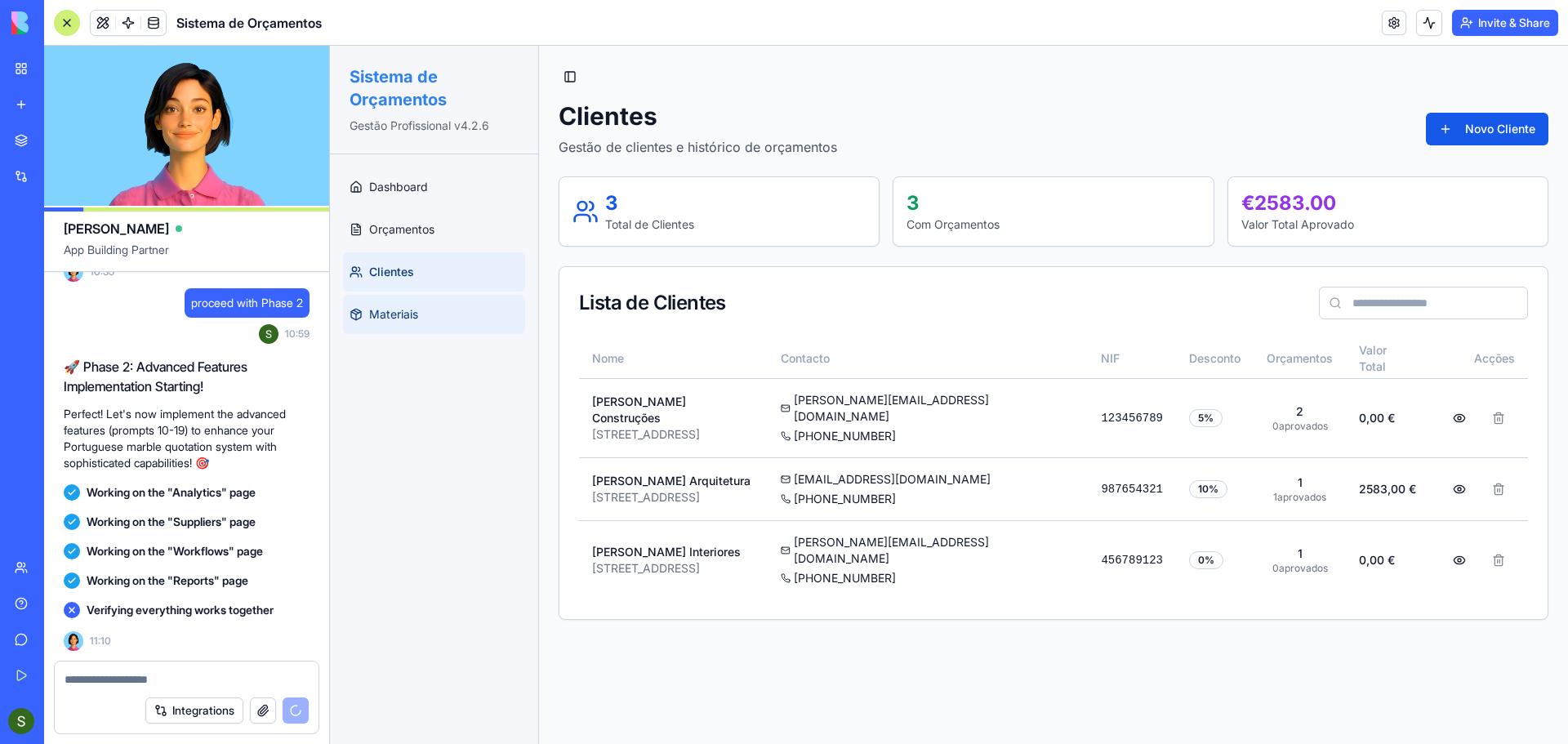
click at [414, 309] on span "Materiais" at bounding box center [393, 314] width 49 height 17
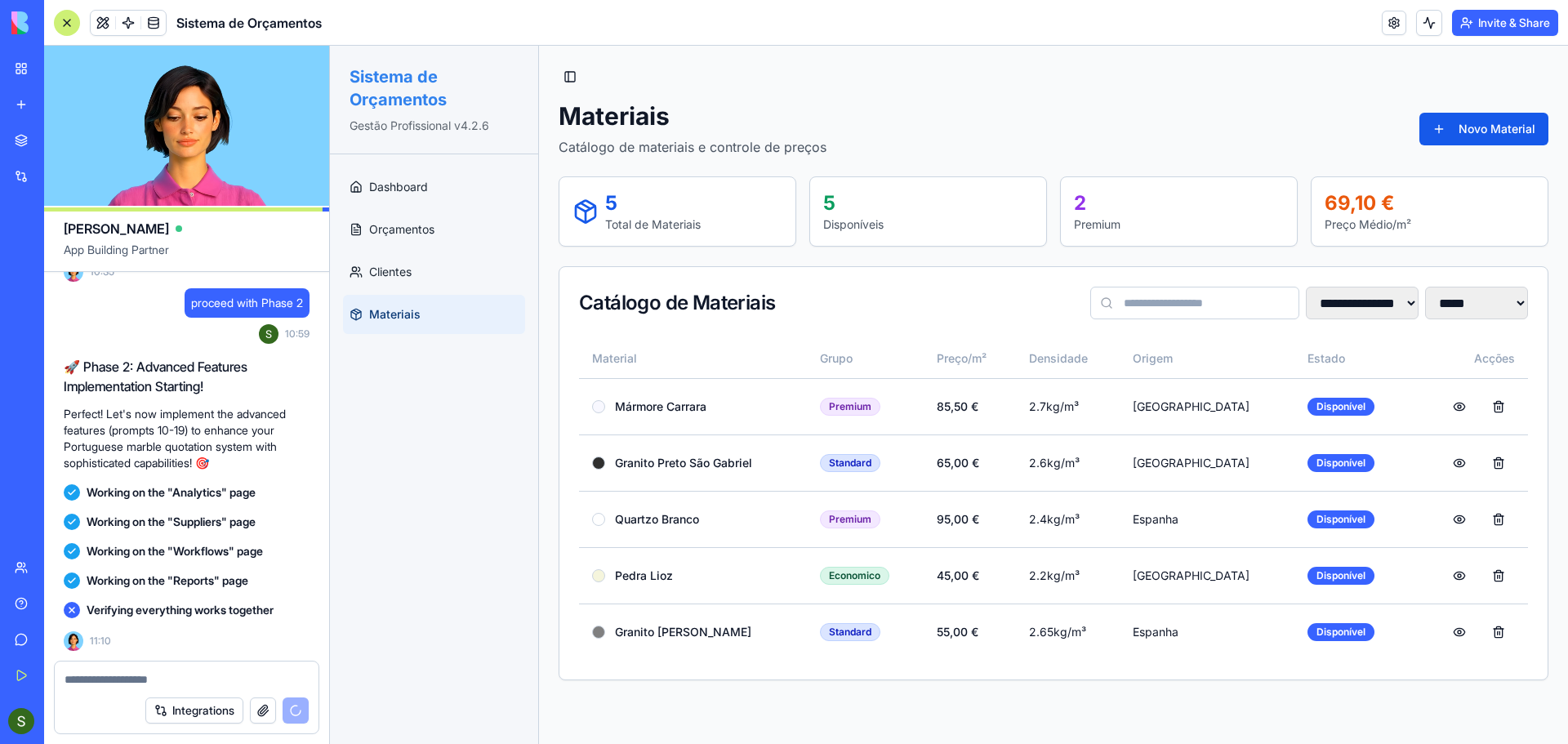
scroll to position [10757, 0]
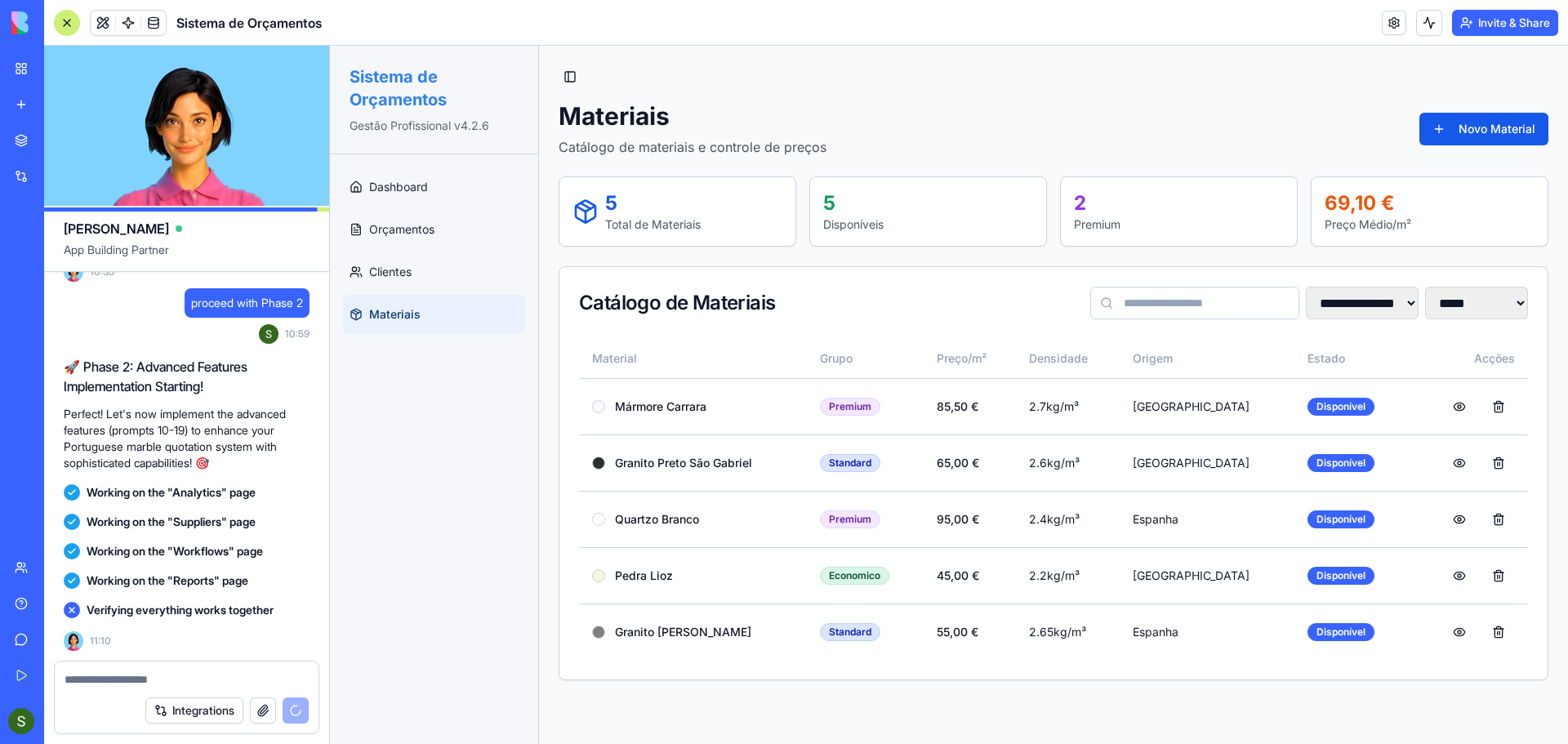
click at [191, 311] on span "proceed with Phase 2" at bounding box center [247, 303] width 112 height 17
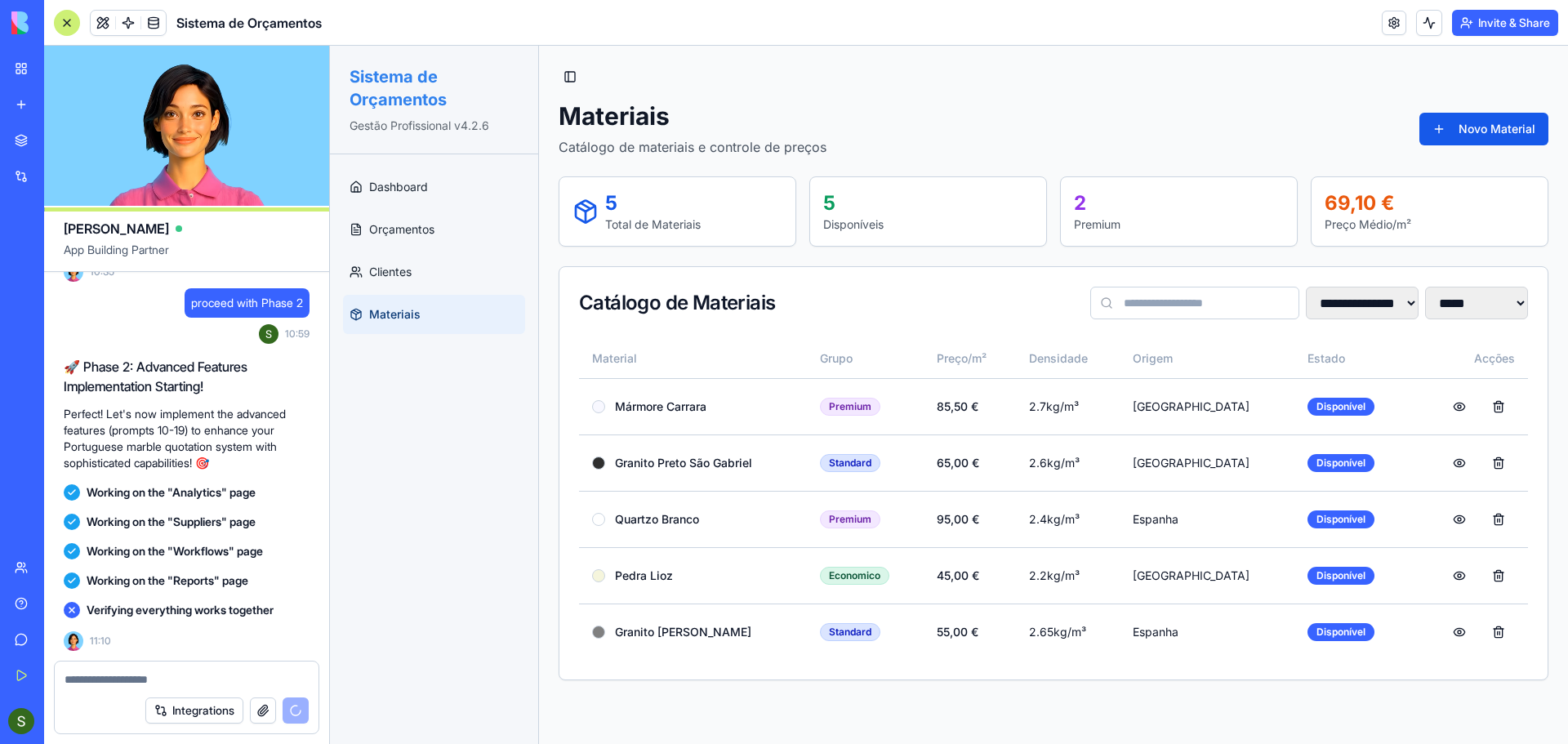
scroll to position [10838, 0]
drag, startPoint x: 186, startPoint y: 304, endPoint x: 306, endPoint y: 299, distance: 120.1
click at [306, 299] on div "proceed with Phase 2" at bounding box center [247, 304] width 125 height 30
copy span "proceed with Phase 2"
click at [135, 676] on textarea at bounding box center [187, 679] width 244 height 17
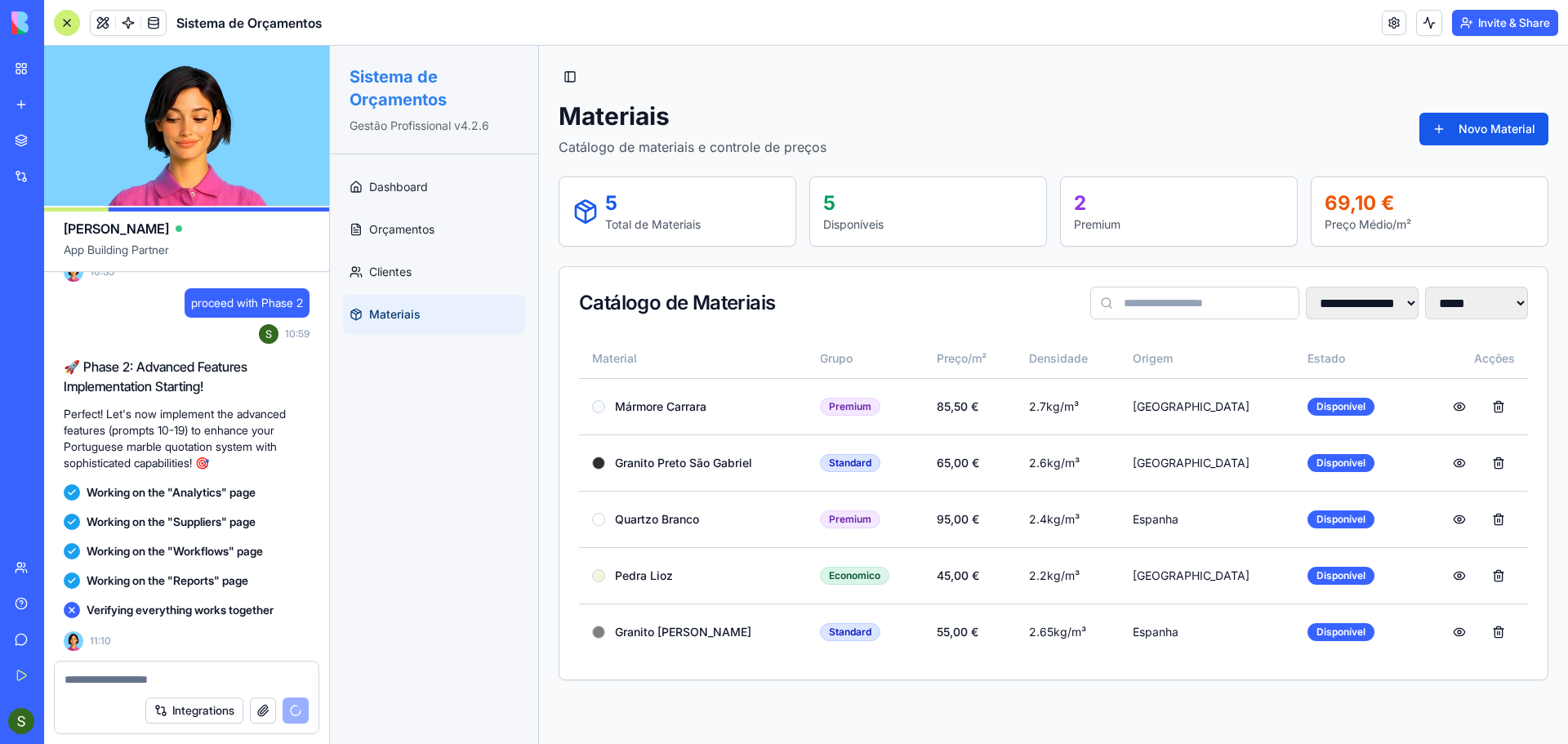
paste textarea "**********"
drag, startPoint x: 217, startPoint y: 683, endPoint x: 63, endPoint y: 680, distance: 154.0
click at [63, 680] on div "**********" at bounding box center [187, 675] width 264 height 26
click at [273, 640] on div "Verifying everything works together 11:10" at bounding box center [187, 624] width 246 height 56
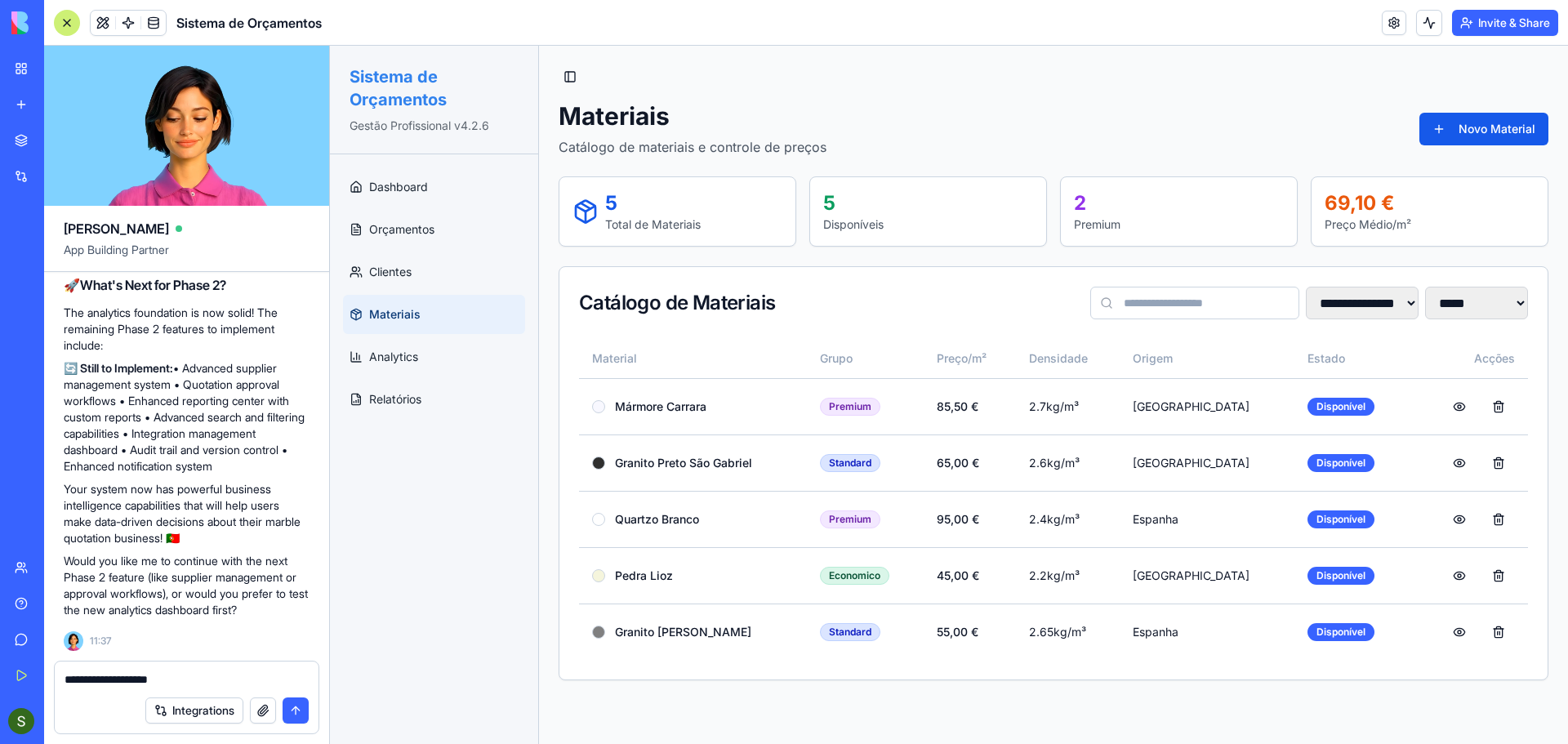
scroll to position [12214, 0]
click at [201, 686] on textarea "**********" at bounding box center [187, 679] width 244 height 17
type textarea "**********"
click at [297, 713] on button "submit" at bounding box center [296, 711] width 26 height 26
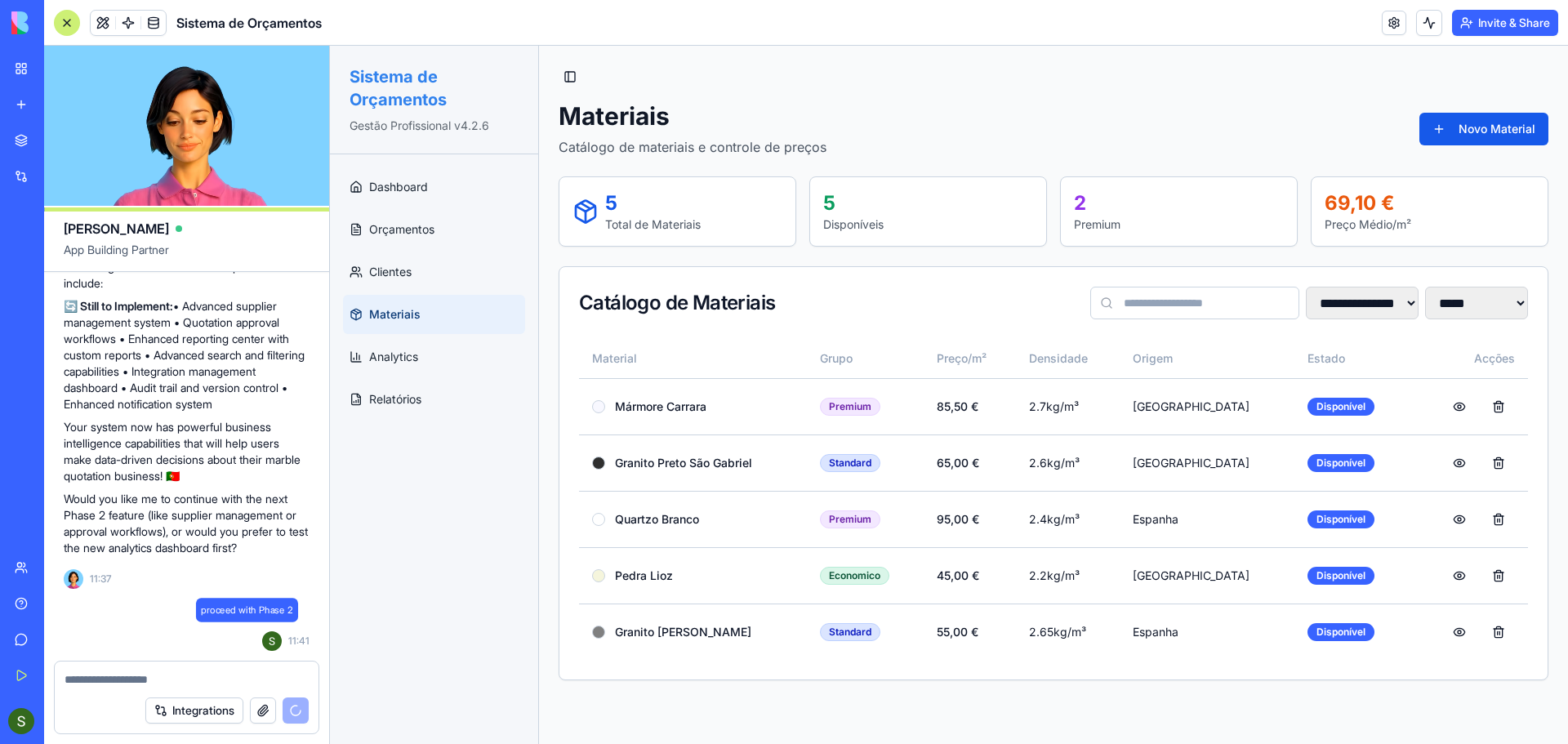
scroll to position [12276, 0]
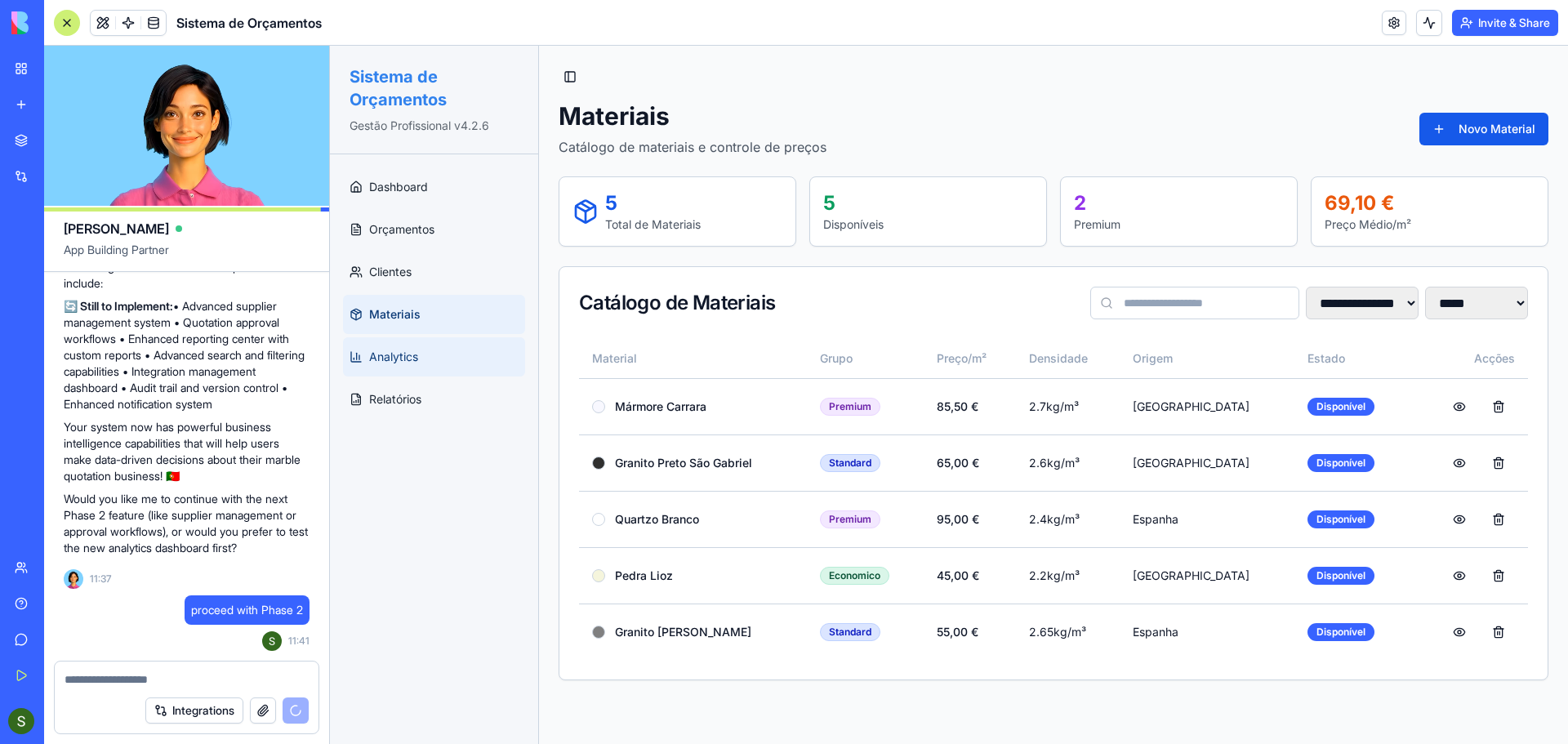
click at [444, 365] on link "Analytics" at bounding box center [433, 357] width 182 height 39
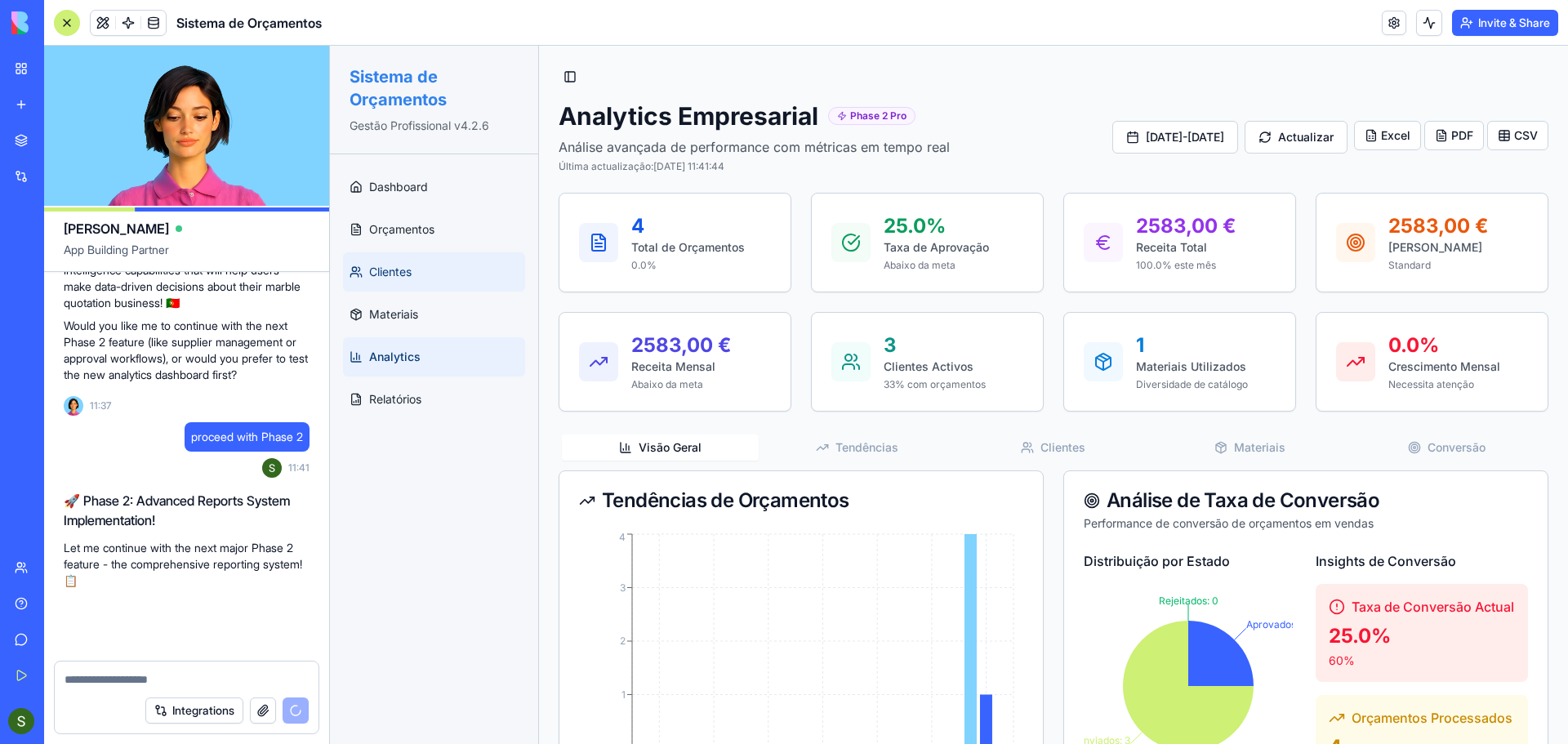
scroll to position [12449, 0]
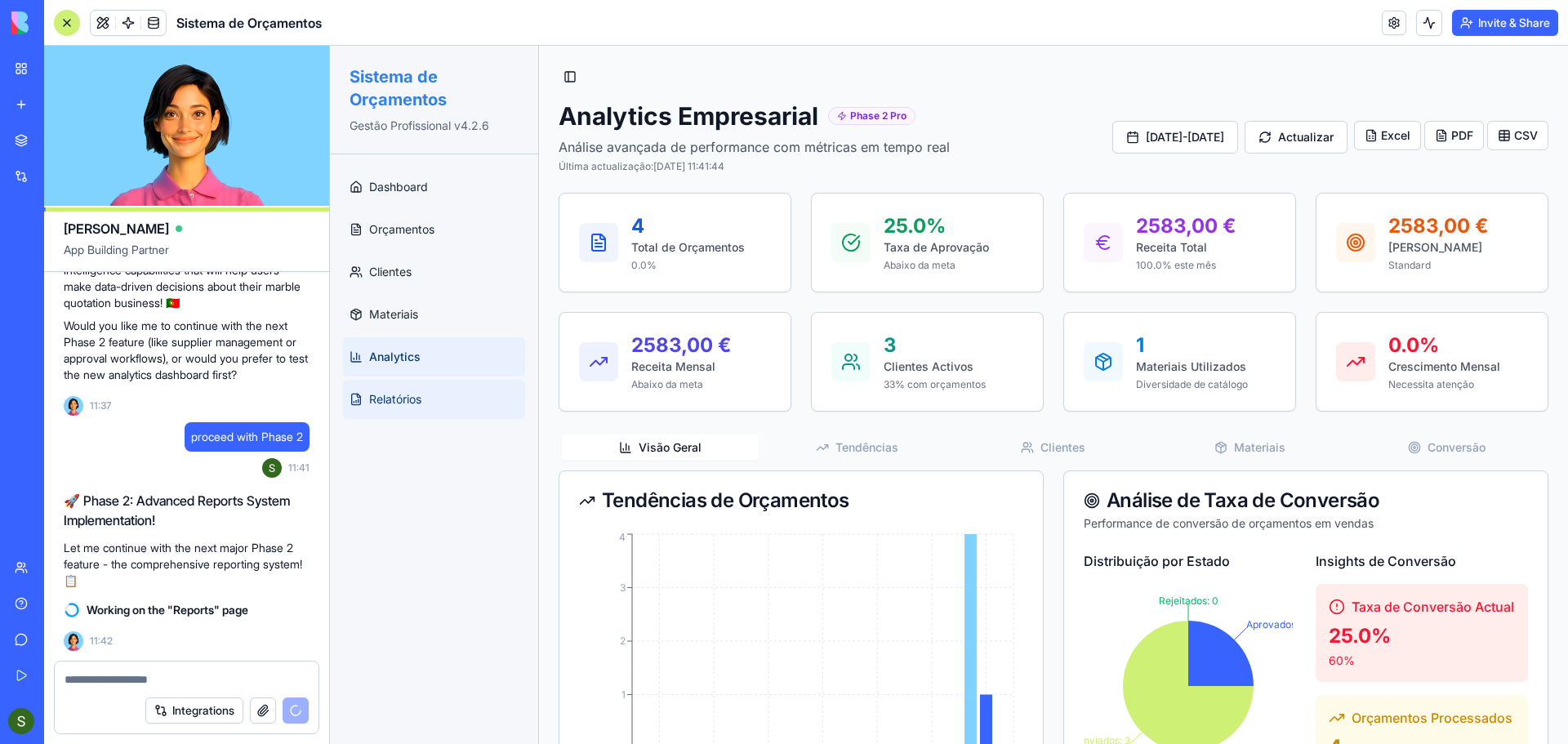
click at [406, 400] on span "Relatórios" at bounding box center [395, 399] width 52 height 17
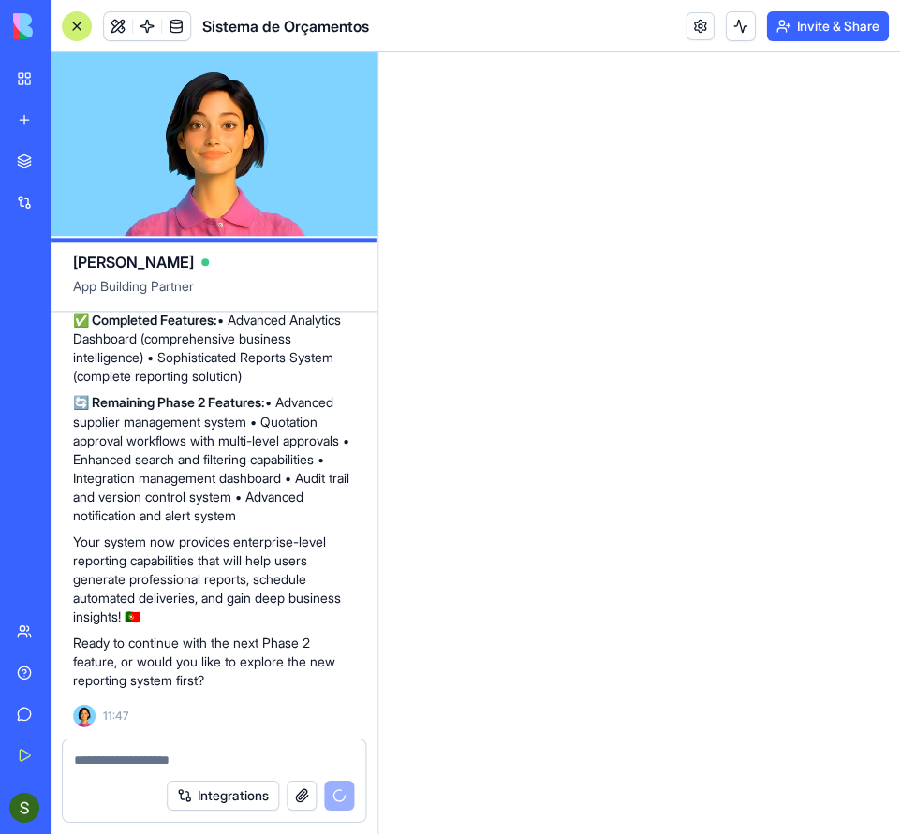
scroll to position [15528, 0]
